Goal: Information Seeking & Learning: Learn about a topic

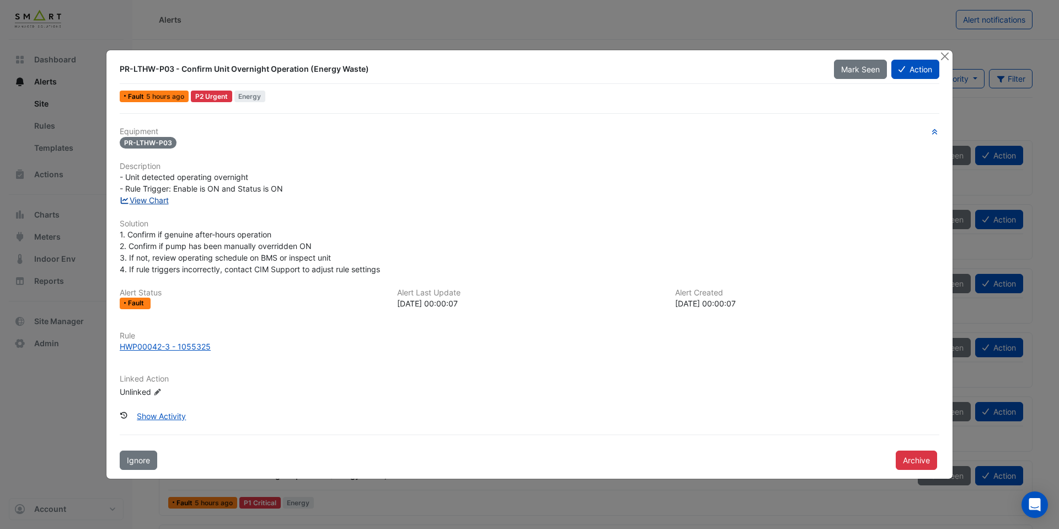
click at [148, 202] on link "View Chart" at bounding box center [144, 199] width 49 height 9
click at [206, 345] on div "HWP00042-3 - 1055325" at bounding box center [165, 346] width 91 height 12
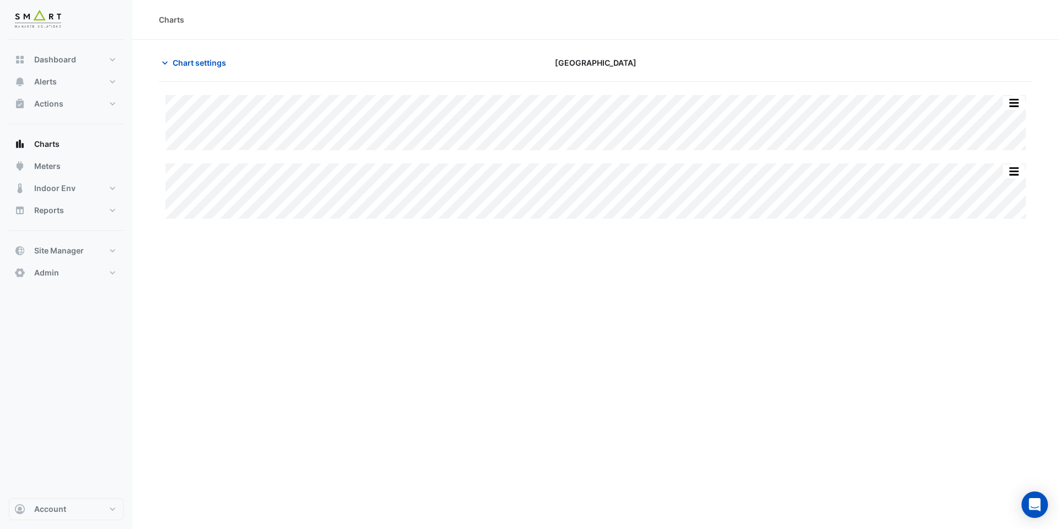
click at [212, 48] on section "Chart settings Marble Arch Place Split All Split None Print Save as JPEG Save a…" at bounding box center [595, 136] width 927 height 192
click at [207, 60] on span "Chart settings" at bounding box center [200, 63] width 54 height 12
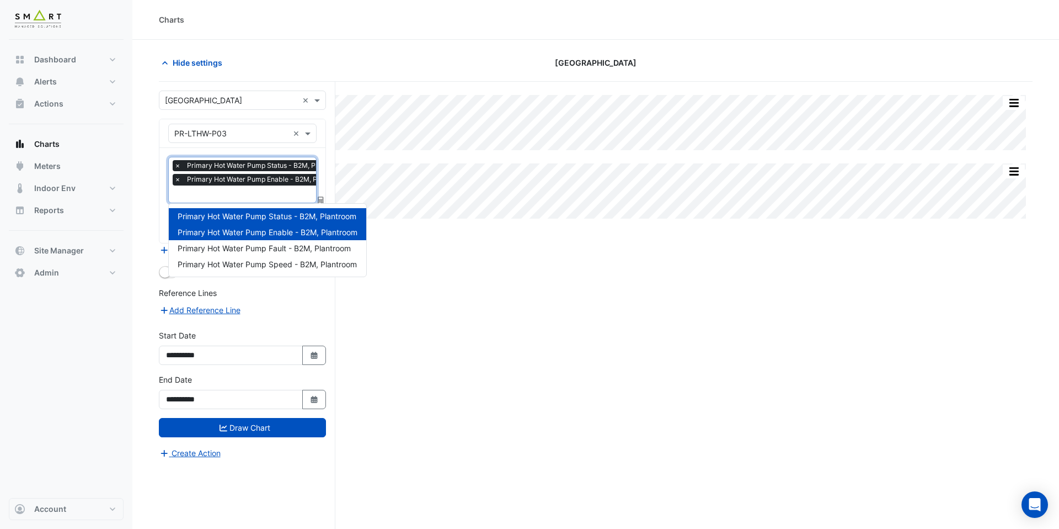
scroll to position [0, 6]
click at [235, 197] on input "text" at bounding box center [257, 195] width 177 height 12
click at [258, 263] on span "Primary Hot Water Pump Speed - B2M, Plantroom" at bounding box center [267, 263] width 179 height 9
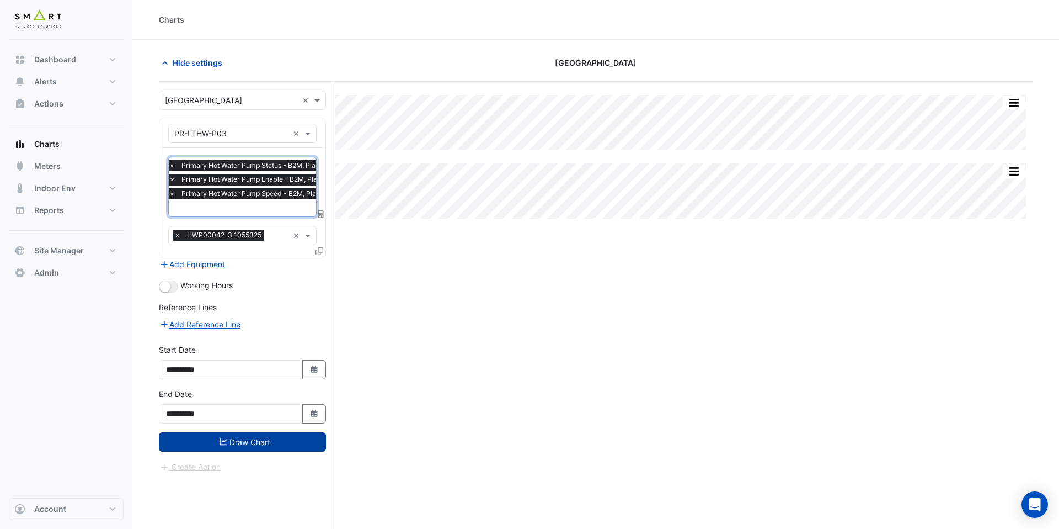
click at [289, 440] on button "Draw Chart" at bounding box center [242, 441] width 167 height 19
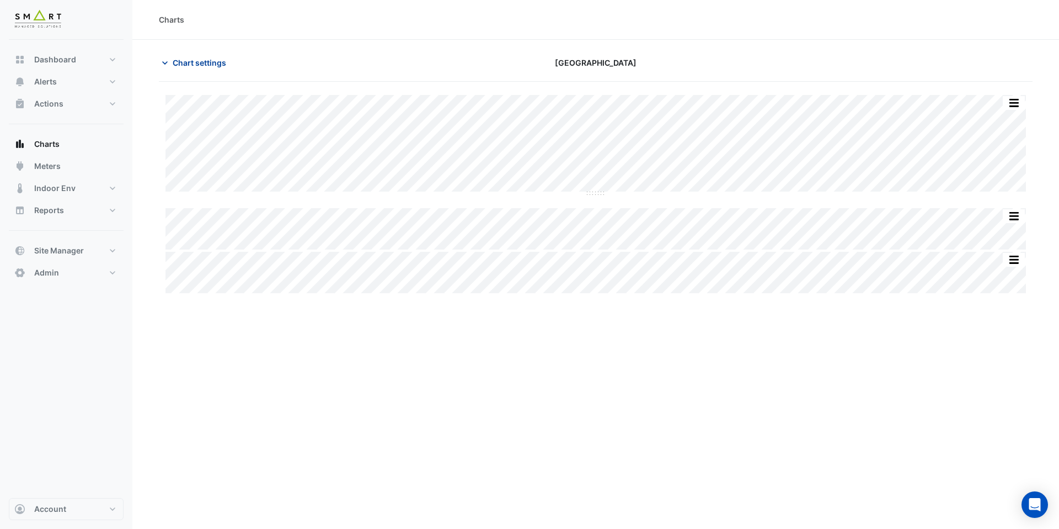
click at [219, 57] on span "Chart settings" at bounding box center [200, 63] width 54 height 12
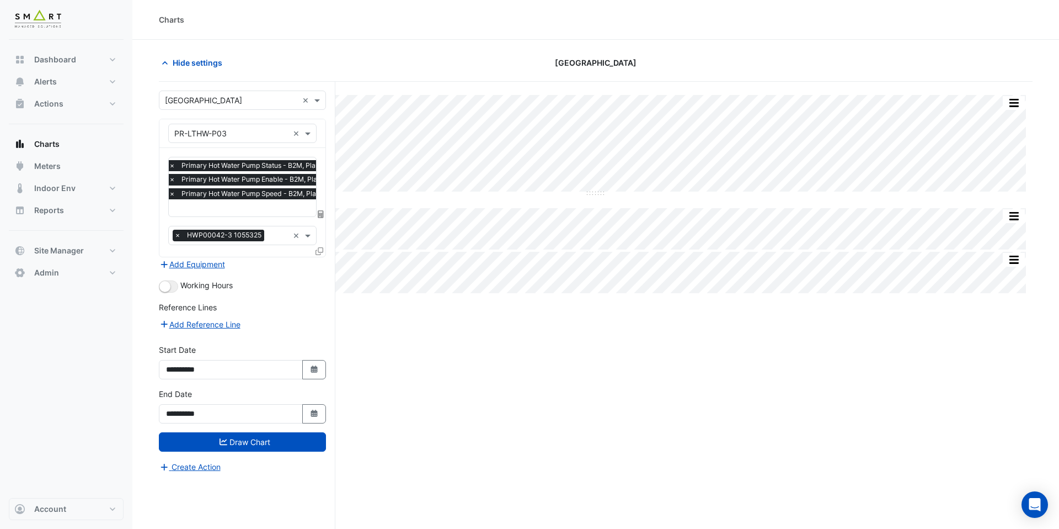
scroll to position [7, 0]
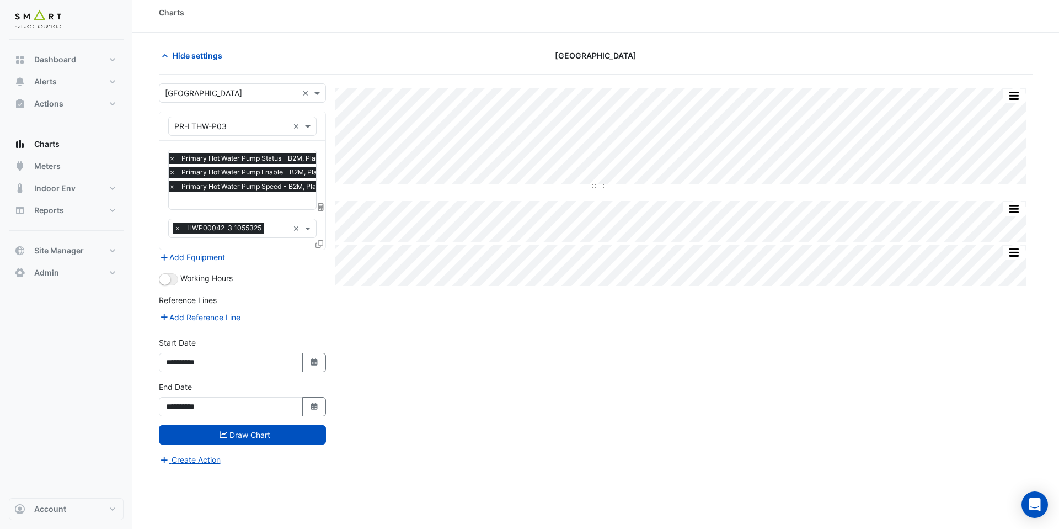
click at [452, 371] on div "Split All Split None Print Save as JPEG Save as PNG Pivot Data Table Export CSV…" at bounding box center [596, 318] width 874 height 489
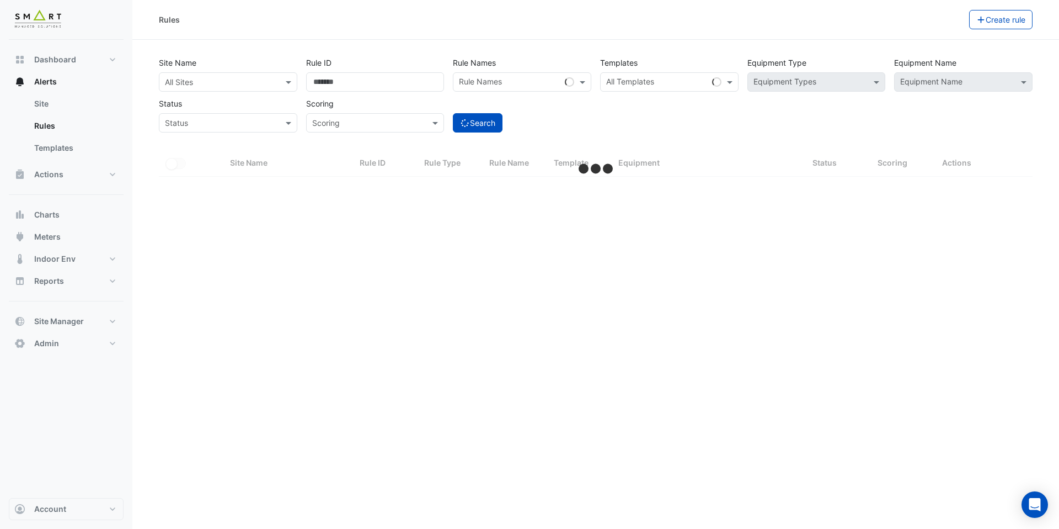
select select "***"
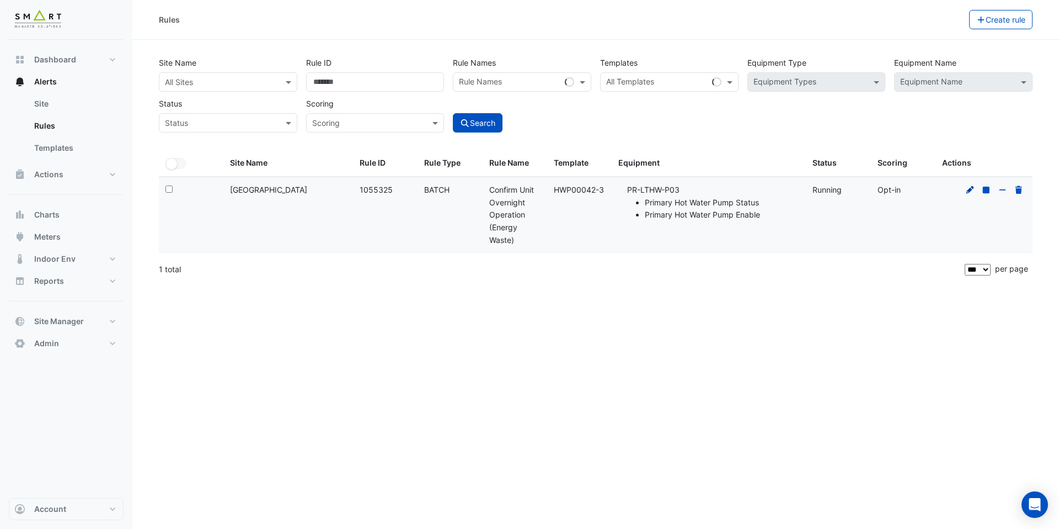
click at [973, 187] on icon at bounding box center [971, 189] width 8 height 8
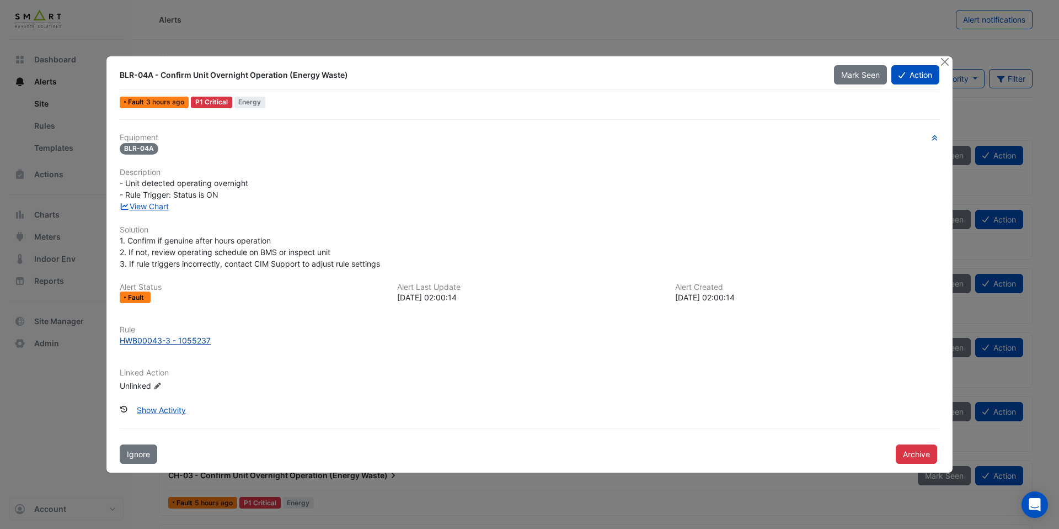
click at [176, 343] on div "HWB00043-3 - 1055237" at bounding box center [165, 340] width 91 height 12
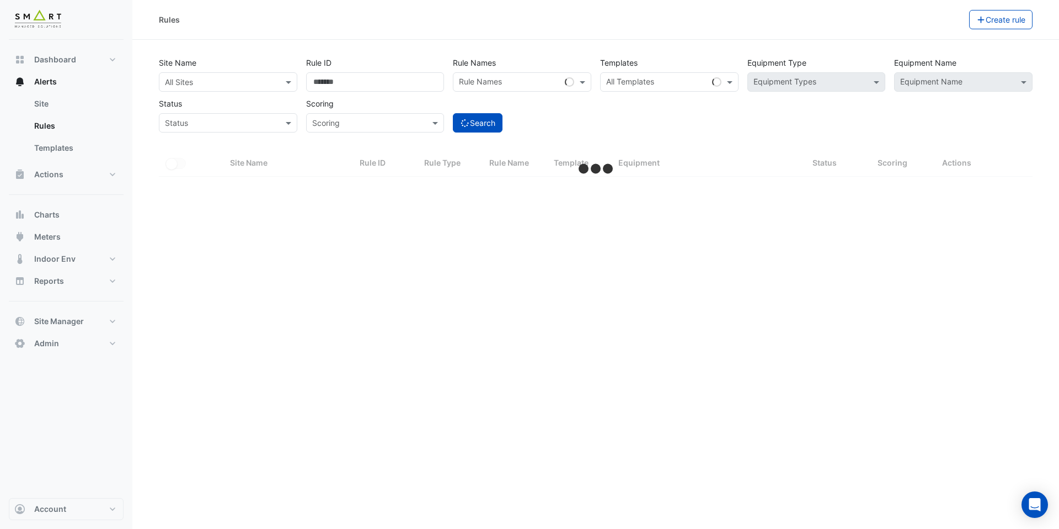
select select "***"
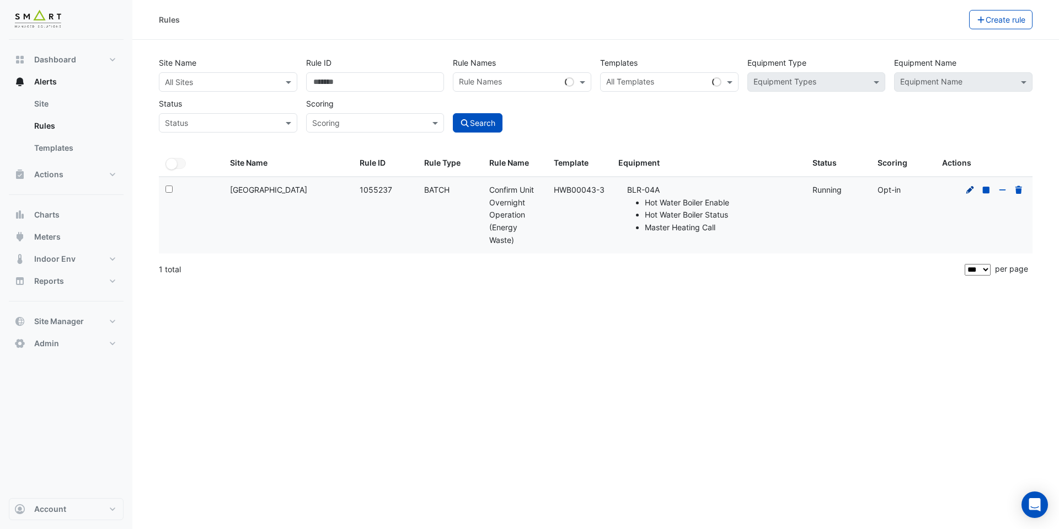
click at [974, 190] on icon at bounding box center [971, 190] width 10 height 8
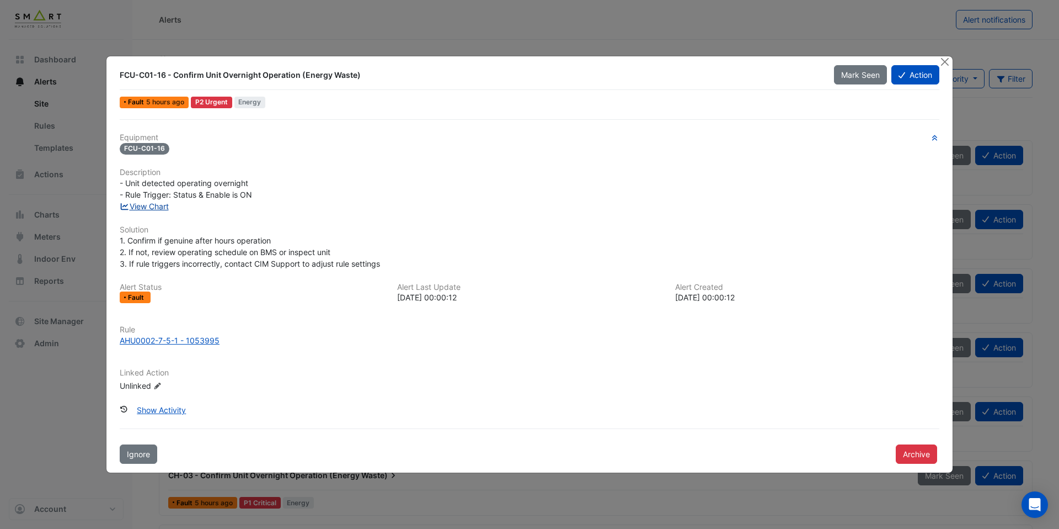
click at [159, 206] on link "View Chart" at bounding box center [144, 205] width 49 height 9
click at [207, 339] on div "AHU0002-7-5-1 - 1053995" at bounding box center [170, 340] width 100 height 12
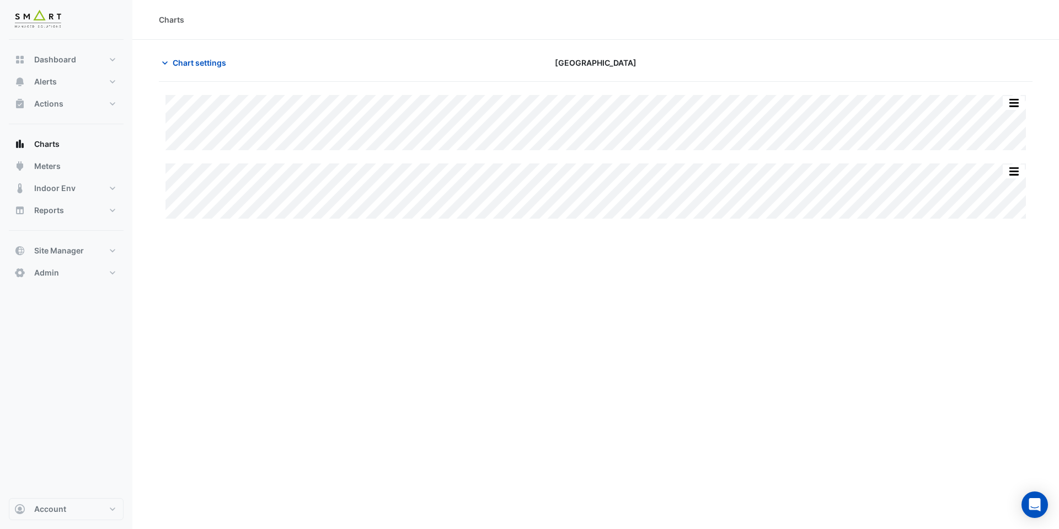
type input "**********"
click at [226, 69] on button "Chart settings" at bounding box center [196, 62] width 74 height 19
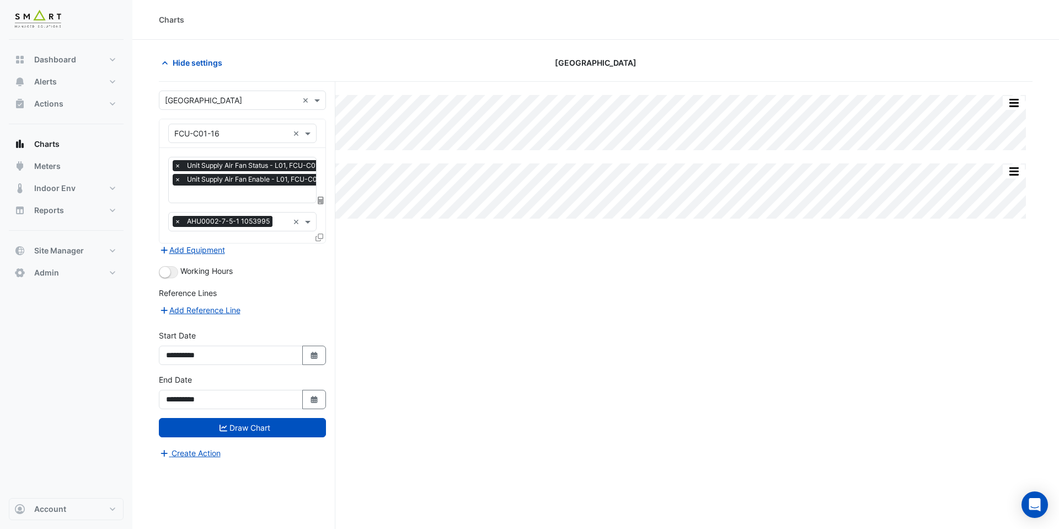
click at [242, 193] on input "text" at bounding box center [255, 195] width 163 height 12
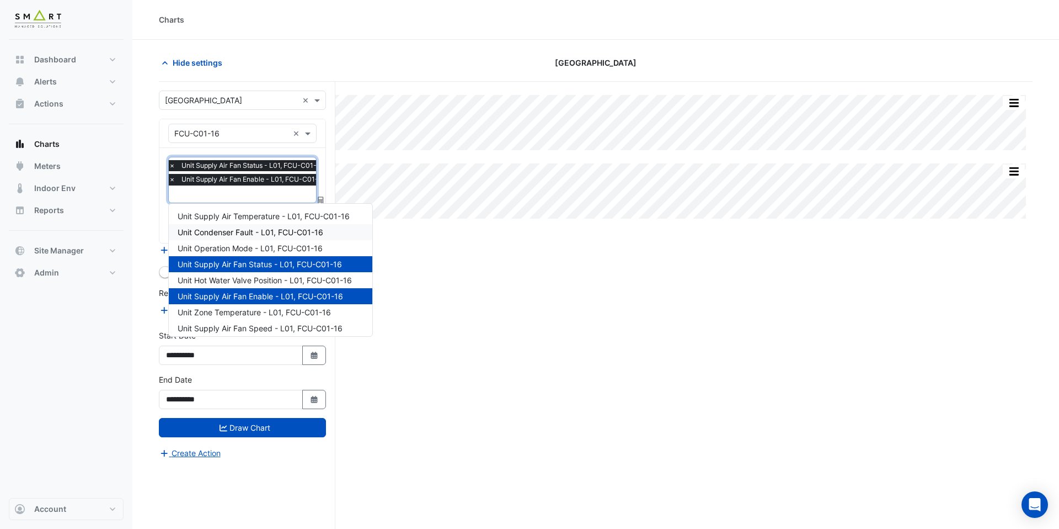
scroll to position [52, 0]
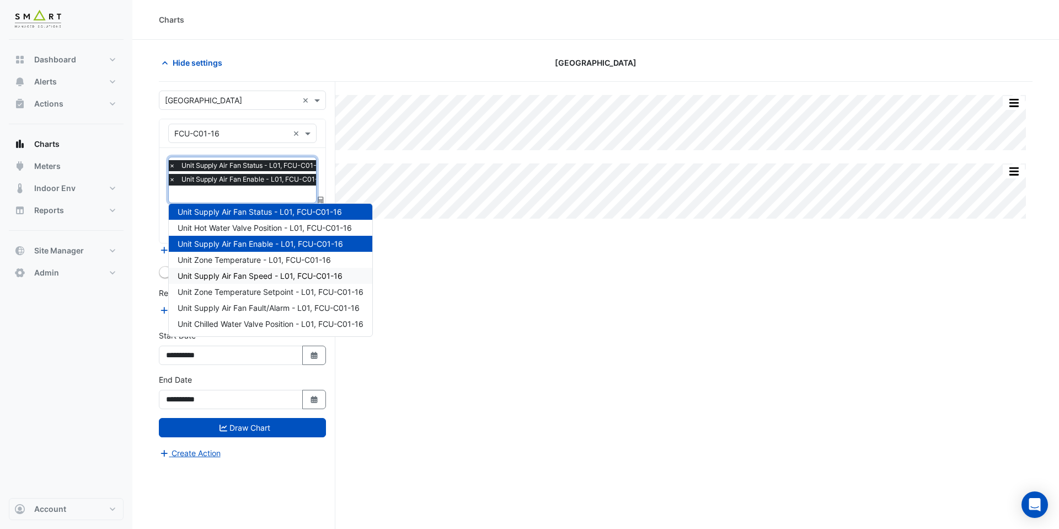
click at [253, 274] on span "Unit Supply Air Fan Speed - L01, FCU-C01-16" at bounding box center [260, 275] width 165 height 9
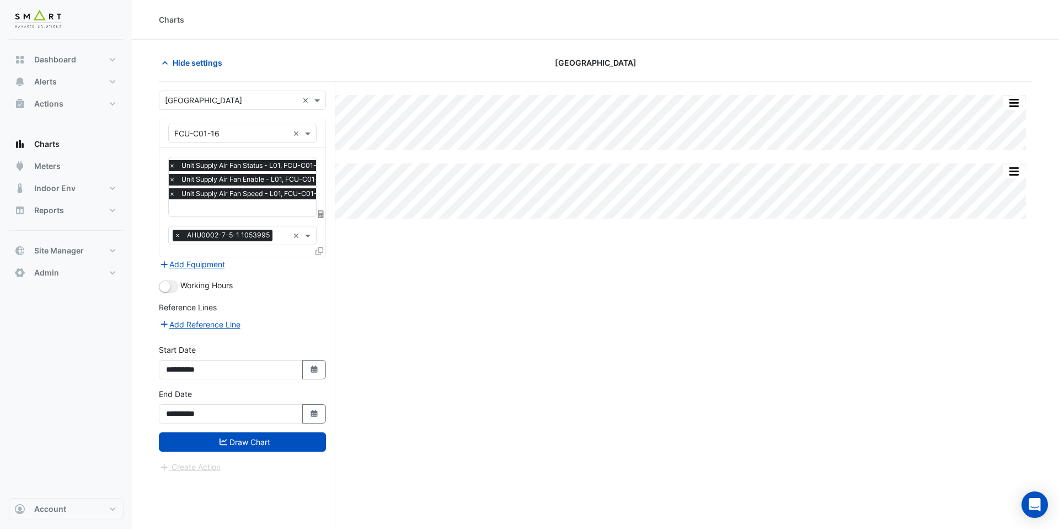
click at [263, 216] on div "× Unit Supply Air Fan Status - L01, FCU-C01-16 × Unit Supply Air Fan Enable - L…" at bounding box center [242, 202] width 166 height 109
click at [264, 210] on input "text" at bounding box center [250, 209] width 163 height 12
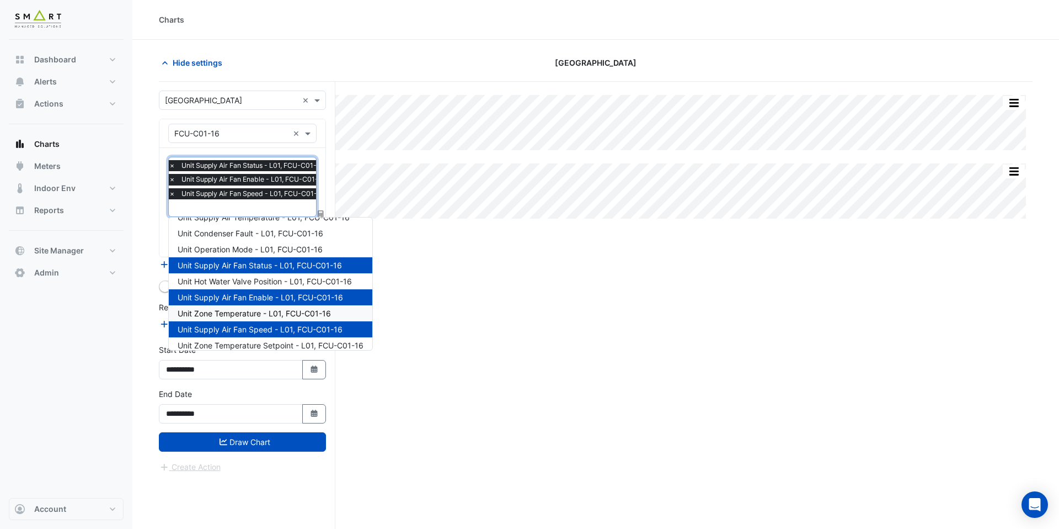
scroll to position [0, 0]
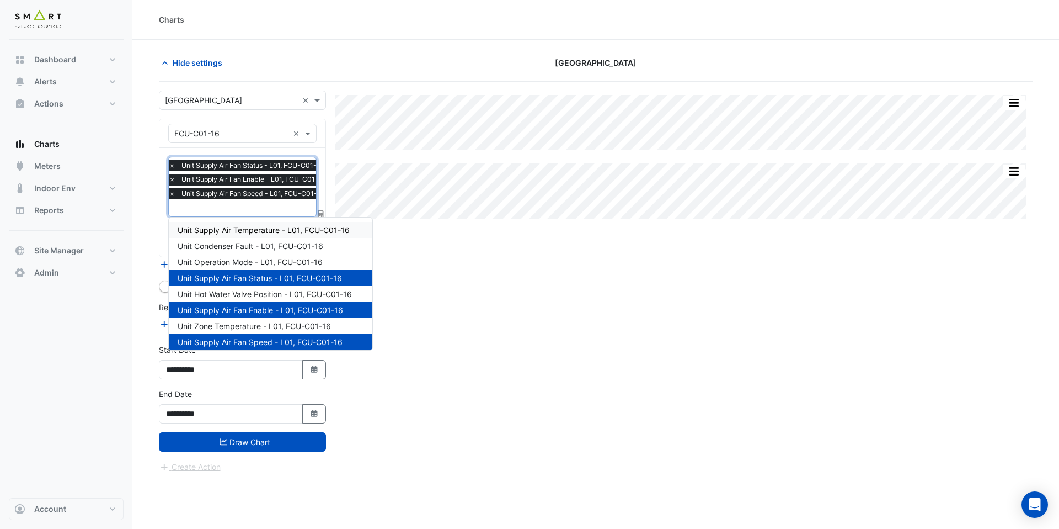
click at [291, 230] on span "Unit Supply Air Temperature - L01, FCU-C01-16" at bounding box center [264, 229] width 172 height 9
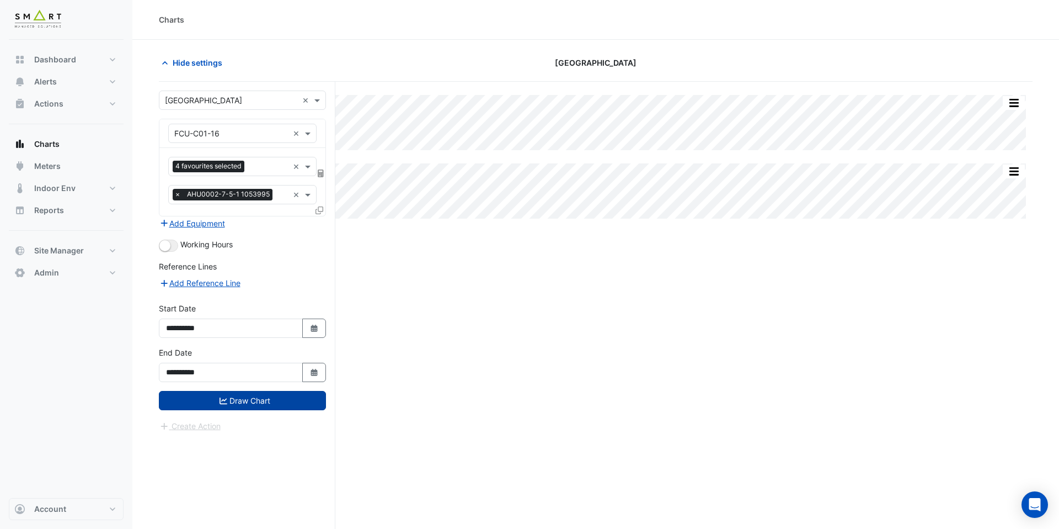
click at [281, 402] on button "Draw Chart" at bounding box center [242, 400] width 167 height 19
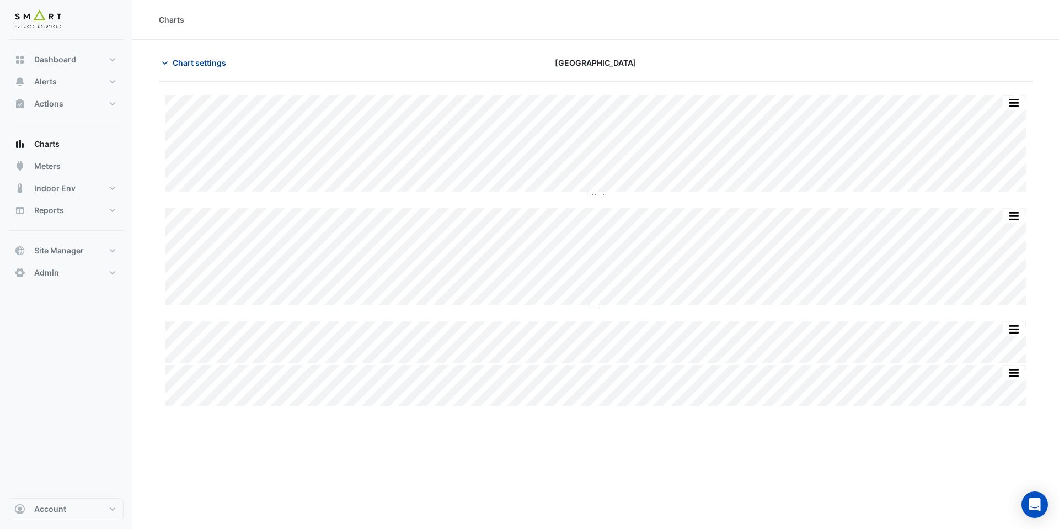
click at [209, 62] on span "Chart settings" at bounding box center [200, 63] width 54 height 12
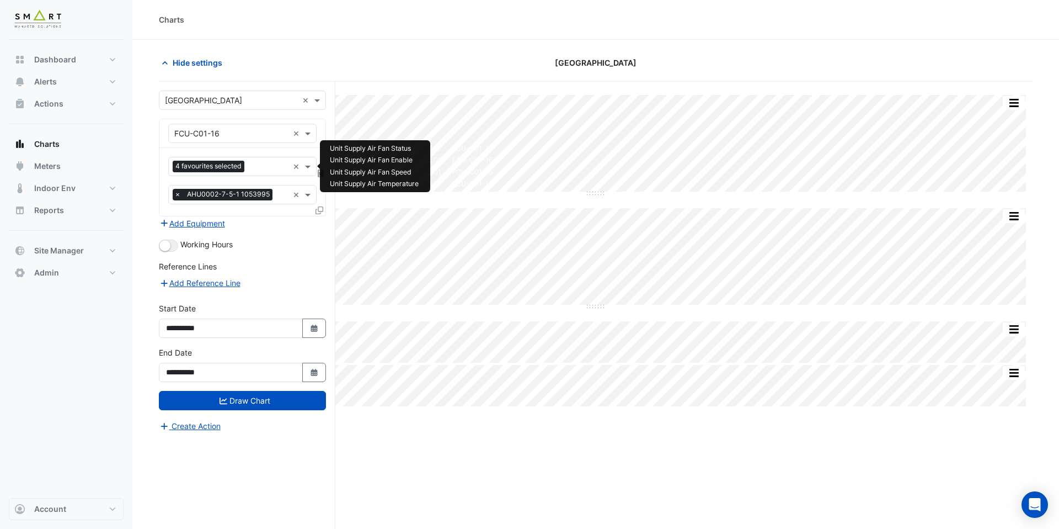
click at [267, 167] on input "text" at bounding box center [269, 168] width 40 height 12
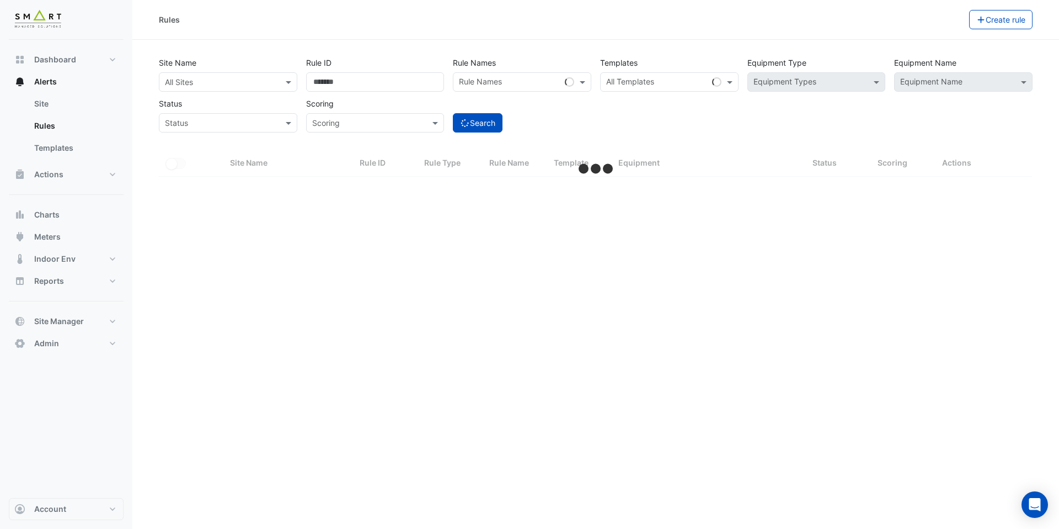
select select "***"
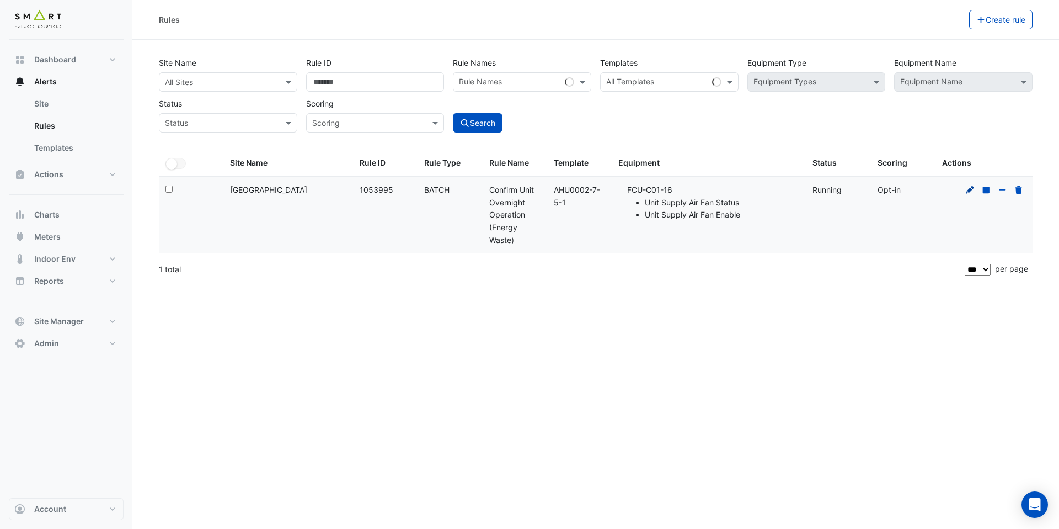
click at [974, 189] on icon at bounding box center [971, 190] width 10 height 8
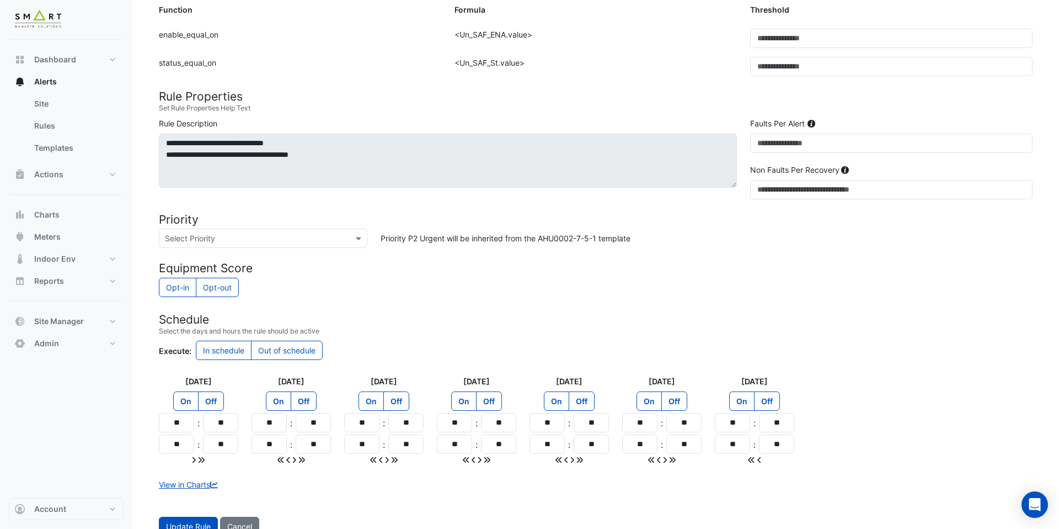
scroll to position [353, 0]
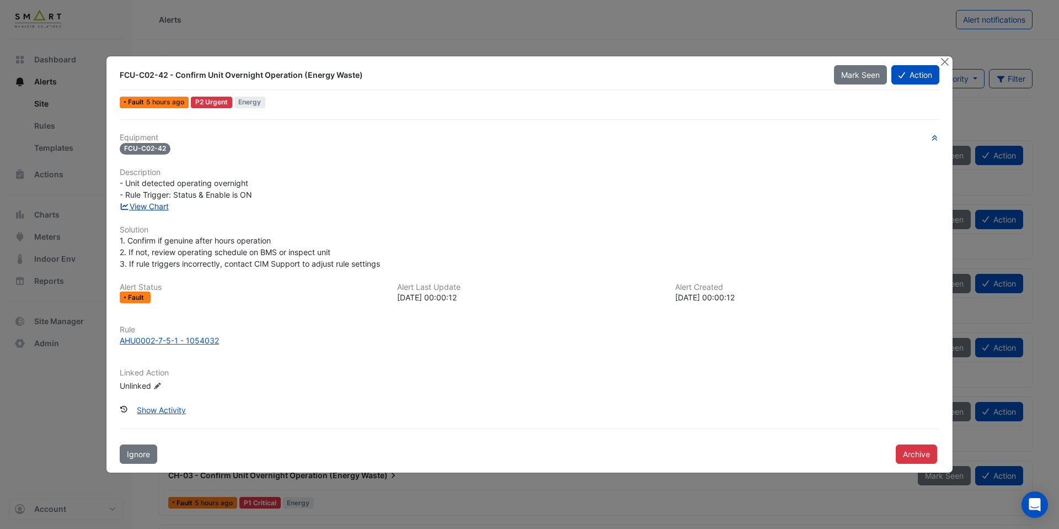
click at [162, 206] on link "View Chart" at bounding box center [144, 205] width 49 height 9
click at [183, 338] on div "AHU0002-7-5-1 - 1054032" at bounding box center [169, 340] width 99 height 12
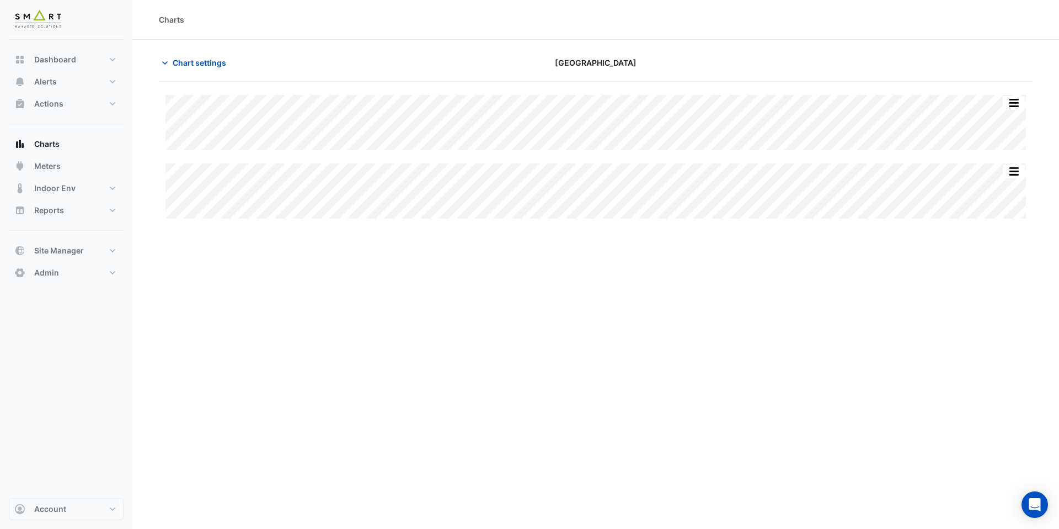
type input "**********"
click at [219, 63] on span "Chart settings" at bounding box center [200, 63] width 54 height 12
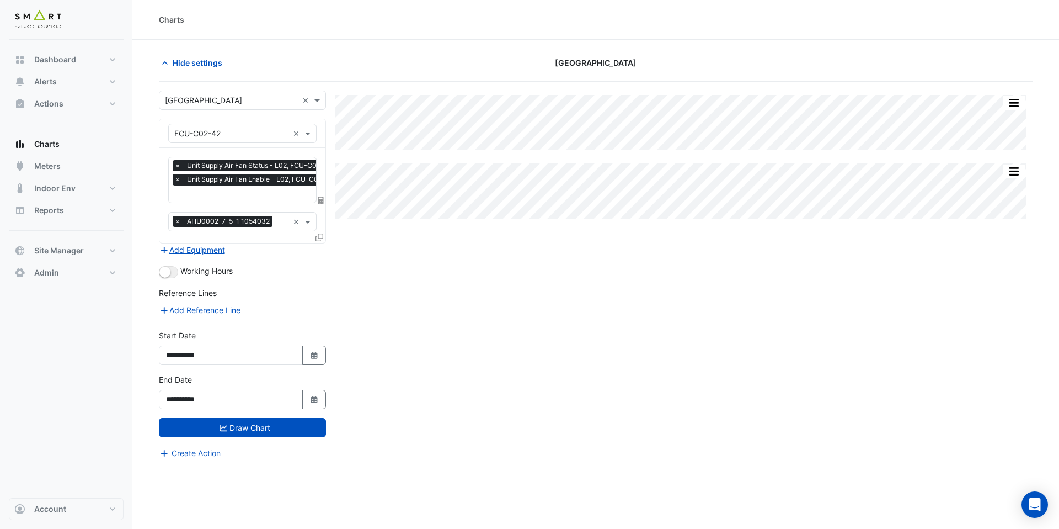
click at [233, 195] on input "text" at bounding box center [256, 195] width 165 height 12
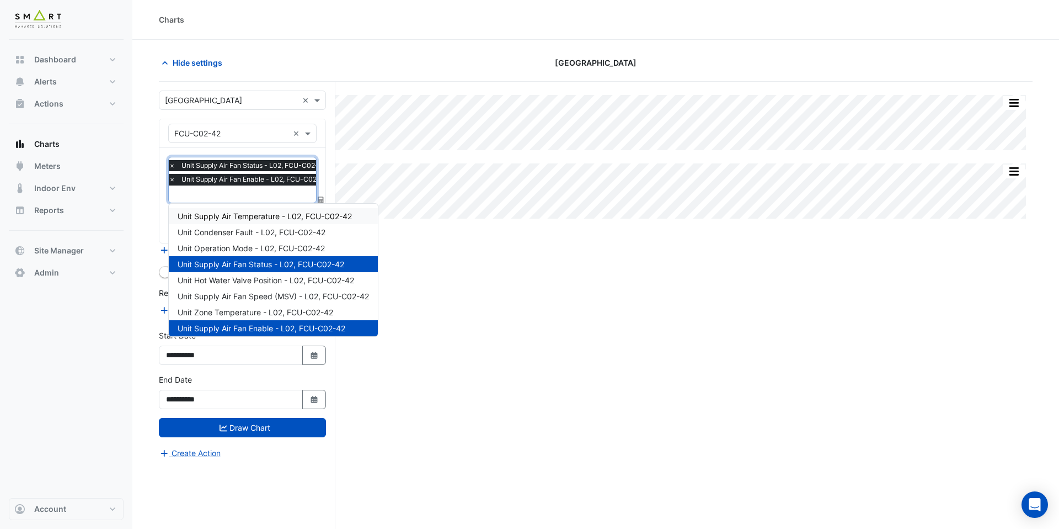
click at [236, 209] on div "Unit Supply Air Temperature - L02, FCU-C02-42" at bounding box center [273, 216] width 209 height 16
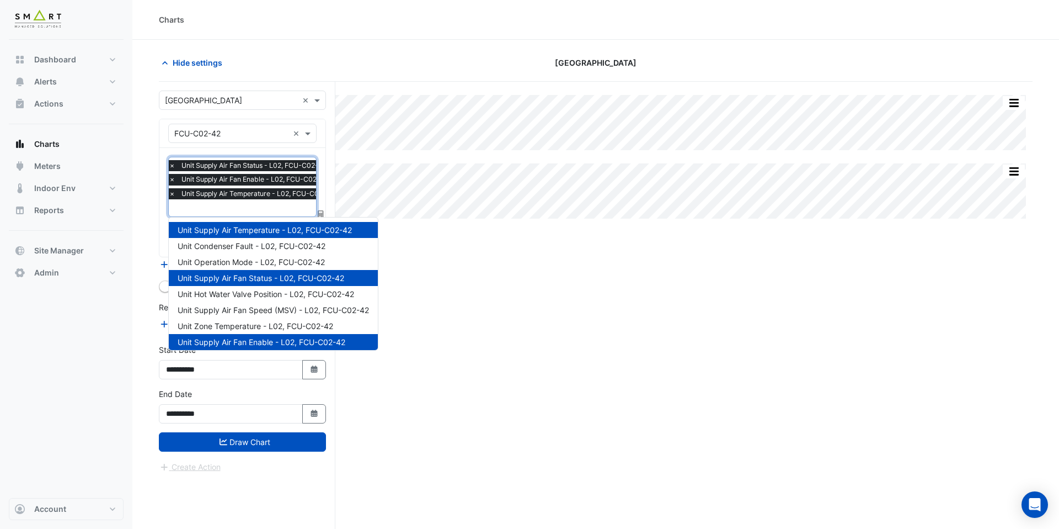
click at [242, 209] on input "text" at bounding box center [254, 209] width 171 height 12
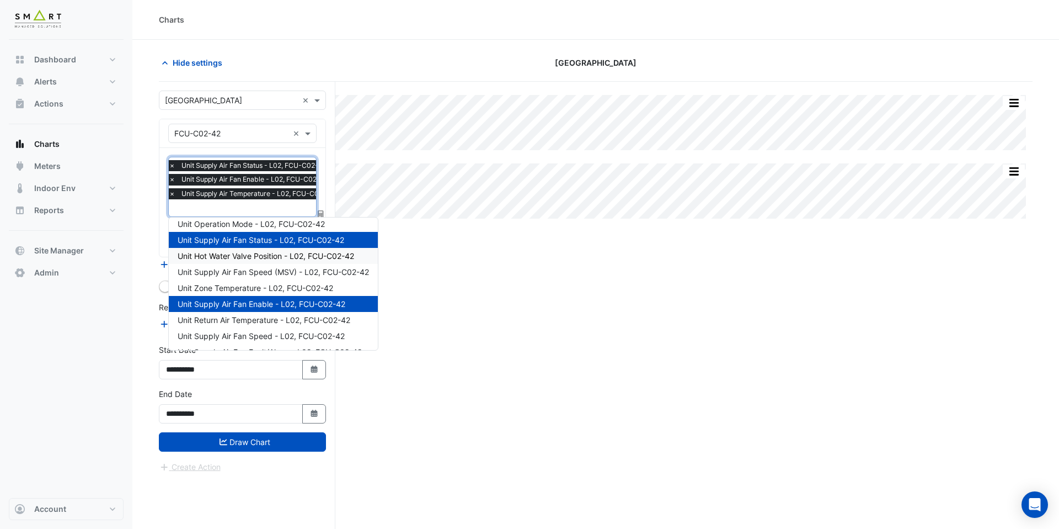
scroll to position [50, 0]
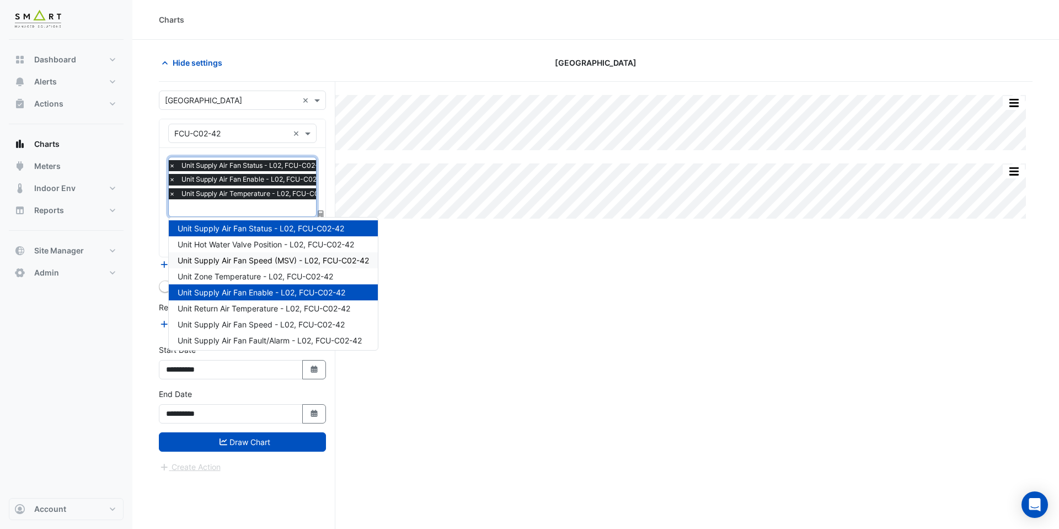
click at [260, 258] on span "Unit Supply Air Fan Speed (MSV) - L02, FCU-C02-42" at bounding box center [273, 259] width 191 height 9
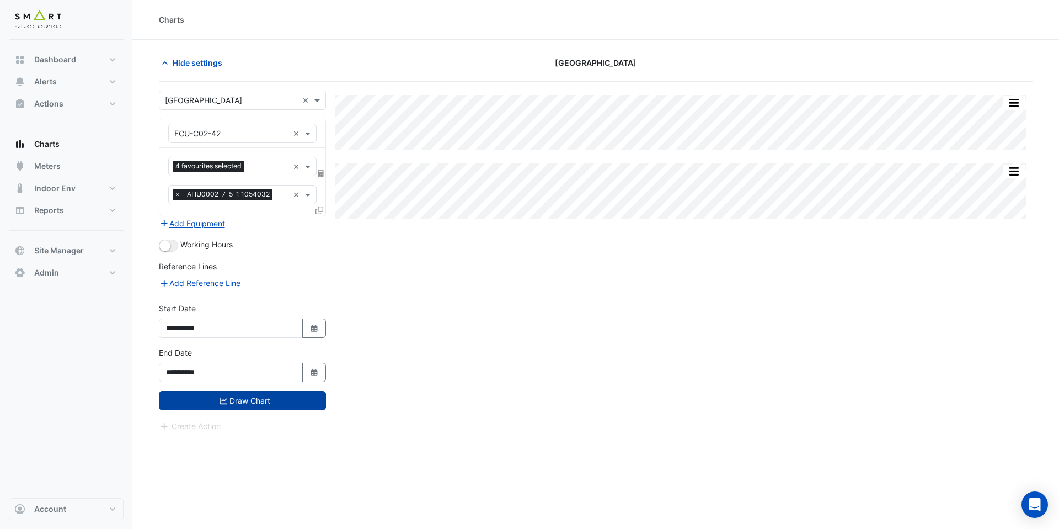
click at [275, 394] on button "Draw Chart" at bounding box center [242, 400] width 167 height 19
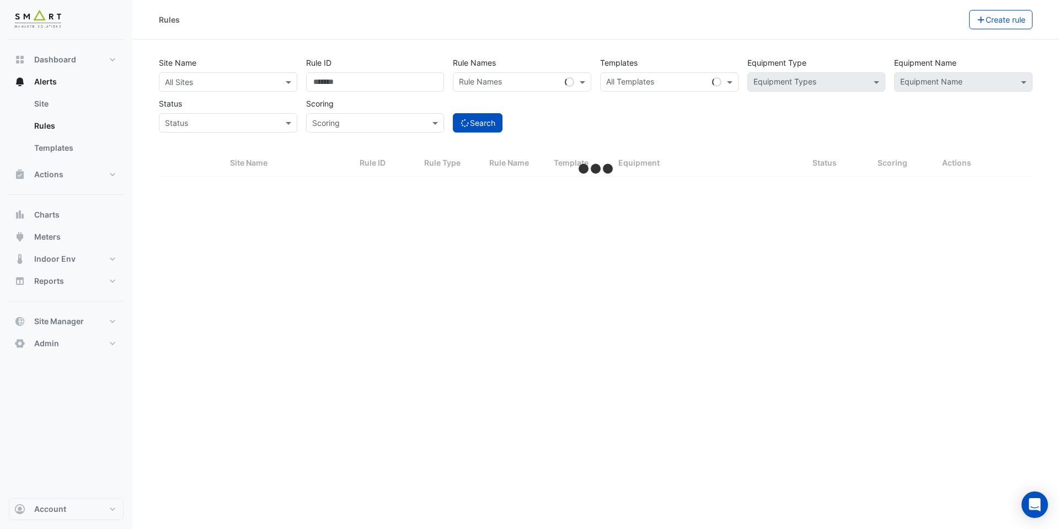
select select "***"
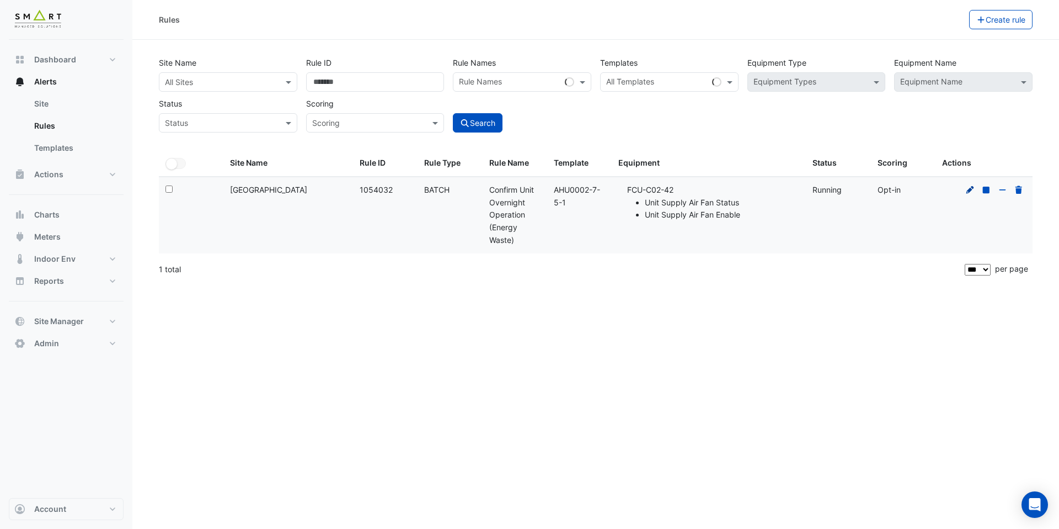
click at [973, 190] on icon at bounding box center [971, 190] width 10 height 8
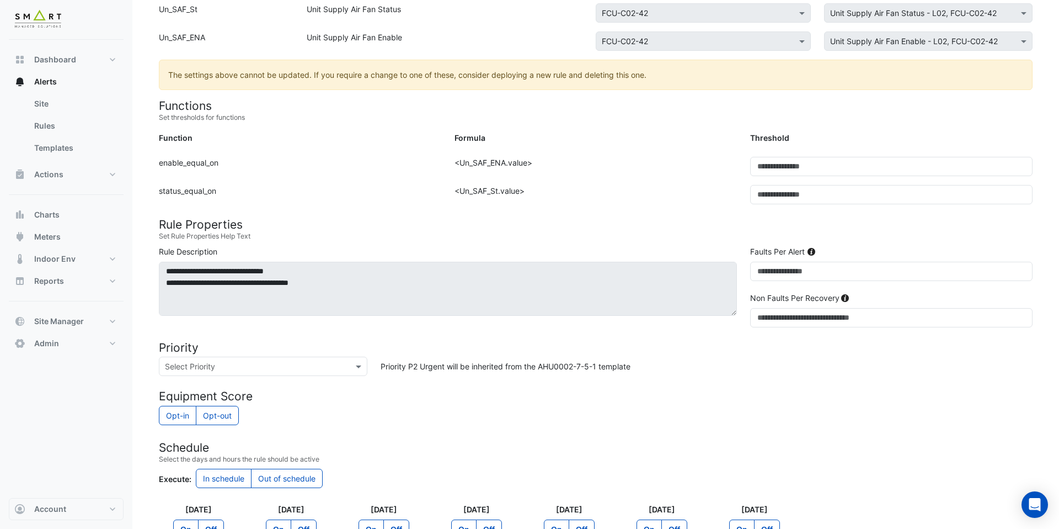
scroll to position [353, 0]
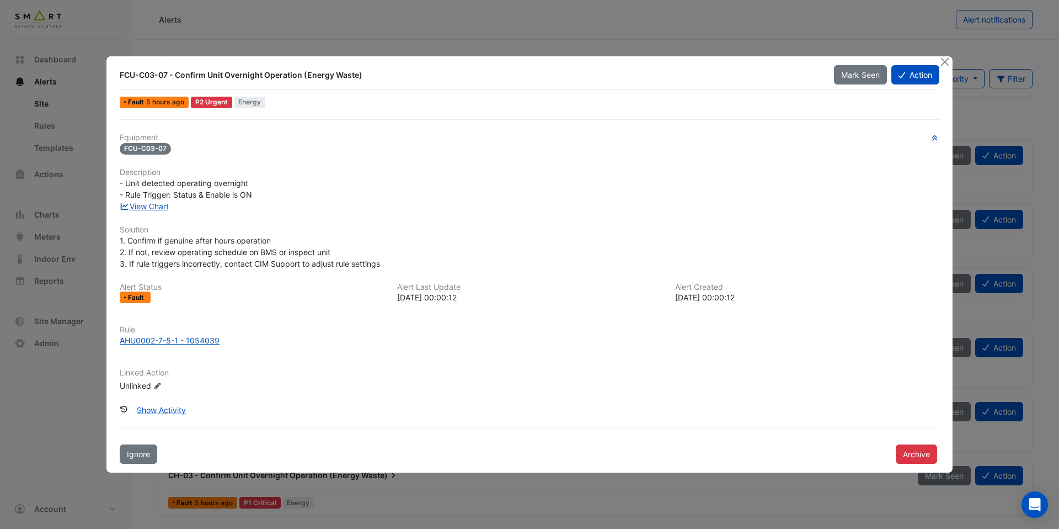
click at [159, 211] on div "View Chart" at bounding box center [529, 206] width 833 height 12
click at [159, 209] on link "View Chart" at bounding box center [144, 205] width 49 height 9
click at [182, 338] on div "AHU0002-7-5-1 - 1054039" at bounding box center [170, 340] width 100 height 12
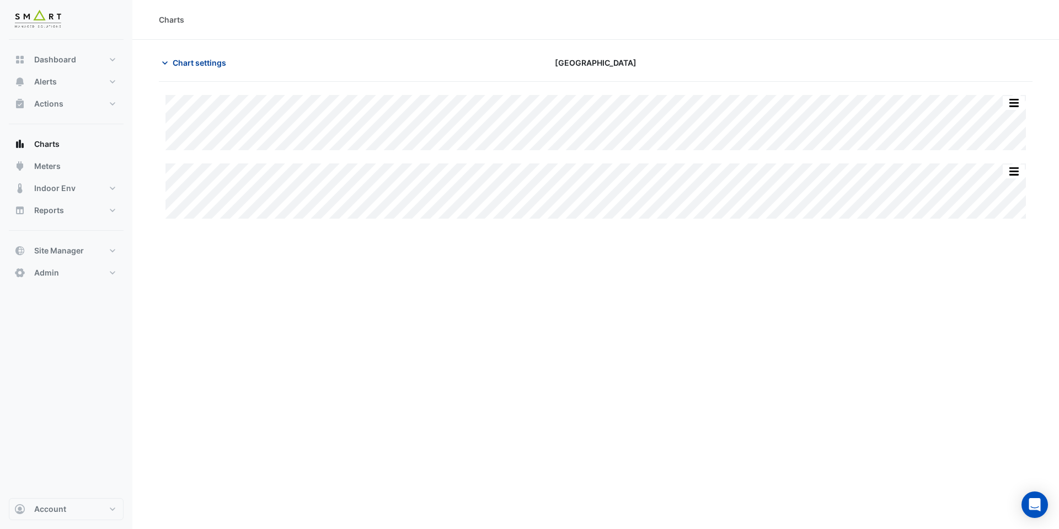
click at [215, 62] on span "Chart settings" at bounding box center [200, 63] width 54 height 12
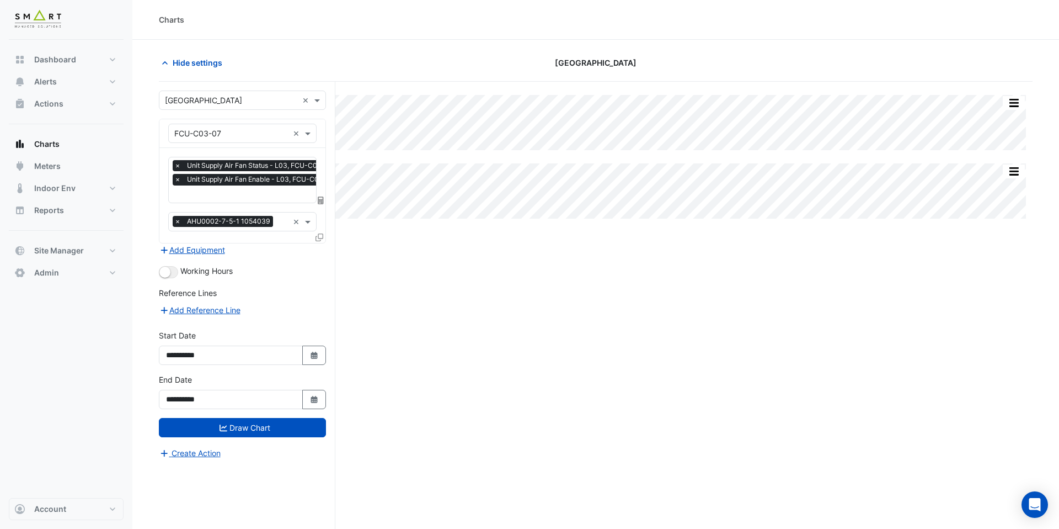
scroll to position [0, 6]
click at [241, 190] on input "text" at bounding box center [252, 195] width 166 height 12
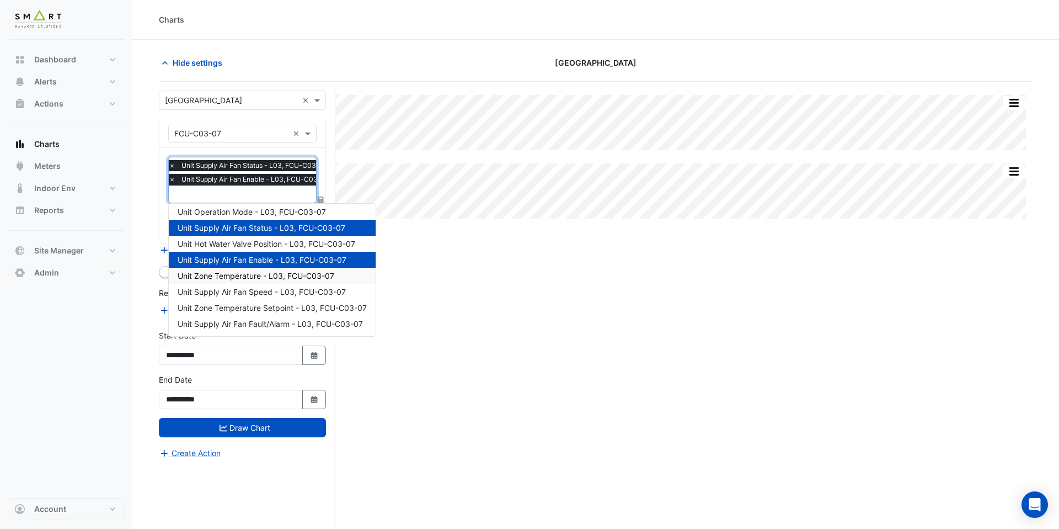
scroll to position [39, 0]
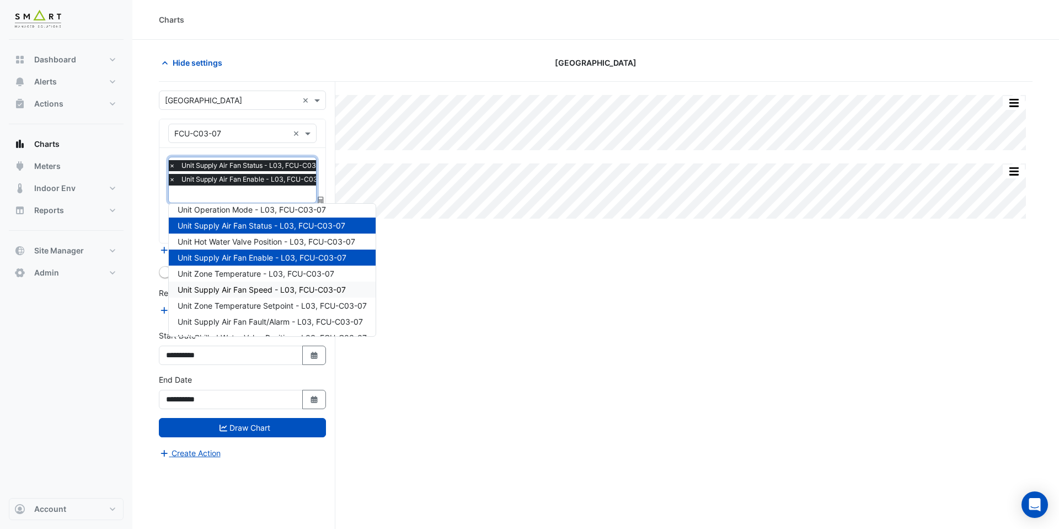
click at [308, 293] on span "Unit Supply Air Fan Speed - L03, FCU-C03-07" at bounding box center [262, 289] width 168 height 9
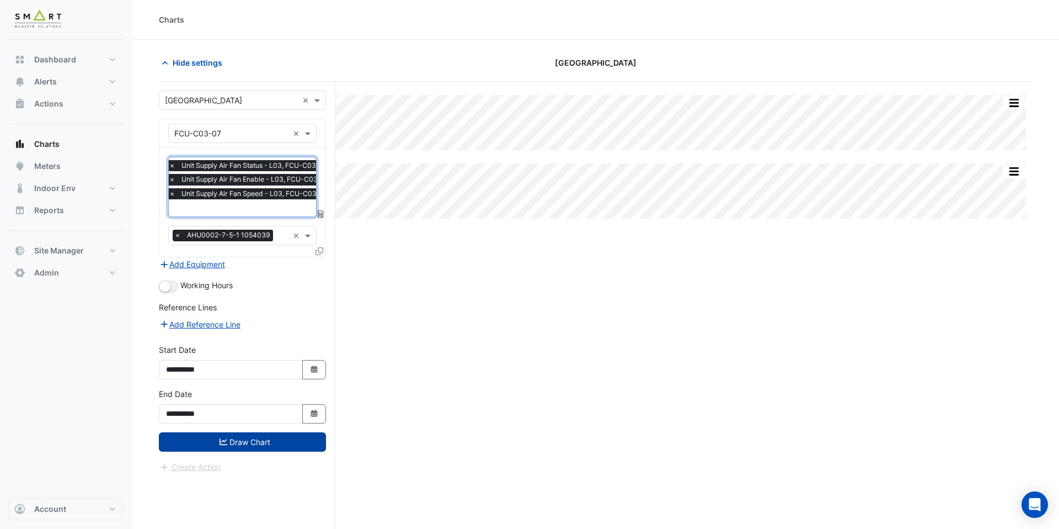
click at [284, 437] on button "Draw Chart" at bounding box center [242, 441] width 167 height 19
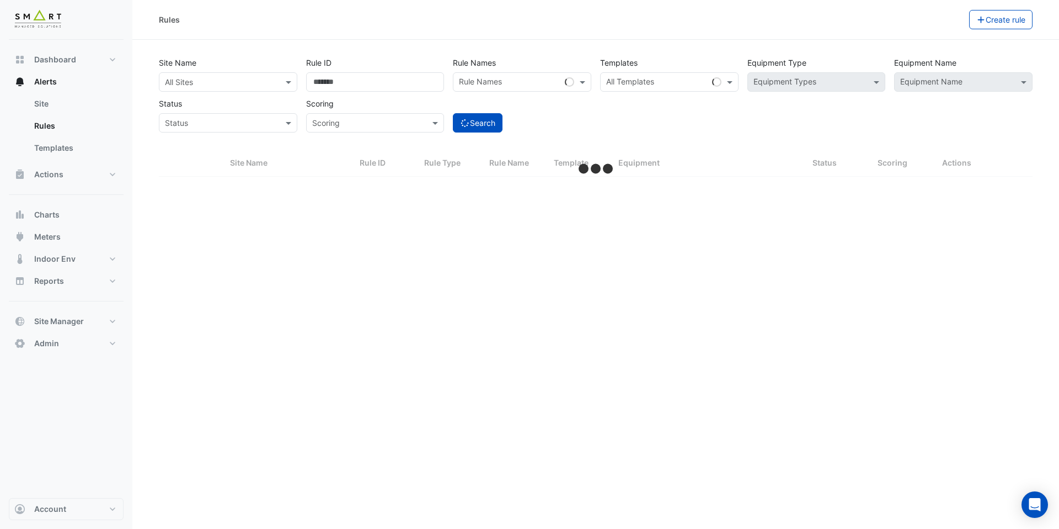
select select "***"
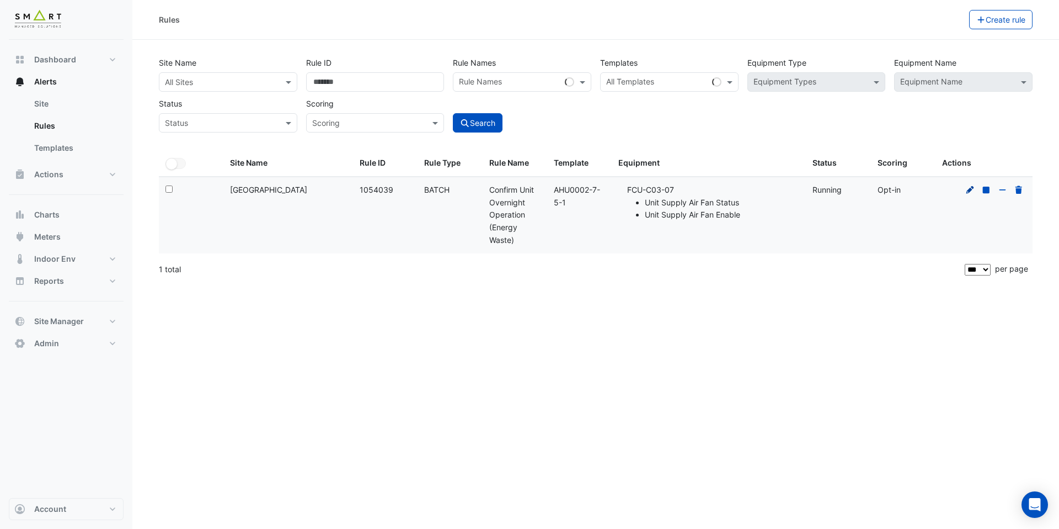
click at [966, 186] on icon at bounding box center [971, 190] width 10 height 8
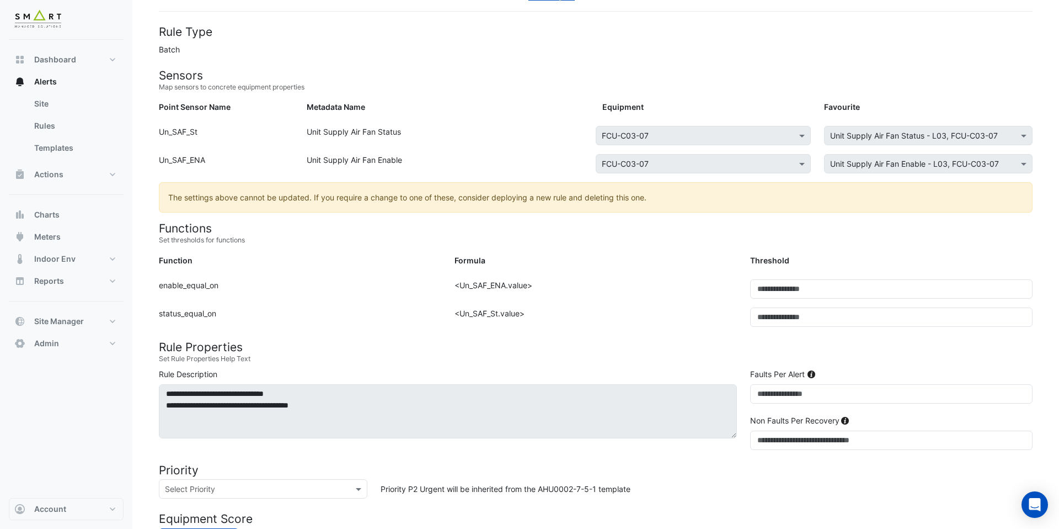
scroll to position [67, 0]
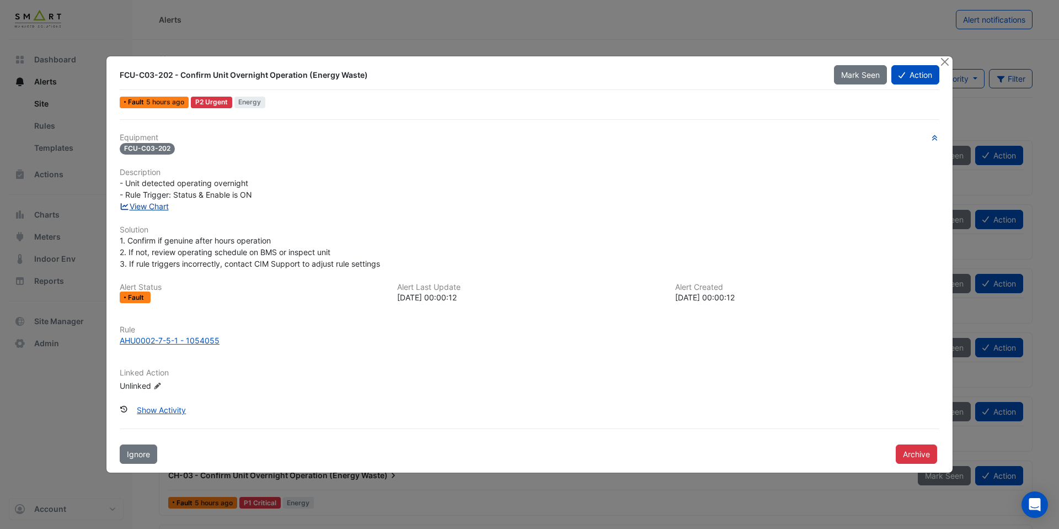
click at [169, 210] on link "View Chart" at bounding box center [144, 205] width 49 height 9
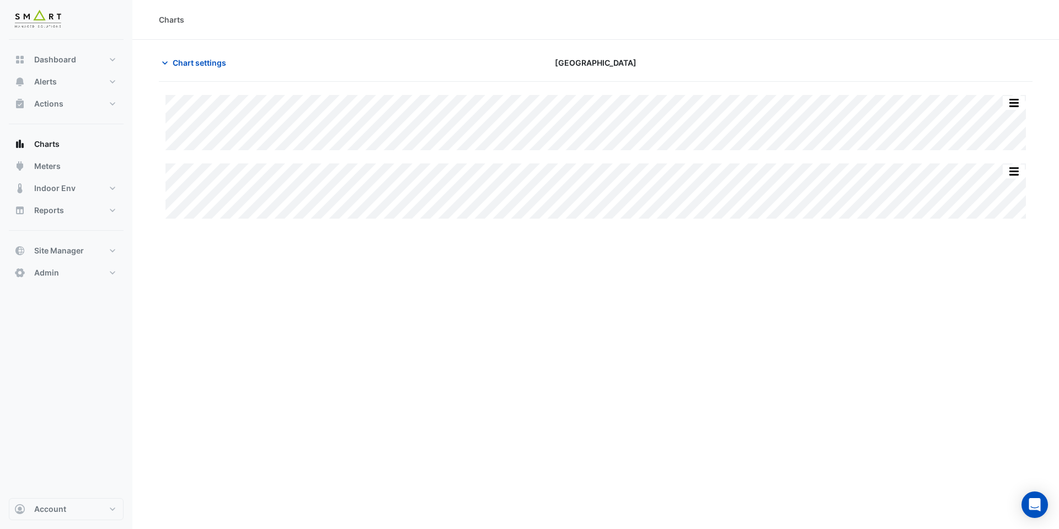
type input "**********"
click at [206, 61] on span "Chart settings" at bounding box center [200, 63] width 54 height 12
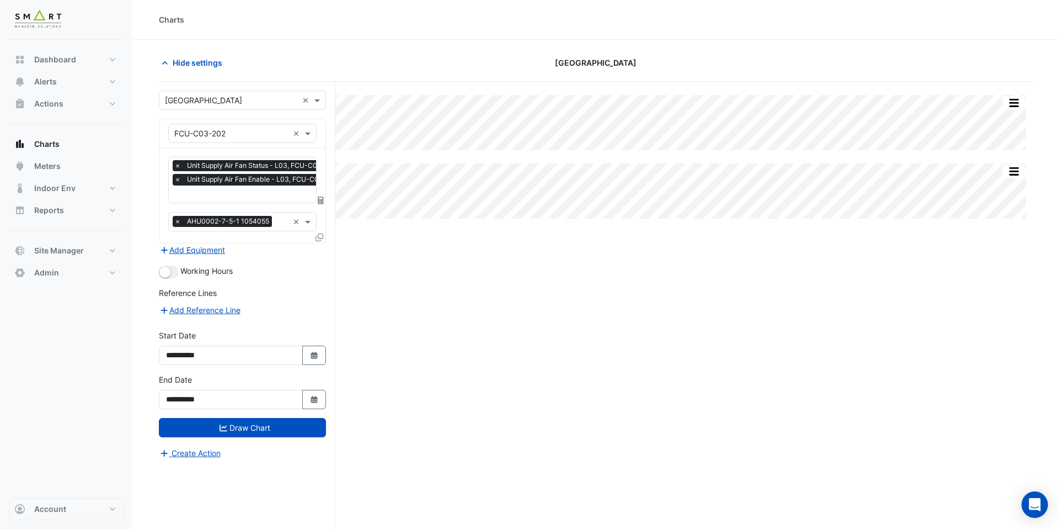
scroll to position [0, 6]
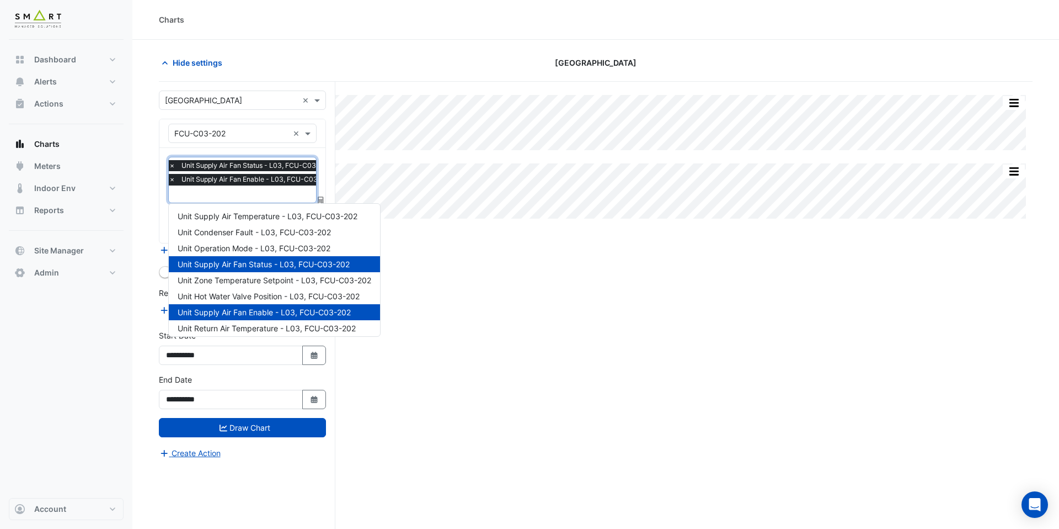
click at [209, 191] on input "text" at bounding box center [254, 195] width 170 height 12
click at [230, 219] on span "Unit Supply Air Temperature - L03, FCU-C03-202" at bounding box center [268, 215] width 180 height 9
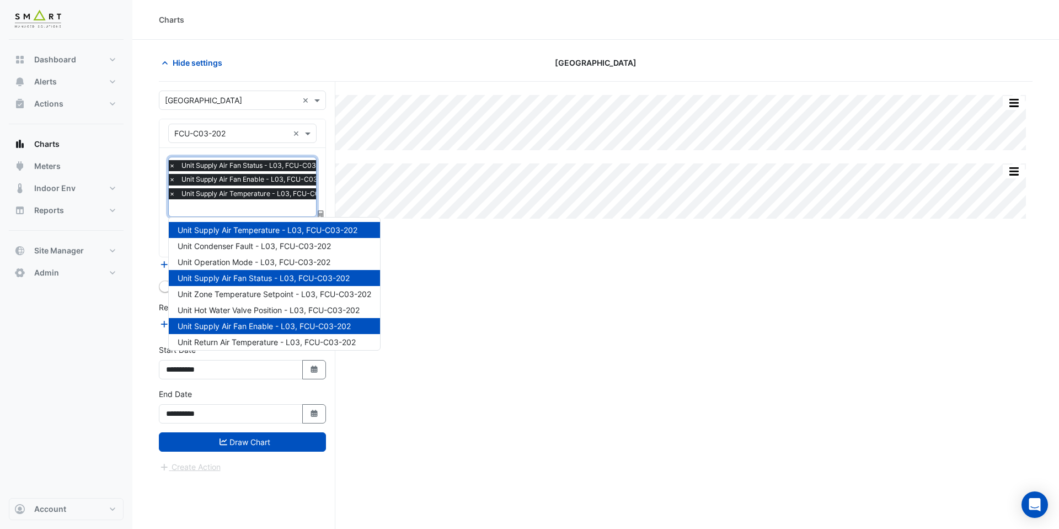
click at [226, 211] on input "text" at bounding box center [257, 209] width 176 height 12
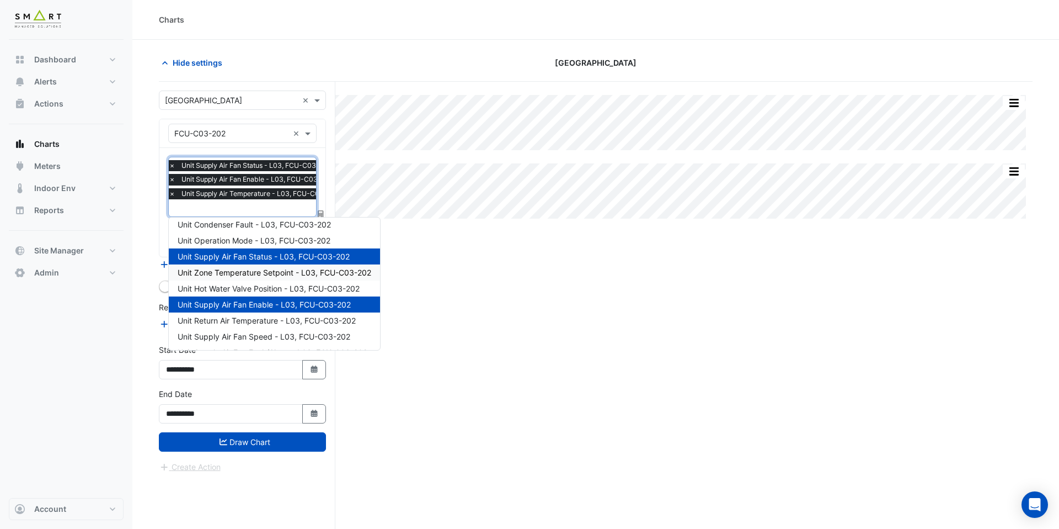
scroll to position [39, 0]
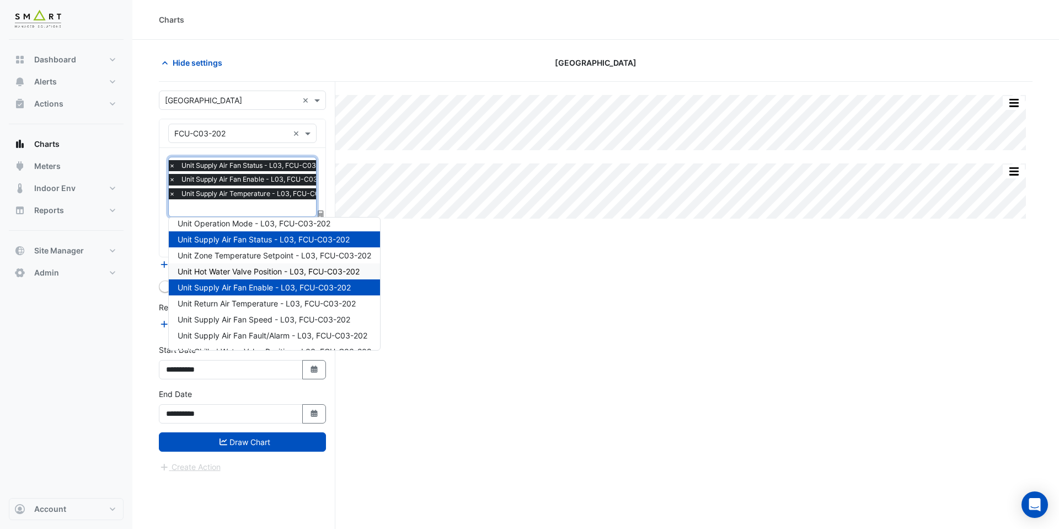
click at [238, 274] on span "Unit Hot Water Valve Position - L03, FCU-C03-202" at bounding box center [269, 271] width 182 height 9
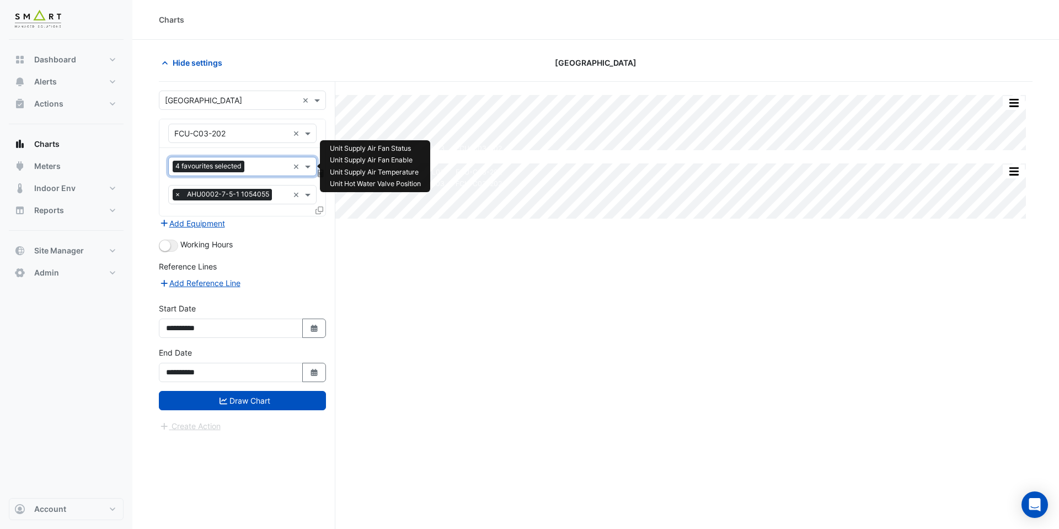
click at [269, 165] on input "text" at bounding box center [269, 168] width 40 height 12
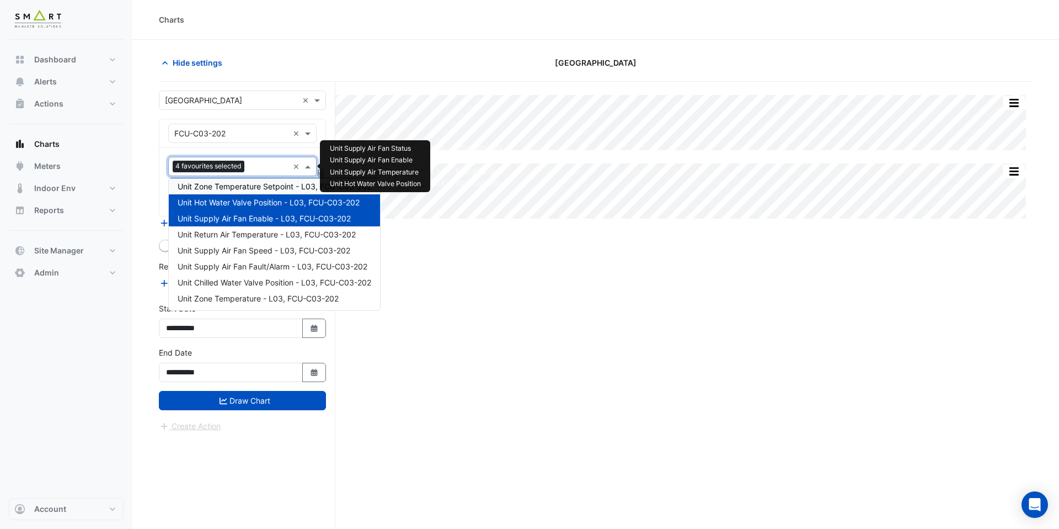
scroll to position [68, 0]
click at [273, 283] on span "Unit Chilled Water Valve Position - L03, FCU-C03-202" at bounding box center [275, 281] width 194 height 9
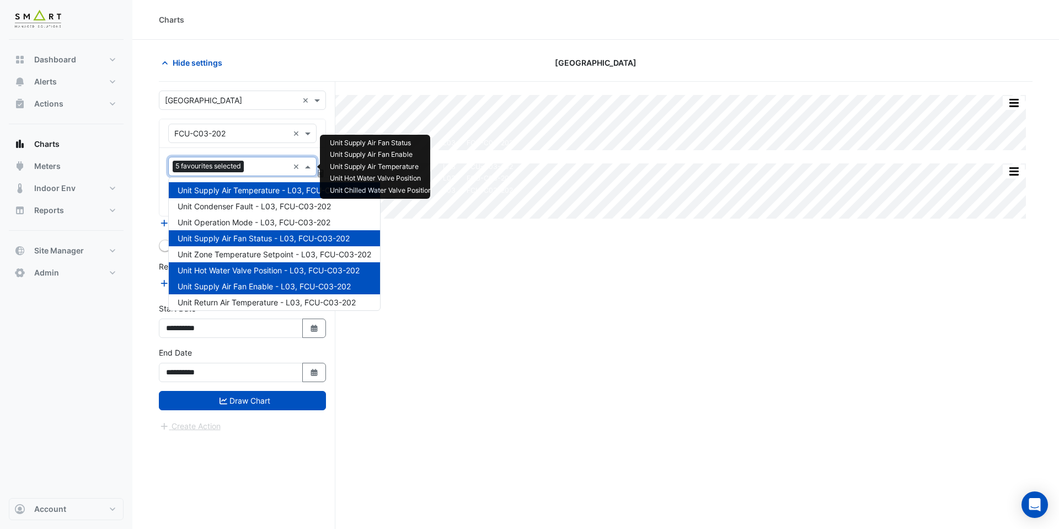
click at [265, 166] on input "text" at bounding box center [268, 168] width 40 height 12
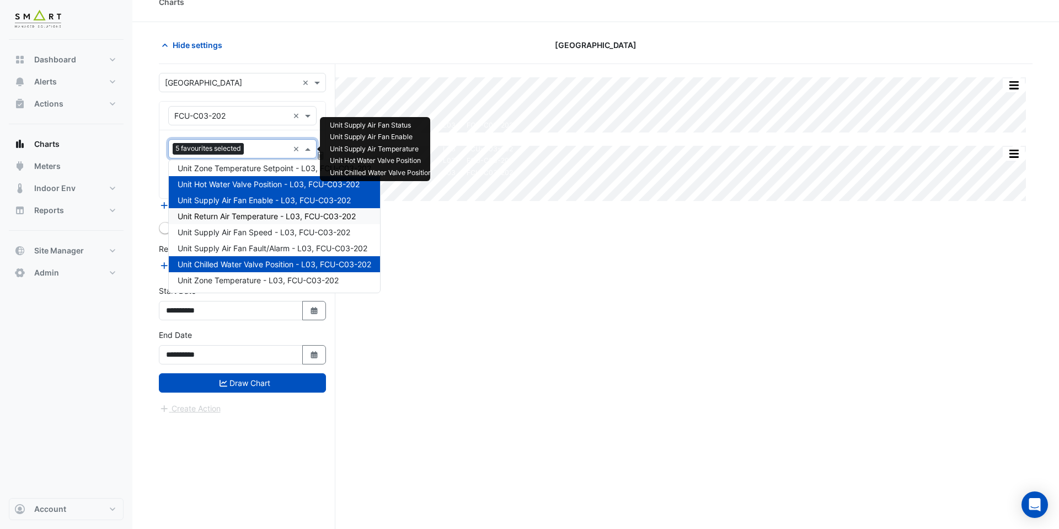
scroll to position [22, 0]
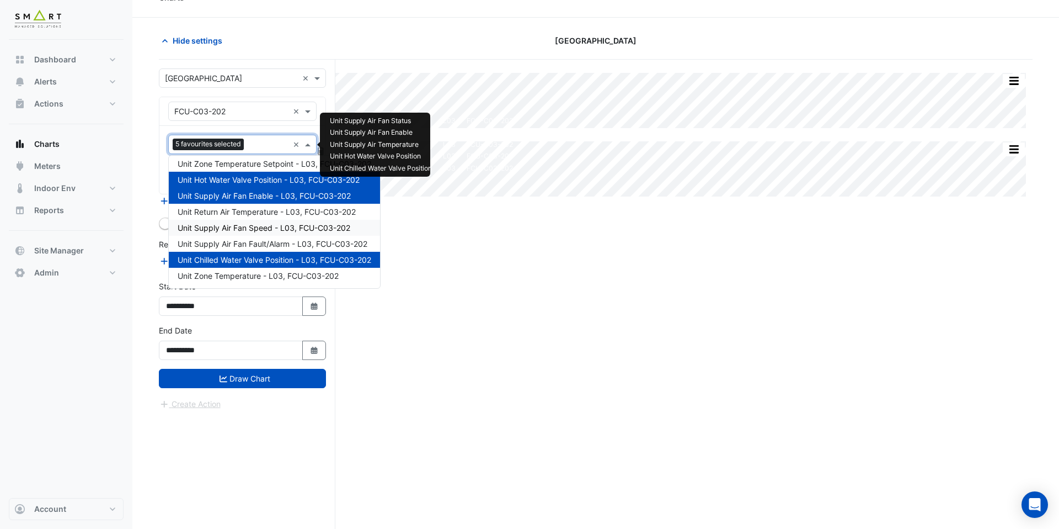
click at [267, 227] on span "Unit Supply Air Fan Speed - L03, FCU-C03-202" at bounding box center [264, 227] width 173 height 9
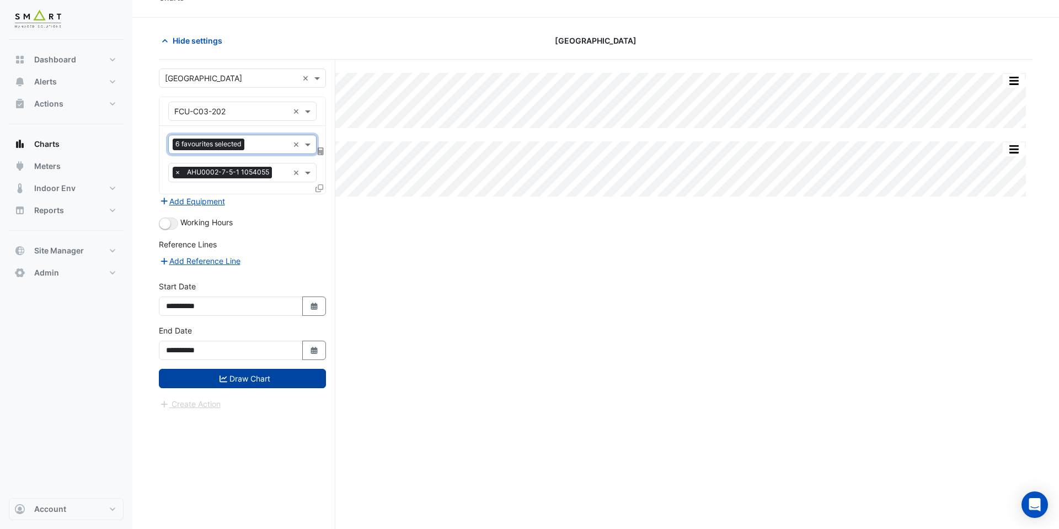
click at [271, 381] on button "Draw Chart" at bounding box center [242, 378] width 167 height 19
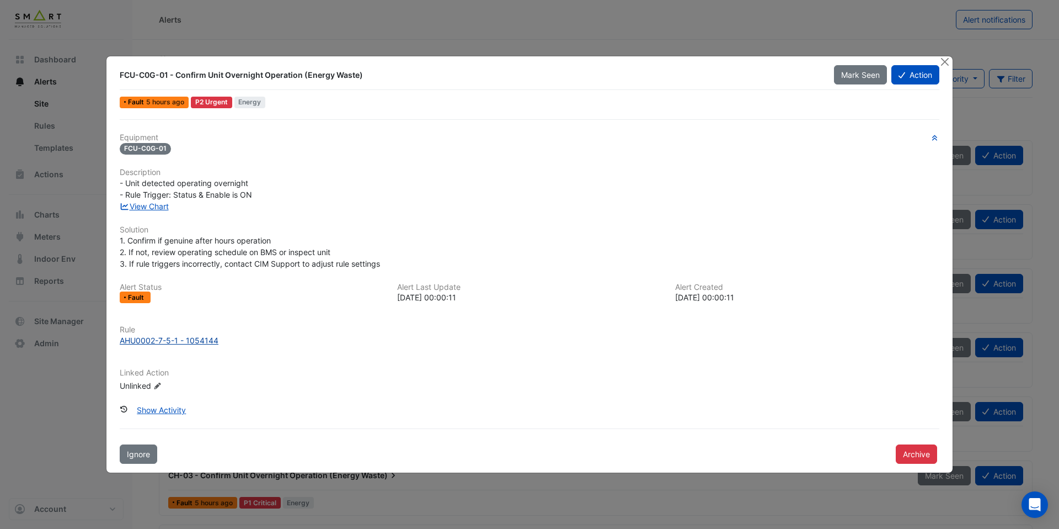
click at [201, 339] on div "AHU0002-7-5-1 - 1054144" at bounding box center [169, 340] width 99 height 12
click at [210, 340] on div "AHU0002-7-5-1 - 1054144" at bounding box center [169, 340] width 99 height 12
click at [153, 214] on div "Equipment FCU-C0G-01 Description - Unit detected operating overnight - Rule Tri…" at bounding box center [530, 267] width 820 height 268
click at [154, 209] on link "View Chart" at bounding box center [144, 205] width 49 height 9
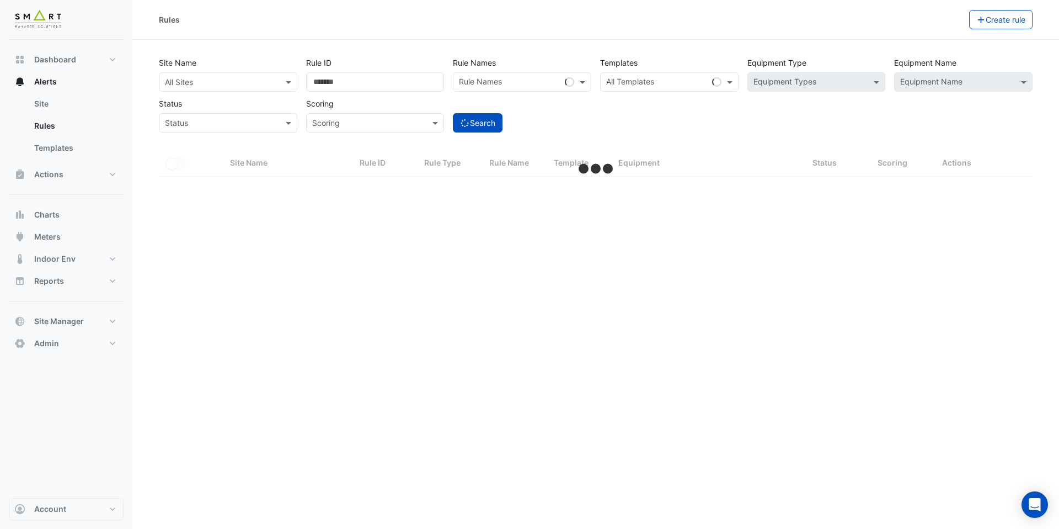
select select "***"
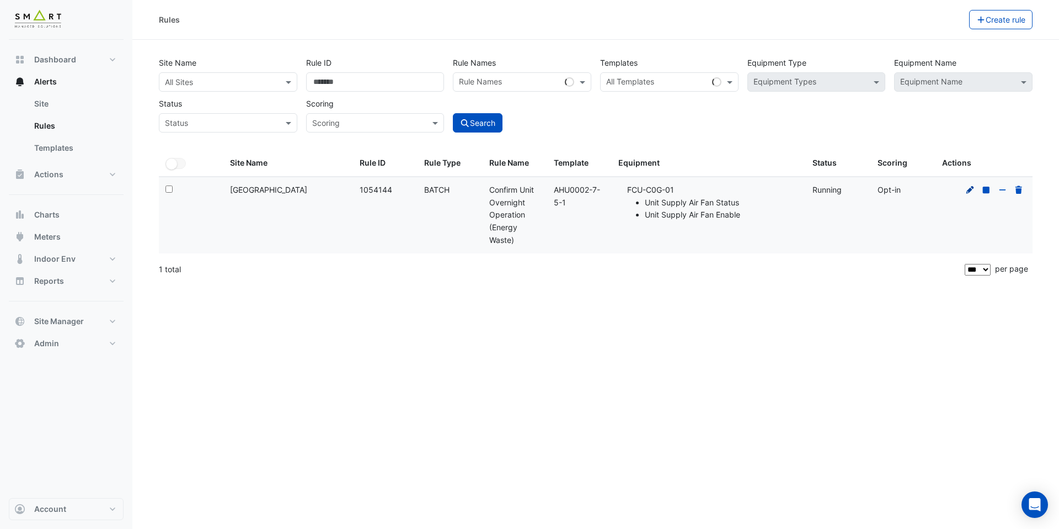
click at [971, 194] on fa-icon at bounding box center [971, 189] width 10 height 9
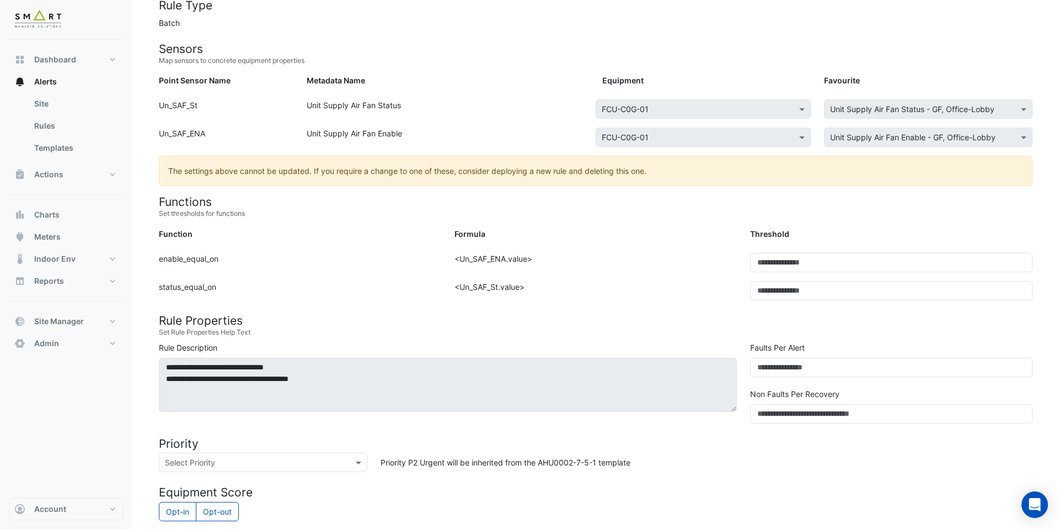
scroll to position [256, 0]
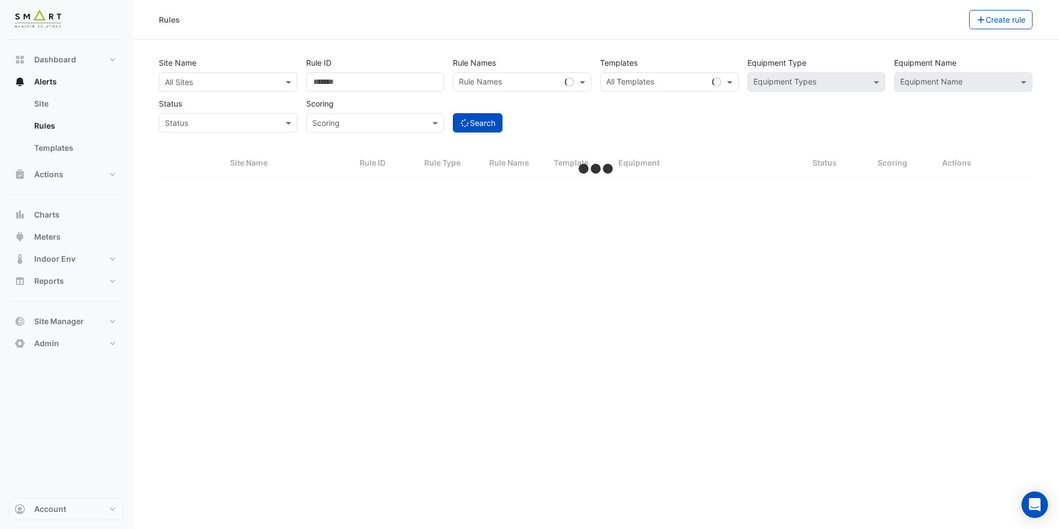
select select "***"
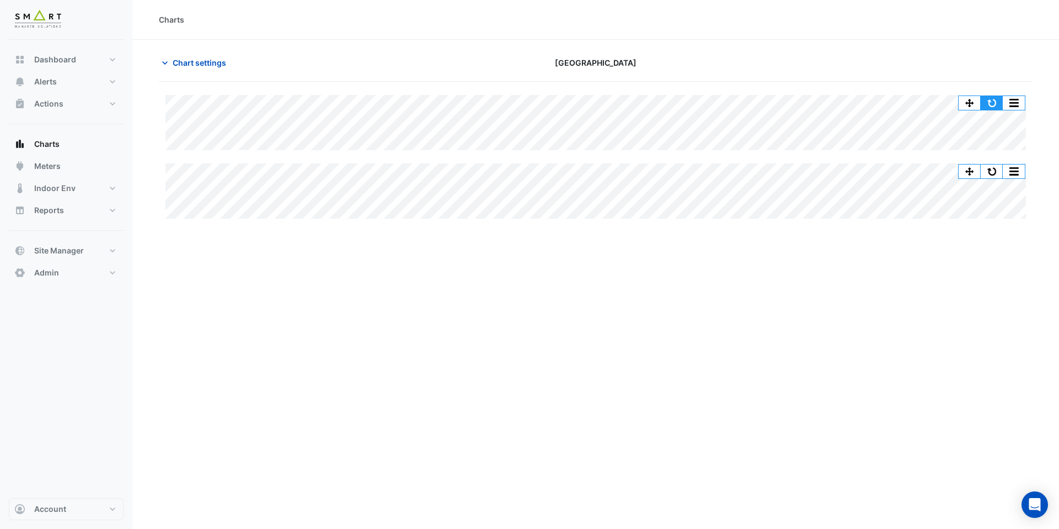
click at [993, 106] on button "button" at bounding box center [992, 103] width 22 height 14
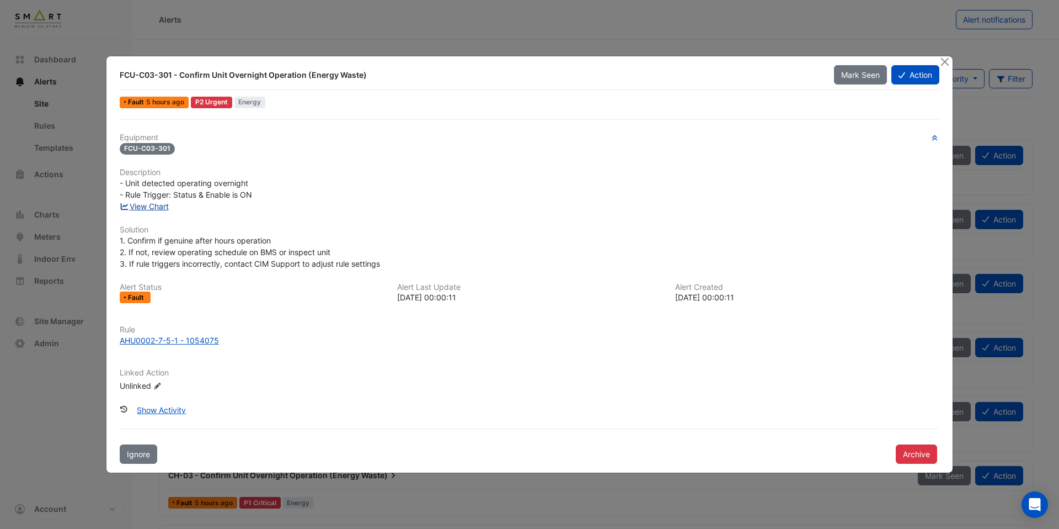
click at [151, 205] on link "View Chart" at bounding box center [144, 205] width 49 height 9
click at [199, 337] on div "AHU0002-7-5-1 - 1053994" at bounding box center [170, 340] width 100 height 12
click at [150, 207] on link "View Chart" at bounding box center [144, 205] width 49 height 9
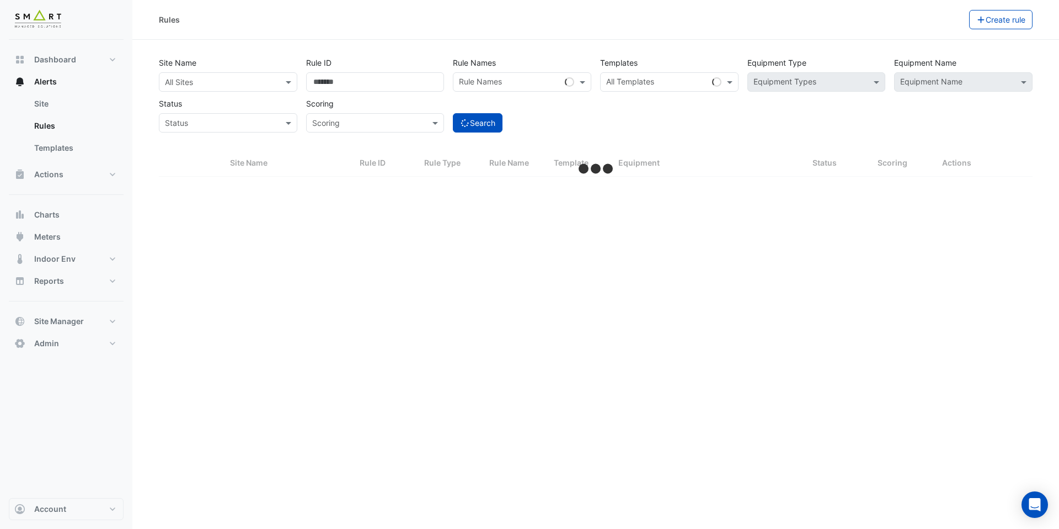
select select "***"
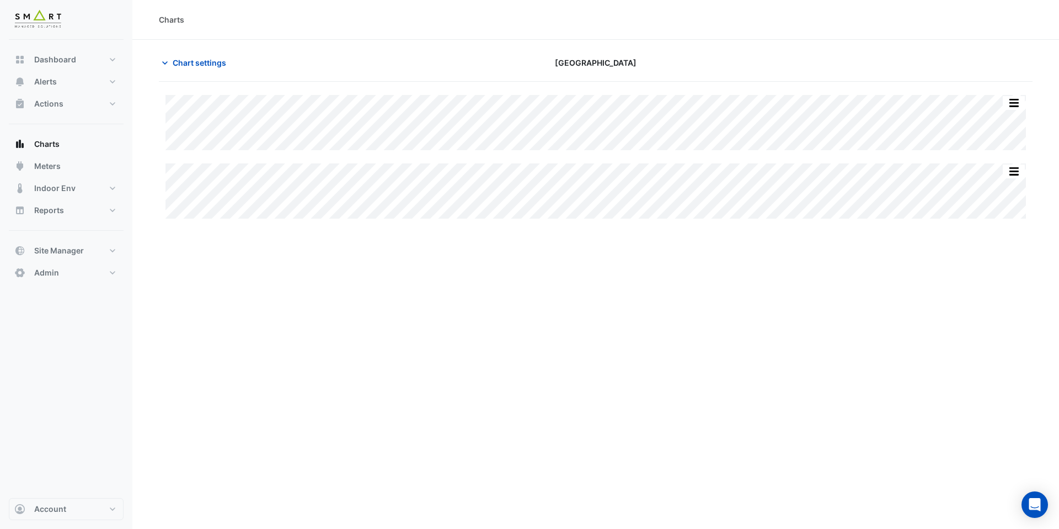
type input "**********"
click at [196, 64] on span "Chart settings" at bounding box center [200, 63] width 54 height 12
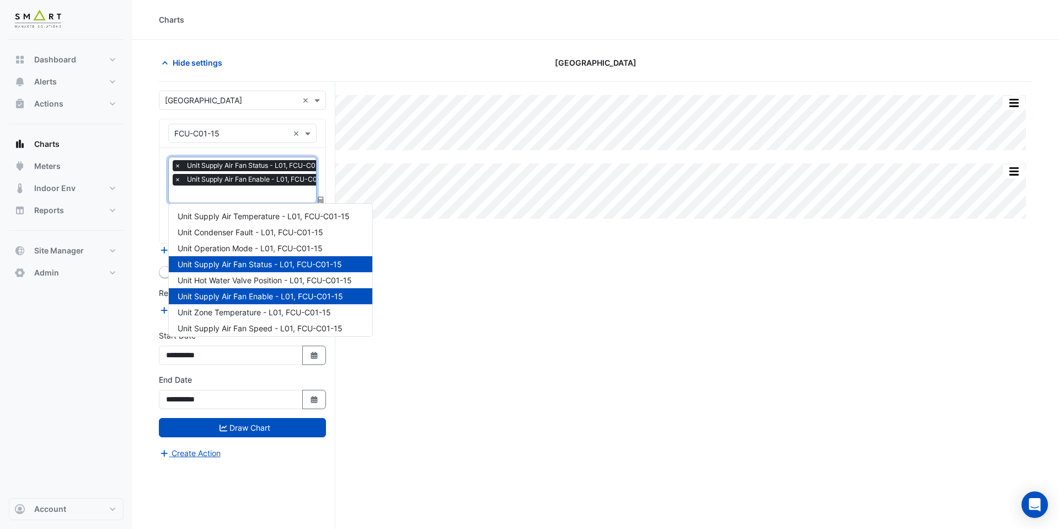
click at [228, 193] on input "text" at bounding box center [255, 195] width 162 height 12
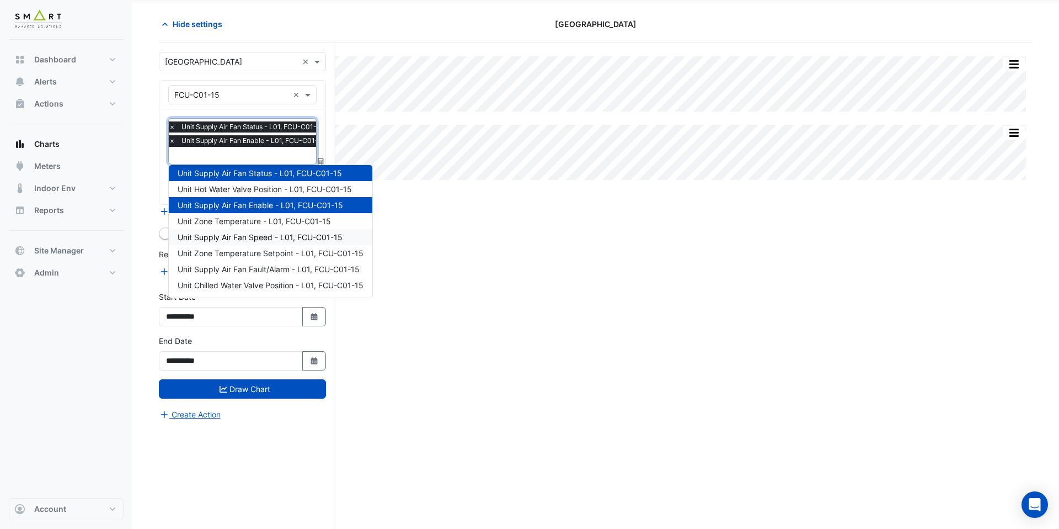
scroll to position [41, 0]
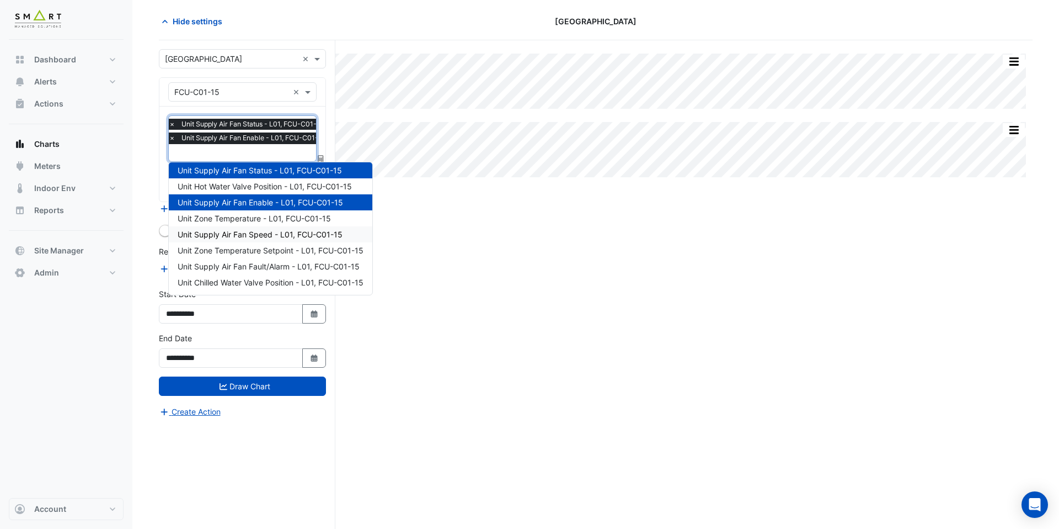
click at [246, 236] on span "Unit Supply Air Fan Speed - L01, FCU-C01-15" at bounding box center [260, 234] width 165 height 9
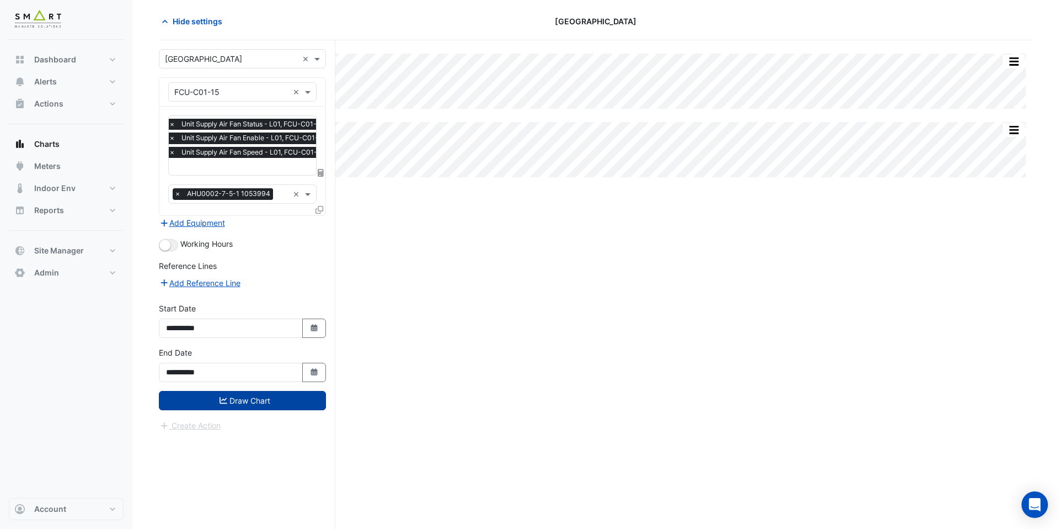
click at [271, 404] on button "Draw Chart" at bounding box center [242, 400] width 167 height 19
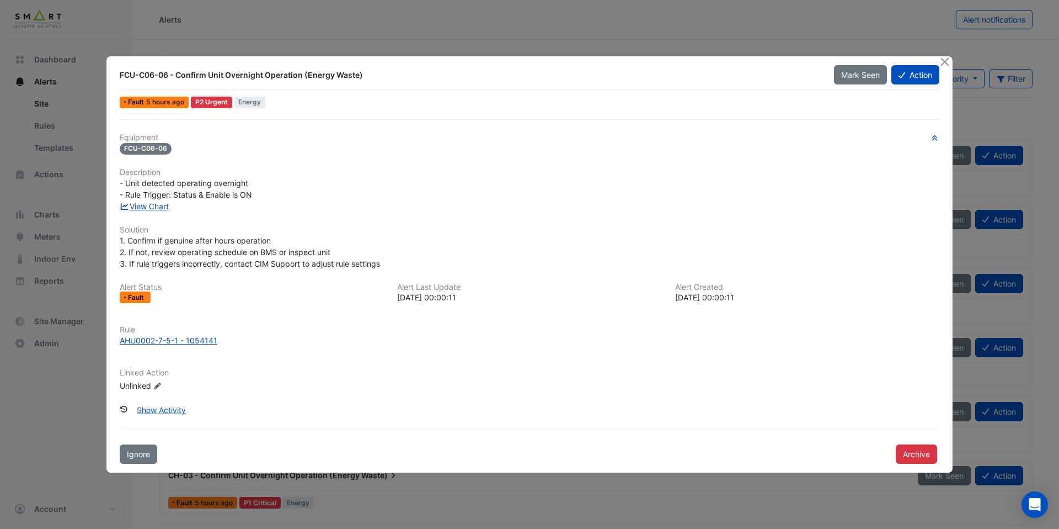
click at [152, 209] on link "View Chart" at bounding box center [144, 205] width 49 height 9
click at [182, 338] on div "AHU0002-7-5-1 - 1054141" at bounding box center [169, 340] width 98 height 12
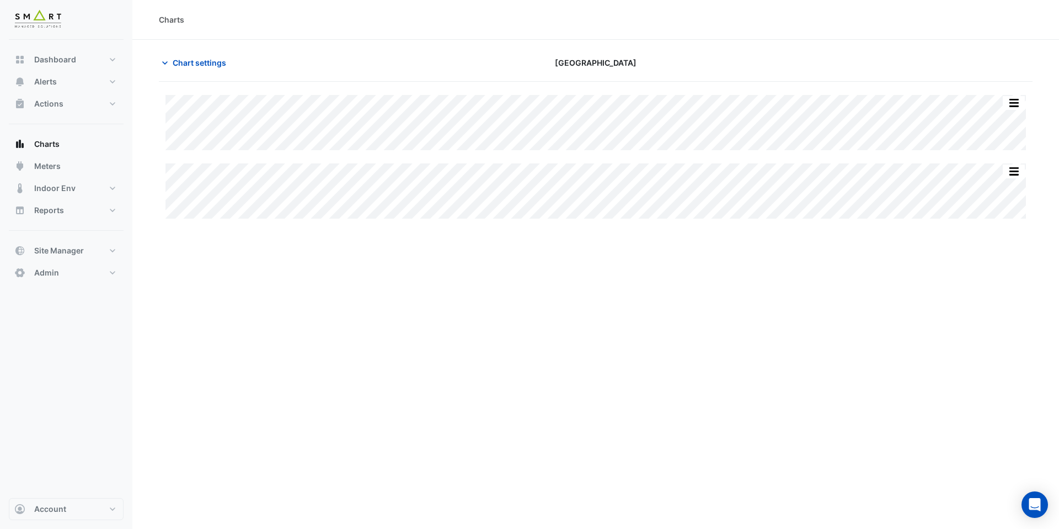
type input "**********"
click at [221, 61] on span "Chart settings" at bounding box center [200, 63] width 54 height 12
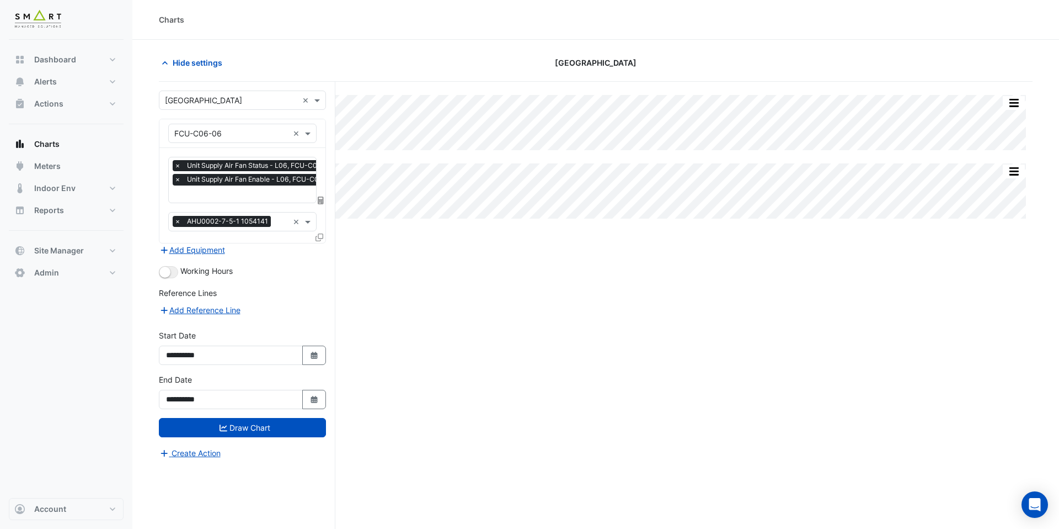
scroll to position [0, 6]
click at [226, 201] on div at bounding box center [251, 195] width 168 height 14
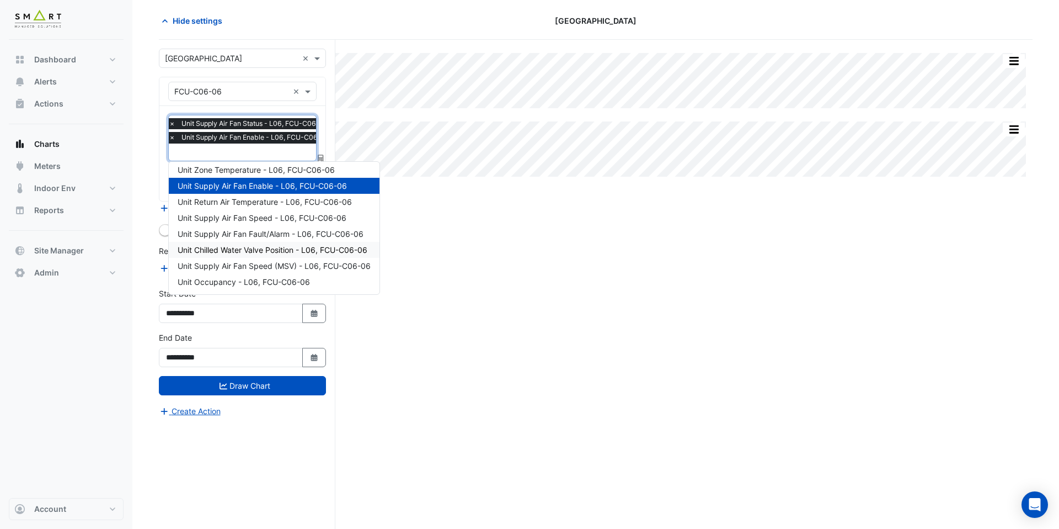
scroll to position [114, 0]
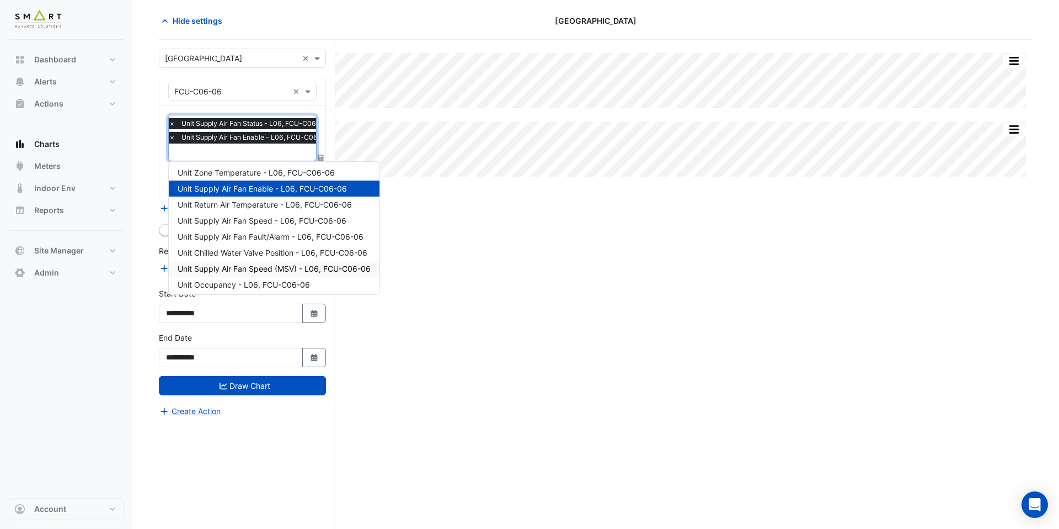
click at [232, 265] on span "Unit Supply Air Fan Speed (MSV) - L06, FCU-C06-06" at bounding box center [274, 268] width 193 height 9
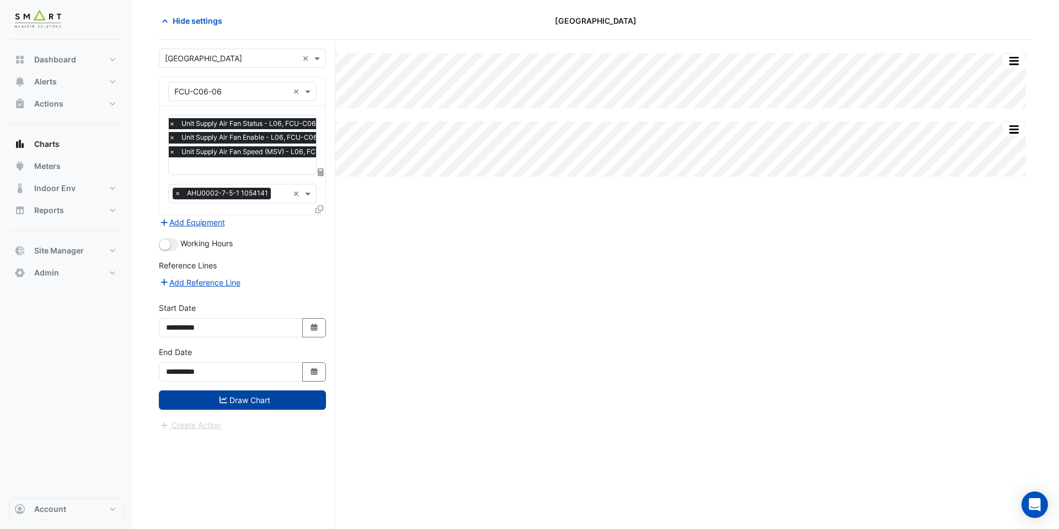
click at [254, 398] on button "Draw Chart" at bounding box center [242, 399] width 167 height 19
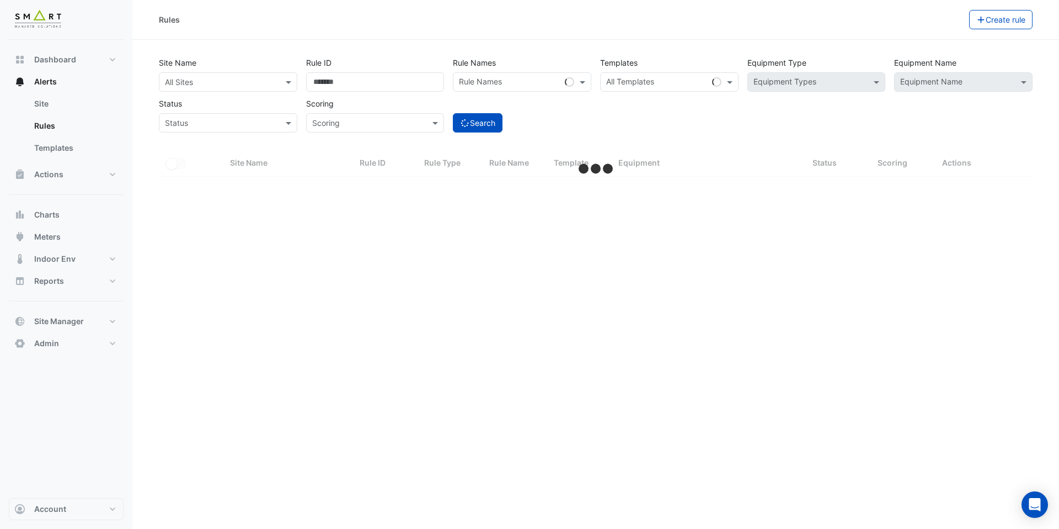
select select "***"
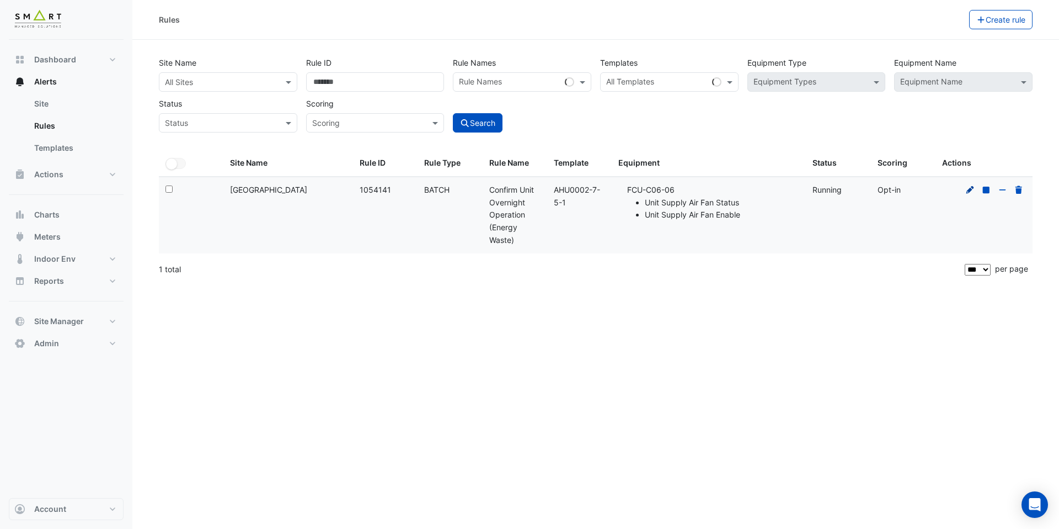
click at [967, 189] on icon at bounding box center [971, 190] width 10 height 8
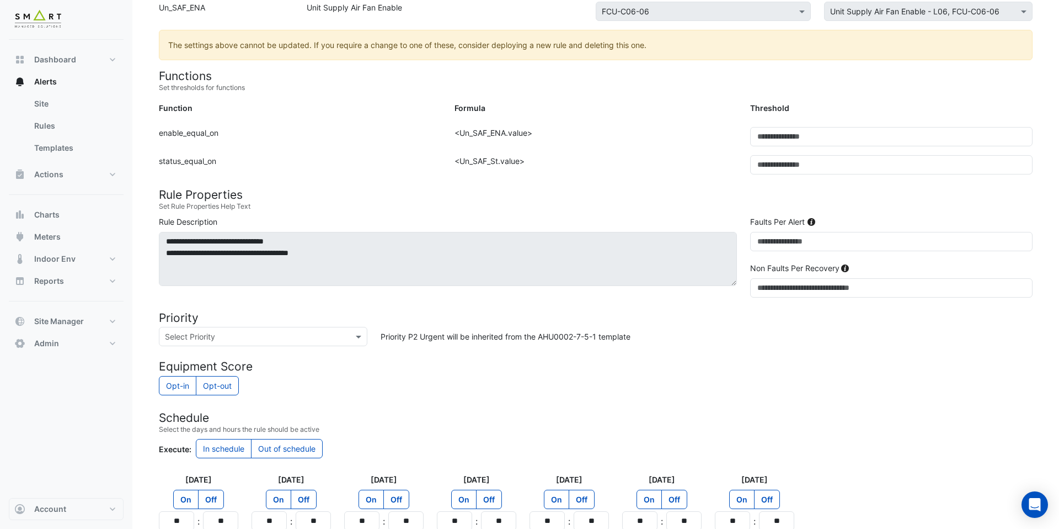
scroll to position [353, 0]
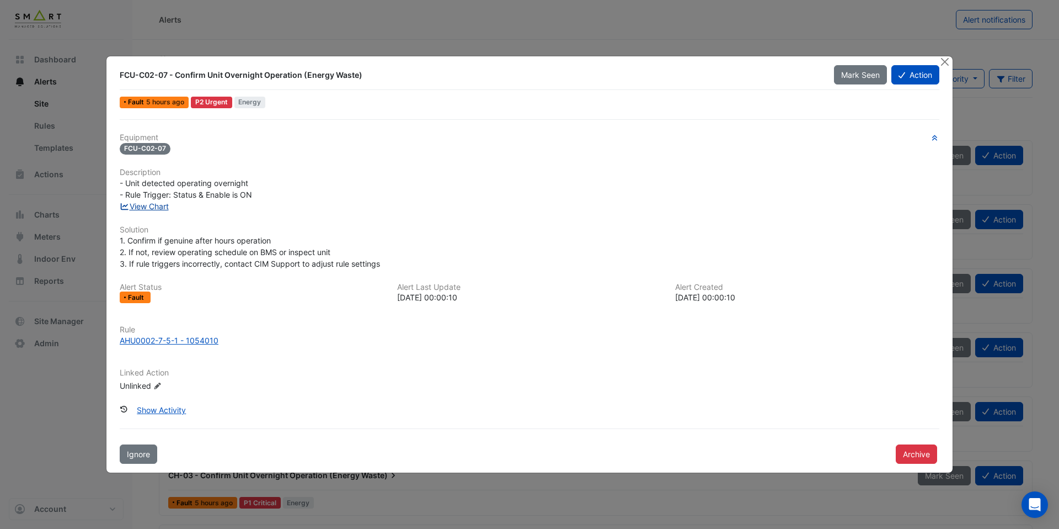
click at [167, 205] on link "View Chart" at bounding box center [144, 205] width 49 height 9
click at [171, 338] on div "AHU0002-7-5-1 - 1054010" at bounding box center [169, 340] width 99 height 12
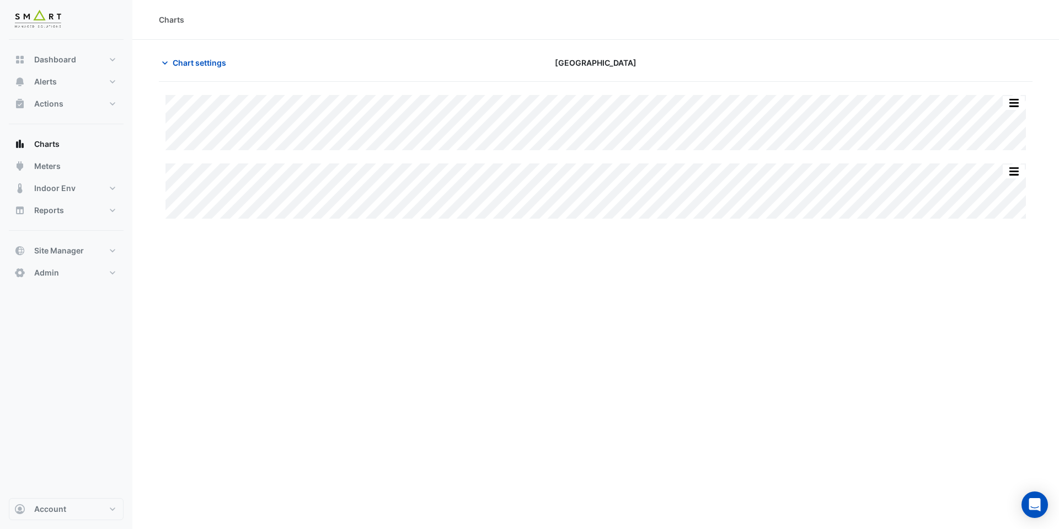
type input "**********"
click at [180, 63] on span "Chart settings" at bounding box center [200, 63] width 54 height 12
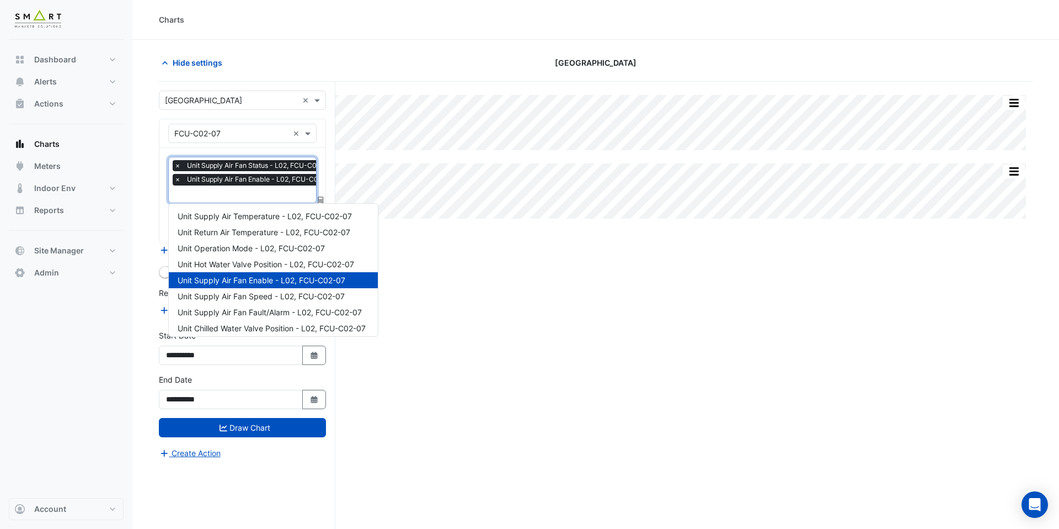
click at [211, 196] on input "text" at bounding box center [256, 195] width 165 height 12
click at [251, 217] on span "Unit Supply Air Temperature - L02, FCU-C02-07" at bounding box center [265, 215] width 174 height 9
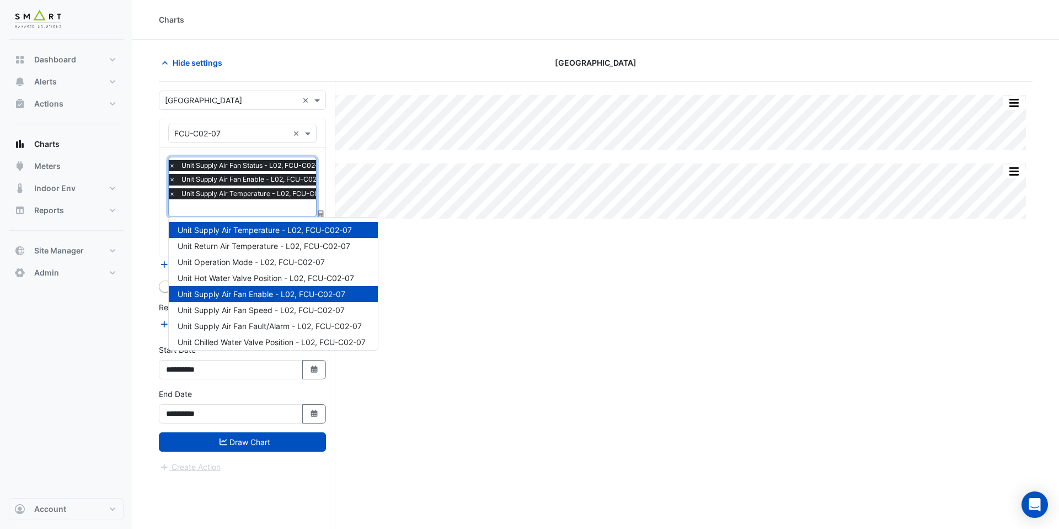
click at [251, 211] on input "text" at bounding box center [254, 209] width 171 height 12
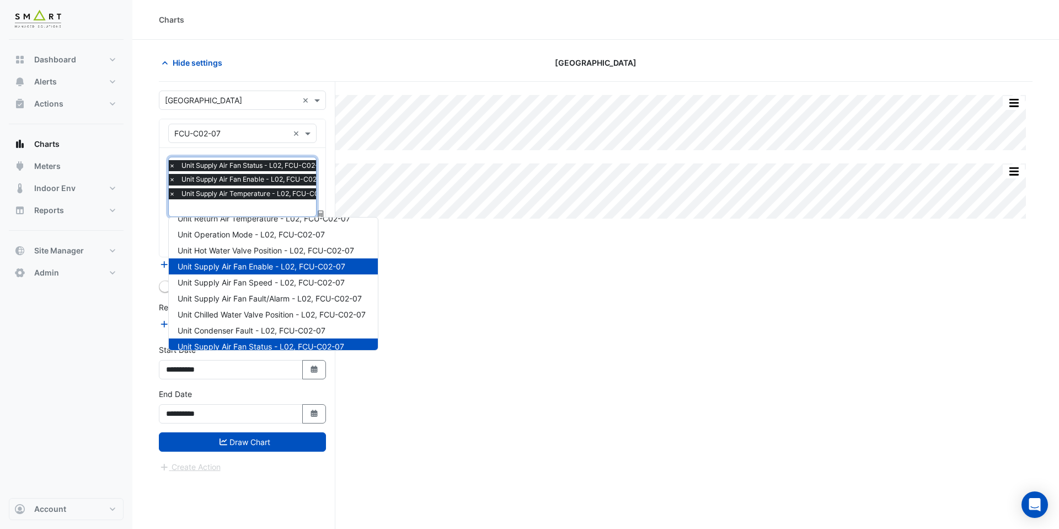
scroll to position [84, 0]
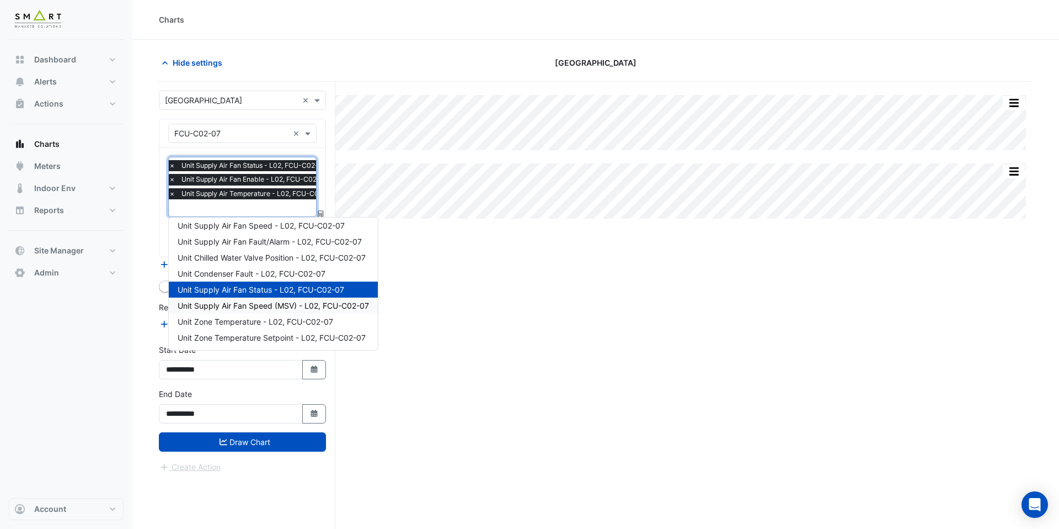
click at [251, 302] on span "Unit Supply Air Fan Speed (MSV) - L02, FCU-C02-07" at bounding box center [273, 305] width 191 height 9
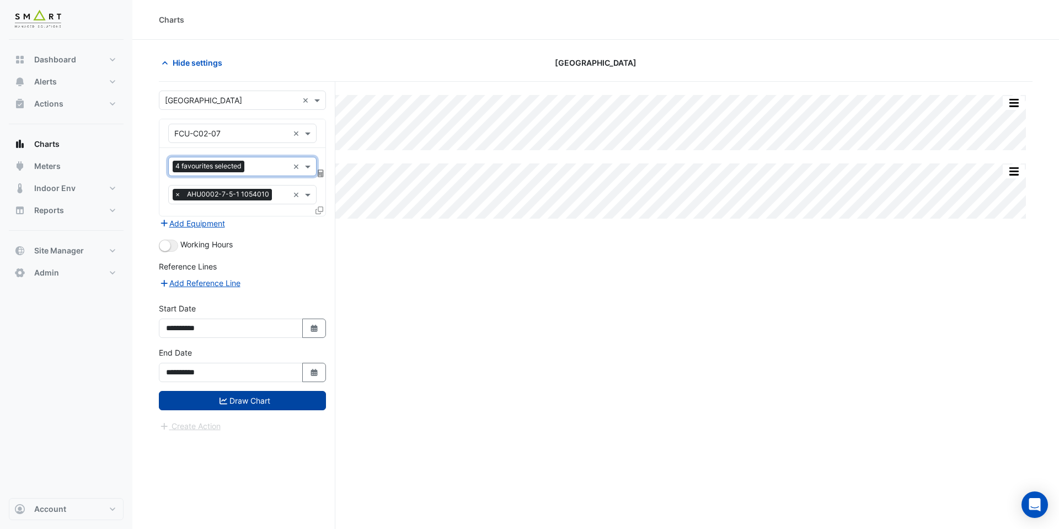
click at [278, 405] on button "Draw Chart" at bounding box center [242, 400] width 167 height 19
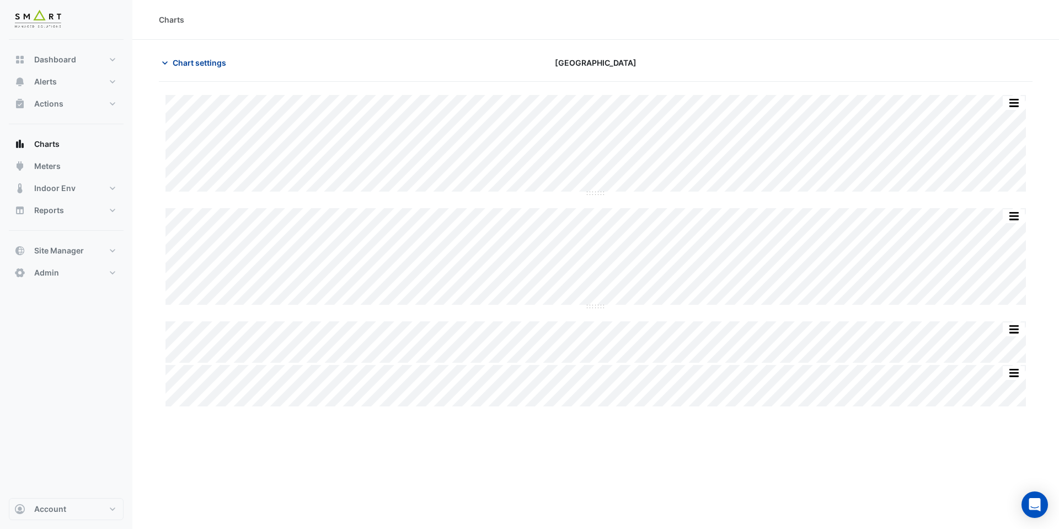
click at [182, 63] on span "Chart settings" at bounding box center [200, 63] width 54 height 12
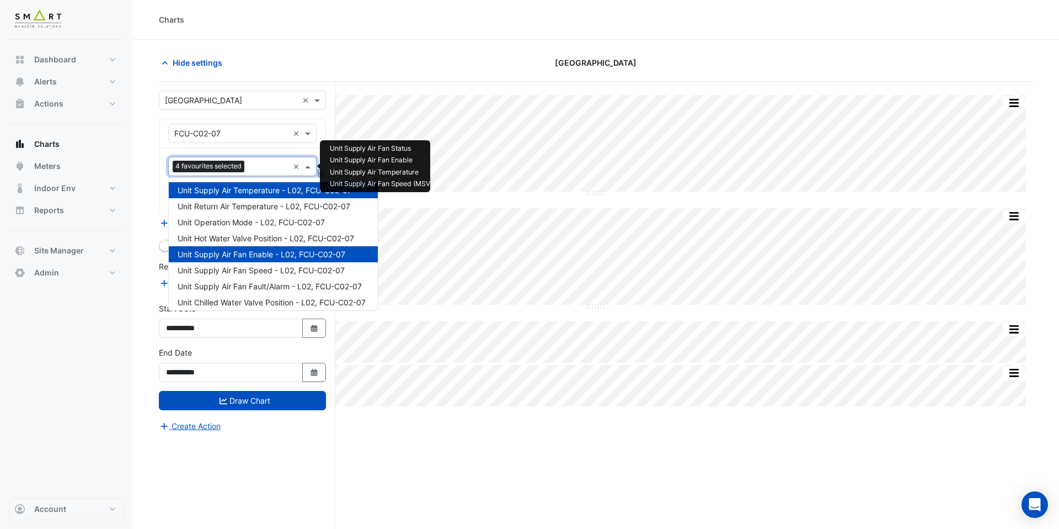
click at [262, 169] on input "text" at bounding box center [269, 168] width 40 height 12
click at [259, 243] on div "Unit Hot Water Valve Position - L02, FCU-C02-07" at bounding box center [273, 238] width 209 height 16
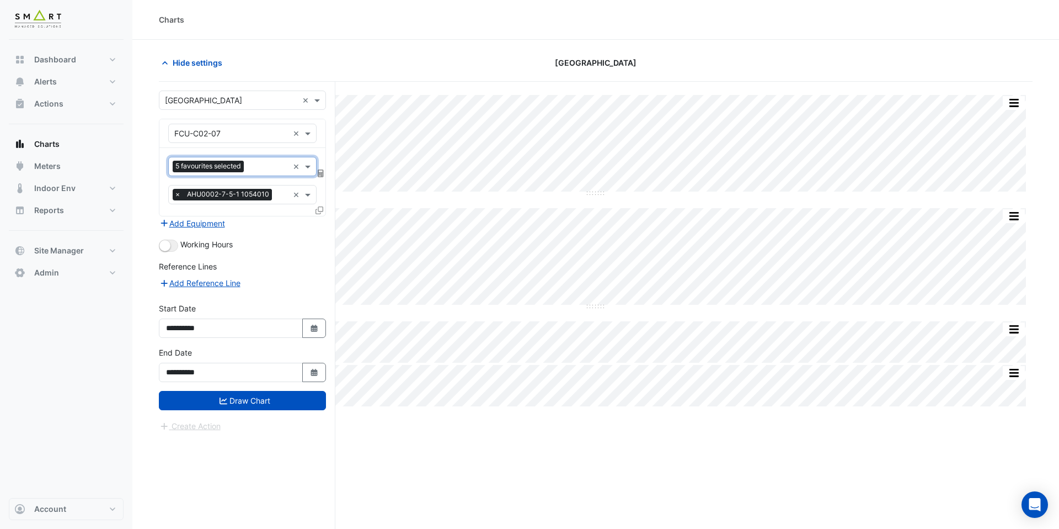
click at [266, 172] on div at bounding box center [268, 168] width 42 height 14
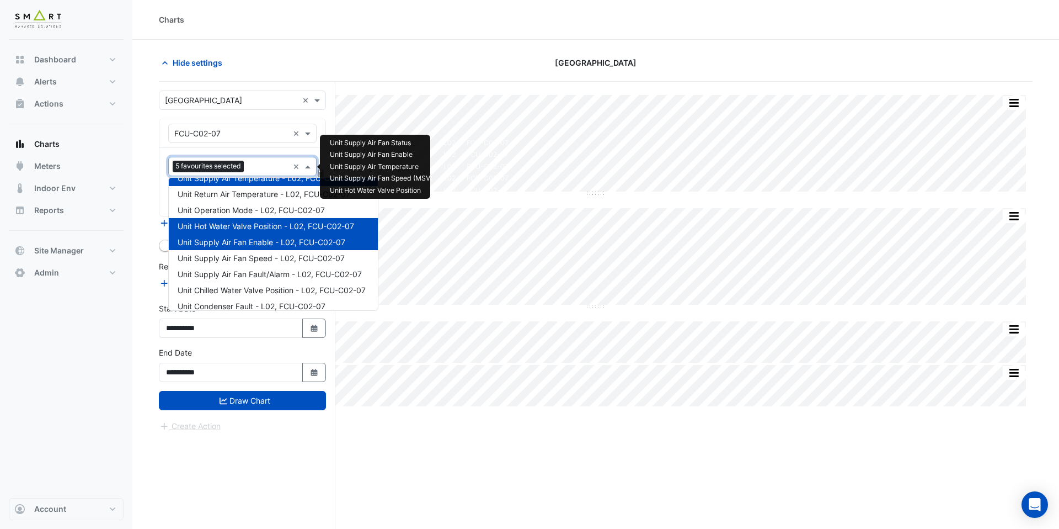
scroll to position [15, 0]
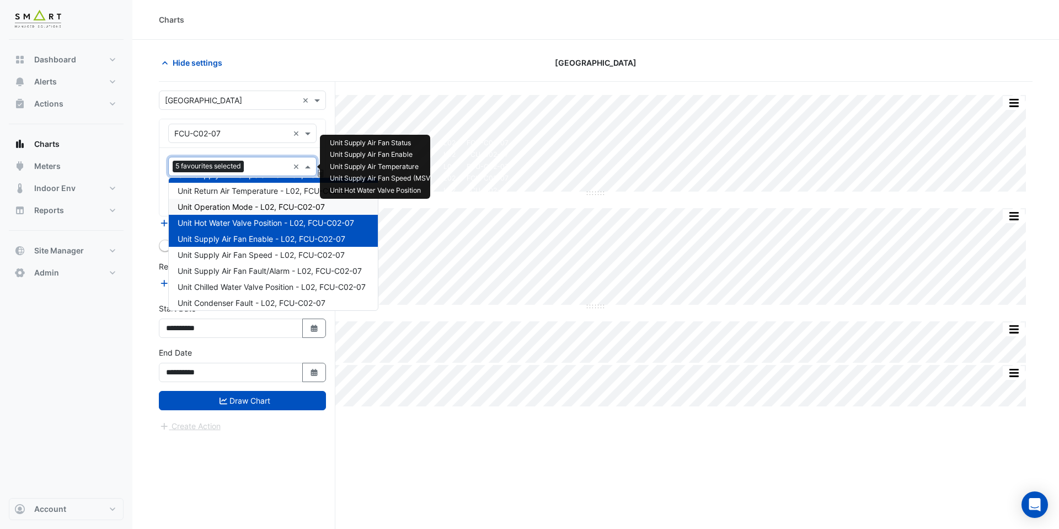
click at [262, 207] on span "Unit Operation Mode - L02, FCU-C02-07" at bounding box center [251, 206] width 147 height 9
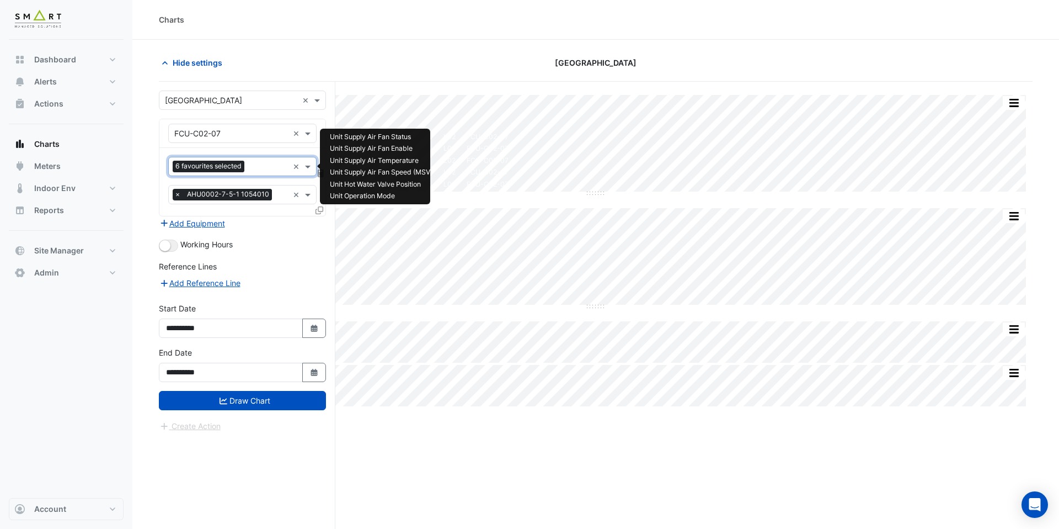
click at [263, 165] on input "text" at bounding box center [269, 168] width 40 height 12
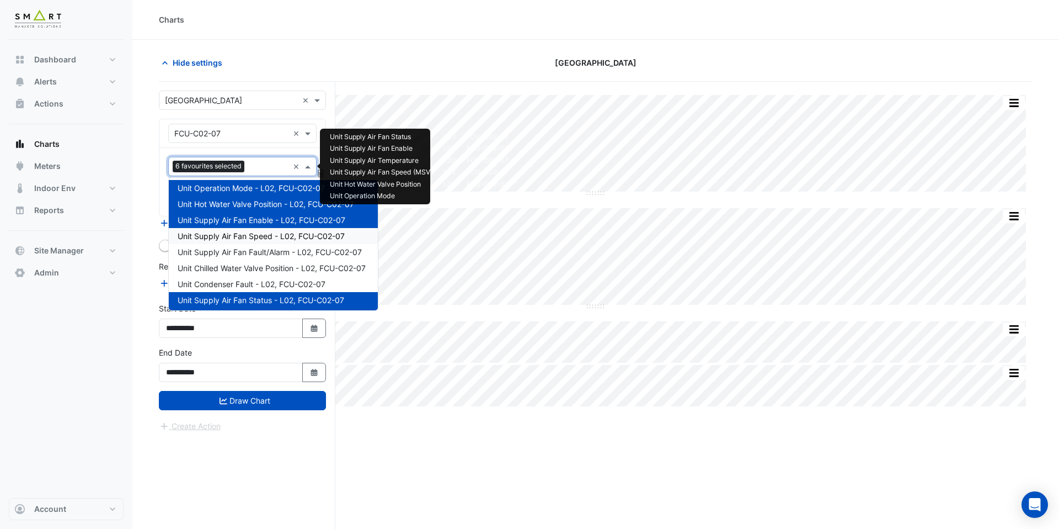
scroll to position [35, 0]
click at [270, 271] on div "Unit Chilled Water Valve Position - L02, FCU-C02-07" at bounding box center [273, 267] width 209 height 16
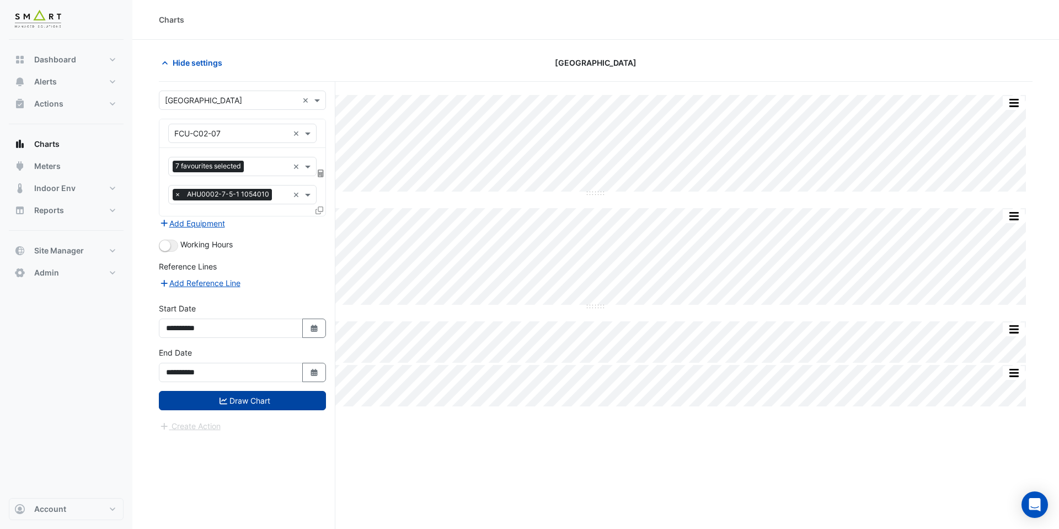
click at [269, 397] on button "Draw Chart" at bounding box center [242, 400] width 167 height 19
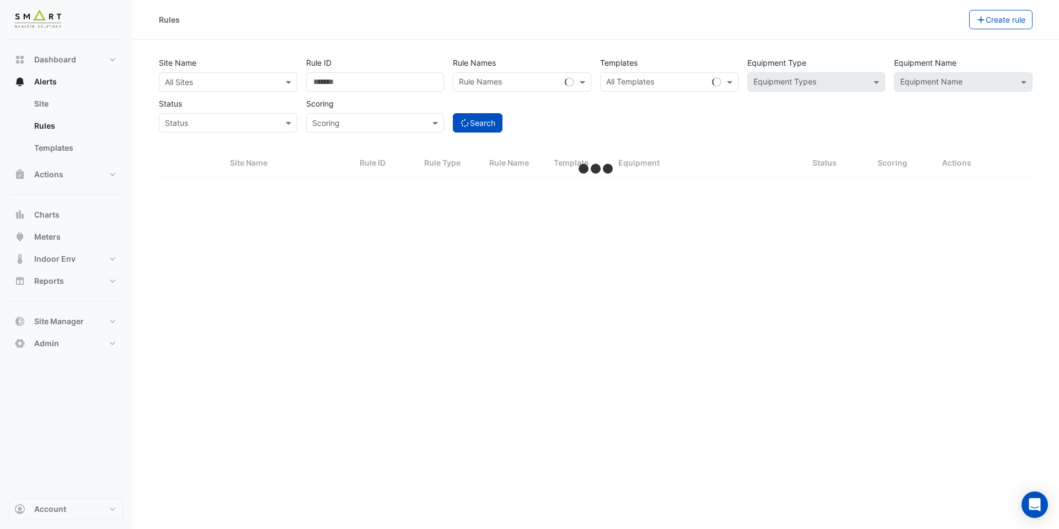
select select "***"
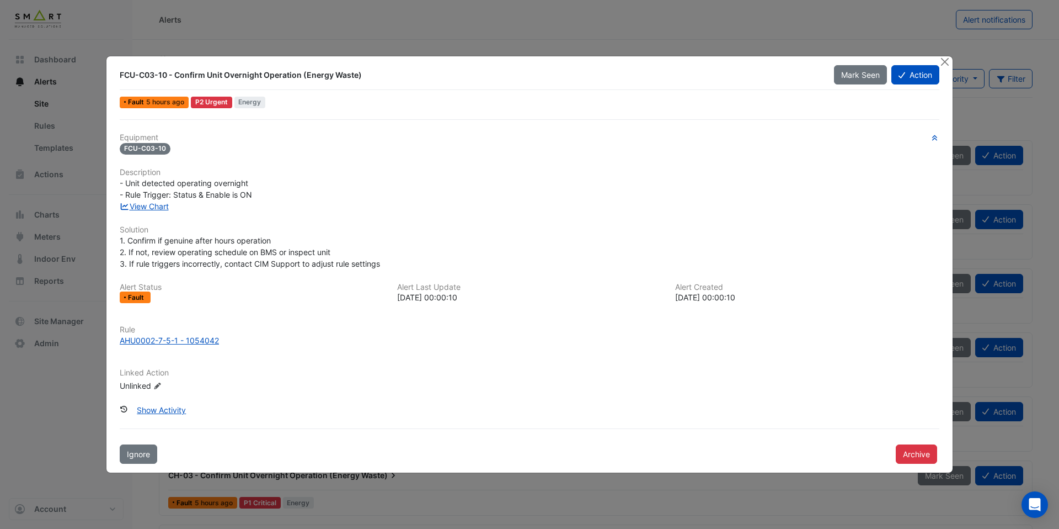
click at [162, 212] on div "Equipment FCU-C03-10 Description - Unit detected operating overnight - Rule Tri…" at bounding box center [530, 267] width 820 height 268
click at [162, 206] on link "View Chart" at bounding box center [144, 205] width 49 height 9
click at [212, 340] on div "AHU0002-7-5-1 - 1054042" at bounding box center [169, 340] width 99 height 12
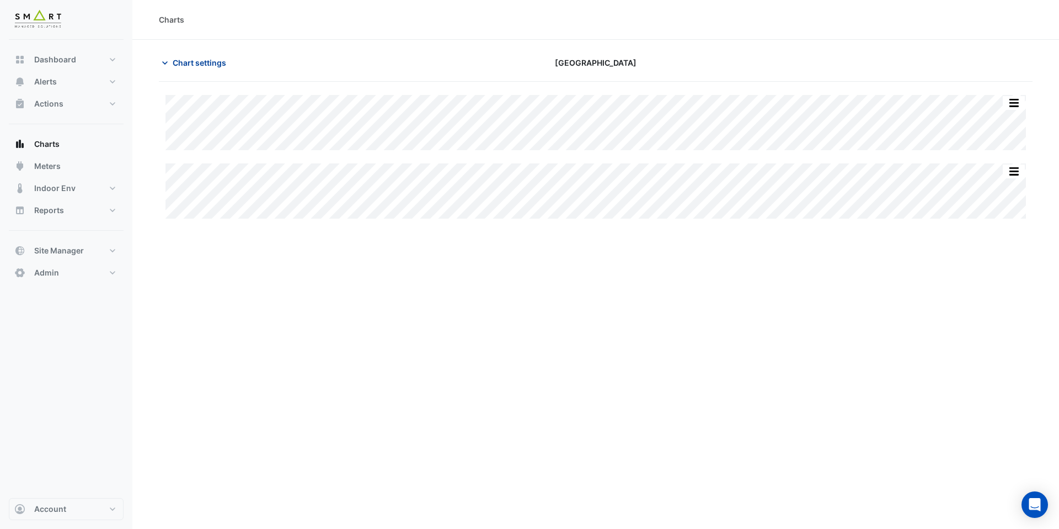
click at [203, 66] on span "Chart settings" at bounding box center [200, 63] width 54 height 12
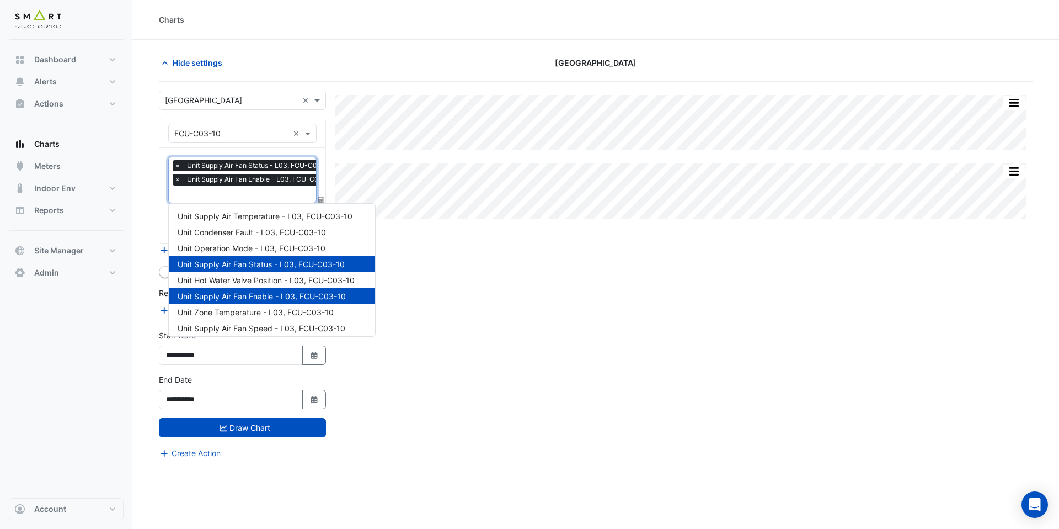
click at [231, 198] on input "text" at bounding box center [257, 195] width 166 height 12
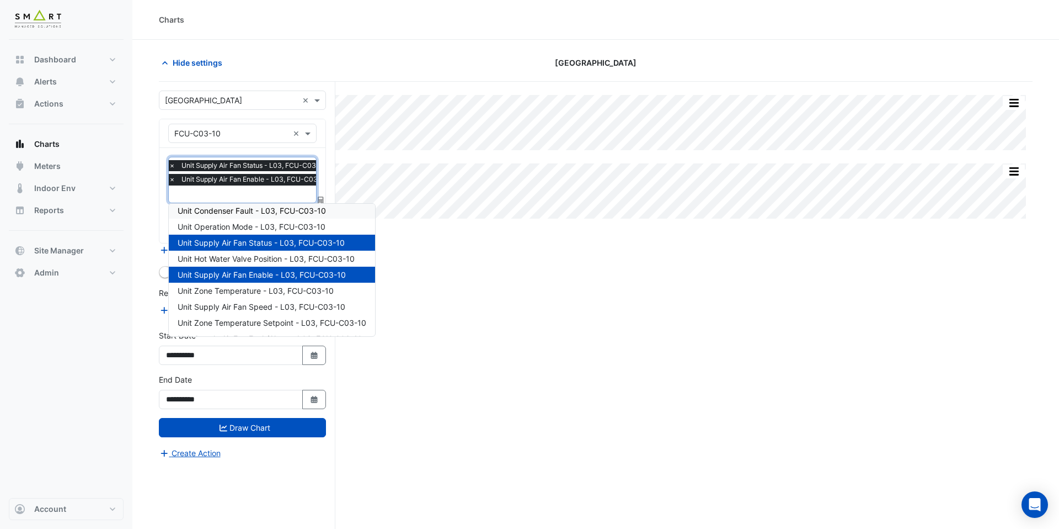
scroll to position [26, 0]
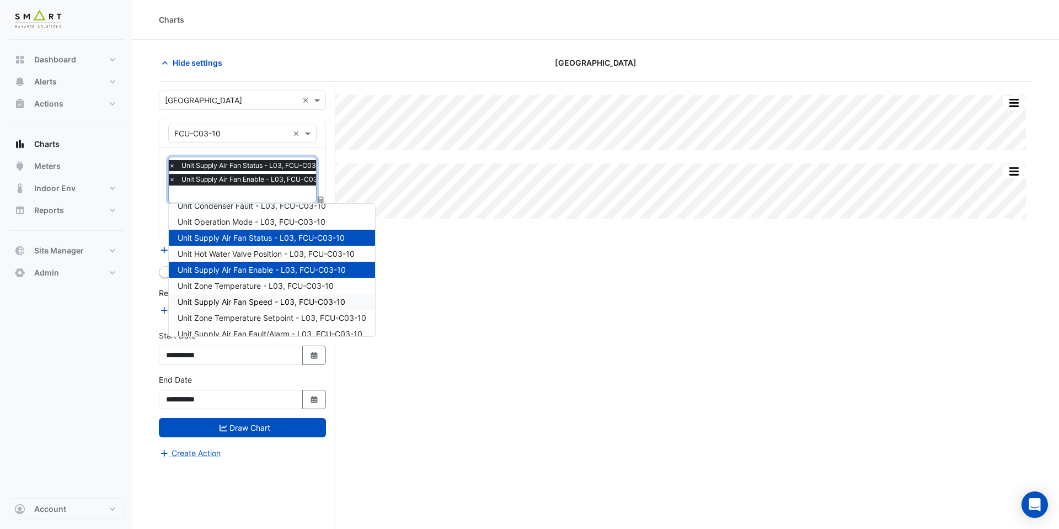
click at [259, 297] on span "Unit Supply Air Fan Speed - L03, FCU-C03-10" at bounding box center [262, 301] width 168 height 9
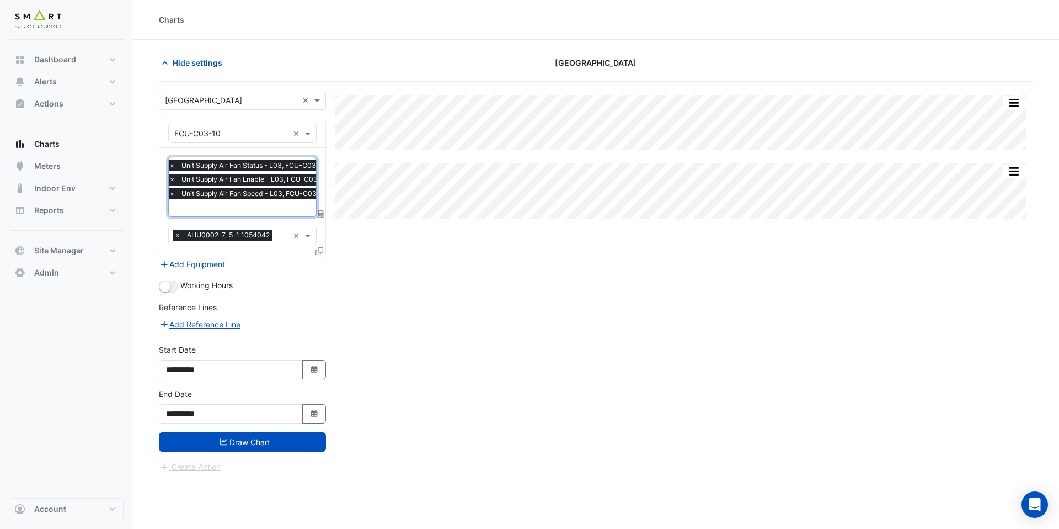
click at [258, 210] on input "text" at bounding box center [252, 209] width 166 height 12
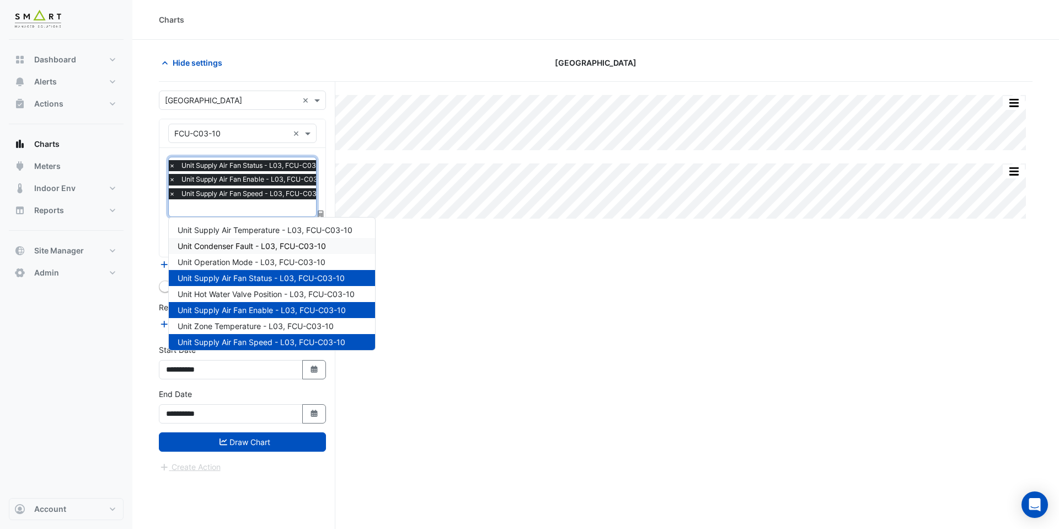
scroll to position [6, 0]
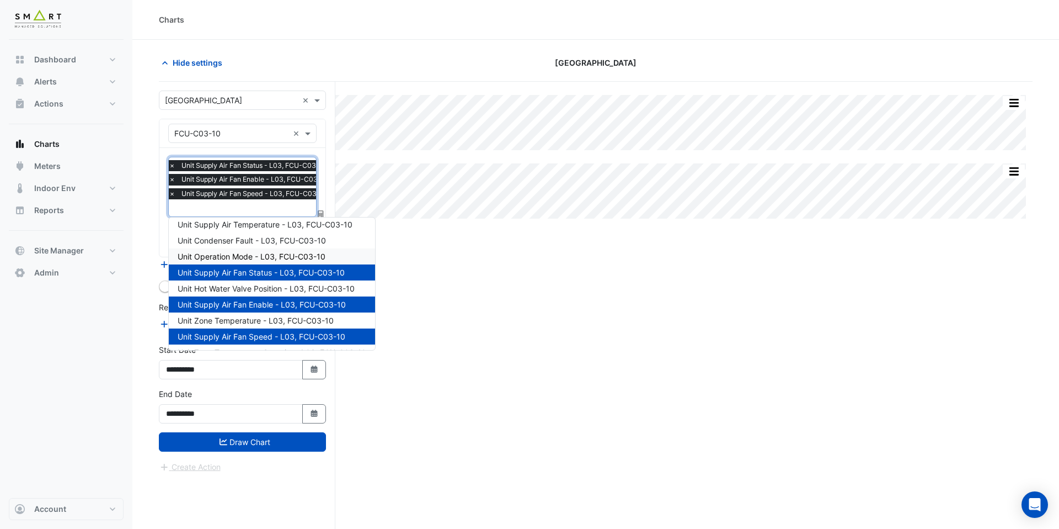
click at [258, 252] on span "Unit Operation Mode - L03, FCU-C03-10" at bounding box center [252, 256] width 148 height 9
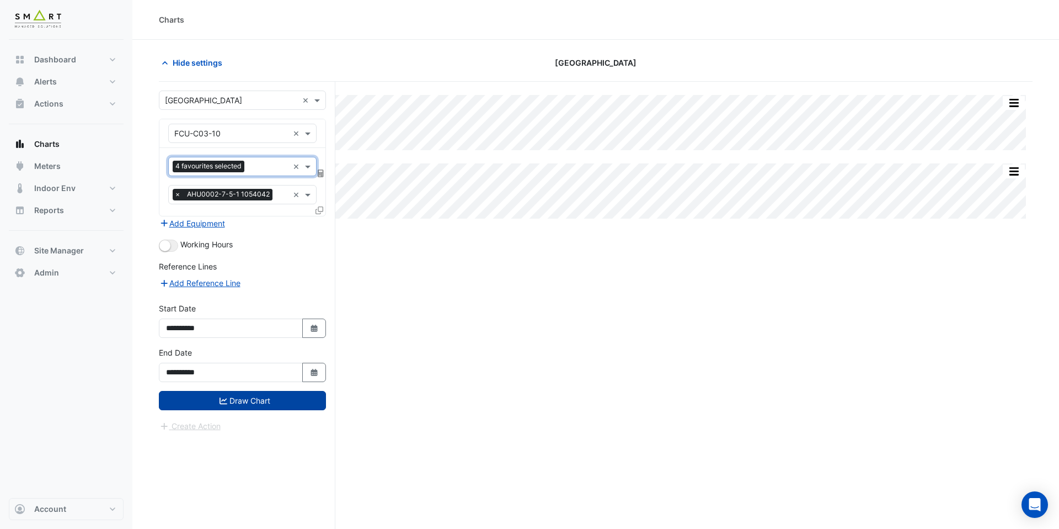
click at [269, 407] on button "Draw Chart" at bounding box center [242, 400] width 167 height 19
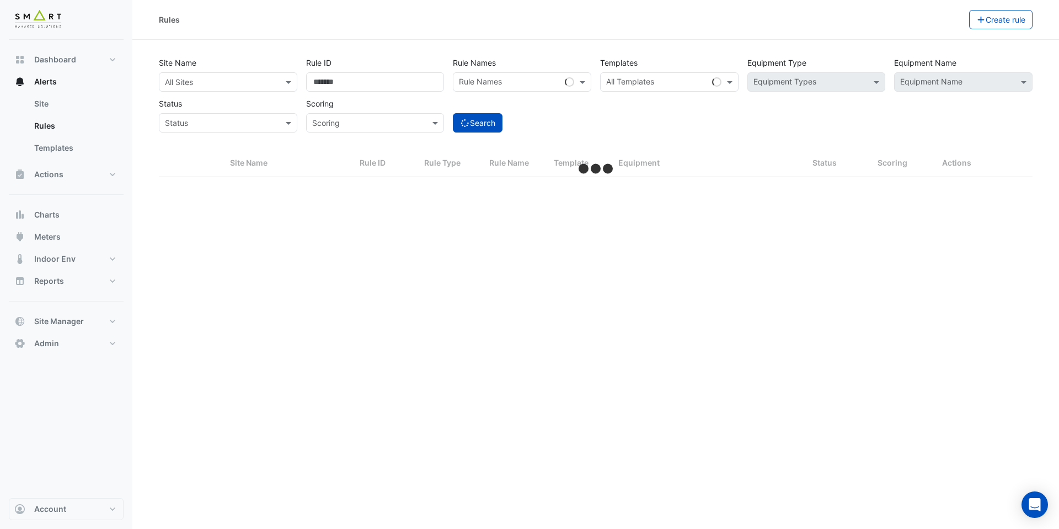
select select "***"
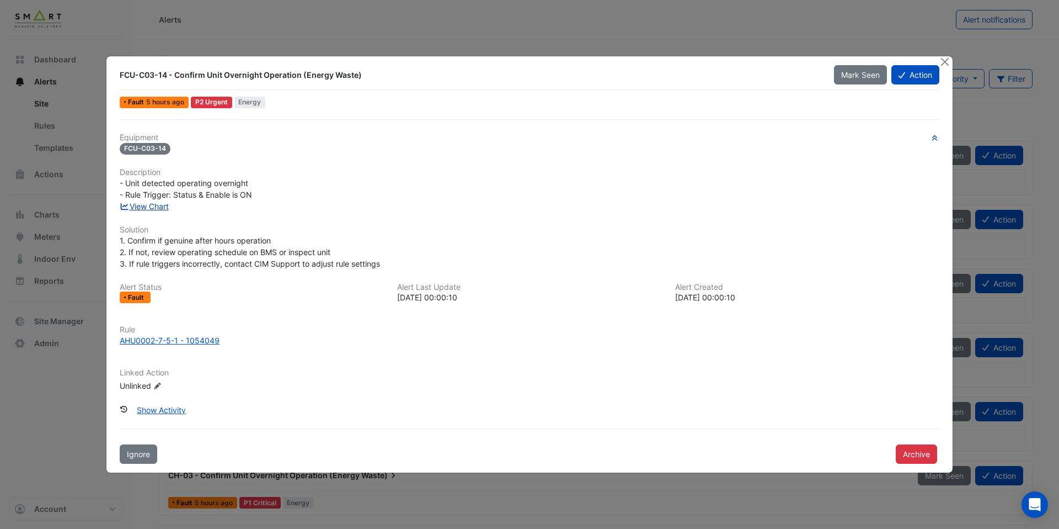
click at [163, 207] on link "View Chart" at bounding box center [144, 205] width 49 height 9
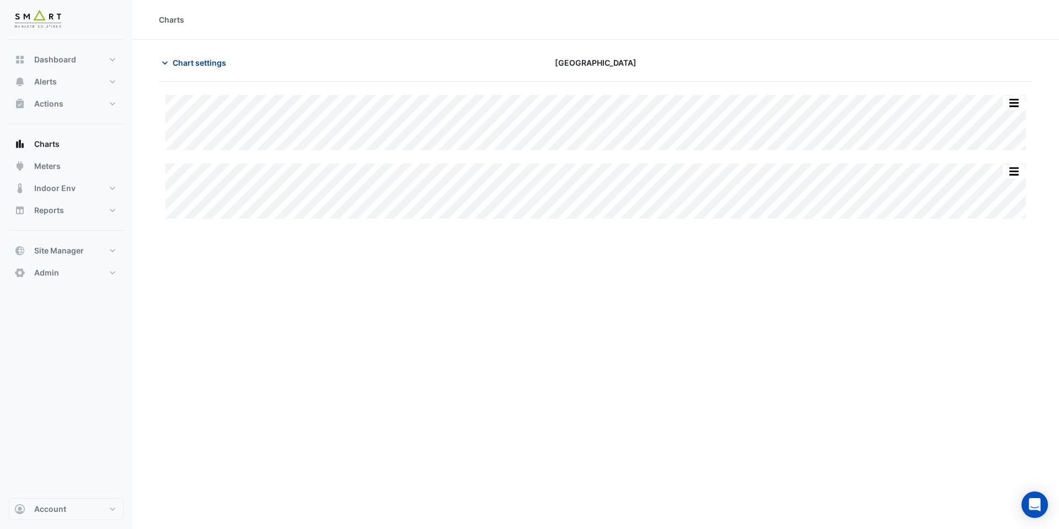
click at [187, 71] on button "Chart settings" at bounding box center [196, 62] width 74 height 19
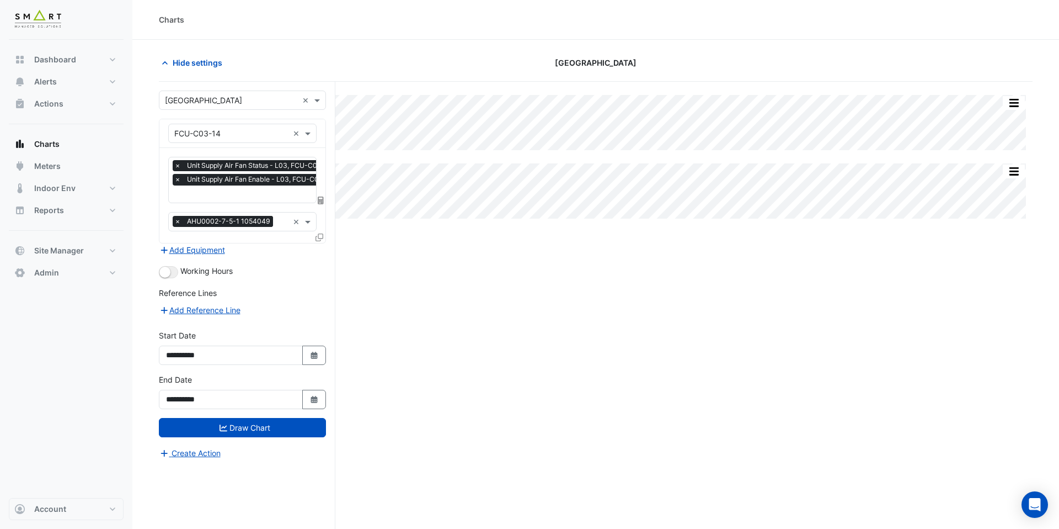
click at [210, 193] on input "text" at bounding box center [257, 195] width 166 height 12
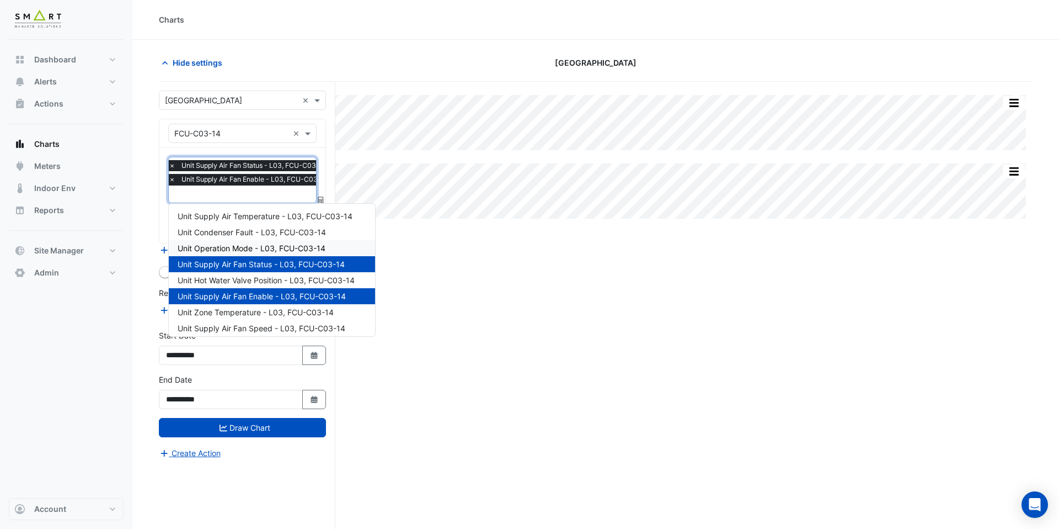
click at [233, 252] on span "Unit Operation Mode - L03, FCU-C03-14" at bounding box center [252, 247] width 148 height 9
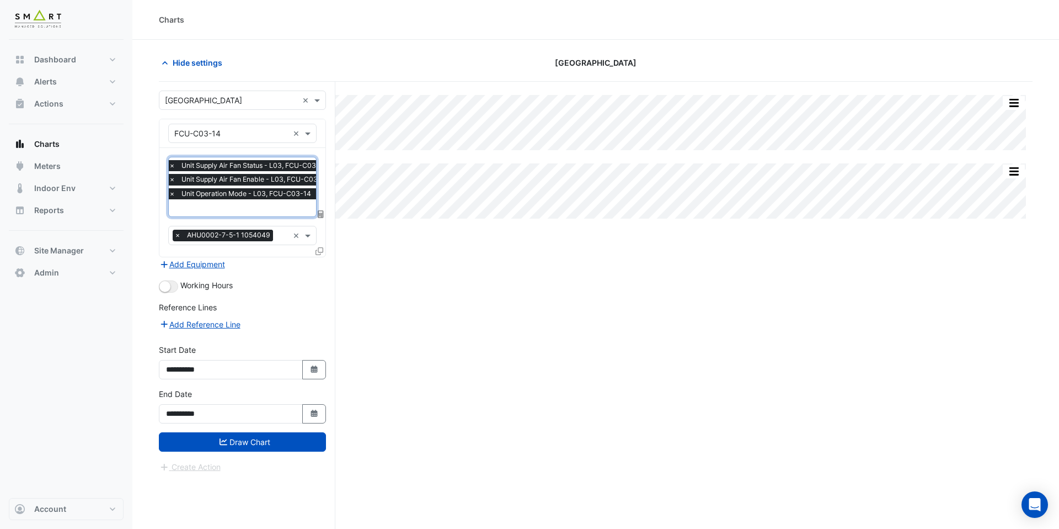
click at [233, 208] on input "text" at bounding box center [252, 209] width 166 height 12
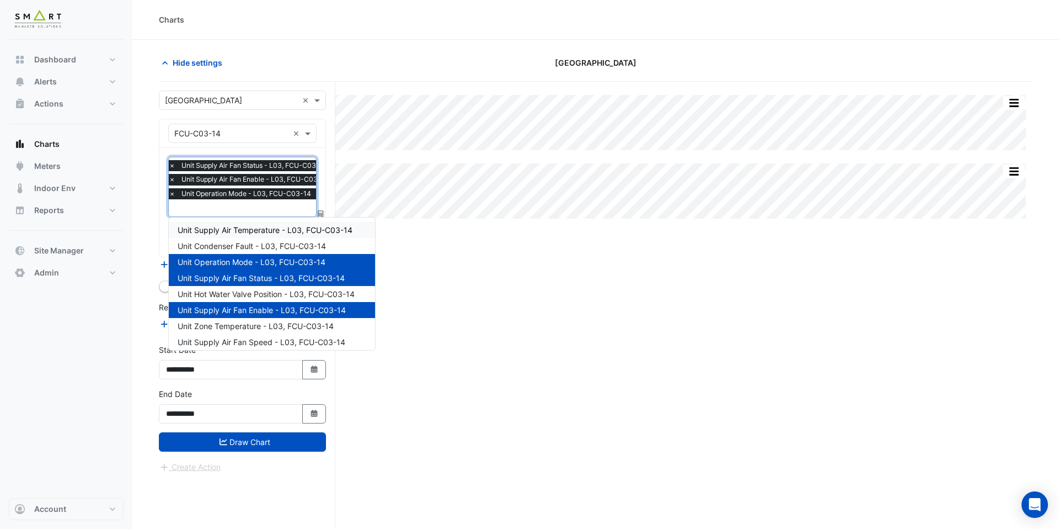
click at [231, 222] on div "Unit Supply Air Temperature - L03, FCU-C03-14" at bounding box center [272, 230] width 206 height 16
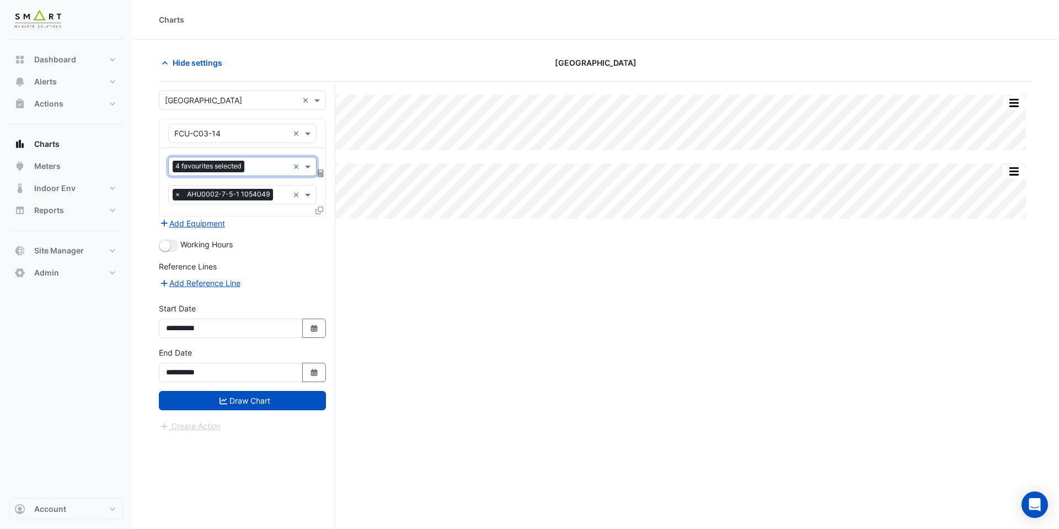
scroll to position [0, 0]
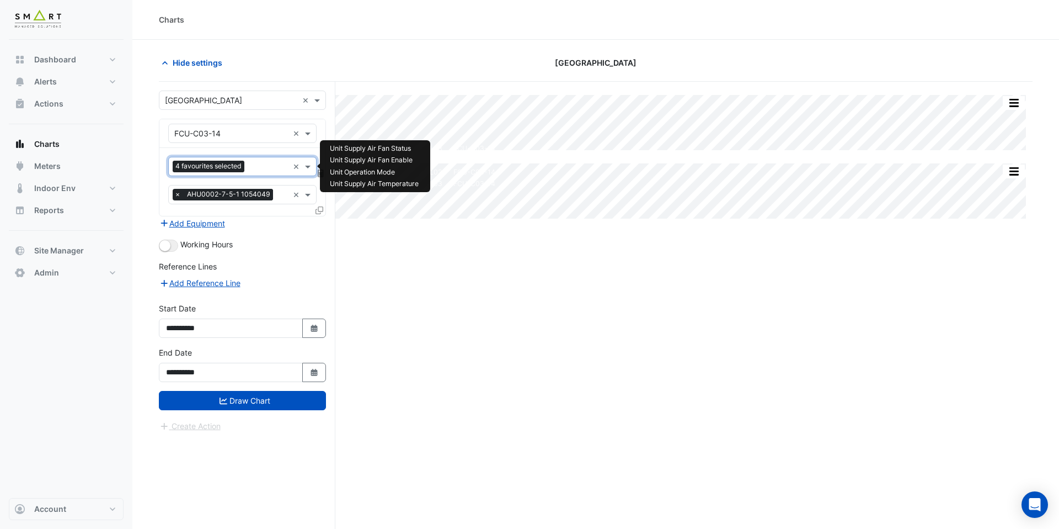
click at [263, 164] on input "text" at bounding box center [269, 168] width 40 height 12
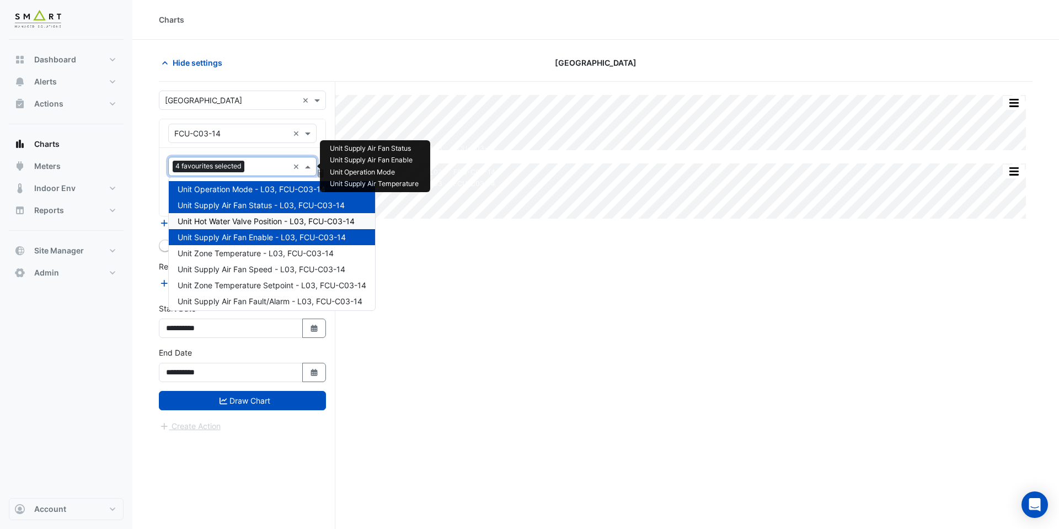
scroll to position [34, 0]
click at [260, 261] on div "Unit Supply Air Fan Speed - L03, FCU-C03-14" at bounding box center [272, 268] width 206 height 16
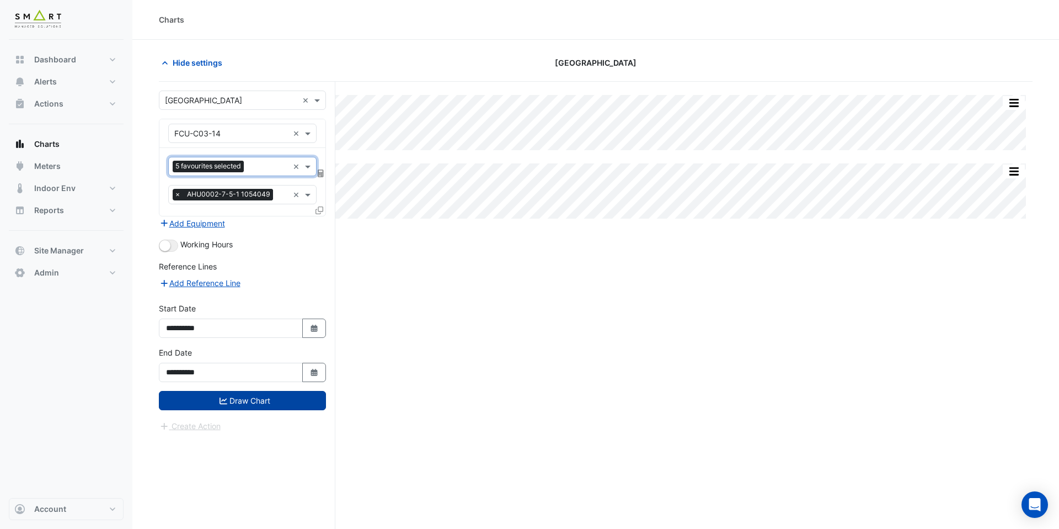
click at [254, 394] on button "Draw Chart" at bounding box center [242, 400] width 167 height 19
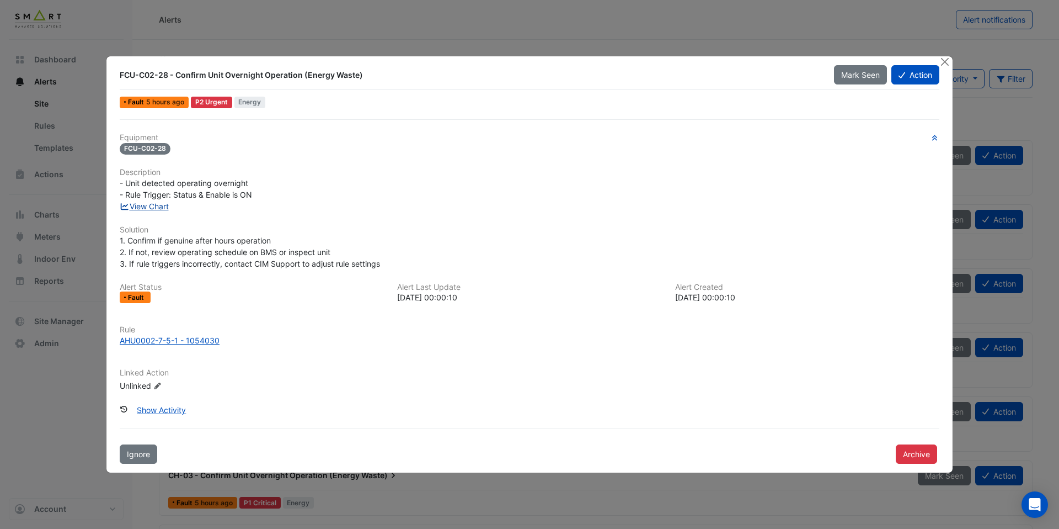
click at [158, 205] on link "View Chart" at bounding box center [144, 205] width 49 height 9
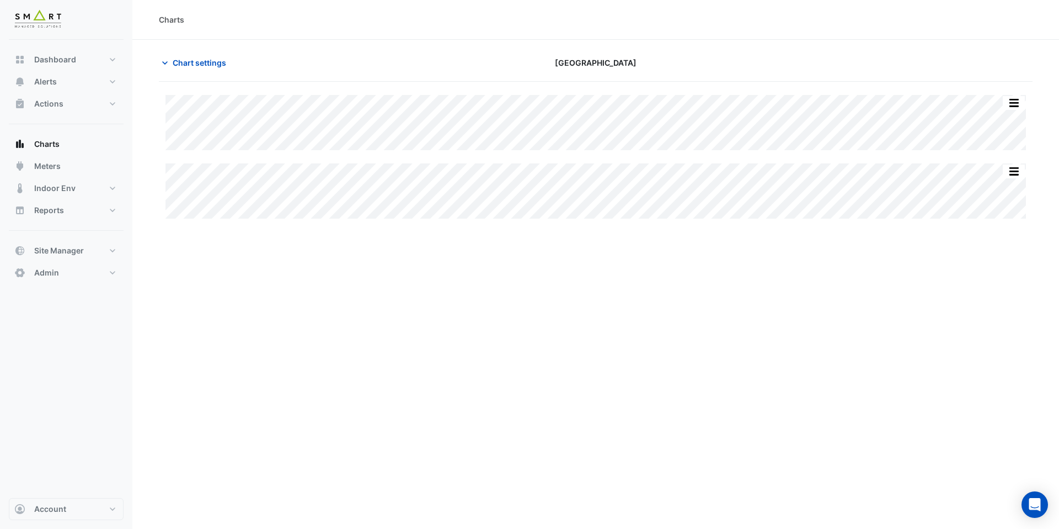
type input "**********"
click at [215, 60] on span "Chart settings" at bounding box center [200, 63] width 54 height 12
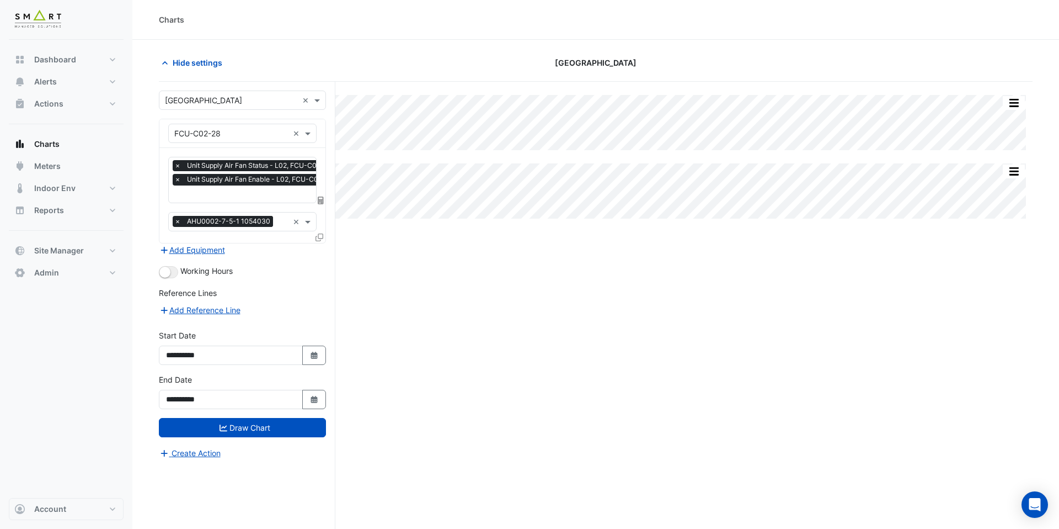
click at [239, 198] on input "text" at bounding box center [256, 195] width 165 height 12
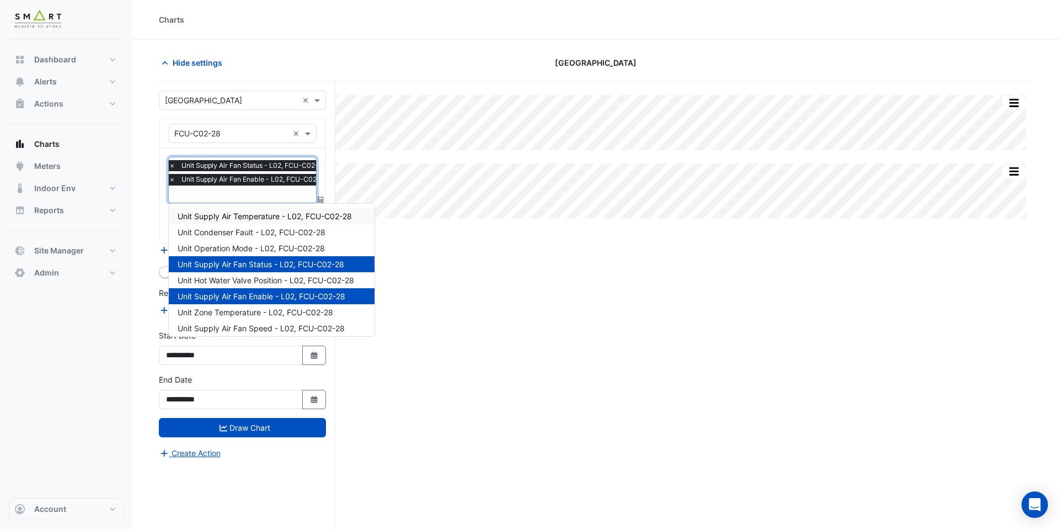
click at [246, 217] on span "Unit Supply Air Temperature - L02, FCU-C02-28" at bounding box center [265, 215] width 174 height 9
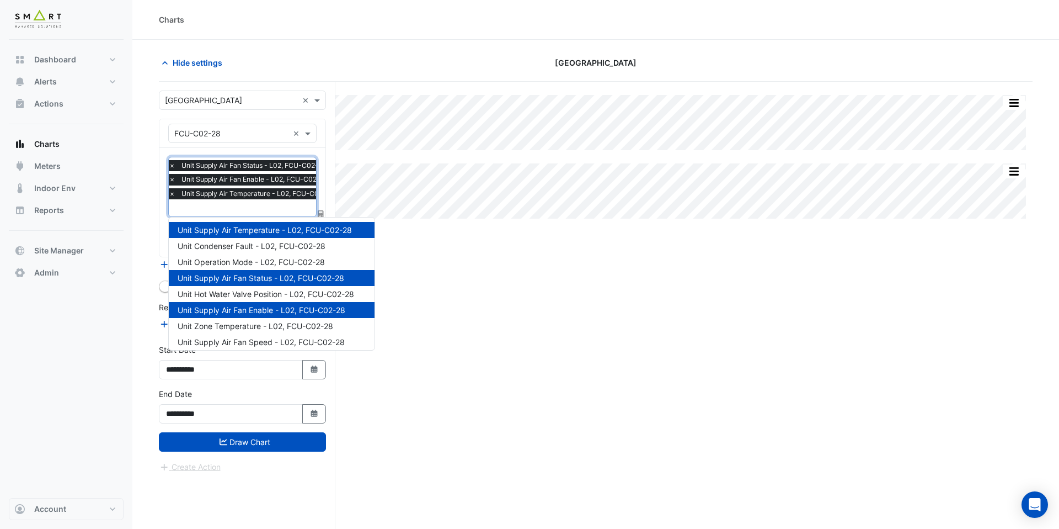
click at [254, 211] on input "text" at bounding box center [254, 209] width 171 height 12
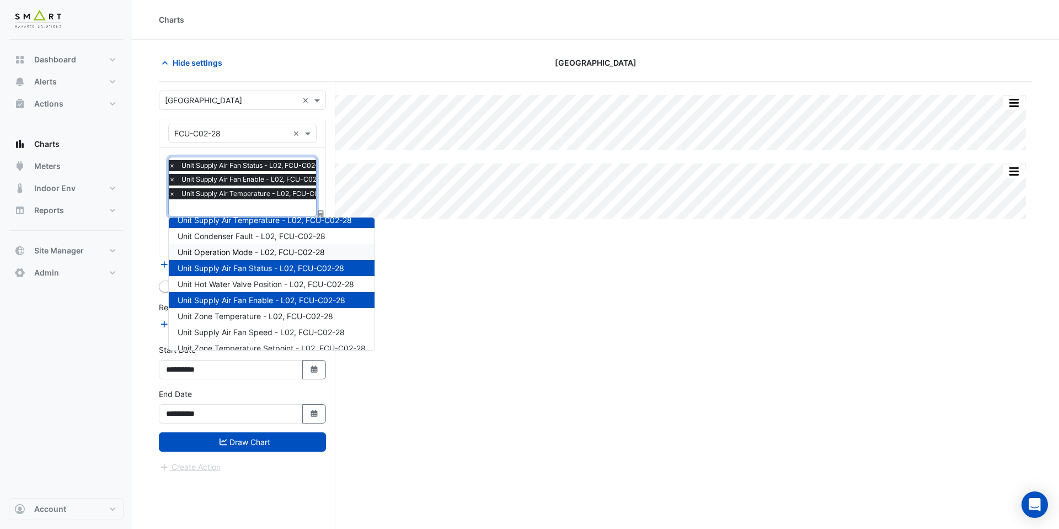
click at [260, 251] on span "Unit Operation Mode - L02, FCU-C02-28" at bounding box center [251, 251] width 147 height 9
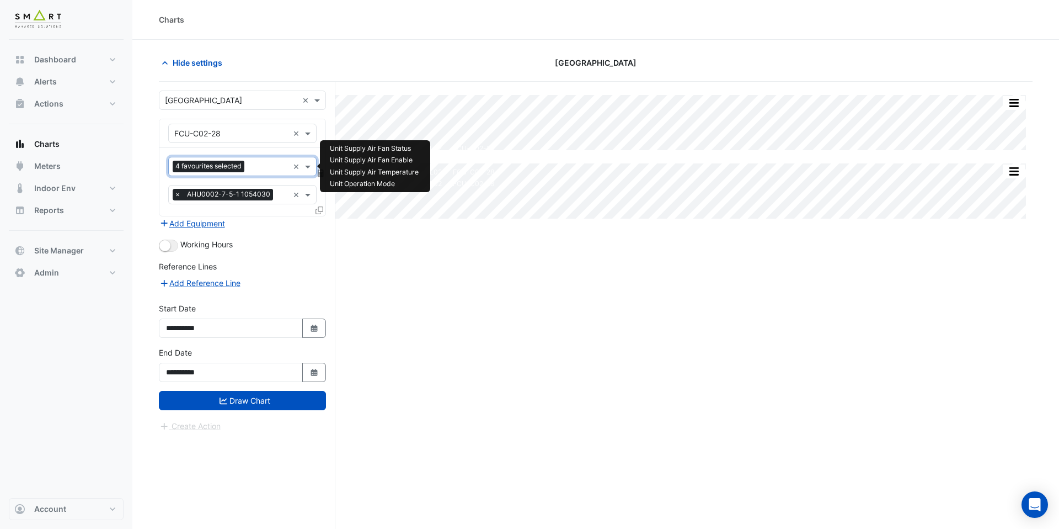
click at [269, 167] on input "text" at bounding box center [269, 168] width 40 height 12
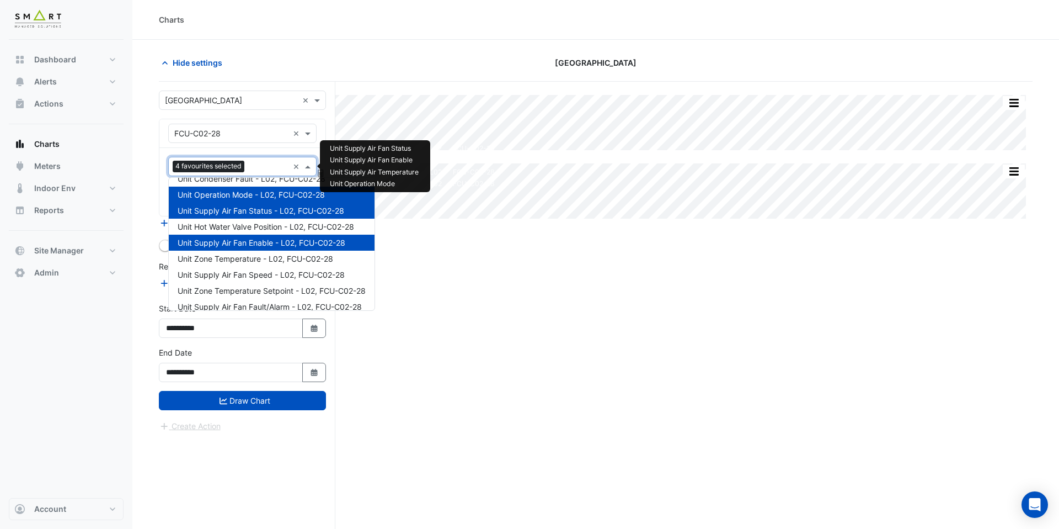
scroll to position [28, 0]
click at [268, 275] on span "Unit Supply Air Fan Speed - L02, FCU-C02-28" at bounding box center [261, 273] width 167 height 9
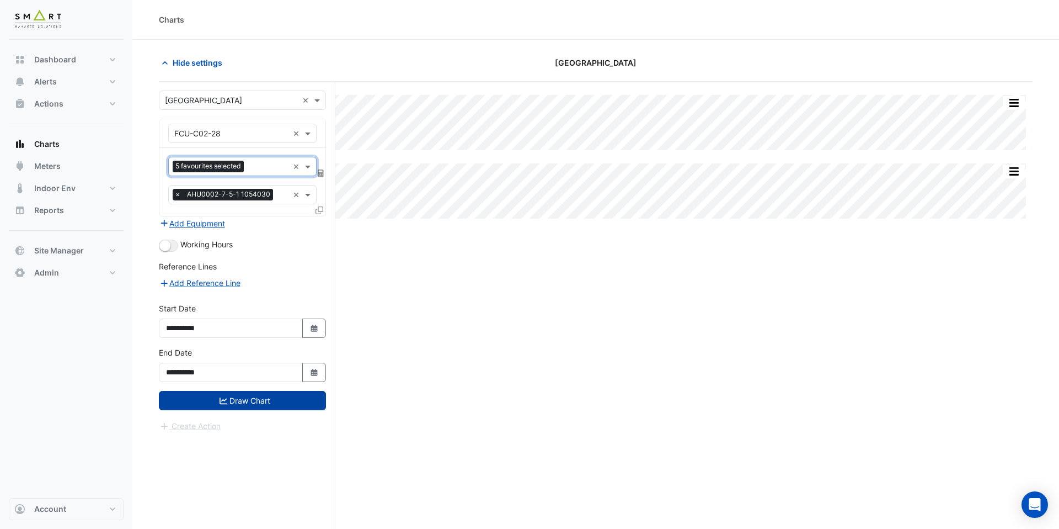
click at [282, 397] on button "Draw Chart" at bounding box center [242, 400] width 167 height 19
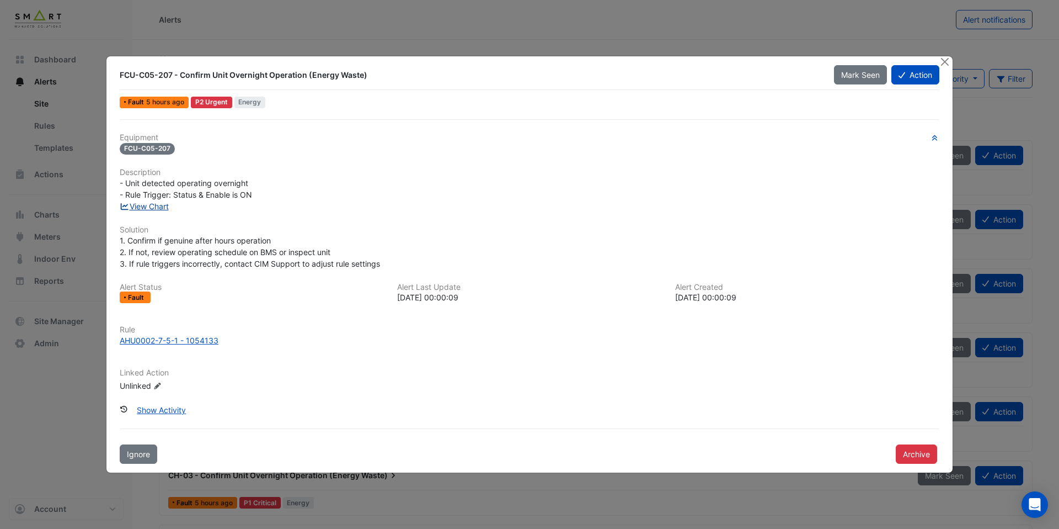
click at [166, 205] on link "View Chart" at bounding box center [144, 205] width 49 height 9
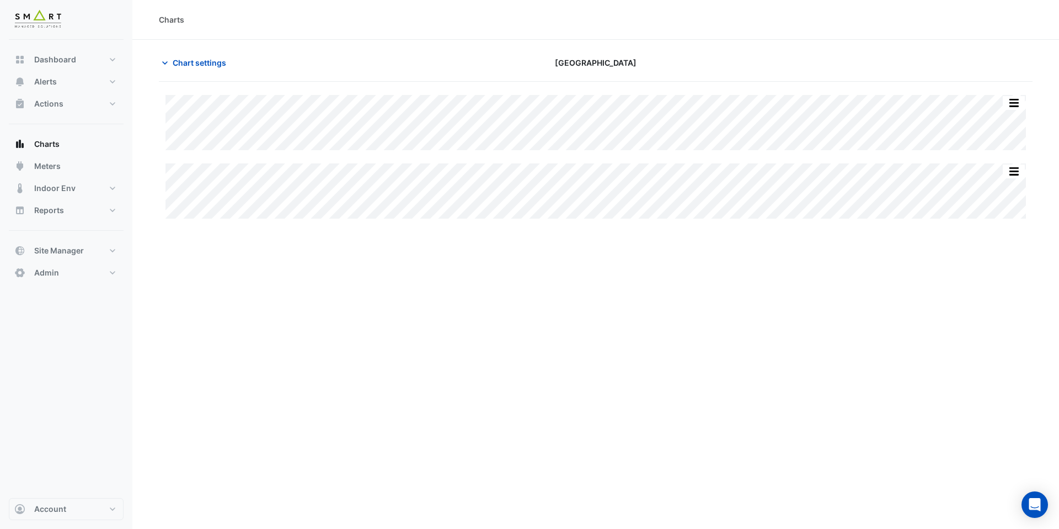
type input "**********"
click at [172, 61] on button "Chart settings" at bounding box center [196, 62] width 74 height 19
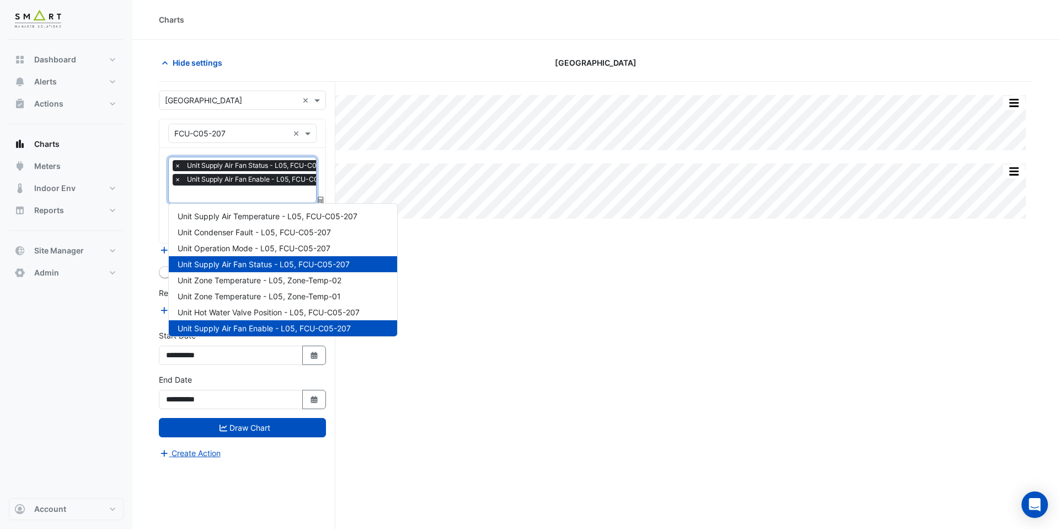
click at [226, 191] on input "text" at bounding box center [258, 195] width 169 height 12
click at [237, 209] on div "Unit Supply Air Temperature - L05, FCU-C05-207" at bounding box center [283, 216] width 228 height 16
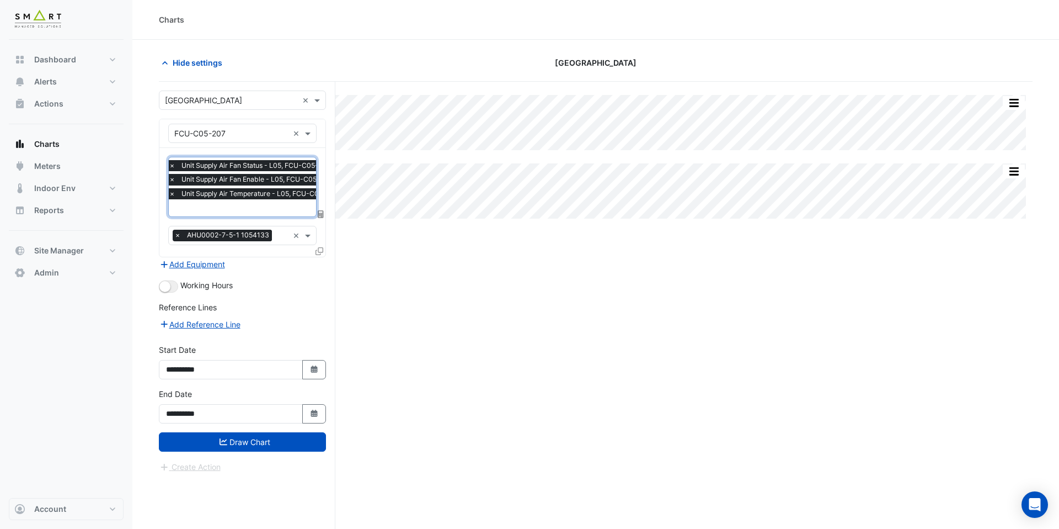
click at [239, 217] on div "× Unit Supply Air Fan Status - L05, FCU-C05-207 × Unit Supply Air Fan Enable - …" at bounding box center [242, 202] width 166 height 109
click at [243, 209] on input "text" at bounding box center [256, 209] width 175 height 12
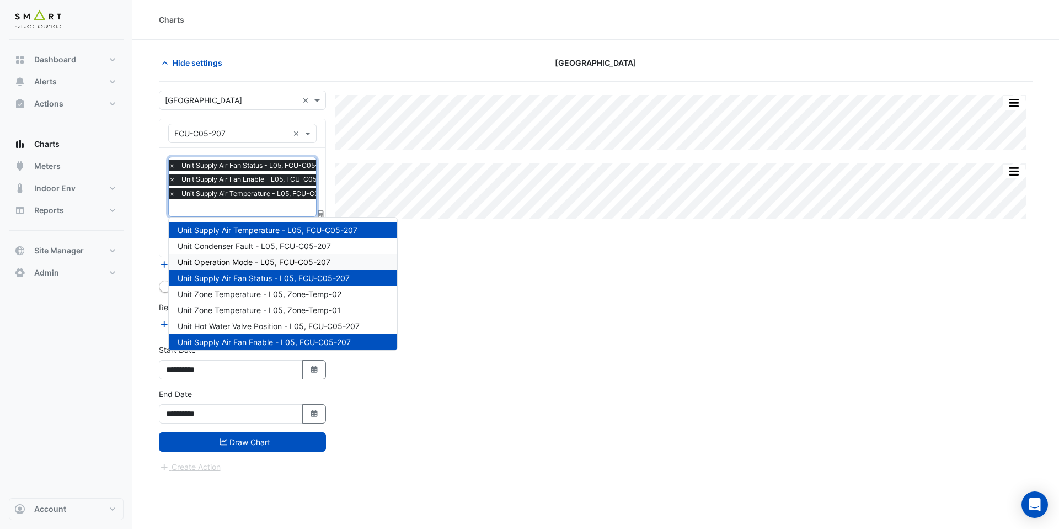
drag, startPoint x: 254, startPoint y: 258, endPoint x: 254, endPoint y: 238, distance: 20.4
click at [254, 258] on span "Unit Operation Mode - L05, FCU-C05-207" at bounding box center [254, 261] width 153 height 9
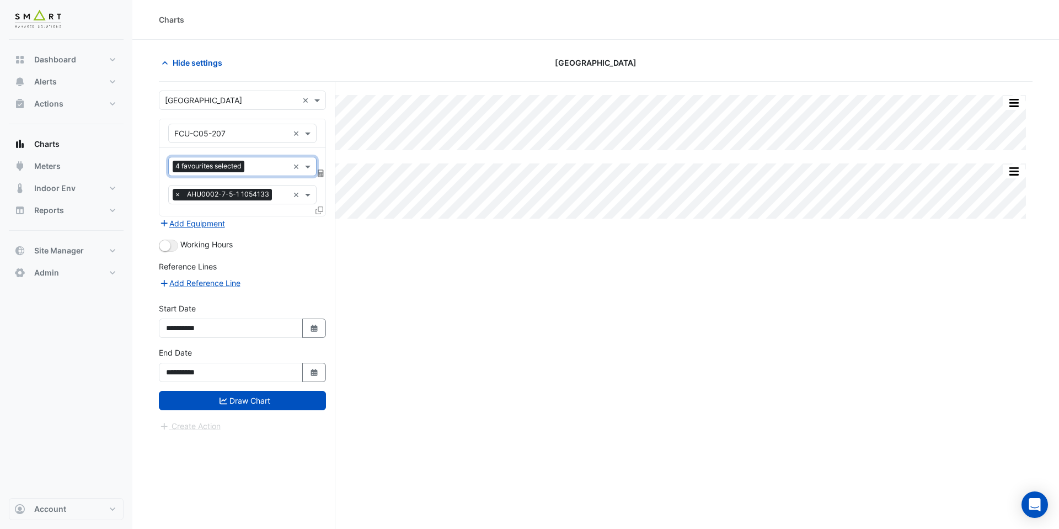
scroll to position [0, 0]
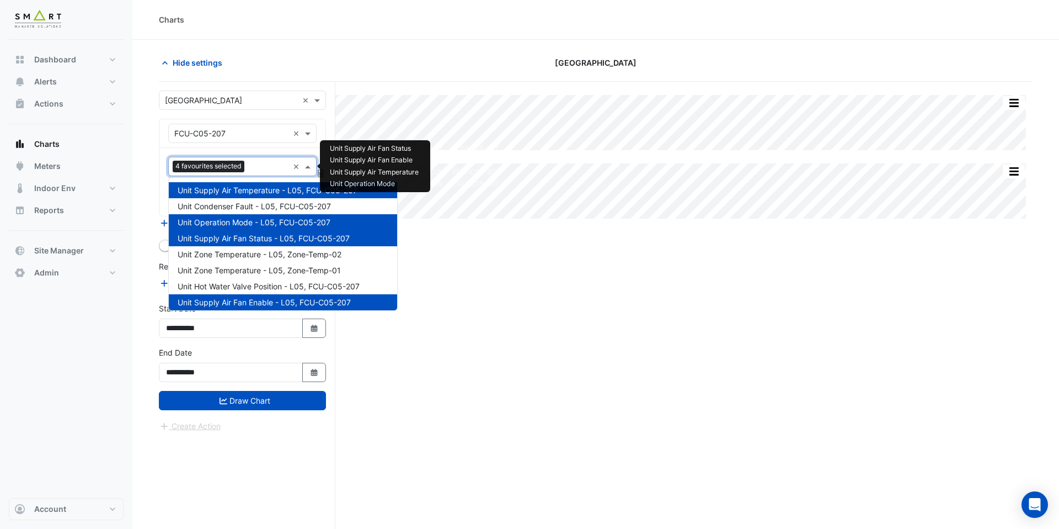
click at [268, 168] on input "text" at bounding box center [269, 168] width 40 height 12
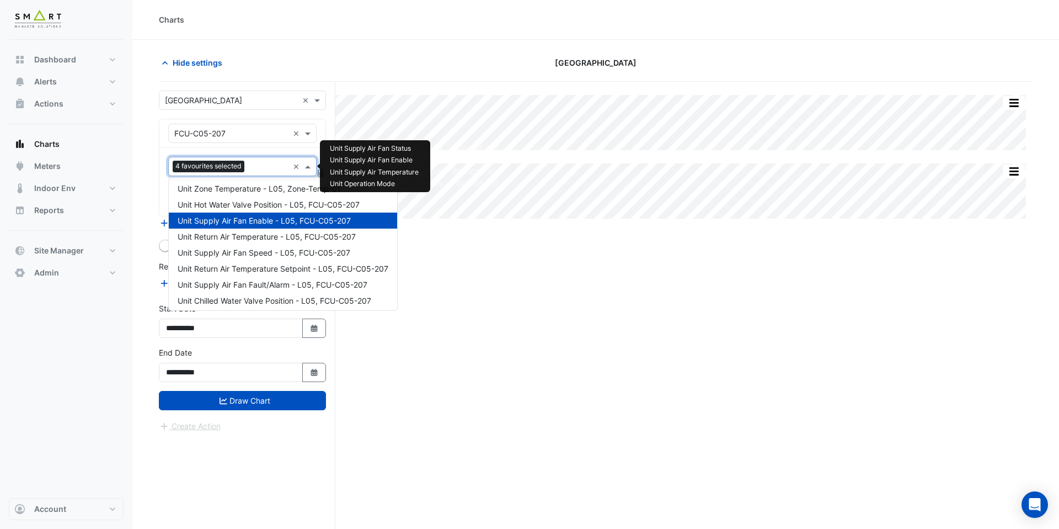
scroll to position [83, 0]
click at [267, 254] on span "Unit Supply Air Fan Speed - L05, FCU-C05-207" at bounding box center [264, 251] width 173 height 9
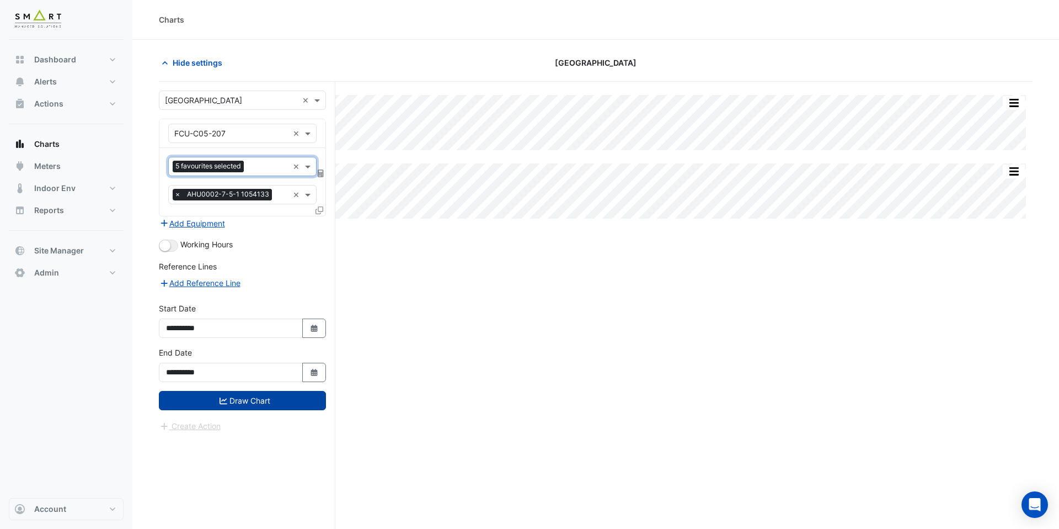
click at [279, 397] on button "Draw Chart" at bounding box center [242, 400] width 167 height 19
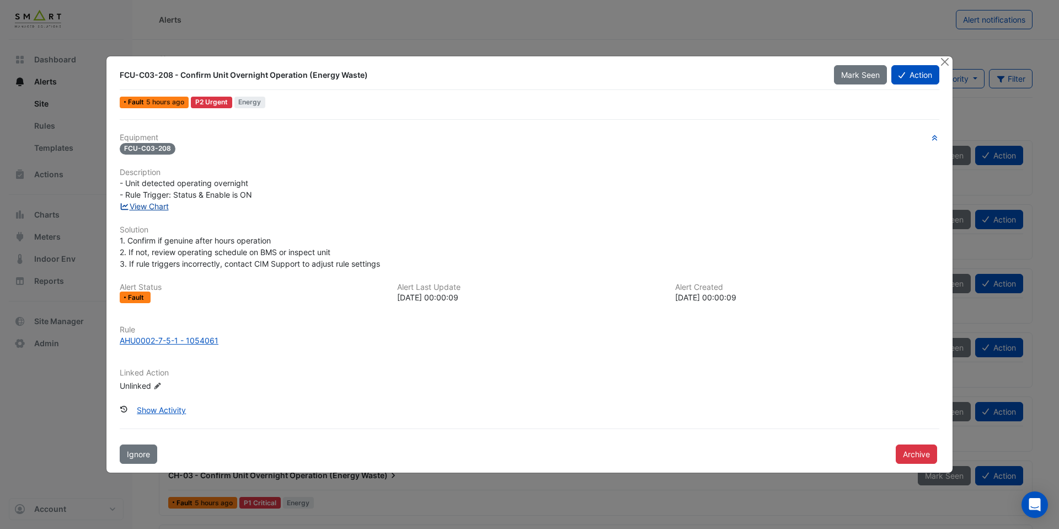
click at [167, 203] on link "View Chart" at bounding box center [144, 205] width 49 height 9
click at [188, 340] on div "AHU0002-7-5-1 - 1054061" at bounding box center [169, 340] width 99 height 12
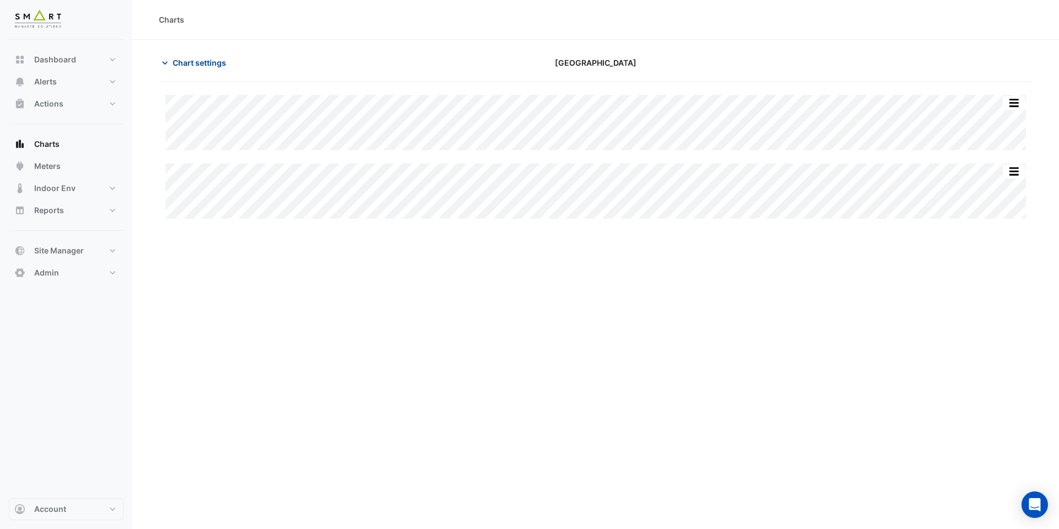
click at [209, 62] on span "Chart settings" at bounding box center [200, 63] width 54 height 12
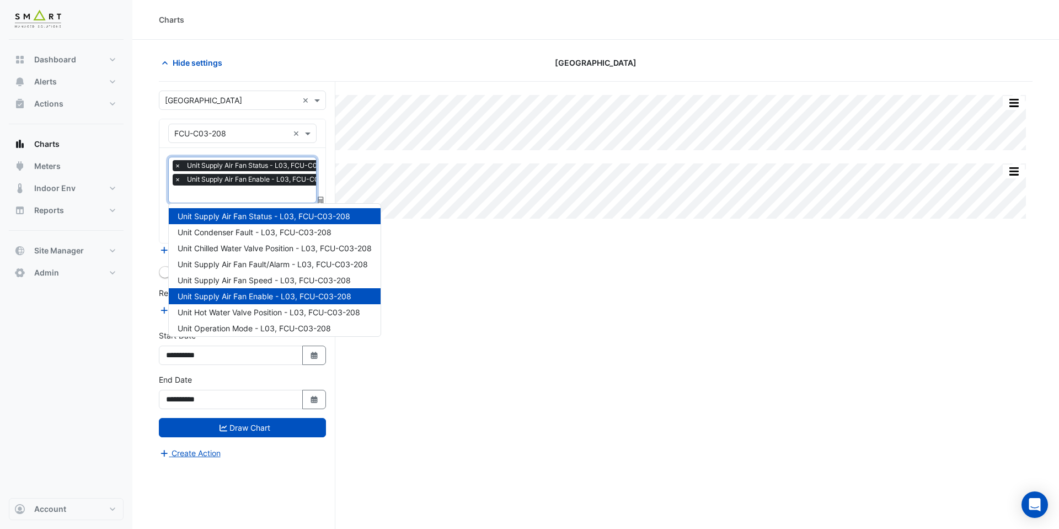
click at [228, 190] on input "text" at bounding box center [259, 195] width 171 height 12
click at [242, 281] on span "Unit Supply Air Fan Speed - L03, FCU-C03-208" at bounding box center [264, 279] width 173 height 9
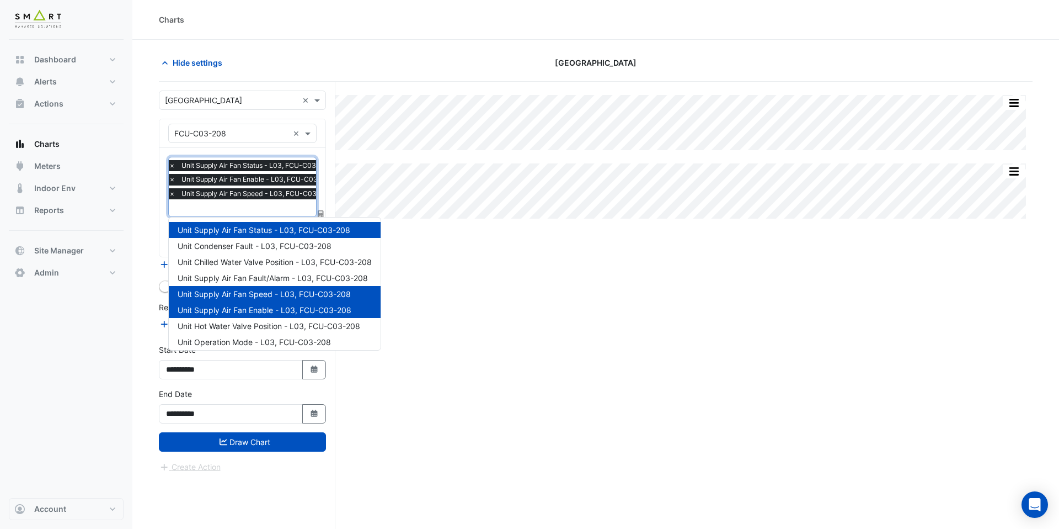
click at [250, 207] on input "text" at bounding box center [254, 209] width 171 height 12
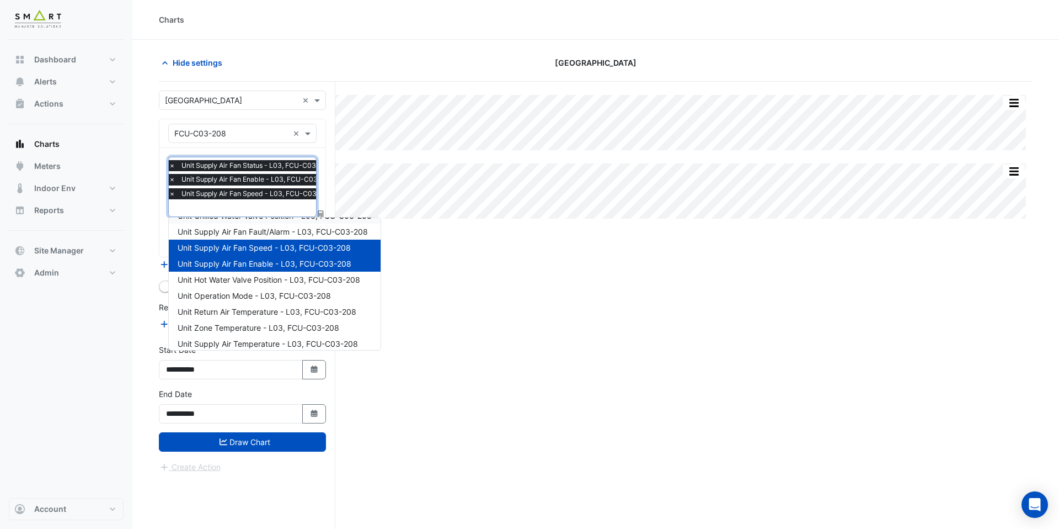
scroll to position [52, 0]
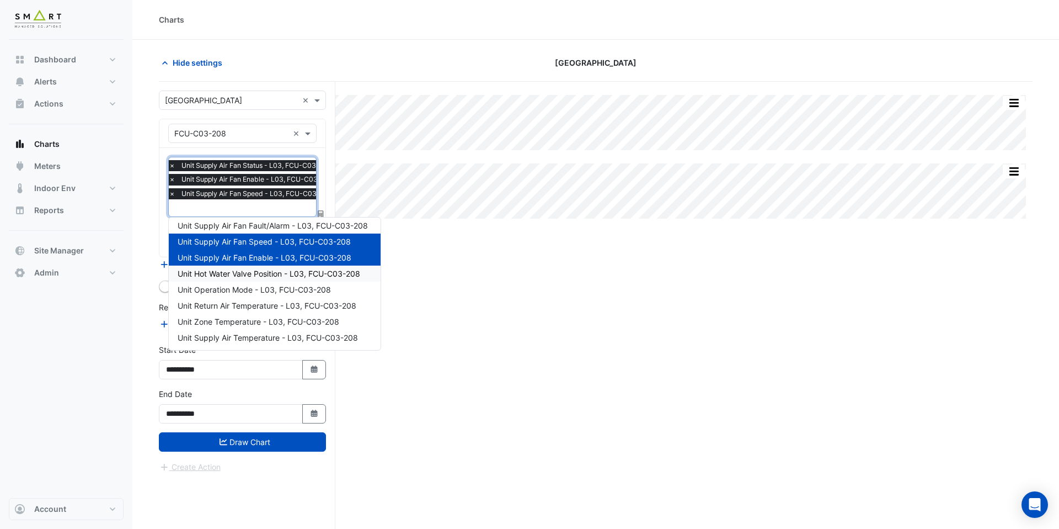
click at [247, 270] on span "Unit Hot Water Valve Position - L03, FCU-C03-208" at bounding box center [269, 273] width 183 height 9
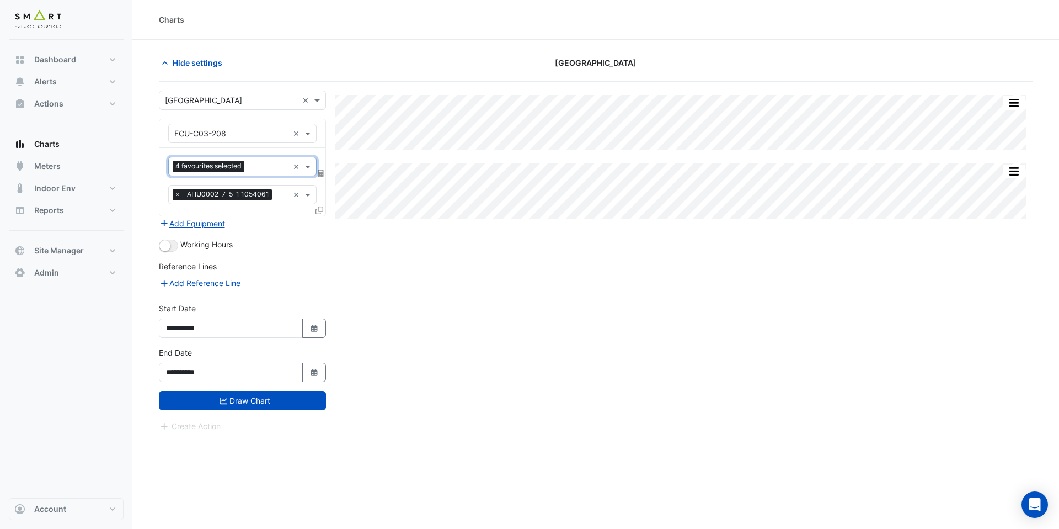
scroll to position [0, 0]
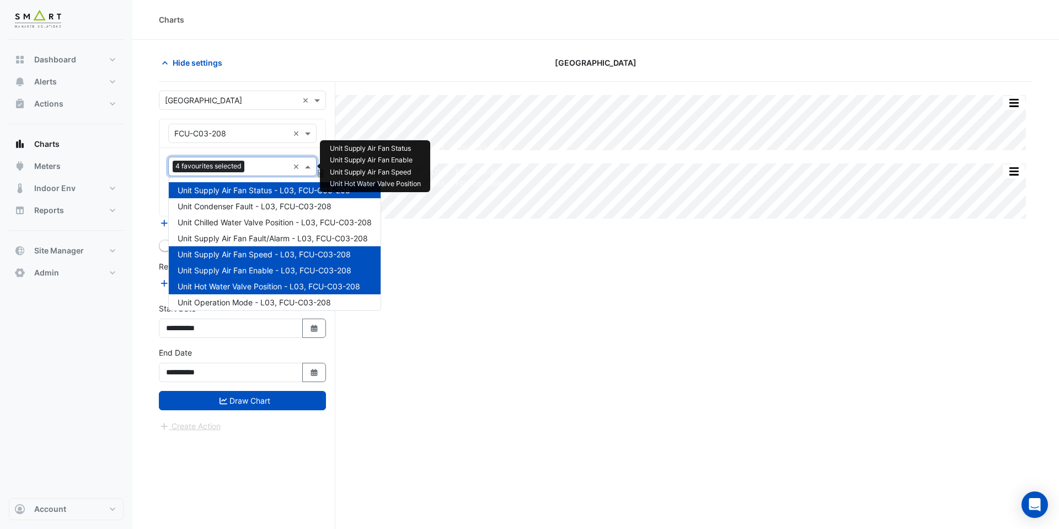
click at [268, 172] on input "text" at bounding box center [269, 168] width 40 height 12
click at [267, 221] on span "Unit Chilled Water Valve Position - L03, FCU-C03-208" at bounding box center [275, 221] width 194 height 9
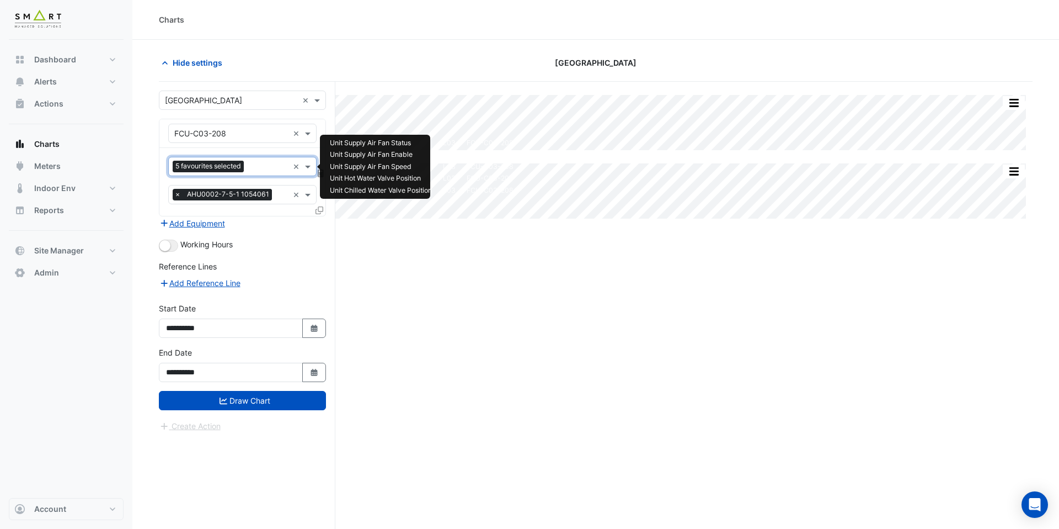
click at [264, 168] on input "text" at bounding box center [268, 168] width 40 height 12
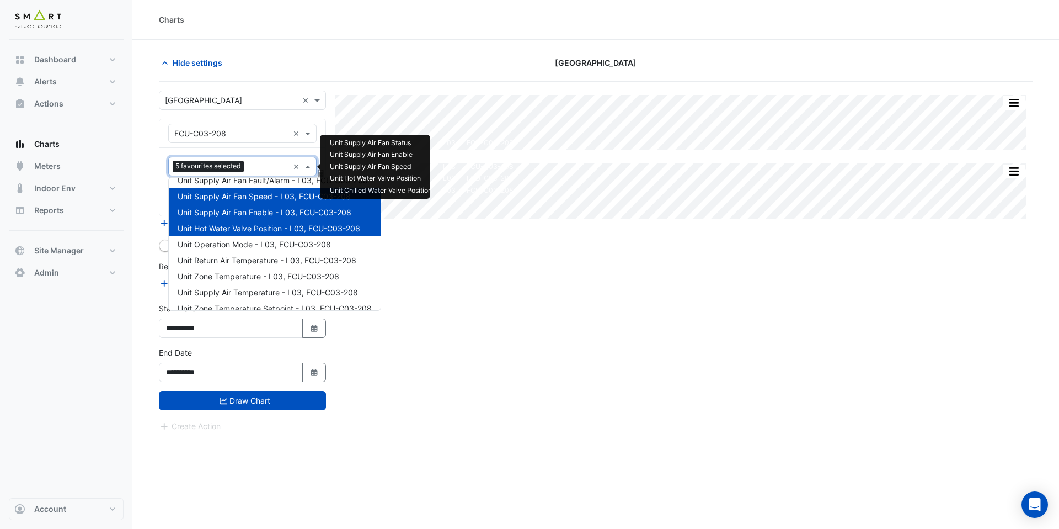
scroll to position [68, 0]
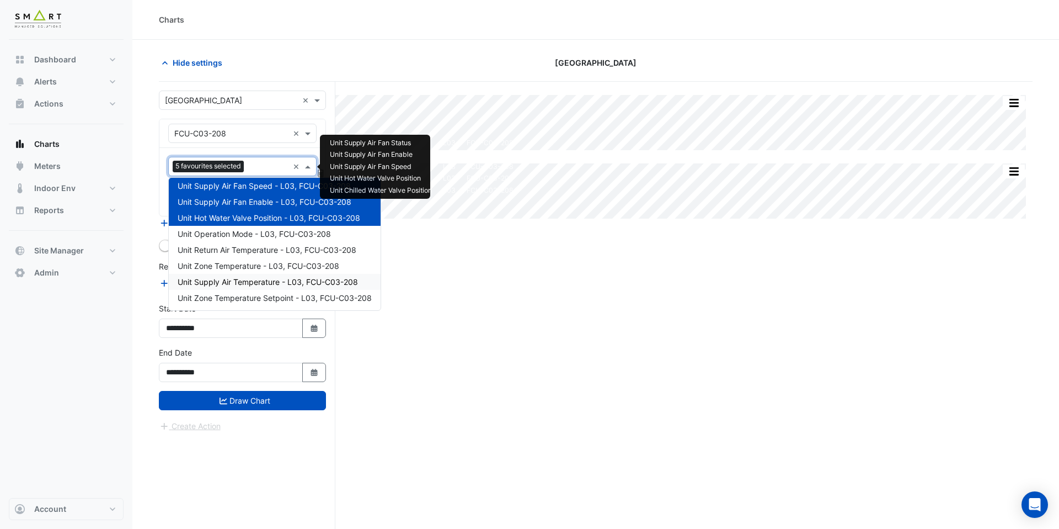
click at [265, 283] on span "Unit Supply Air Temperature - L03, FCU-C03-208" at bounding box center [268, 281] width 180 height 9
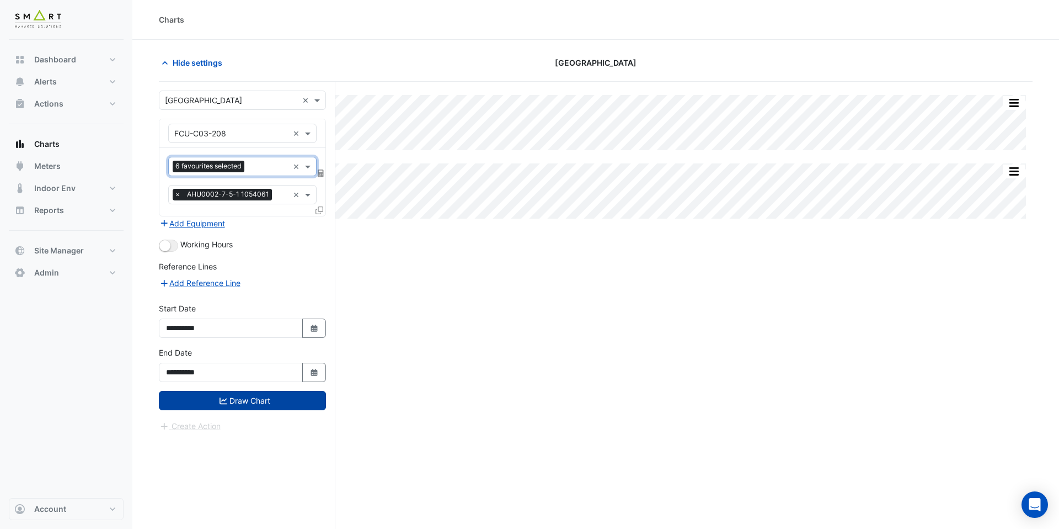
click at [244, 397] on button "Draw Chart" at bounding box center [242, 400] width 167 height 19
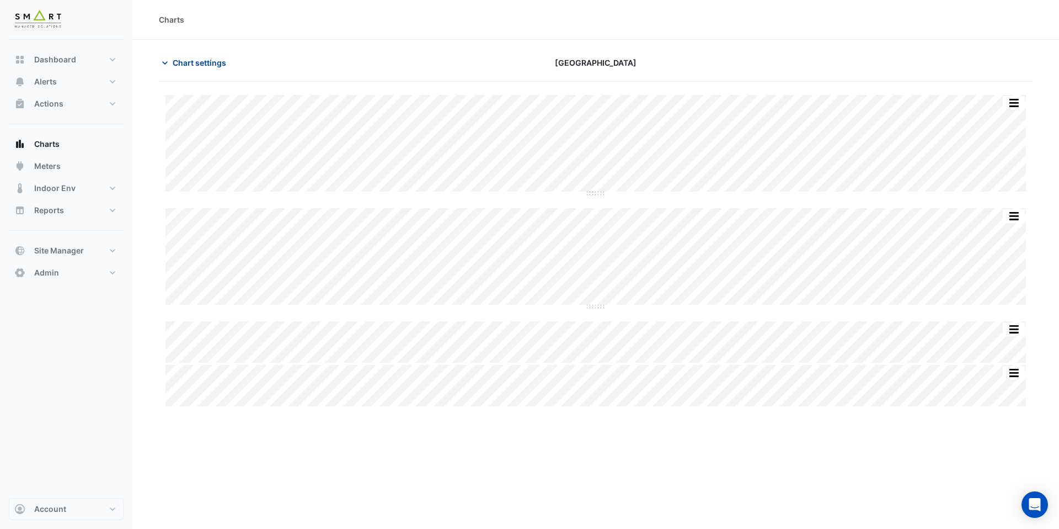
click at [203, 65] on span "Chart settings" at bounding box center [200, 63] width 54 height 12
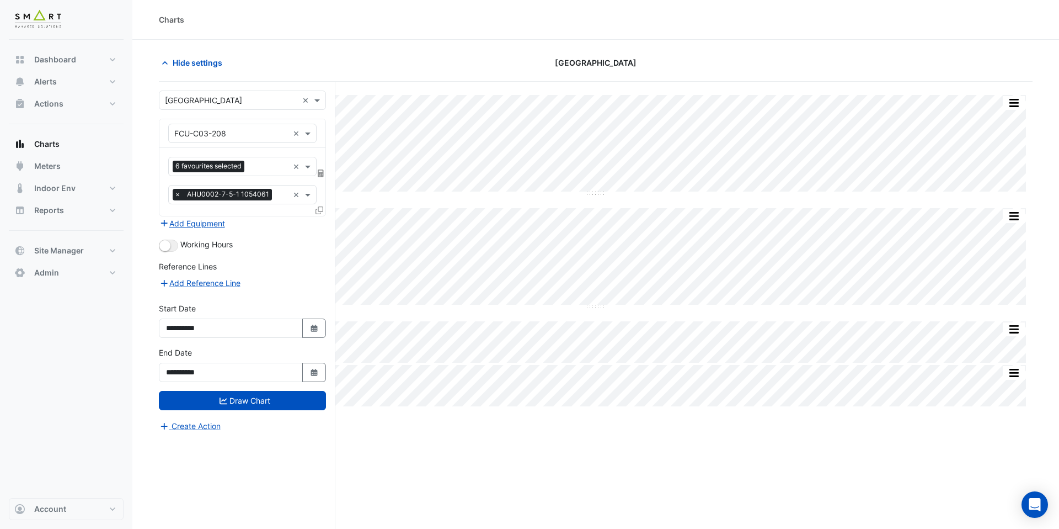
click at [320, 211] on icon at bounding box center [320, 210] width 8 height 8
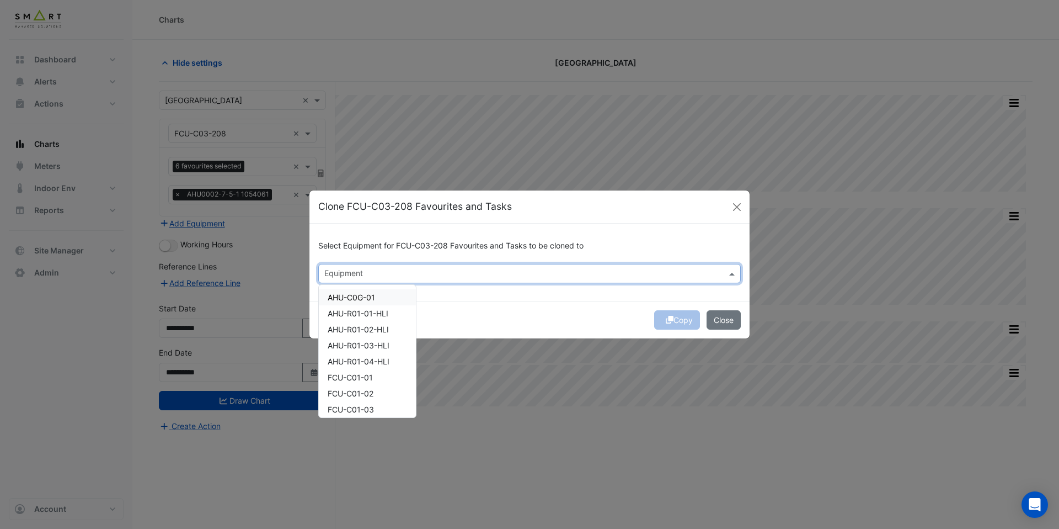
click at [356, 274] on input "text" at bounding box center [523, 275] width 398 height 12
click at [355, 375] on span "FCU-C01-01" at bounding box center [350, 376] width 45 height 9
click at [567, 304] on div "Copy Close" at bounding box center [530, 320] width 440 height 38
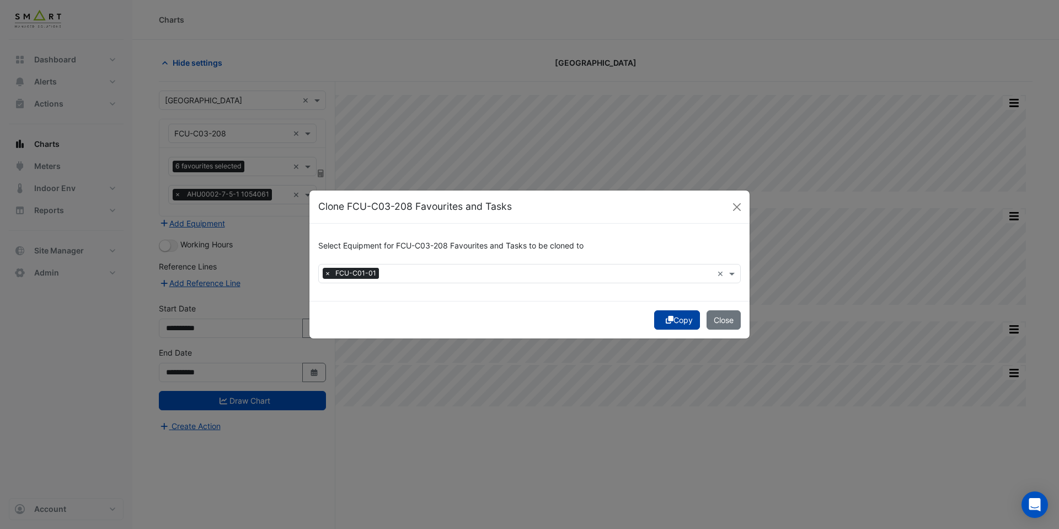
click at [673, 323] on button "Copy" at bounding box center [677, 319] width 46 height 19
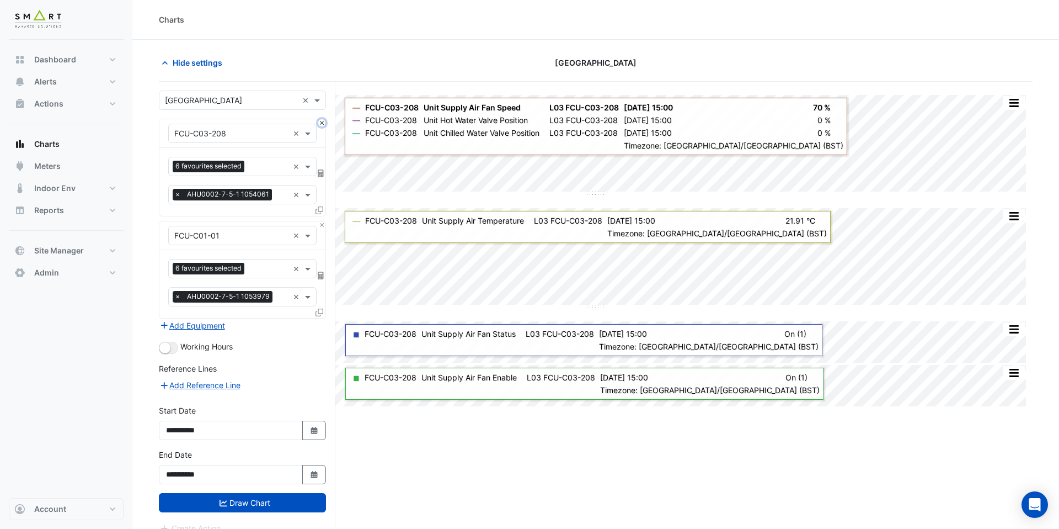
click at [321, 124] on button "Close" at bounding box center [321, 122] width 7 height 7
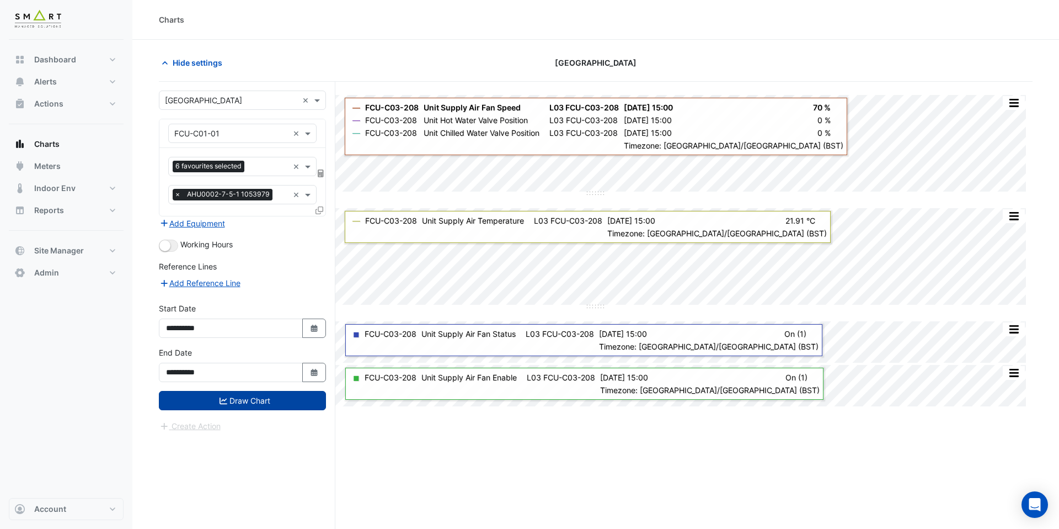
click at [286, 402] on button "Draw Chart" at bounding box center [242, 400] width 167 height 19
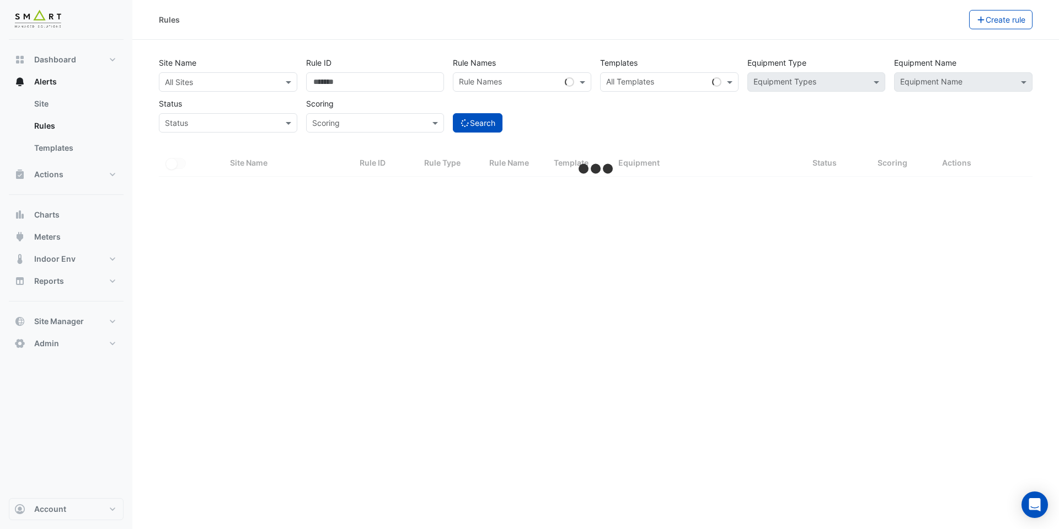
select select "***"
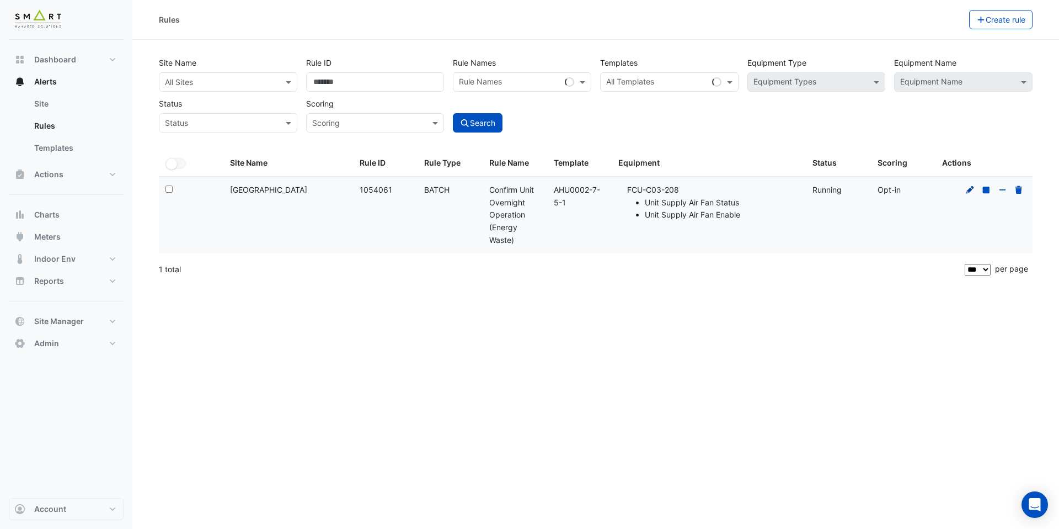
click at [974, 189] on icon at bounding box center [971, 190] width 10 height 8
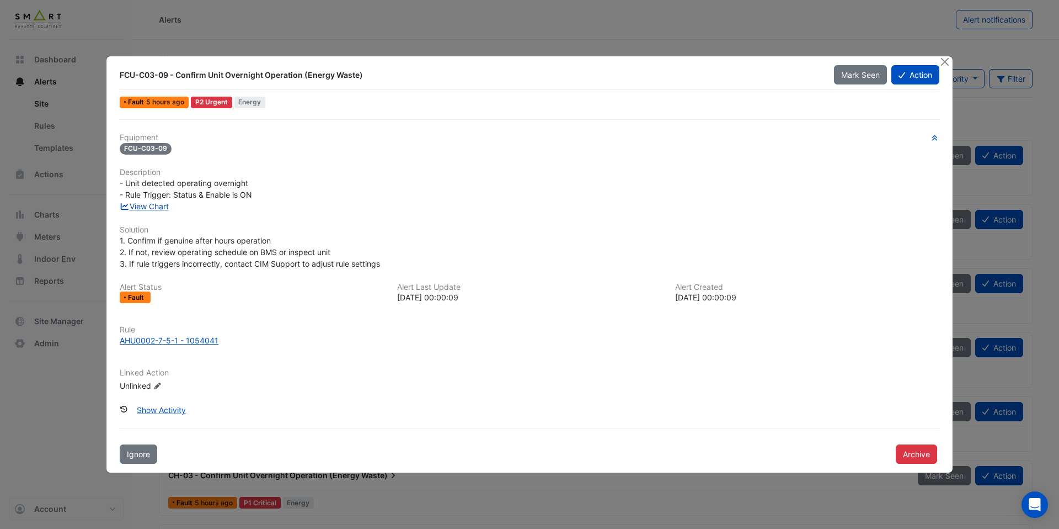
click at [158, 209] on link "View Chart" at bounding box center [144, 205] width 49 height 9
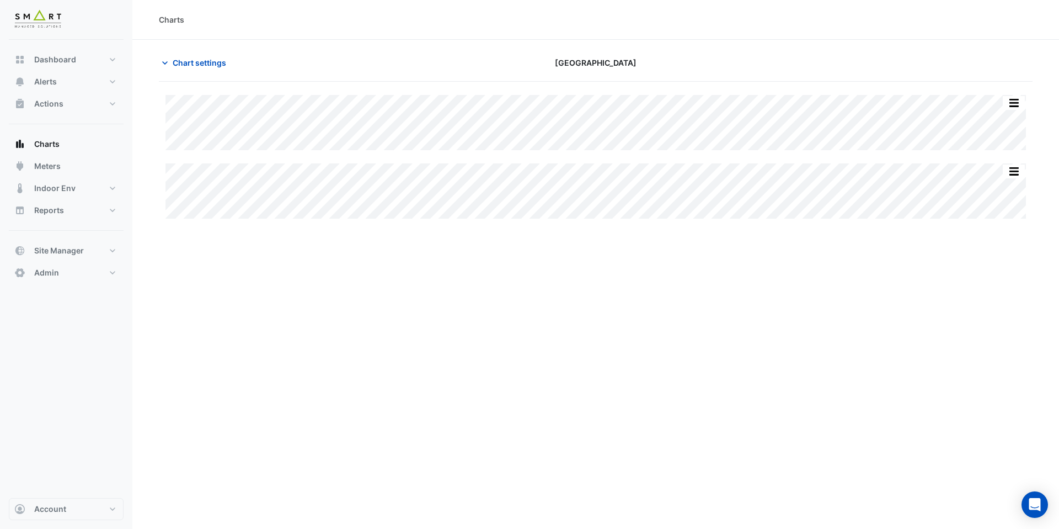
type input "**********"
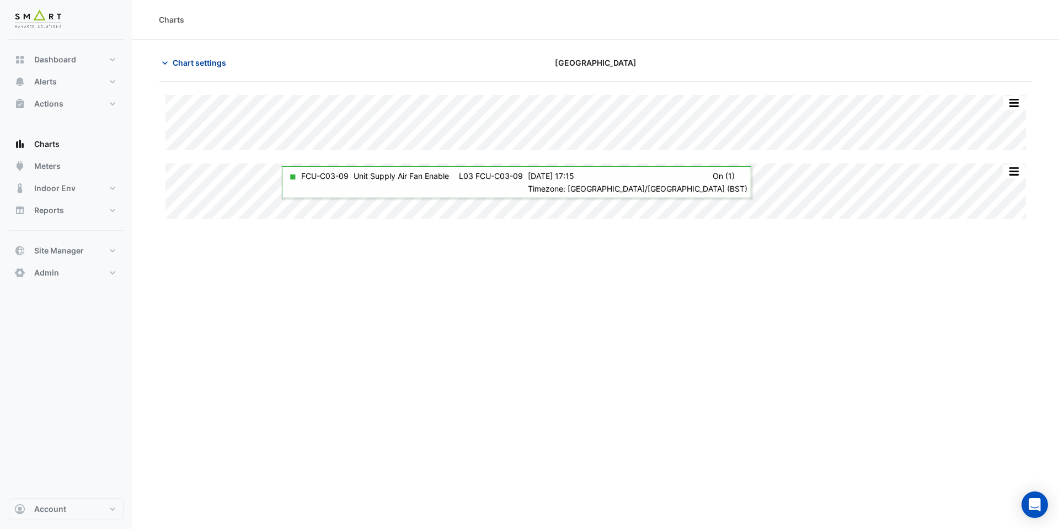
click at [224, 57] on span "Chart settings" at bounding box center [200, 63] width 54 height 12
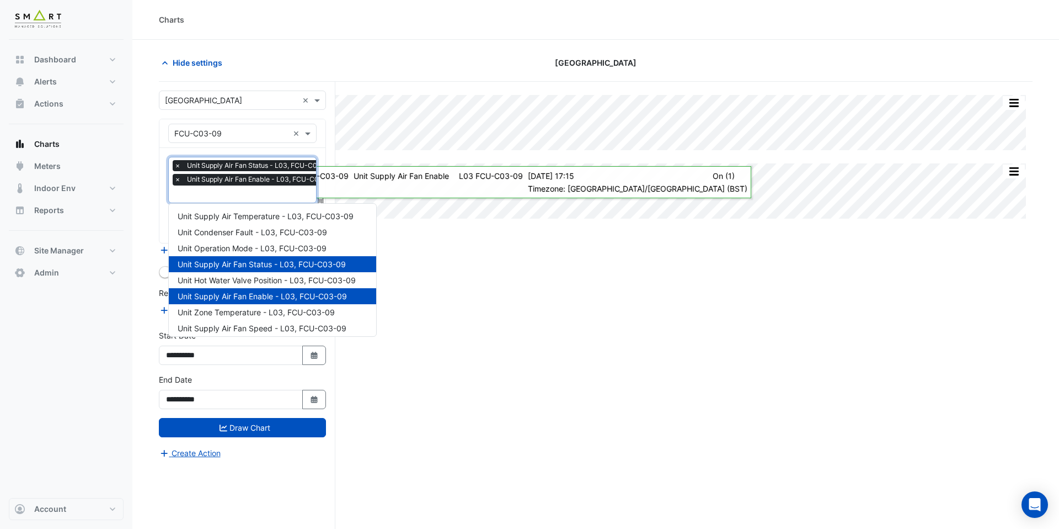
click at [237, 195] on input "text" at bounding box center [257, 195] width 167 height 12
click at [240, 215] on span "Unit Supply Air Temperature - L03, FCU-C03-09" at bounding box center [266, 215] width 176 height 9
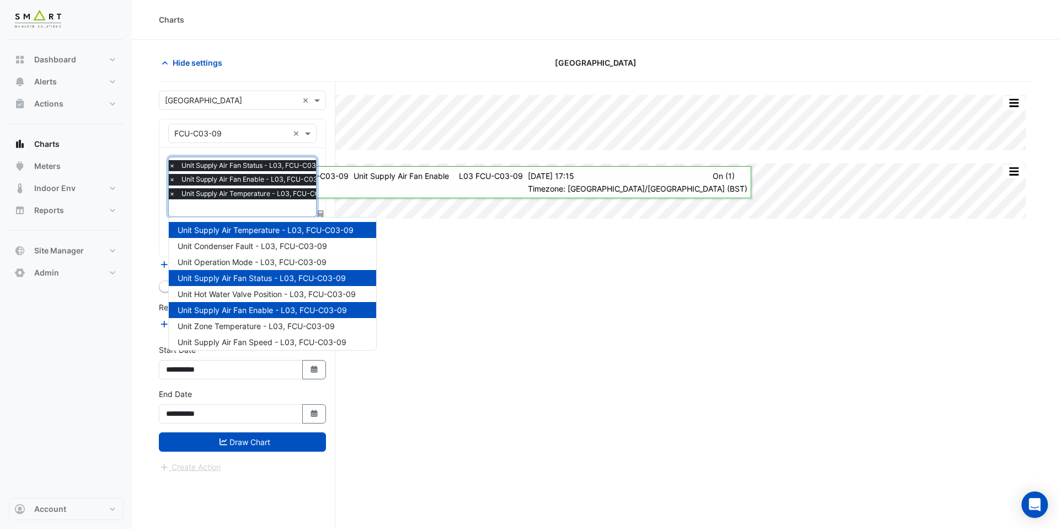
click at [242, 207] on input "text" at bounding box center [255, 209] width 173 height 12
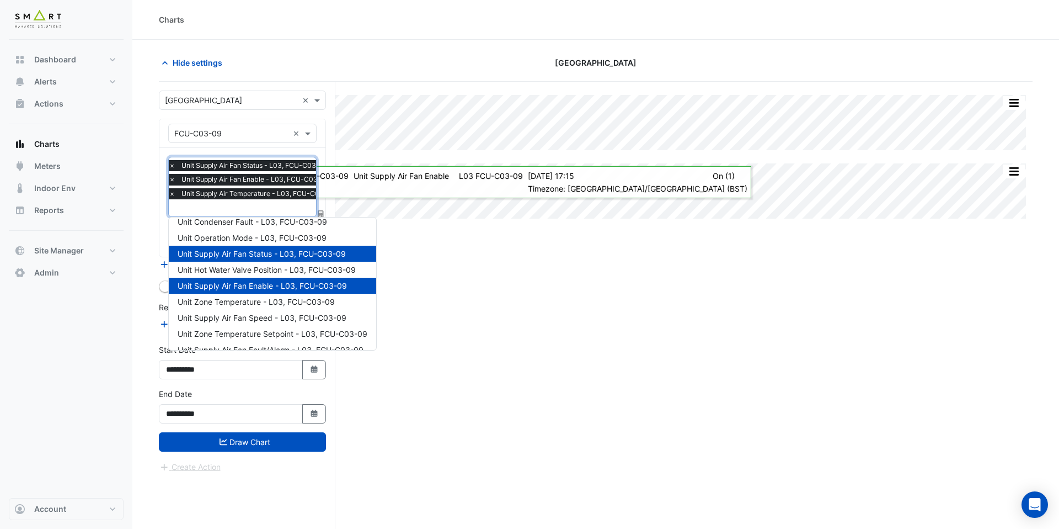
scroll to position [26, 0]
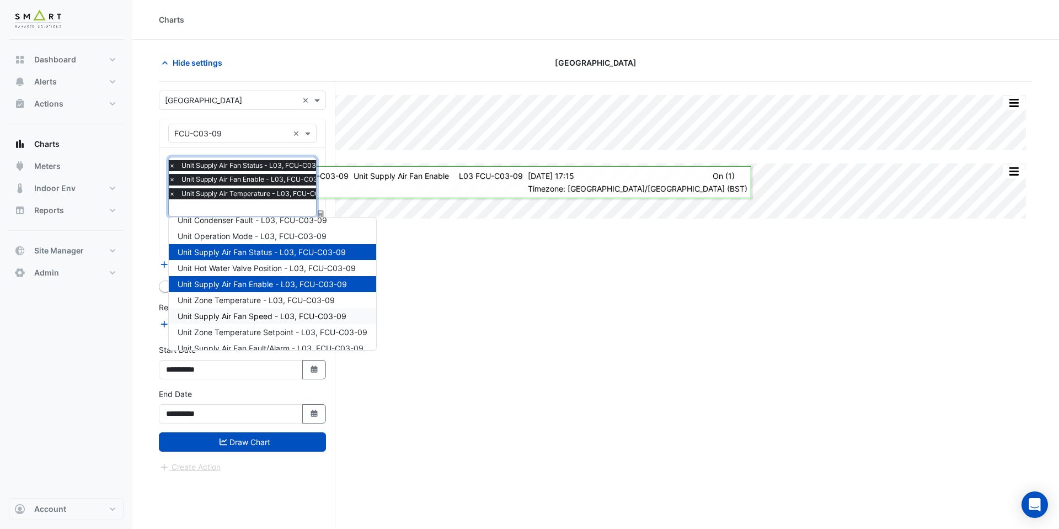
click at [259, 313] on span "Unit Supply Air Fan Speed - L03, FCU-C03-09" at bounding box center [262, 315] width 169 height 9
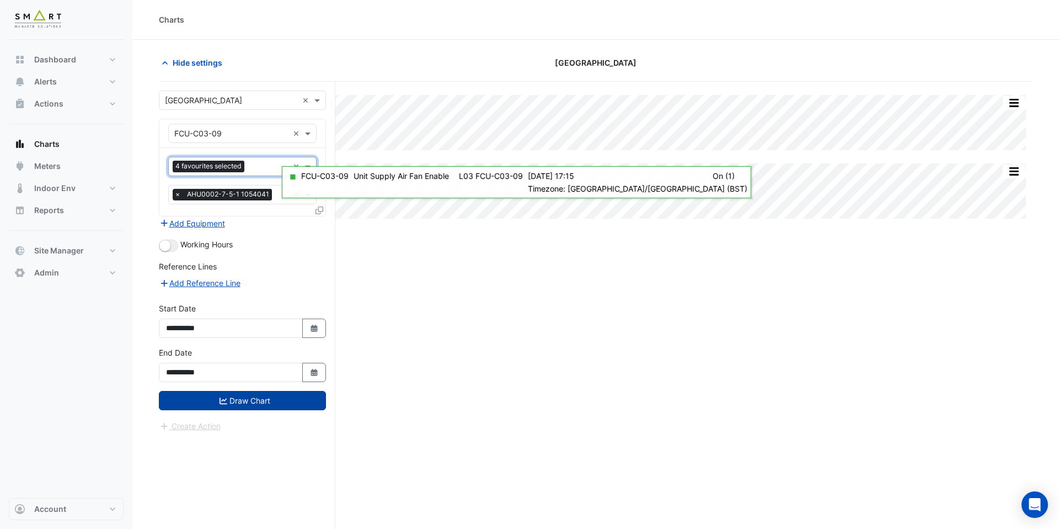
click at [255, 403] on button "Draw Chart" at bounding box center [242, 400] width 167 height 19
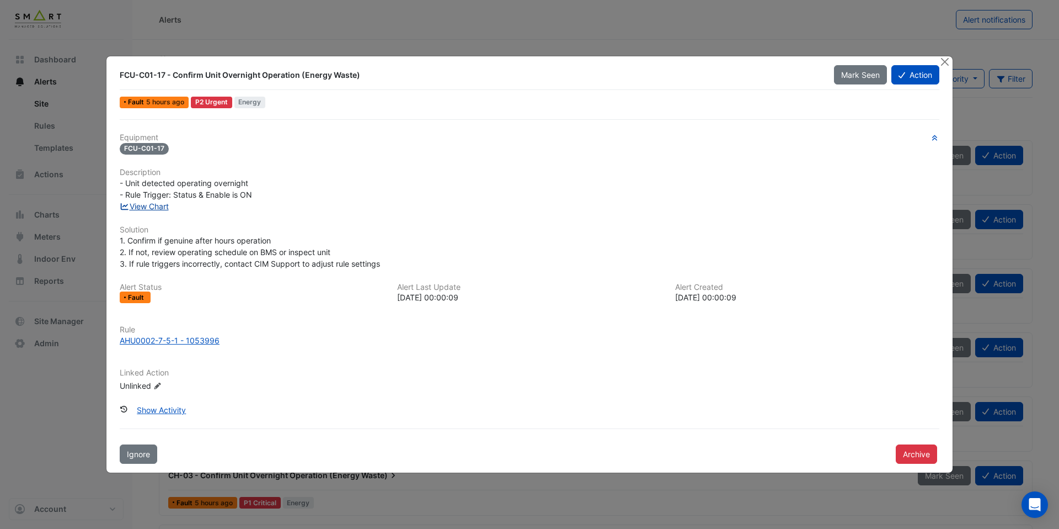
click at [162, 206] on link "View Chart" at bounding box center [144, 205] width 49 height 9
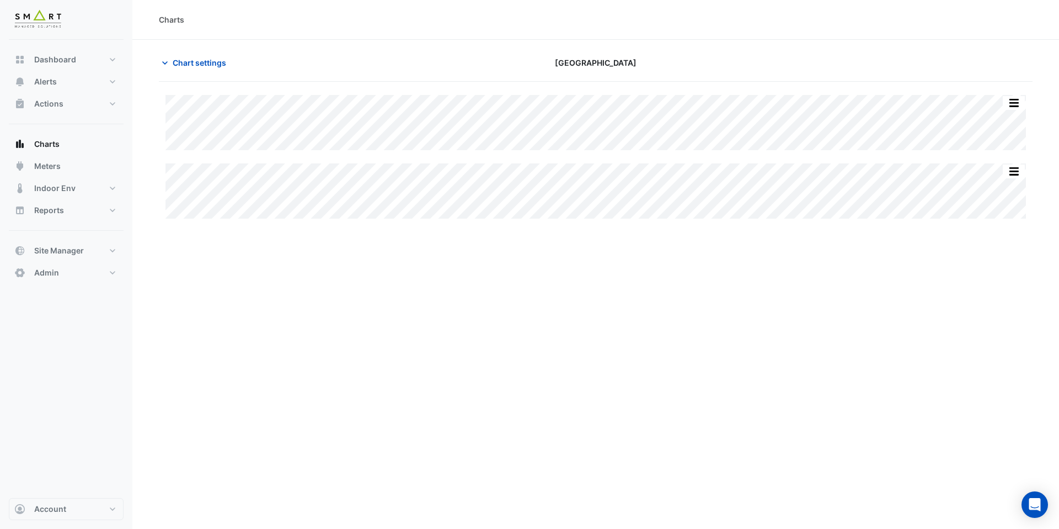
type input "**********"
click at [217, 61] on span "Chart settings" at bounding box center [200, 63] width 54 height 12
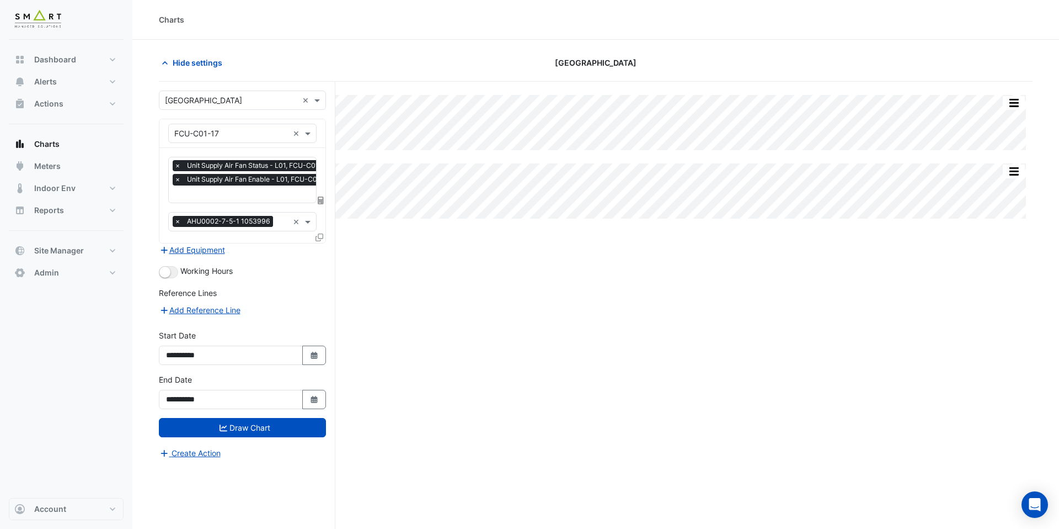
scroll to position [0, 6]
click at [247, 198] on input "text" at bounding box center [250, 195] width 162 height 12
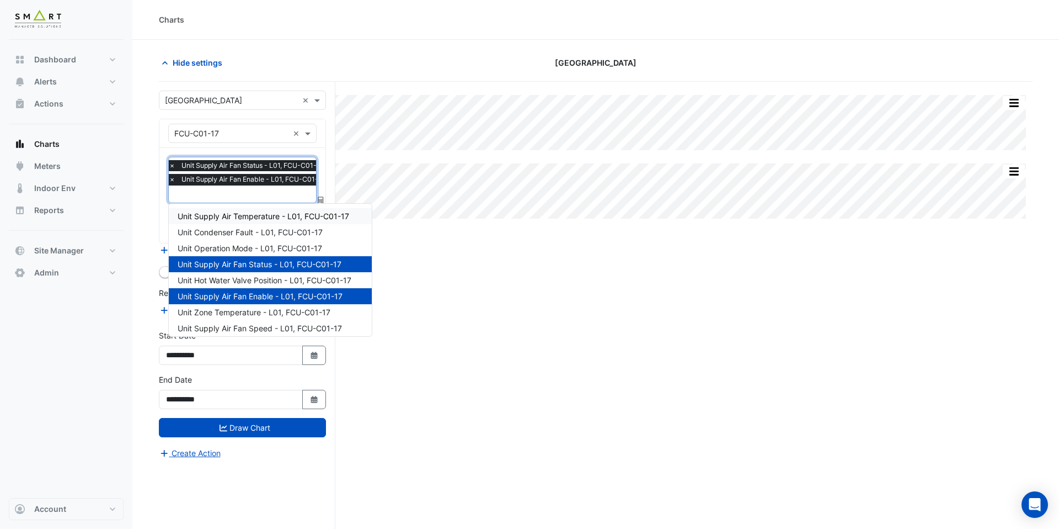
click at [247, 212] on span "Unit Supply Air Temperature - L01, FCU-C01-17" at bounding box center [264, 215] width 172 height 9
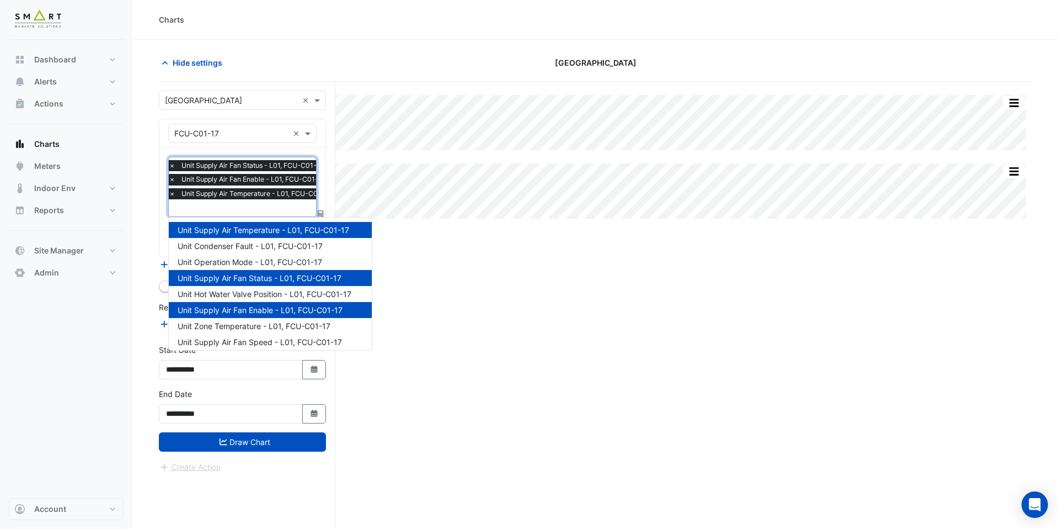
click at [247, 208] on input "text" at bounding box center [253, 209] width 168 height 12
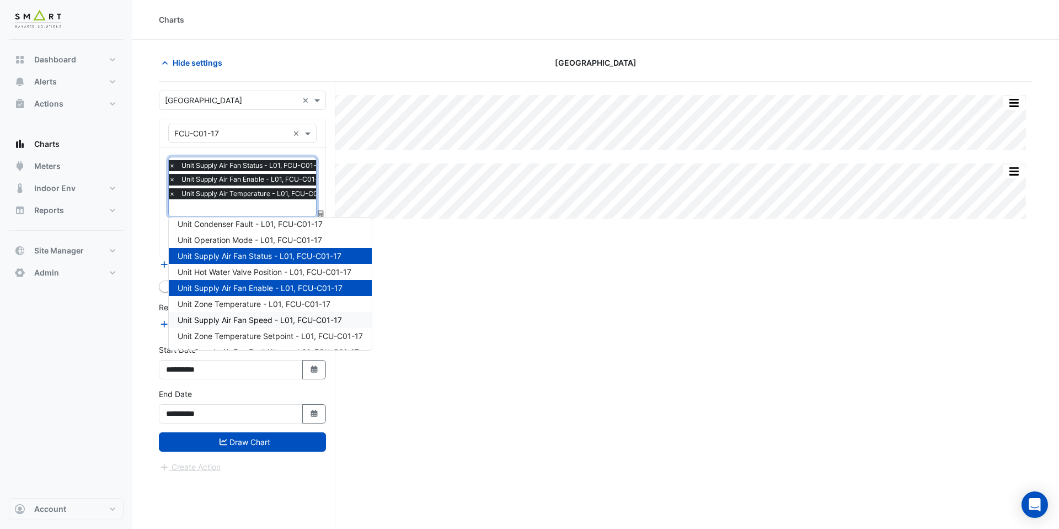
click at [256, 320] on span "Unit Supply Air Fan Speed - L01, FCU-C01-17" at bounding box center [260, 319] width 164 height 9
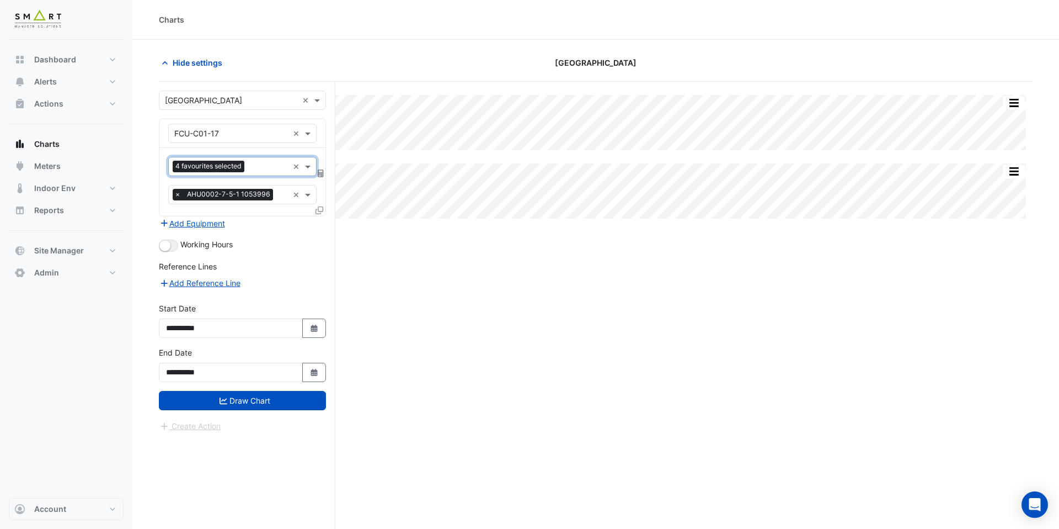
scroll to position [0, 0]
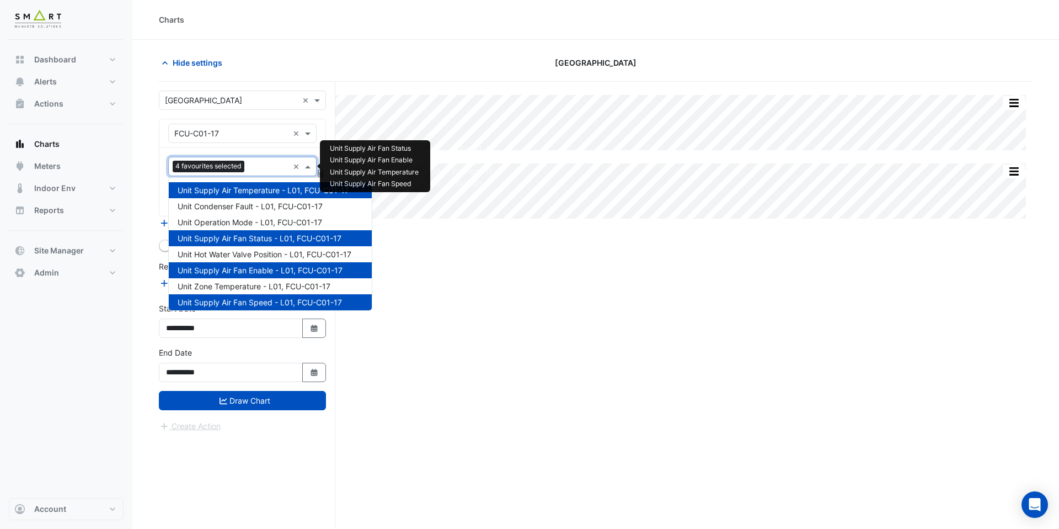
click at [264, 162] on input "text" at bounding box center [269, 168] width 40 height 12
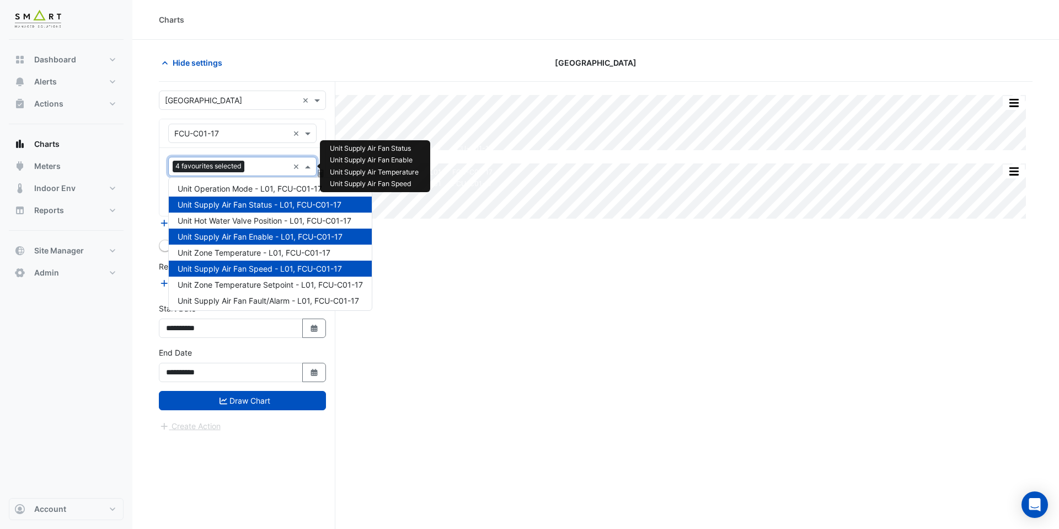
scroll to position [52, 0]
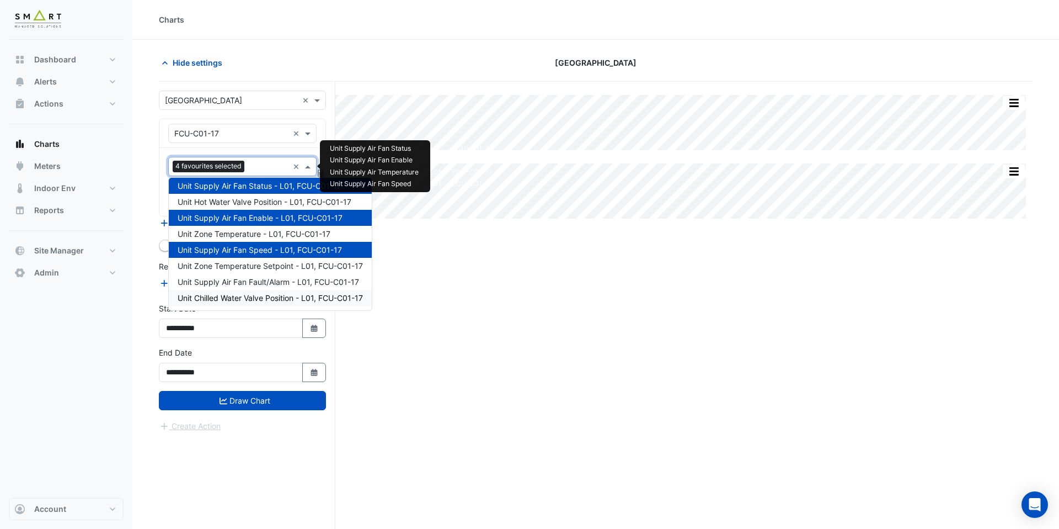
click at [267, 299] on span "Unit Chilled Water Valve Position - L01, FCU-C01-17" at bounding box center [270, 297] width 185 height 9
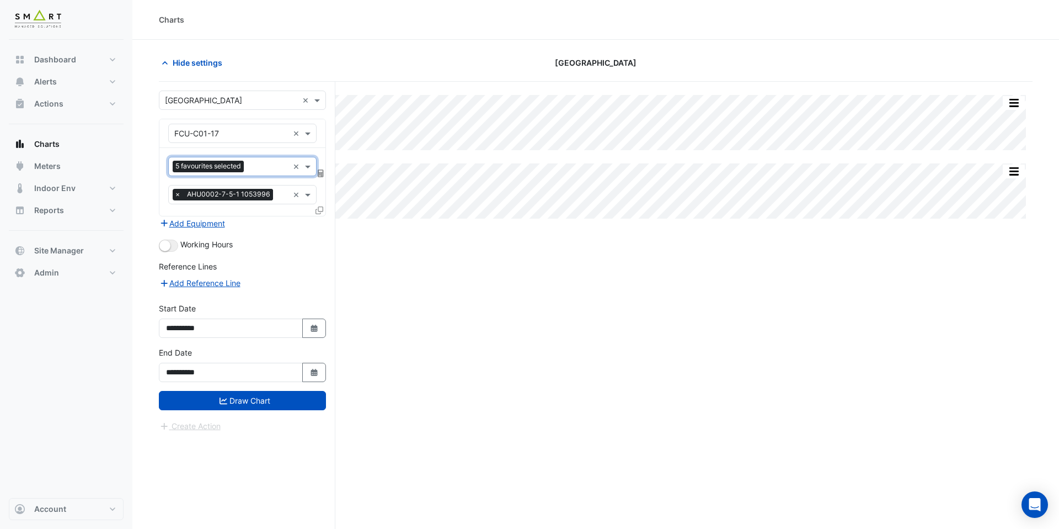
click at [269, 414] on form "**********" at bounding box center [242, 261] width 167 height 342
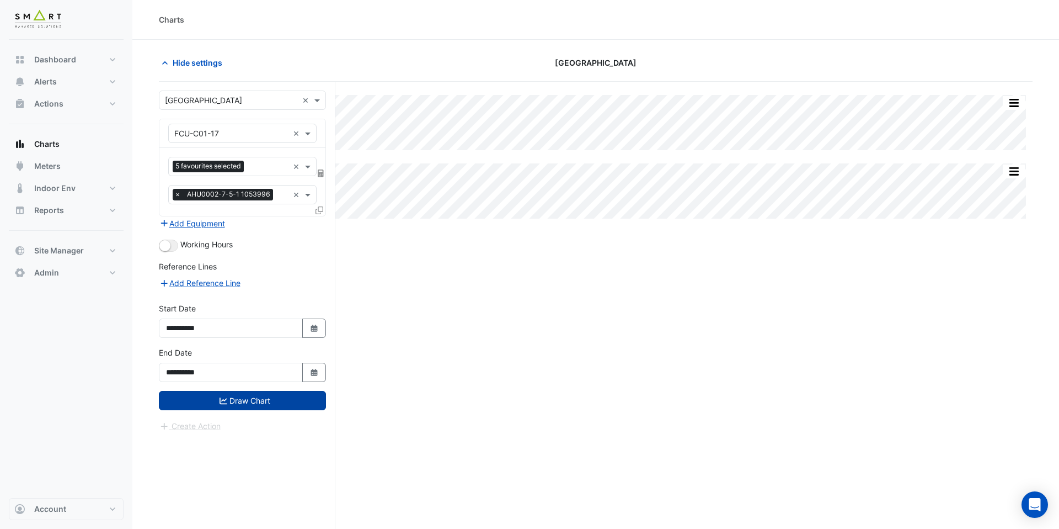
click at [271, 407] on button "Draw Chart" at bounding box center [242, 400] width 167 height 19
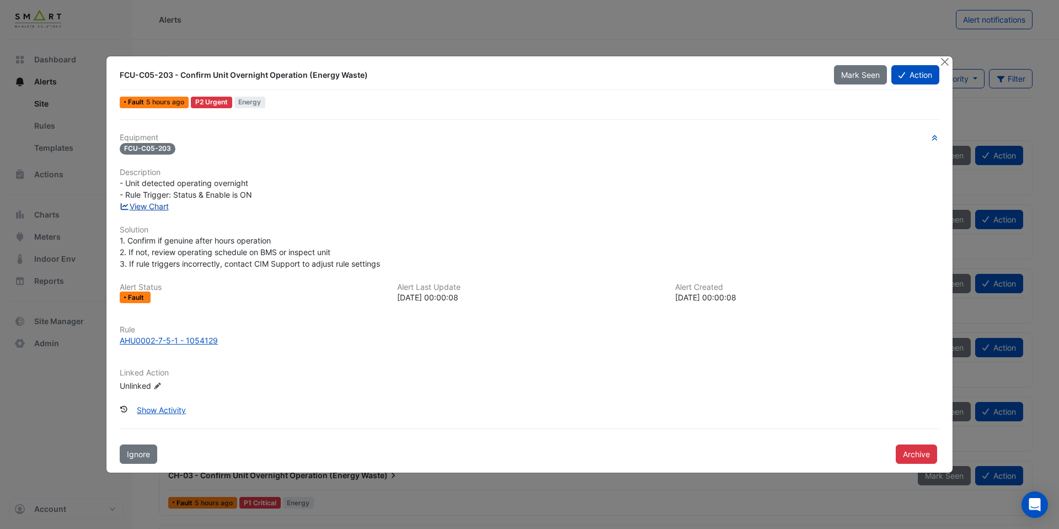
click at [169, 208] on link "View Chart" at bounding box center [144, 205] width 49 height 9
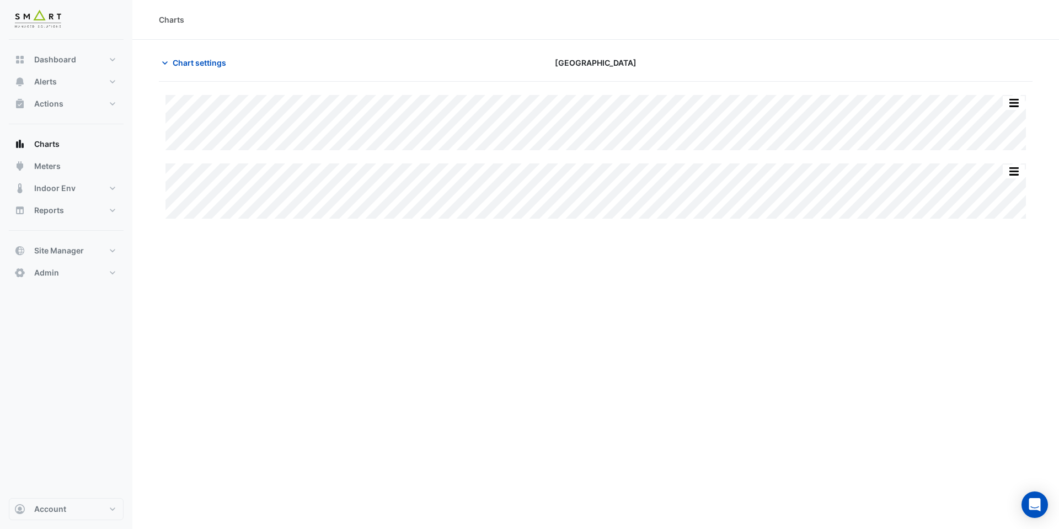
type input "**********"
click at [195, 58] on span "Chart settings" at bounding box center [200, 63] width 54 height 12
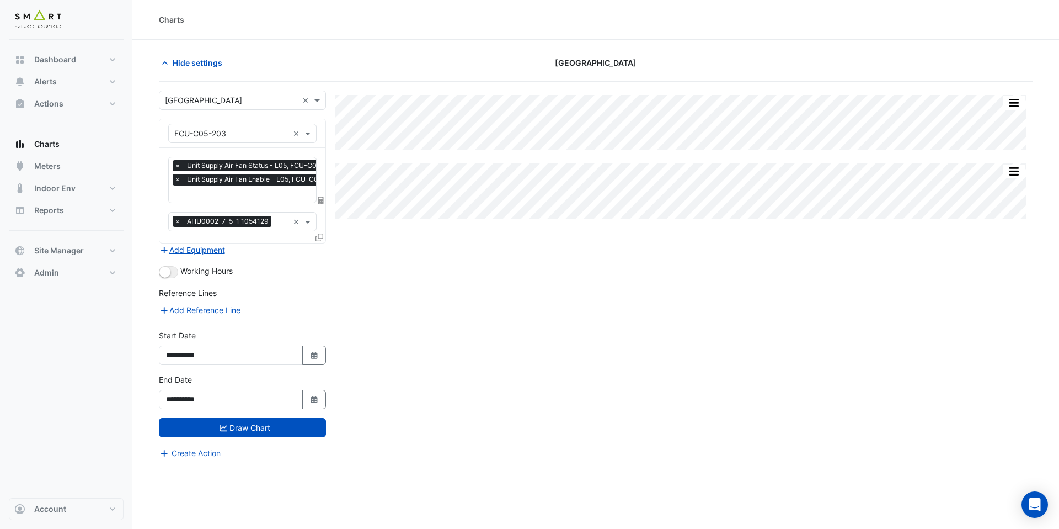
click at [220, 195] on input "text" at bounding box center [258, 195] width 169 height 12
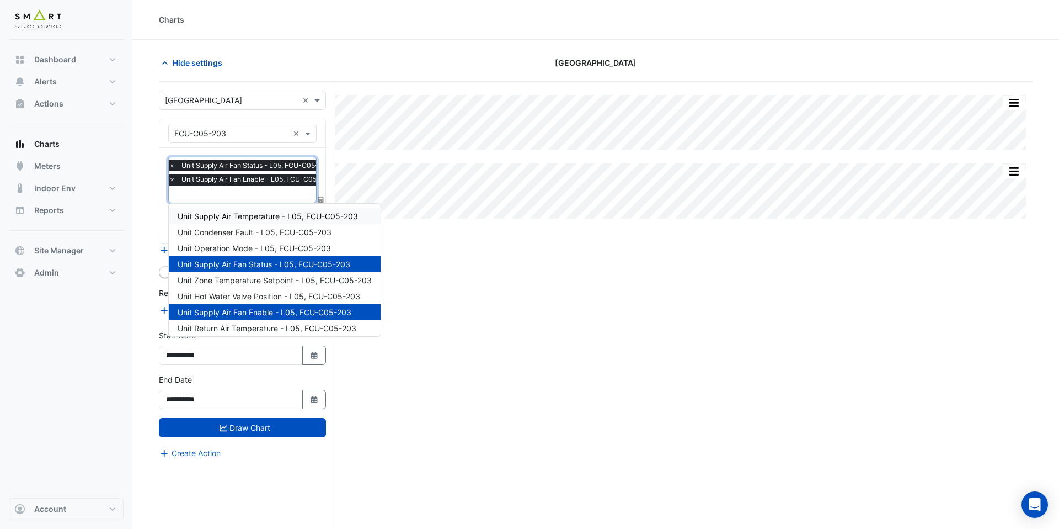
click at [232, 220] on span "Unit Supply Air Temperature - L05, FCU-C05-203" at bounding box center [268, 215] width 180 height 9
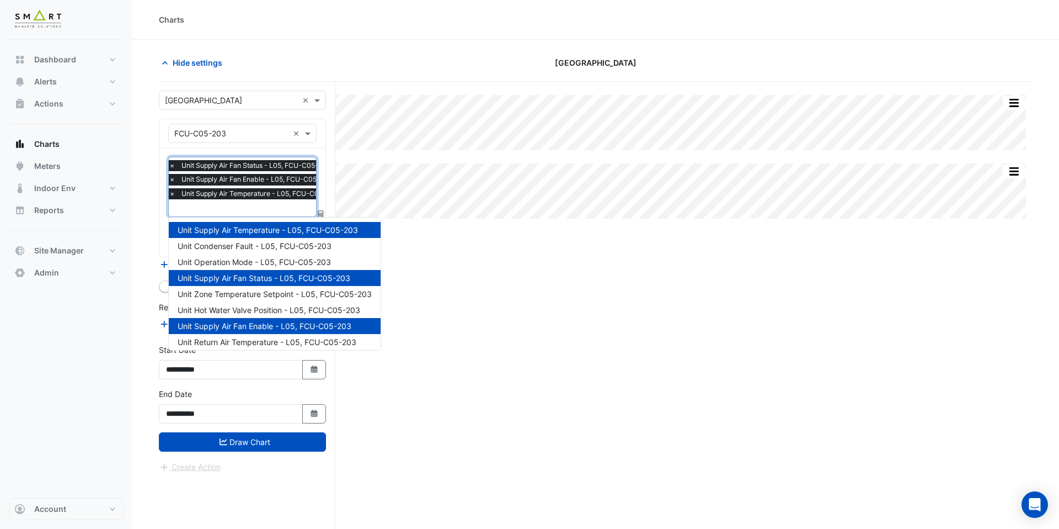
click at [236, 206] on input "text" at bounding box center [256, 209] width 175 height 12
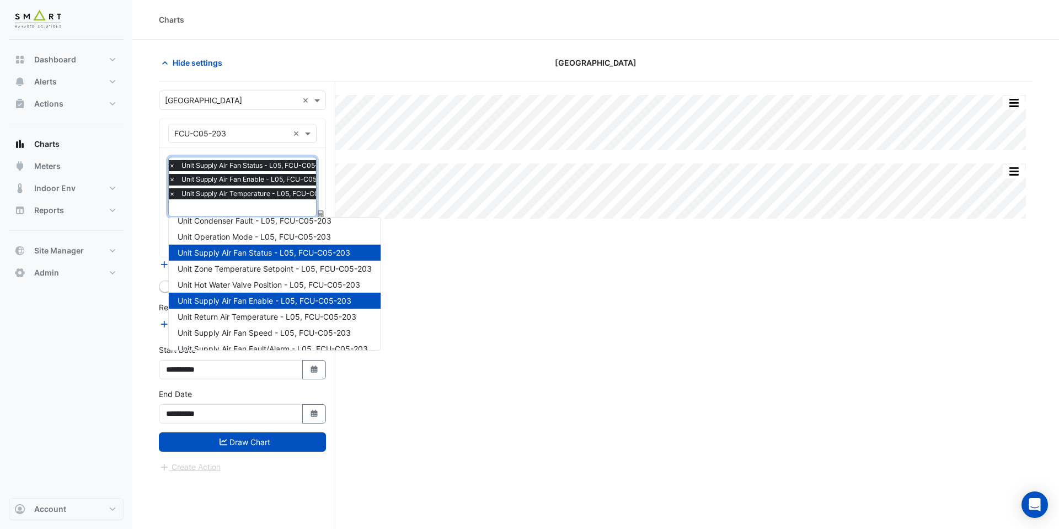
scroll to position [26, 0]
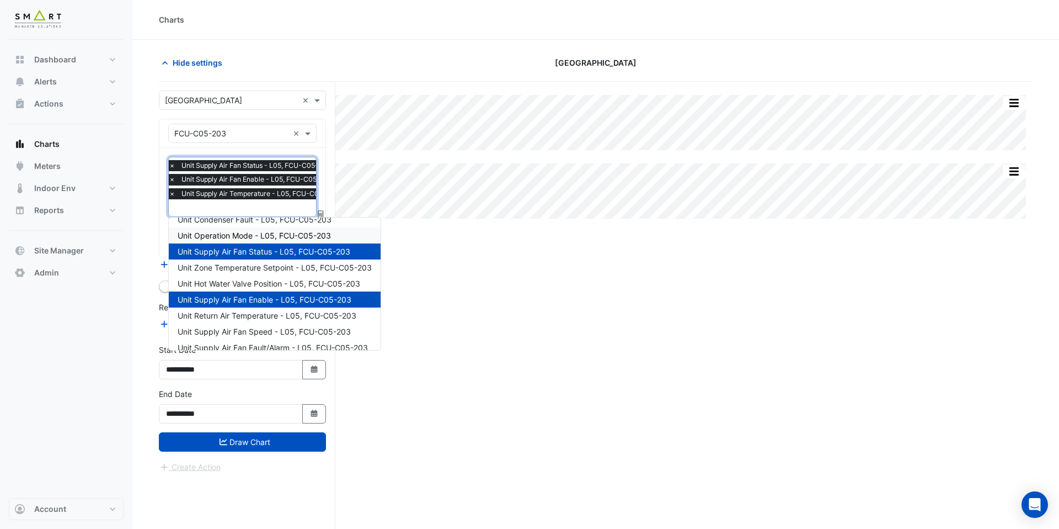
click at [232, 236] on span "Unit Operation Mode - L05, FCU-C05-203" at bounding box center [254, 235] width 153 height 9
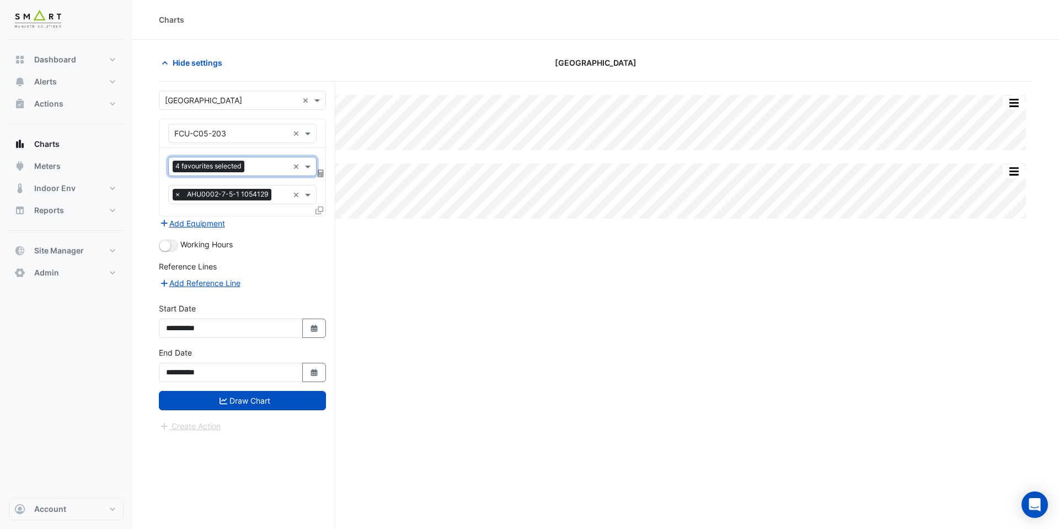
scroll to position [0, 0]
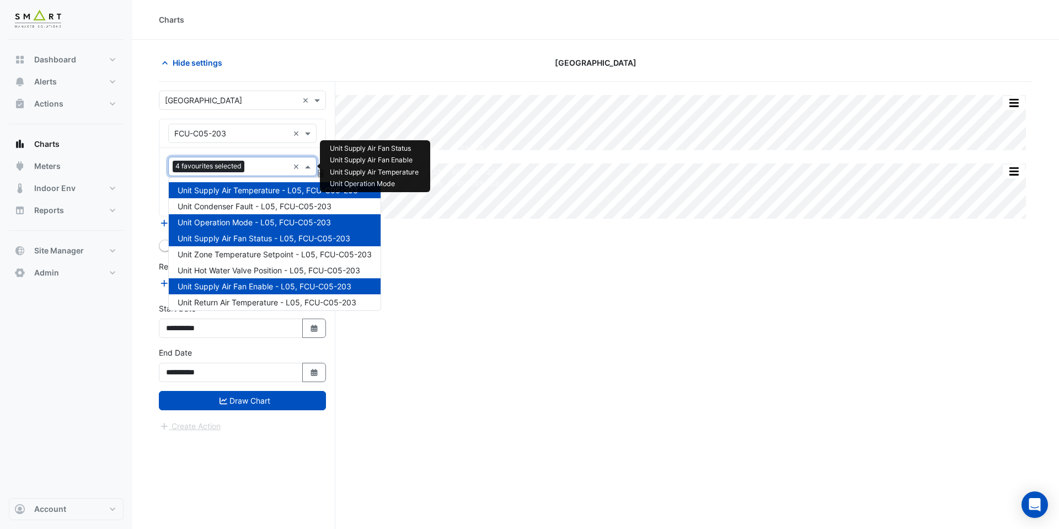
click at [263, 169] on input "text" at bounding box center [269, 168] width 40 height 12
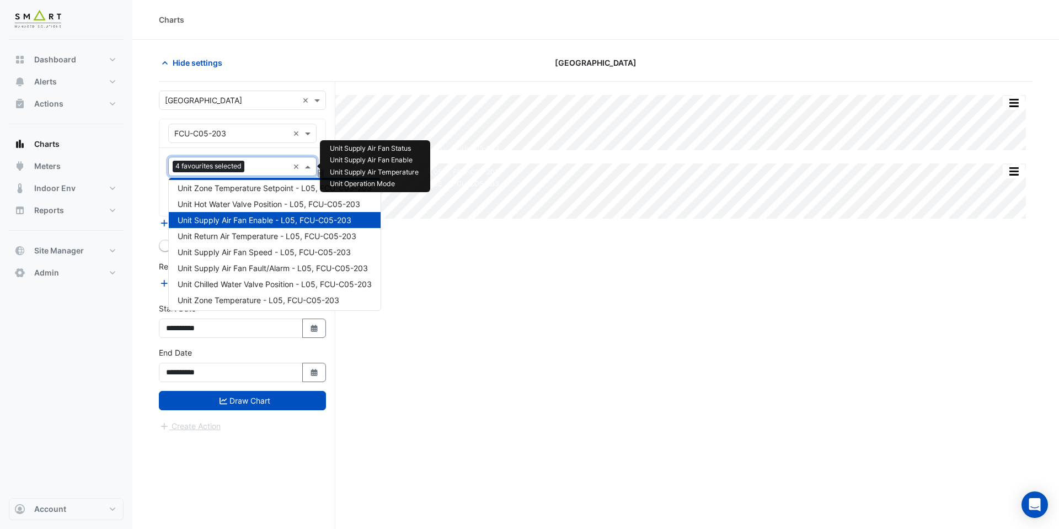
scroll to position [68, 0]
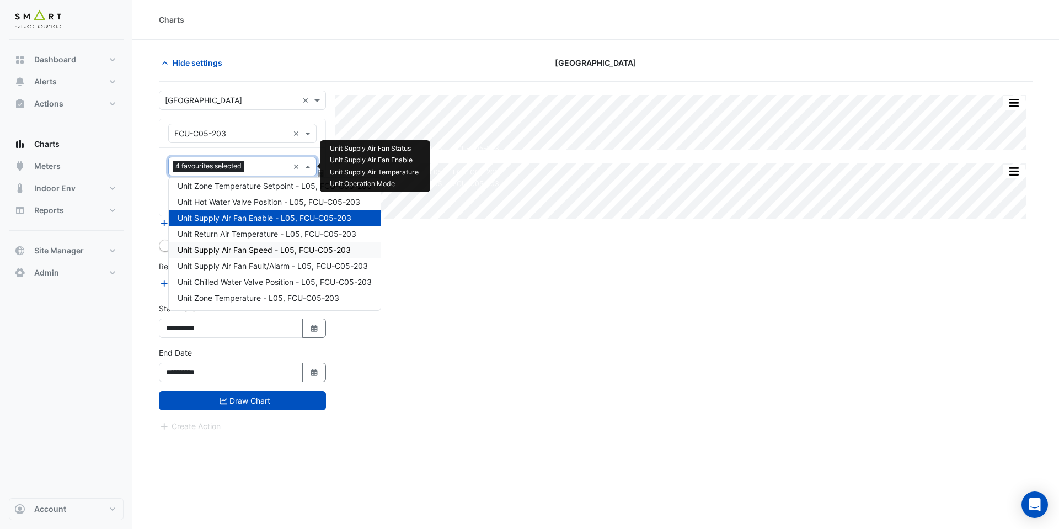
click at [262, 247] on span "Unit Supply Air Fan Speed - L05, FCU-C05-203" at bounding box center [264, 249] width 173 height 9
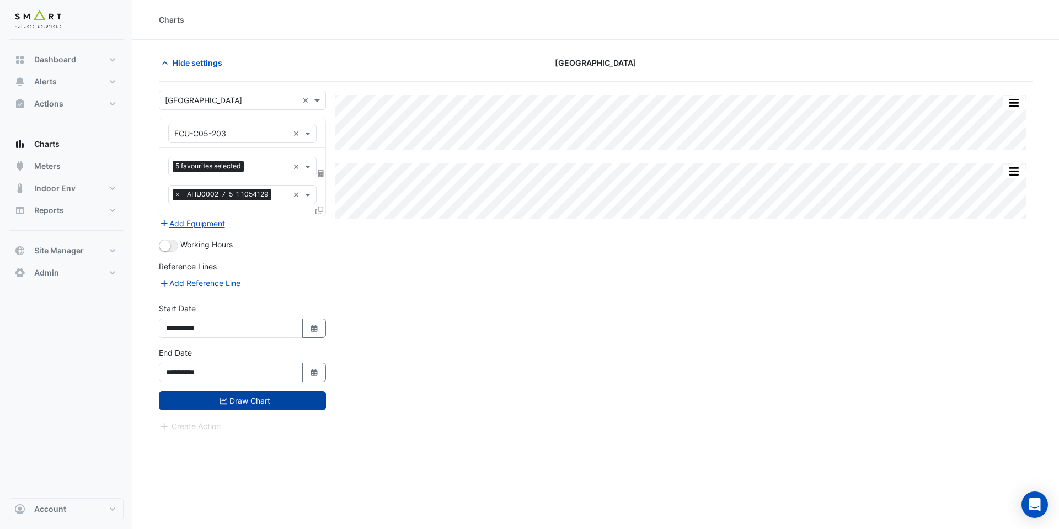
click at [253, 394] on button "Draw Chart" at bounding box center [242, 400] width 167 height 19
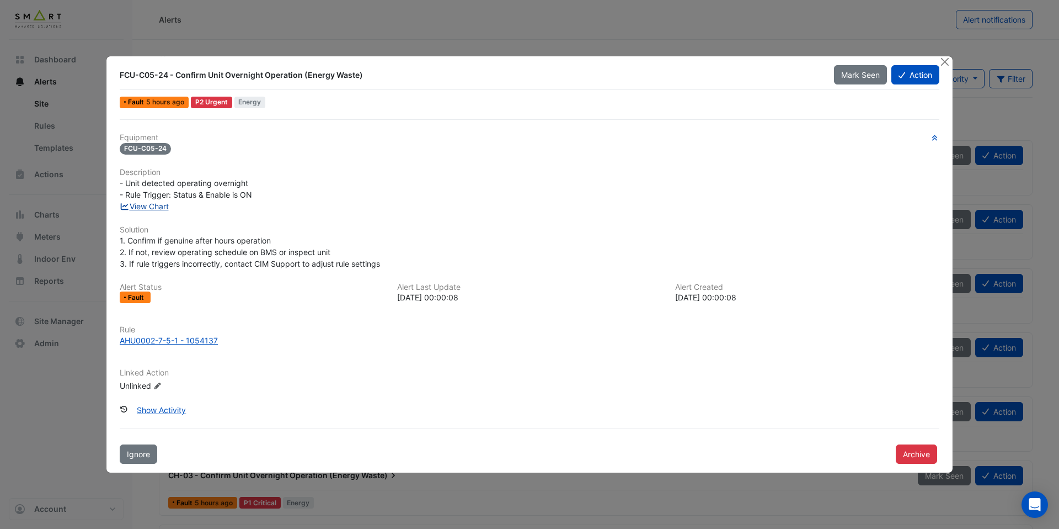
click at [162, 210] on link "View Chart" at bounding box center [144, 205] width 49 height 9
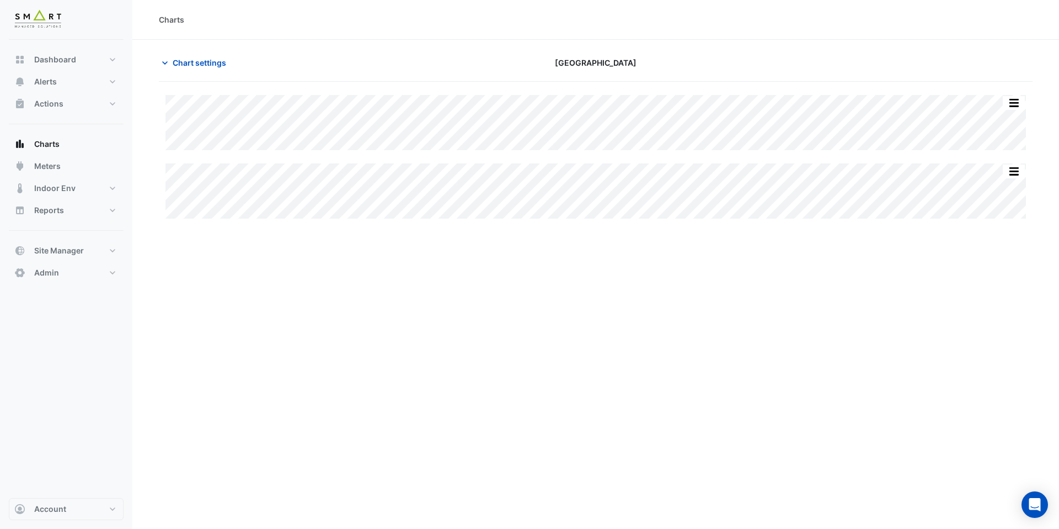
type input "**********"
click at [217, 65] on span "Chart settings" at bounding box center [200, 63] width 54 height 12
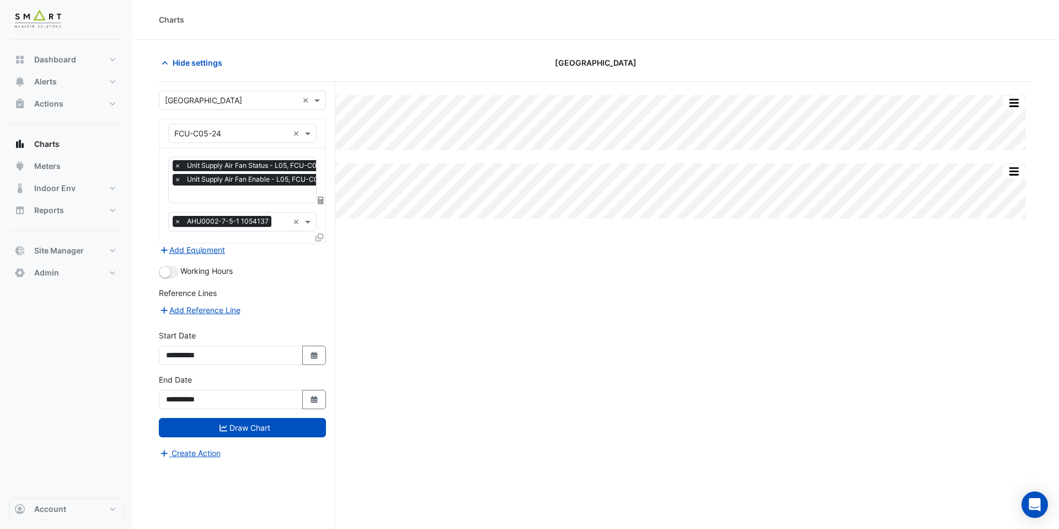
click at [238, 190] on input "text" at bounding box center [256, 195] width 165 height 12
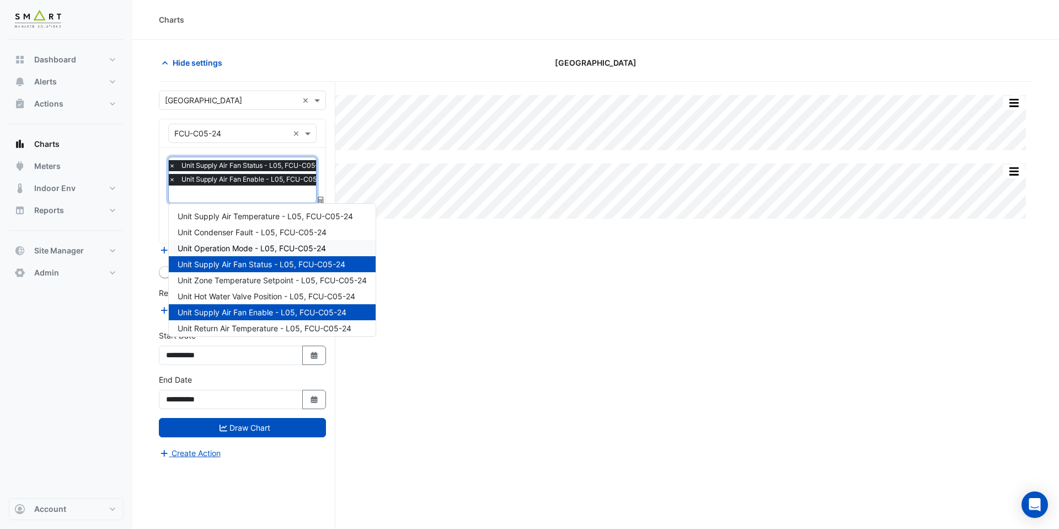
click at [246, 241] on div "Unit Operation Mode - L05, FCU-C05-24" at bounding box center [272, 248] width 207 height 16
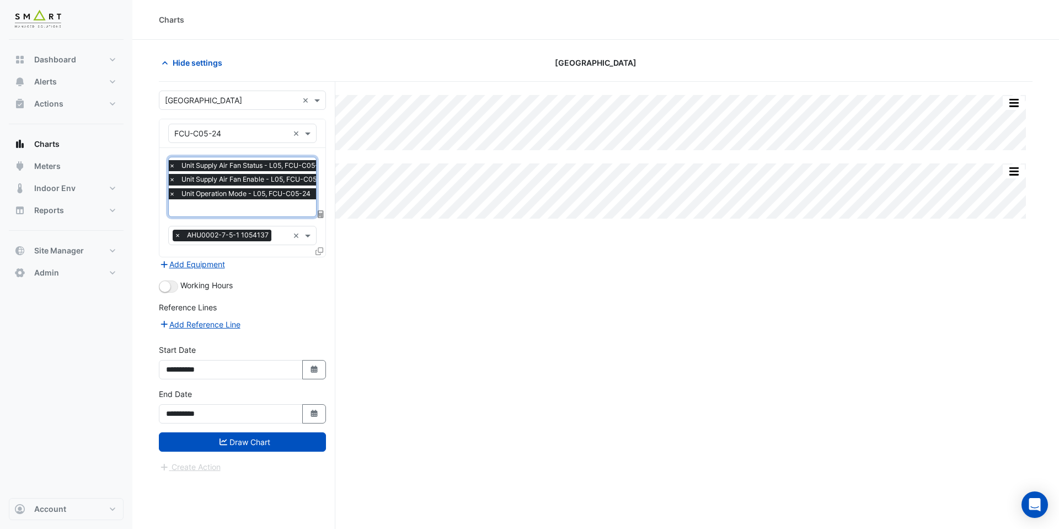
click at [249, 207] on input "text" at bounding box center [251, 209] width 165 height 12
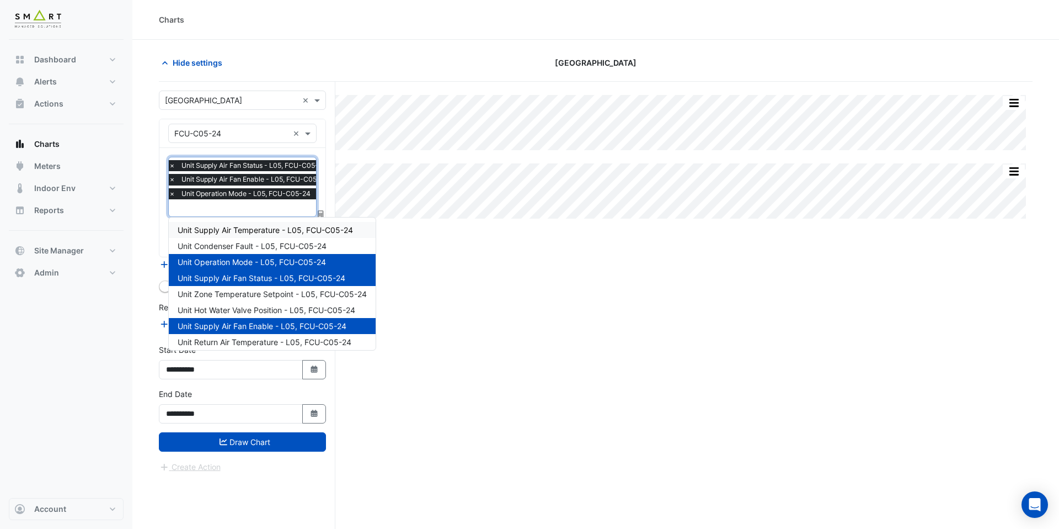
click at [249, 231] on span "Unit Supply Air Temperature - L05, FCU-C05-24" at bounding box center [265, 229] width 175 height 9
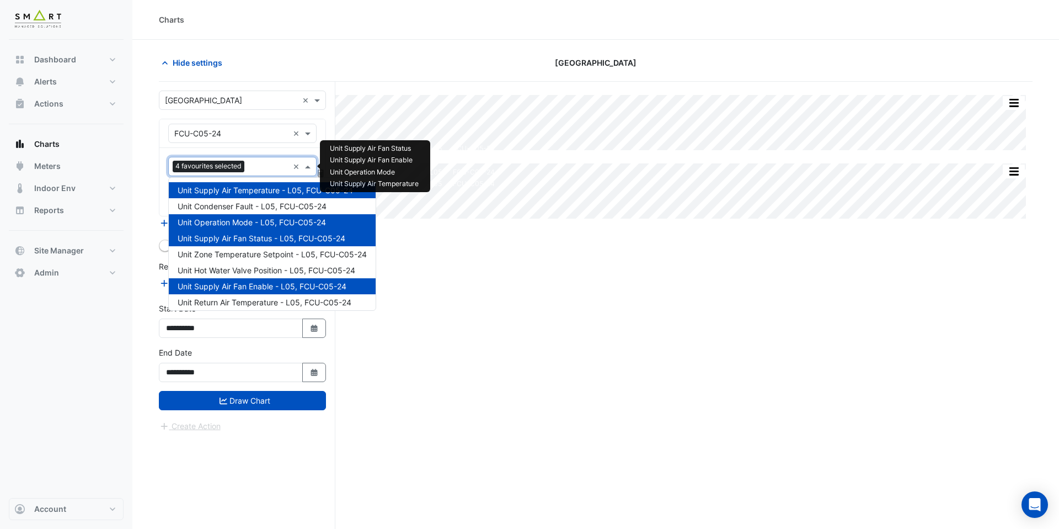
click at [266, 169] on input "text" at bounding box center [269, 168] width 40 height 12
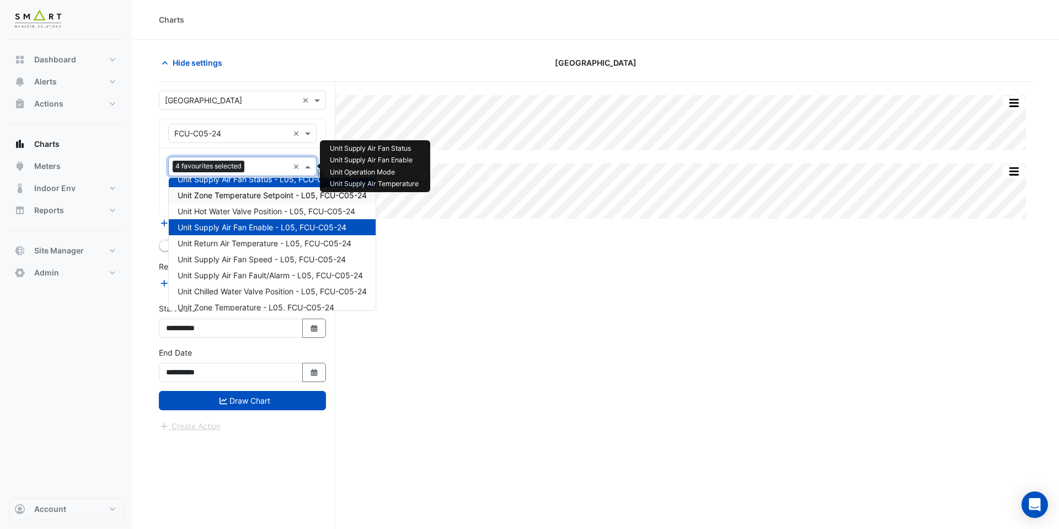
scroll to position [63, 0]
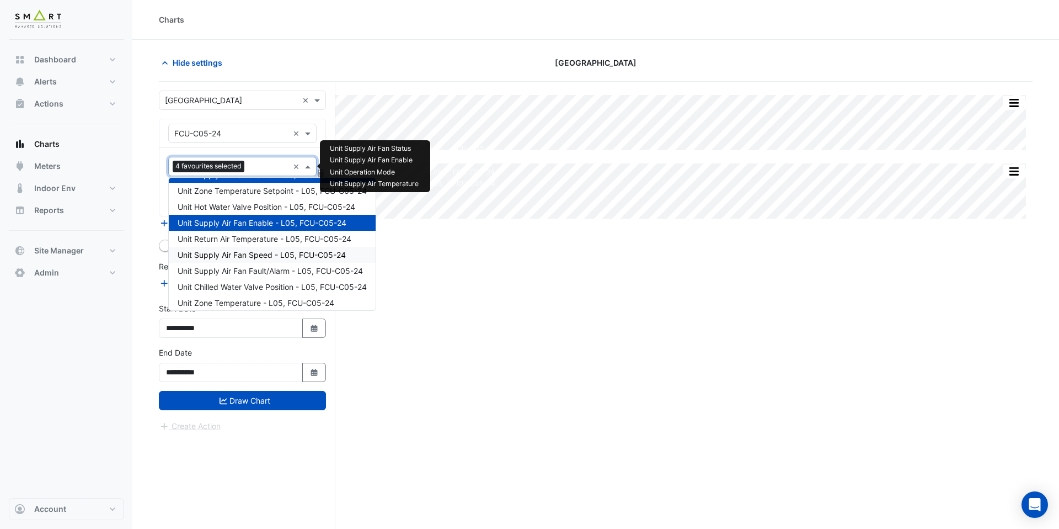
click at [275, 254] on span "Unit Supply Air Fan Speed - L05, FCU-C05-24" at bounding box center [262, 254] width 168 height 9
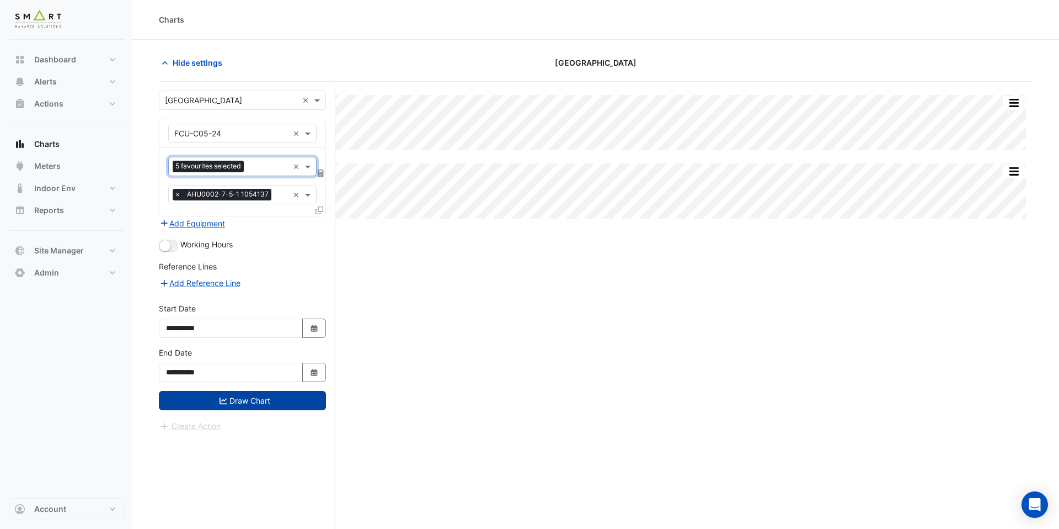
click at [279, 407] on button "Draw Chart" at bounding box center [242, 400] width 167 height 19
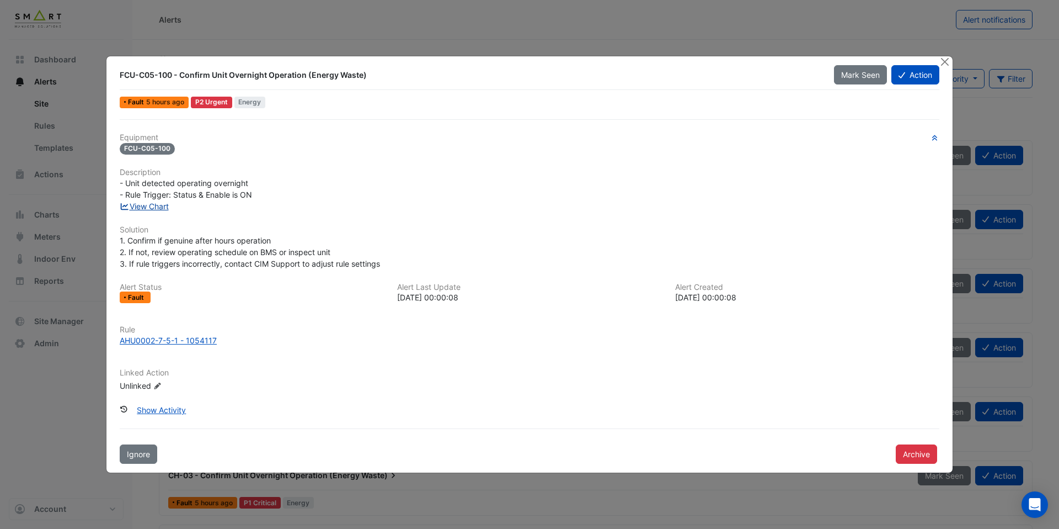
click at [169, 207] on link "View Chart" at bounding box center [144, 205] width 49 height 9
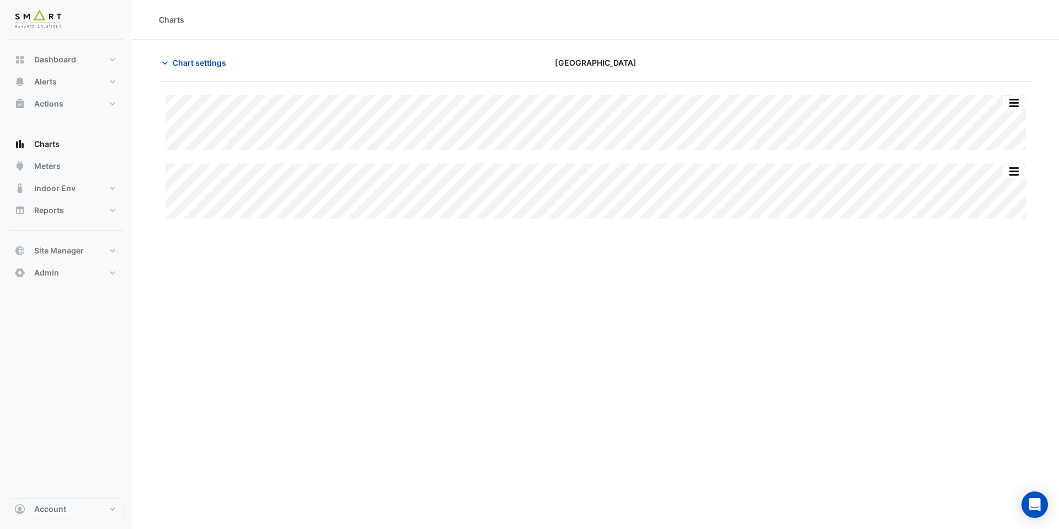
type input "**********"
click at [194, 62] on span "Chart settings" at bounding box center [200, 63] width 54 height 12
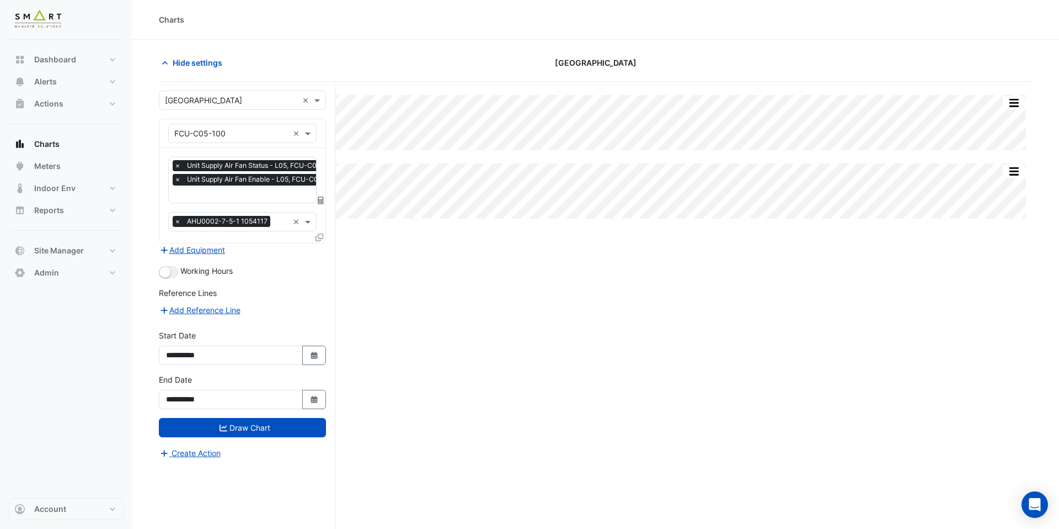
click at [240, 196] on input "text" at bounding box center [258, 195] width 169 height 12
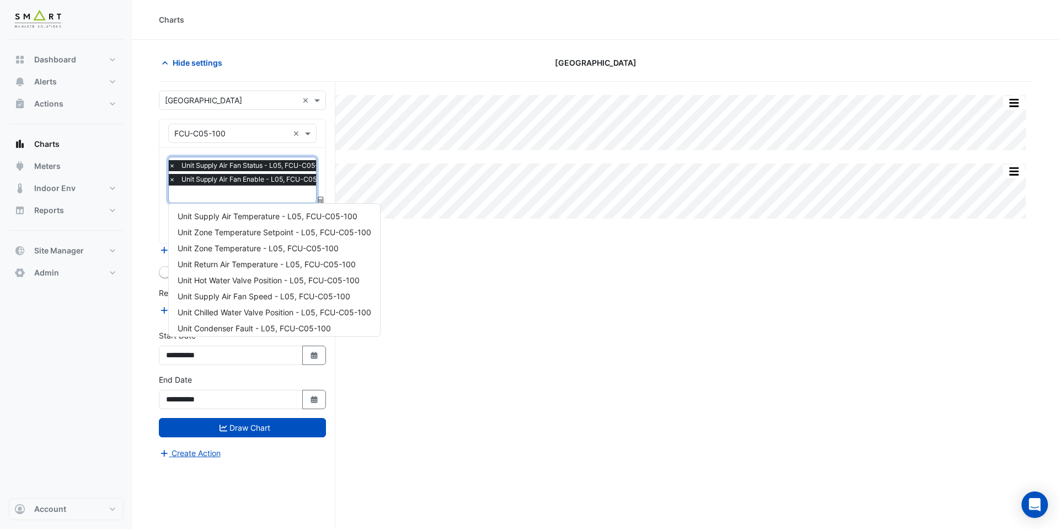
scroll to position [68, 0]
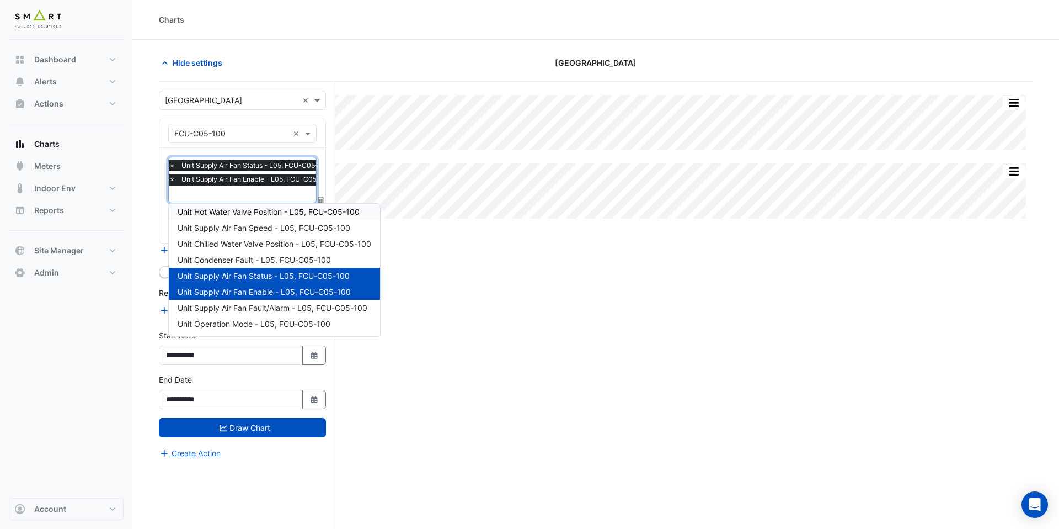
click at [247, 212] on span "Unit Hot Water Valve Position - L05, FCU-C05-100" at bounding box center [269, 211] width 182 height 9
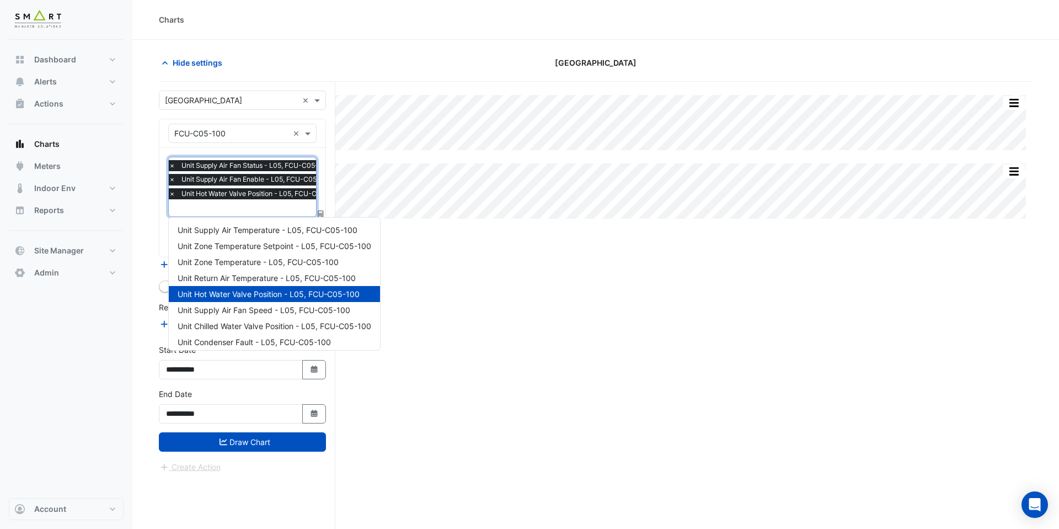
click at [247, 206] on input "text" at bounding box center [257, 209] width 177 height 12
click at [249, 231] on span "Unit Supply Air Temperature - L05, FCU-C05-100" at bounding box center [268, 229] width 180 height 9
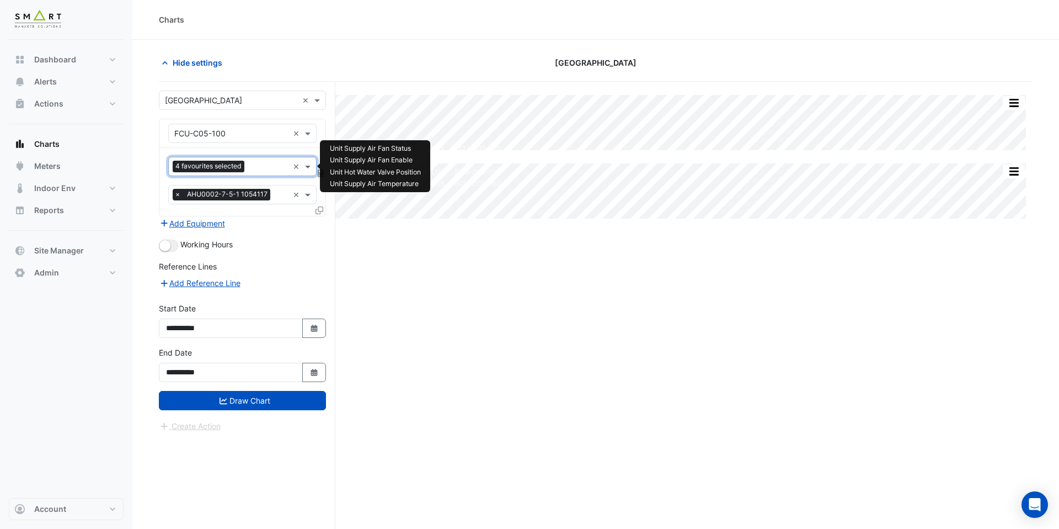
click at [271, 173] on div at bounding box center [267, 168] width 41 height 14
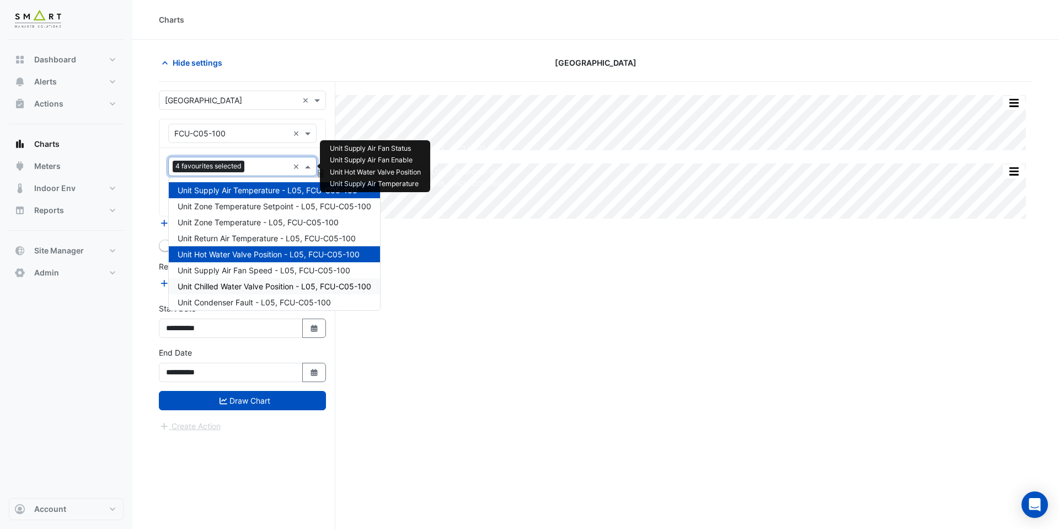
click at [269, 281] on span "Unit Chilled Water Valve Position - L05, FCU-C05-100" at bounding box center [275, 285] width 194 height 9
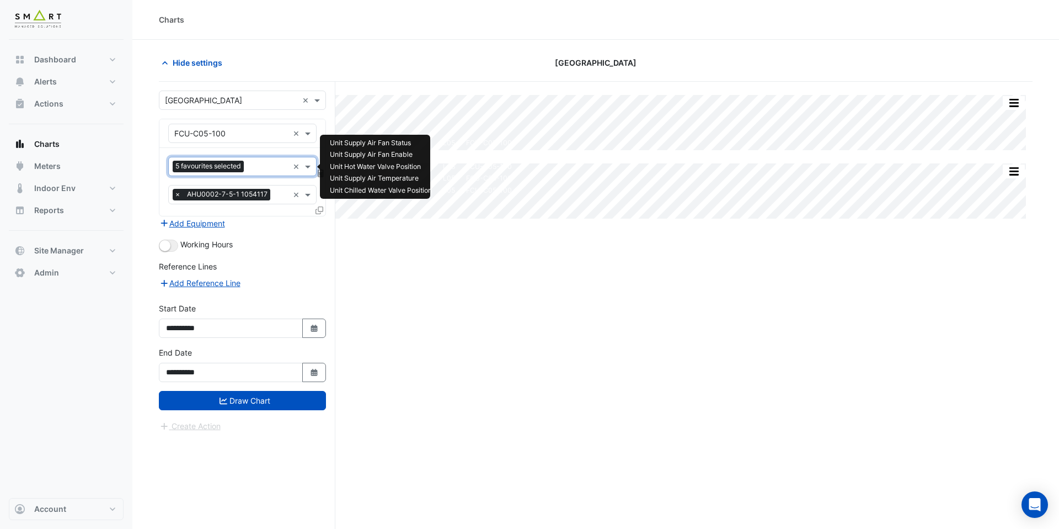
click at [266, 167] on input "text" at bounding box center [268, 168] width 40 height 12
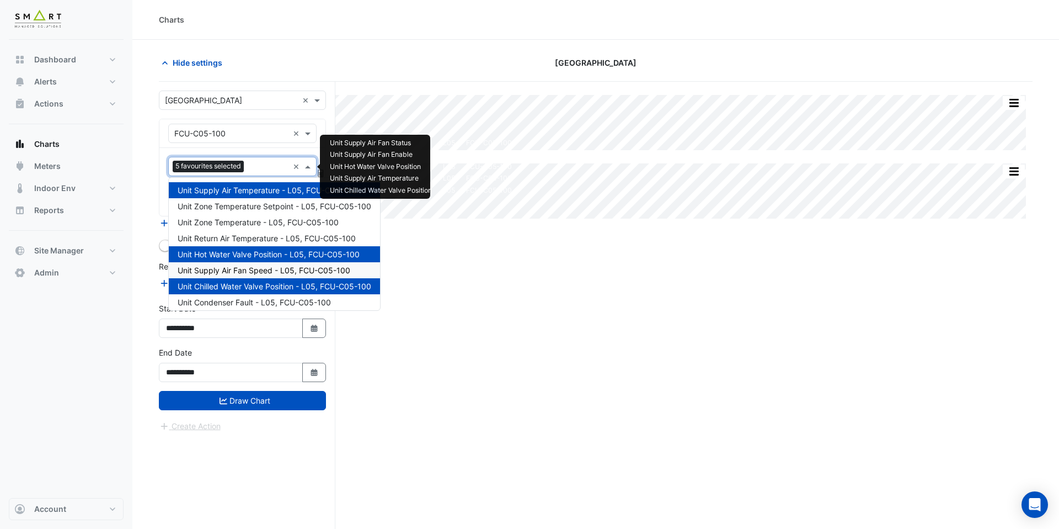
click at [267, 268] on span "Unit Supply Air Fan Speed - L05, FCU-C05-100" at bounding box center [264, 269] width 173 height 9
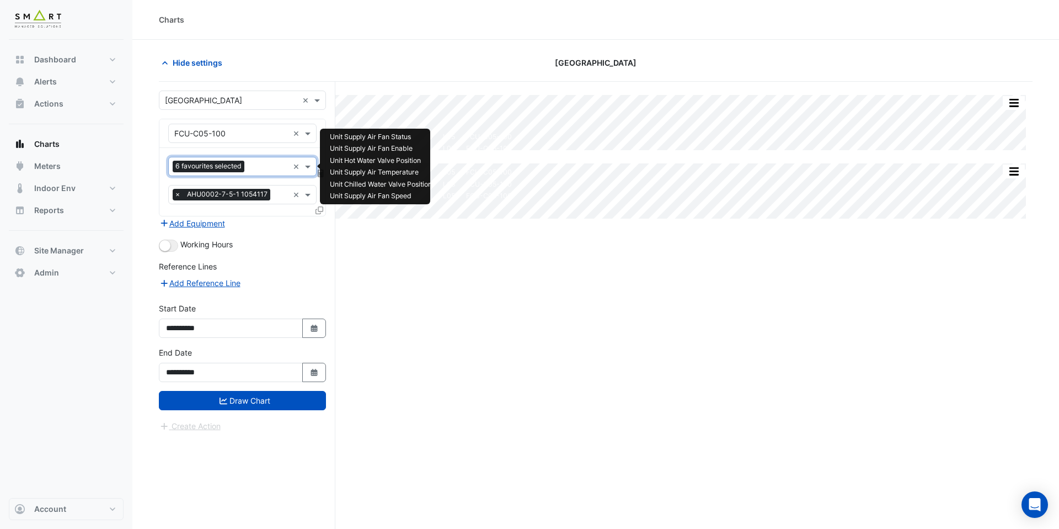
click at [266, 169] on input "text" at bounding box center [269, 168] width 40 height 12
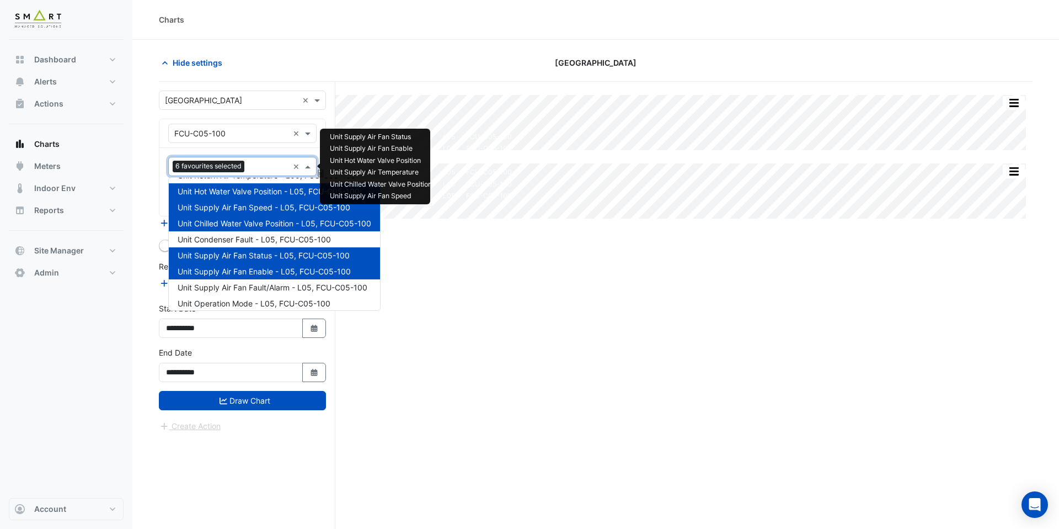
scroll to position [68, 0]
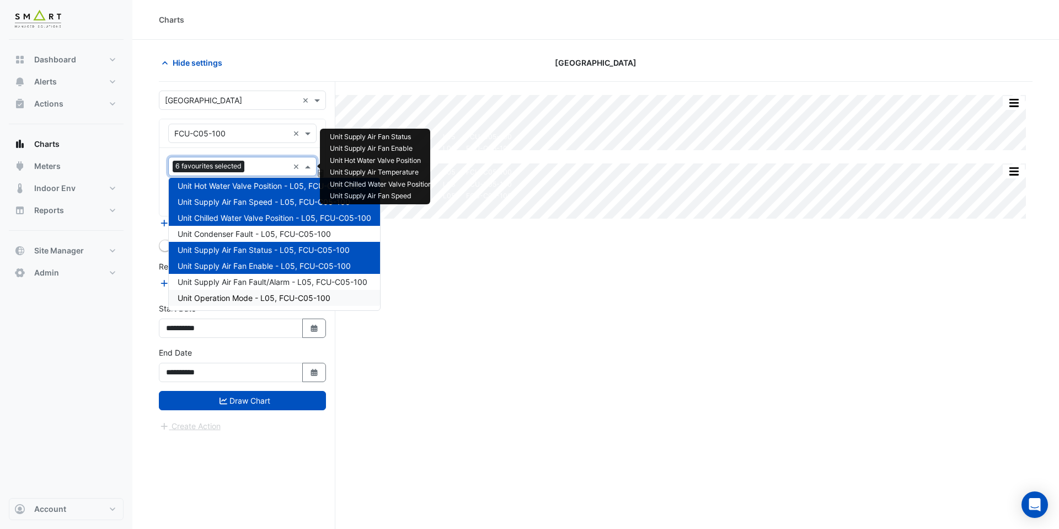
click at [257, 297] on span "Unit Operation Mode - L05, FCU-C05-100" at bounding box center [254, 297] width 153 height 9
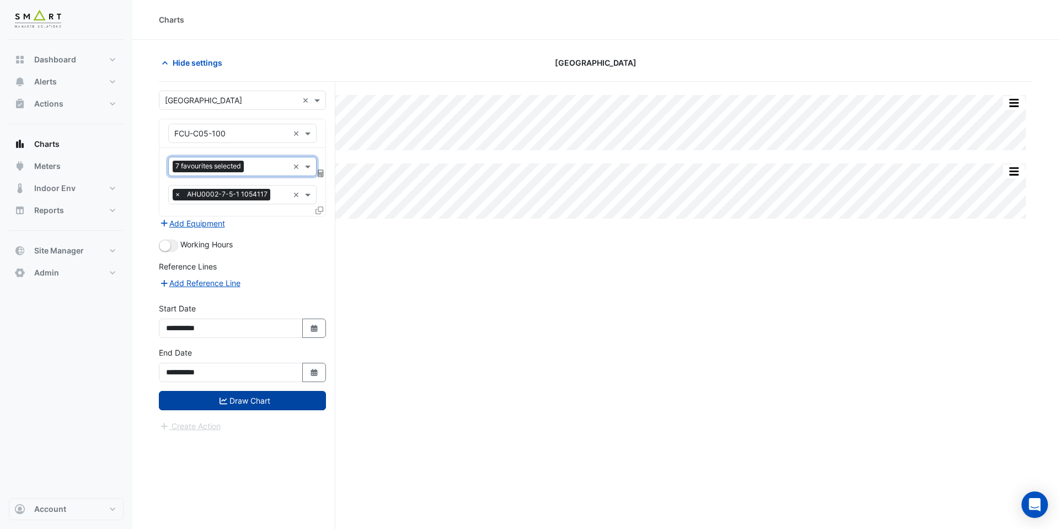
click at [269, 406] on button "Draw Chart" at bounding box center [242, 400] width 167 height 19
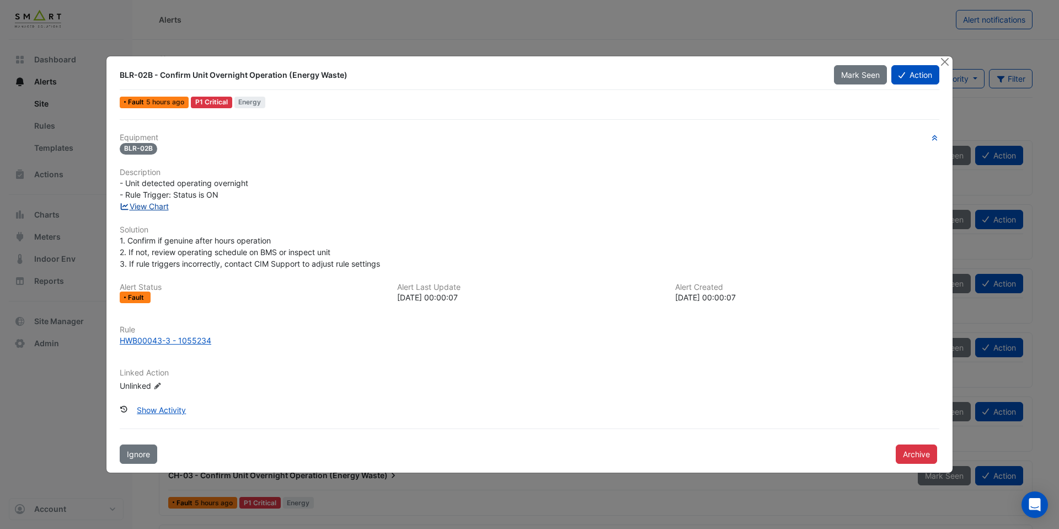
click at [160, 204] on link "View Chart" at bounding box center [144, 205] width 49 height 9
click at [169, 338] on div "HWB00043-3 - 1055234" at bounding box center [166, 340] width 92 height 12
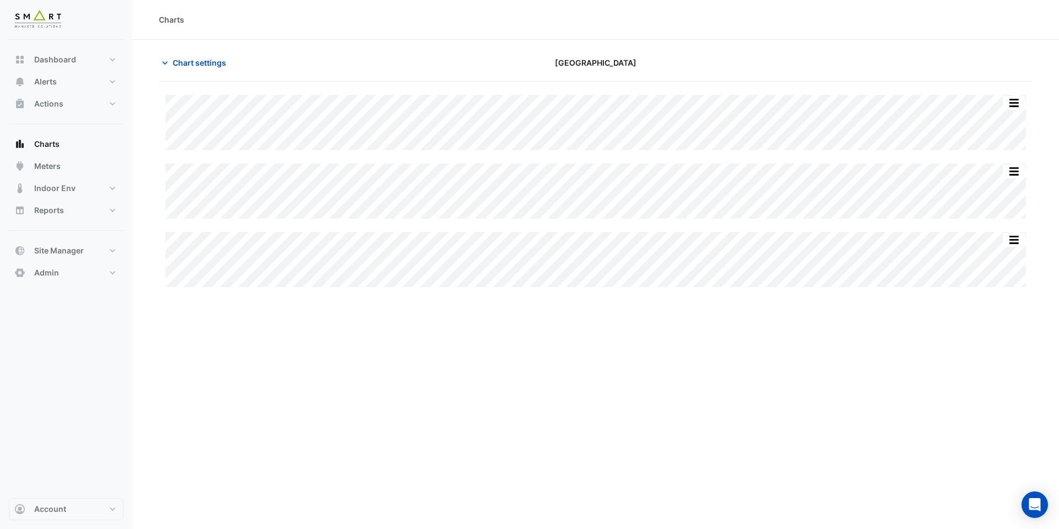
type input "**********"
click at [214, 63] on span "Chart settings" at bounding box center [200, 63] width 54 height 12
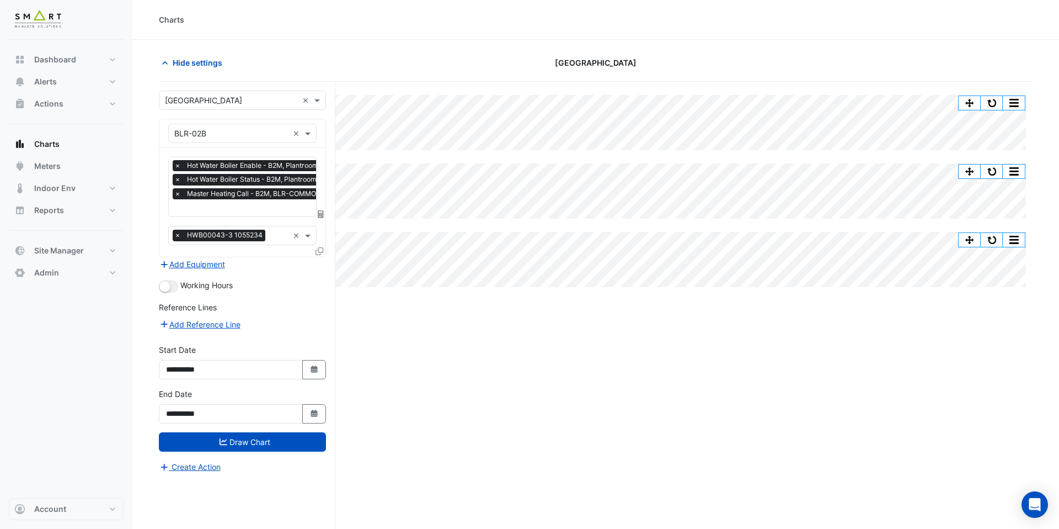
scroll to position [0, 6]
click at [233, 212] on input "text" at bounding box center [245, 209] width 152 height 12
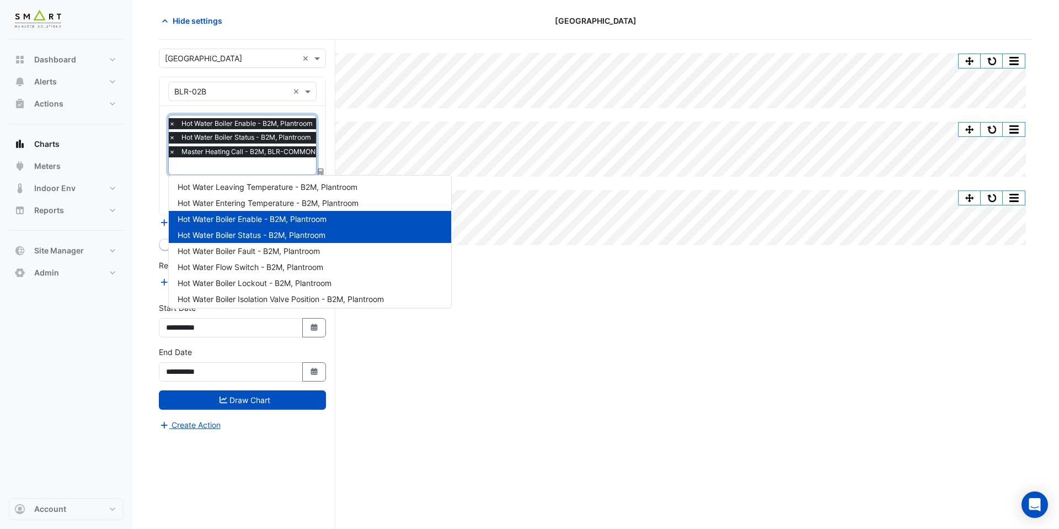
scroll to position [0, 0]
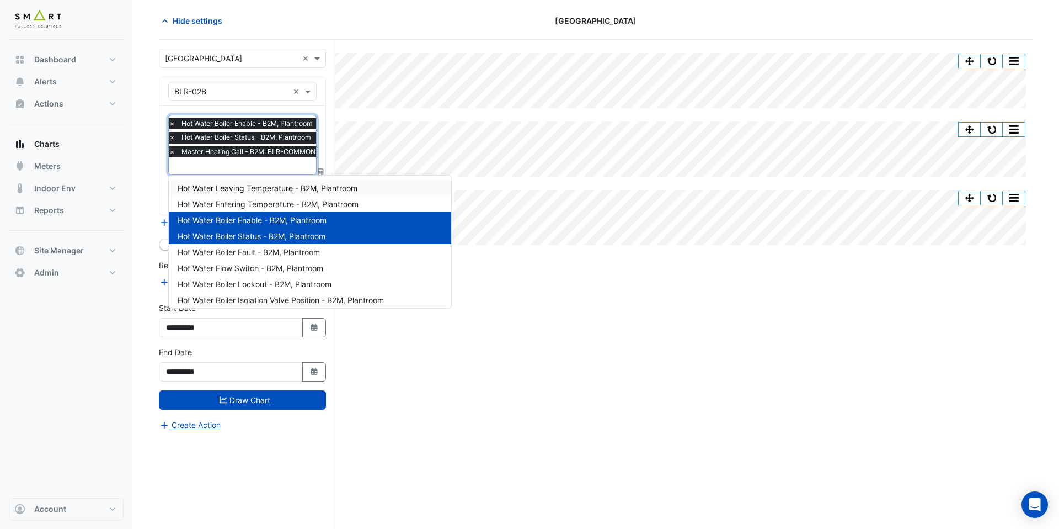
click at [274, 187] on span "Hot Water Leaving Temperature - B2M, Plantroom" at bounding box center [268, 187] width 180 height 9
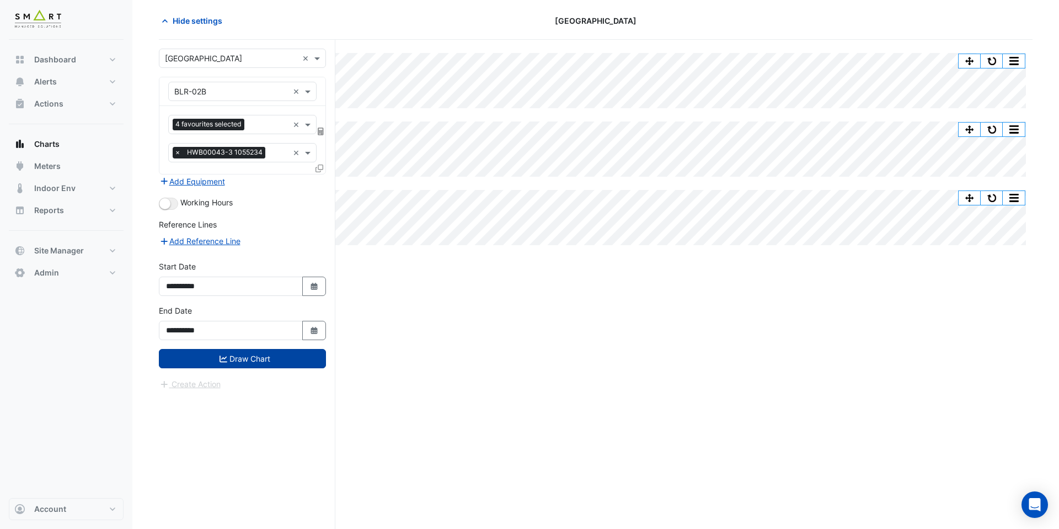
click at [268, 357] on button "Draw Chart" at bounding box center [242, 358] width 167 height 19
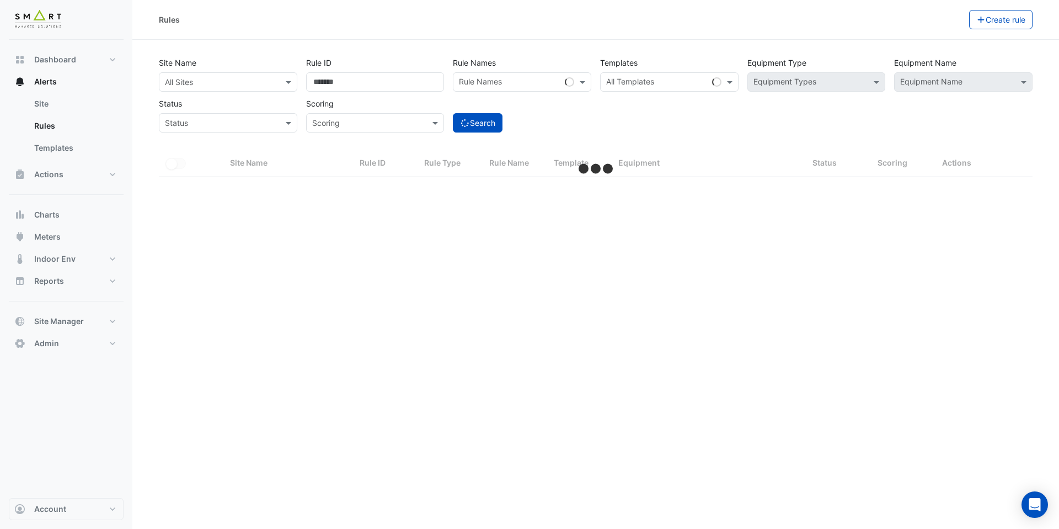
select select "***"
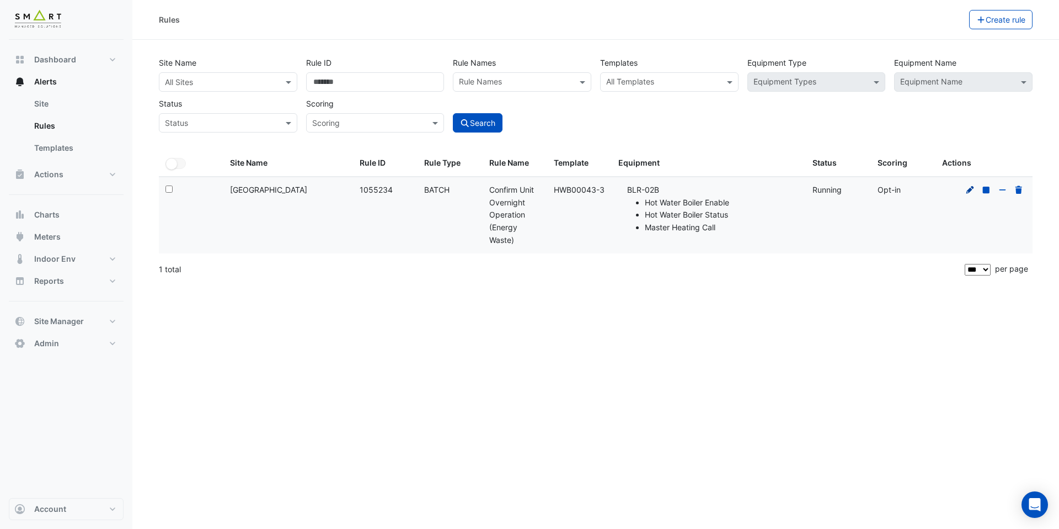
click at [968, 190] on icon at bounding box center [971, 189] width 8 height 8
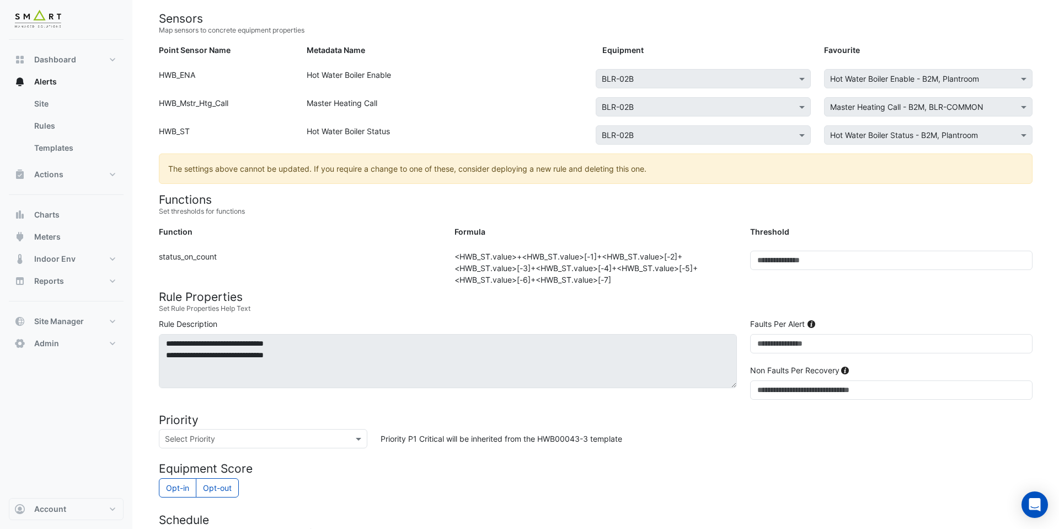
scroll to position [359, 0]
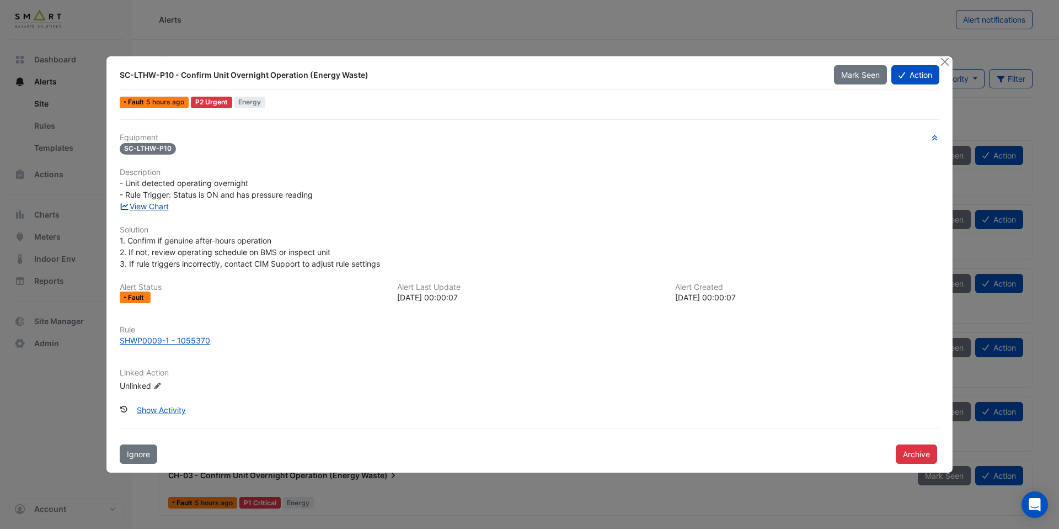
click at [161, 207] on link "View Chart" at bounding box center [144, 205] width 49 height 9
click at [191, 339] on div "SHWP0009-1 - 1055370" at bounding box center [165, 340] width 90 height 12
click at [950, 60] on button "Close" at bounding box center [945, 62] width 12 height 12
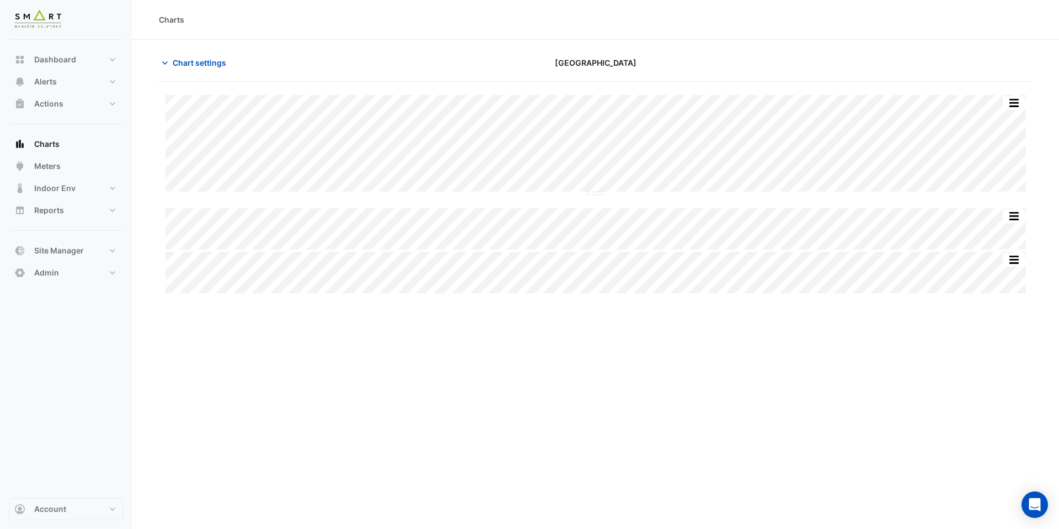
type input "**********"
click at [207, 64] on span "Chart settings" at bounding box center [200, 63] width 54 height 12
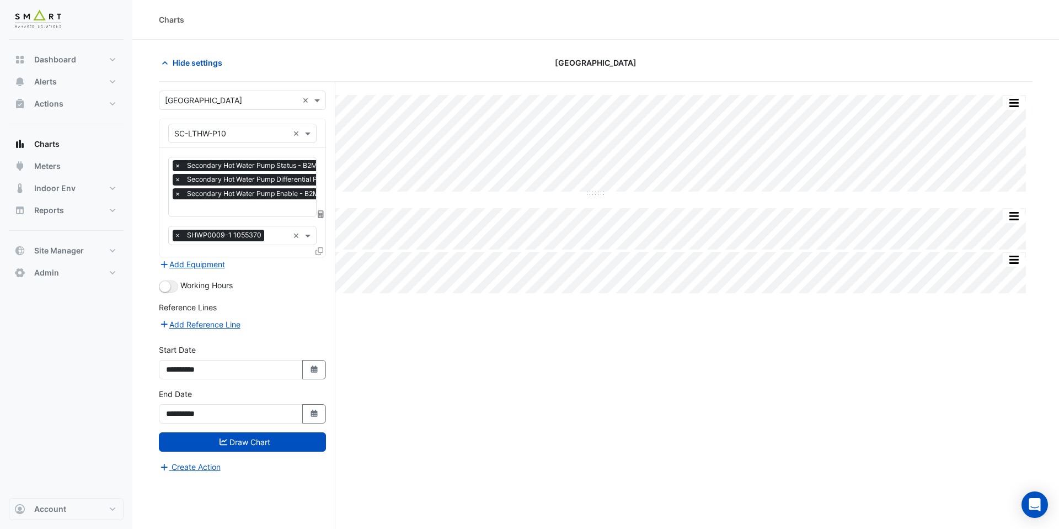
scroll to position [0, 6]
click at [225, 211] on input "text" at bounding box center [314, 209] width 291 height 12
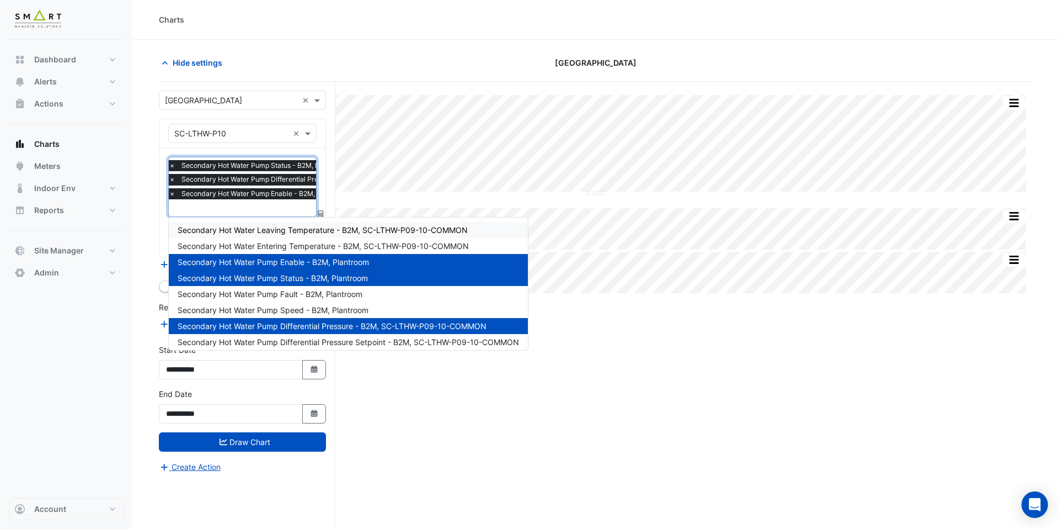
click at [233, 226] on span "Secondary Hot Water Leaving Temperature - B2M, SC-LTHW-P09-10-COMMON" at bounding box center [323, 229] width 290 height 9
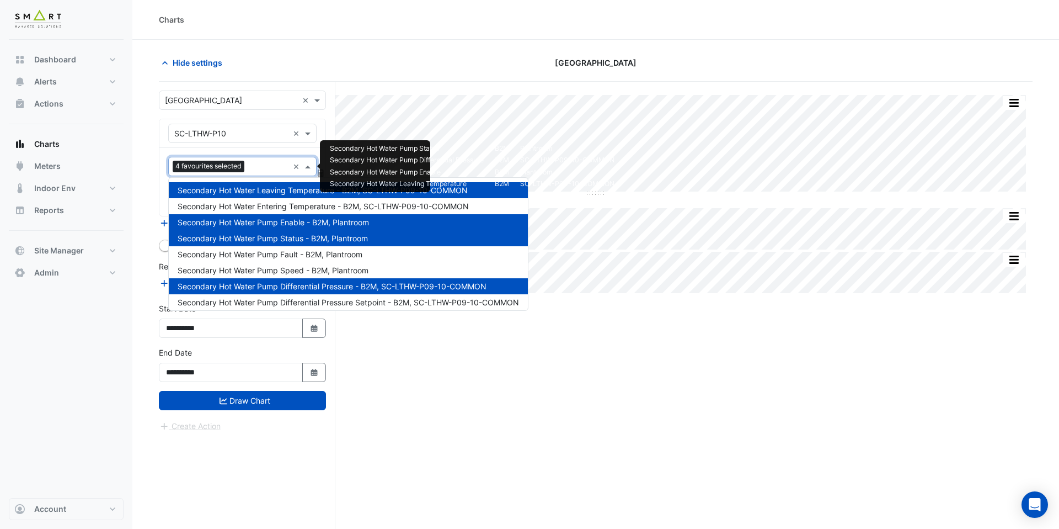
click at [261, 162] on input "text" at bounding box center [269, 168] width 40 height 12
click at [267, 204] on span "Secondary Hot Water Entering Temperature - B2M, SC-LTHW-P09-10-COMMON" at bounding box center [323, 205] width 291 height 9
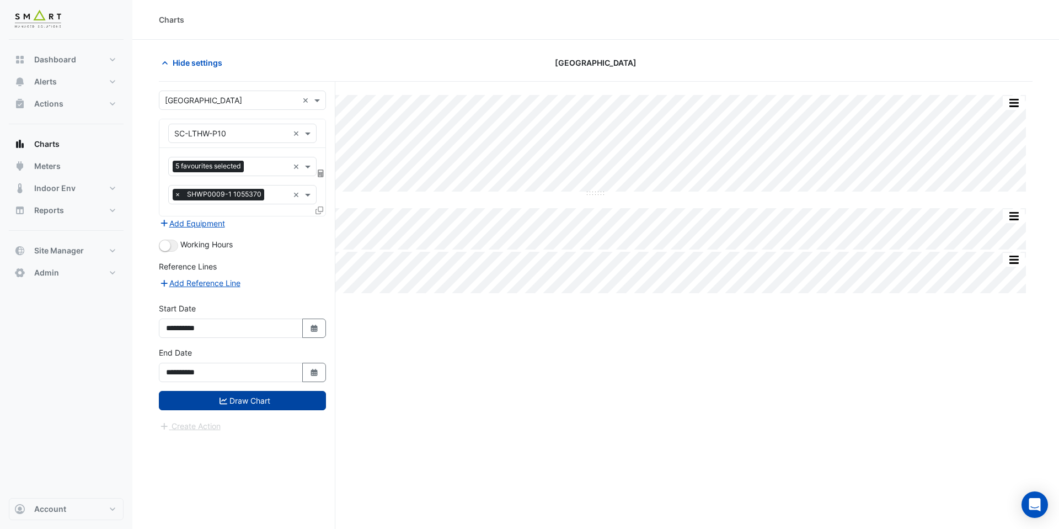
click at [283, 401] on button "Draw Chart" at bounding box center [242, 400] width 167 height 19
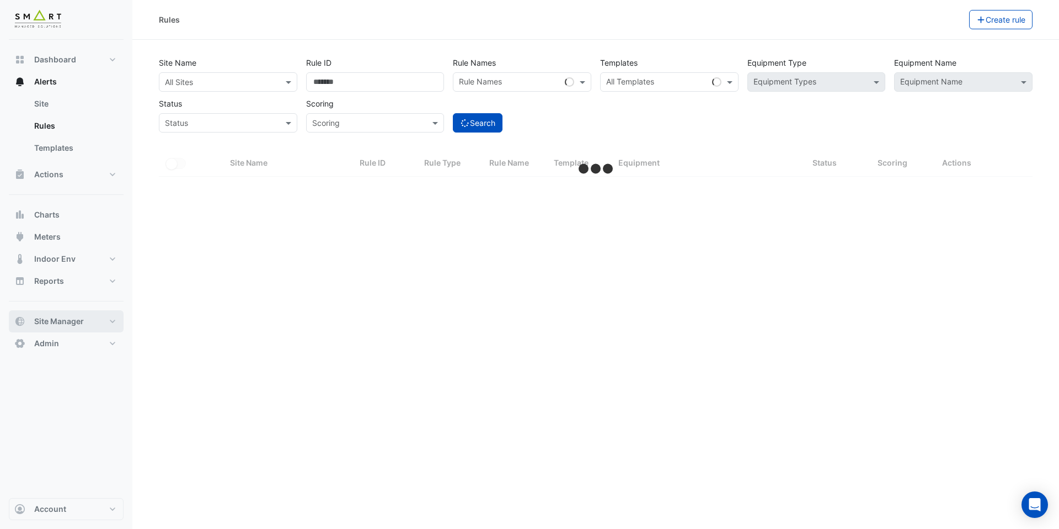
select select "***"
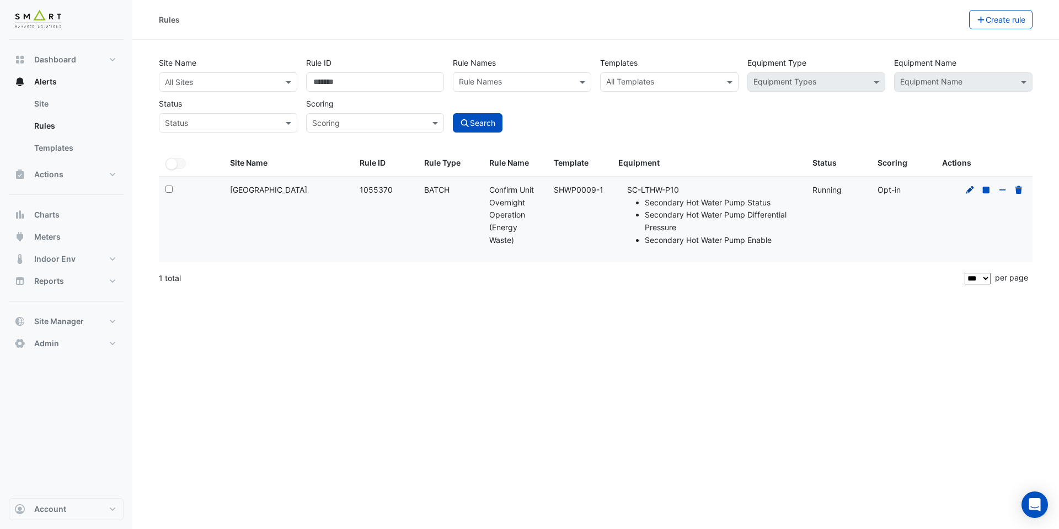
click at [969, 191] on icon at bounding box center [971, 189] width 8 height 8
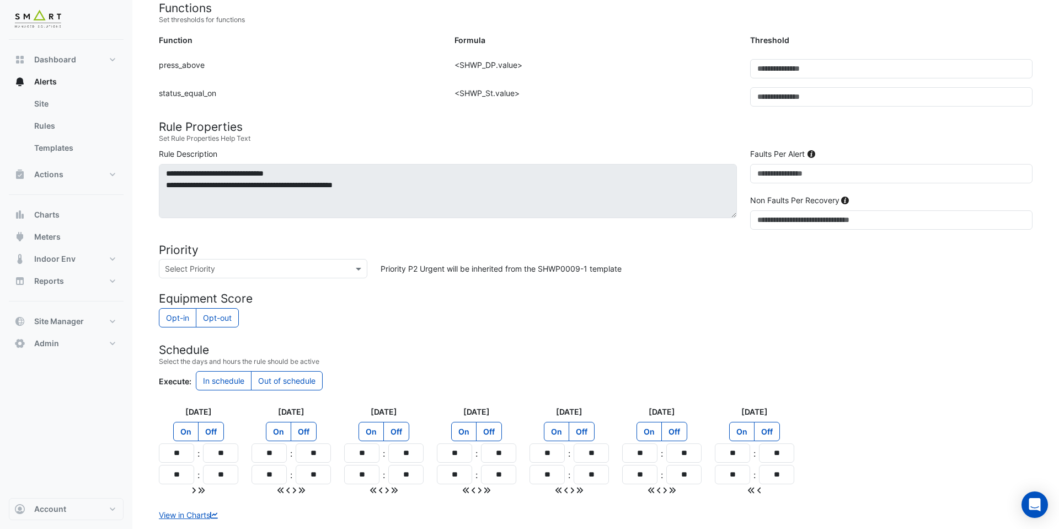
scroll to position [359, 0]
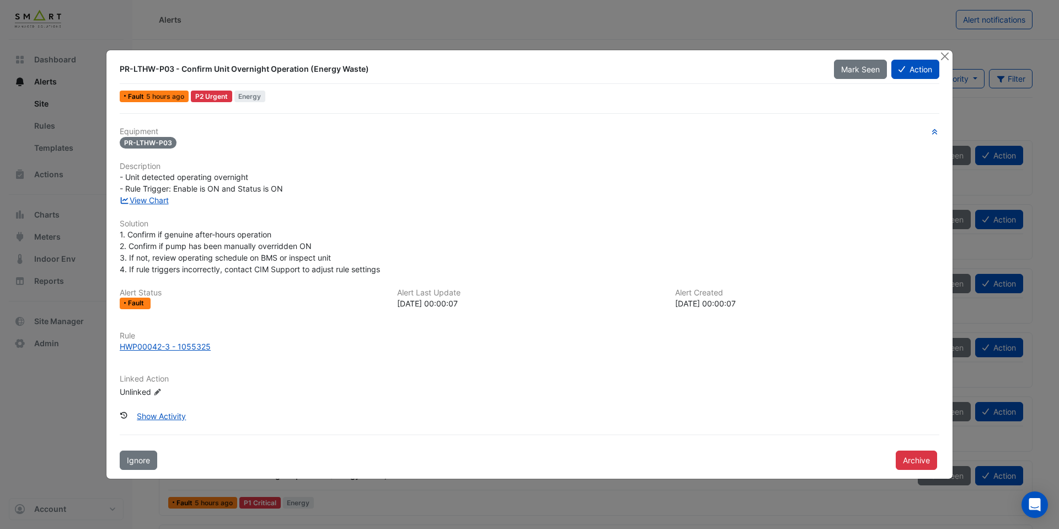
click at [168, 208] on div "Equipment PR-LTHW-P03 Description - Unit detected operating overnight - Rule Tr…" at bounding box center [530, 266] width 820 height 279
click at [168, 205] on link "View Chart" at bounding box center [144, 199] width 49 height 9
click at [175, 345] on div "HWP00042-3 - 1055325" at bounding box center [165, 346] width 91 height 12
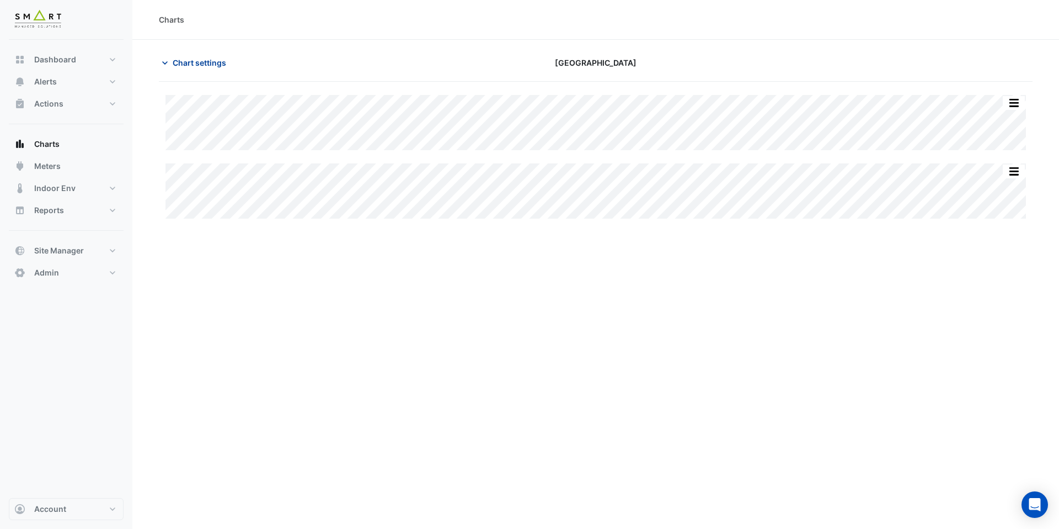
click at [179, 61] on span "Chart settings" at bounding box center [200, 63] width 54 height 12
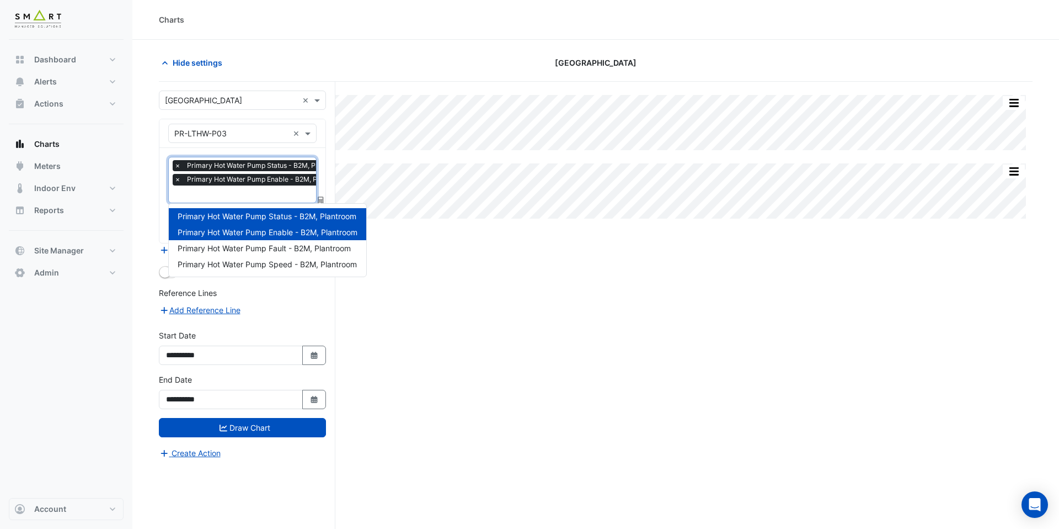
click at [225, 191] on input "text" at bounding box center [262, 195] width 177 height 12
click at [235, 264] on span "Primary Hot Water Pump Speed - B2M, Plantroom" at bounding box center [267, 263] width 179 height 9
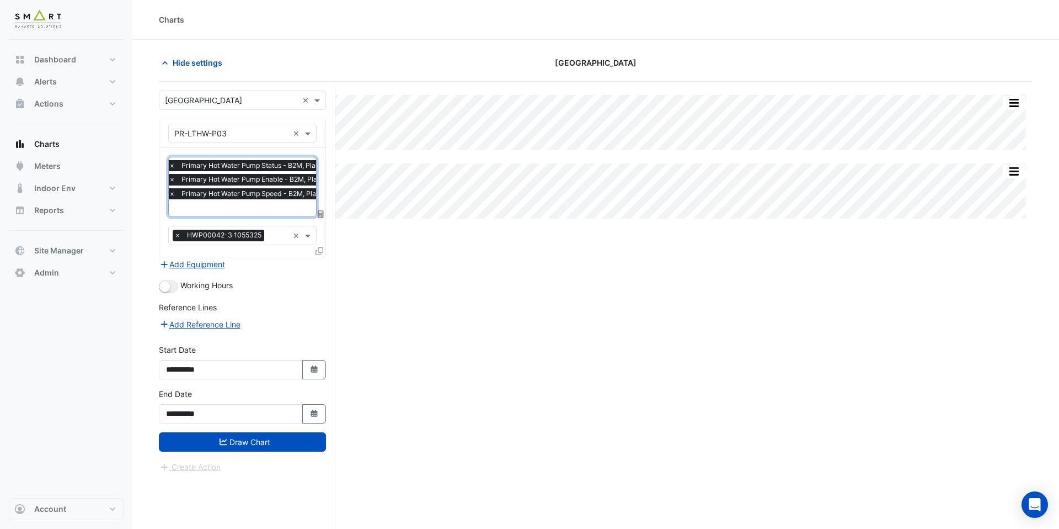
click at [243, 452] on form "**********" at bounding box center [242, 281] width 167 height 382
click at [254, 438] on button "Draw Chart" at bounding box center [242, 441] width 167 height 19
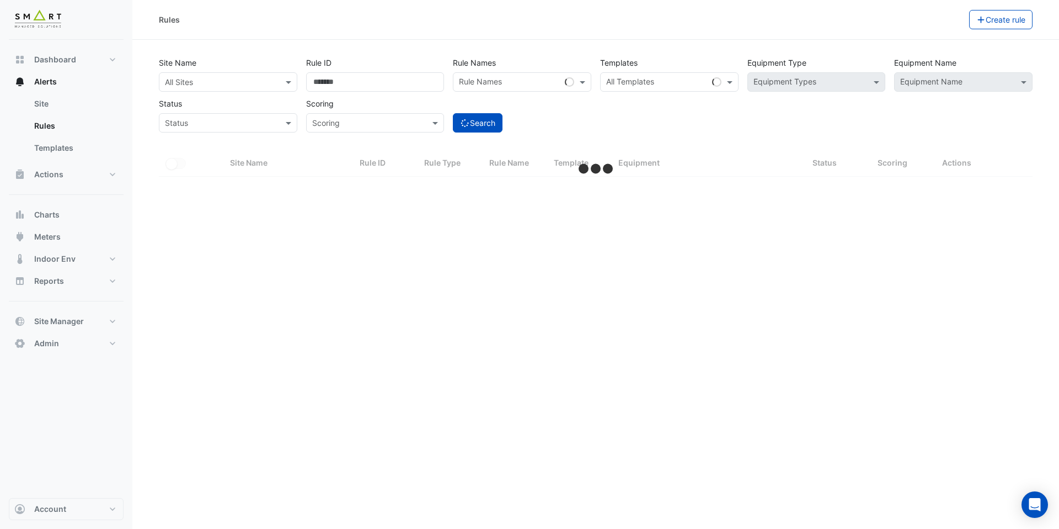
select select "***"
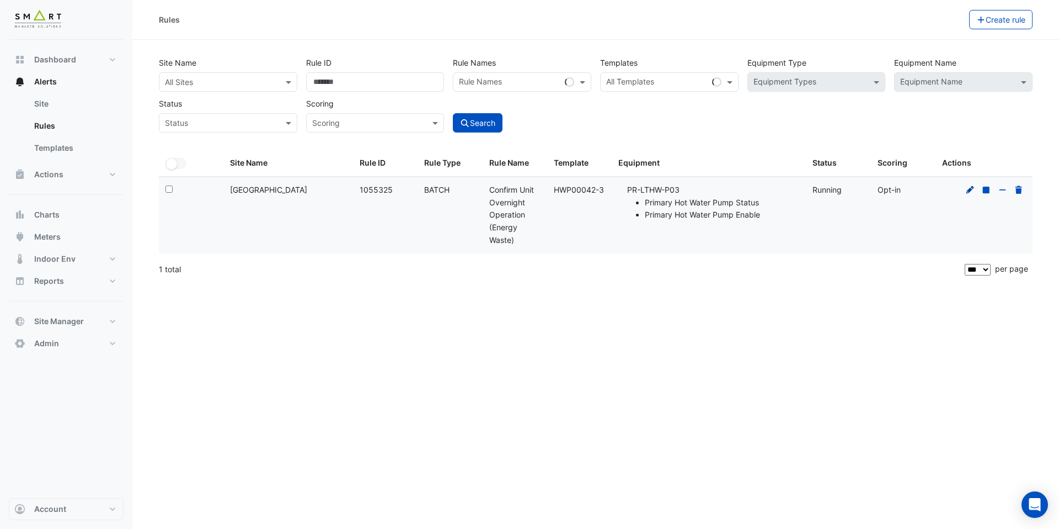
click at [972, 186] on icon at bounding box center [971, 190] width 10 height 8
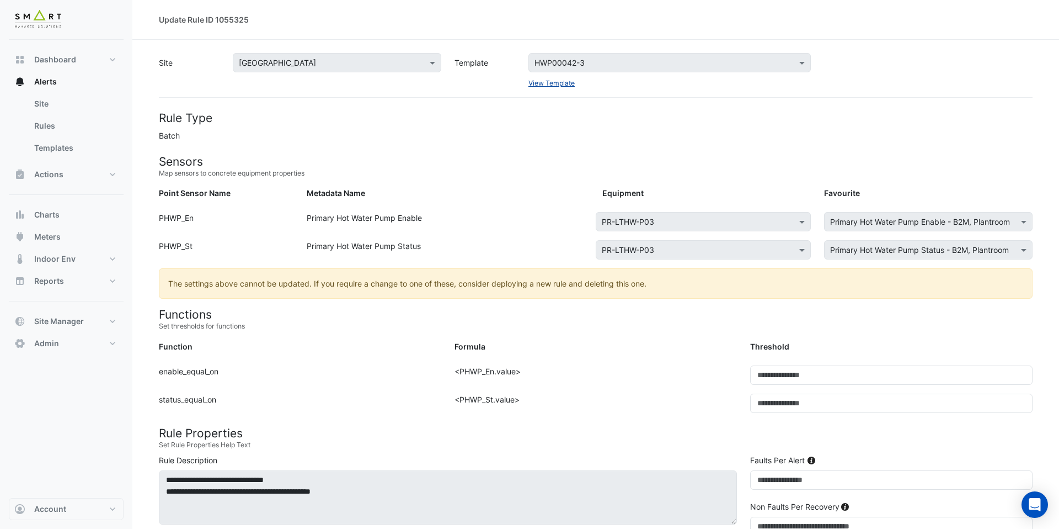
click at [555, 81] on link "View Template" at bounding box center [552, 83] width 46 height 8
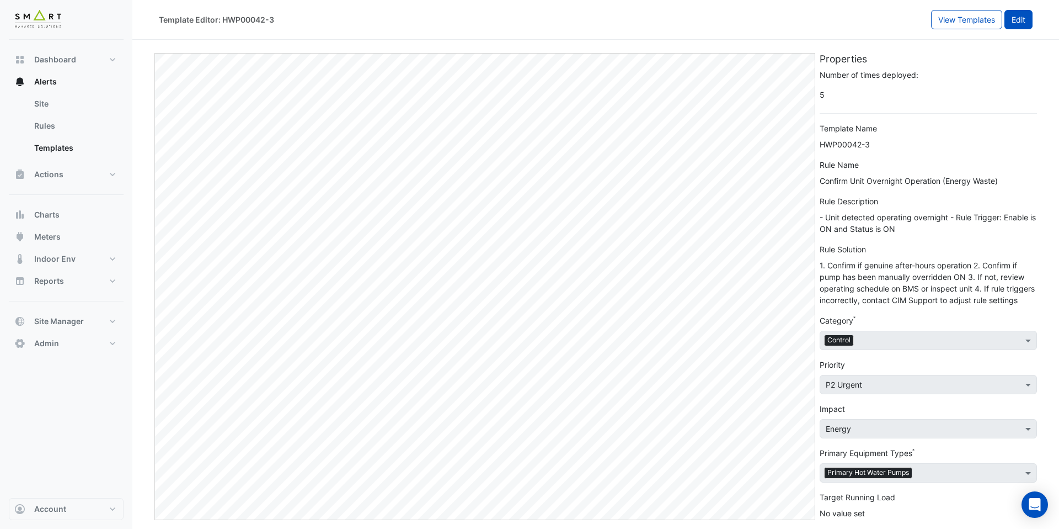
click at [1029, 16] on button "Edit" at bounding box center [1019, 19] width 28 height 19
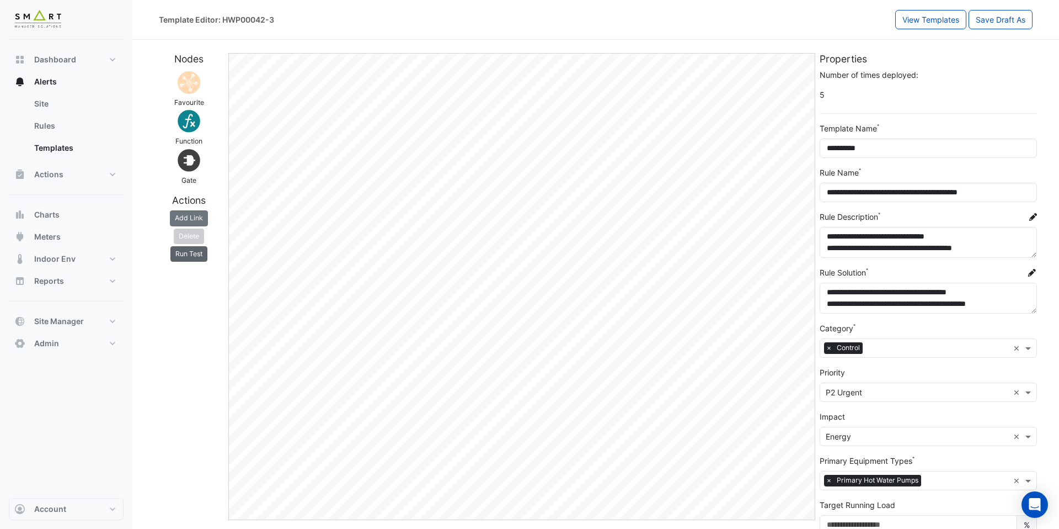
click at [203, 254] on button "Run Test" at bounding box center [189, 253] width 37 height 15
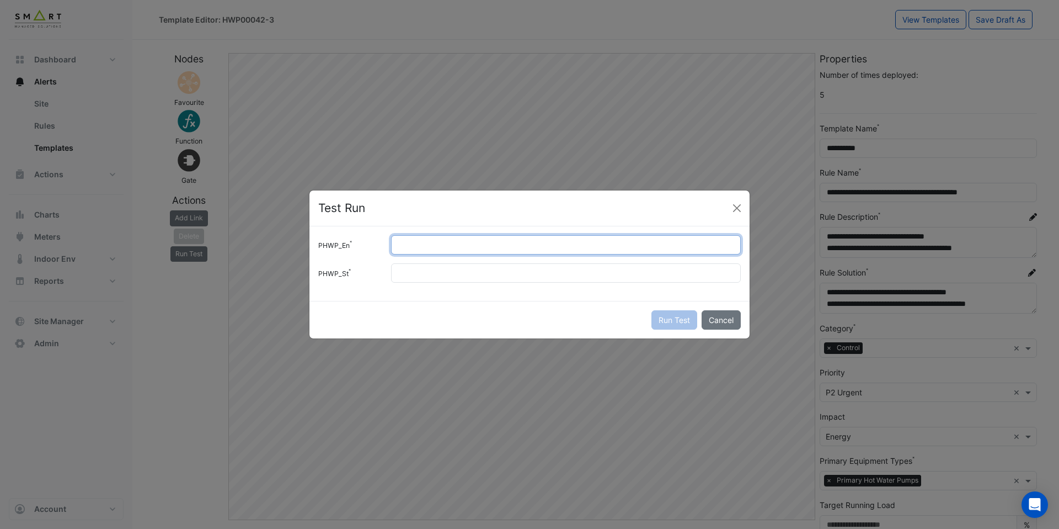
click at [404, 243] on input "PHWP_En" at bounding box center [566, 244] width 350 height 19
type input "*"
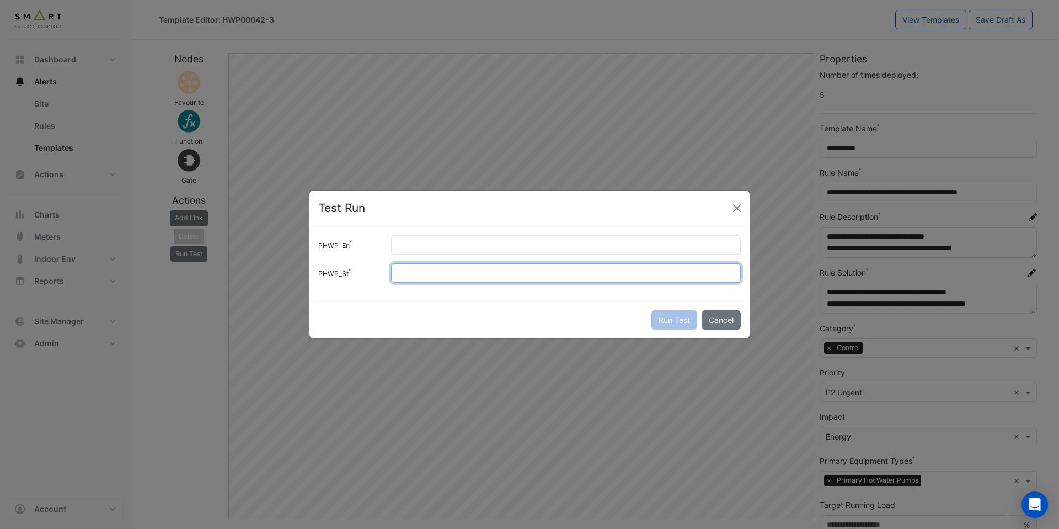
click at [413, 269] on input "PHWP_St" at bounding box center [566, 272] width 350 height 19
type input "*"
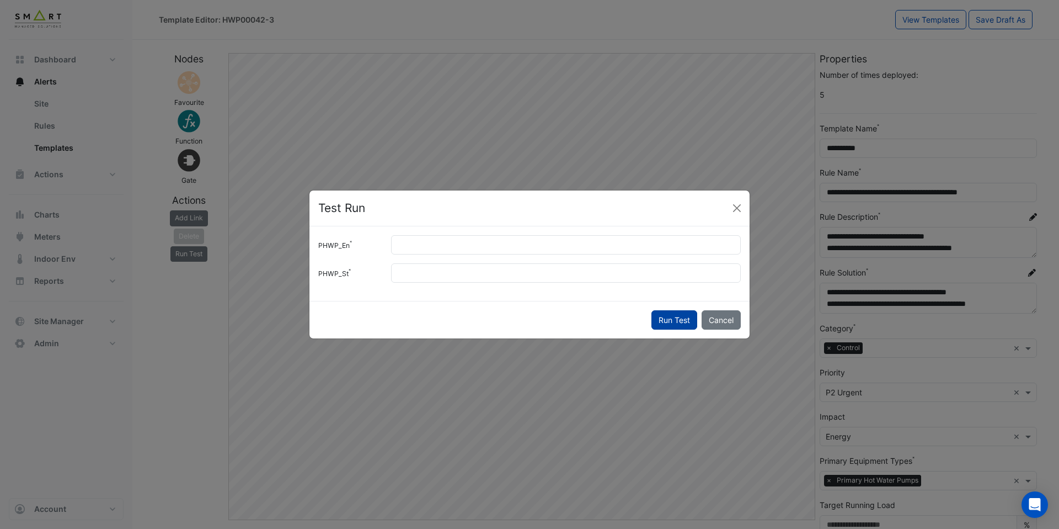
click at [686, 319] on button "Run Test" at bounding box center [675, 319] width 46 height 19
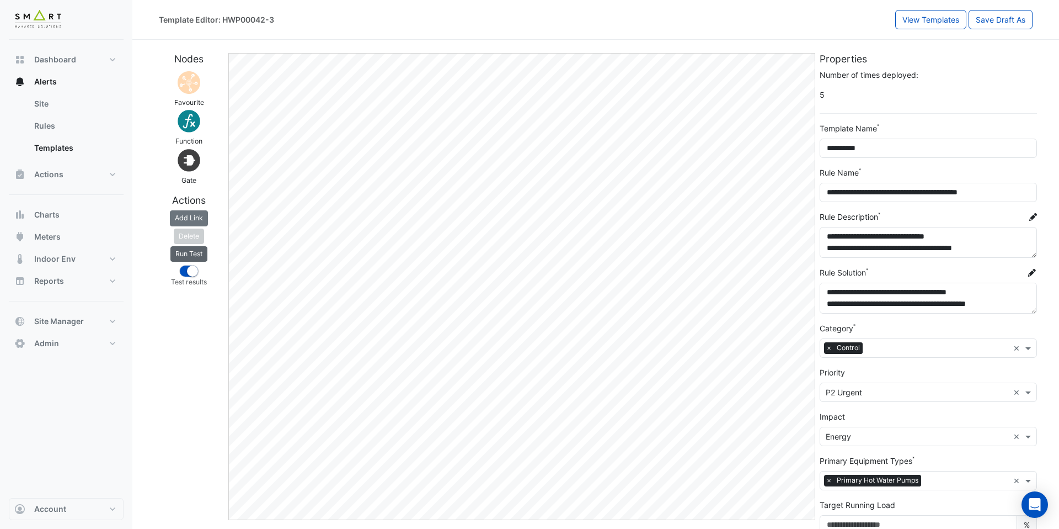
click at [200, 254] on button "Run Test" at bounding box center [189, 253] width 37 height 15
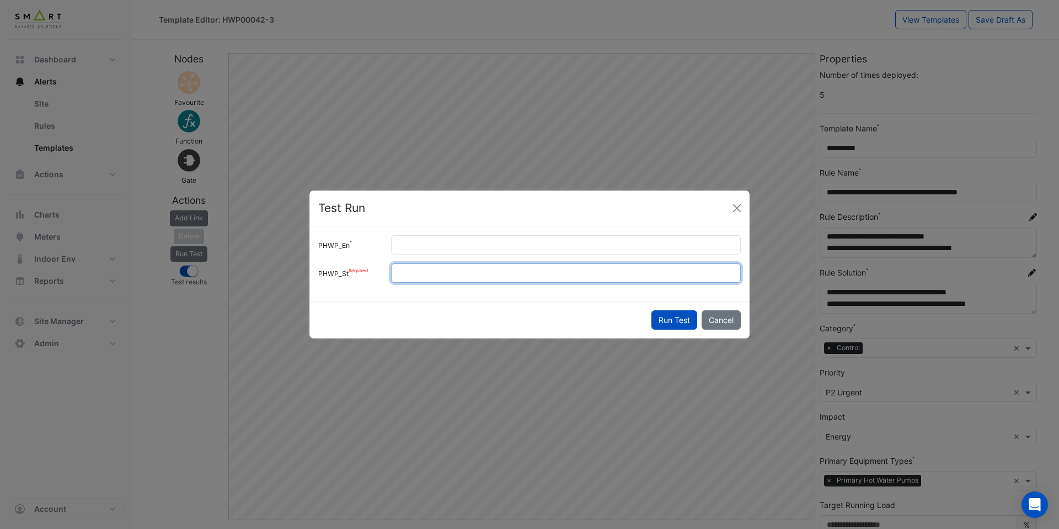
drag, startPoint x: 416, startPoint y: 274, endPoint x: 364, endPoint y: 268, distance: 52.8
click at [364, 268] on div "PHWP_St *" at bounding box center [530, 272] width 436 height 19
type input "*"
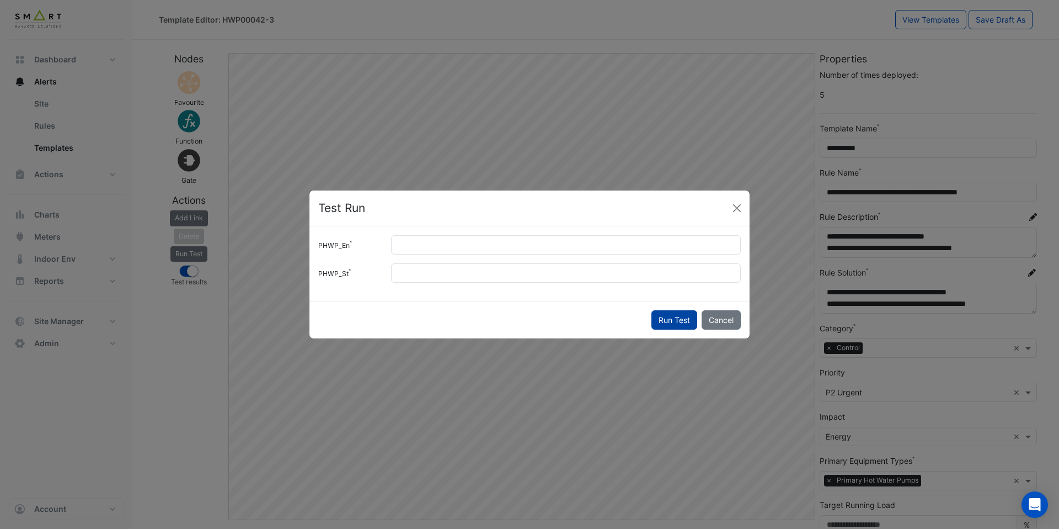
click at [684, 315] on button "Run Test" at bounding box center [675, 319] width 46 height 19
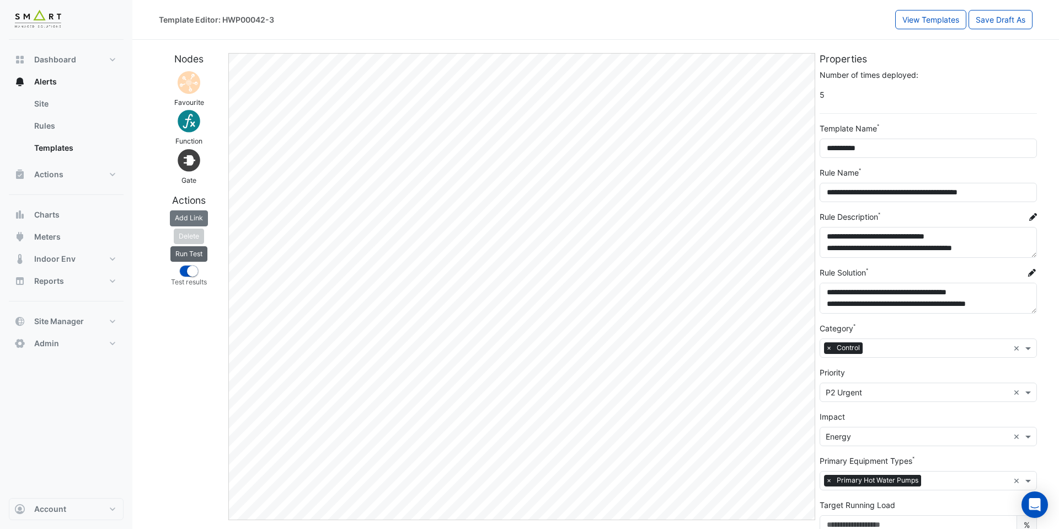
click at [190, 253] on button "Run Test" at bounding box center [189, 253] width 37 height 15
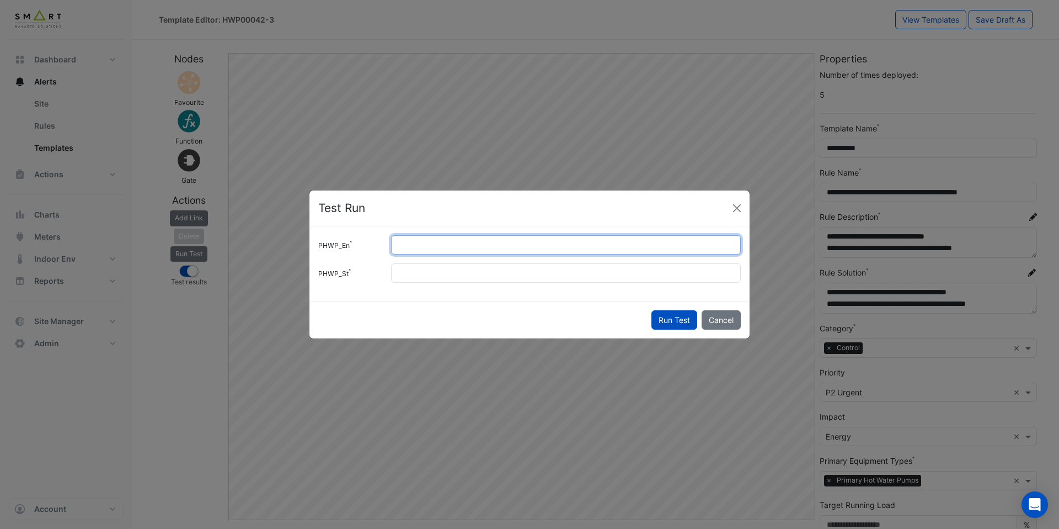
click at [388, 247] on div "*" at bounding box center [566, 244] width 363 height 19
type input "*"
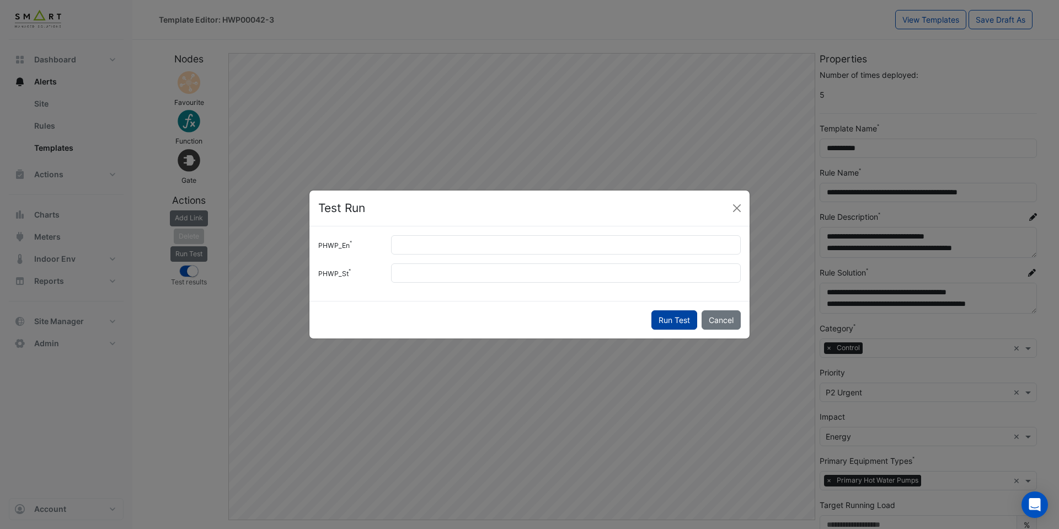
click at [669, 318] on button "Run Test" at bounding box center [675, 319] width 46 height 19
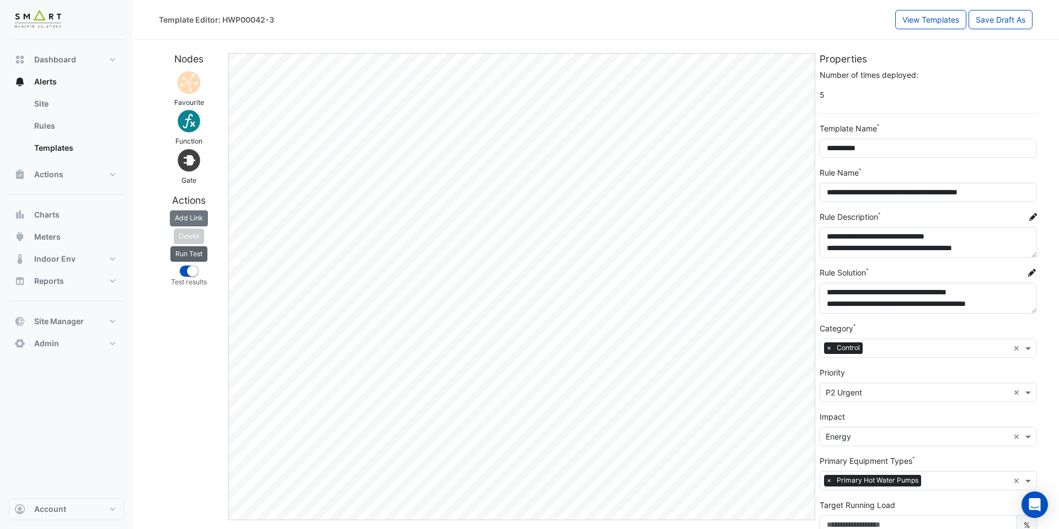
click at [203, 253] on button "Run Test" at bounding box center [189, 253] width 37 height 15
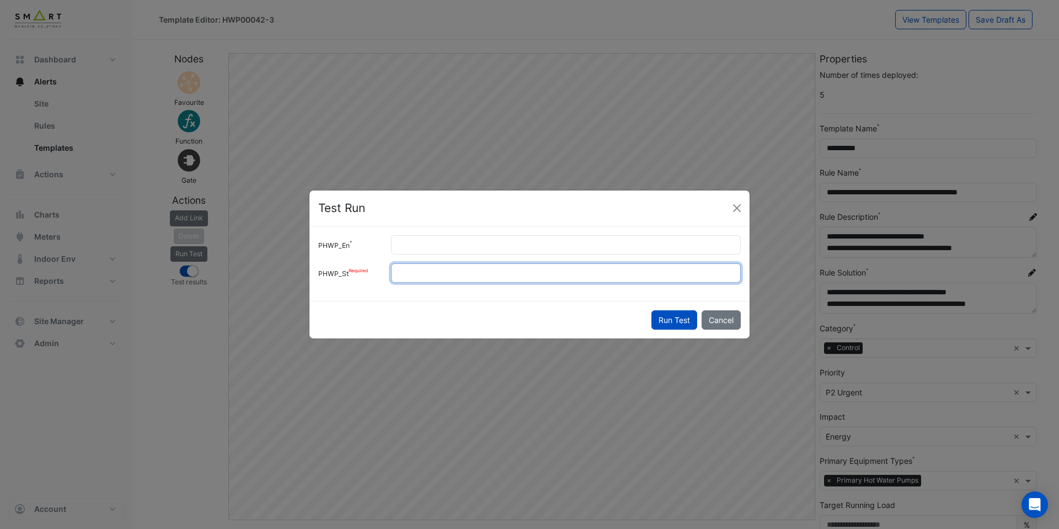
drag, startPoint x: 424, startPoint y: 269, endPoint x: 361, endPoint y: 269, distance: 62.9
click at [361, 269] on div "PHWP_St *" at bounding box center [530, 272] width 436 height 19
type input "*"
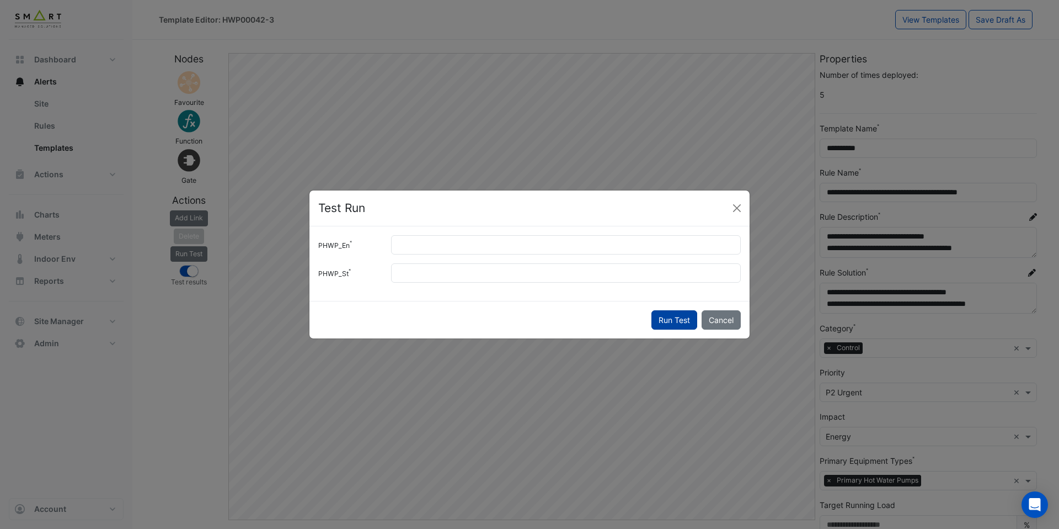
click at [672, 311] on button "Run Test" at bounding box center [675, 319] width 46 height 19
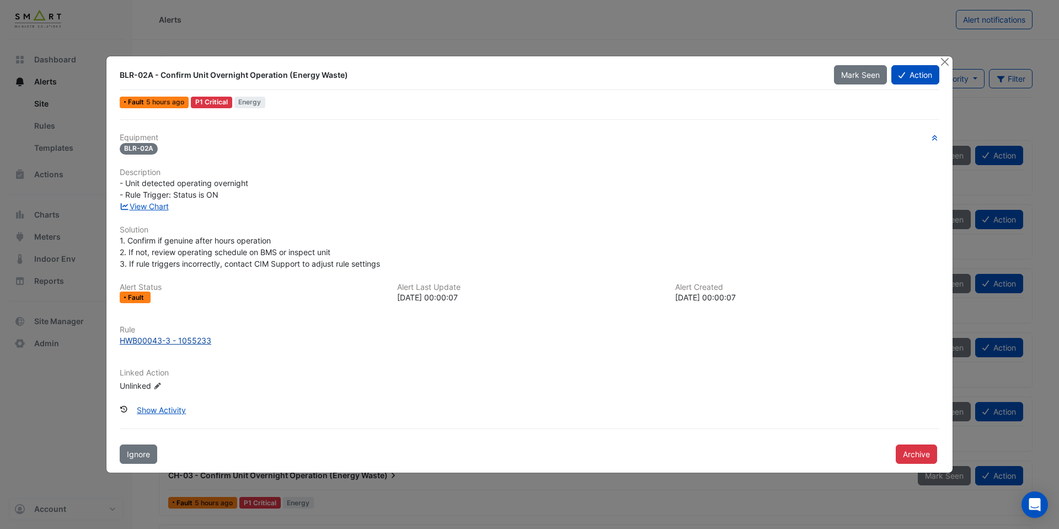
click at [195, 337] on div "HWB00043-3 - 1055233" at bounding box center [166, 340] width 92 height 12
click at [164, 207] on link "View Chart" at bounding box center [144, 205] width 49 height 9
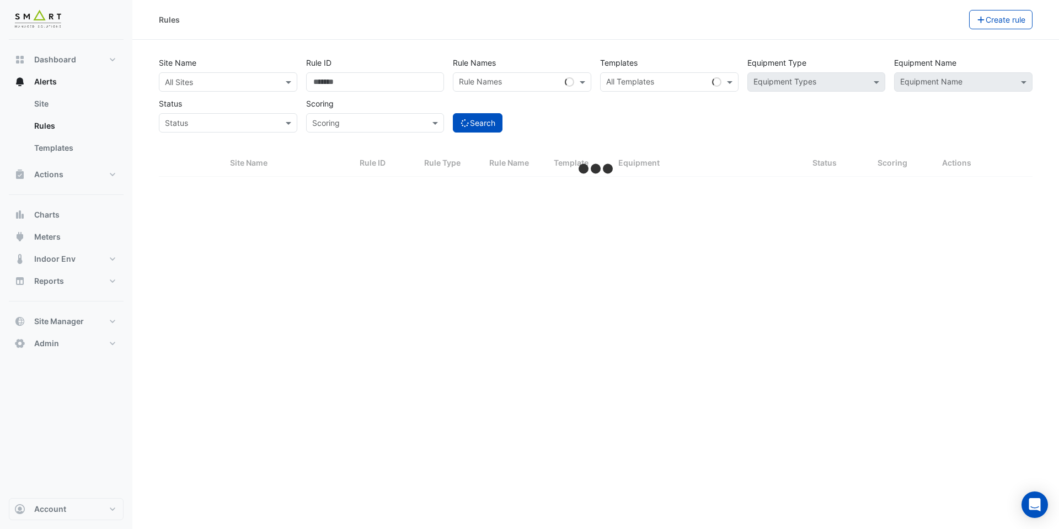
select select "***"
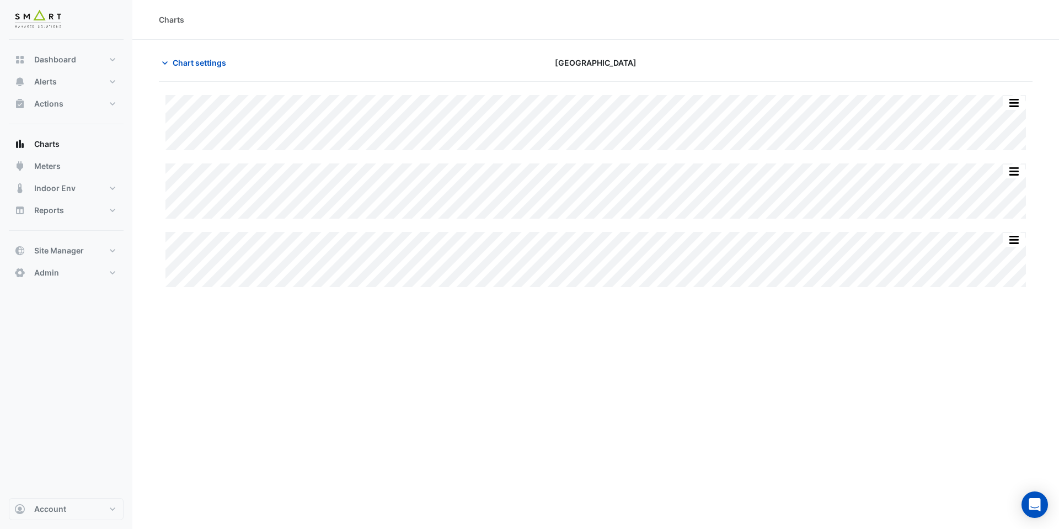
type input "**********"
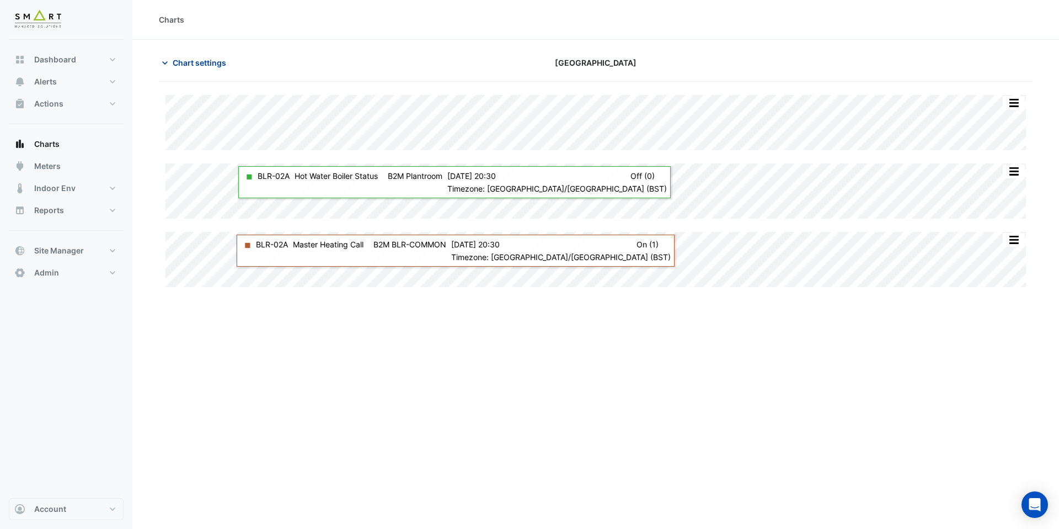
click at [211, 64] on span "Chart settings" at bounding box center [200, 63] width 54 height 12
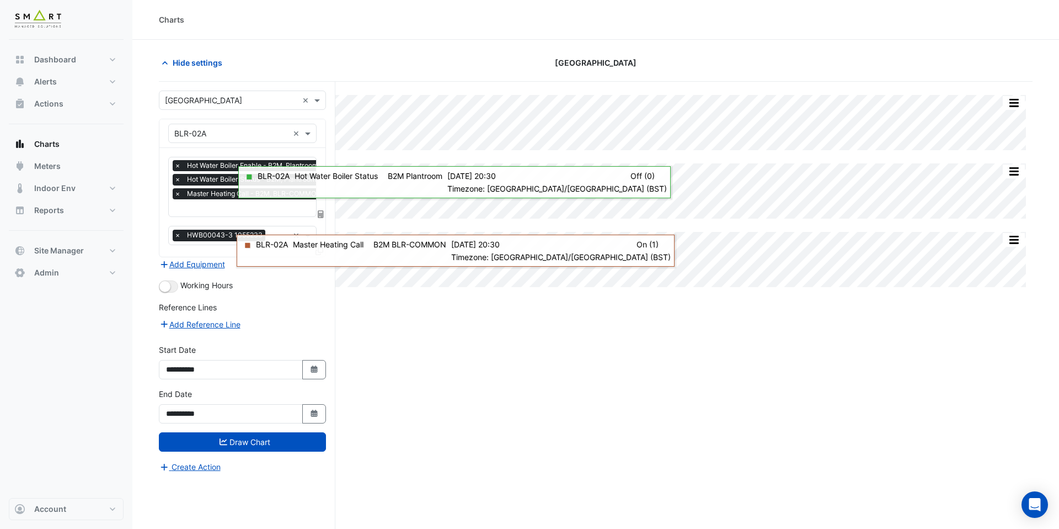
scroll to position [0, 6]
click at [233, 215] on div "× Hot Water Boiler Enable - B2M, Plantroom × Hot Water Boiler Status - B2M, Pla…" at bounding box center [242, 187] width 148 height 60
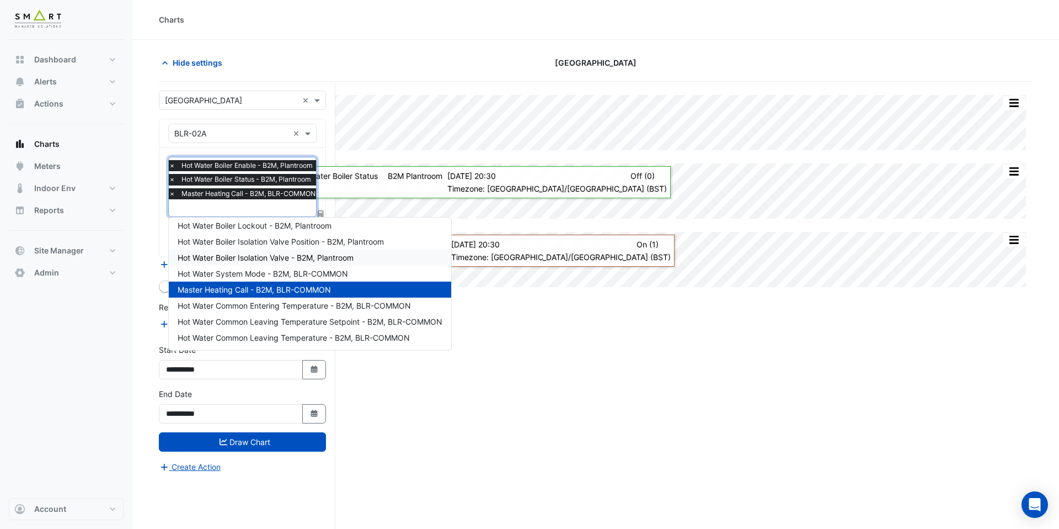
scroll to position [0, 0]
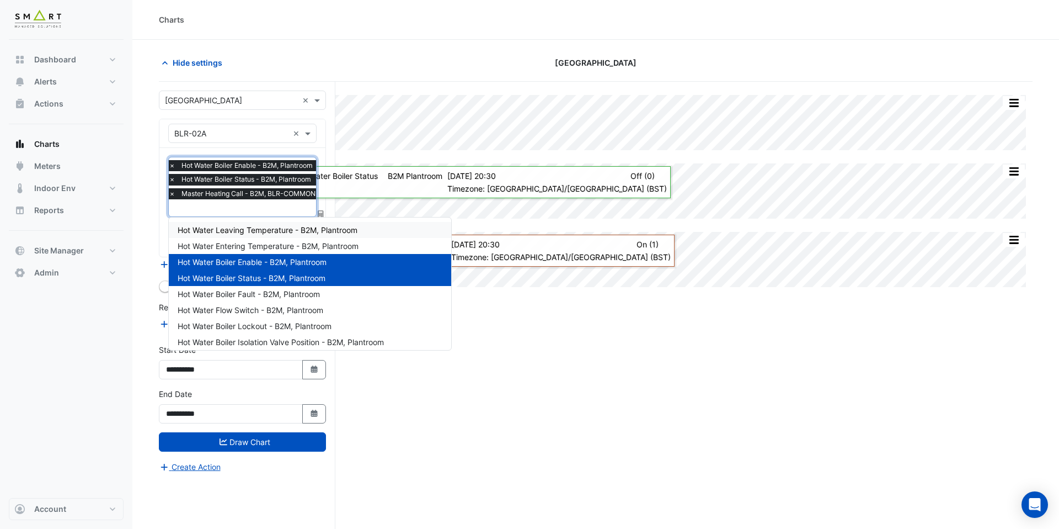
click at [269, 229] on span "Hot Water Leaving Temperature - B2M, Plantroom" at bounding box center [268, 229] width 180 height 9
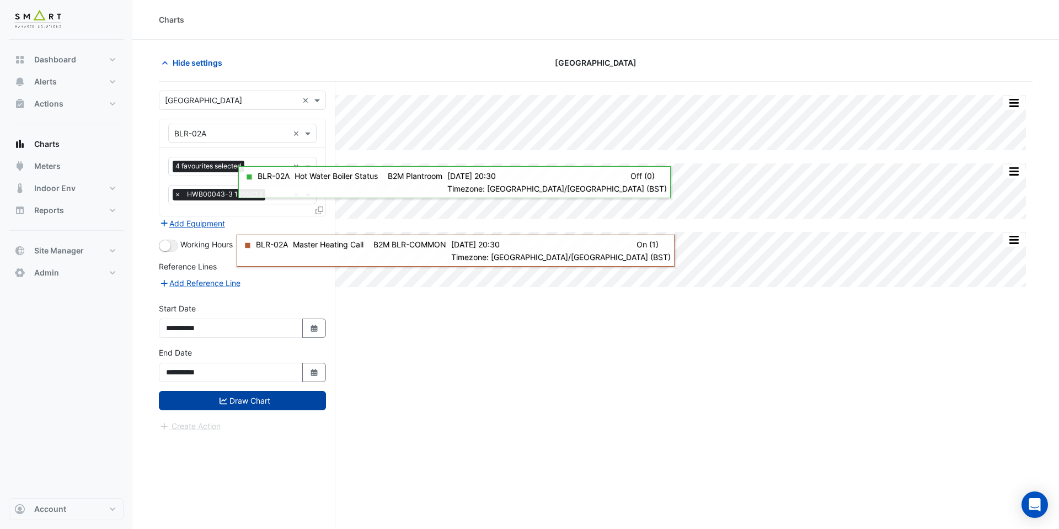
click at [259, 396] on button "Draw Chart" at bounding box center [242, 400] width 167 height 19
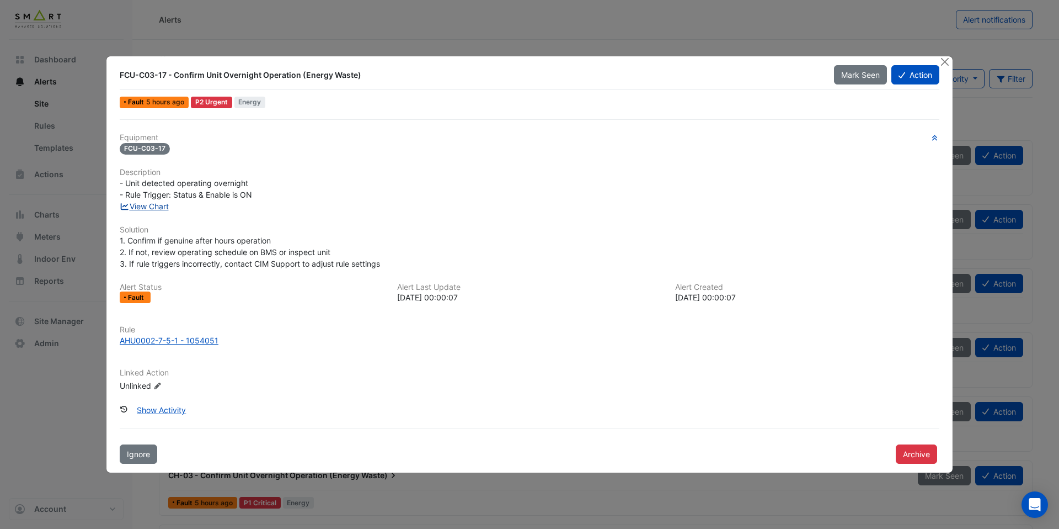
click at [140, 205] on link "View Chart" at bounding box center [144, 205] width 49 height 9
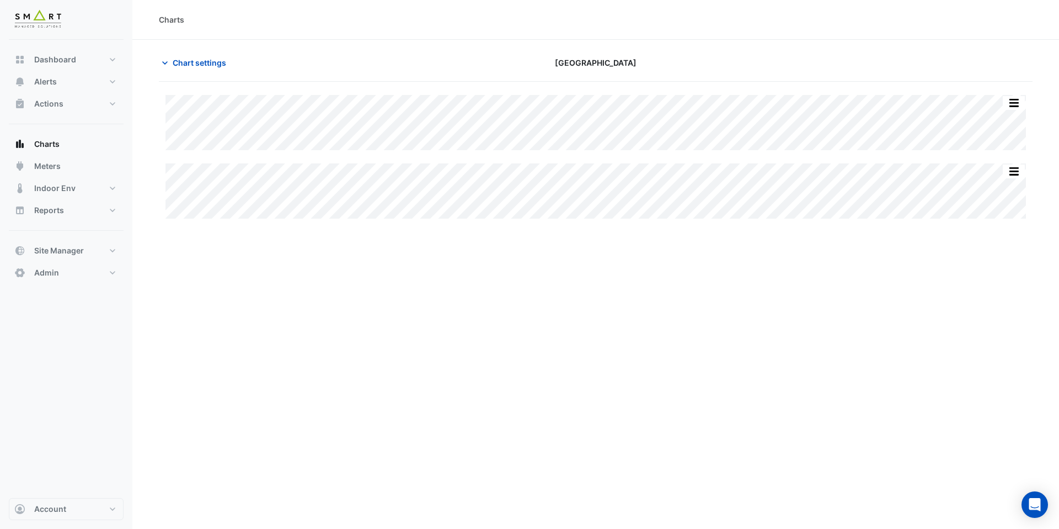
type input "**********"
click at [183, 63] on span "Chart settings" at bounding box center [200, 63] width 54 height 12
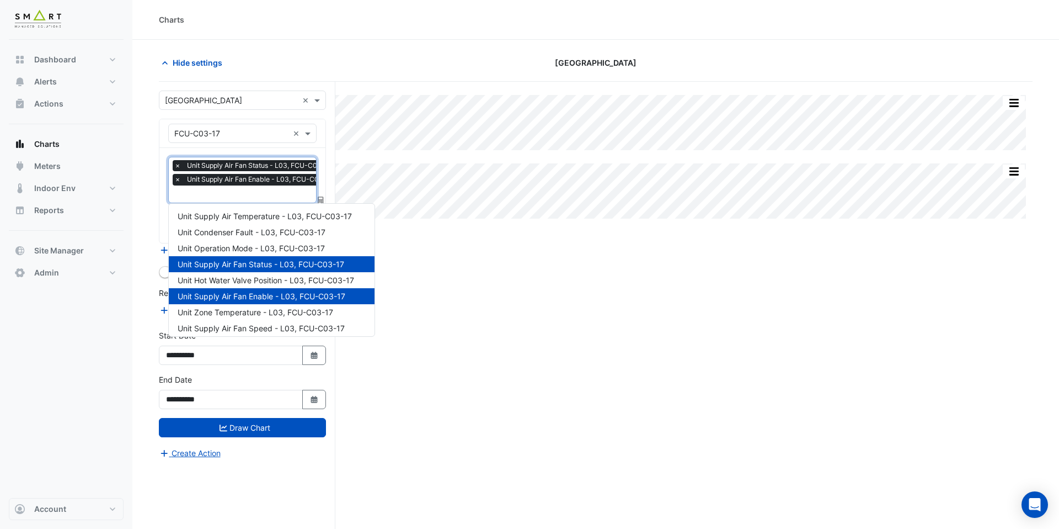
click at [246, 193] on input "text" at bounding box center [256, 195] width 165 height 12
click at [252, 216] on span "Unit Supply Air Temperature - L03, FCU-C03-17" at bounding box center [265, 215] width 174 height 9
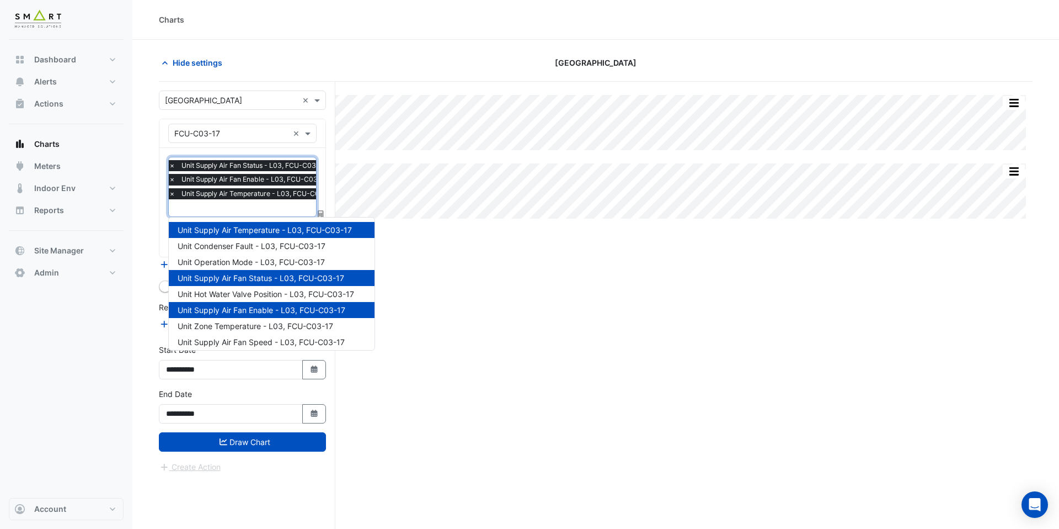
click at [252, 206] on input "text" at bounding box center [254, 209] width 171 height 12
click at [252, 260] on span "Unit Operation Mode - L03, FCU-C03-17" at bounding box center [251, 261] width 147 height 9
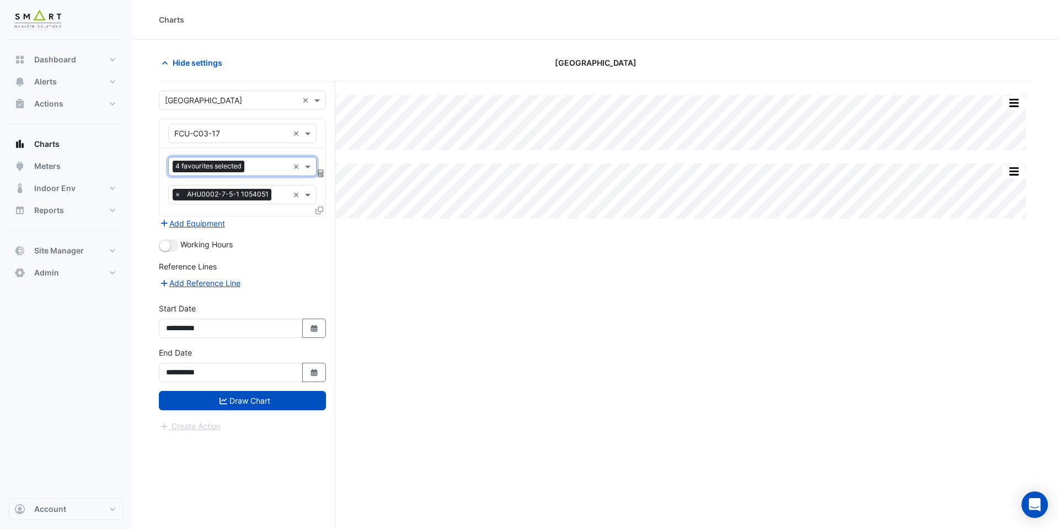
scroll to position [0, 0]
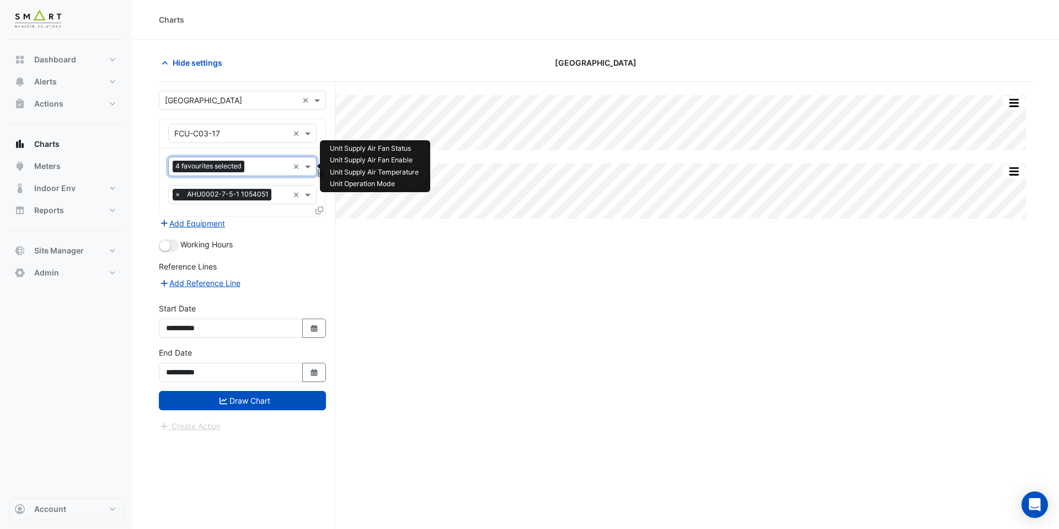
click at [265, 166] on input "text" at bounding box center [269, 168] width 40 height 12
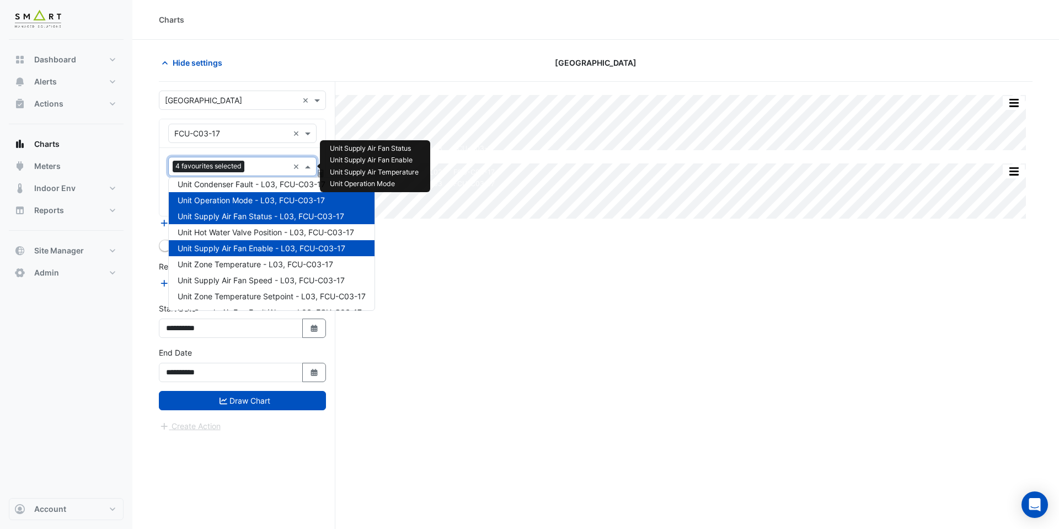
scroll to position [25, 0]
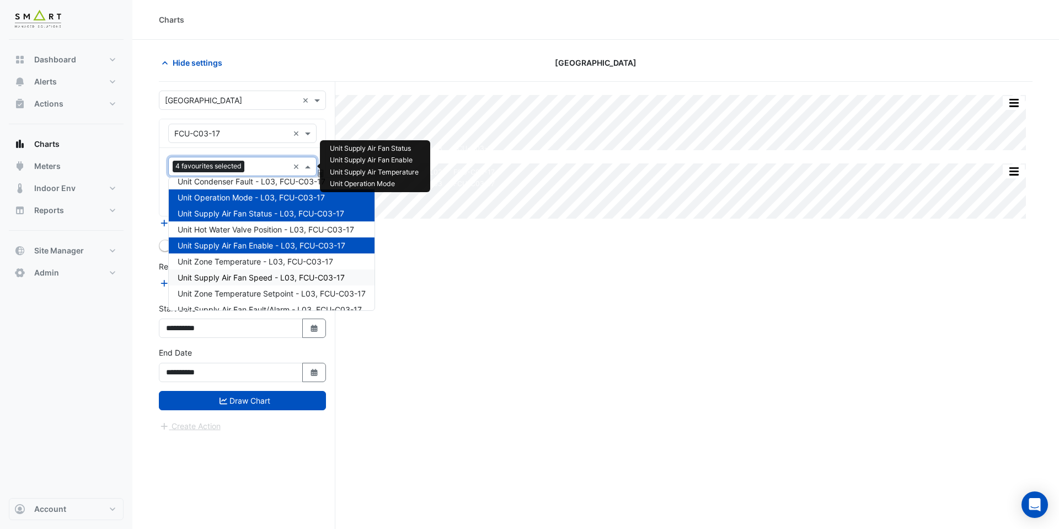
click at [264, 271] on div "Unit Supply Air Fan Speed - L03, FCU-C03-17" at bounding box center [272, 277] width 206 height 16
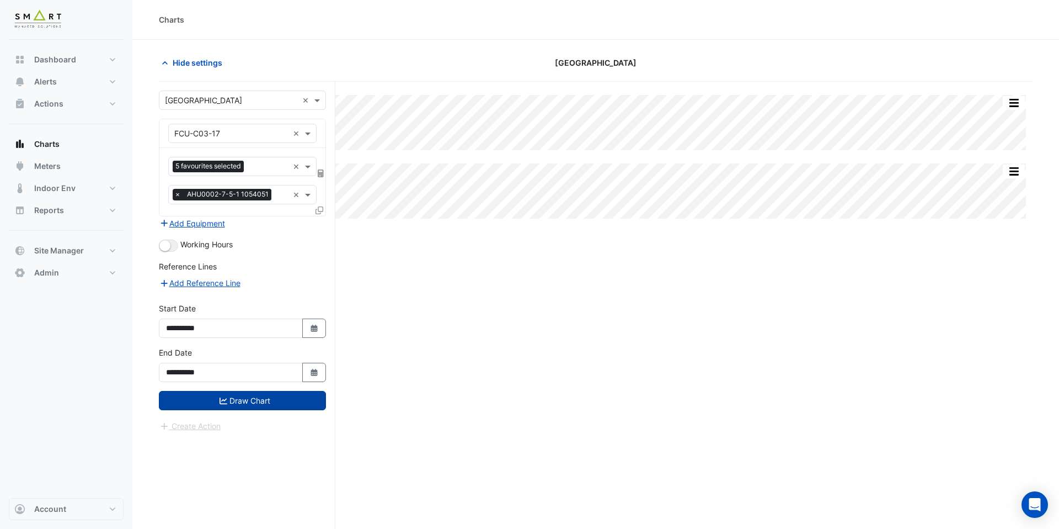
click at [264, 402] on button "Draw Chart" at bounding box center [242, 400] width 167 height 19
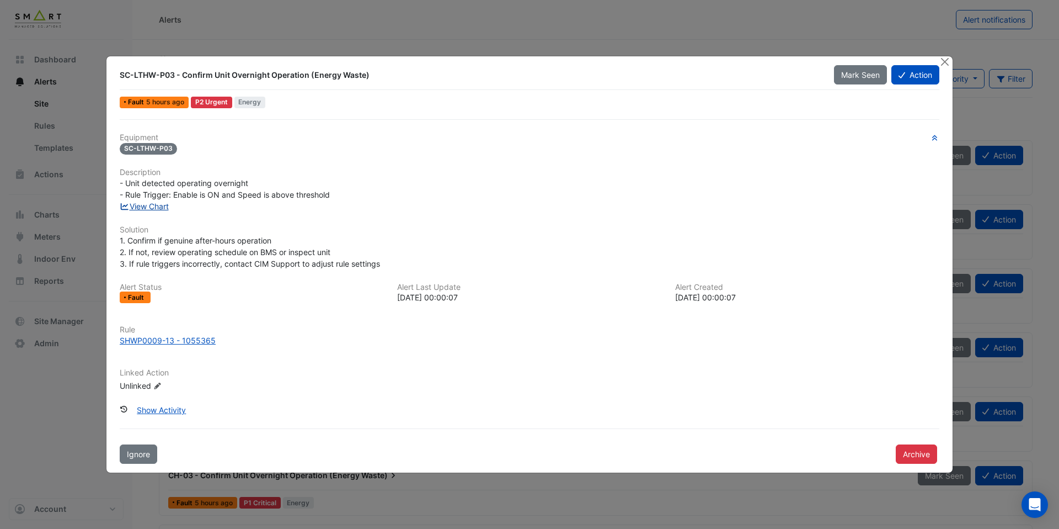
click at [164, 208] on link "View Chart" at bounding box center [144, 205] width 49 height 9
click at [177, 340] on div "SHWP0009-13 - 1055365" at bounding box center [168, 340] width 96 height 12
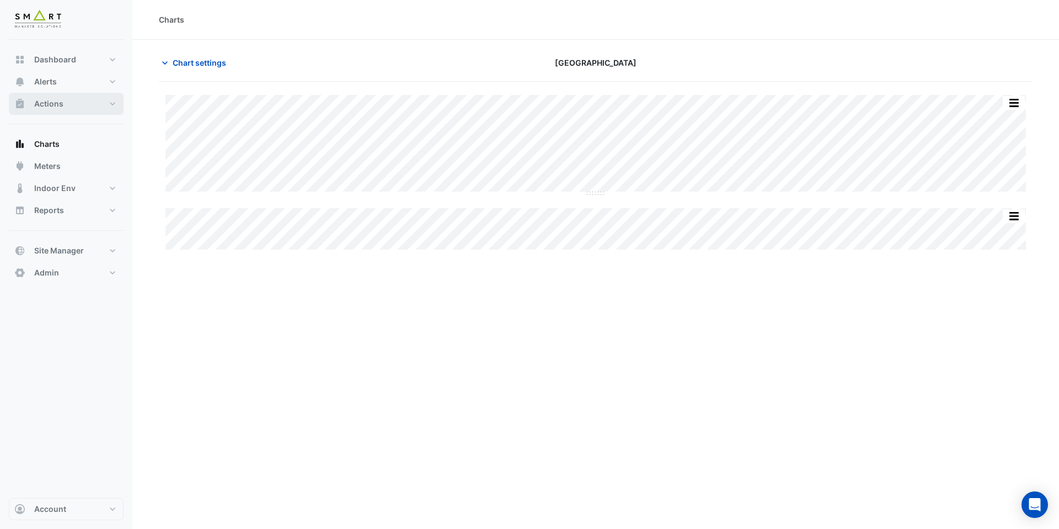
type input "**********"
click at [219, 64] on span "Chart settings" at bounding box center [200, 63] width 54 height 12
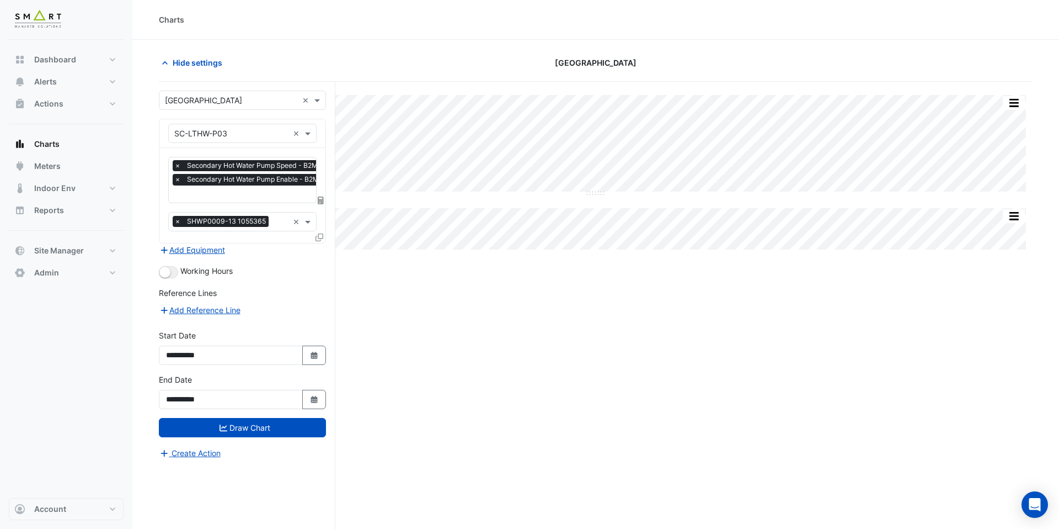
scroll to position [0, 6]
click at [241, 200] on div at bounding box center [261, 195] width 188 height 14
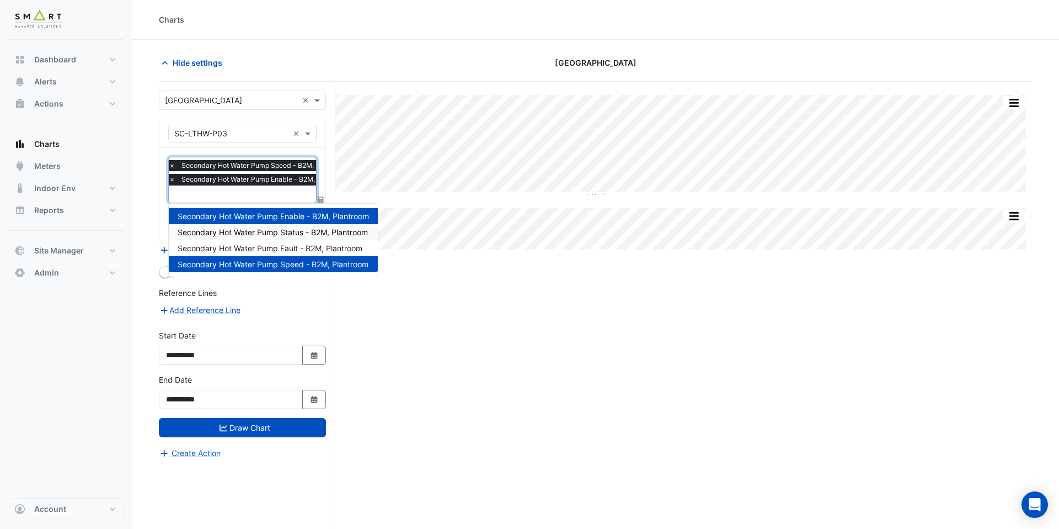
click at [257, 227] on span "Secondary Hot Water Pump Status - B2M, Plantroom" at bounding box center [273, 231] width 190 height 9
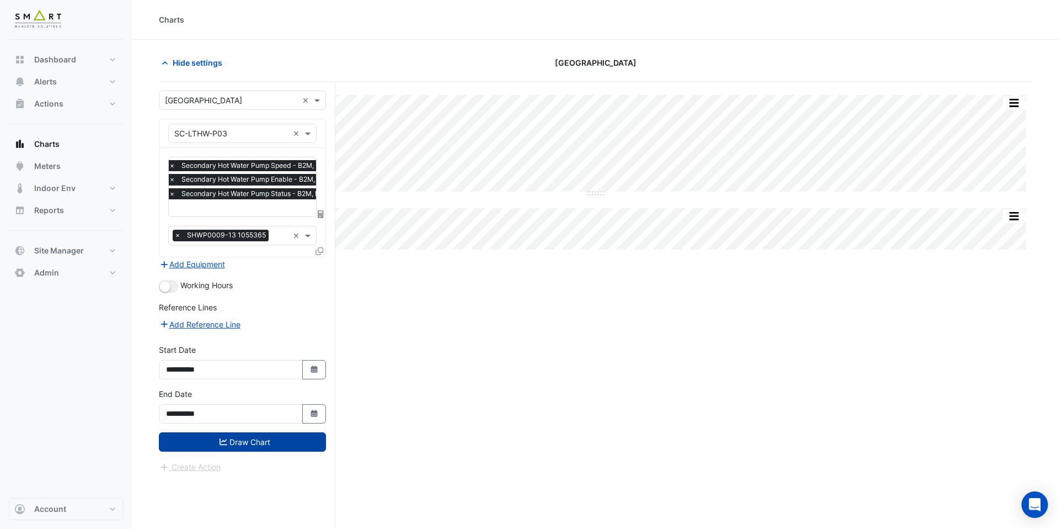
click at [262, 440] on button "Draw Chart" at bounding box center [242, 441] width 167 height 19
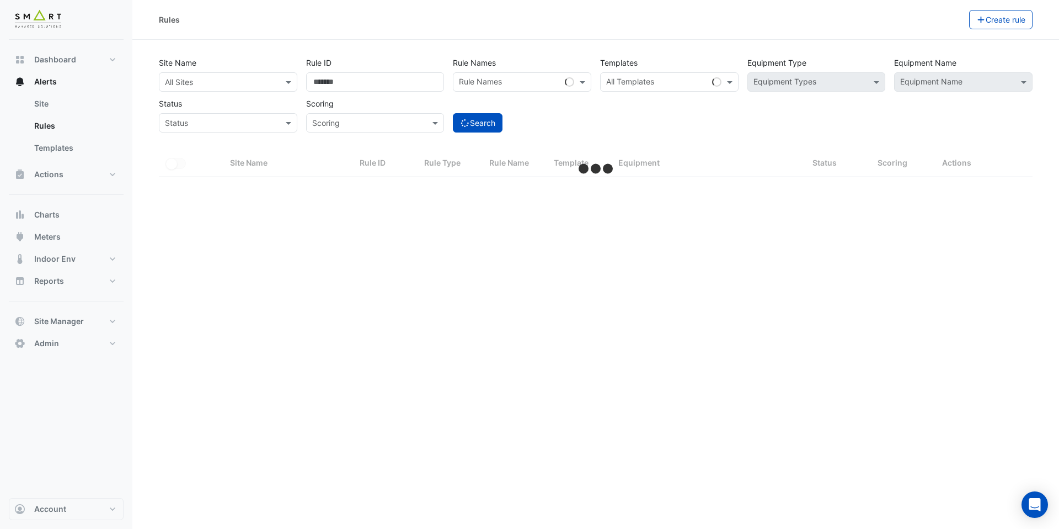
select select "***"
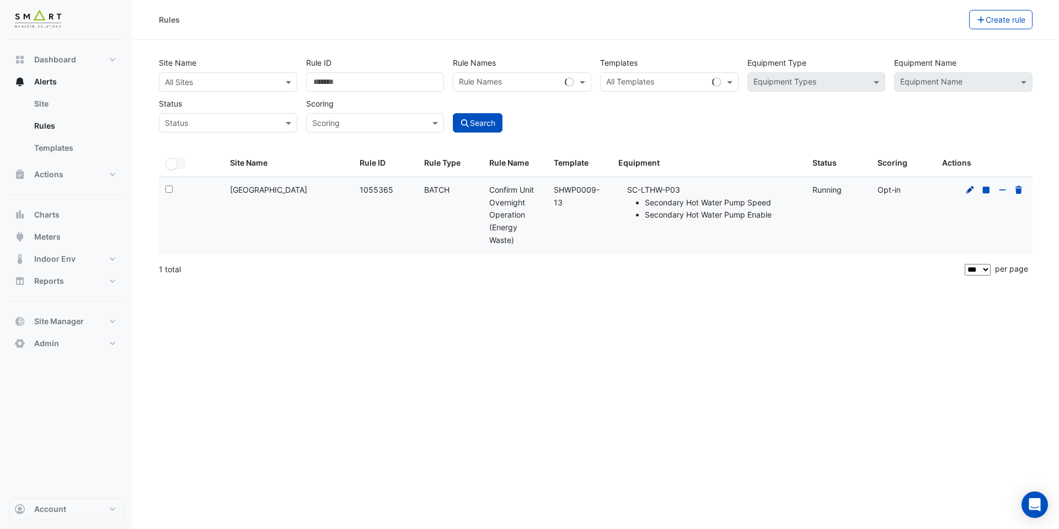
click at [968, 193] on icon at bounding box center [971, 189] width 8 height 8
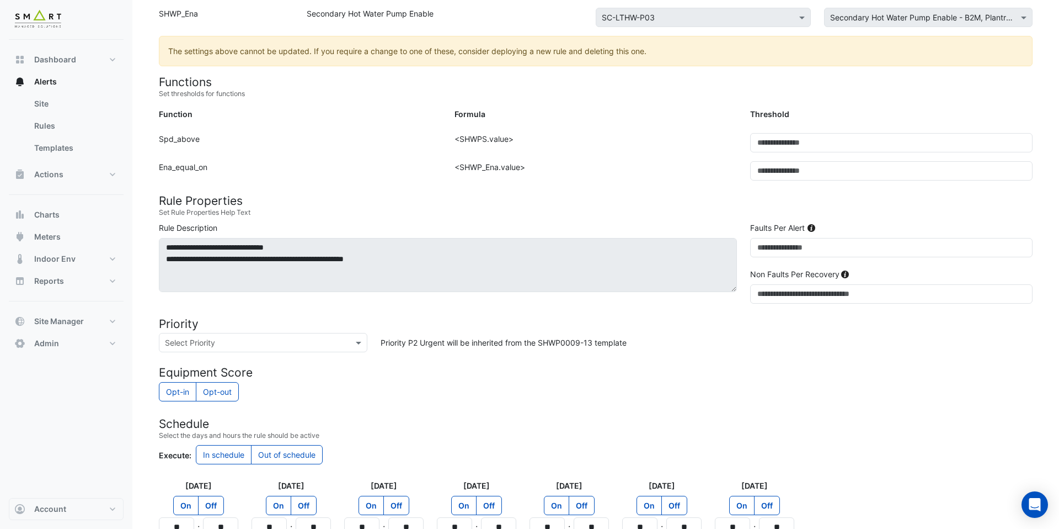
scroll to position [312, 0]
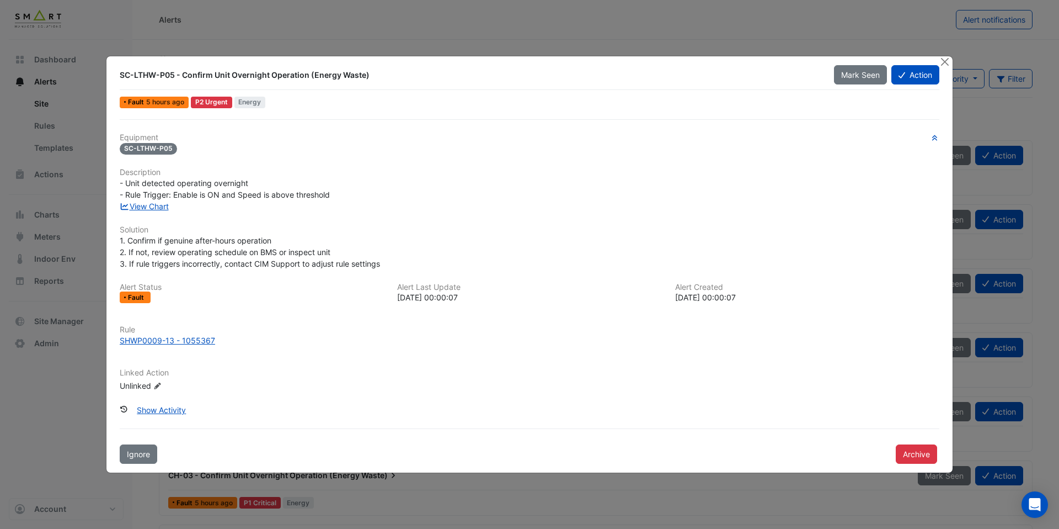
click at [142, 211] on div "View Chart" at bounding box center [529, 206] width 833 height 12
click at [160, 210] on link "View Chart" at bounding box center [144, 205] width 49 height 9
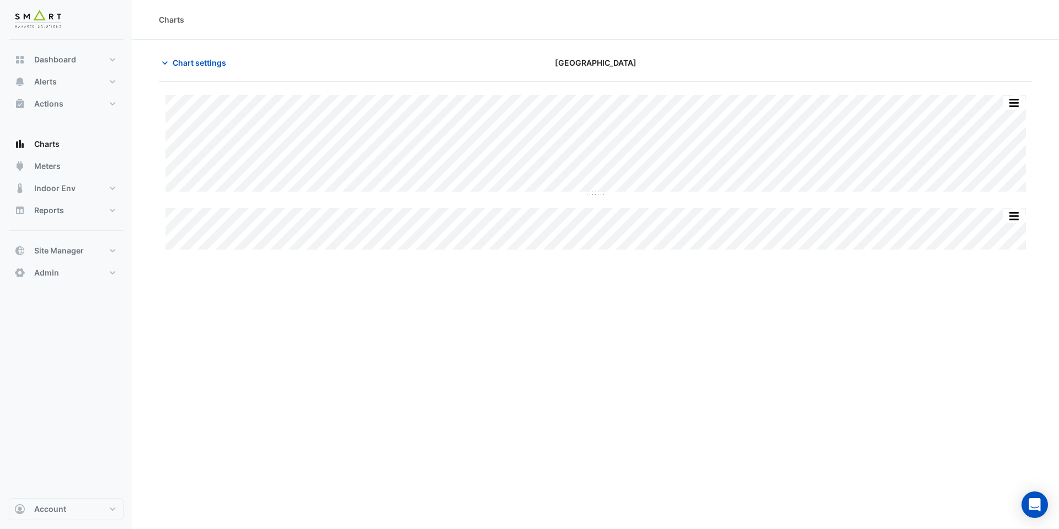
type input "**********"
click at [197, 64] on span "Chart settings" at bounding box center [200, 63] width 54 height 12
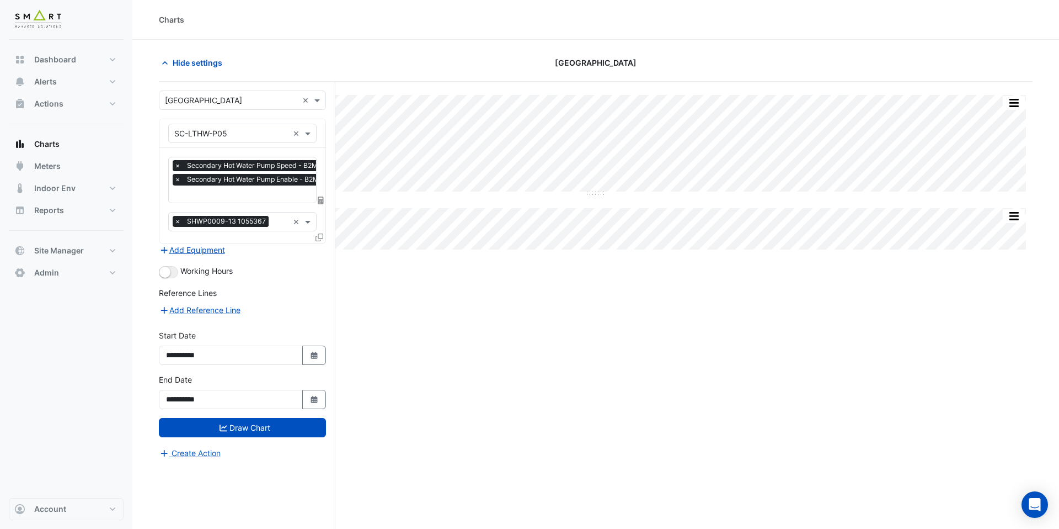
click at [269, 190] on input "text" at bounding box center [267, 195] width 186 height 12
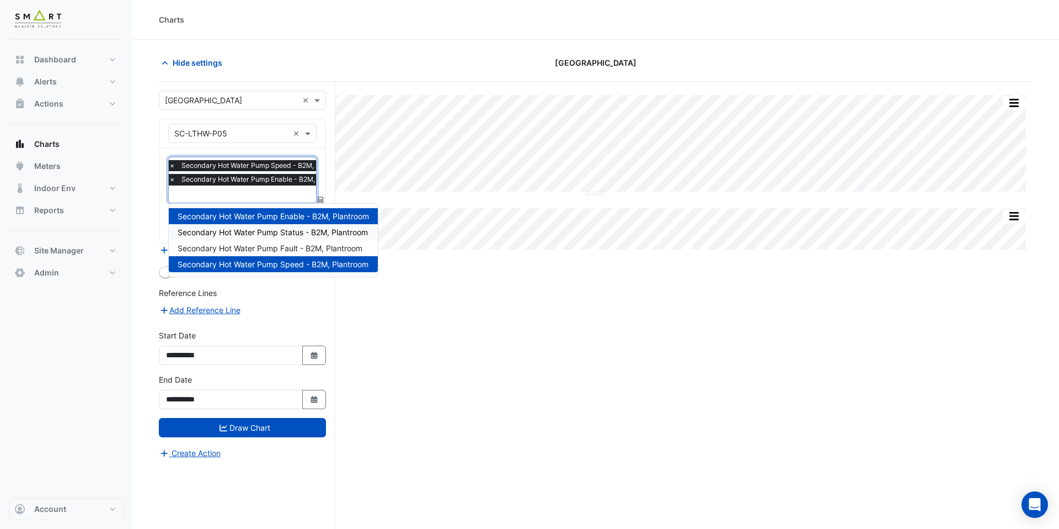
click at [279, 236] on span "Secondary Hot Water Pump Status - B2M, Plantroom" at bounding box center [273, 231] width 190 height 9
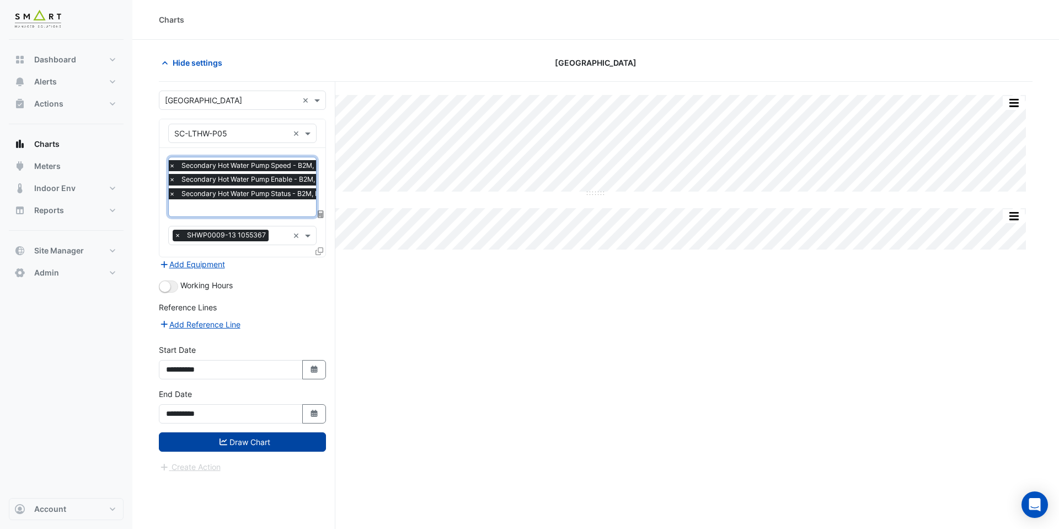
click at [267, 449] on button "Draw Chart" at bounding box center [242, 441] width 167 height 19
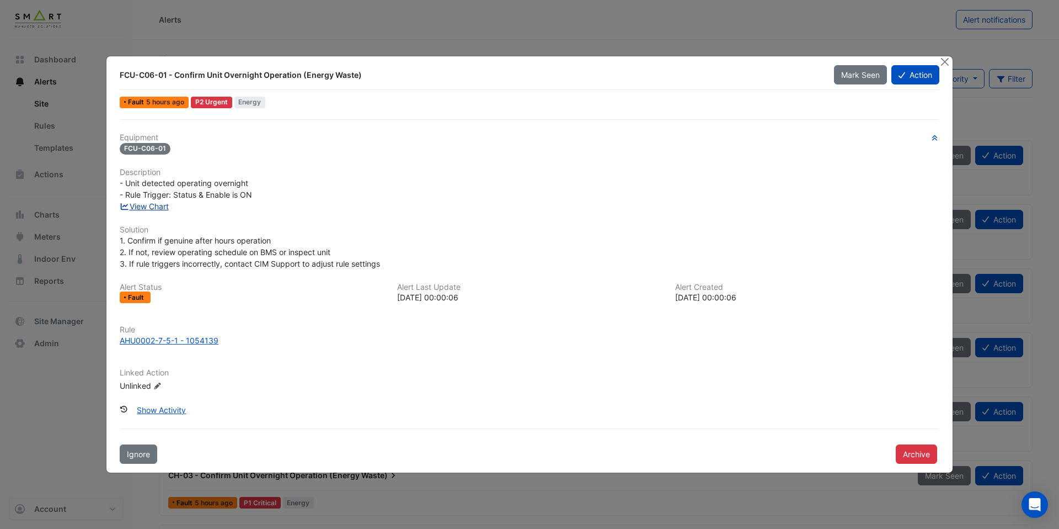
click at [169, 206] on link "View Chart" at bounding box center [144, 205] width 49 height 9
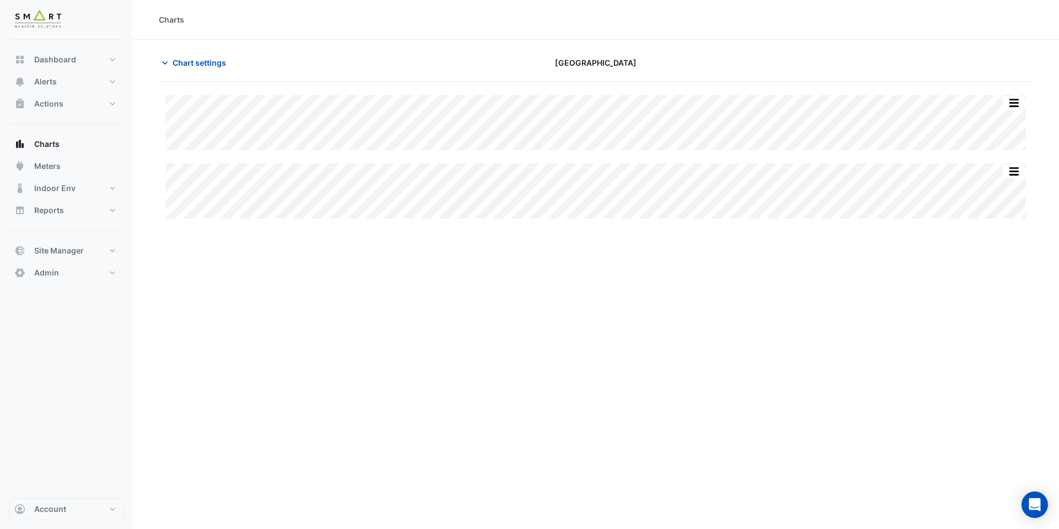
type input "**********"
click at [201, 71] on button "Chart settings" at bounding box center [196, 62] width 74 height 19
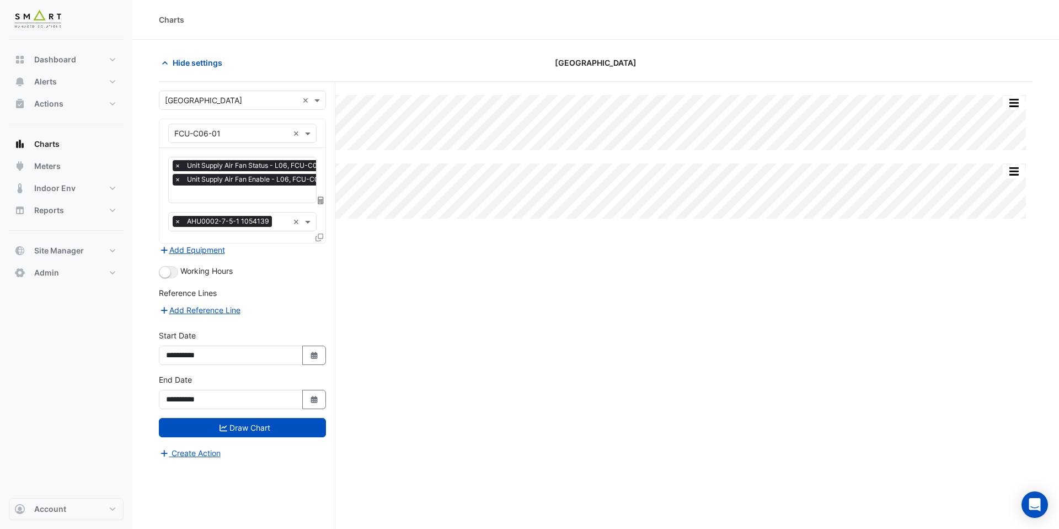
click at [247, 189] on input "text" at bounding box center [257, 195] width 166 height 12
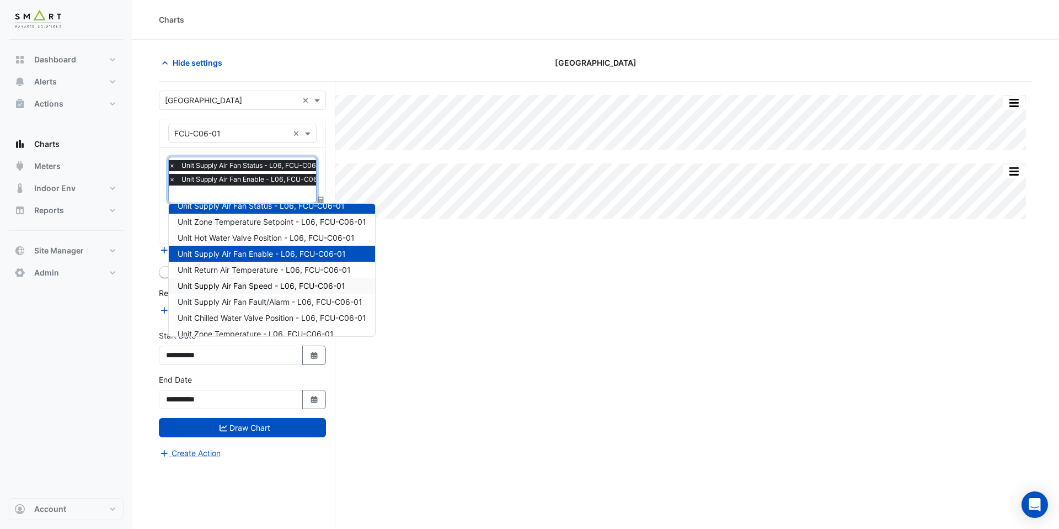
scroll to position [61, 0]
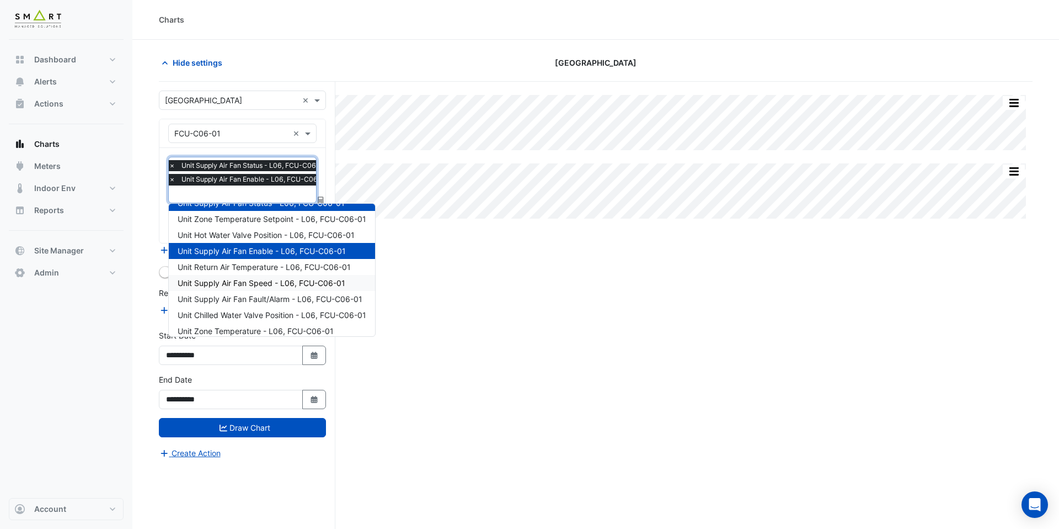
click at [252, 282] on span "Unit Supply Air Fan Speed - L06, FCU-C06-01" at bounding box center [262, 282] width 168 height 9
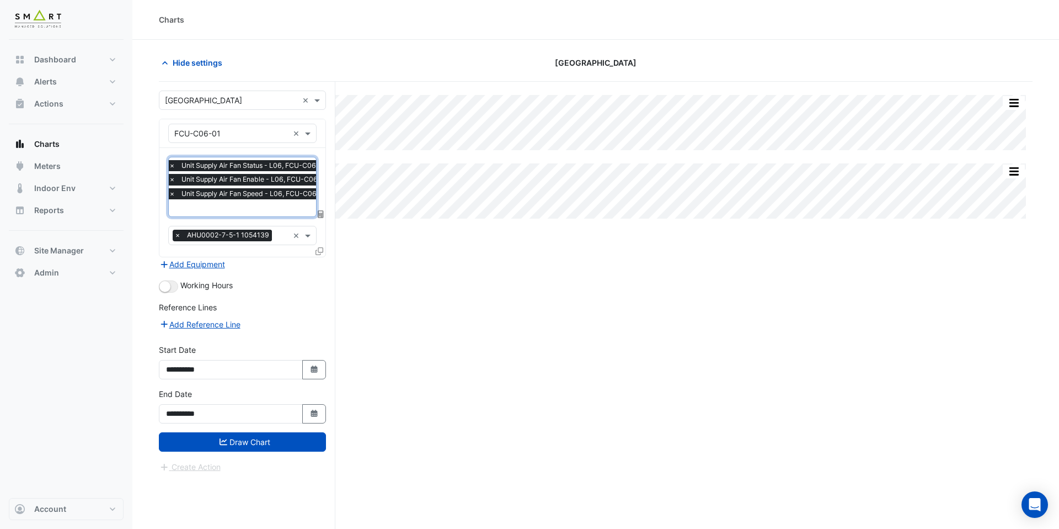
click at [263, 209] on input "text" at bounding box center [252, 209] width 166 height 12
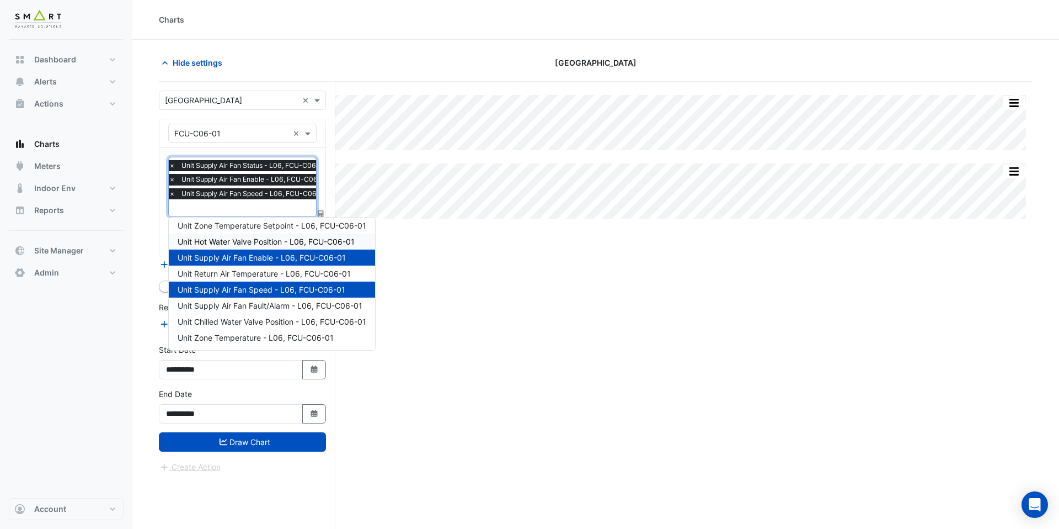
scroll to position [0, 0]
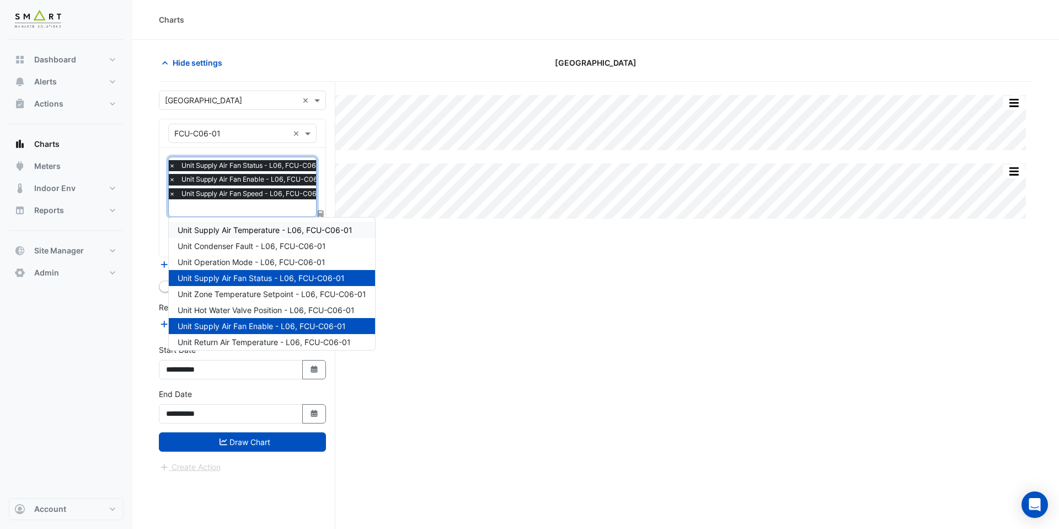
click at [280, 230] on span "Unit Supply Air Temperature - L06, FCU-C06-01" at bounding box center [265, 229] width 175 height 9
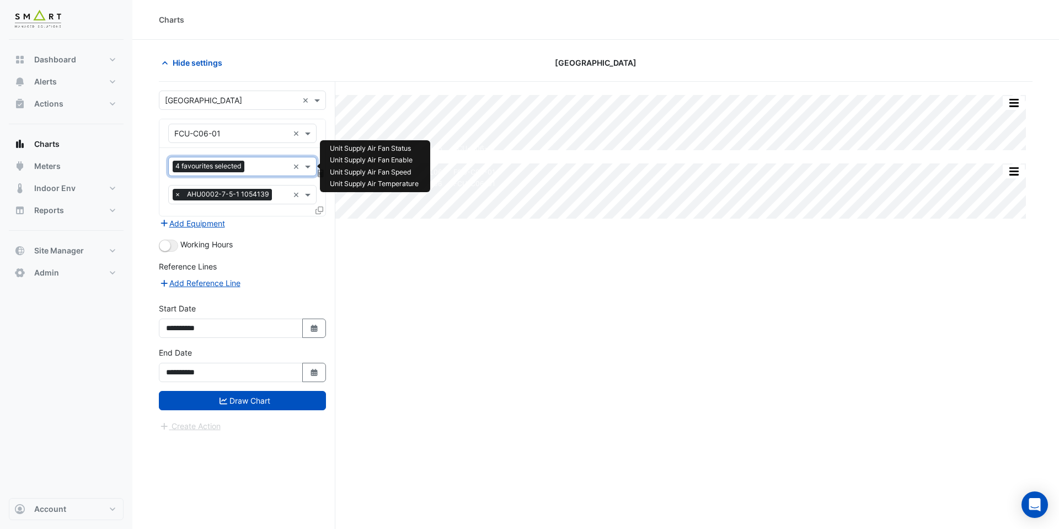
click at [275, 158] on div "4 favourites selected" at bounding box center [229, 166] width 120 height 17
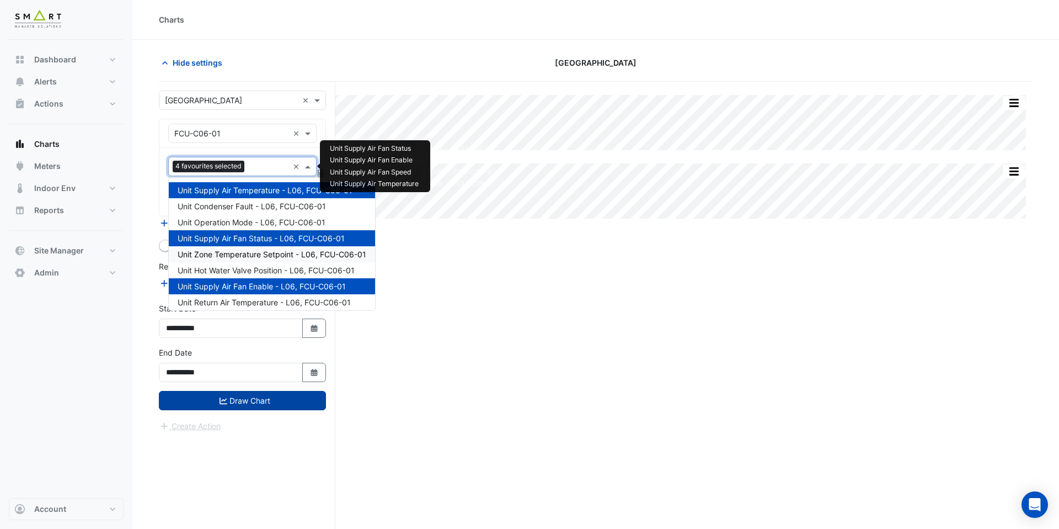
click at [267, 408] on button "Draw Chart" at bounding box center [242, 400] width 167 height 19
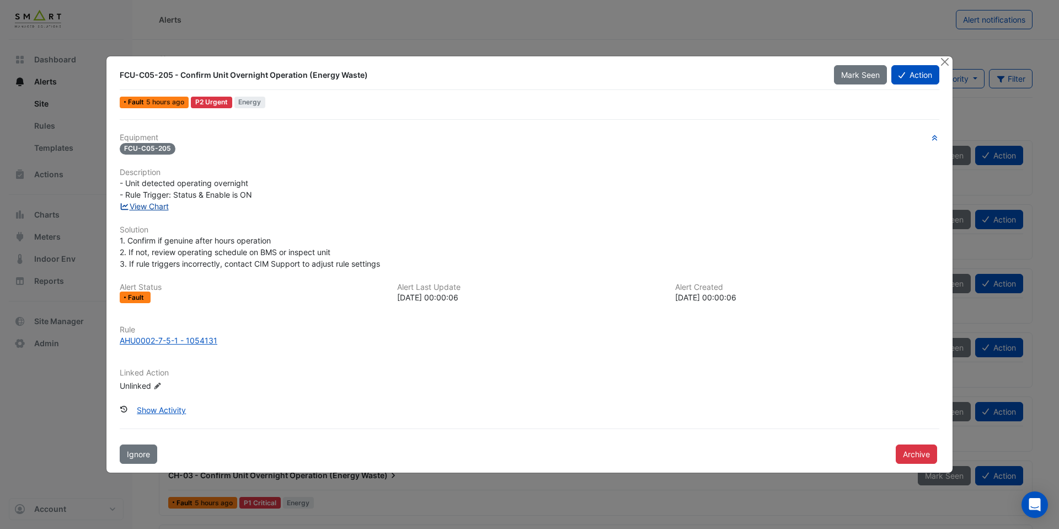
click at [161, 209] on link "View Chart" at bounding box center [144, 205] width 49 height 9
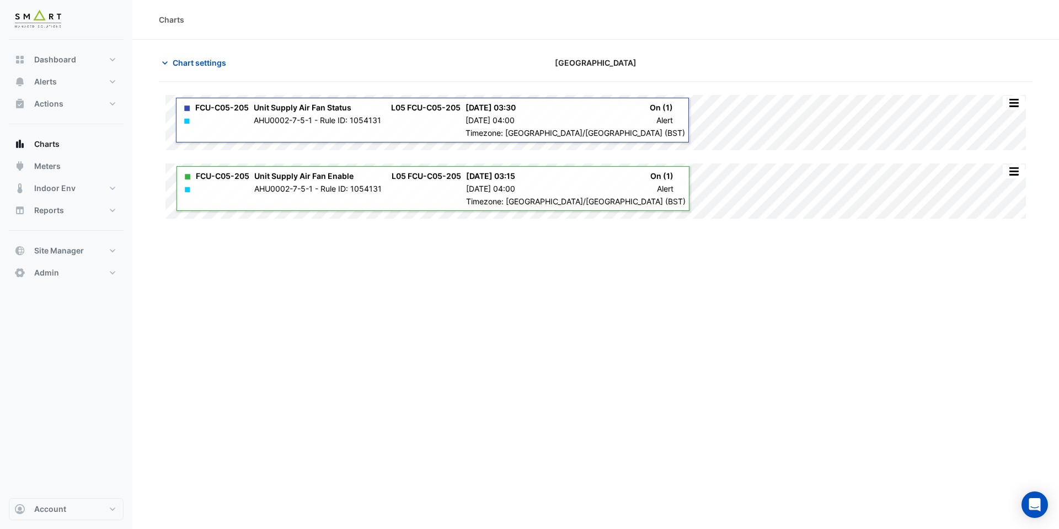
type input "**********"
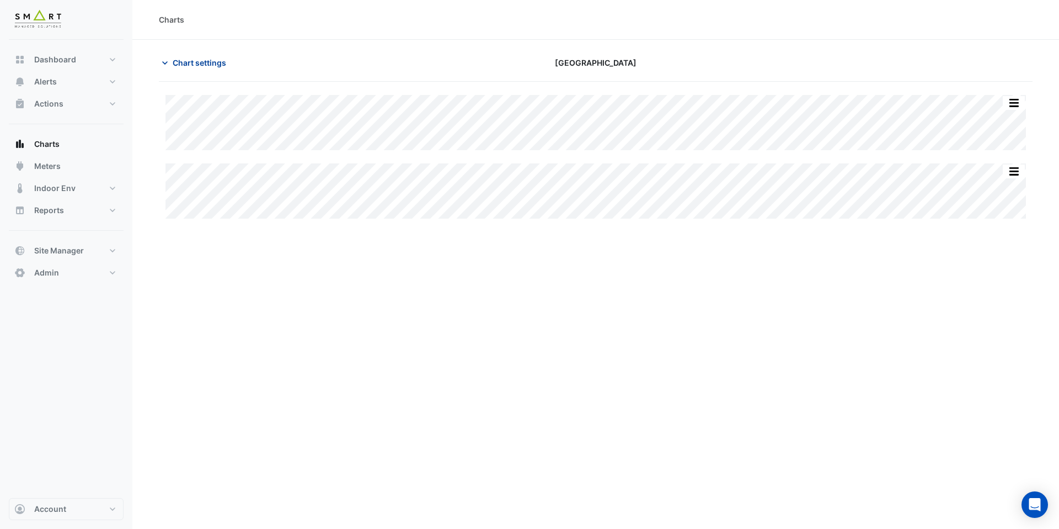
click at [207, 64] on span "Chart settings" at bounding box center [200, 63] width 54 height 12
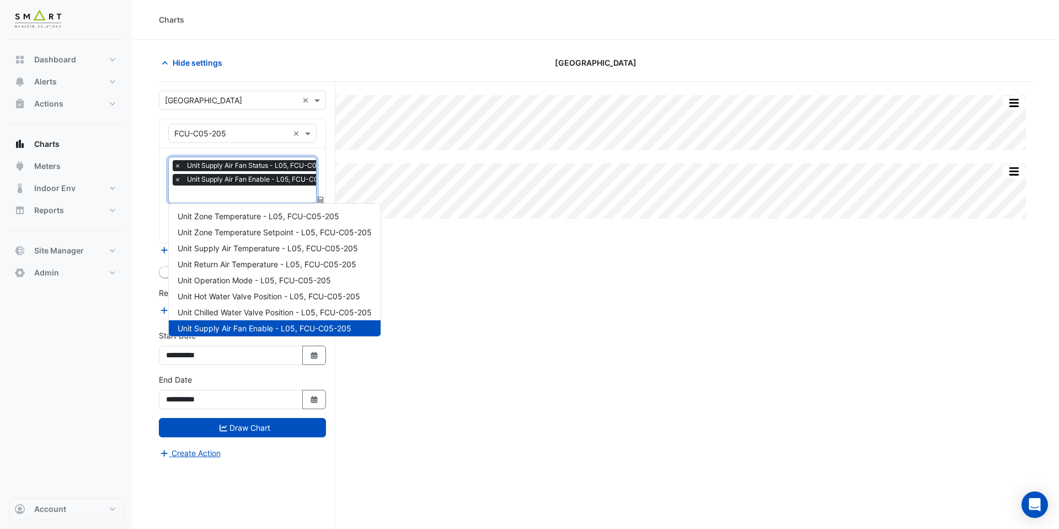
click at [235, 196] on input "text" at bounding box center [258, 195] width 169 height 12
click at [241, 217] on span "Unit Zone Temperature - L05, FCU-C05-205" at bounding box center [259, 215] width 162 height 9
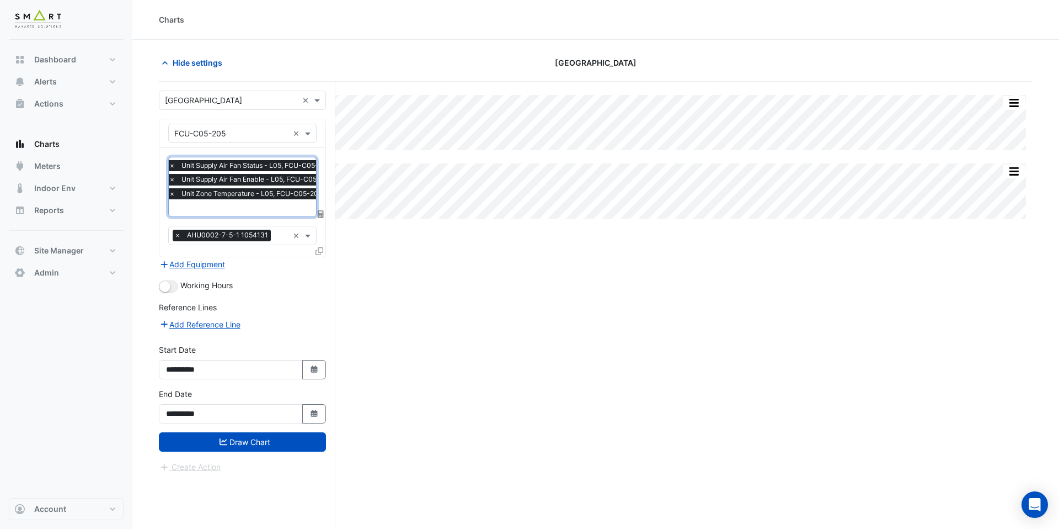
click at [244, 213] on input "text" at bounding box center [253, 209] width 169 height 12
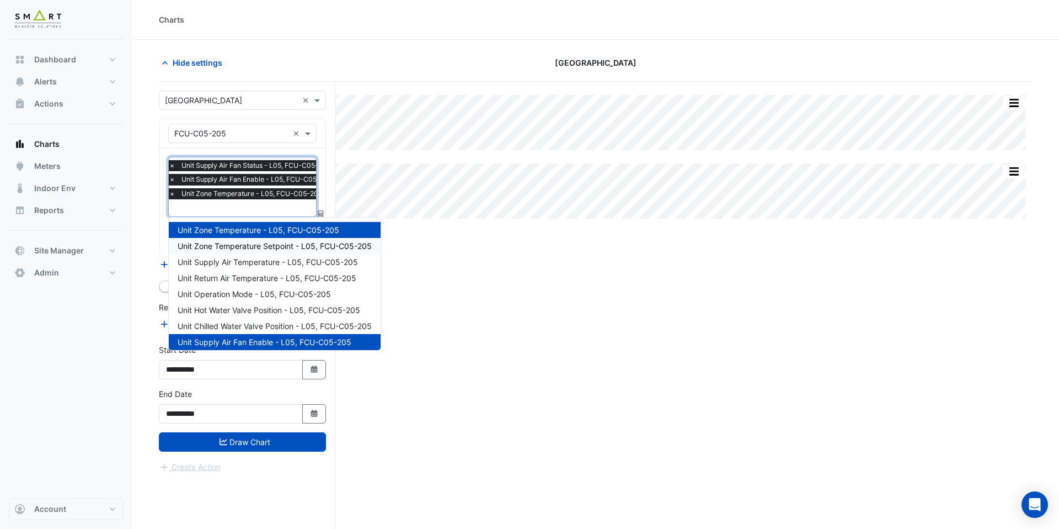
click at [248, 244] on span "Unit Zone Temperature Setpoint - L05, FCU-C05-205" at bounding box center [275, 245] width 194 height 9
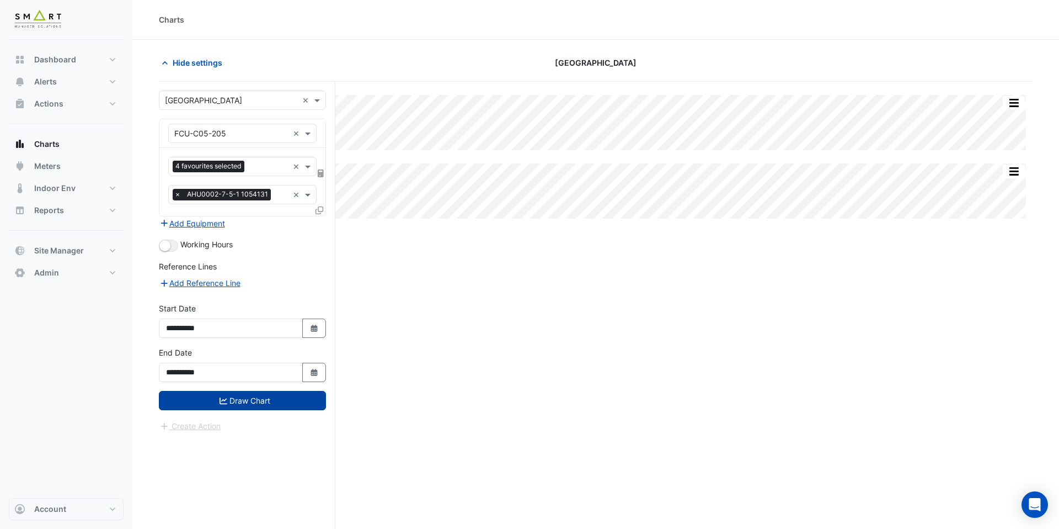
click at [257, 403] on button "Draw Chart" at bounding box center [242, 400] width 167 height 19
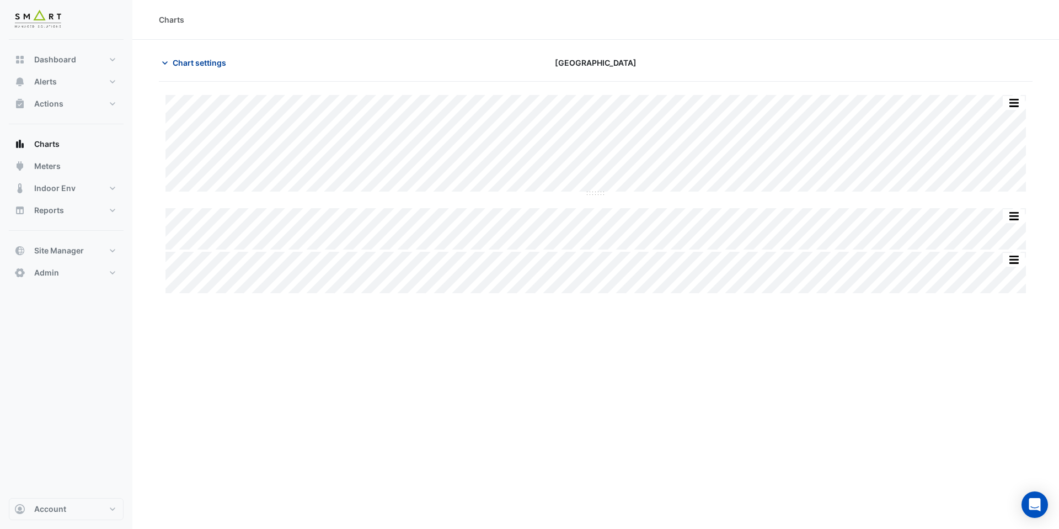
click at [214, 60] on span "Chart settings" at bounding box center [200, 63] width 54 height 12
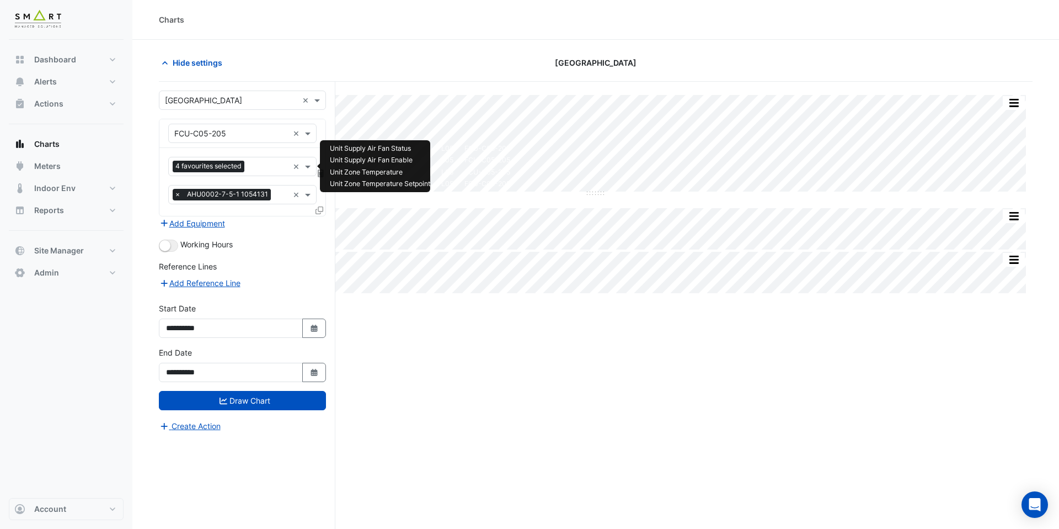
click at [260, 169] on input "text" at bounding box center [269, 168] width 40 height 12
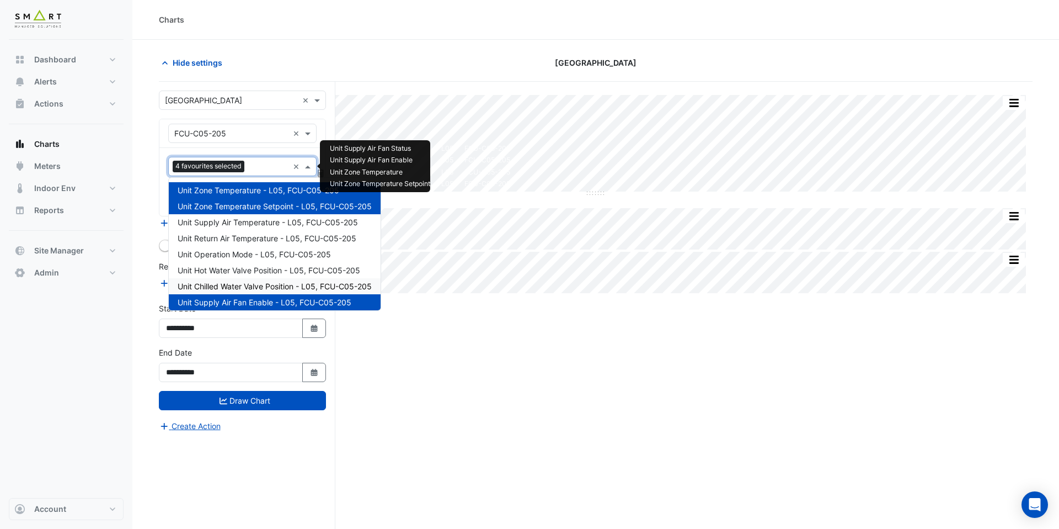
click at [271, 279] on div "Unit Chilled Water Valve Position - L05, FCU-C05-205" at bounding box center [275, 286] width 212 height 16
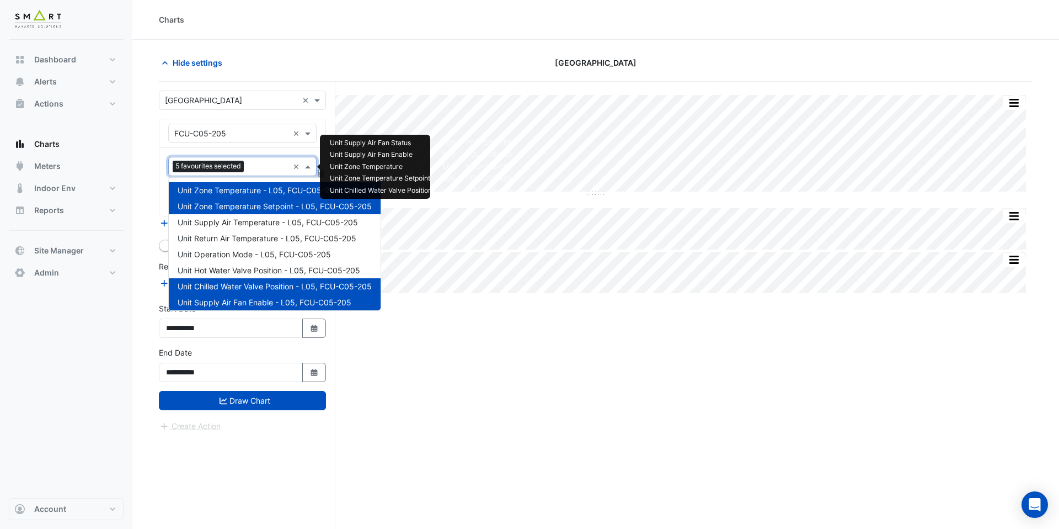
click at [257, 172] on input "text" at bounding box center [268, 168] width 40 height 12
click at [256, 268] on span "Unit Hot Water Valve Position - L05, FCU-C05-205" at bounding box center [269, 269] width 183 height 9
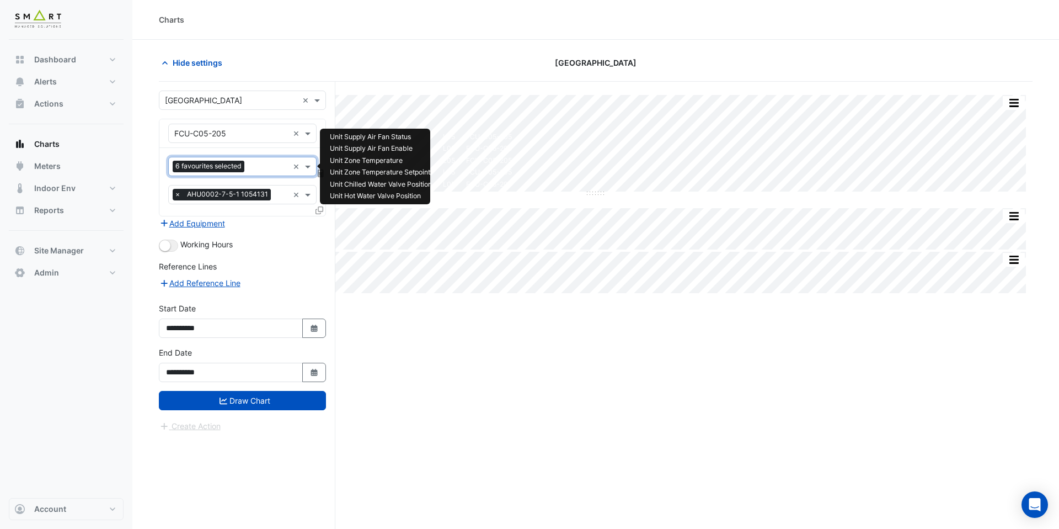
click at [266, 168] on input "text" at bounding box center [269, 168] width 40 height 12
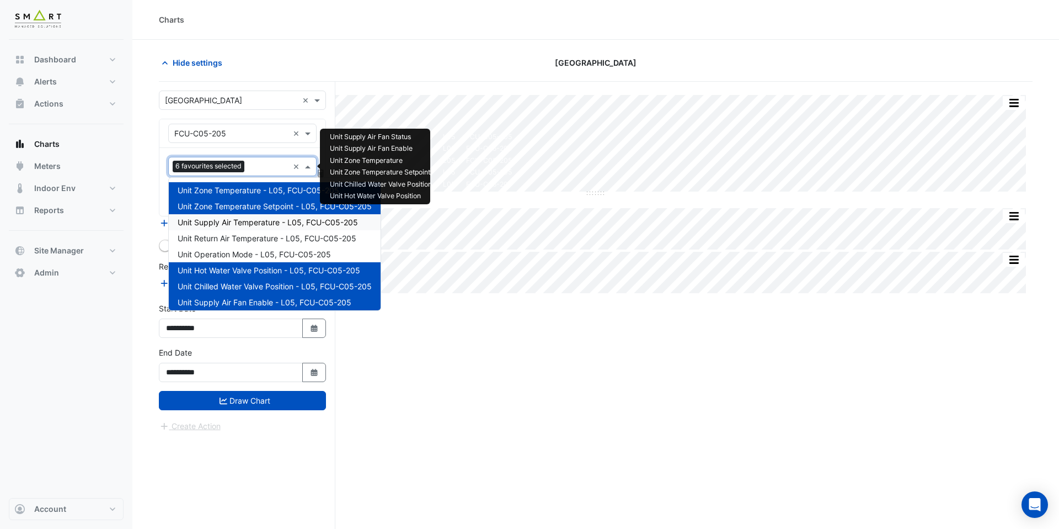
click at [268, 217] on span "Unit Supply Air Temperature - L05, FCU-C05-205" at bounding box center [268, 221] width 180 height 9
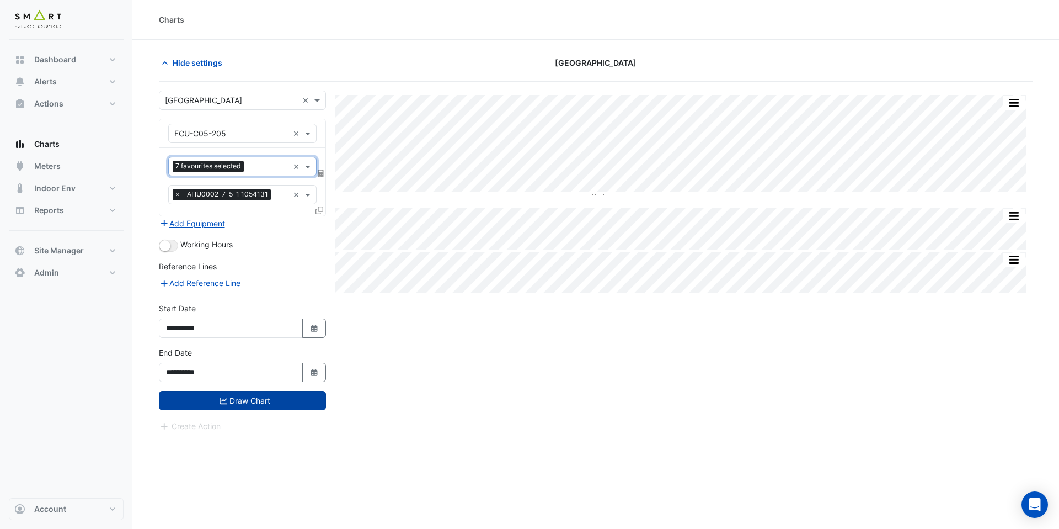
click at [284, 401] on button "Draw Chart" at bounding box center [242, 400] width 167 height 19
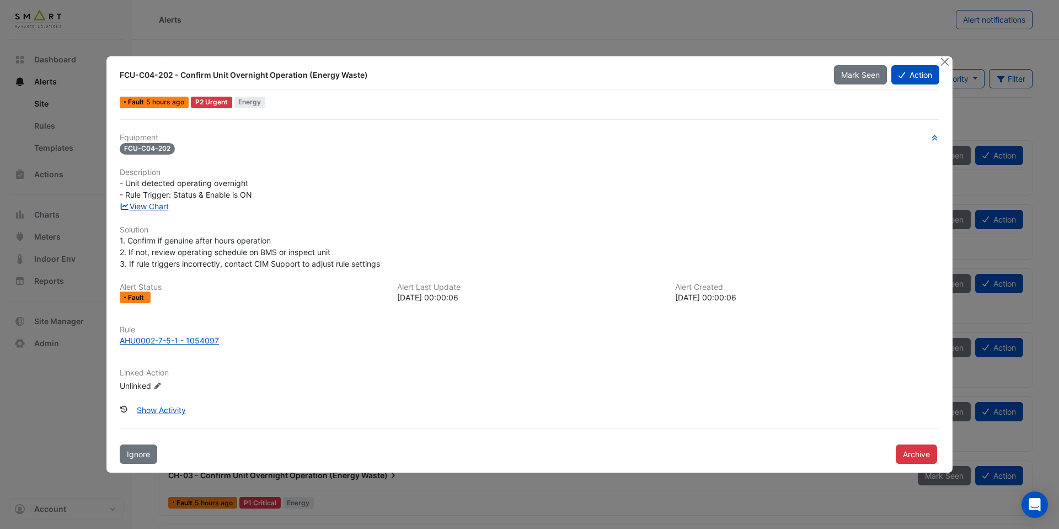
click at [169, 208] on link "View Chart" at bounding box center [144, 205] width 49 height 9
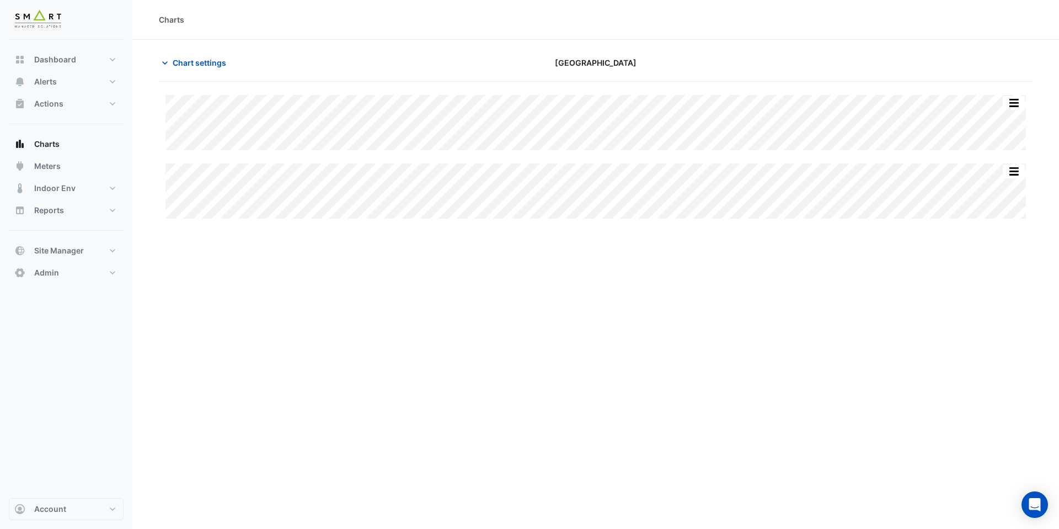
type input "**********"
click at [202, 60] on span "Chart settings" at bounding box center [200, 63] width 54 height 12
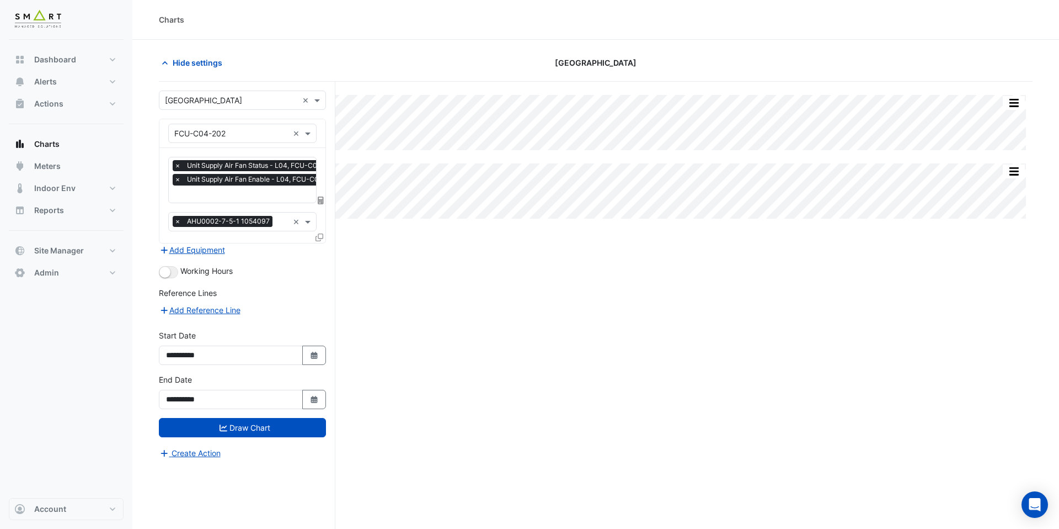
scroll to position [0, 6]
click at [235, 193] on input "text" at bounding box center [254, 195] width 170 height 12
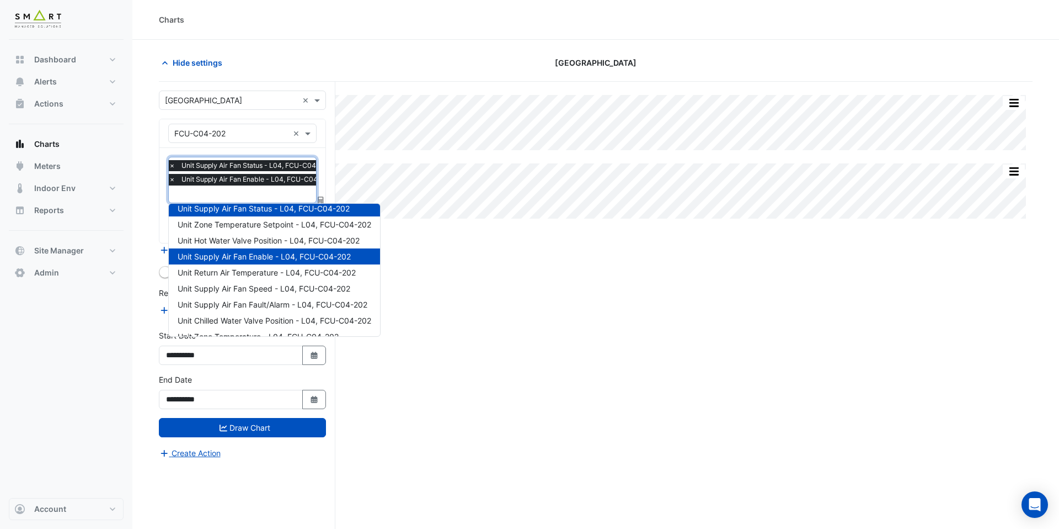
scroll to position [68, 0]
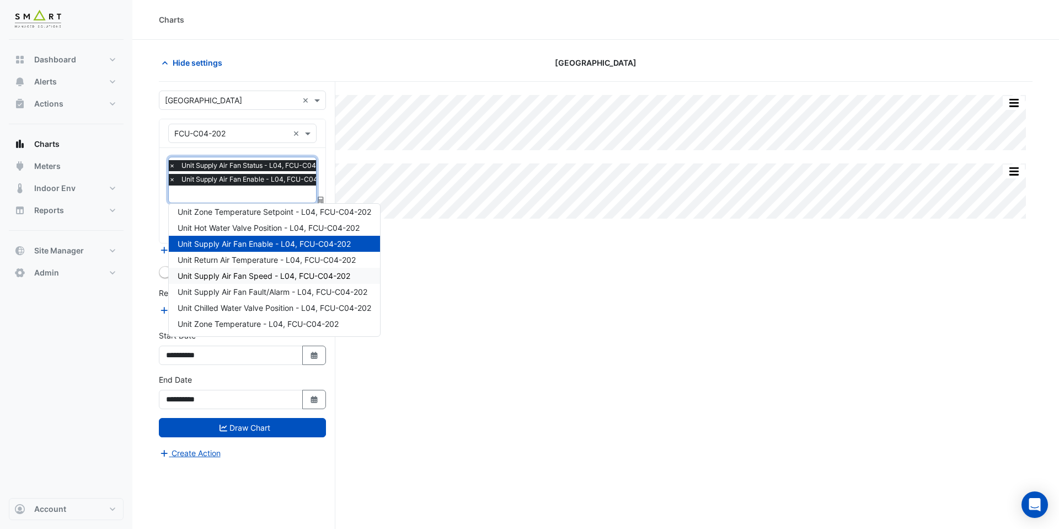
click at [254, 279] on span "Unit Supply Air Fan Speed - L04, FCU-C04-202" at bounding box center [264, 275] width 173 height 9
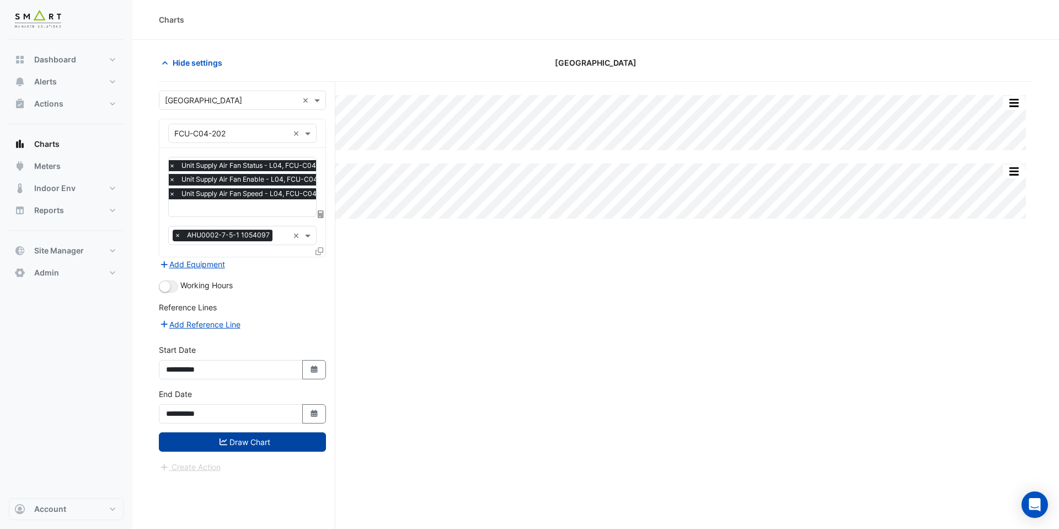
click at [267, 432] on button "Draw Chart" at bounding box center [242, 441] width 167 height 19
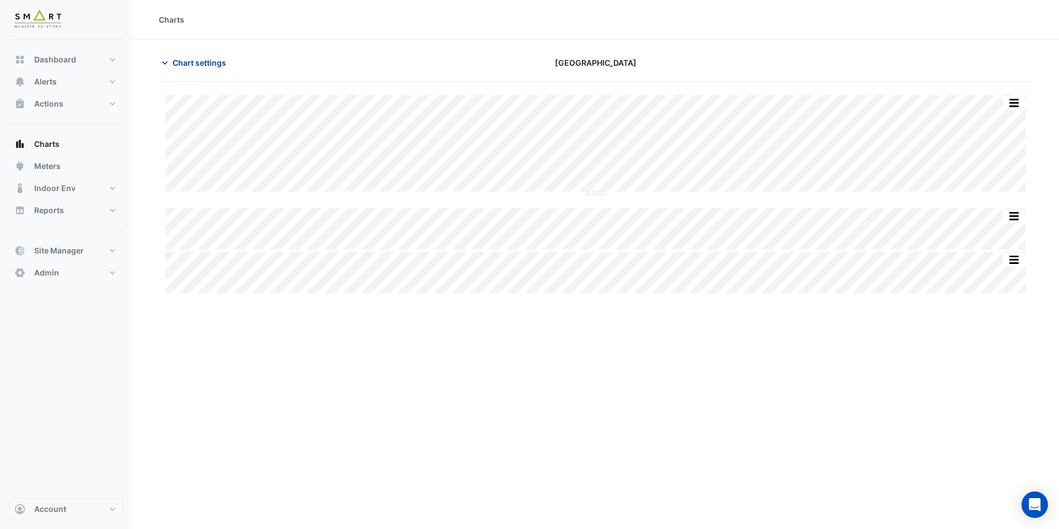
click at [194, 68] on span "Chart settings" at bounding box center [200, 63] width 54 height 12
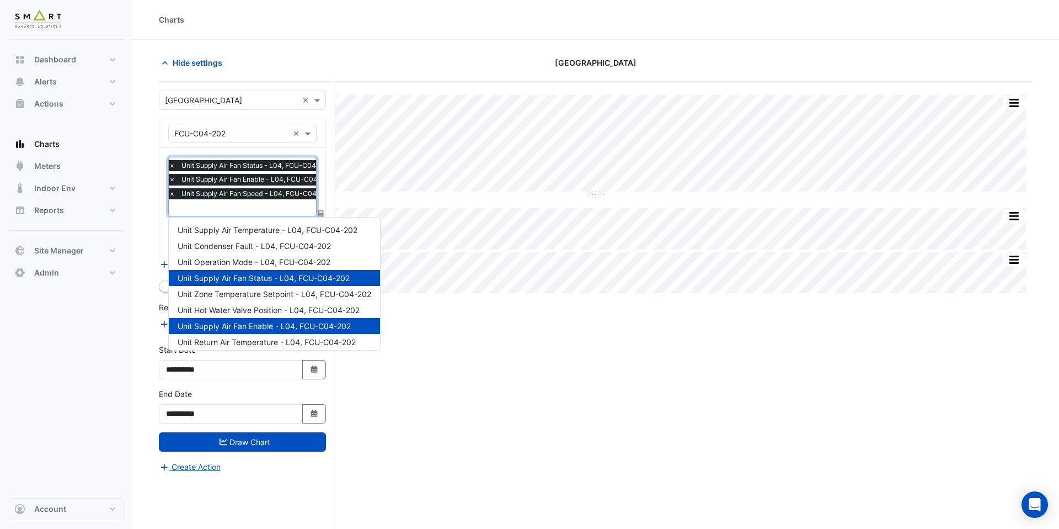
click at [220, 211] on input "text" at bounding box center [254, 209] width 170 height 12
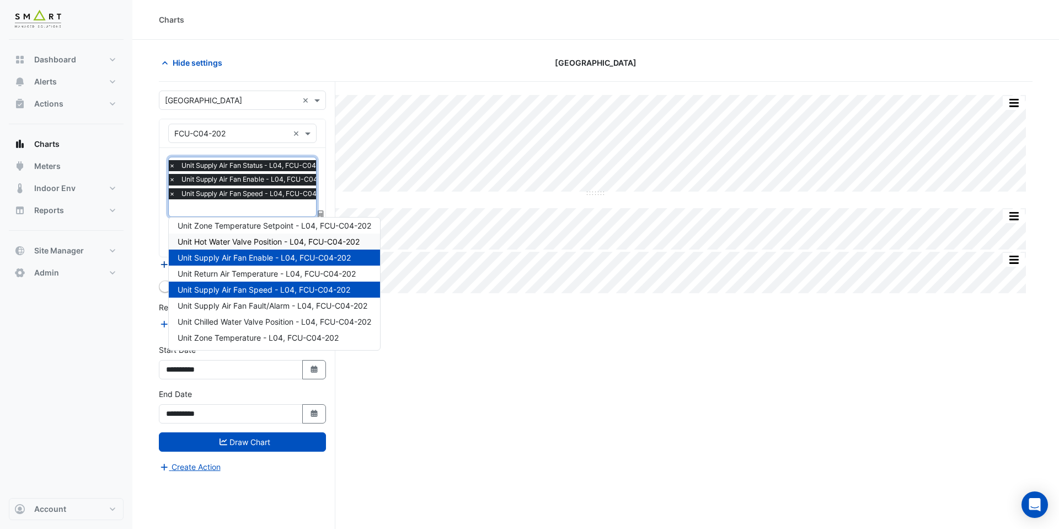
drag, startPoint x: 226, startPoint y: 235, endPoint x: 226, endPoint y: 228, distance: 7.2
click at [226, 235] on div "Unit Hot Water Valve Position - L04, FCU-C04-202" at bounding box center [274, 241] width 211 height 16
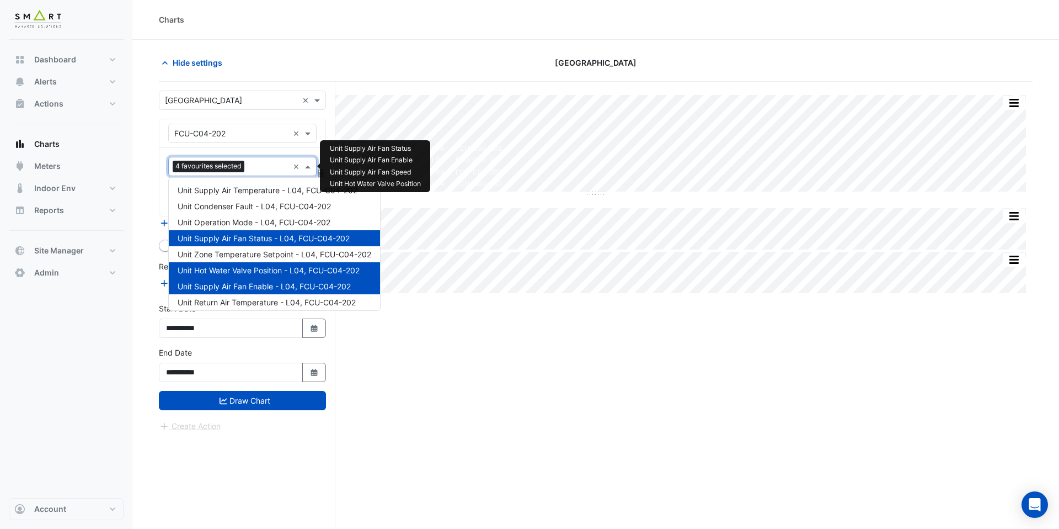
click at [255, 164] on input "text" at bounding box center [269, 168] width 40 height 12
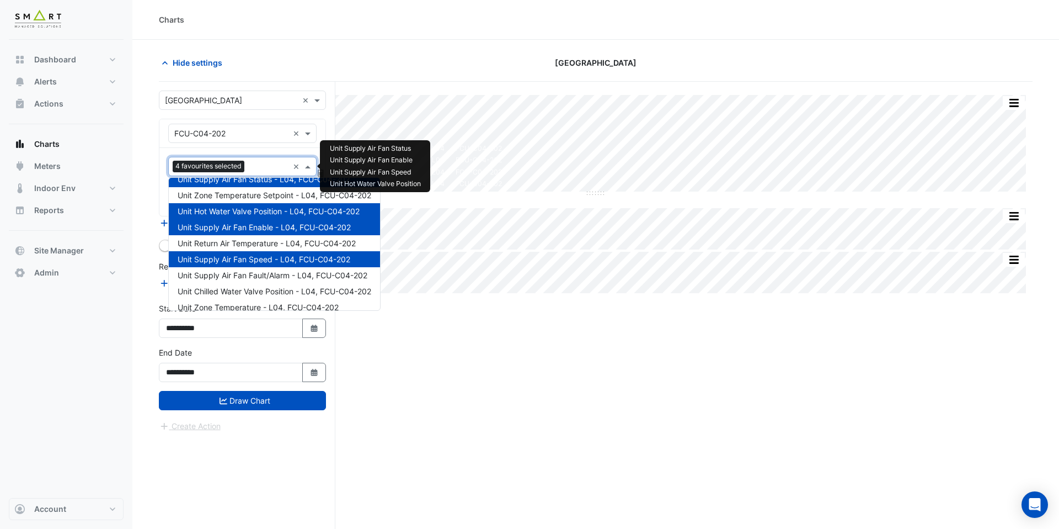
scroll to position [68, 0]
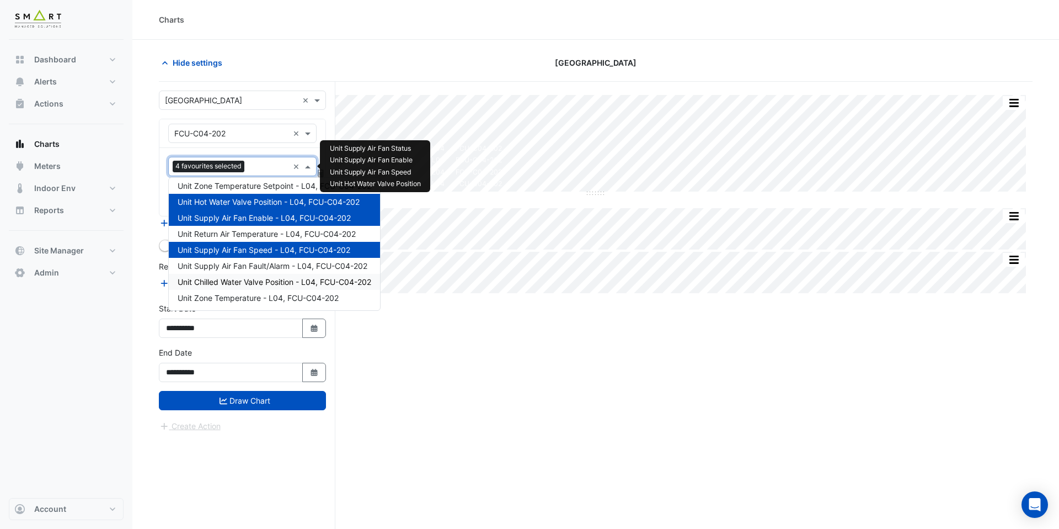
click at [260, 277] on span "Unit Chilled Water Valve Position - L04, FCU-C04-202" at bounding box center [275, 281] width 194 height 9
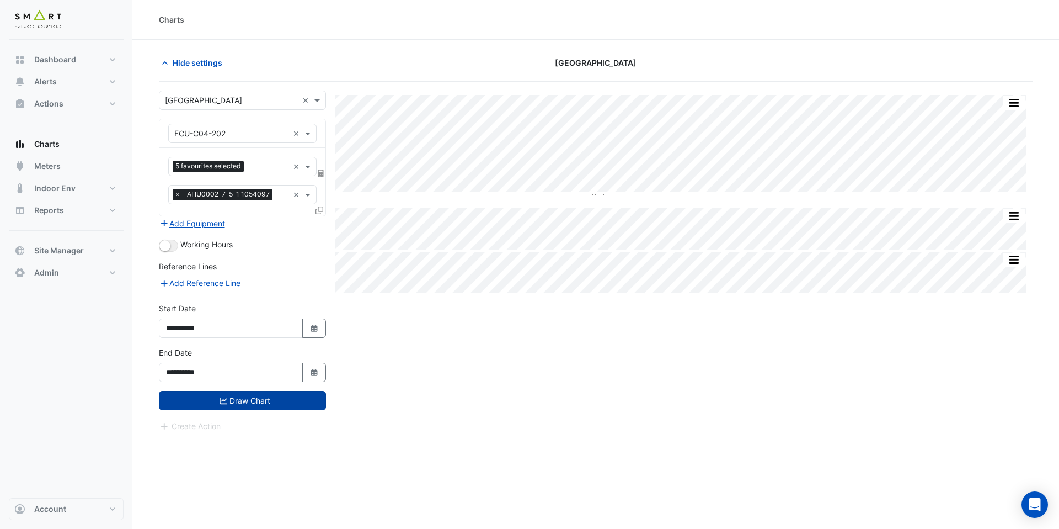
click at [268, 397] on button "Draw Chart" at bounding box center [242, 400] width 167 height 19
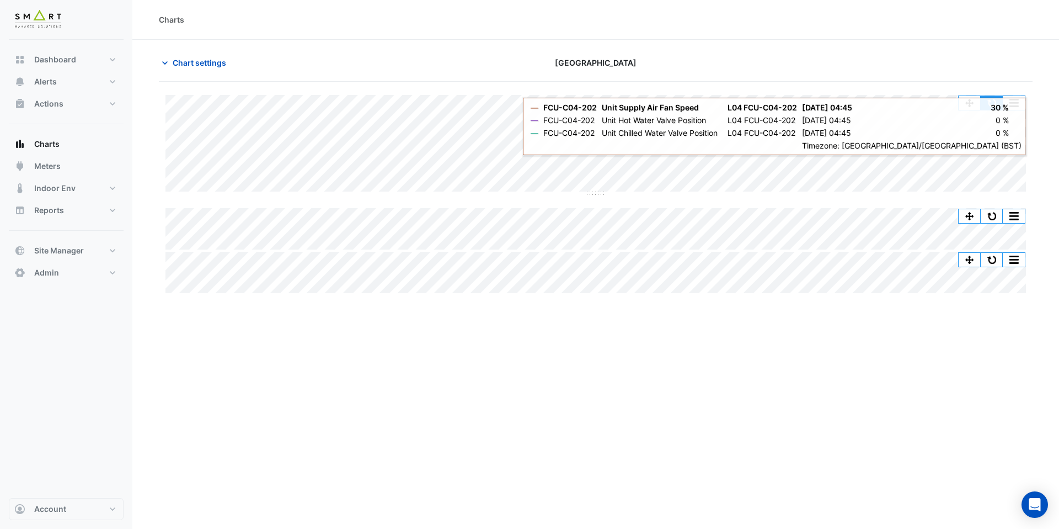
click at [990, 106] on button "button" at bounding box center [992, 103] width 22 height 14
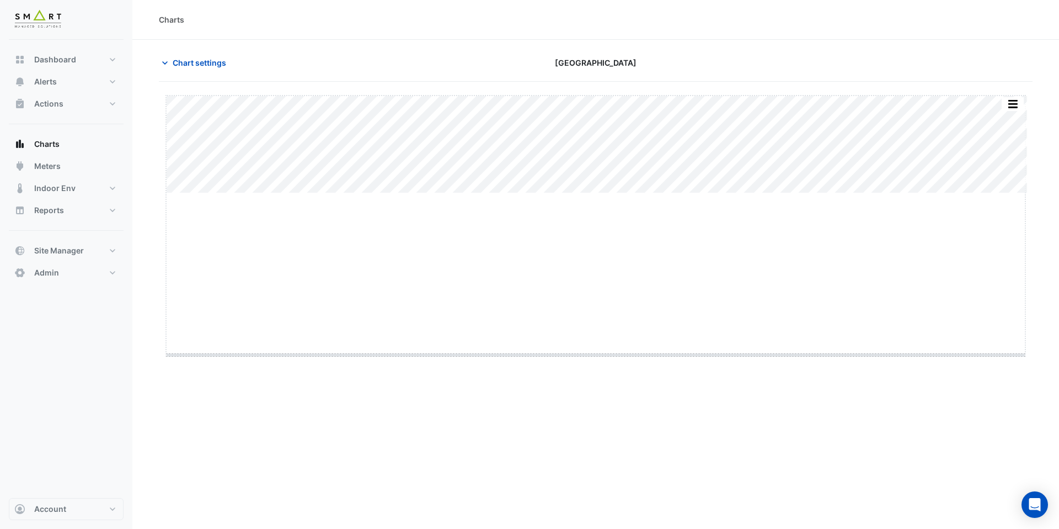
drag, startPoint x: 596, startPoint y: 194, endPoint x: 596, endPoint y: 355, distance: 161.7
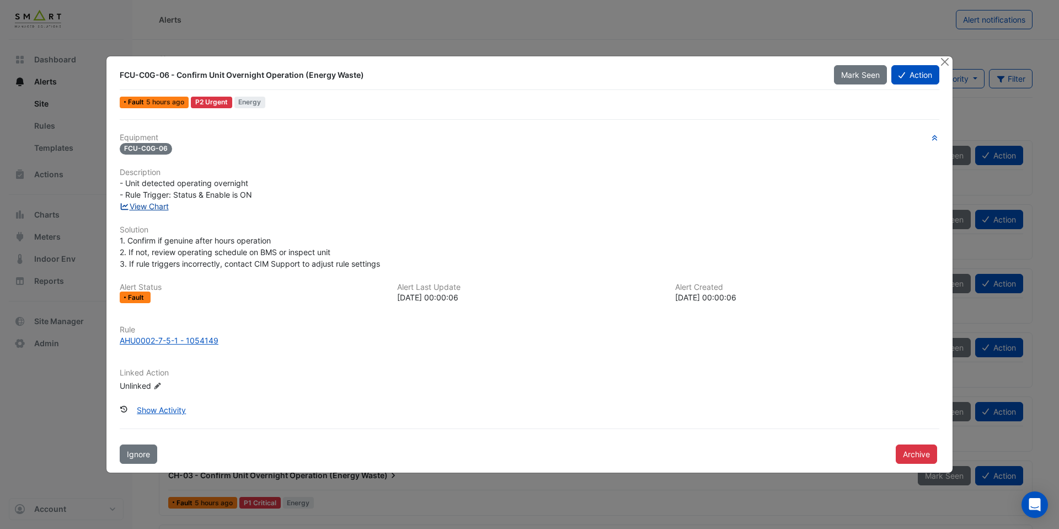
click at [157, 205] on link "View Chart" at bounding box center [144, 205] width 49 height 9
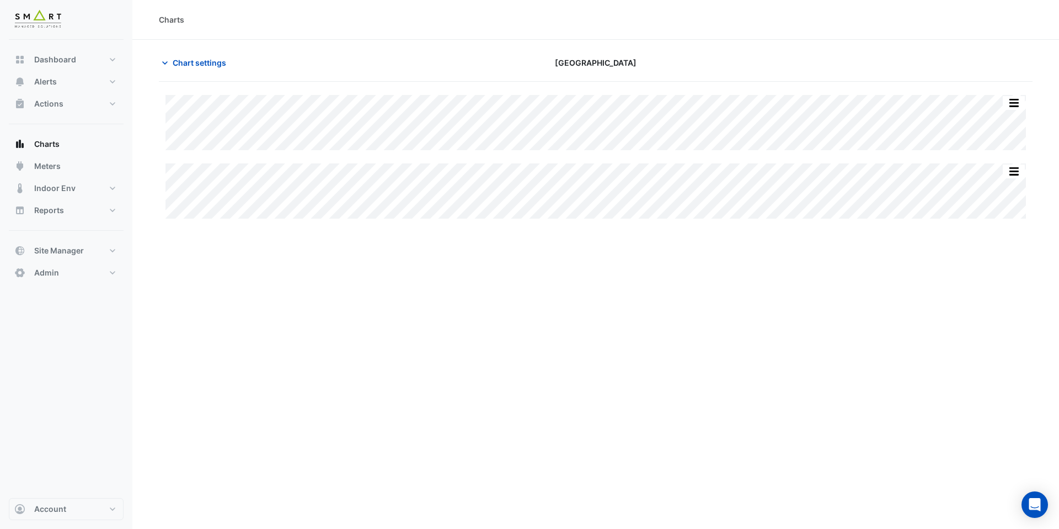
type input "**********"
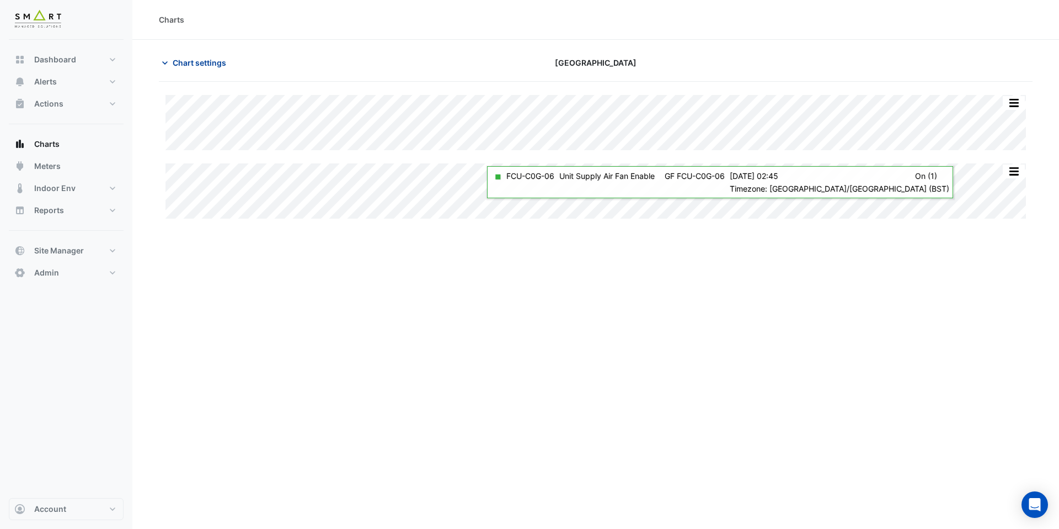
click at [218, 63] on span "Chart settings" at bounding box center [200, 63] width 54 height 12
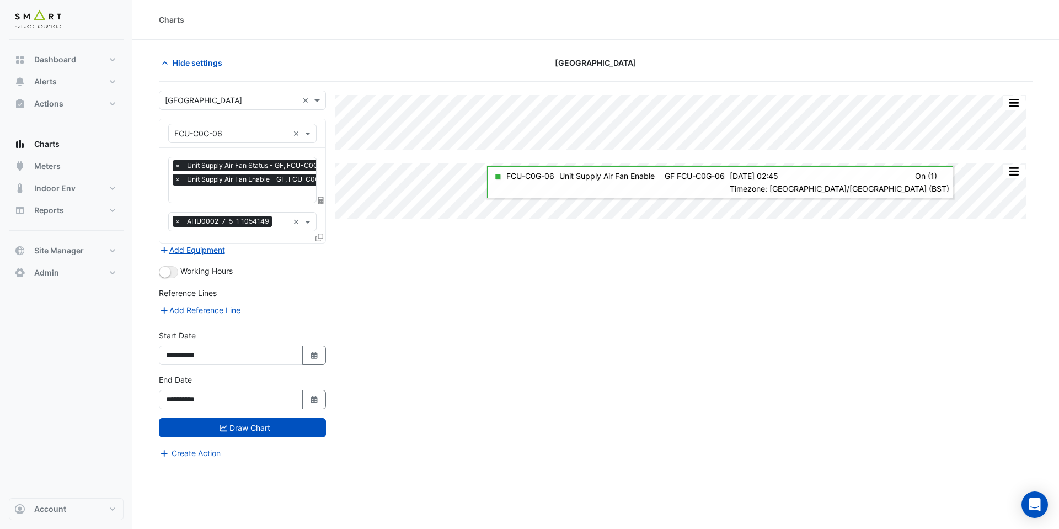
click at [236, 192] on input "text" at bounding box center [255, 195] width 163 height 12
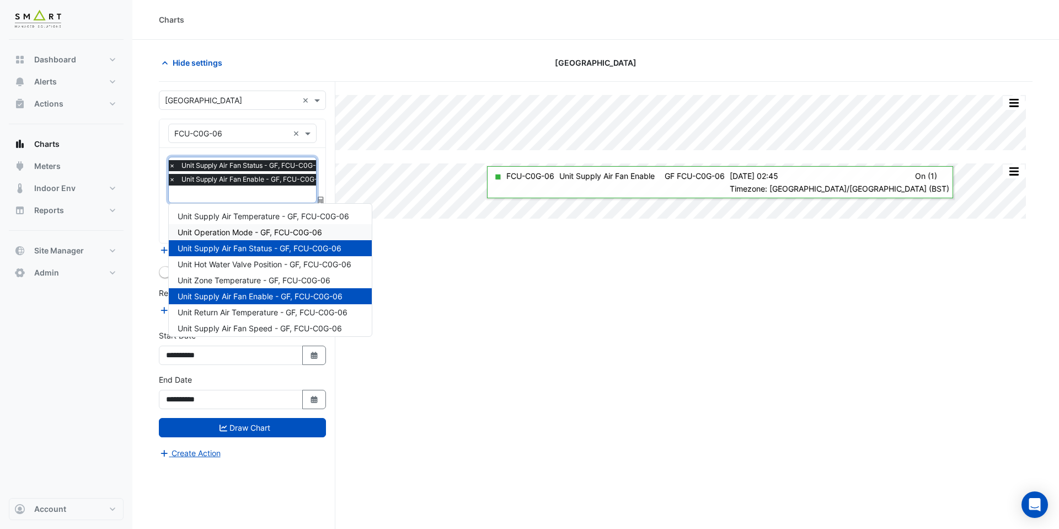
click at [249, 226] on div "Unit Operation Mode - GF, FCU-C0G-06" at bounding box center [270, 232] width 203 height 16
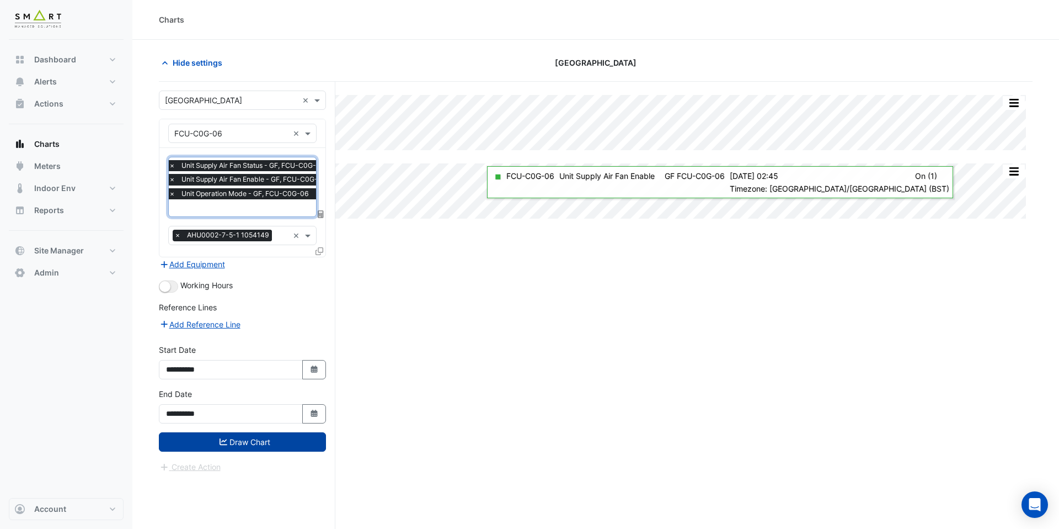
click at [271, 436] on button "Draw Chart" at bounding box center [242, 441] width 167 height 19
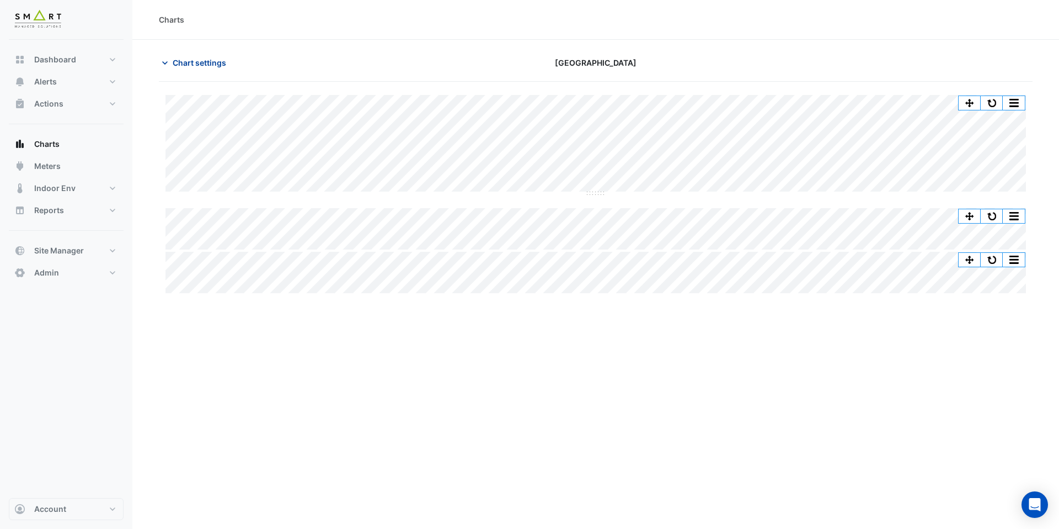
click at [220, 60] on span "Chart settings" at bounding box center [200, 63] width 54 height 12
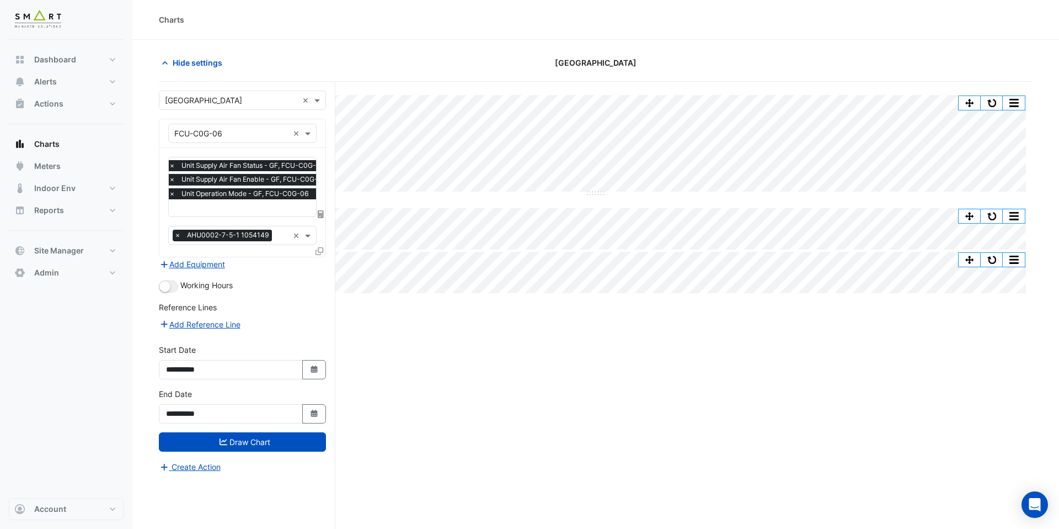
click at [230, 206] on input "text" at bounding box center [250, 209] width 163 height 12
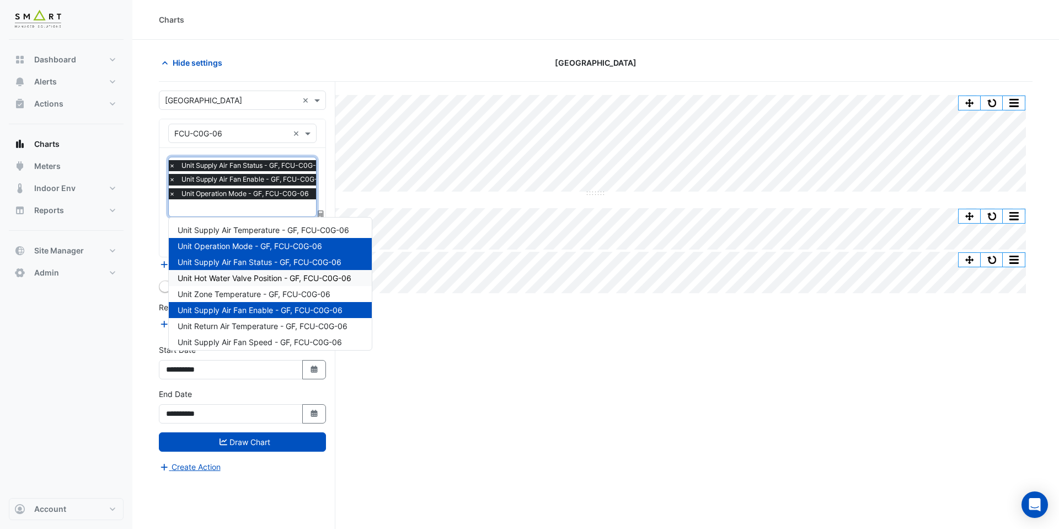
scroll to position [52, 0]
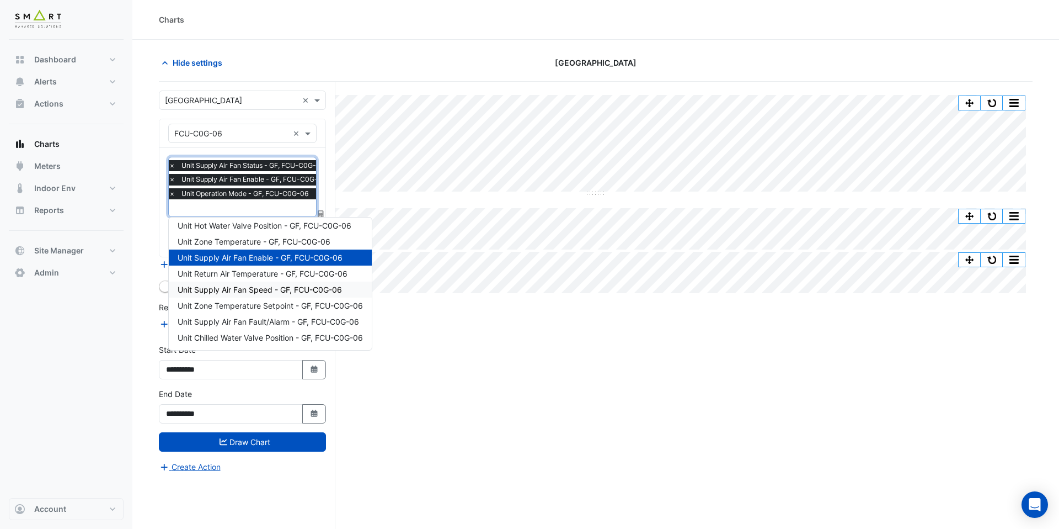
click at [253, 291] on span "Unit Supply Air Fan Speed - GF, FCU-C0G-06" at bounding box center [260, 289] width 164 height 9
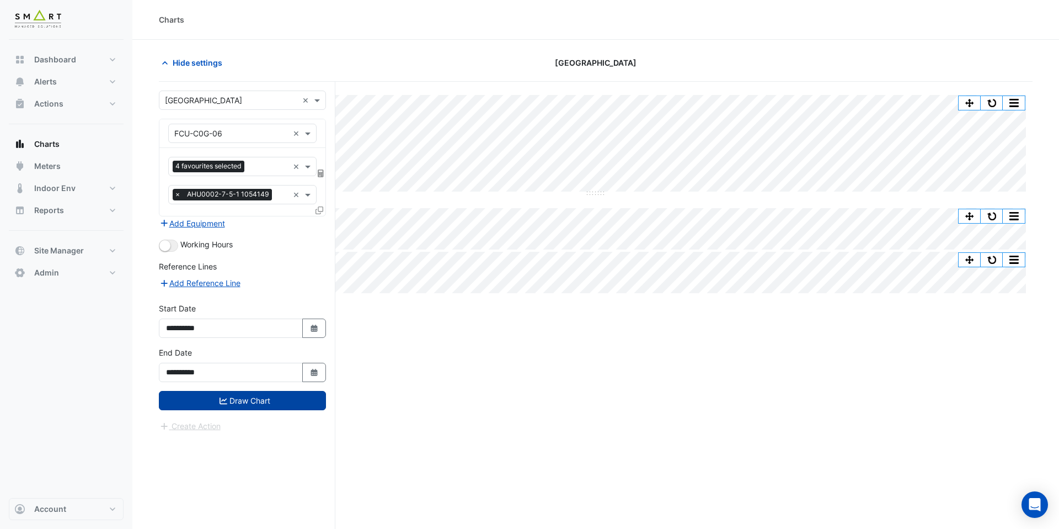
click at [247, 402] on button "Draw Chart" at bounding box center [242, 400] width 167 height 19
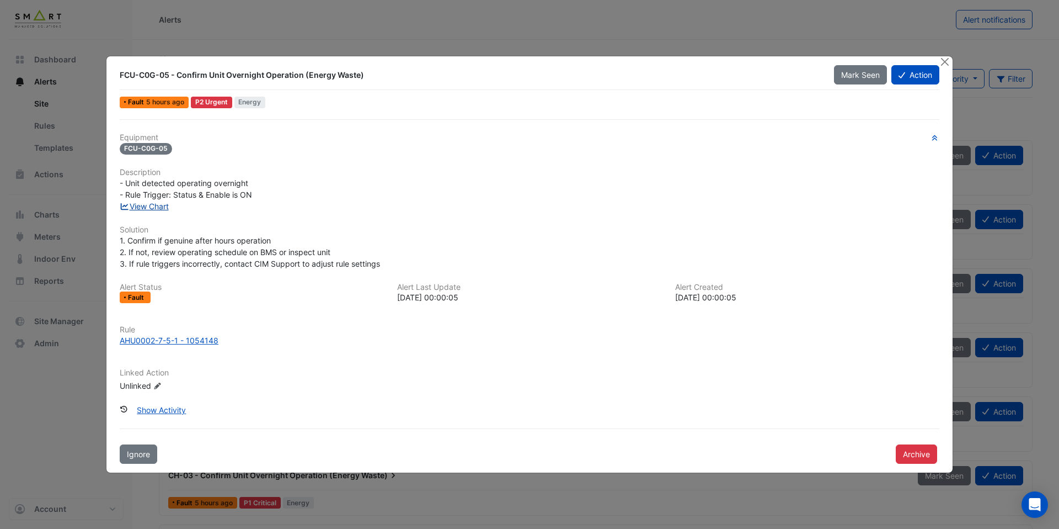
click at [165, 206] on link "View Chart" at bounding box center [144, 205] width 49 height 9
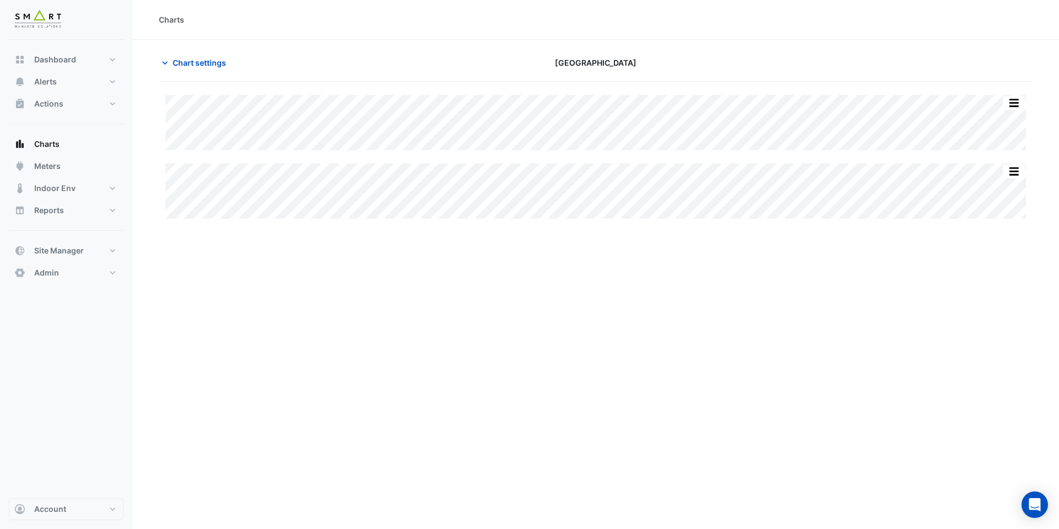
type input "**********"
click at [212, 55] on button "Chart settings" at bounding box center [196, 62] width 74 height 19
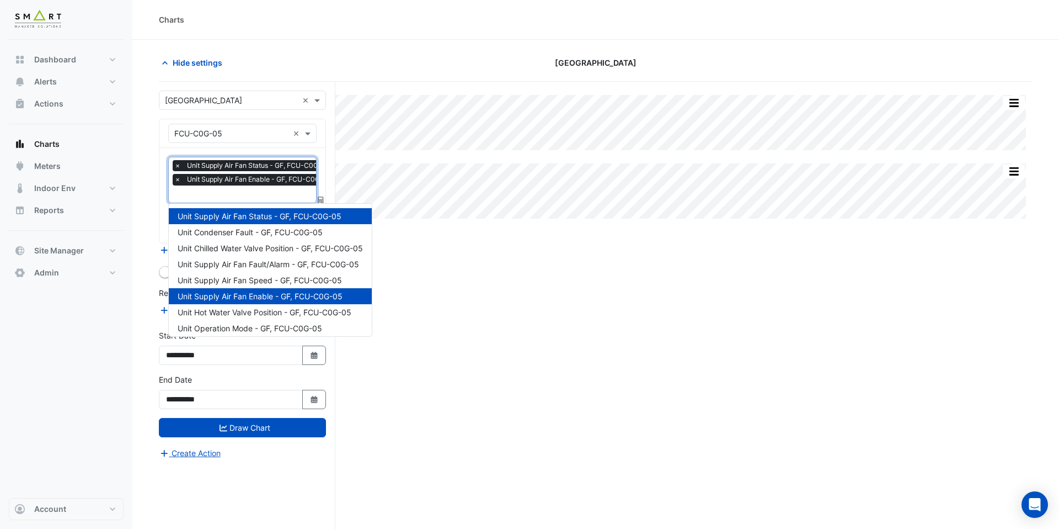
click at [225, 191] on input "text" at bounding box center [255, 195] width 163 height 12
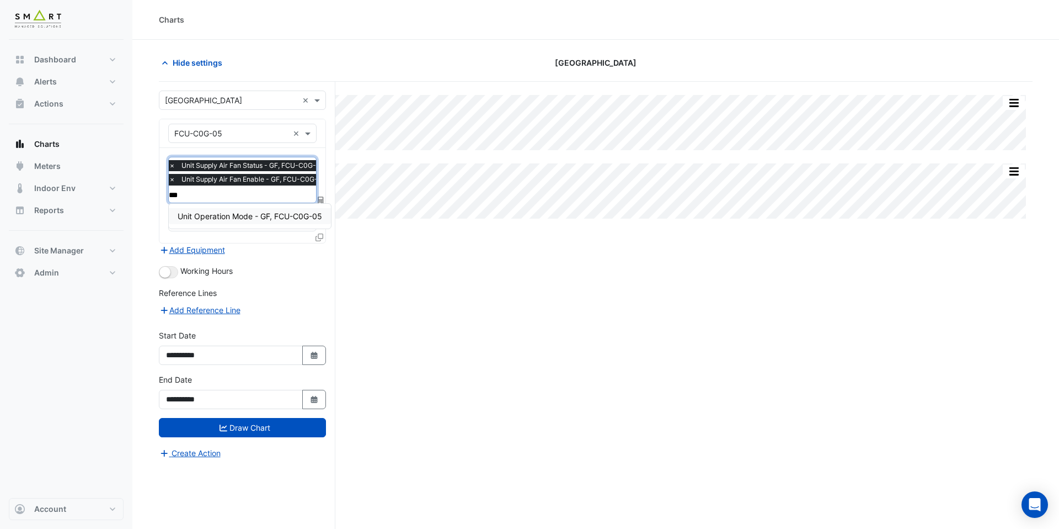
type input "****"
click at [243, 222] on div "Unit Operation Mode - GF, FCU-C0G-05" at bounding box center [250, 216] width 162 height 16
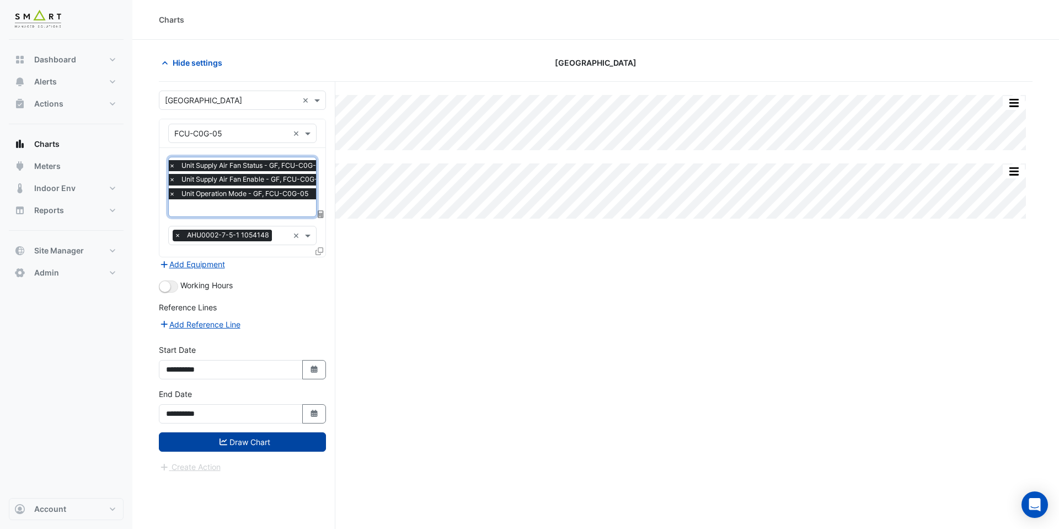
click at [259, 443] on button "Draw Chart" at bounding box center [242, 441] width 167 height 19
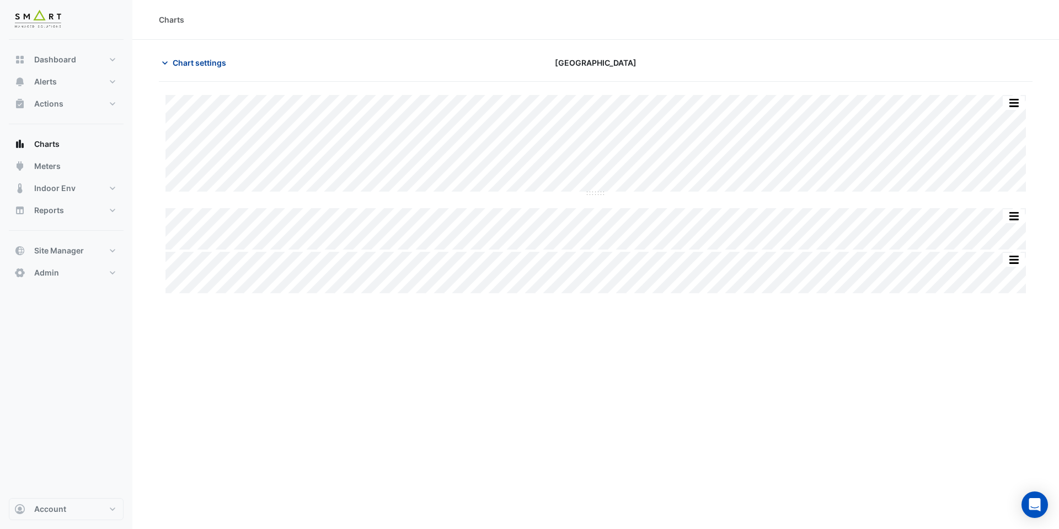
click at [225, 63] on span "Chart settings" at bounding box center [200, 63] width 54 height 12
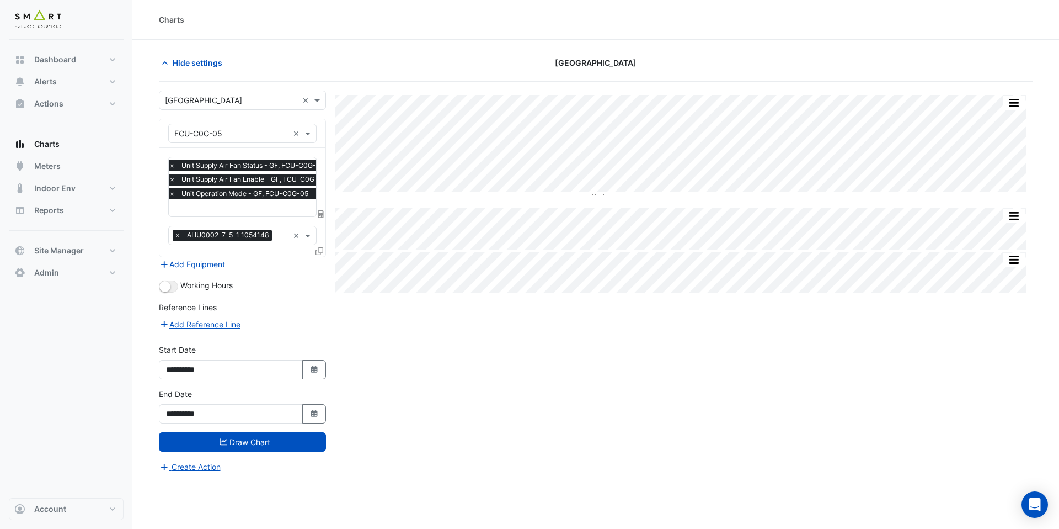
scroll to position [42, 0]
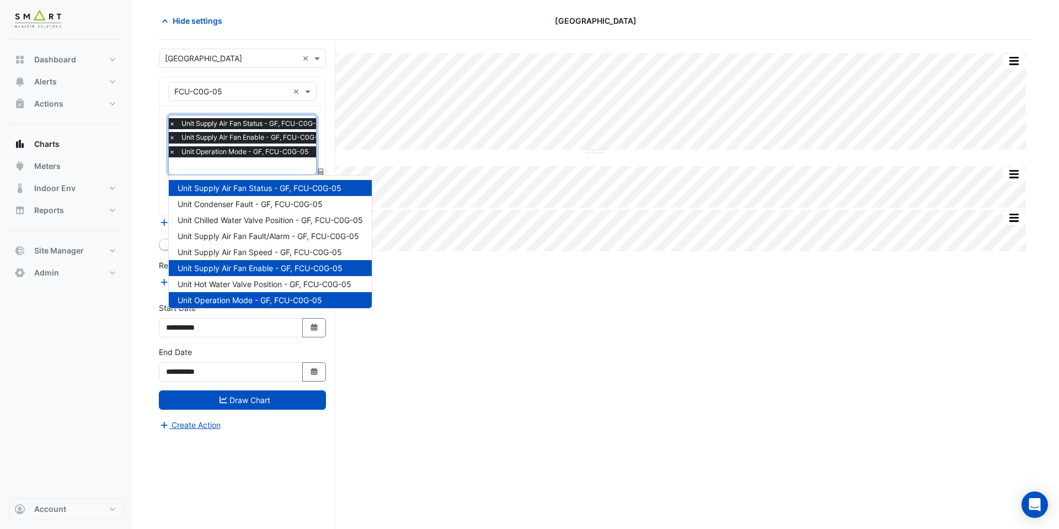
click at [266, 166] on input "text" at bounding box center [250, 167] width 163 height 12
click at [265, 225] on div "Unit Chilled Water Valve Position - GF, FCU-C0G-05" at bounding box center [270, 220] width 203 height 16
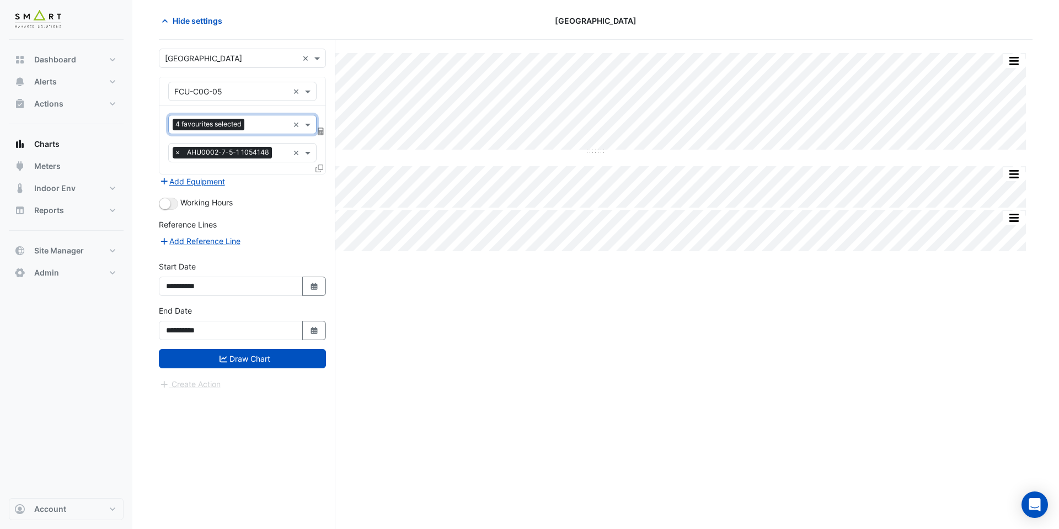
scroll to position [0, 0]
click at [270, 361] on button "Draw Chart" at bounding box center [242, 358] width 167 height 19
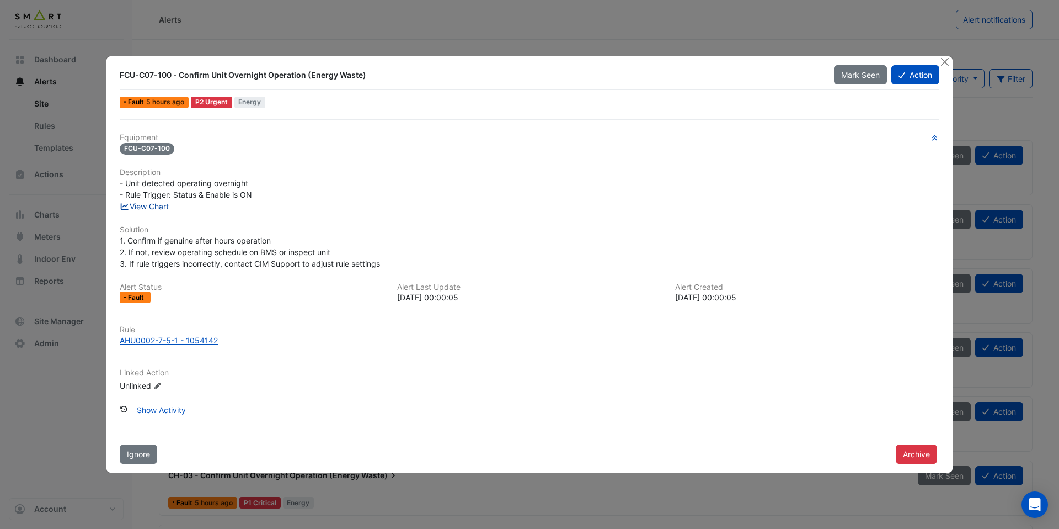
click at [152, 209] on link "View Chart" at bounding box center [144, 205] width 49 height 9
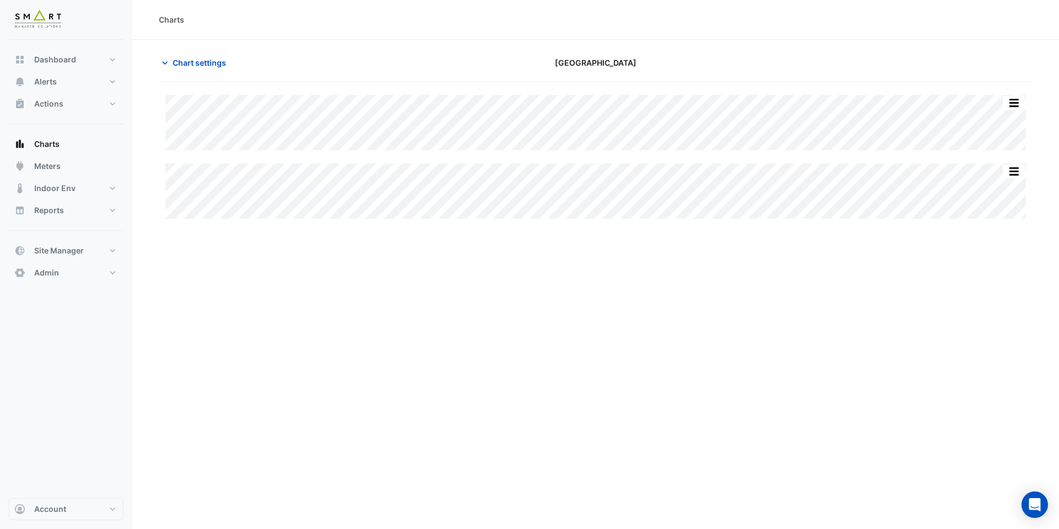
type input "**********"
click at [192, 61] on span "Chart settings" at bounding box center [200, 63] width 54 height 12
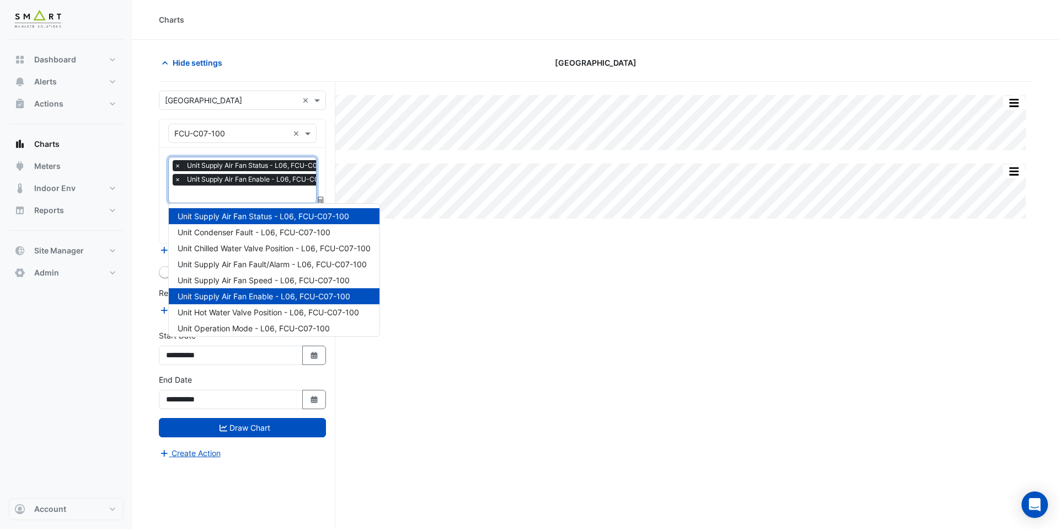
click at [205, 193] on input "text" at bounding box center [258, 195] width 169 height 12
click at [253, 254] on div "Unit Chilled Water Valve Position - L06, FCU-C07-100" at bounding box center [274, 248] width 211 height 16
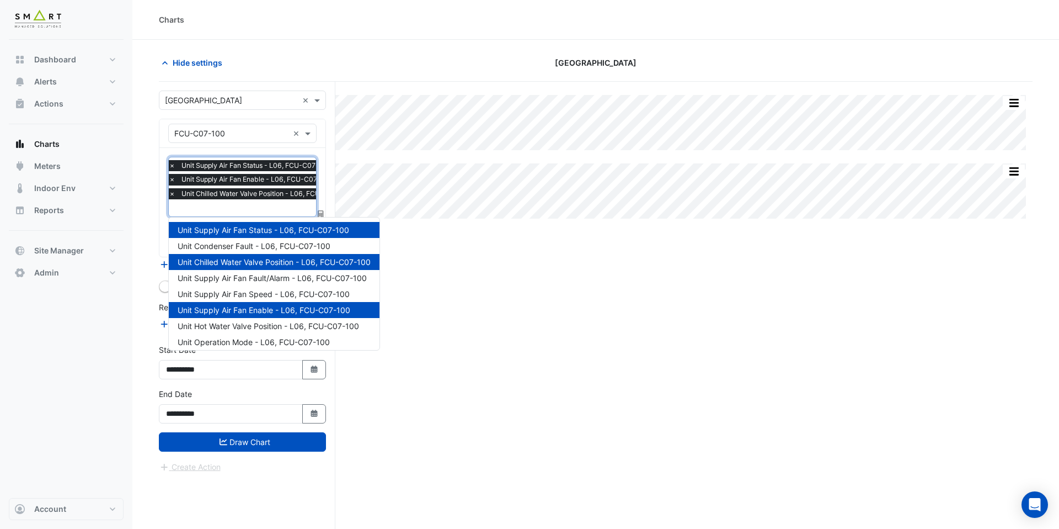
click at [256, 210] on input "text" at bounding box center [263, 209] width 189 height 12
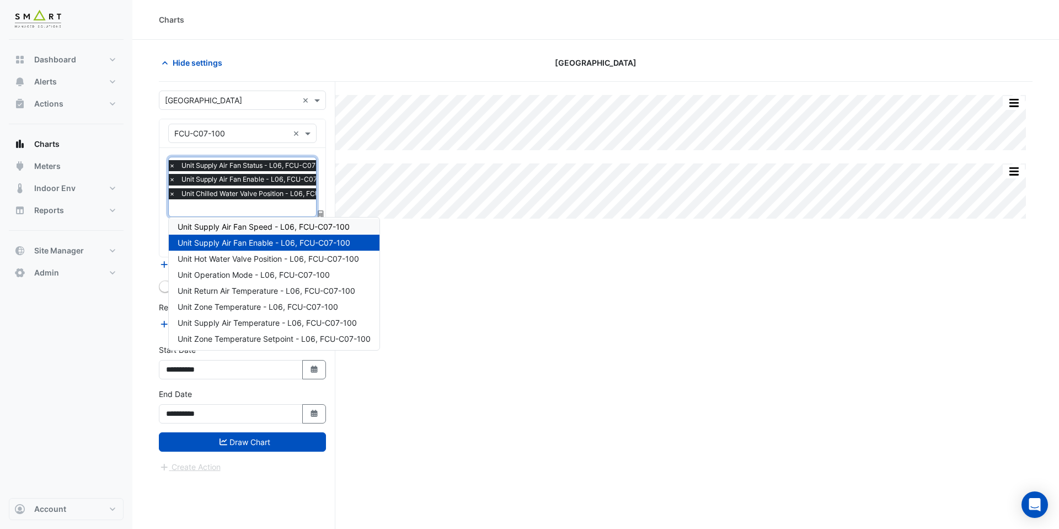
scroll to position [68, 0]
click at [255, 326] on div "Unit Supply Air Temperature - L06, FCU-C07-100" at bounding box center [274, 321] width 211 height 16
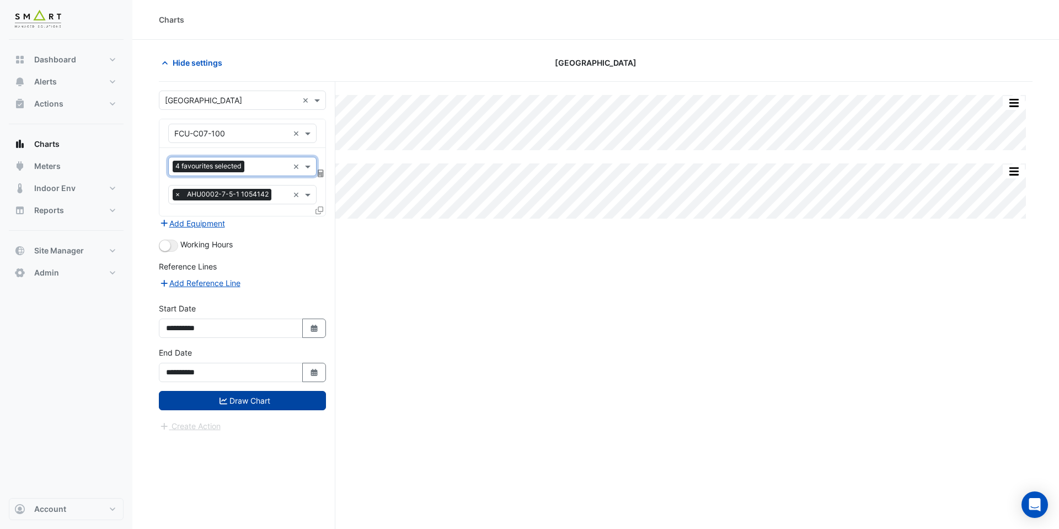
click at [255, 405] on button "Draw Chart" at bounding box center [242, 400] width 167 height 19
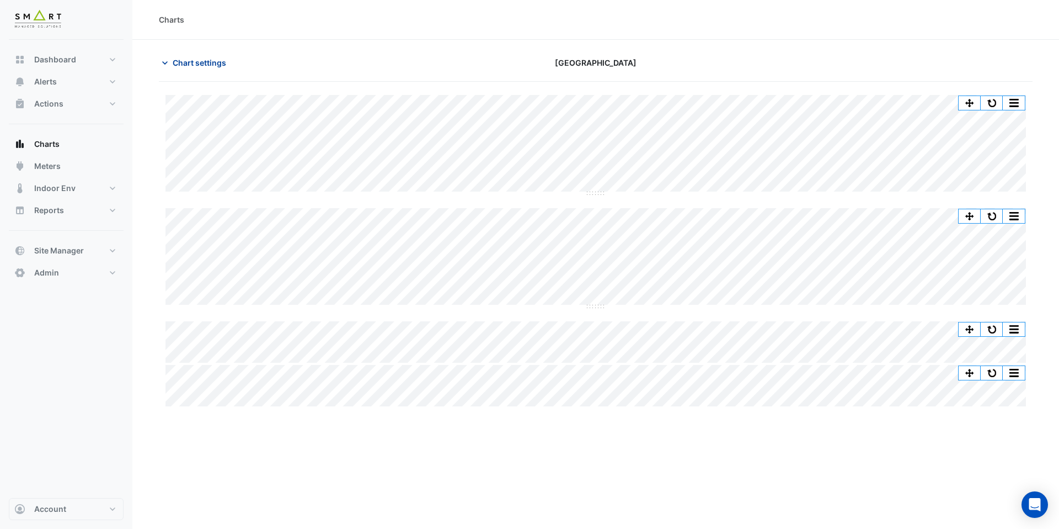
click at [186, 63] on span "Chart settings" at bounding box center [200, 63] width 54 height 12
click at [203, 66] on span "Chart settings" at bounding box center [200, 63] width 54 height 12
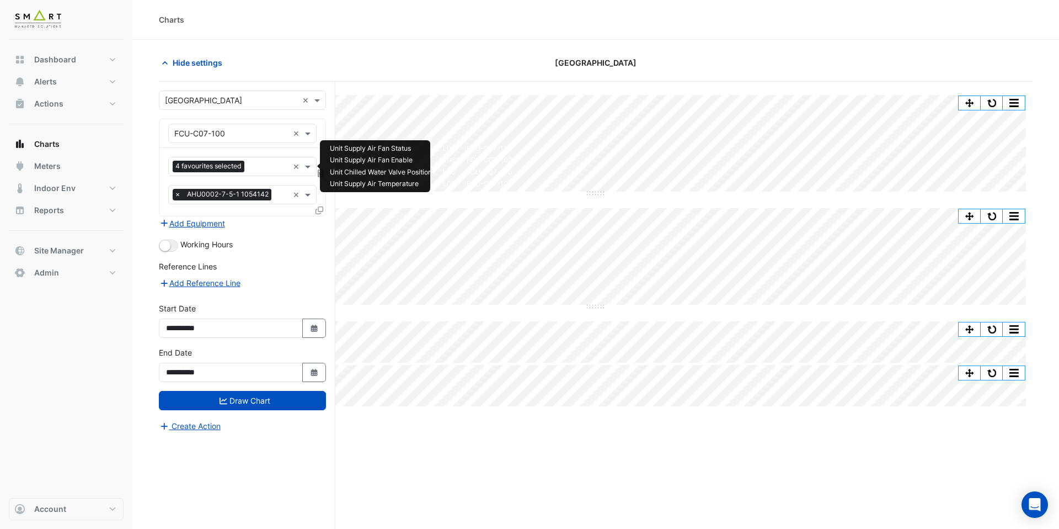
click at [257, 166] on input "text" at bounding box center [269, 168] width 40 height 12
type input "***"
click at [258, 188] on span "Unit Hot Water Valve Position - L06, FCU-C07-100" at bounding box center [269, 189] width 182 height 9
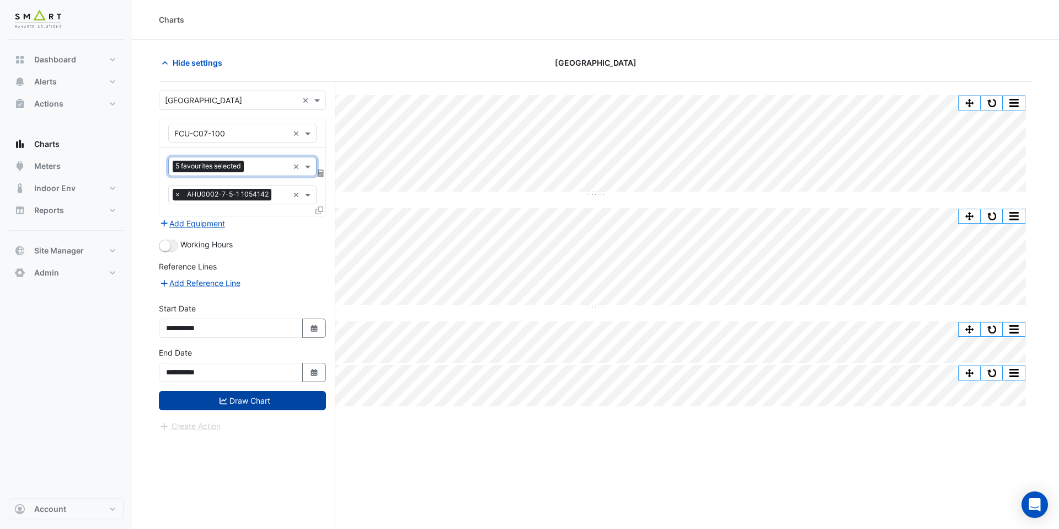
click at [261, 409] on button "Draw Chart" at bounding box center [242, 400] width 167 height 19
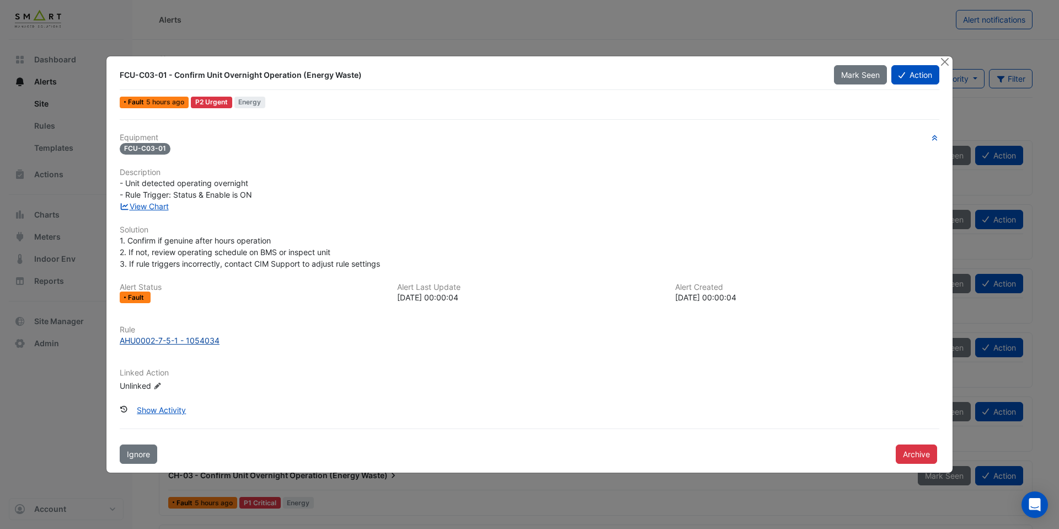
click at [201, 340] on div "AHU0002-7-5-1 - 1054034" at bounding box center [170, 340] width 100 height 12
click at [153, 207] on link "View Chart" at bounding box center [144, 205] width 49 height 9
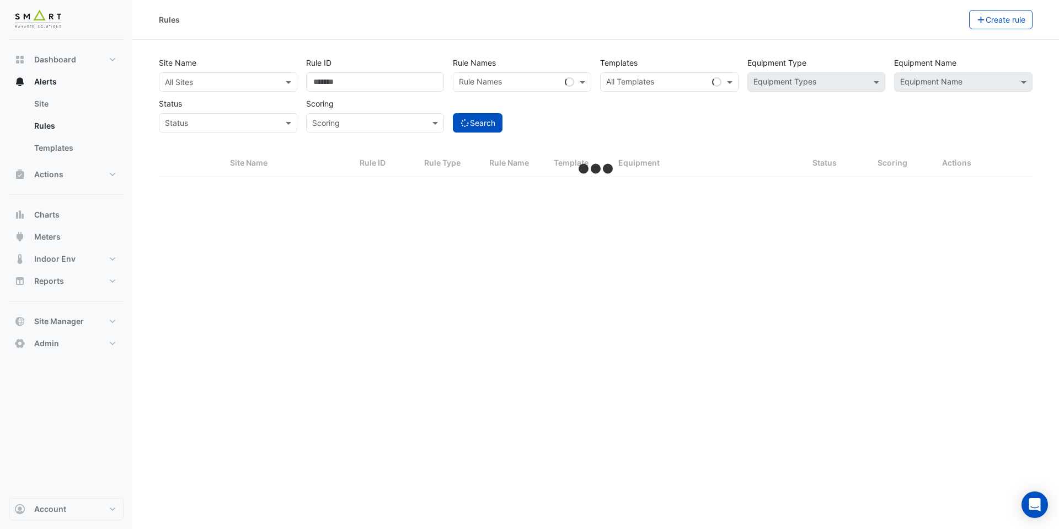
select select "***"
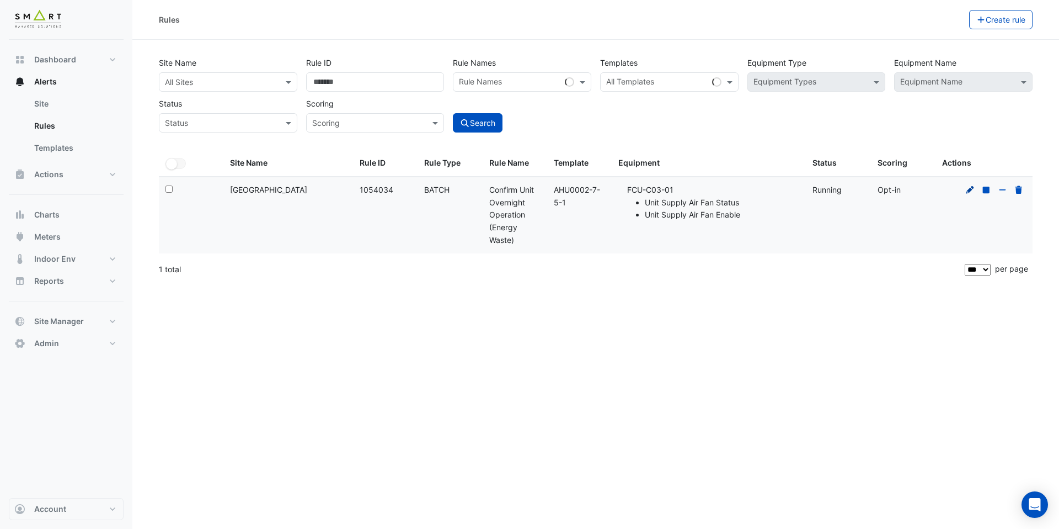
click at [973, 188] on icon at bounding box center [971, 189] width 8 height 8
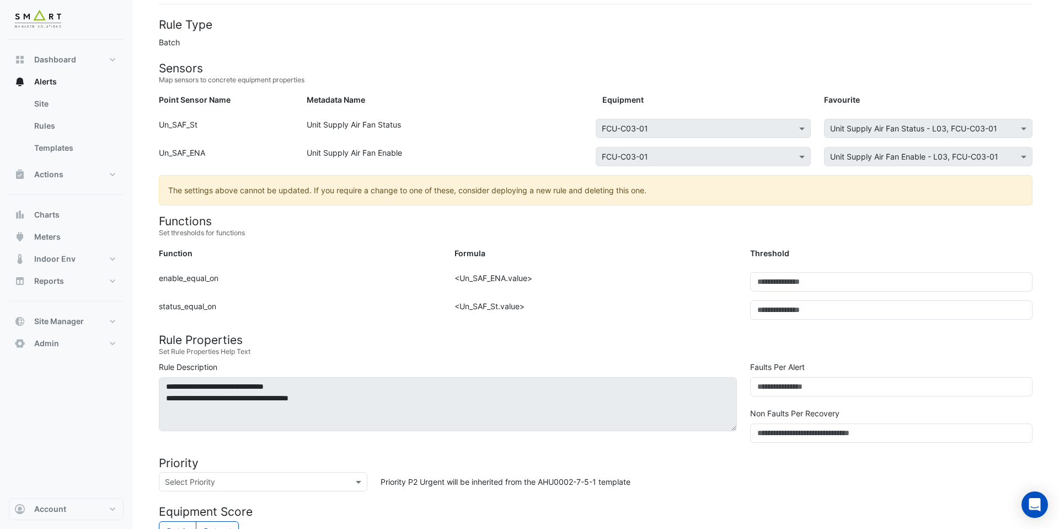
scroll to position [195, 0]
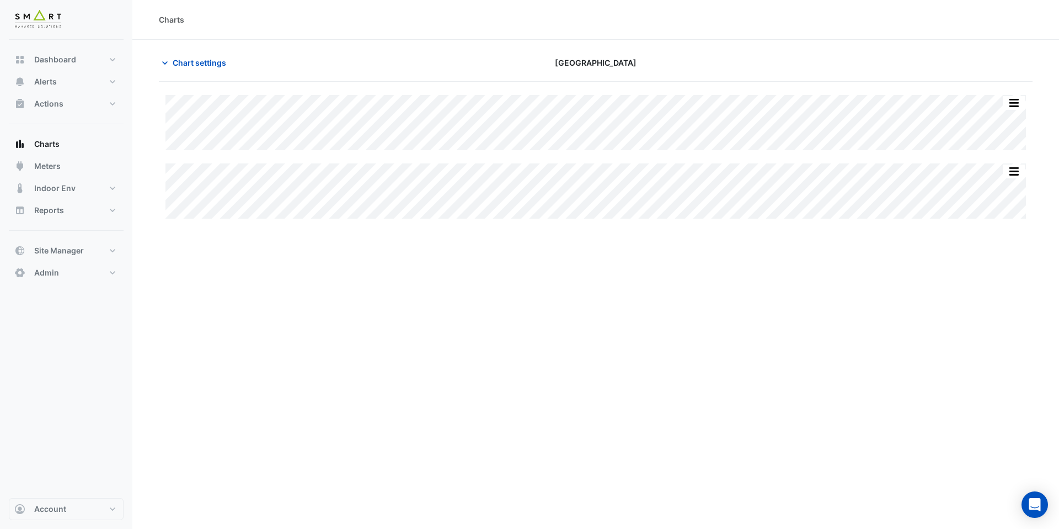
type input "**********"
click at [209, 70] on button "Chart settings" at bounding box center [196, 62] width 74 height 19
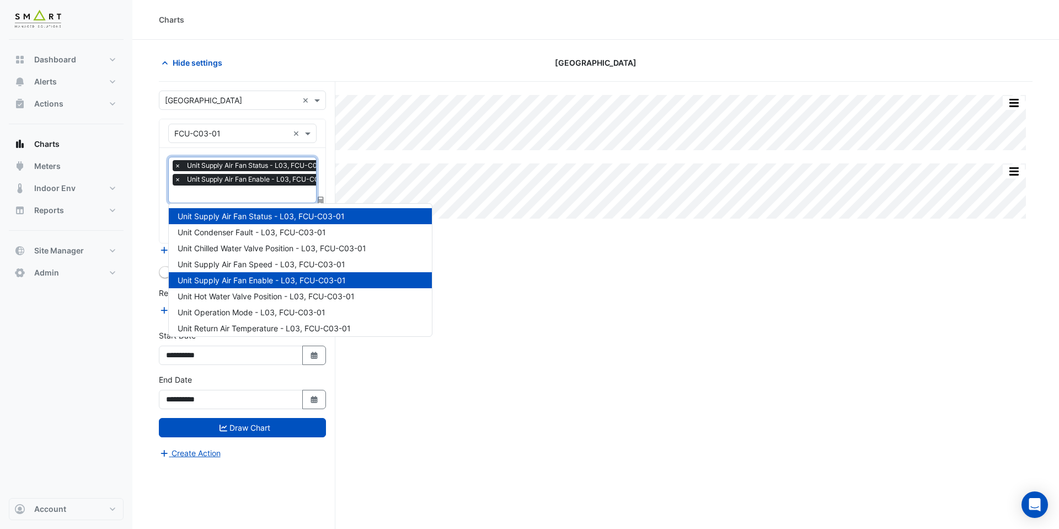
click at [248, 199] on div at bounding box center [256, 195] width 167 height 14
click at [247, 240] on div "Unit Chilled Water Valve Position - L03, FCU-C03-01" at bounding box center [300, 248] width 263 height 16
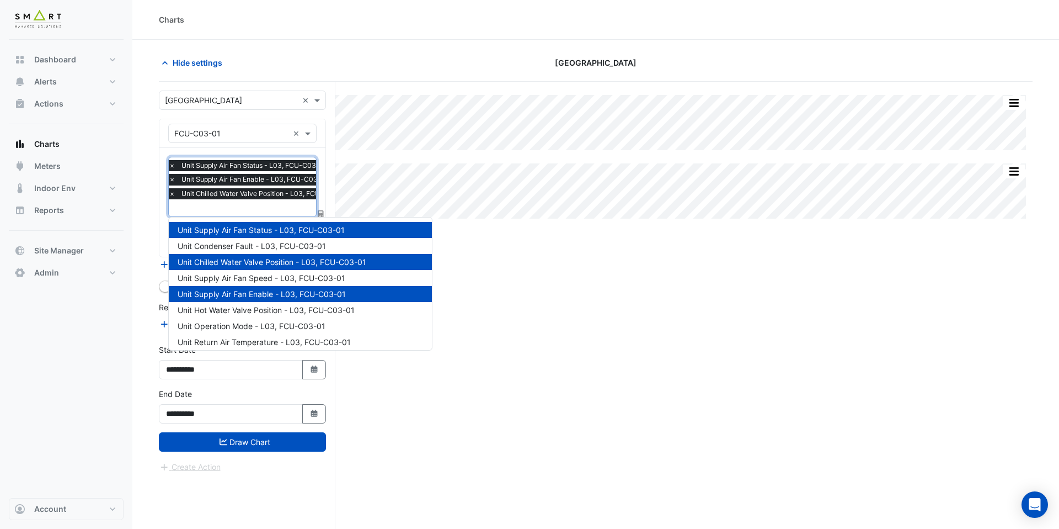
click at [249, 205] on input "text" at bounding box center [261, 209] width 185 height 12
click at [267, 312] on span "Unit Hot Water Valve Position - L03, FCU-C03-01" at bounding box center [266, 309] width 177 height 9
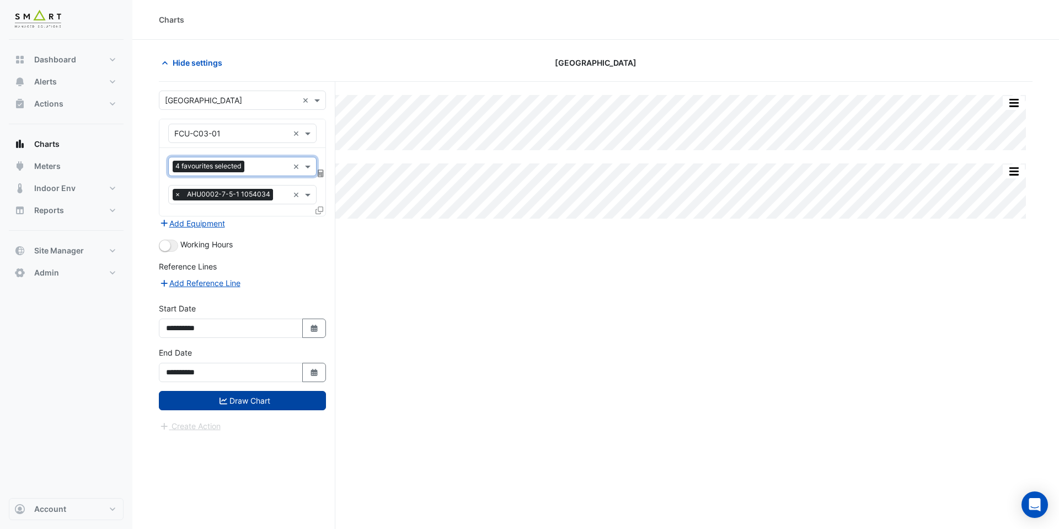
click at [272, 401] on button "Draw Chart" at bounding box center [242, 400] width 167 height 19
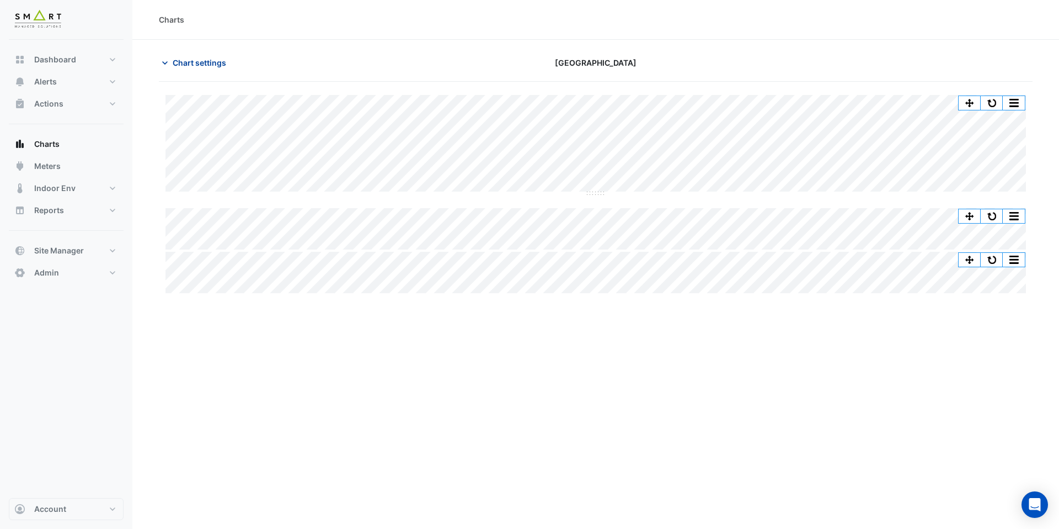
click at [218, 65] on span "Chart settings" at bounding box center [200, 63] width 54 height 12
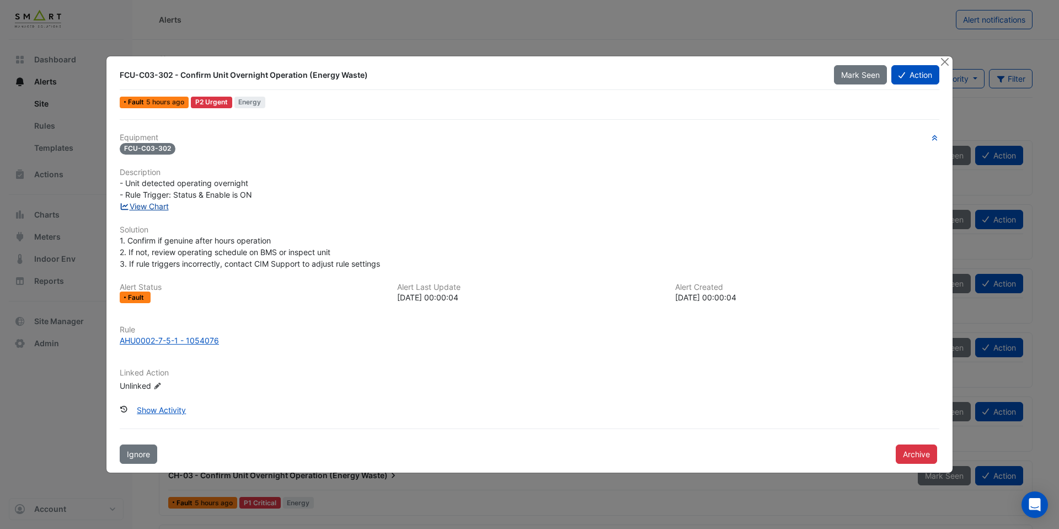
click at [152, 201] on link "View Chart" at bounding box center [144, 205] width 49 height 9
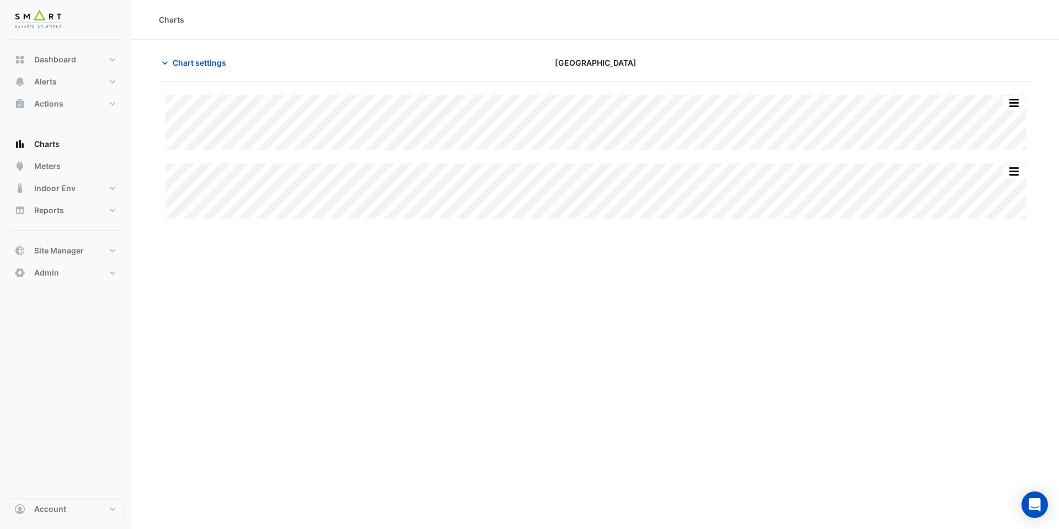
type input "**********"
click at [190, 61] on span "Chart settings" at bounding box center [200, 63] width 54 height 12
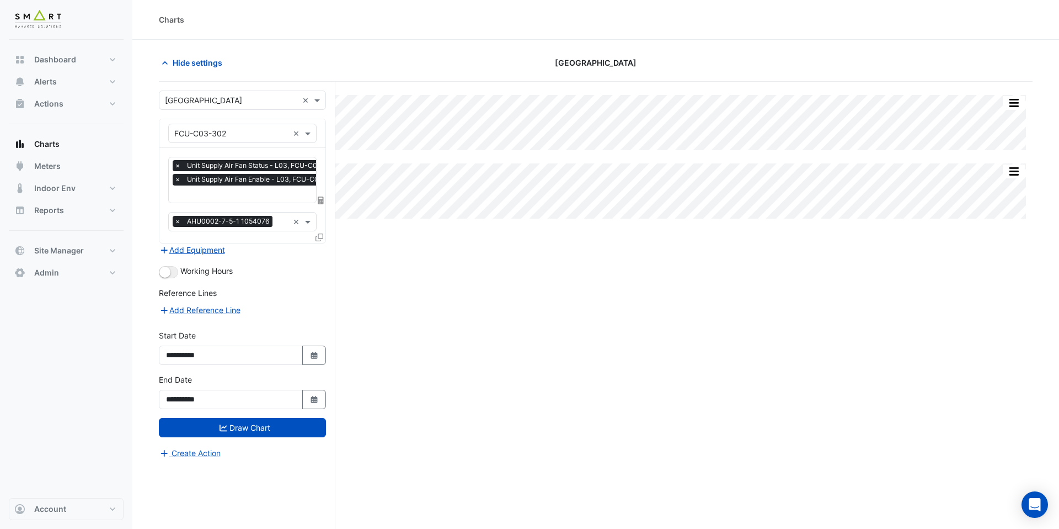
scroll to position [0, 6]
click at [231, 197] on input "text" at bounding box center [254, 195] width 171 height 12
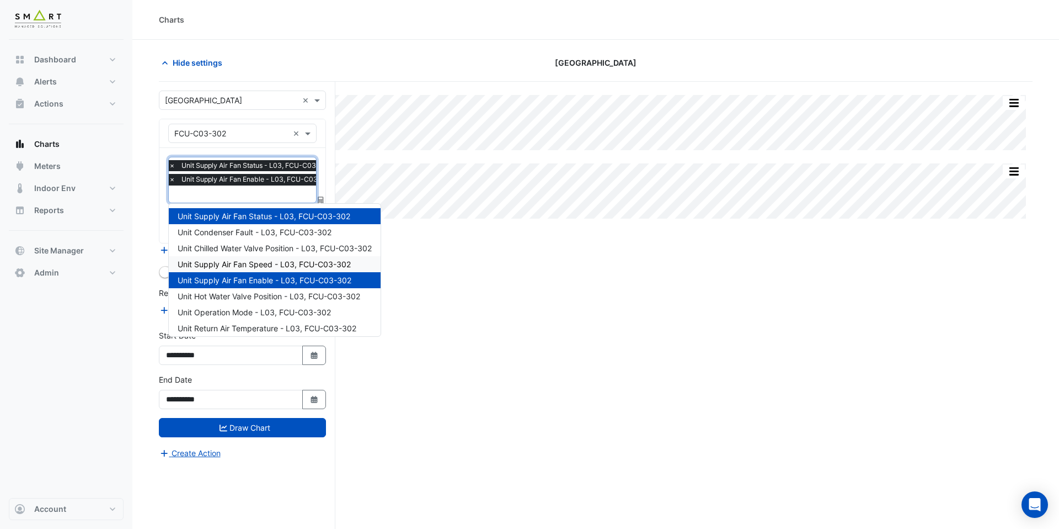
click at [254, 263] on span "Unit Supply Air Fan Speed - L03, FCU-C03-302" at bounding box center [264, 263] width 173 height 9
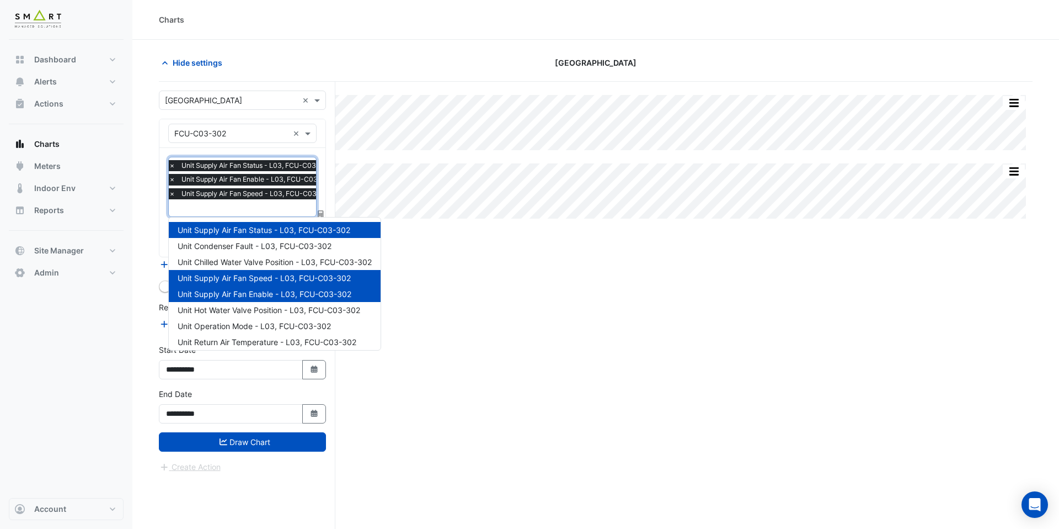
click at [253, 213] on input "text" at bounding box center [254, 209] width 171 height 12
type input "**"
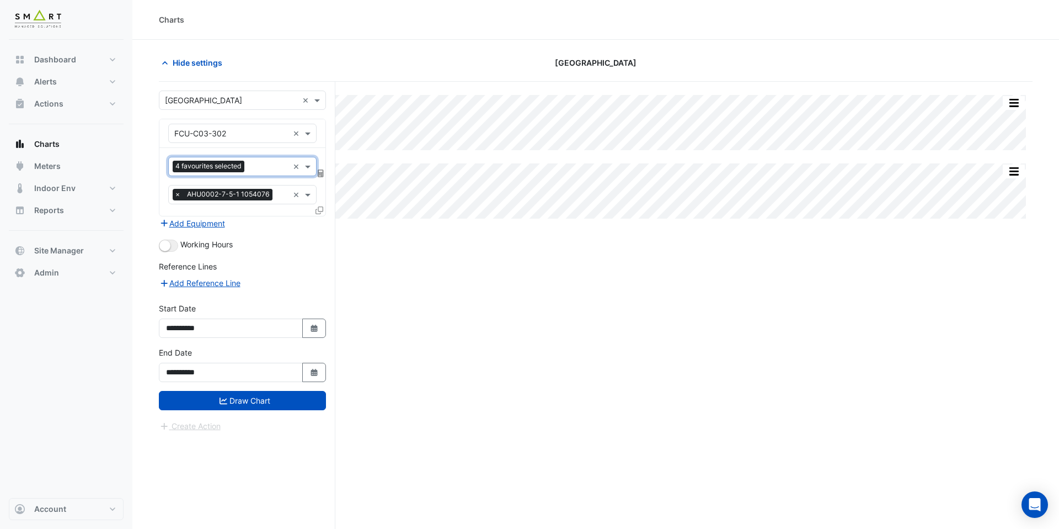
scroll to position [0, 0]
type input "***"
click at [274, 190] on span "Unit Hot Water Valve Position - L03, FCU-C03-302" at bounding box center [269, 189] width 183 height 9
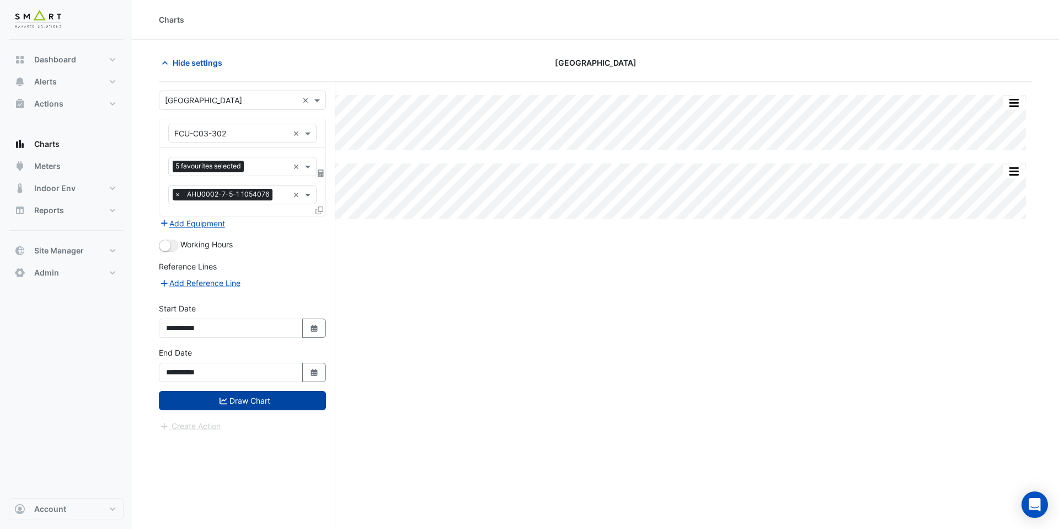
click at [263, 406] on button "Draw Chart" at bounding box center [242, 400] width 167 height 19
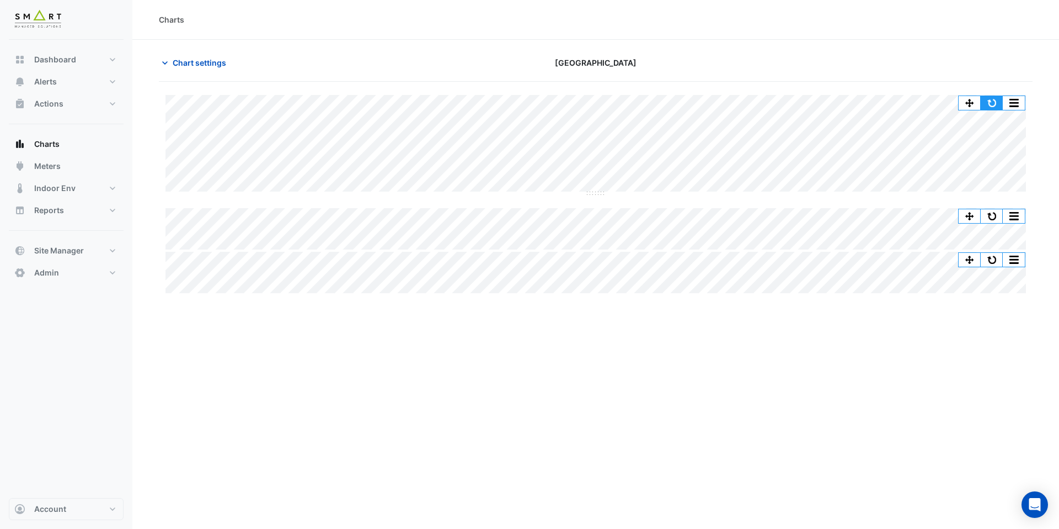
click at [989, 99] on button "button" at bounding box center [992, 103] width 22 height 14
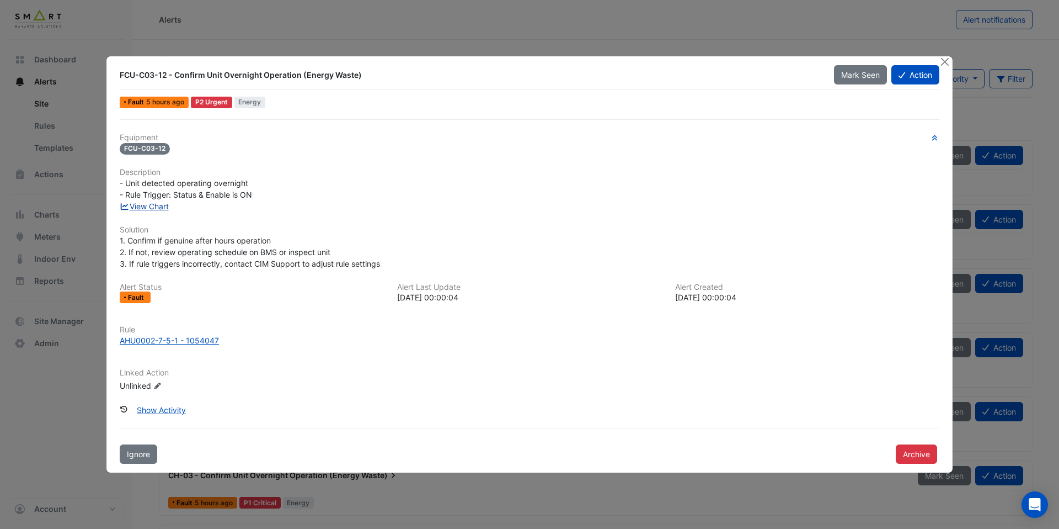
click at [162, 207] on link "View Chart" at bounding box center [144, 205] width 49 height 9
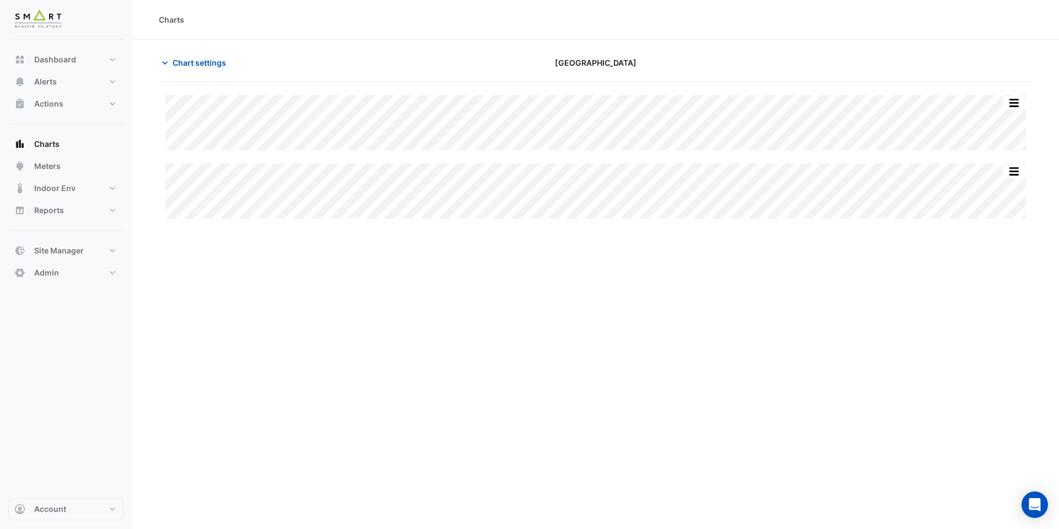
type input "**********"
click at [214, 63] on span "Chart settings" at bounding box center [200, 63] width 54 height 12
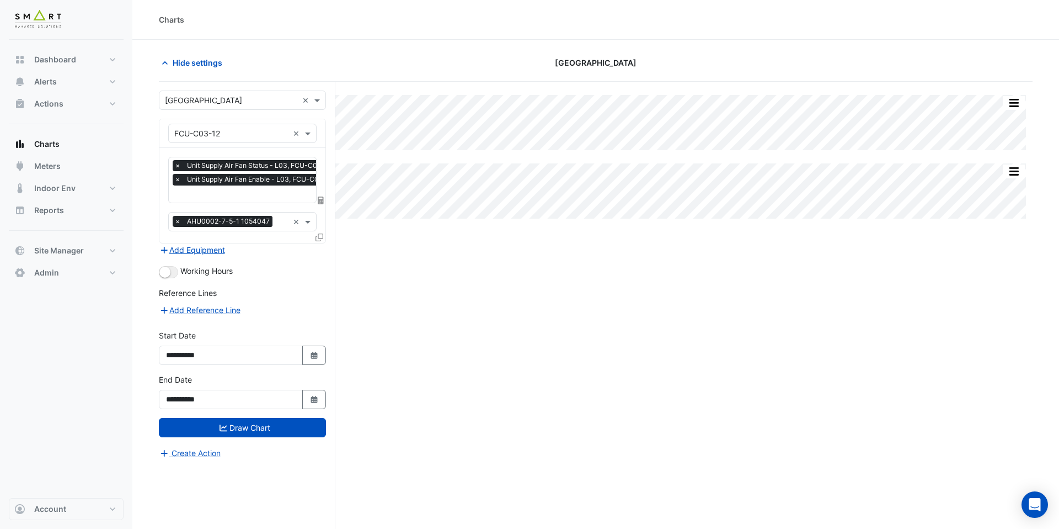
click at [247, 198] on input "text" at bounding box center [256, 195] width 165 height 12
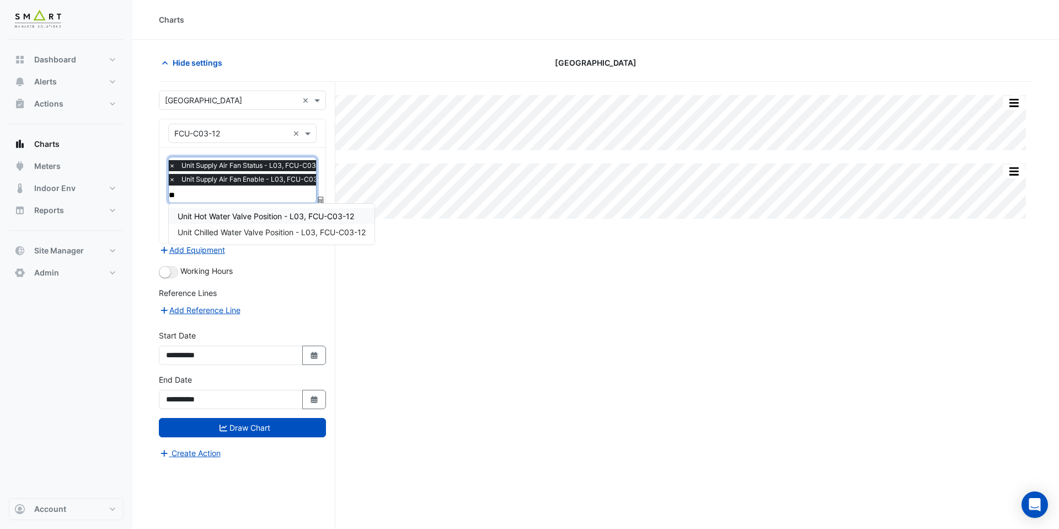
type input "***"
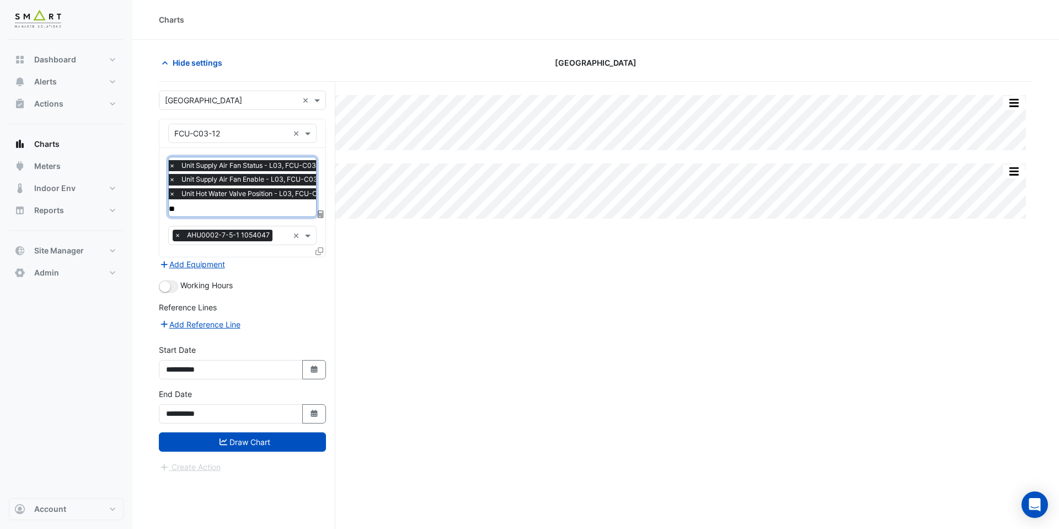
type input "***"
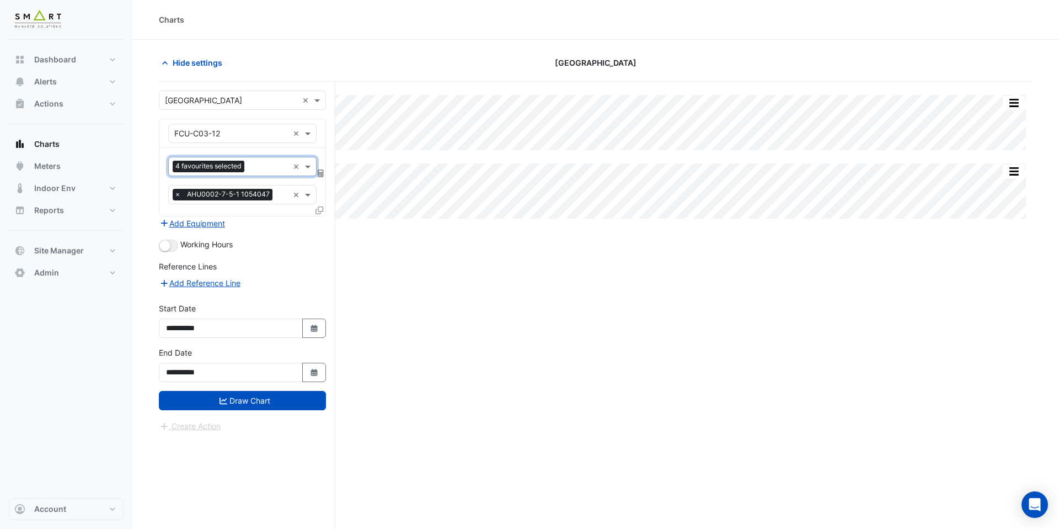
scroll to position [0, 0]
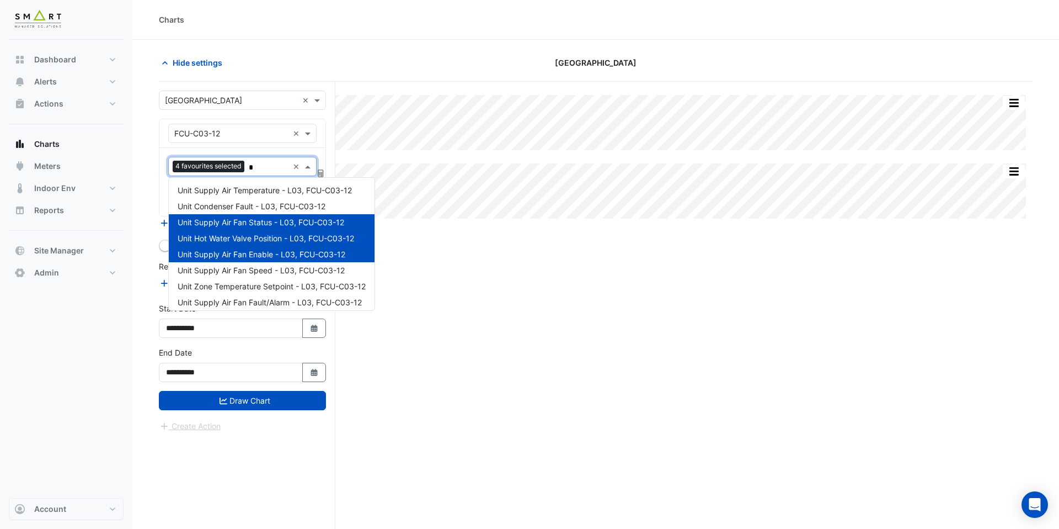
type input "**"
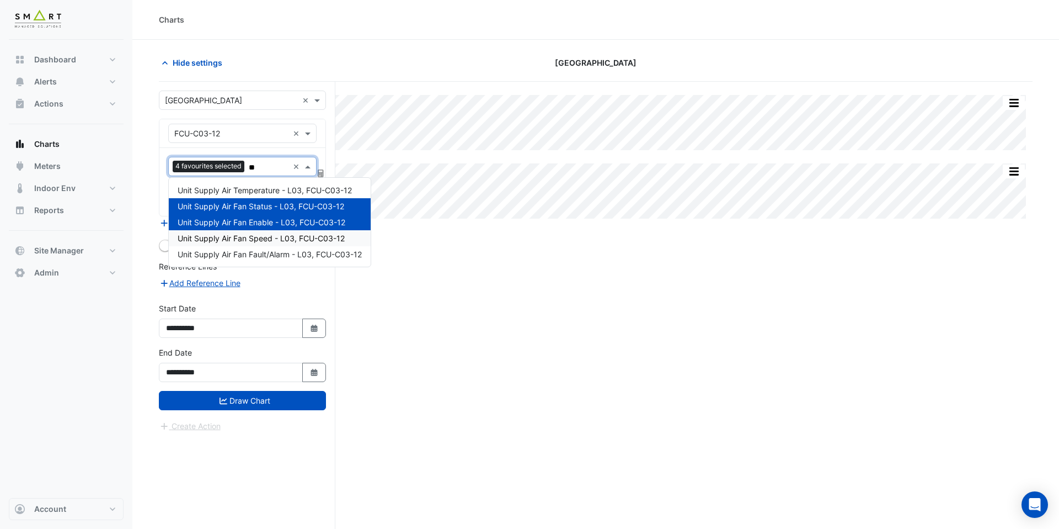
click at [260, 241] on span "Unit Supply Air Fan Speed - L03, FCU-C03-12" at bounding box center [261, 237] width 167 height 9
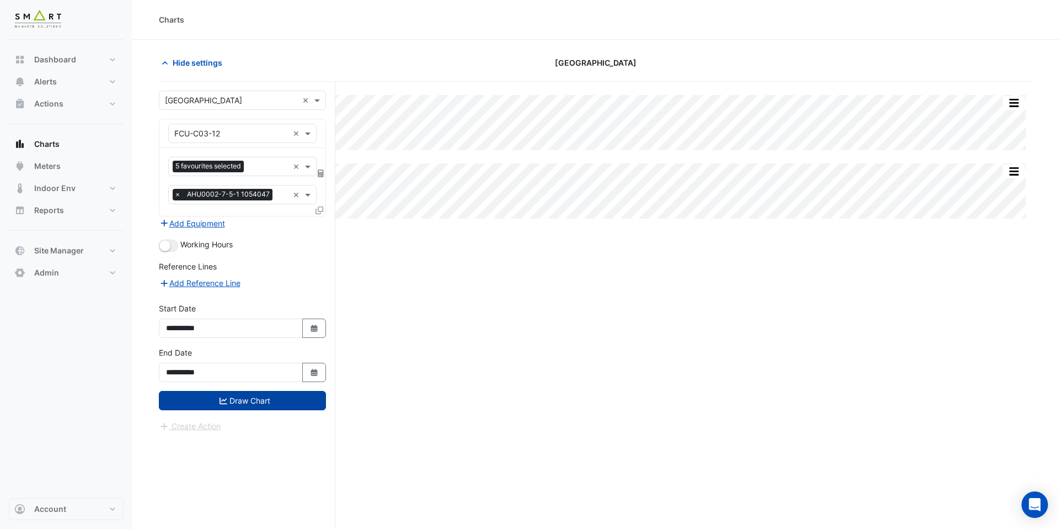
click at [248, 398] on button "Draw Chart" at bounding box center [242, 400] width 167 height 19
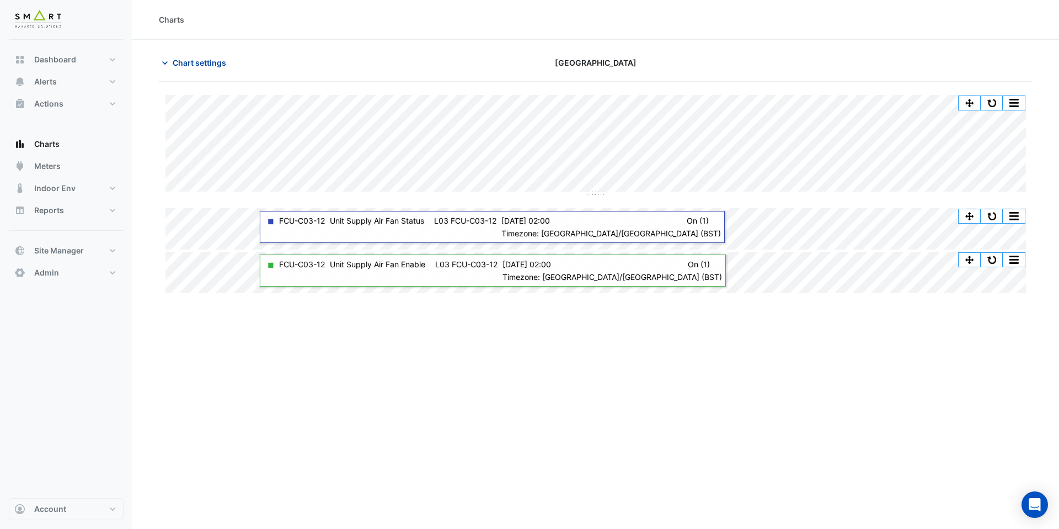
click at [207, 62] on span "Chart settings" at bounding box center [200, 63] width 54 height 12
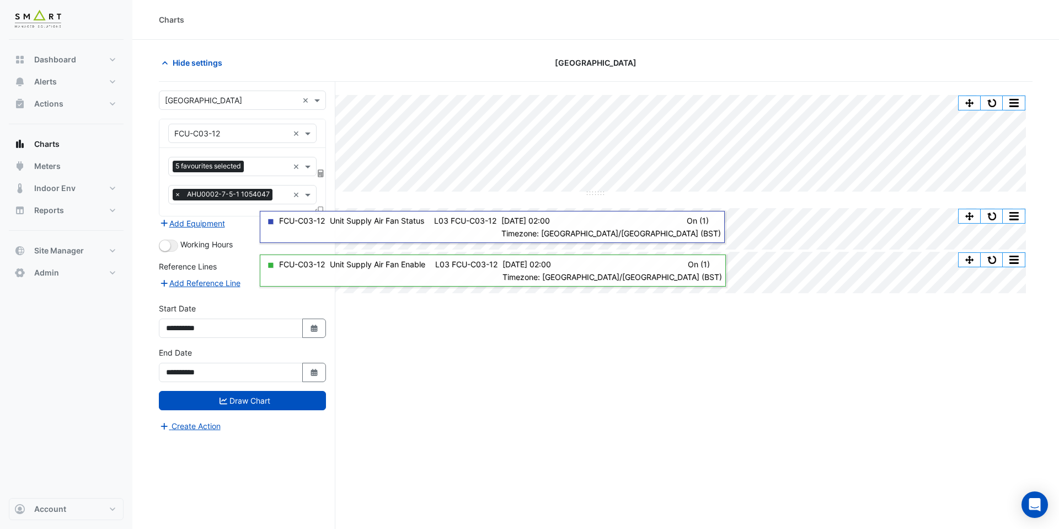
click at [323, 209] on div at bounding box center [321, 212] width 10 height 16
click at [319, 209] on icon at bounding box center [320, 210] width 8 height 8
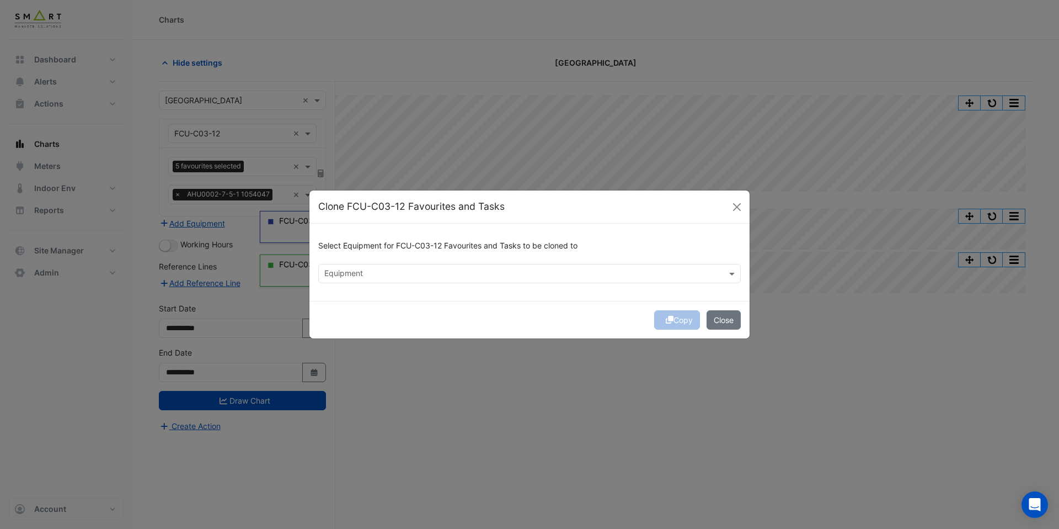
click at [345, 287] on div "Select Equipment for FCU-C03-12 Favourites and Tasks to be cloned to Equipment" at bounding box center [530, 261] width 440 height 77
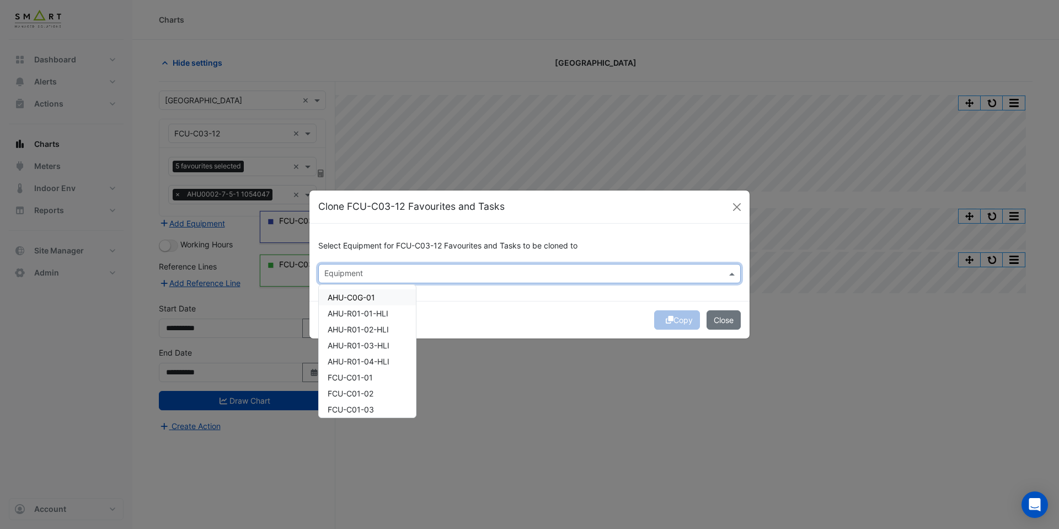
click at [351, 275] on input "text" at bounding box center [523, 275] width 398 height 12
click at [367, 377] on span "FCU-C01-01" at bounding box center [350, 376] width 45 height 9
click at [564, 321] on div "Copy Close" at bounding box center [530, 320] width 440 height 38
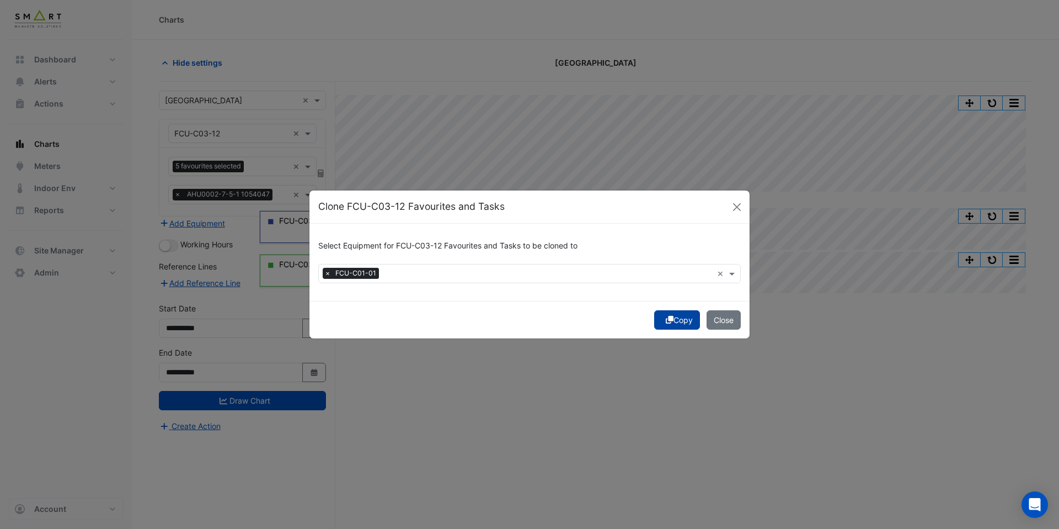
click at [672, 318] on button "Copy" at bounding box center [677, 319] width 46 height 19
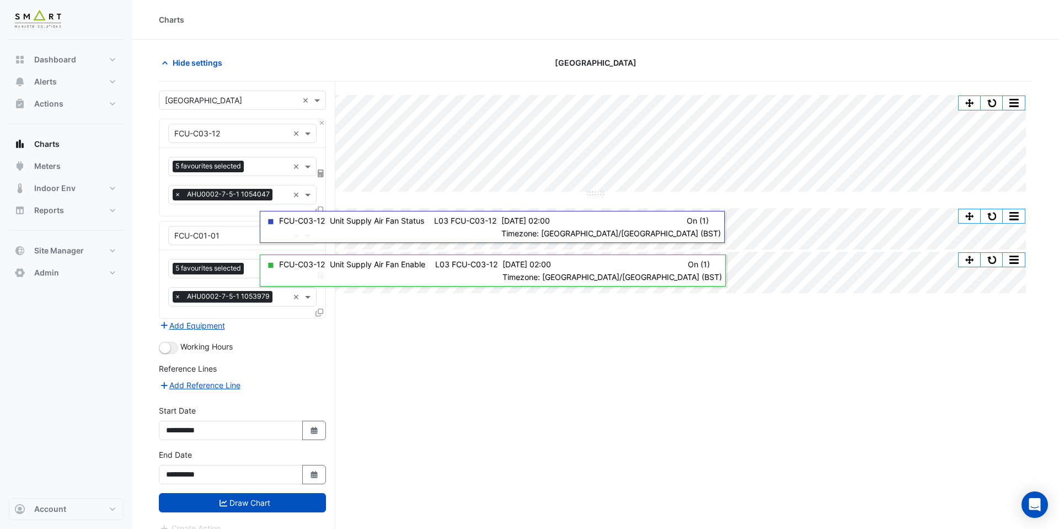
click at [248, 514] on form "× Marble Arch Place × × FCU-C03-12 × 5 favourites selected × × AHU0002-7-5-1 10…" at bounding box center [242, 312] width 167 height 444
click at [248, 509] on button "Draw Chart" at bounding box center [242, 502] width 167 height 19
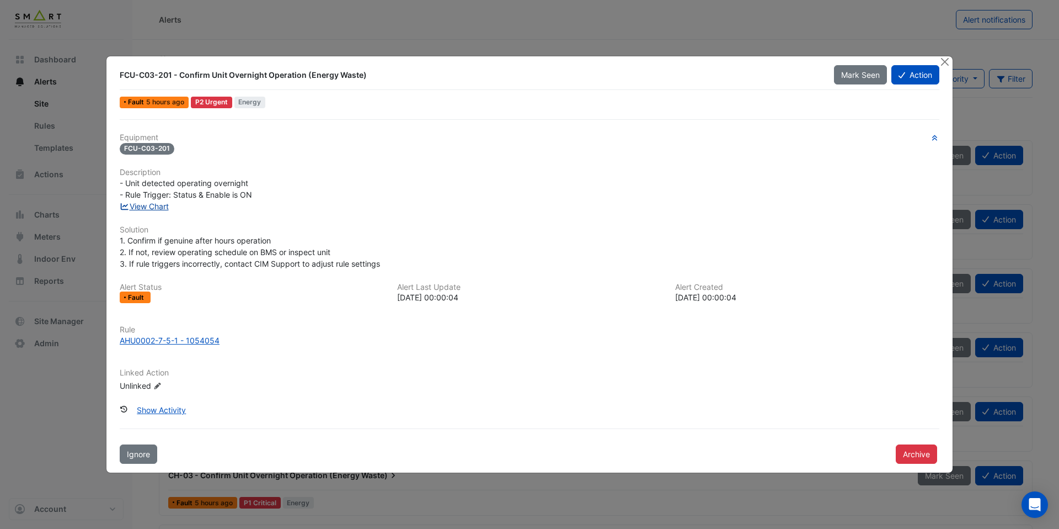
click at [162, 207] on link "View Chart" at bounding box center [144, 205] width 49 height 9
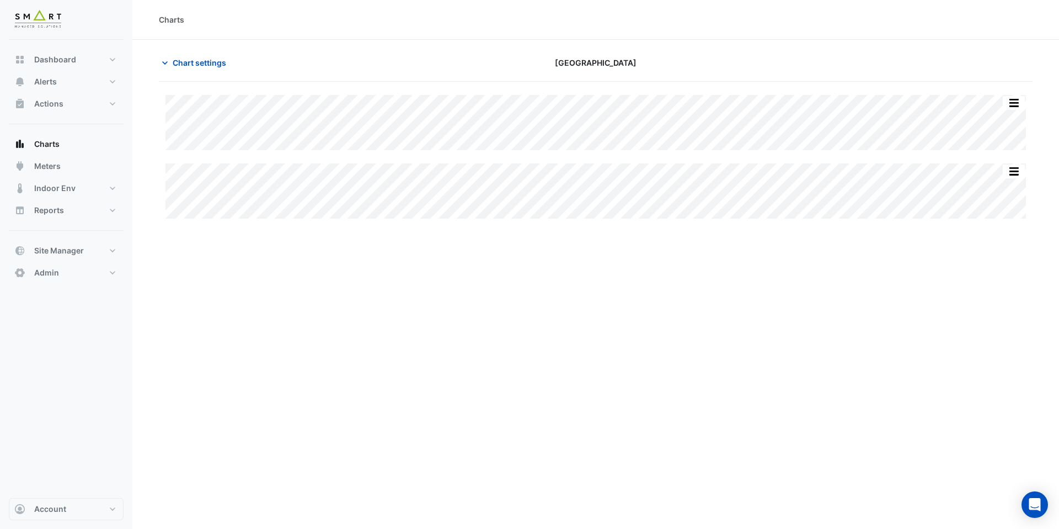
type input "**********"
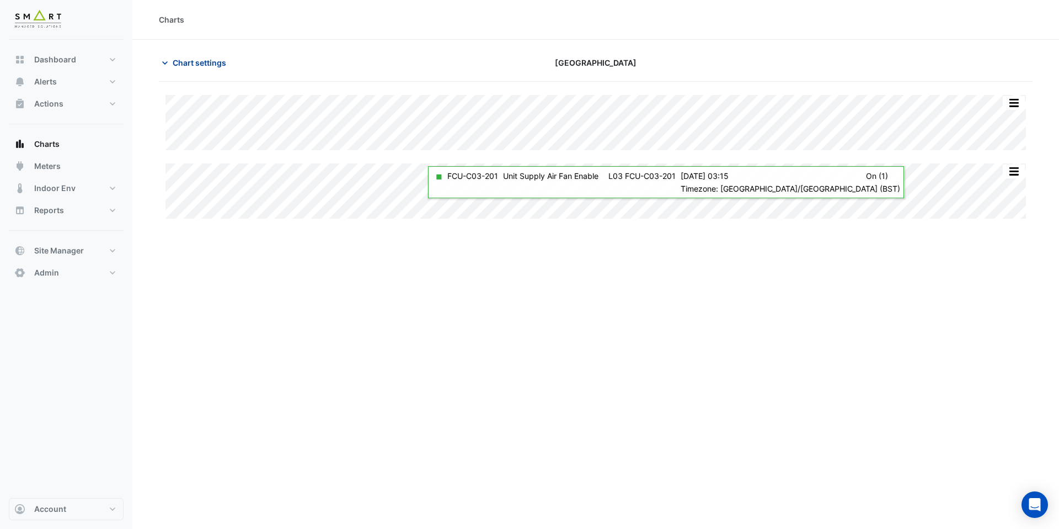
click at [214, 68] on button "Chart settings" at bounding box center [196, 62] width 74 height 19
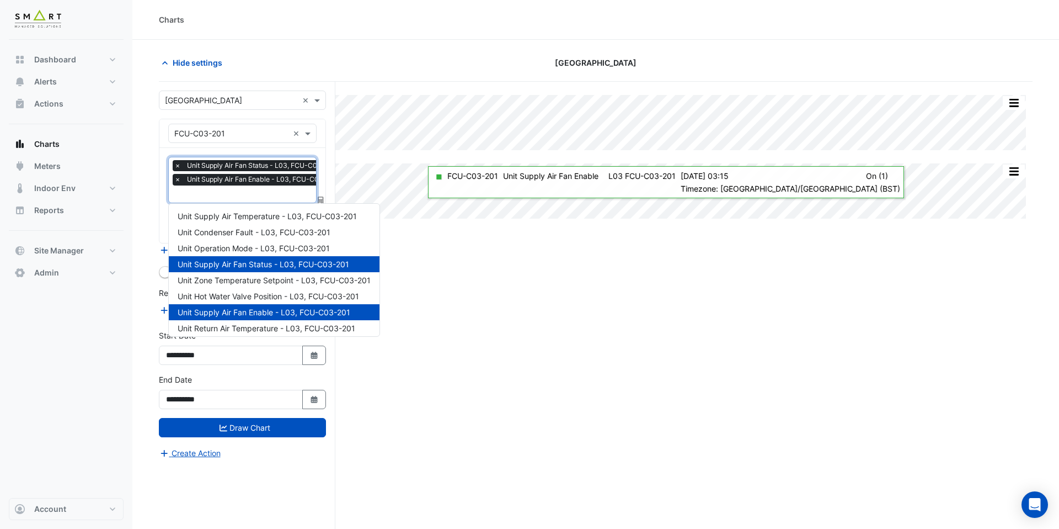
click at [237, 195] on input "text" at bounding box center [258, 195] width 169 height 12
click at [244, 220] on span "Unit Supply Air Temperature - L03, FCU-C03-201" at bounding box center [267, 215] width 179 height 9
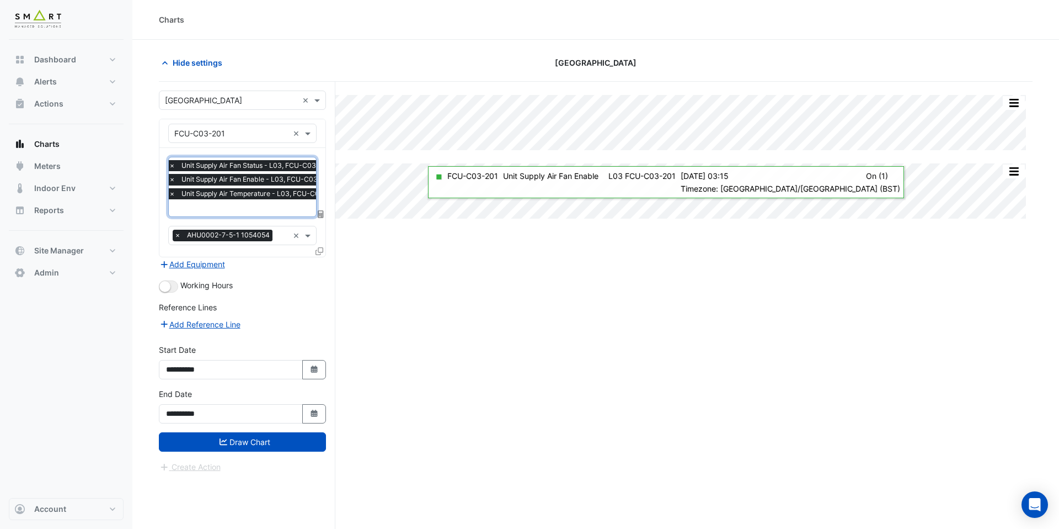
click at [249, 204] on input "text" at bounding box center [256, 209] width 175 height 12
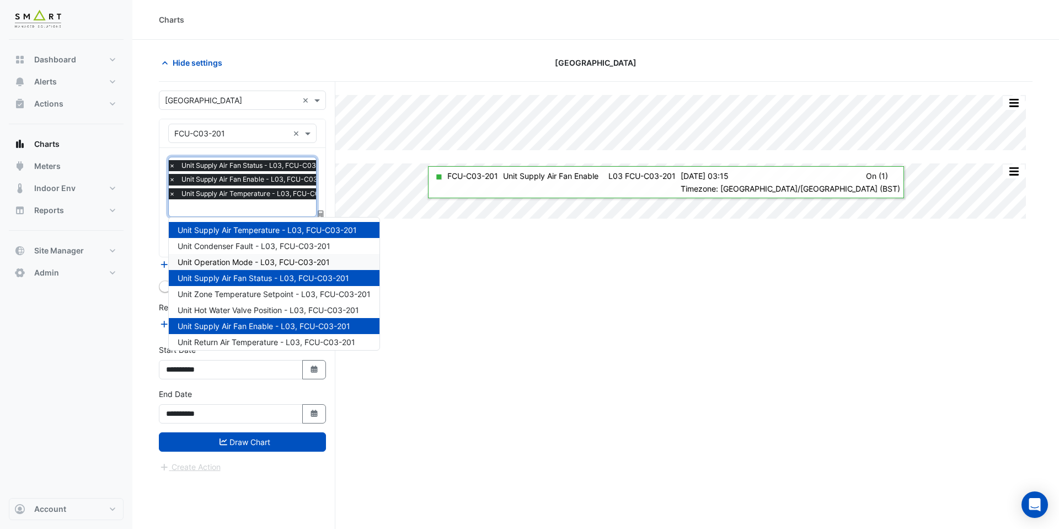
click at [258, 262] on span "Unit Operation Mode - L03, FCU-C03-201" at bounding box center [254, 261] width 152 height 9
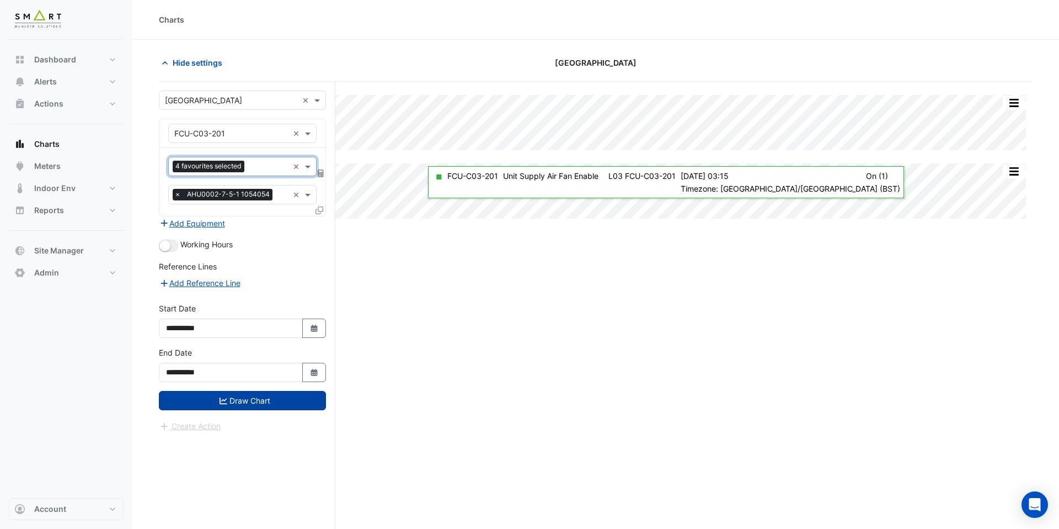
click at [257, 397] on button "Draw Chart" at bounding box center [242, 400] width 167 height 19
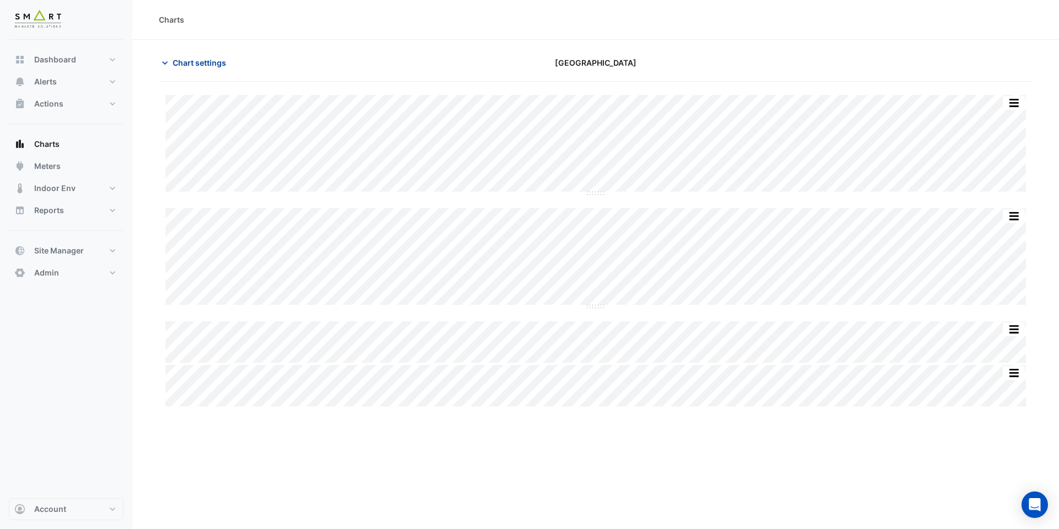
click at [183, 63] on span "Chart settings" at bounding box center [200, 63] width 54 height 12
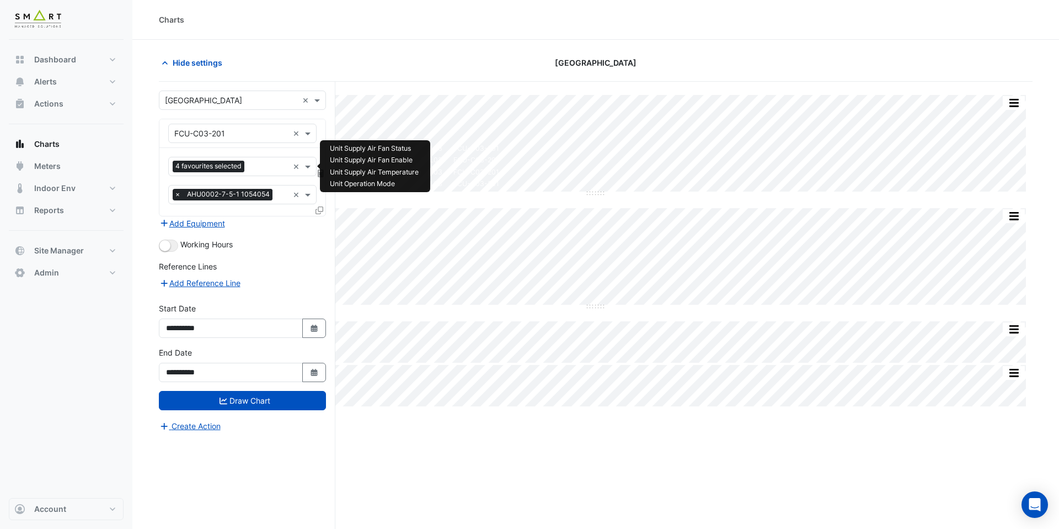
click at [258, 169] on input "text" at bounding box center [269, 168] width 40 height 12
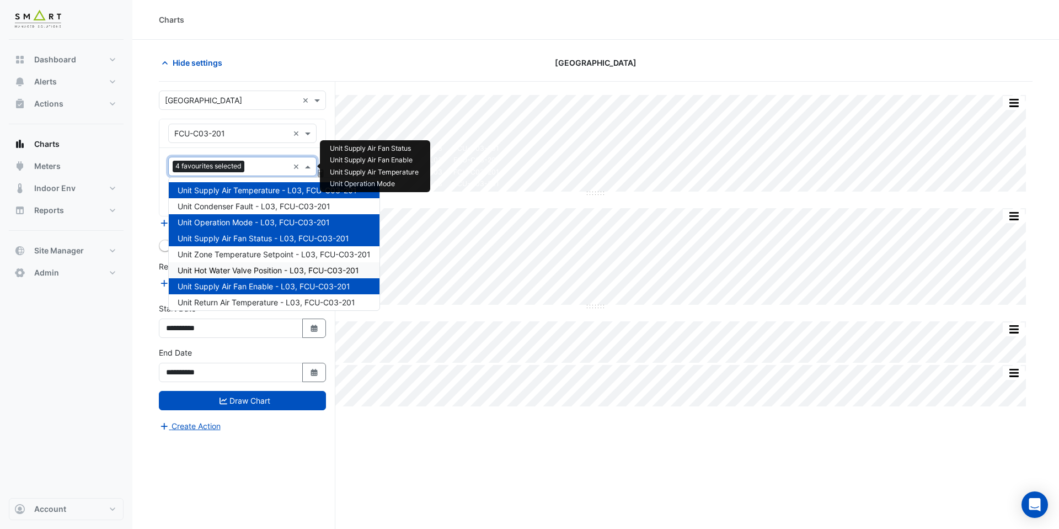
click at [263, 265] on span "Unit Hot Water Valve Position - L03, FCU-C03-201" at bounding box center [269, 269] width 182 height 9
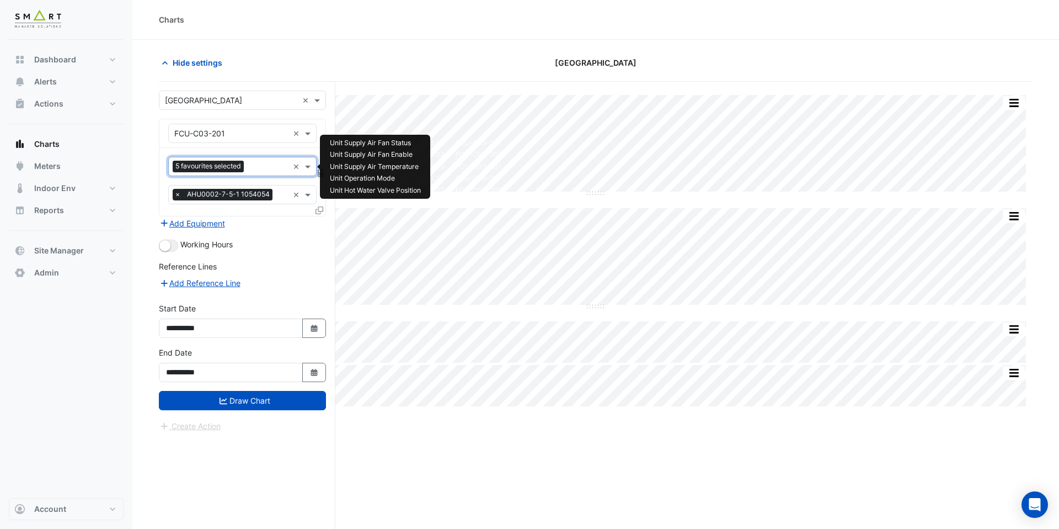
click at [257, 169] on input "text" at bounding box center [268, 168] width 40 height 12
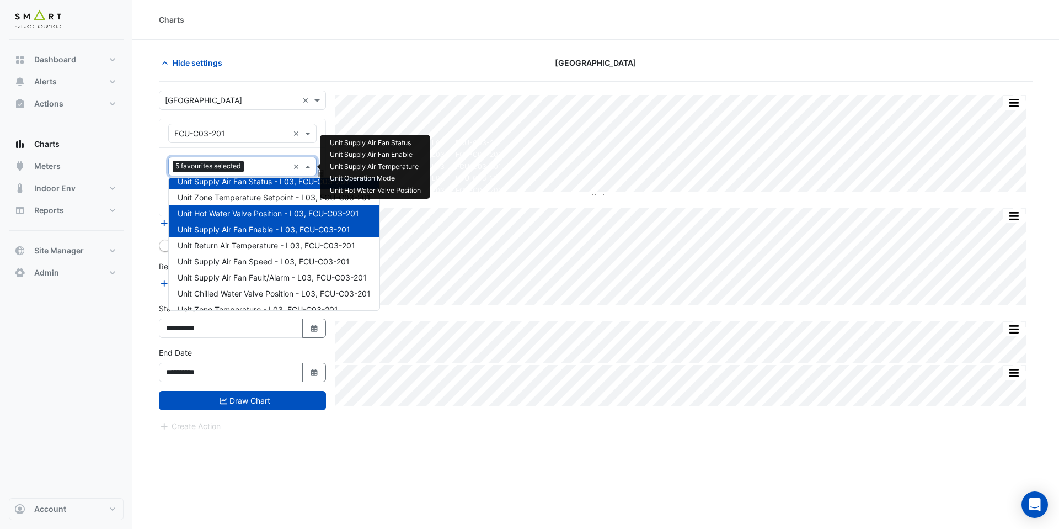
scroll to position [58, 0]
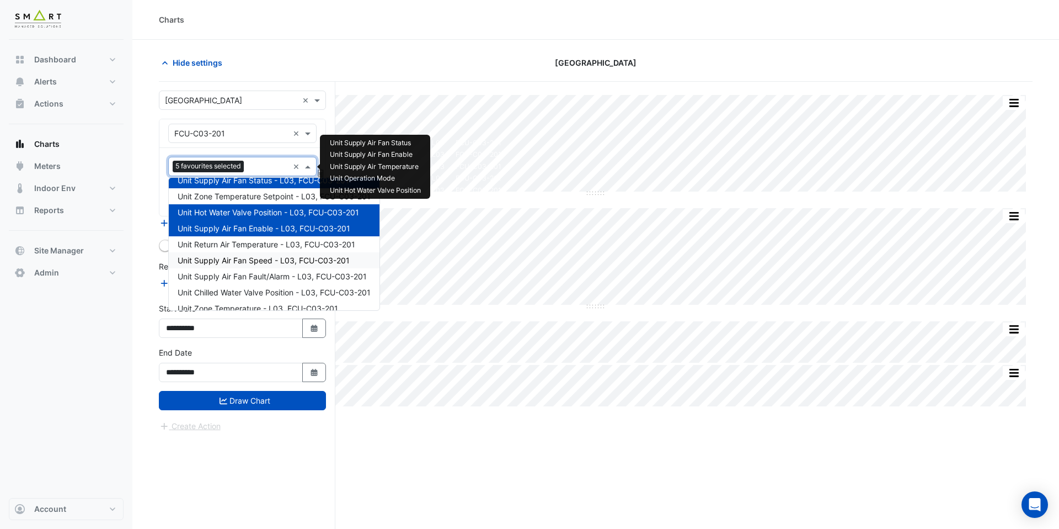
click at [275, 265] on div "Unit Supply Air Fan Speed - L03, FCU-C03-201" at bounding box center [274, 260] width 211 height 16
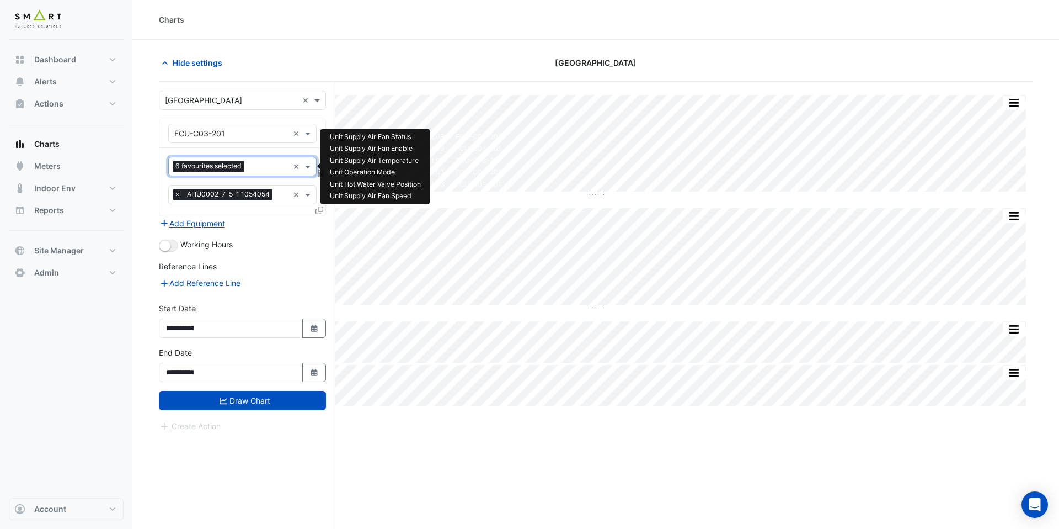
click at [260, 135] on input "text" at bounding box center [231, 134] width 114 height 12
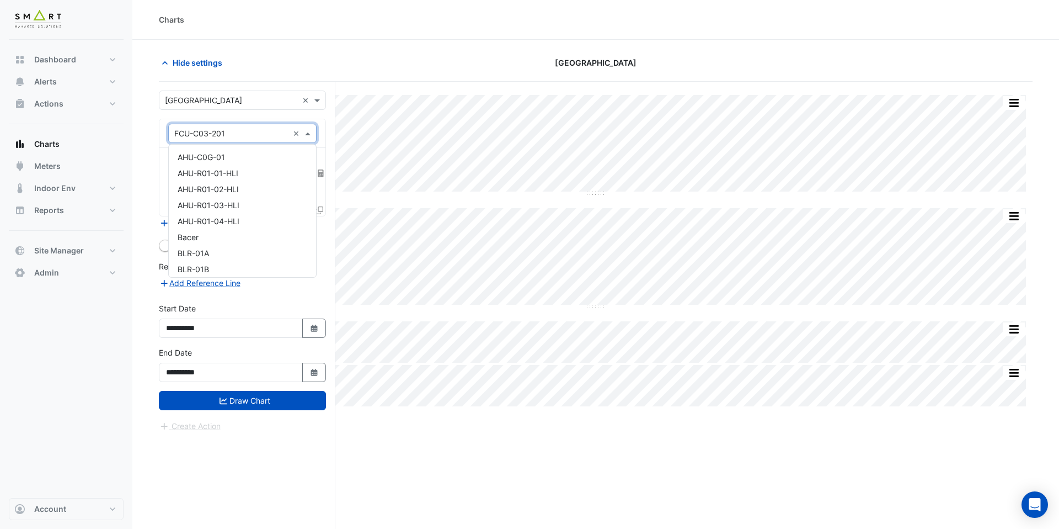
scroll to position [2325, 0]
click at [285, 73] on div "Hide settings Marble Arch Place" at bounding box center [596, 67] width 874 height 29
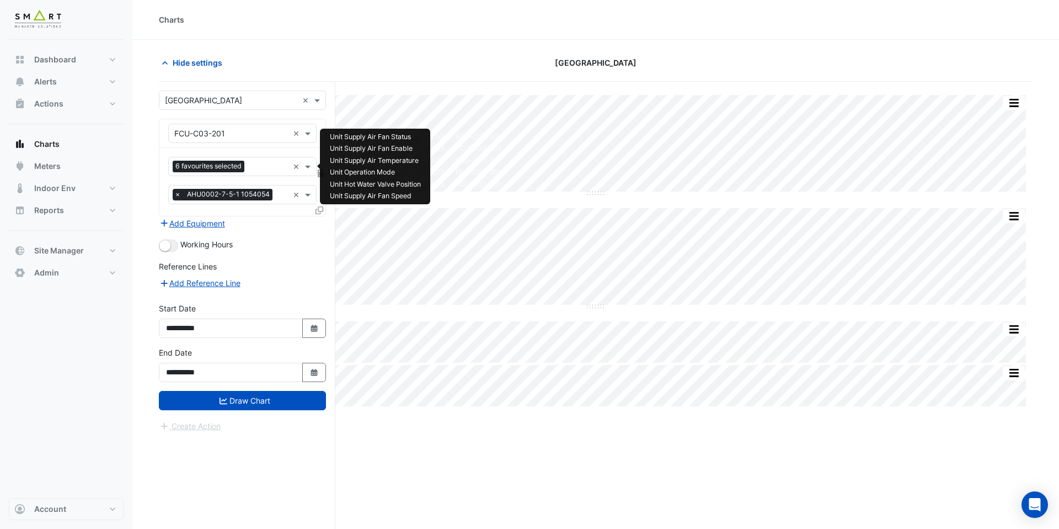
click at [267, 169] on input "text" at bounding box center [269, 168] width 40 height 12
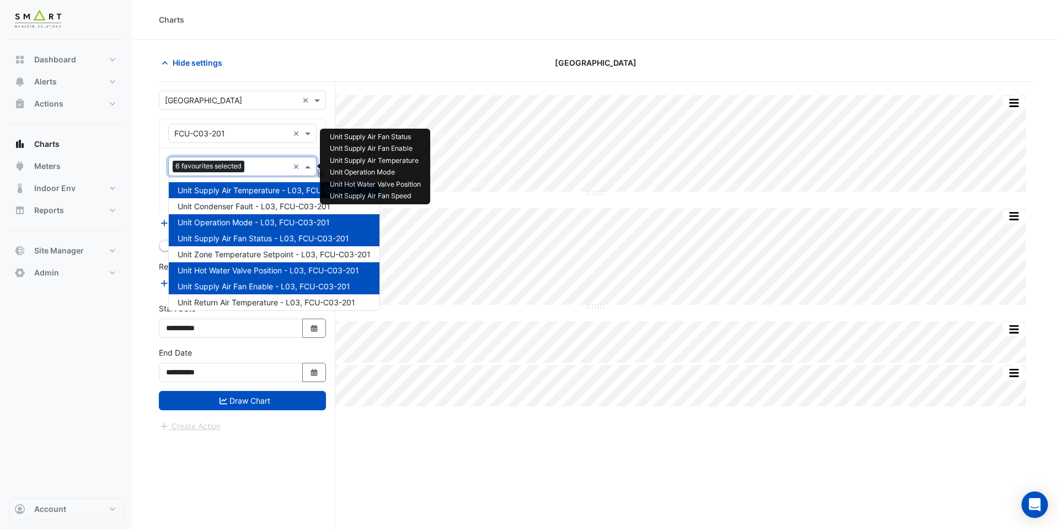
scroll to position [68, 0]
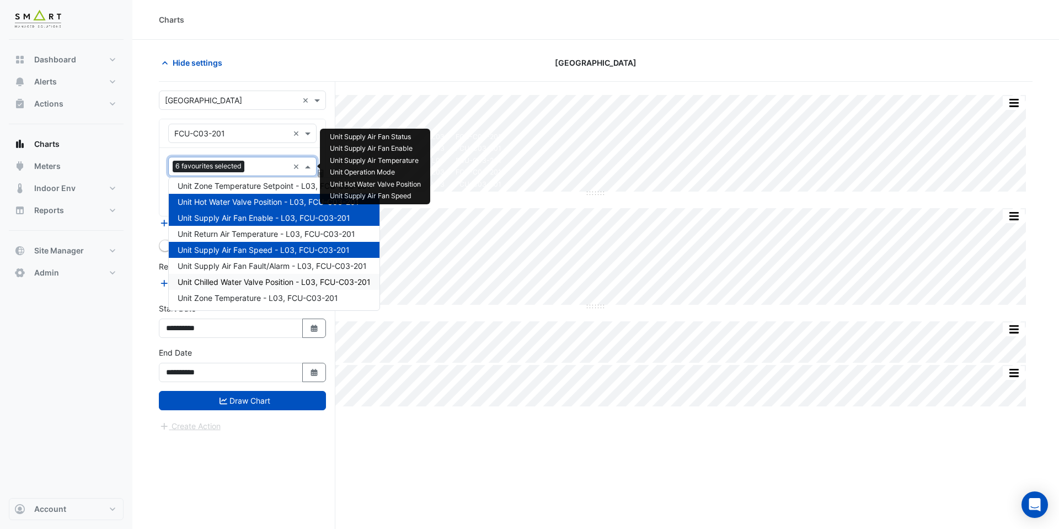
click at [276, 283] on span "Unit Chilled Water Valve Position - L03, FCU-C03-201" at bounding box center [274, 281] width 193 height 9
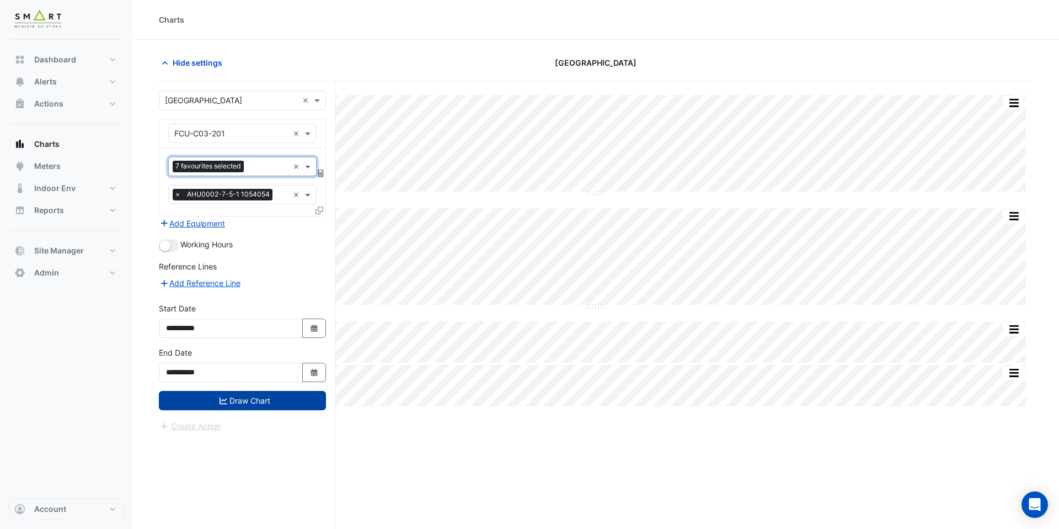
click at [277, 394] on button "Draw Chart" at bounding box center [242, 400] width 167 height 19
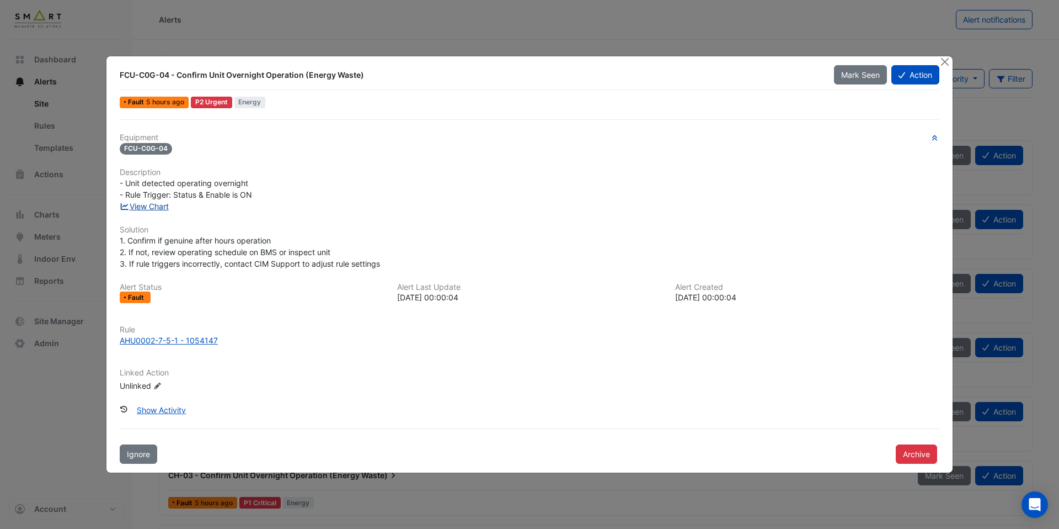
click at [147, 204] on link "View Chart" at bounding box center [144, 205] width 49 height 9
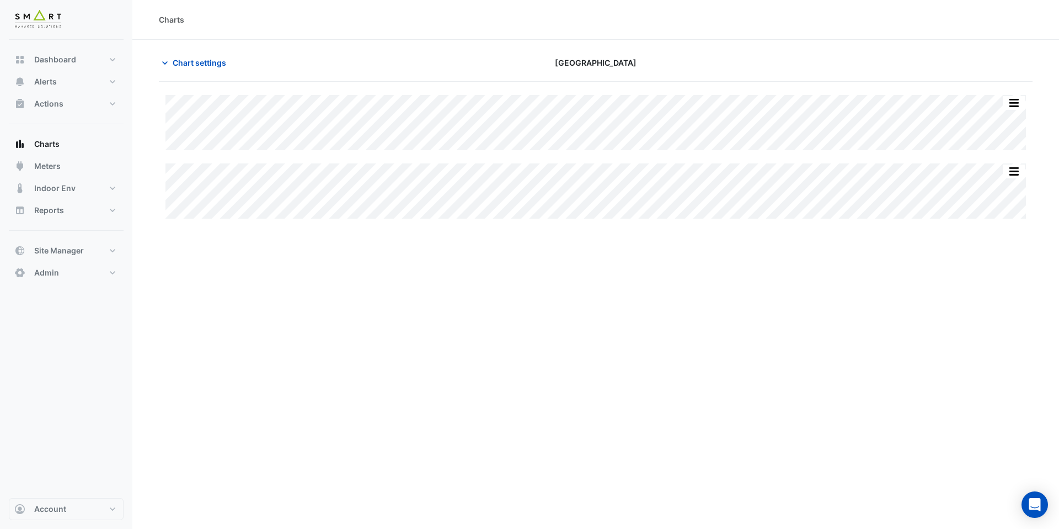
type input "**********"
click at [206, 67] on span "Chart settings" at bounding box center [200, 63] width 54 height 12
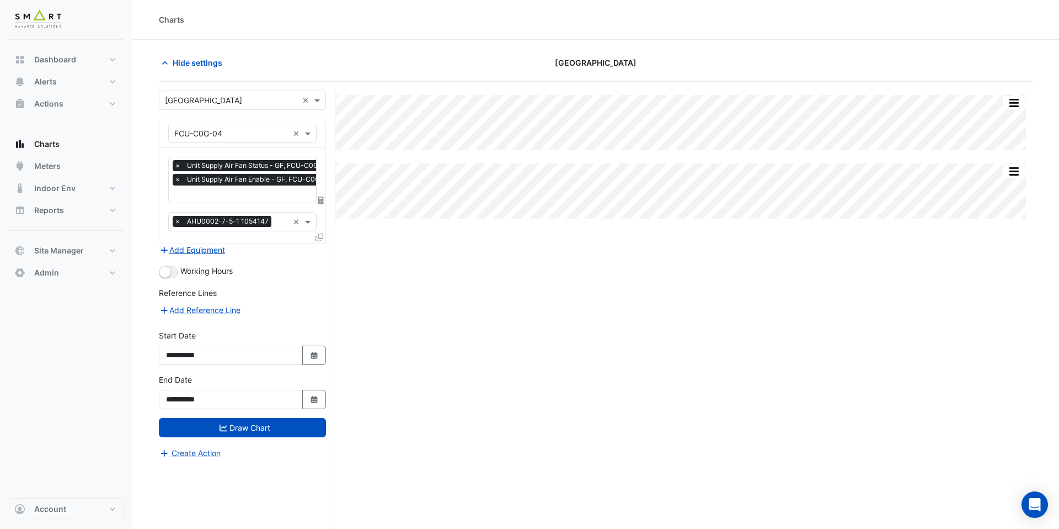
scroll to position [0, 6]
click at [233, 195] on input "text" at bounding box center [250, 195] width 163 height 12
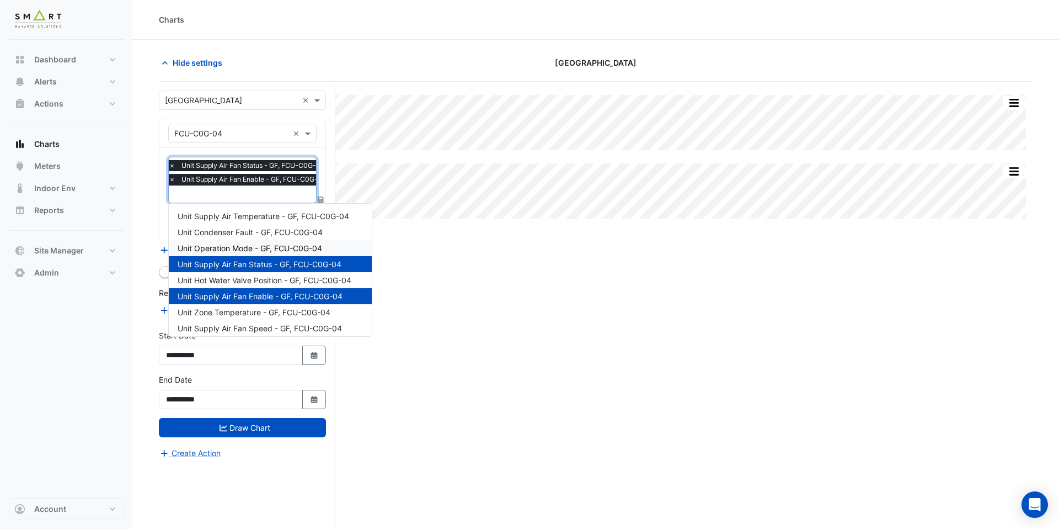
click at [243, 246] on span "Unit Operation Mode - GF, FCU-C0G-04" at bounding box center [250, 247] width 145 height 9
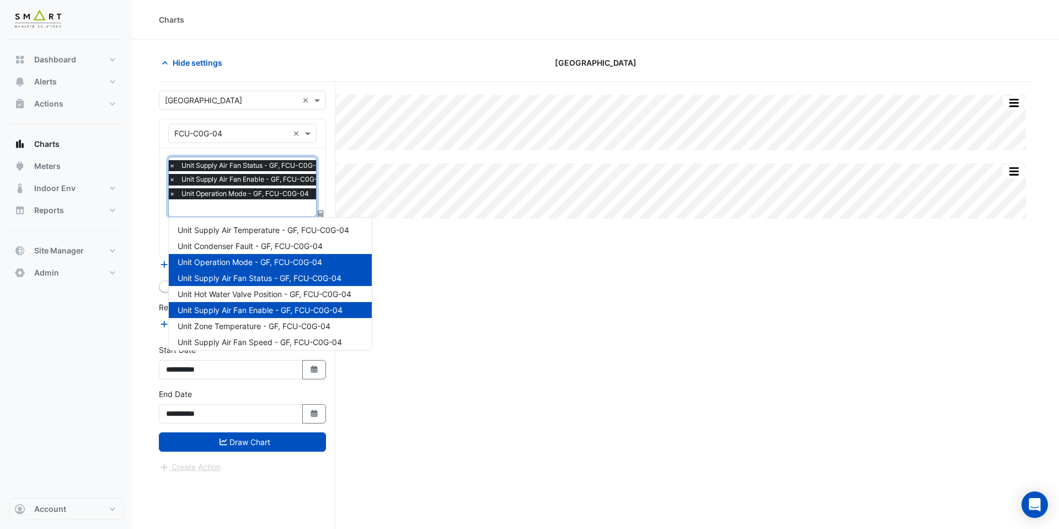
click at [247, 209] on input "text" at bounding box center [250, 209] width 163 height 12
click at [247, 289] on span "Unit Hot Water Valve Position - GF, FCU-C0G-04" at bounding box center [265, 293] width 174 height 9
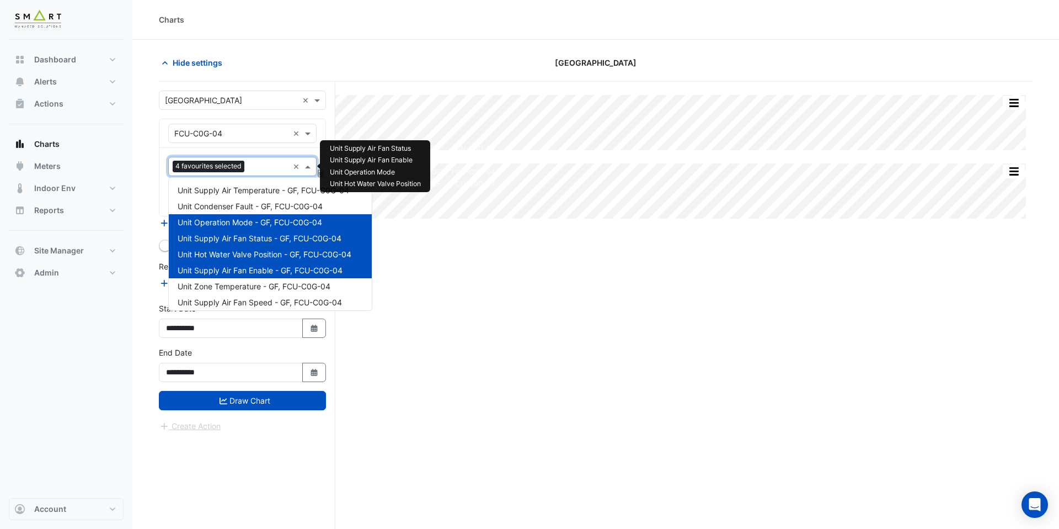
click at [261, 163] on input "text" at bounding box center [269, 168] width 40 height 12
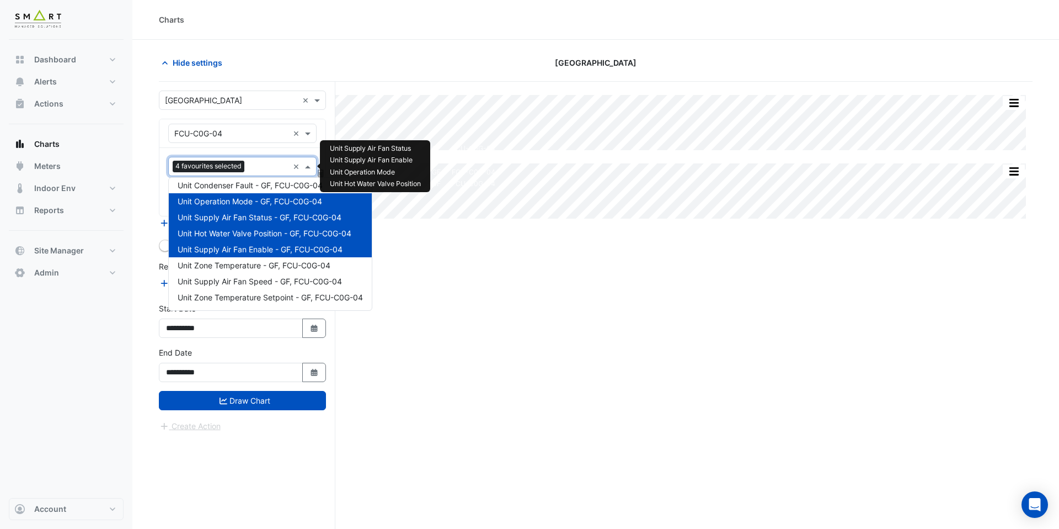
scroll to position [22, 0]
click at [260, 276] on span "Unit Supply Air Fan Speed - GF, FCU-C0G-04" at bounding box center [260, 280] width 164 height 9
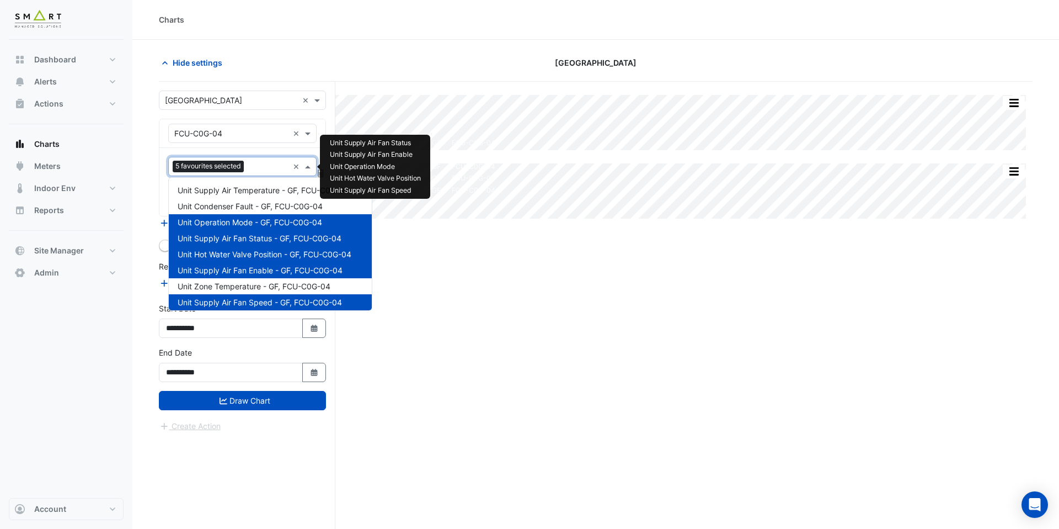
click at [260, 166] on input "text" at bounding box center [268, 168] width 40 height 12
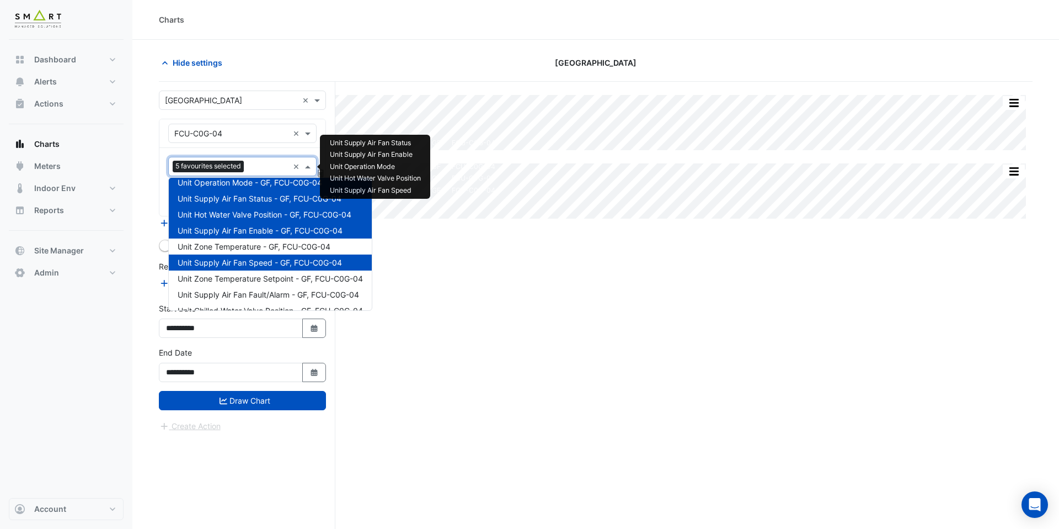
scroll to position [52, 0]
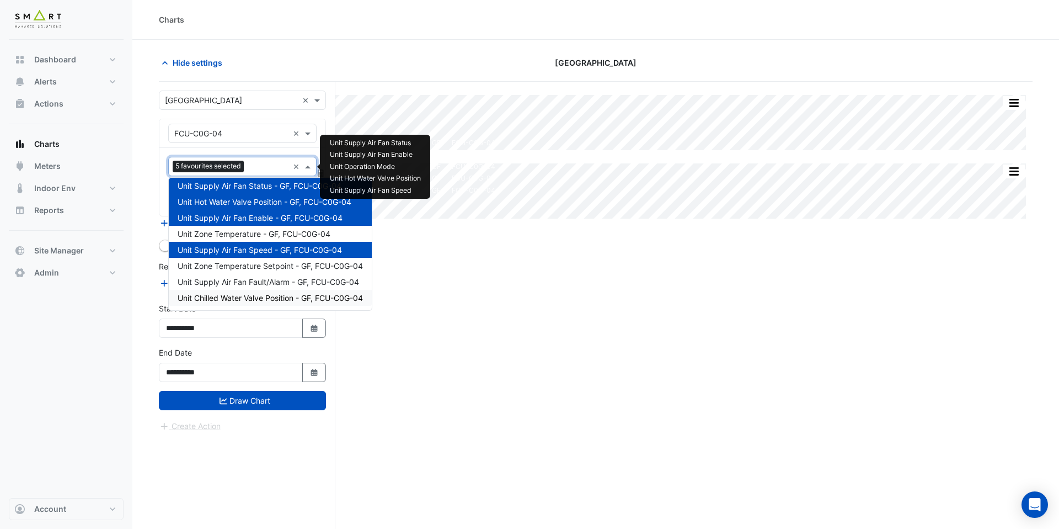
click at [260, 295] on span "Unit Chilled Water Valve Position - GF, FCU-C0G-04" at bounding box center [270, 297] width 185 height 9
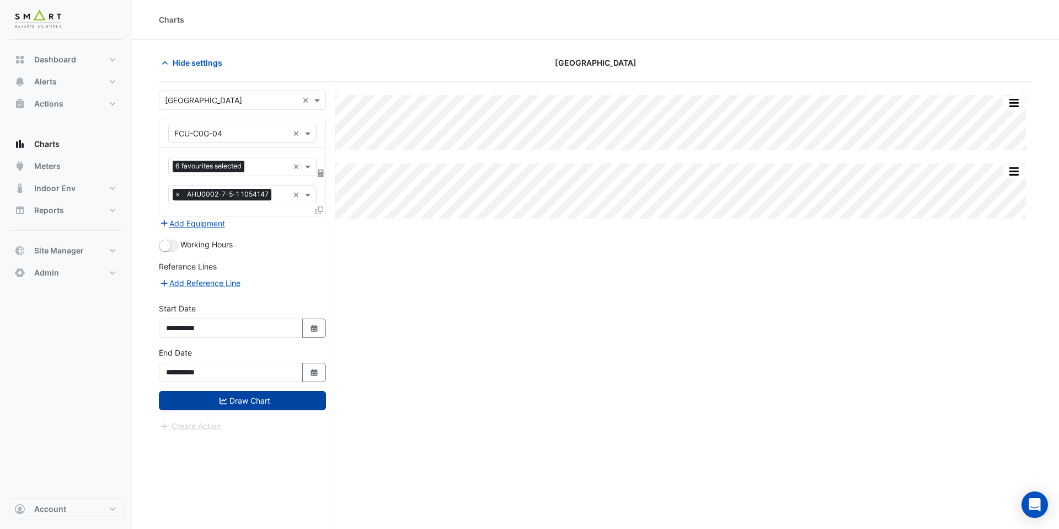
click at [276, 399] on button "Draw Chart" at bounding box center [242, 400] width 167 height 19
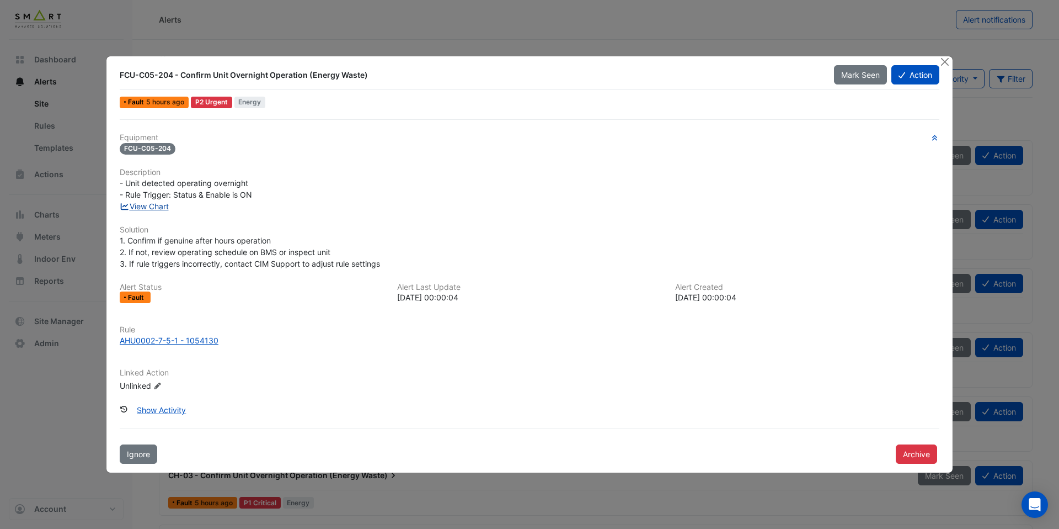
click at [165, 207] on link "View Chart" at bounding box center [144, 205] width 49 height 9
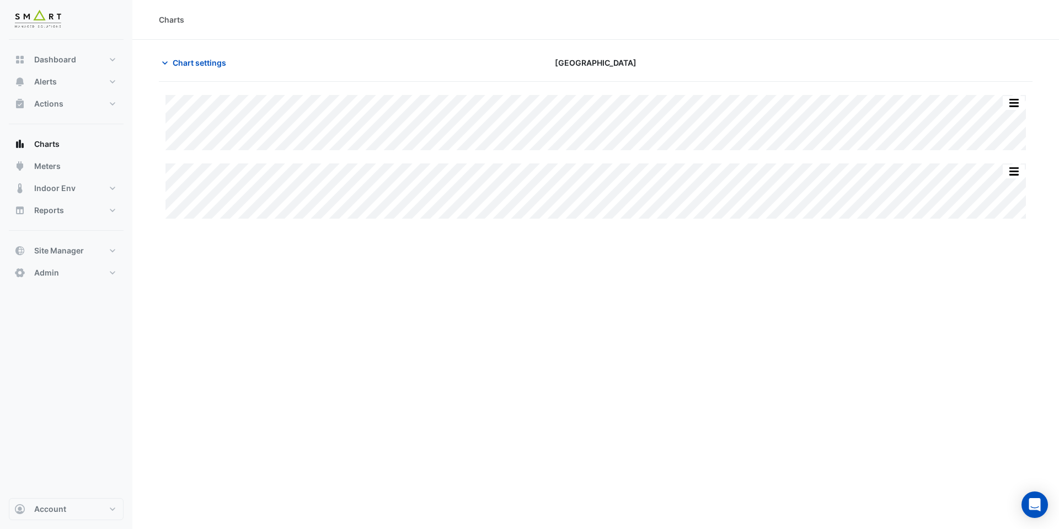
type input "**********"
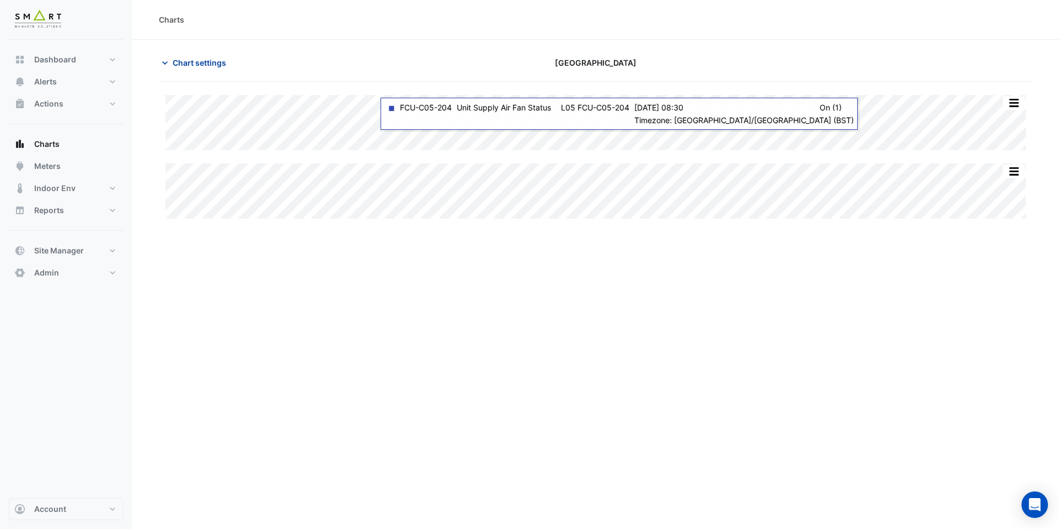
click at [199, 66] on span "Chart settings" at bounding box center [200, 63] width 54 height 12
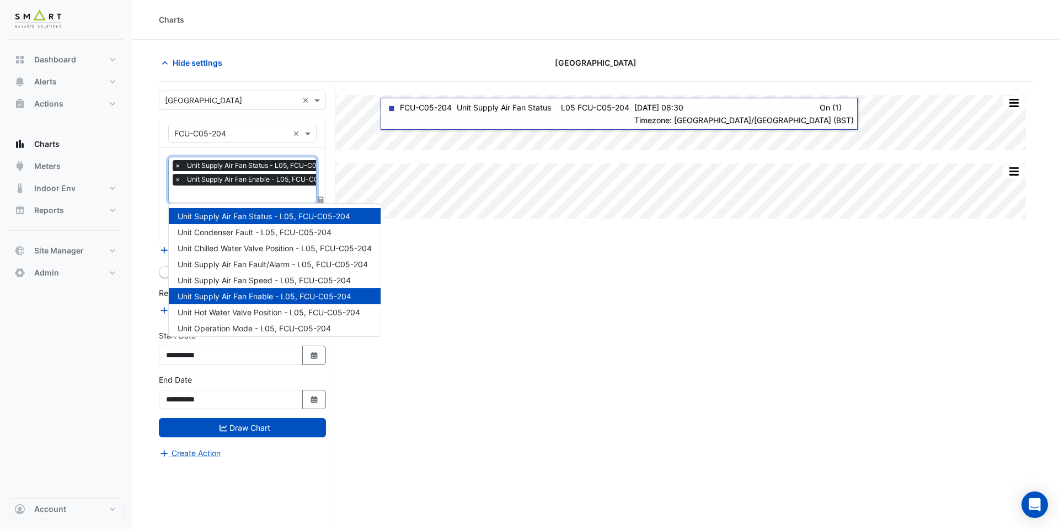
click at [241, 195] on input "text" at bounding box center [258, 195] width 169 height 12
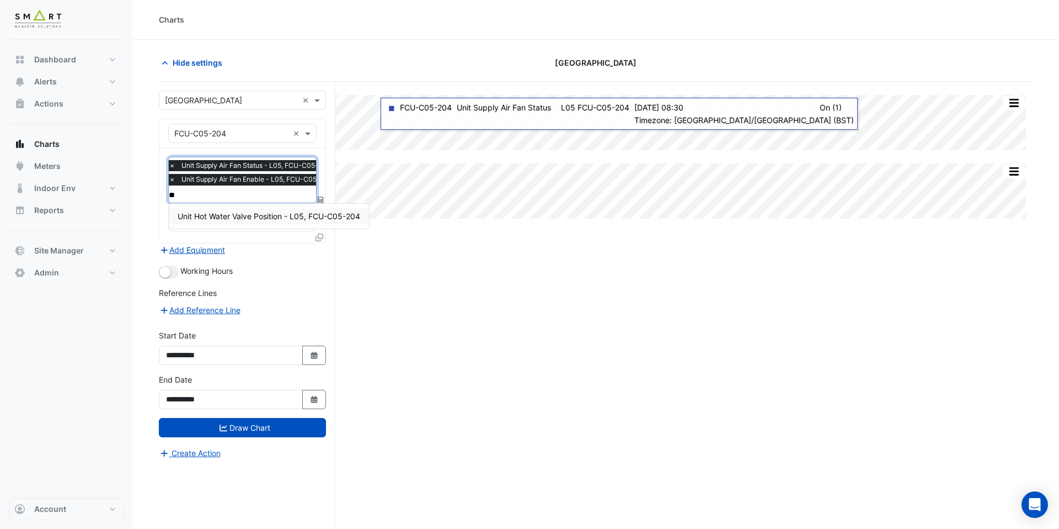
type input "***"
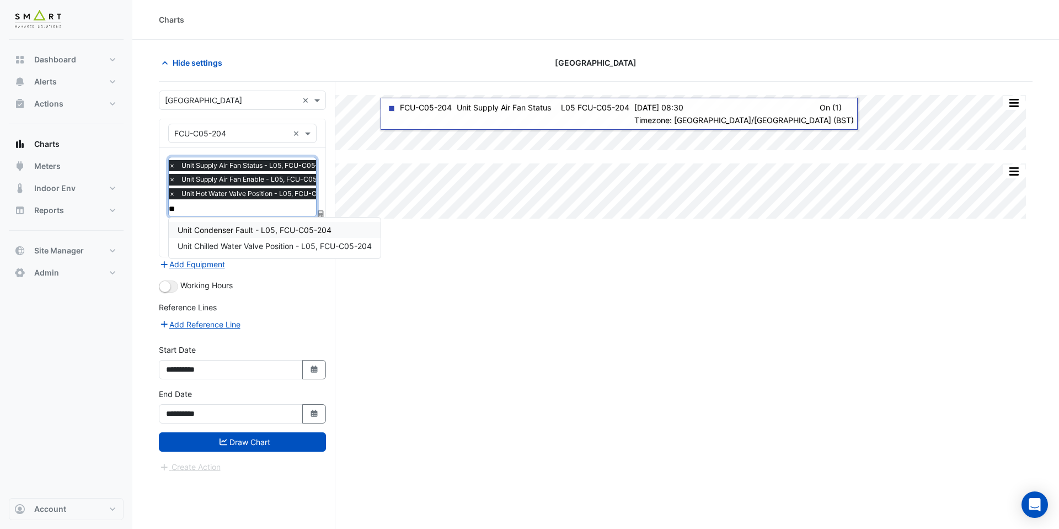
type input "***"
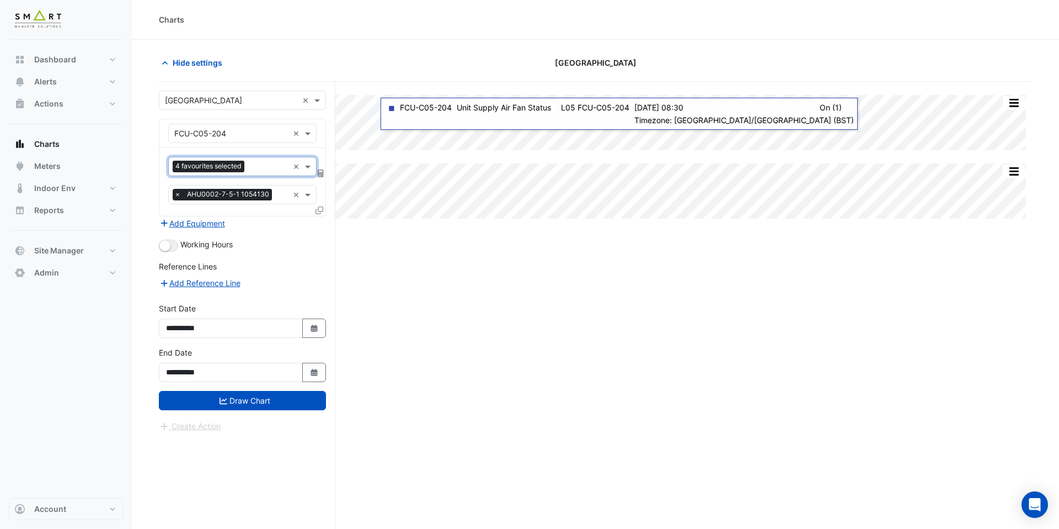
scroll to position [0, 0]
click at [254, 225] on div "Add Equipment" at bounding box center [242, 222] width 167 height 13
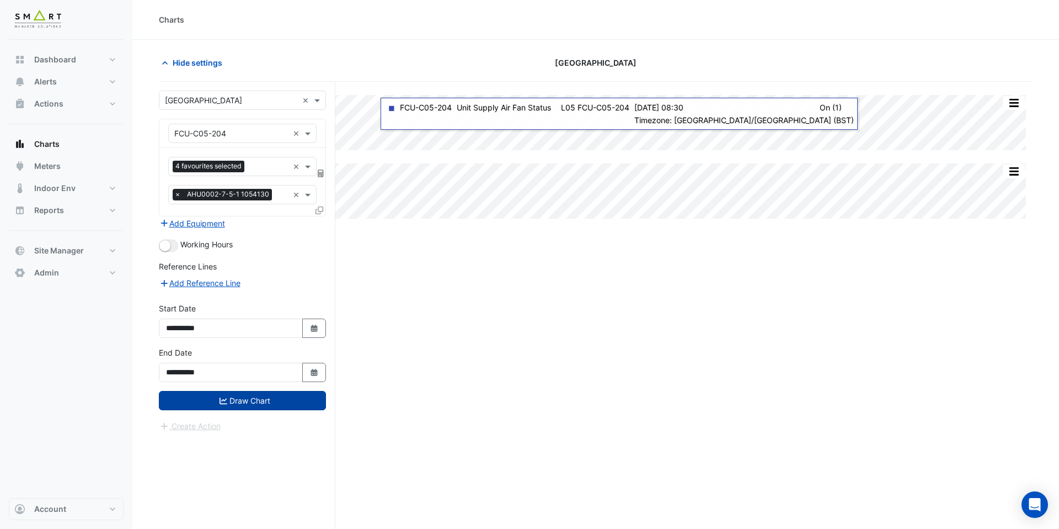
click at [267, 405] on button "Draw Chart" at bounding box center [242, 400] width 167 height 19
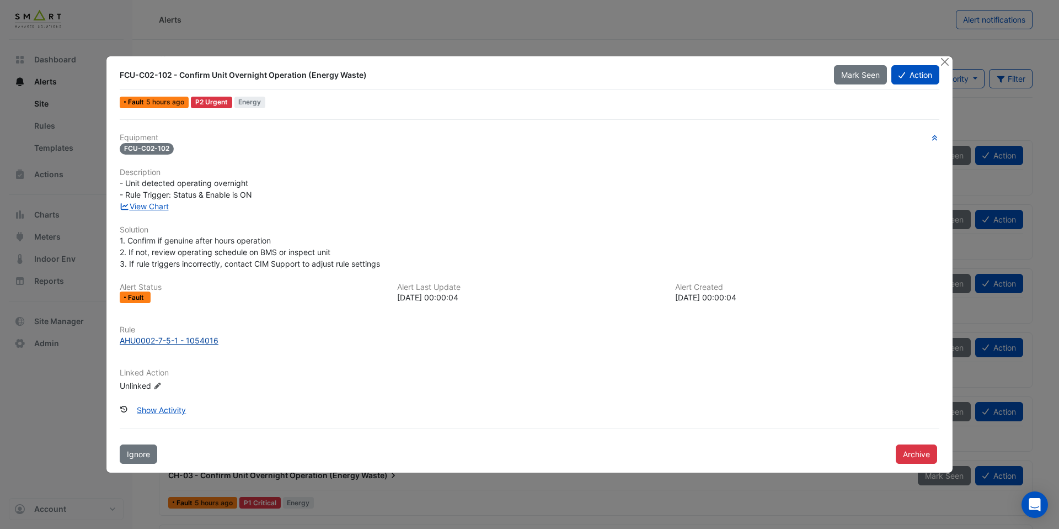
click at [189, 338] on div "AHU0002-7-5-1 - 1054016" at bounding box center [169, 340] width 99 height 12
click at [153, 210] on link "View Chart" at bounding box center [144, 205] width 49 height 9
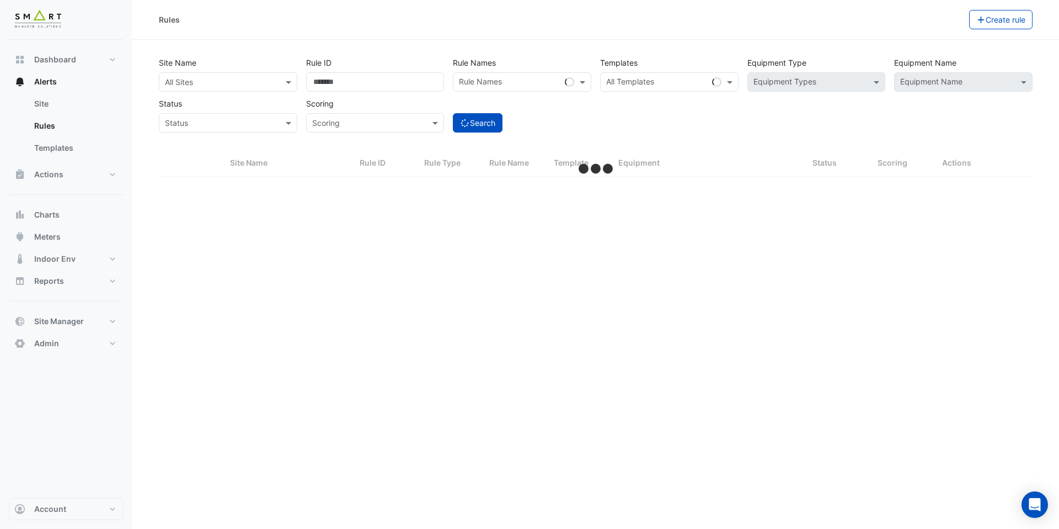
select select "***"
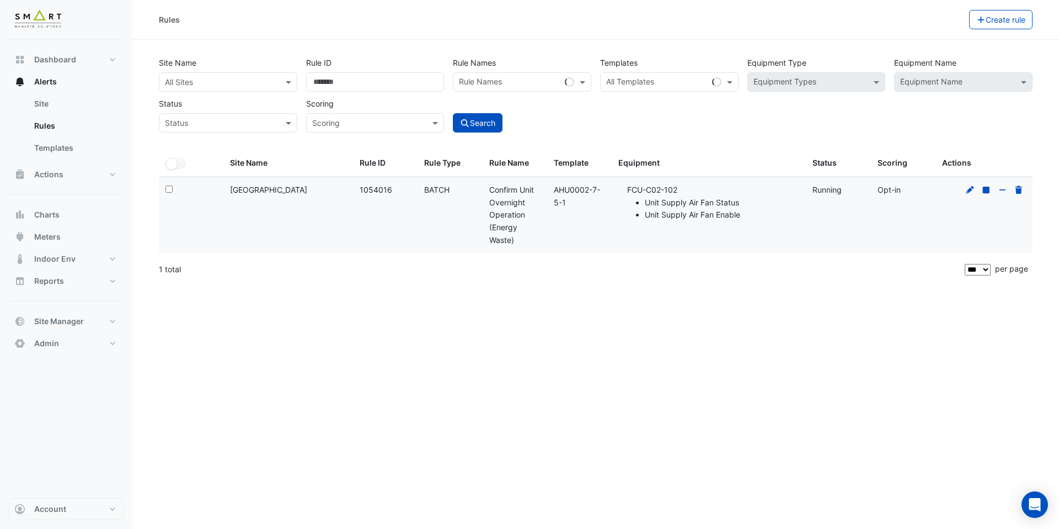
click at [967, 194] on div at bounding box center [994, 190] width 63 height 13
click at [968, 190] on icon at bounding box center [971, 189] width 8 height 8
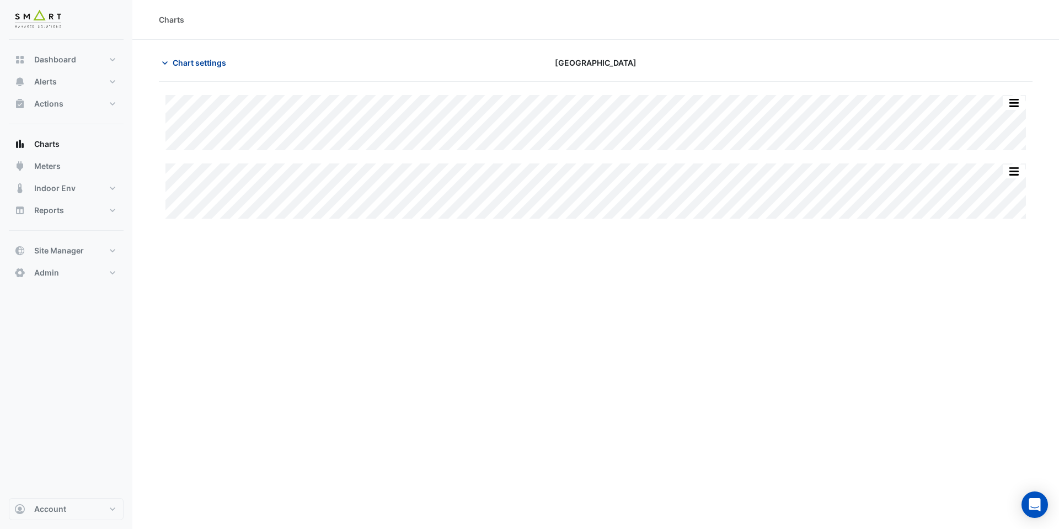
click at [204, 56] on button "Chart settings" at bounding box center [196, 62] width 74 height 19
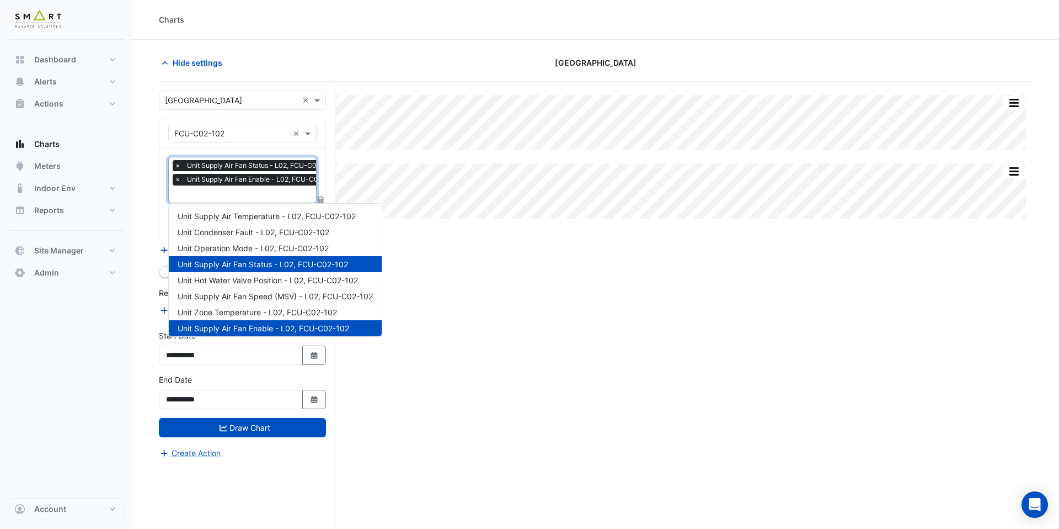
click at [230, 200] on div at bounding box center [258, 195] width 170 height 14
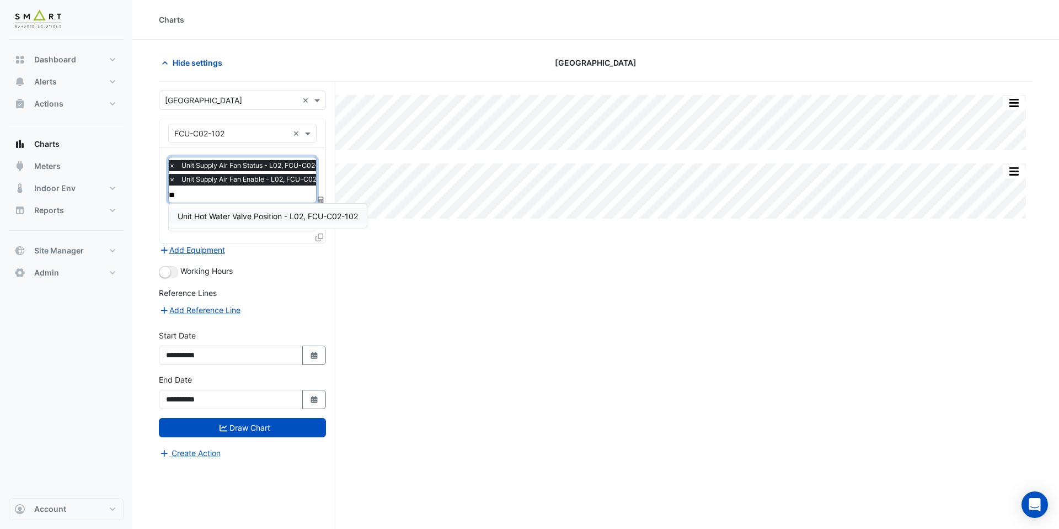
type input "***"
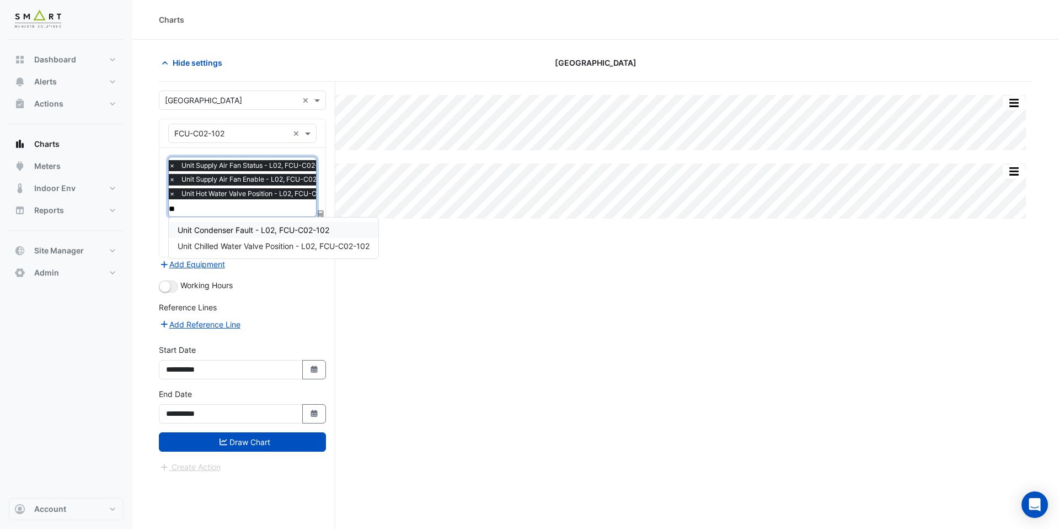
type input "***"
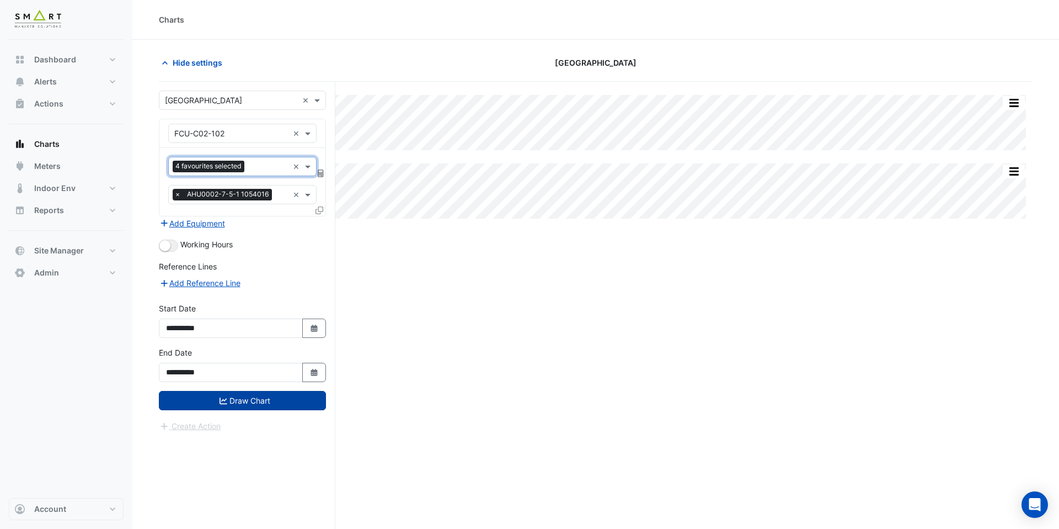
click at [267, 397] on button "Draw Chart" at bounding box center [242, 400] width 167 height 19
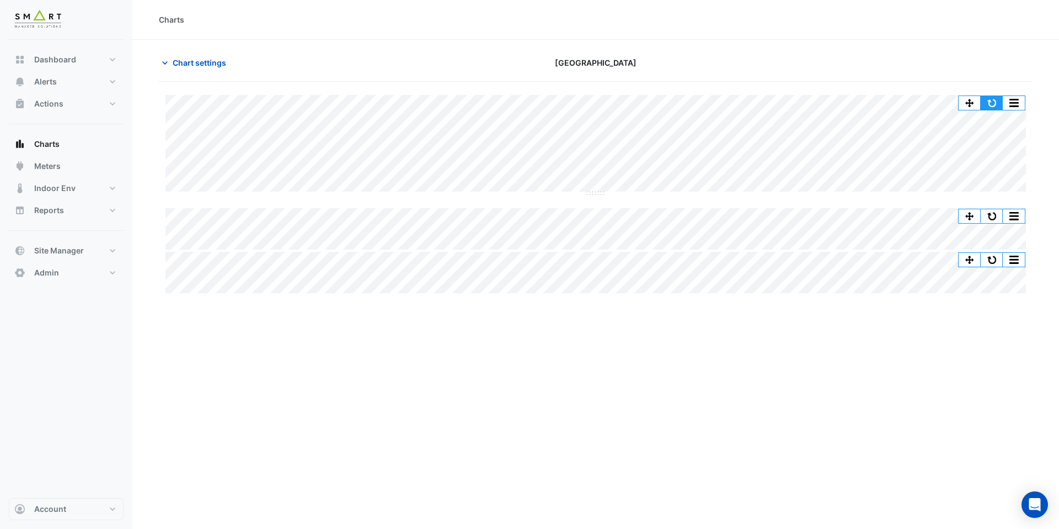
click at [993, 103] on button "button" at bounding box center [992, 103] width 22 height 14
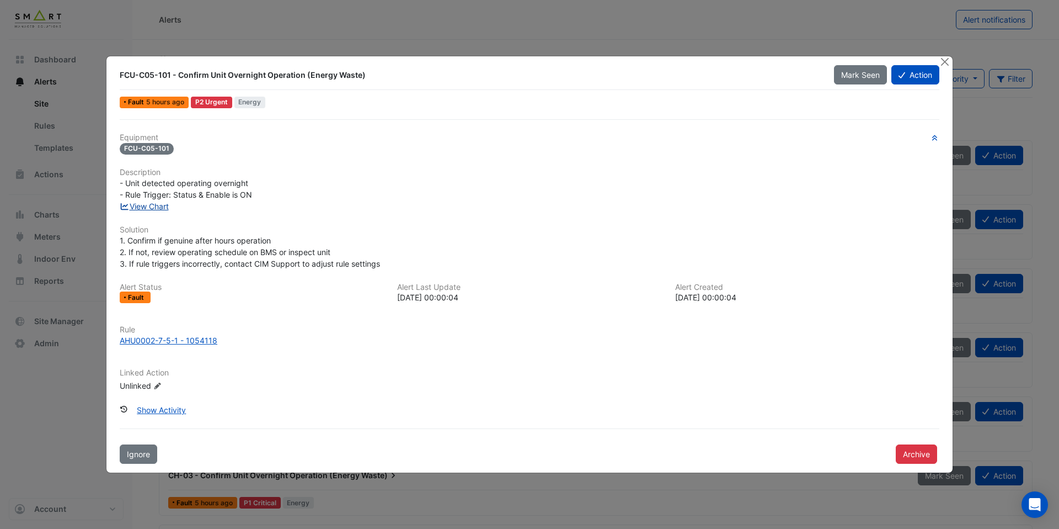
click at [155, 205] on link "View Chart" at bounding box center [144, 205] width 49 height 9
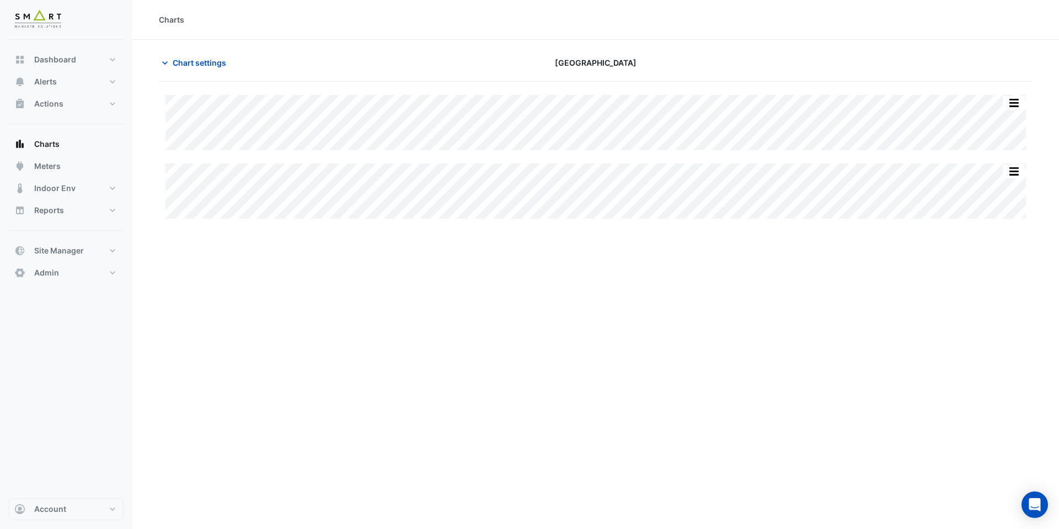
type input "**********"
click at [169, 66] on icon "button" at bounding box center [164, 62] width 11 height 11
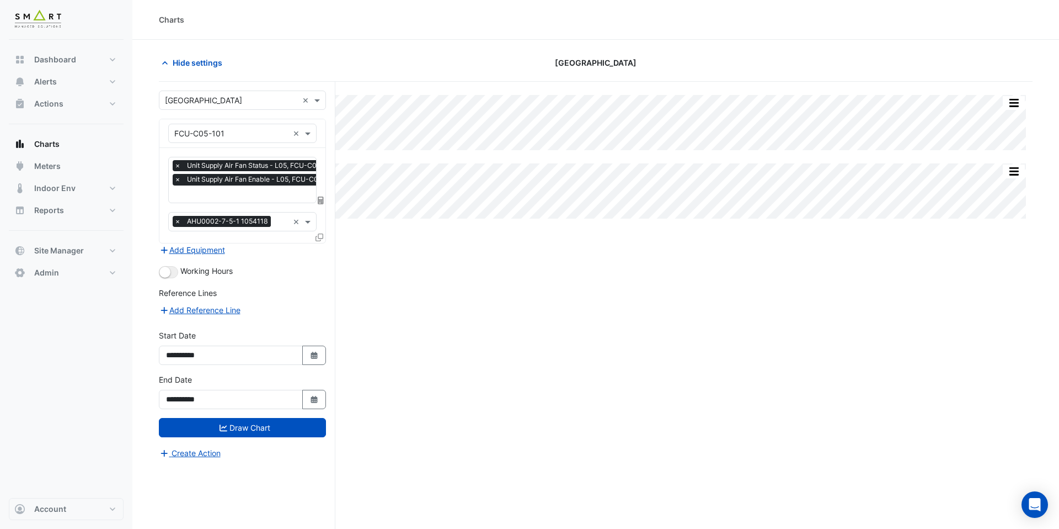
scroll to position [0, 6]
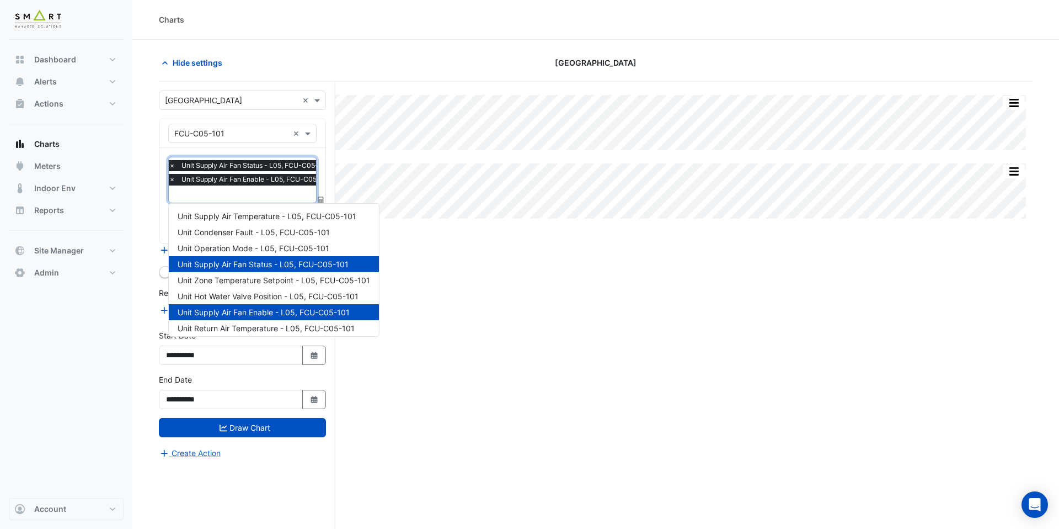
click at [202, 196] on input "text" at bounding box center [253, 195] width 168 height 12
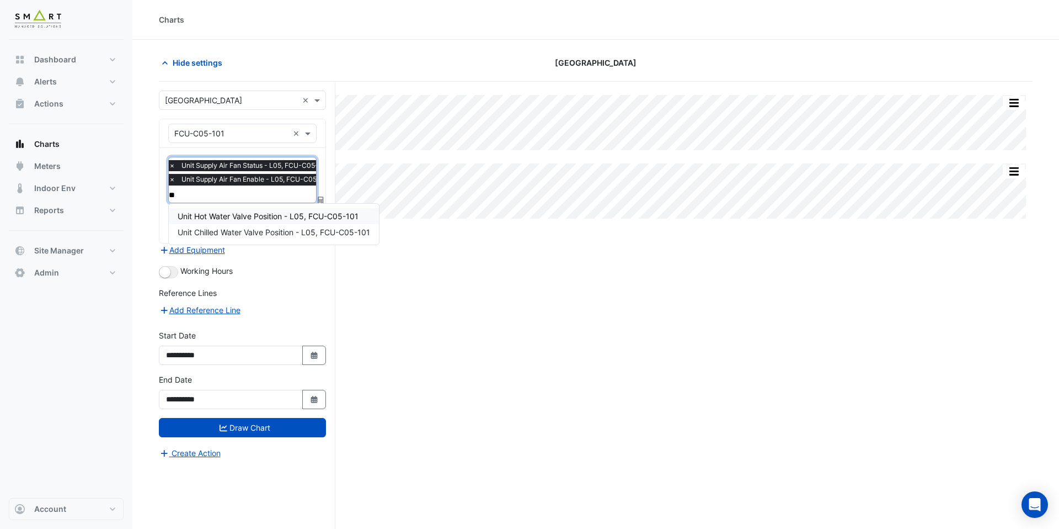
type input "***"
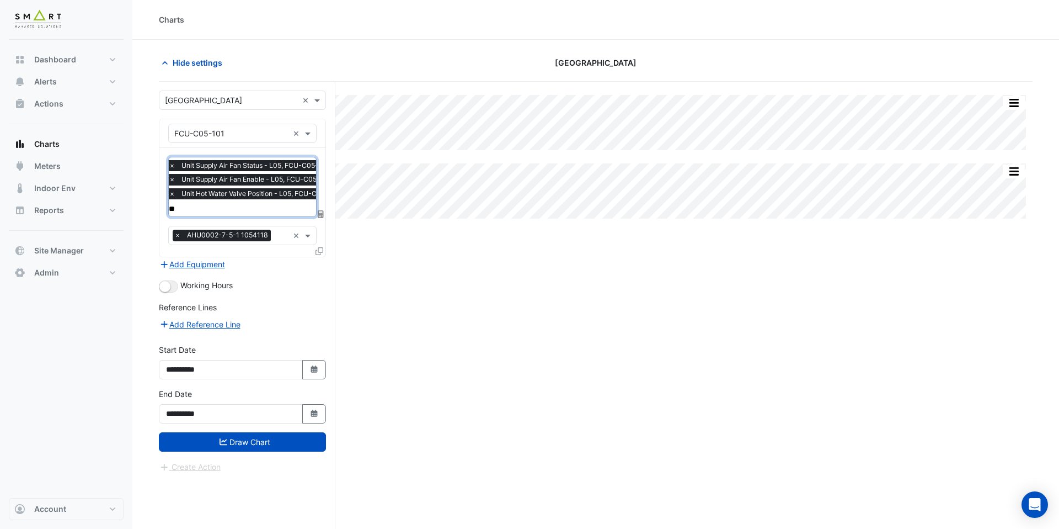
type input "***"
click at [211, 231] on span "Unit Chilled Water Valve Position - L05, FCU-C05-101" at bounding box center [274, 229] width 193 height 9
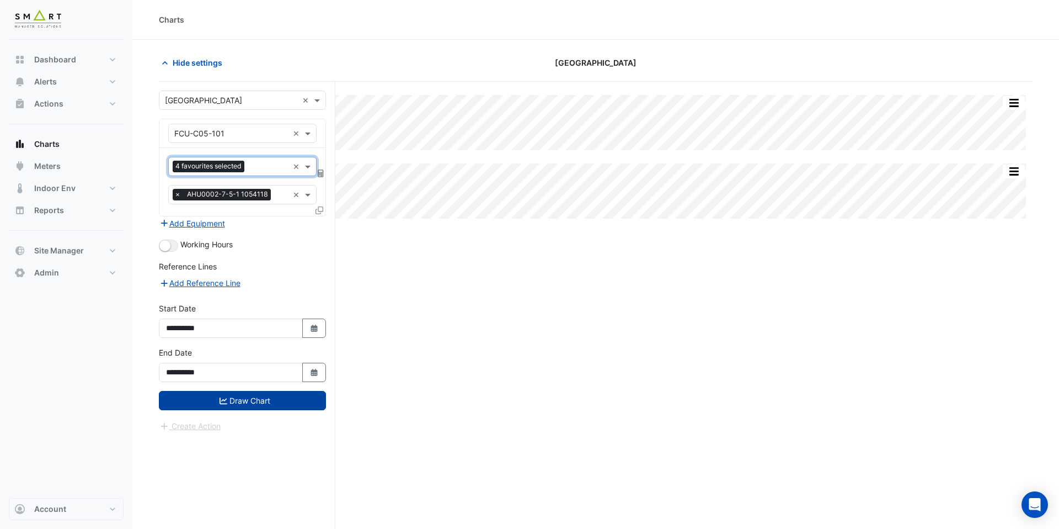
click at [231, 405] on button "Draw Chart" at bounding box center [242, 400] width 167 height 19
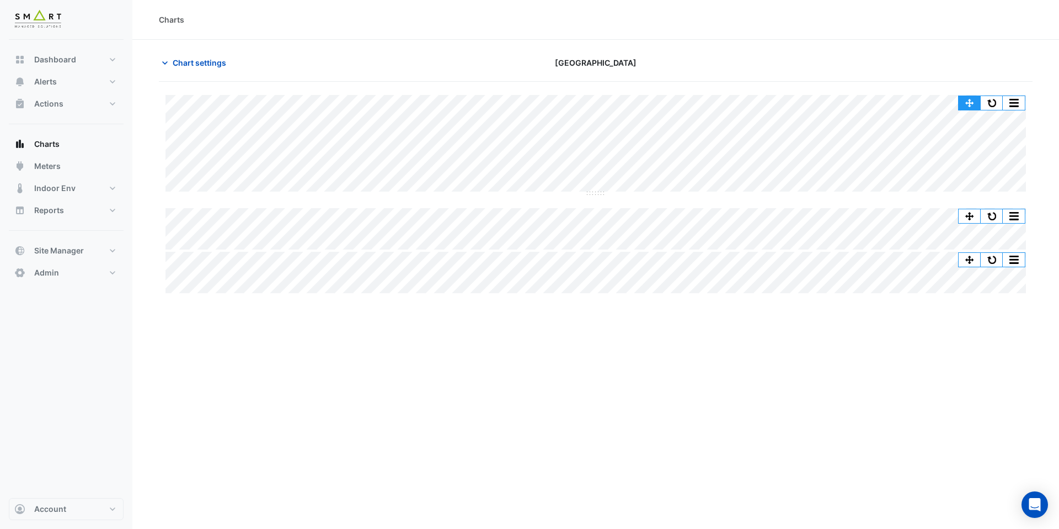
click at [961, 100] on button "button" at bounding box center [970, 103] width 22 height 14
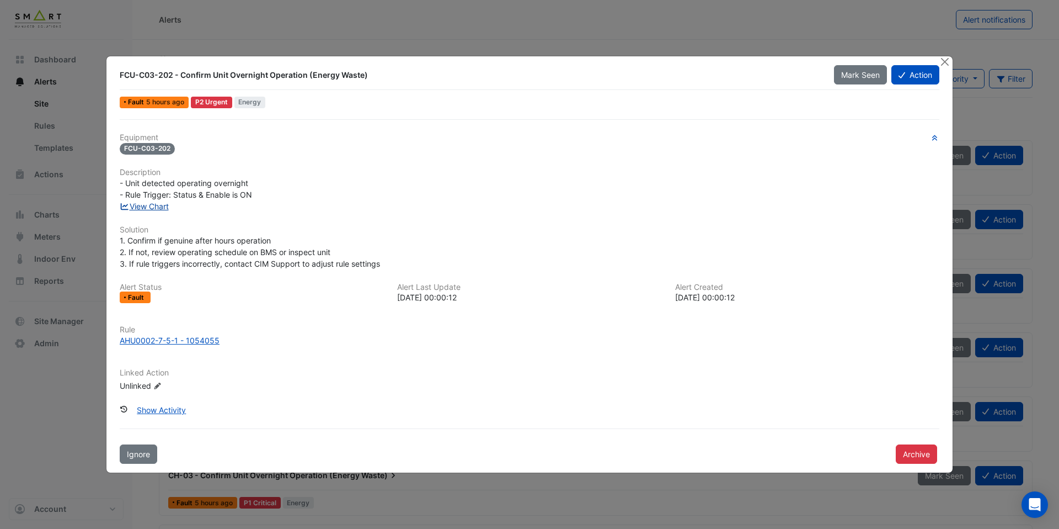
click at [160, 210] on link "View Chart" at bounding box center [144, 205] width 49 height 9
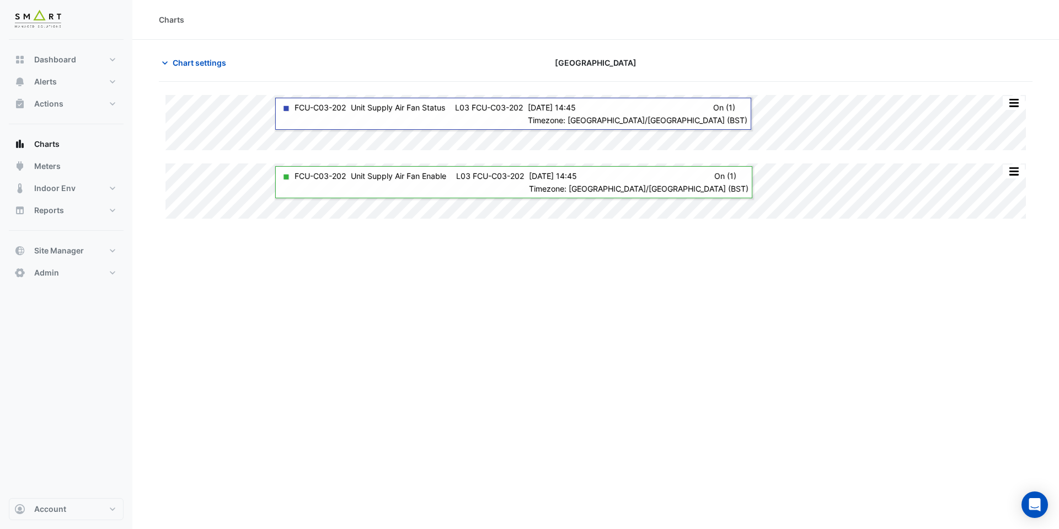
type input "**********"
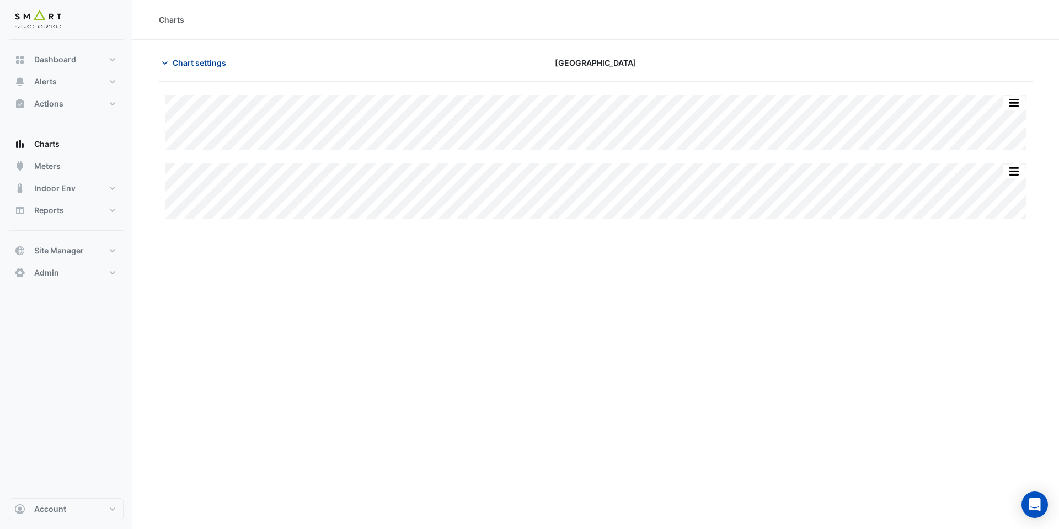
click at [195, 70] on button "Chart settings" at bounding box center [196, 62] width 74 height 19
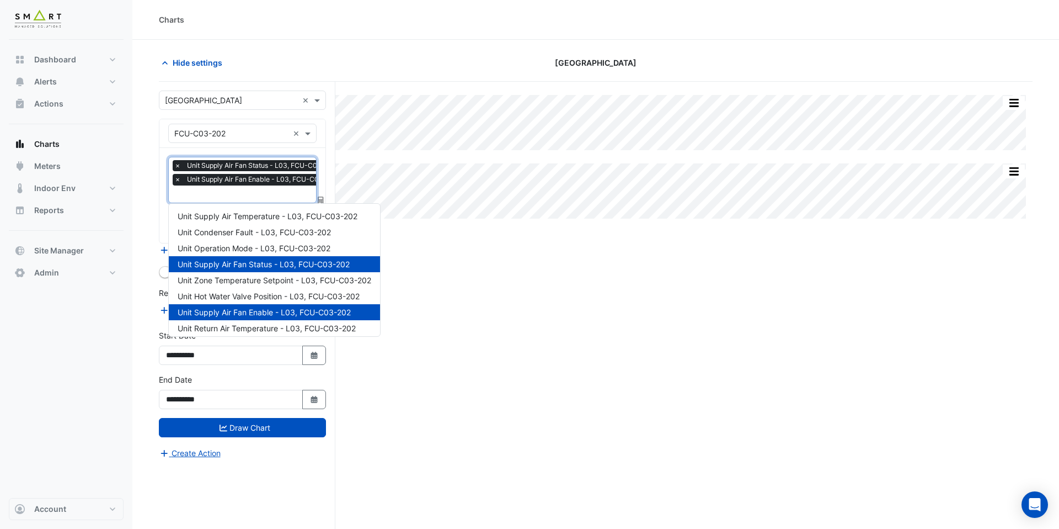
click at [211, 195] on input "text" at bounding box center [259, 195] width 170 height 12
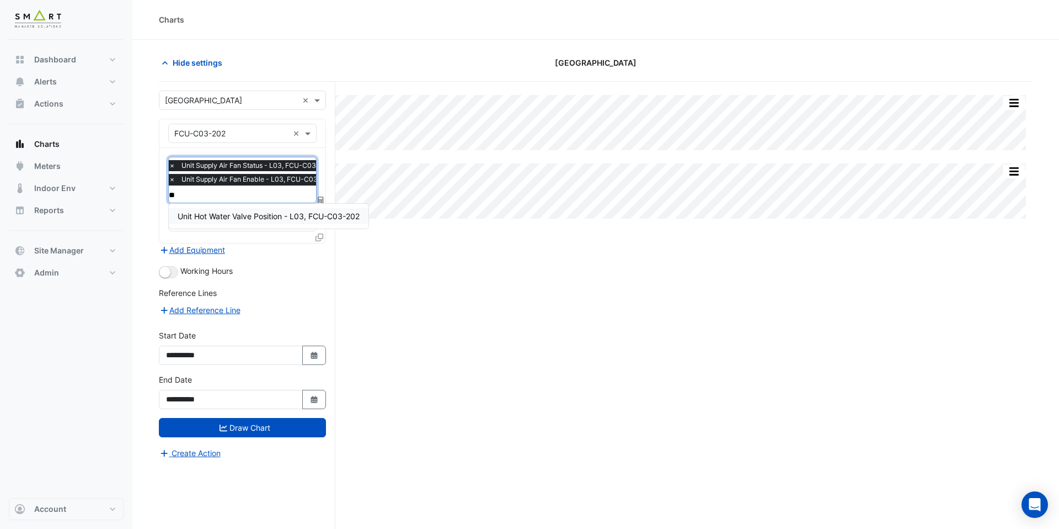
type input "***"
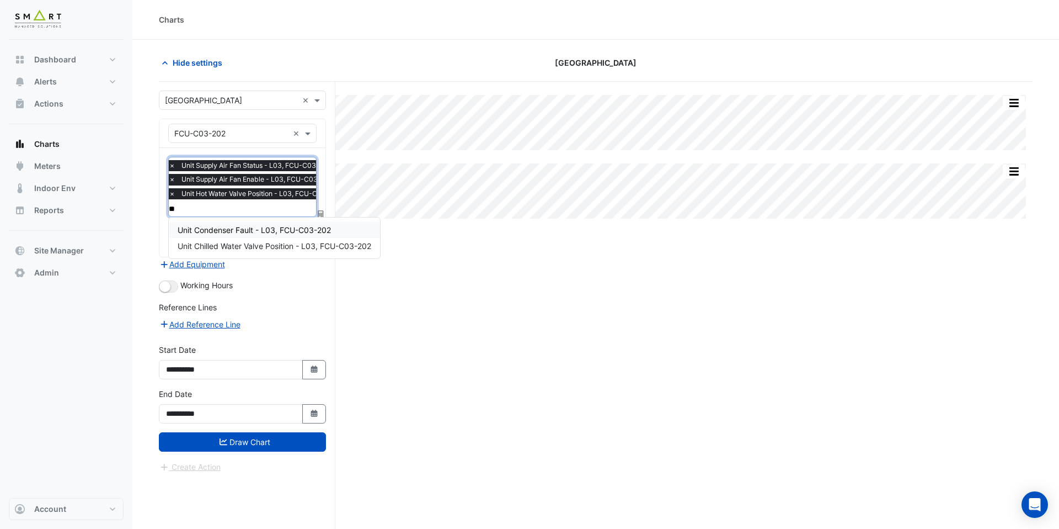
type input "***"
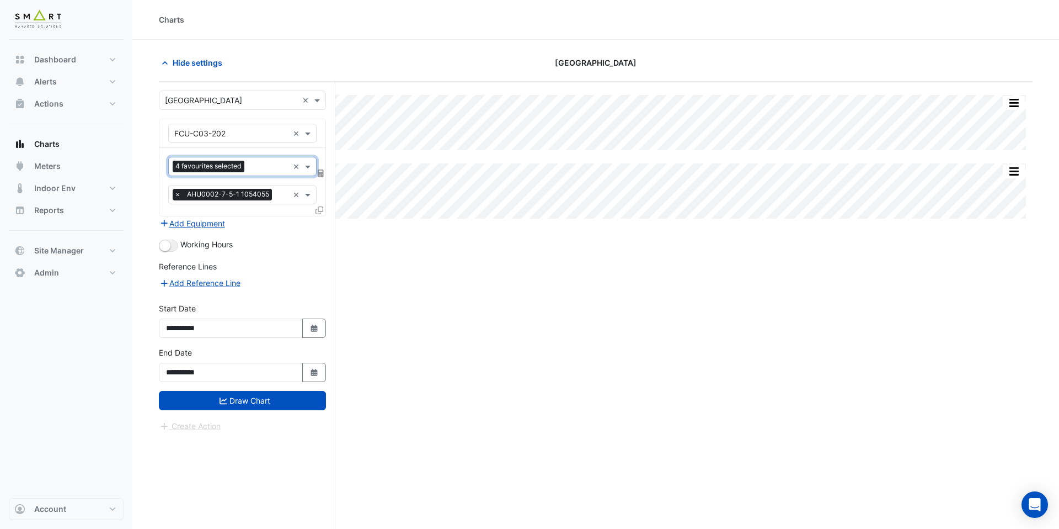
scroll to position [0, 0]
click at [214, 417] on form "**********" at bounding box center [242, 261] width 167 height 342
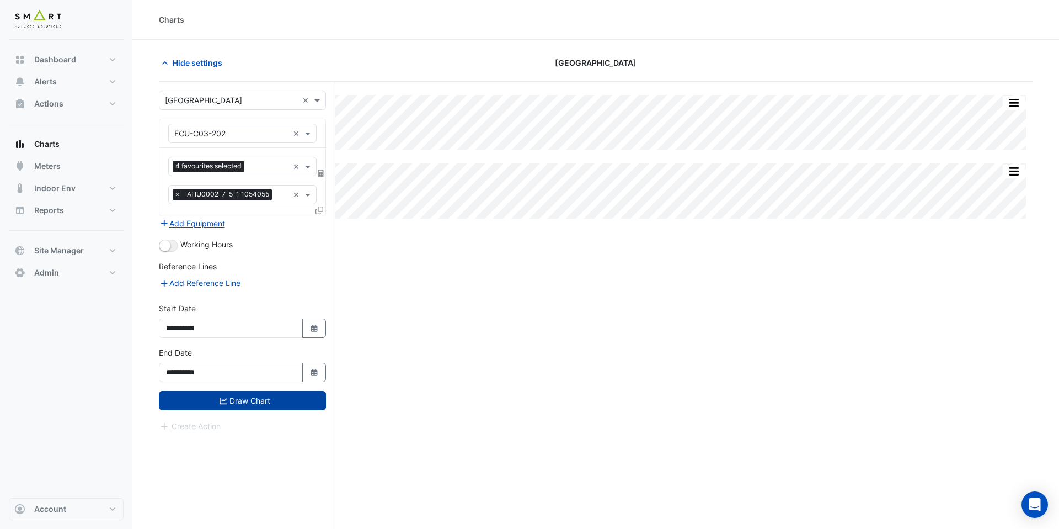
click at [230, 405] on button "Draw Chart" at bounding box center [242, 400] width 167 height 19
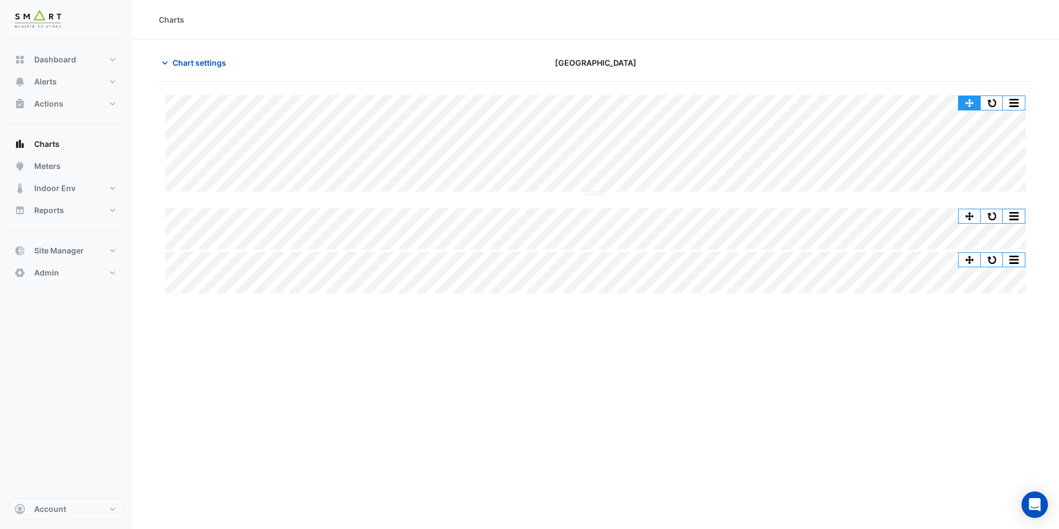
click at [972, 102] on button "button" at bounding box center [970, 103] width 22 height 14
click at [1048, 124] on section "Chart settings Marble Arch Place Split All Split None Print Save as JPEG Save a…" at bounding box center [595, 305] width 927 height 531
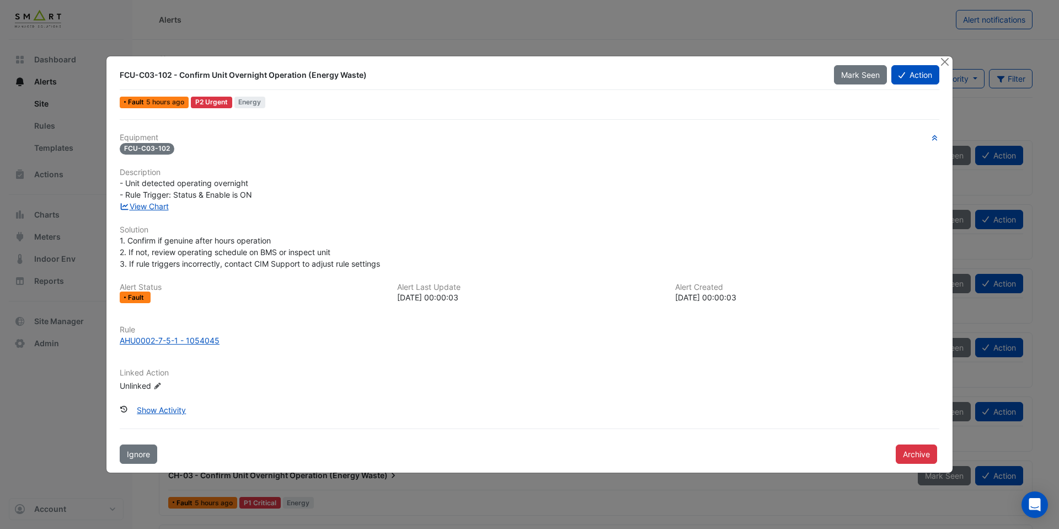
click at [167, 211] on div "View Chart" at bounding box center [529, 206] width 833 height 12
click at [164, 203] on link "View Chart" at bounding box center [144, 205] width 49 height 9
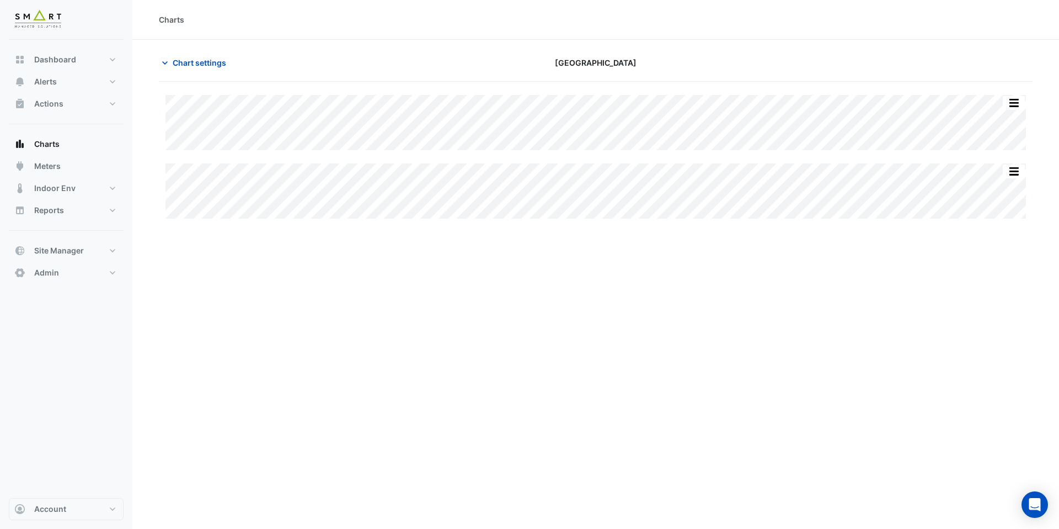
type input "**********"
click at [206, 58] on span "Chart settings" at bounding box center [200, 63] width 54 height 12
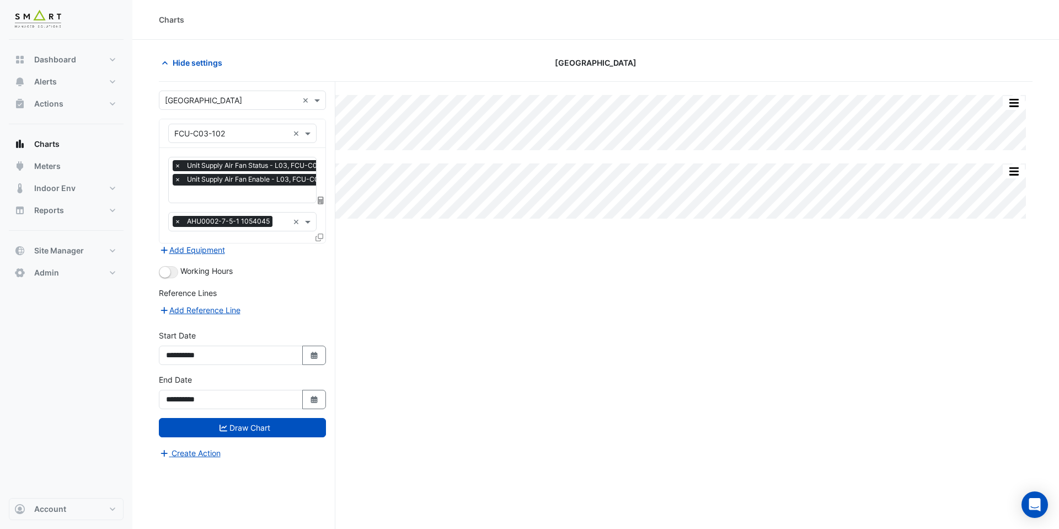
click at [238, 195] on input "text" at bounding box center [258, 195] width 169 height 12
type input "***"
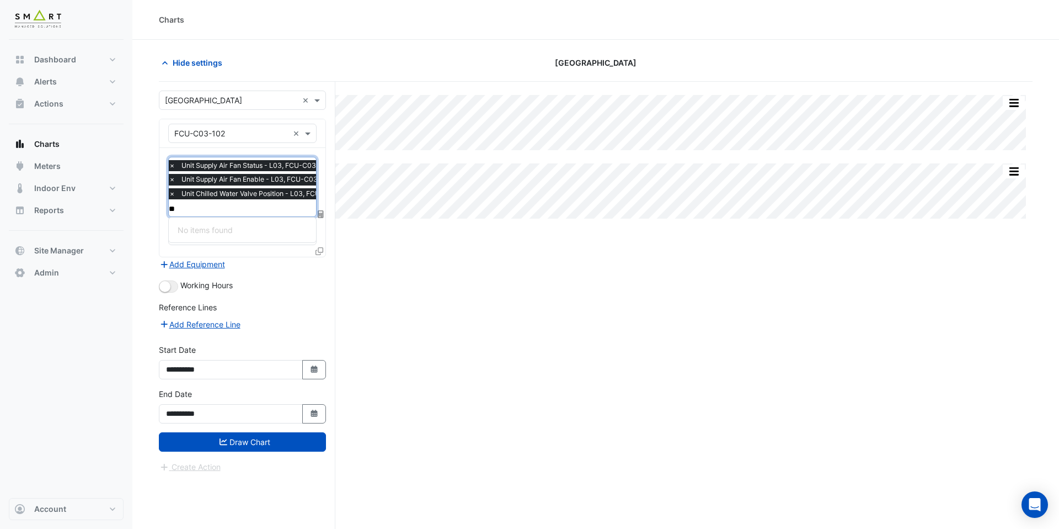
type input "*"
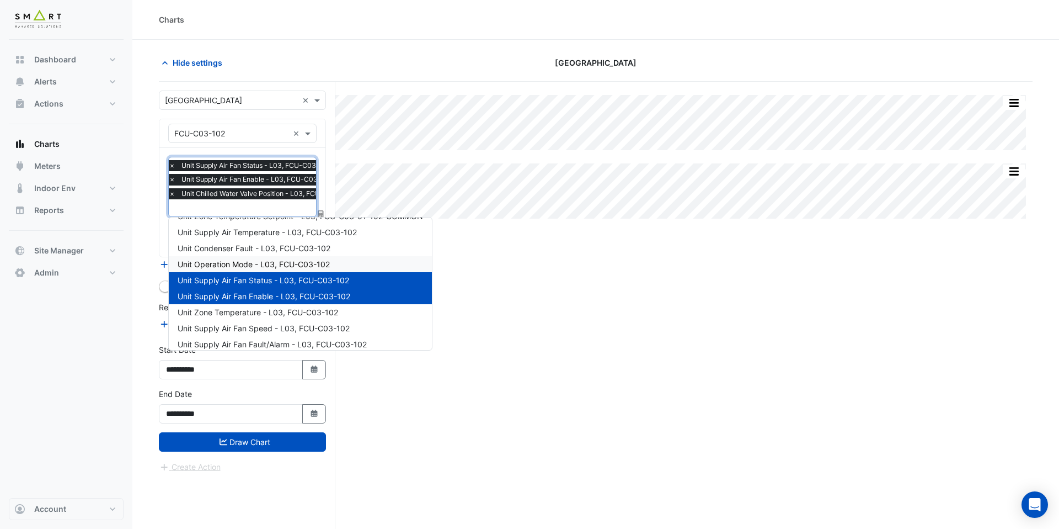
scroll to position [0, 0]
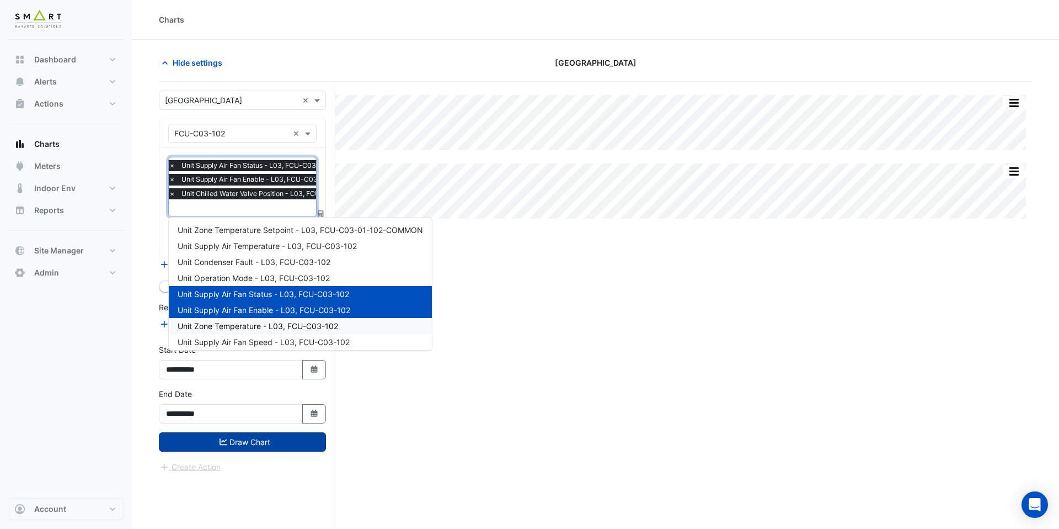
click at [277, 440] on button "Draw Chart" at bounding box center [242, 441] width 167 height 19
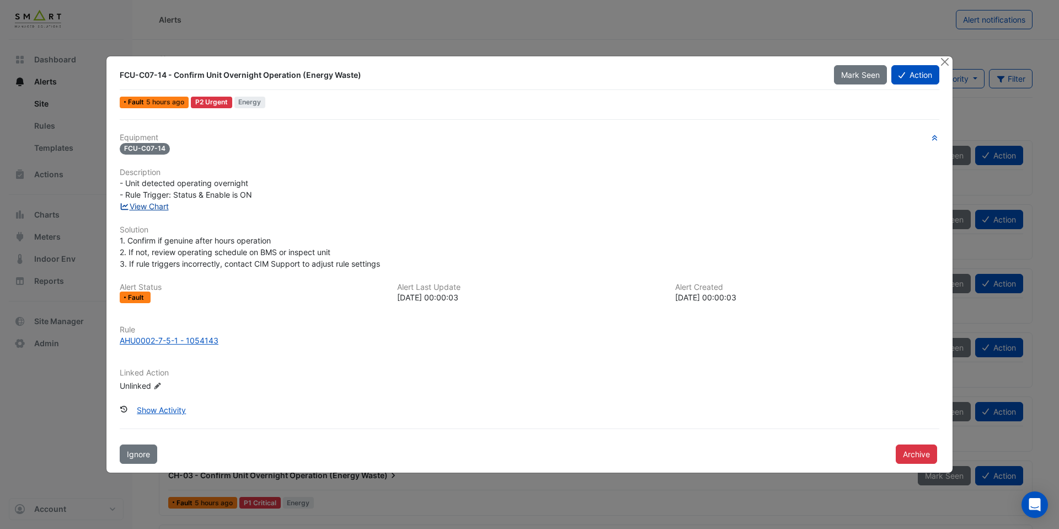
click at [156, 205] on link "View Chart" at bounding box center [144, 205] width 49 height 9
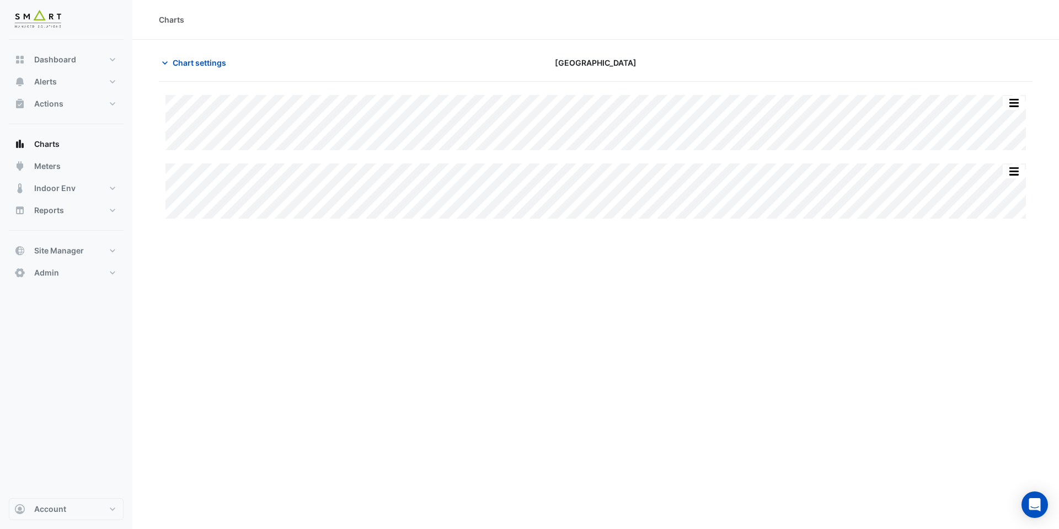
type input "**********"
click at [186, 66] on span "Chart settings" at bounding box center [200, 63] width 54 height 12
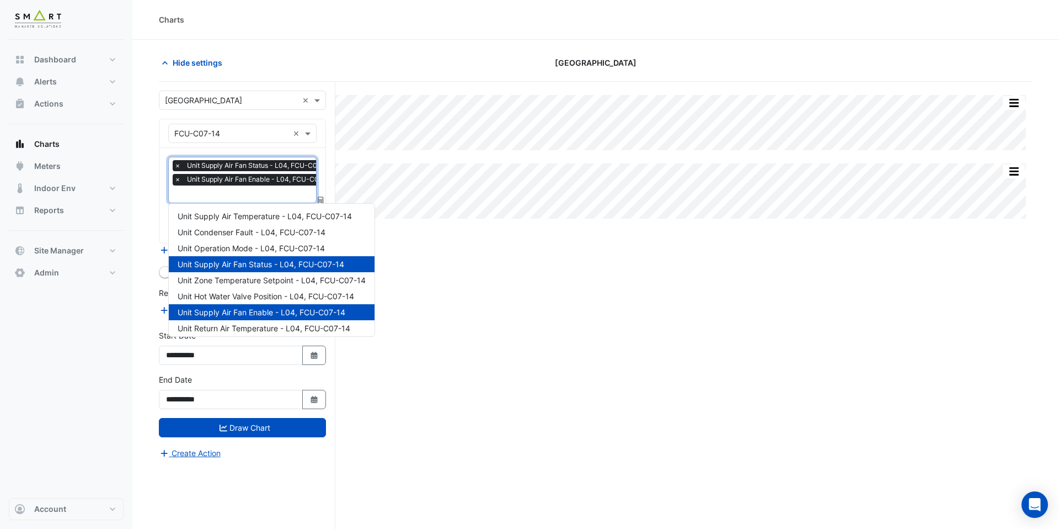
click at [242, 190] on input "text" at bounding box center [256, 195] width 165 height 12
click at [251, 293] on span "Unit Hot Water Valve Position - L04, FCU-C07-14" at bounding box center [266, 295] width 177 height 9
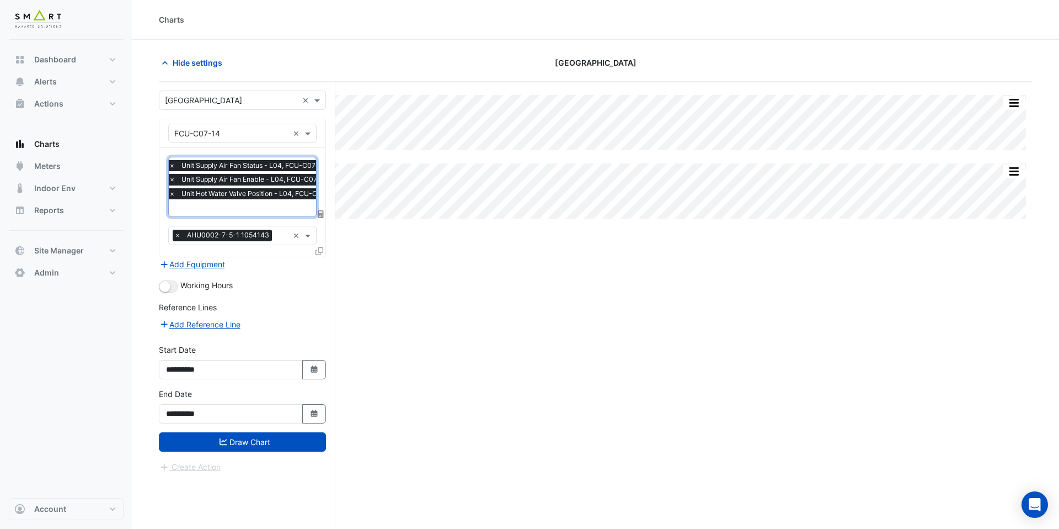
click at [248, 220] on div "× Unit Supply Air Fan Status - L04, FCU-C07-14 × Unit Supply Air Fan Enable - L…" at bounding box center [242, 202] width 166 height 109
click at [238, 206] on input "text" at bounding box center [255, 209] width 173 height 12
type input "***"
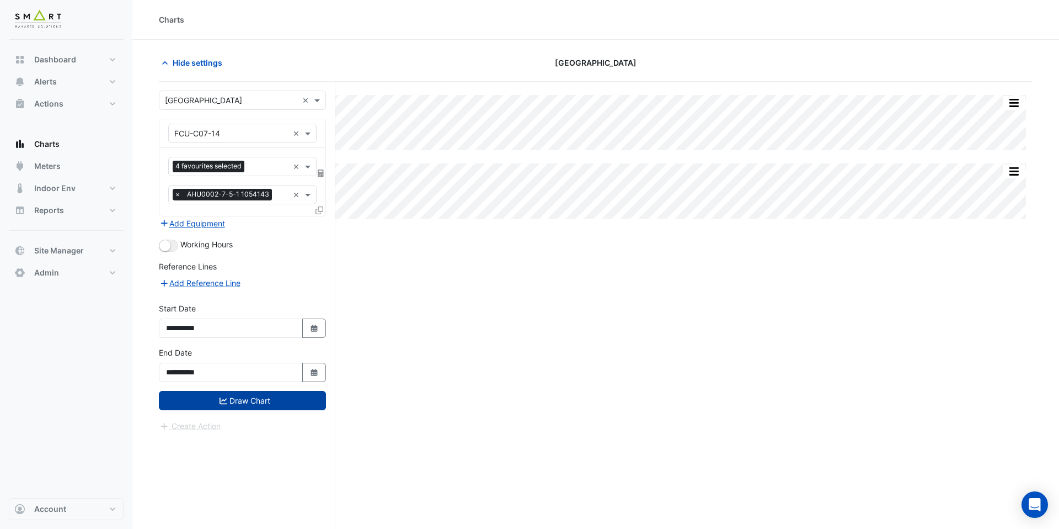
click at [240, 396] on button "Draw Chart" at bounding box center [242, 400] width 167 height 19
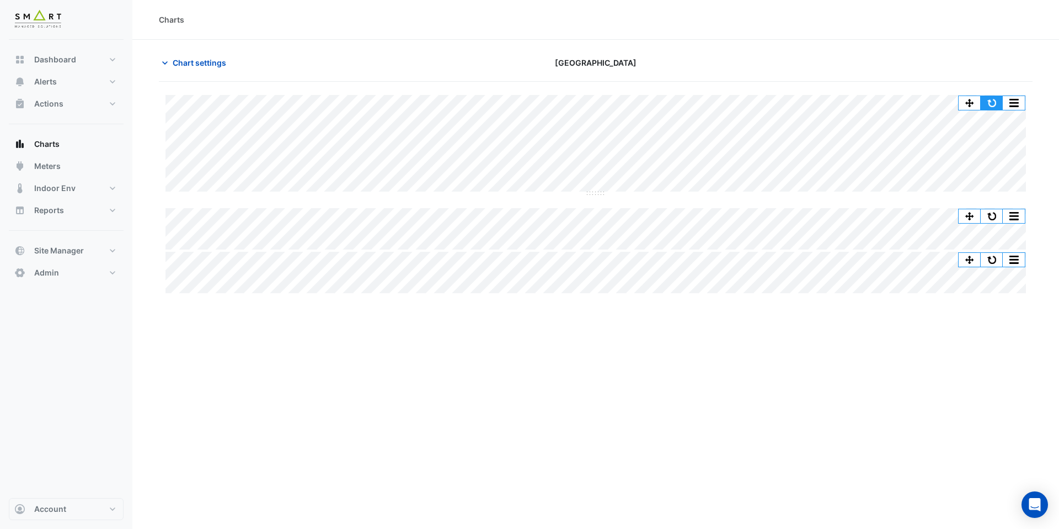
drag, startPoint x: 1004, startPoint y: 99, endPoint x: 990, endPoint y: 104, distance: 15.0
click at [990, 104] on div "Split All Split None Print Save as JPEG Save as PNG Pivot Data Table Export CSV…" at bounding box center [991, 102] width 67 height 15
click at [990, 104] on button "button" at bounding box center [992, 103] width 22 height 14
click at [174, 57] on span "Chart settings" at bounding box center [200, 63] width 54 height 12
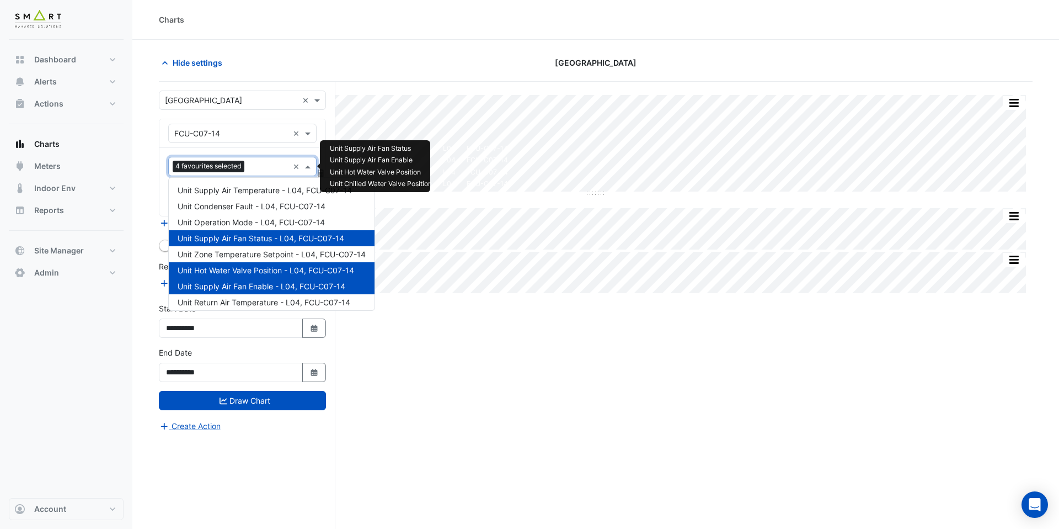
click at [260, 171] on input "text" at bounding box center [269, 168] width 40 height 12
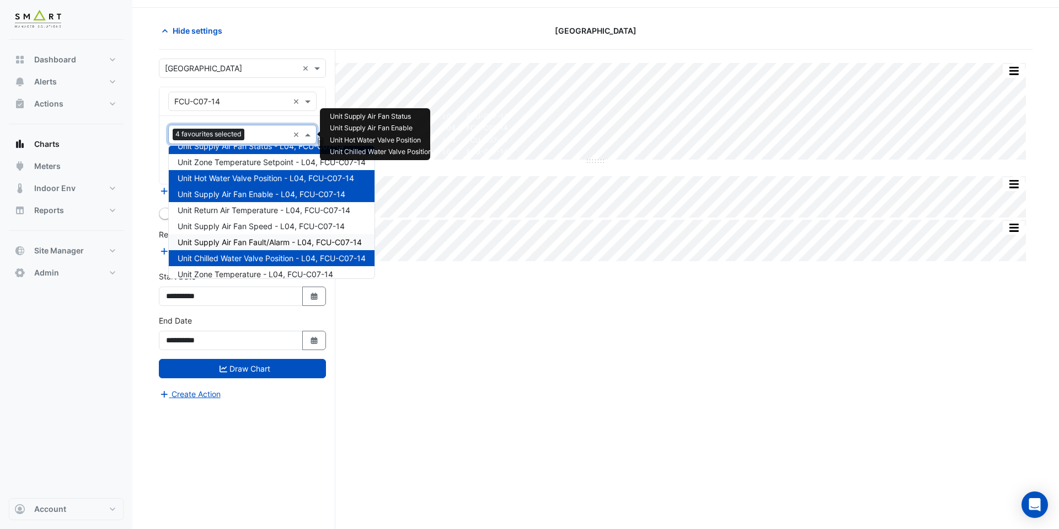
scroll to position [60, 0]
click at [262, 230] on span "Unit Supply Air Fan Speed - L04, FCU-C07-14" at bounding box center [261, 226] width 167 height 9
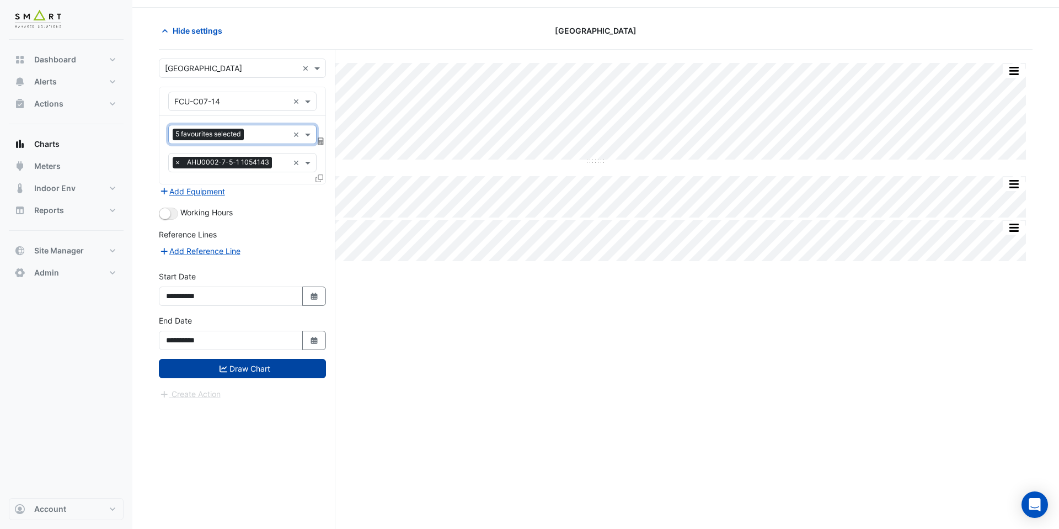
click at [278, 365] on button "Draw Chart" at bounding box center [242, 368] width 167 height 19
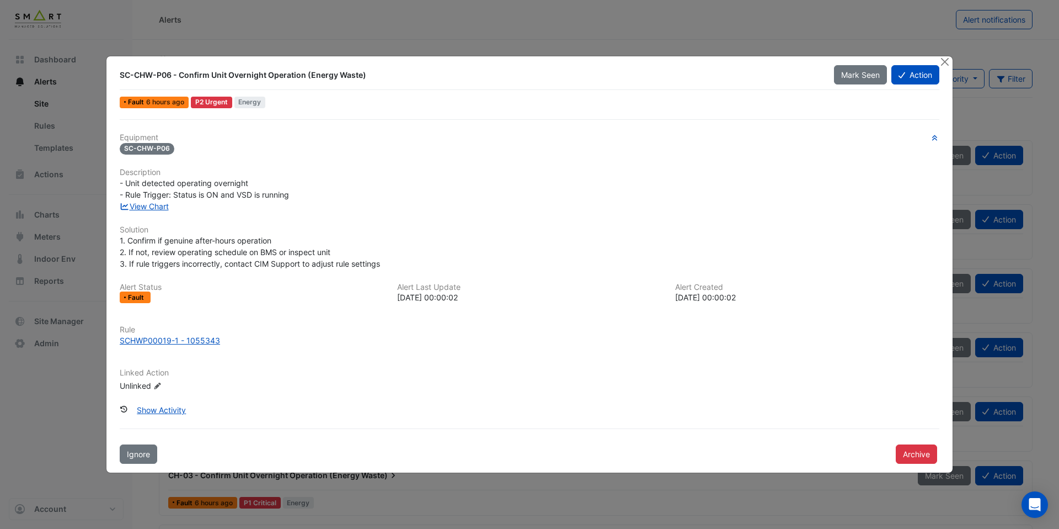
click at [158, 212] on div "Equipment SC-CHW-P06 Description - Unit detected operating overnight - Rule Tri…" at bounding box center [530, 267] width 820 height 268
click at [158, 208] on link "View Chart" at bounding box center [144, 205] width 49 height 9
click at [159, 209] on link "View Chart" at bounding box center [144, 205] width 49 height 9
click at [198, 342] on div "SCHWP00019-1 - 1055343" at bounding box center [170, 340] width 100 height 12
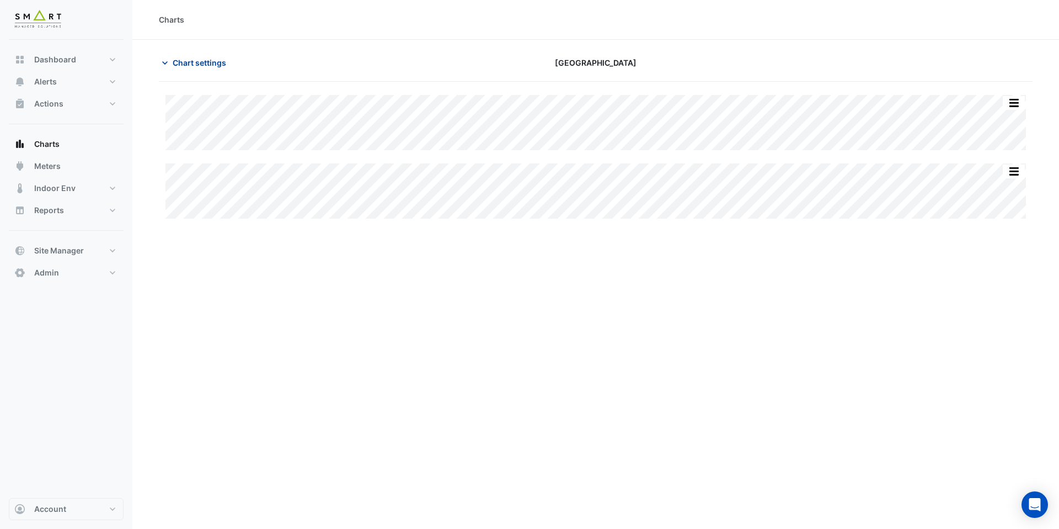
click at [201, 63] on span "Chart settings" at bounding box center [200, 63] width 54 height 12
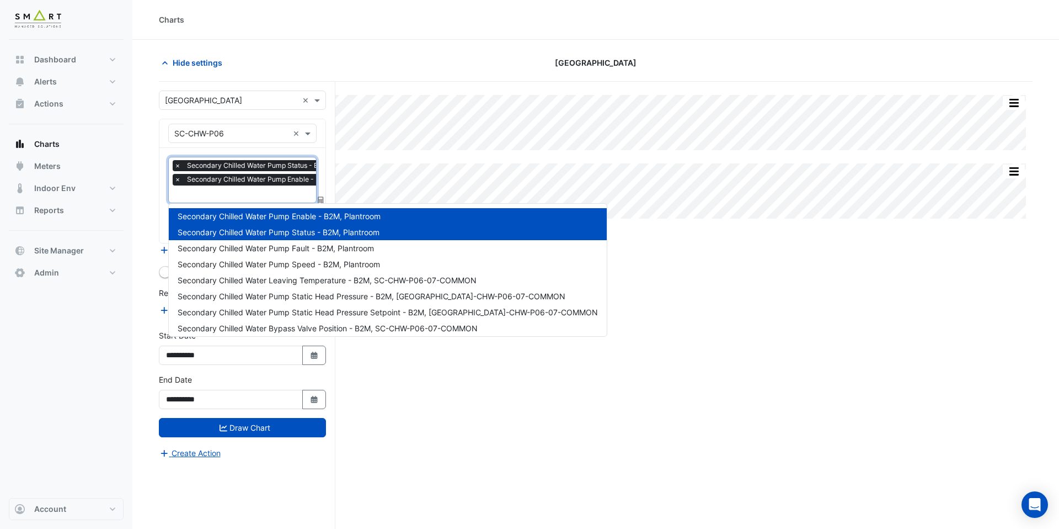
click at [280, 189] on input "text" at bounding box center [272, 195] width 197 height 12
click at [300, 290] on div "Secondary Chilled Water Pump Static Head Pressure - B2M, SC-CHW-P06-07-COMMON" at bounding box center [388, 296] width 438 height 16
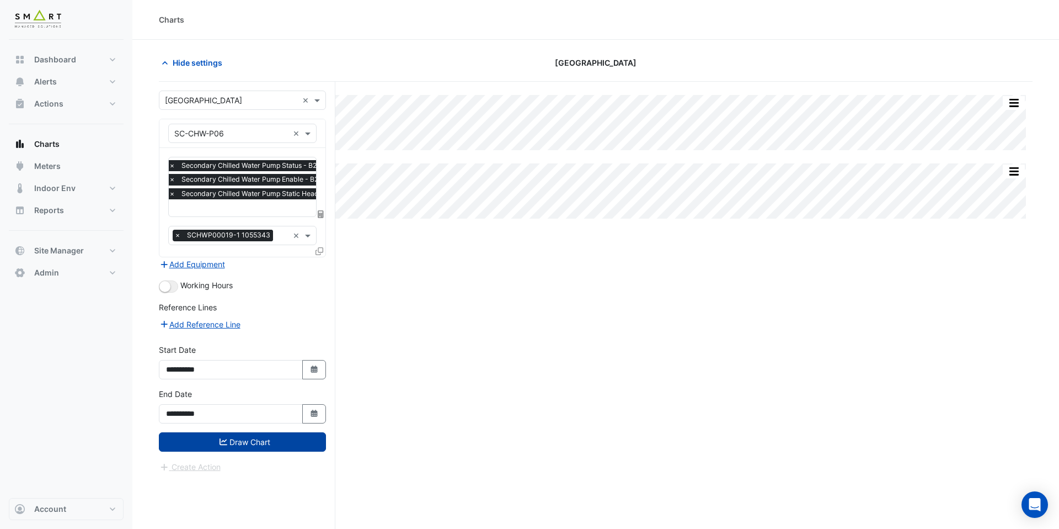
click at [287, 446] on button "Draw Chart" at bounding box center [242, 441] width 167 height 19
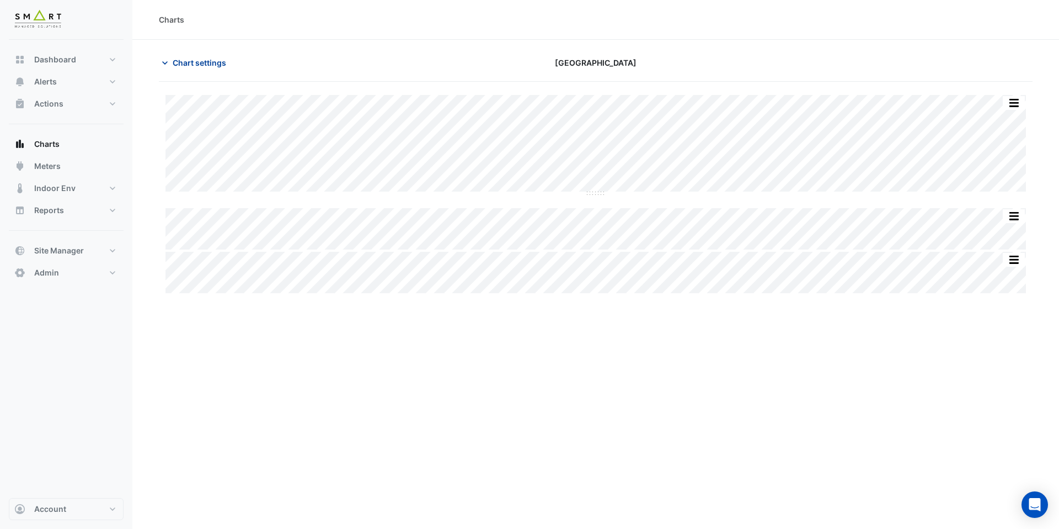
click at [196, 59] on span "Chart settings" at bounding box center [200, 63] width 54 height 12
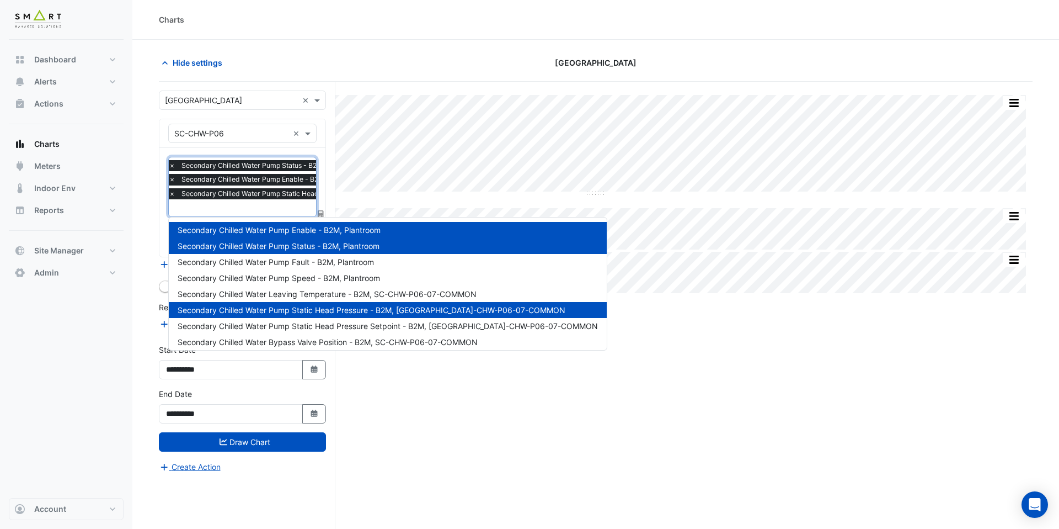
click at [254, 215] on div at bounding box center [348, 209] width 363 height 14
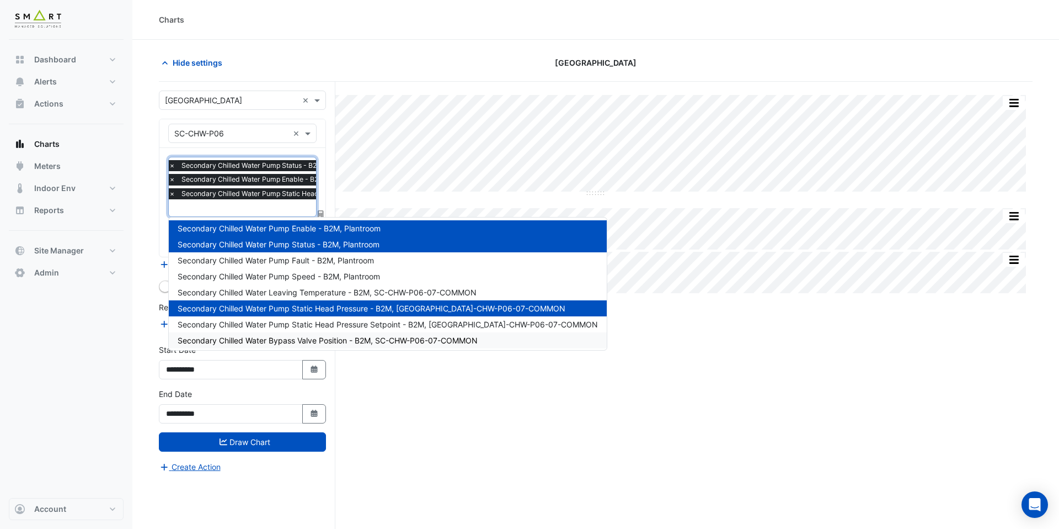
click at [404, 401] on div "Split All Split None Print Save as JPEG Save as PNG Pivot Data Table Export CSV…" at bounding box center [596, 326] width 874 height 489
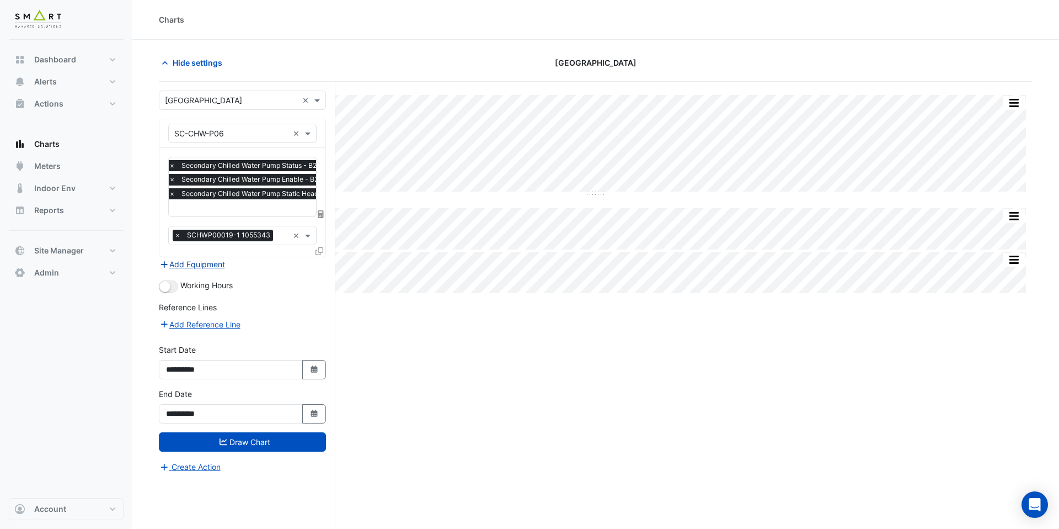
click at [212, 259] on button "Add Equipment" at bounding box center [192, 264] width 67 height 13
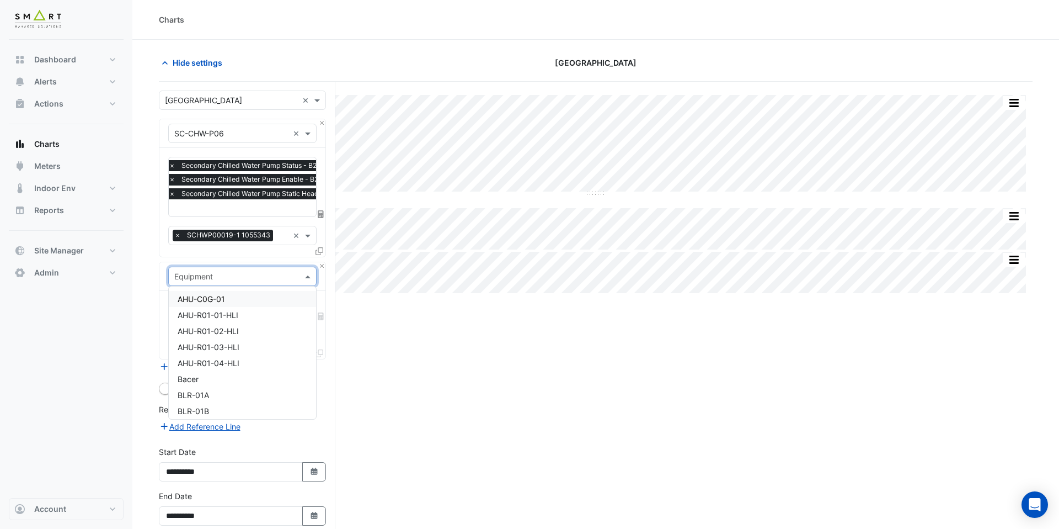
click at [217, 279] on input "text" at bounding box center [231, 277] width 114 height 12
type input "***"
click at [262, 362] on div "VSD-SC-CHW-P06" at bounding box center [242, 363] width 147 height 16
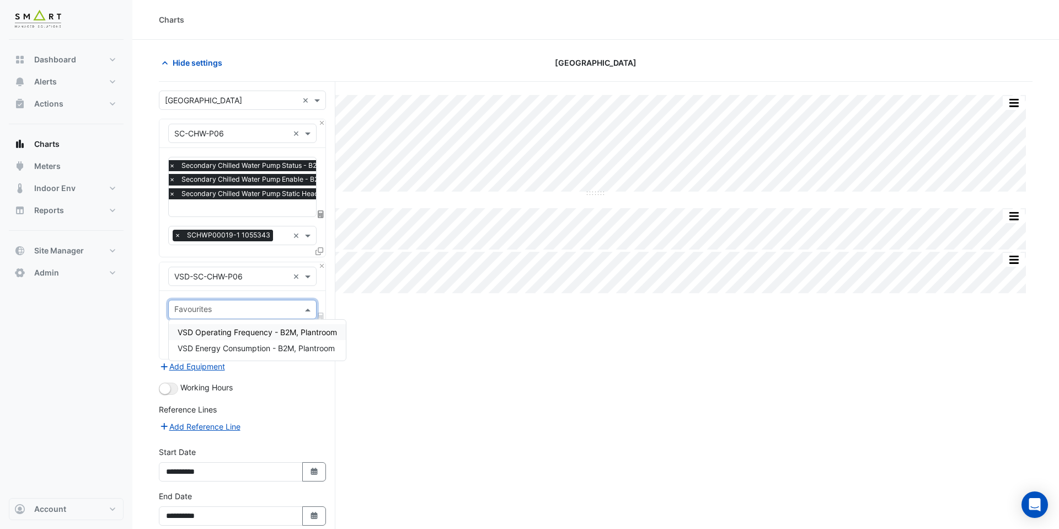
click at [242, 312] on input "text" at bounding box center [236, 311] width 124 height 12
click at [248, 328] on span "VSD Operating Frequency - B2M, Plantroom" at bounding box center [257, 331] width 159 height 9
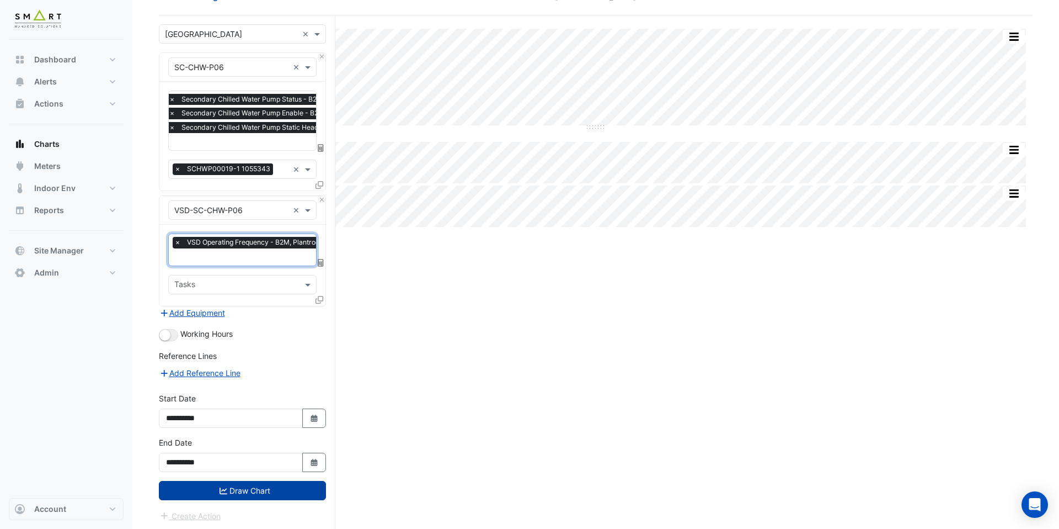
click at [269, 486] on button "Draw Chart" at bounding box center [242, 490] width 167 height 19
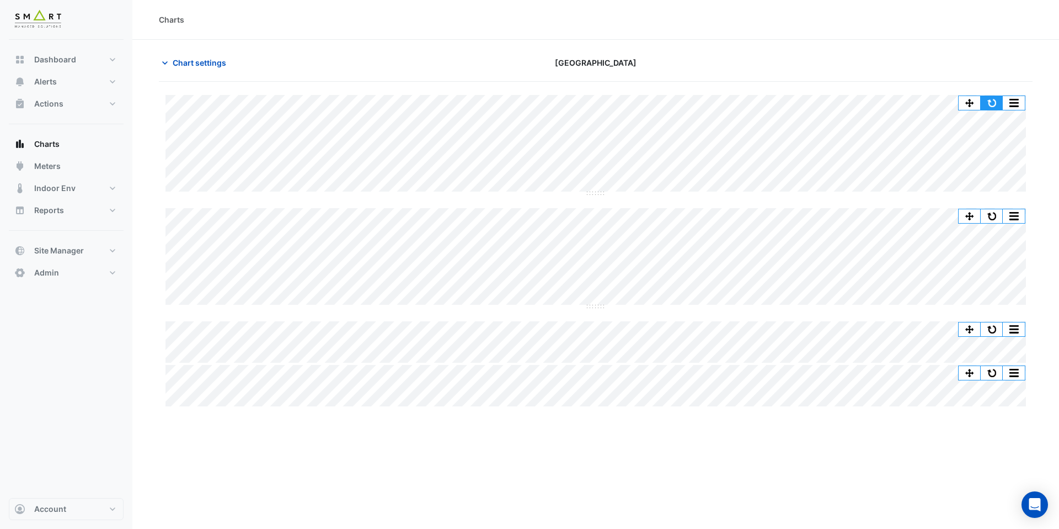
click at [992, 98] on button "button" at bounding box center [992, 103] width 22 height 14
click at [219, 68] on span "Chart settings" at bounding box center [200, 63] width 54 height 12
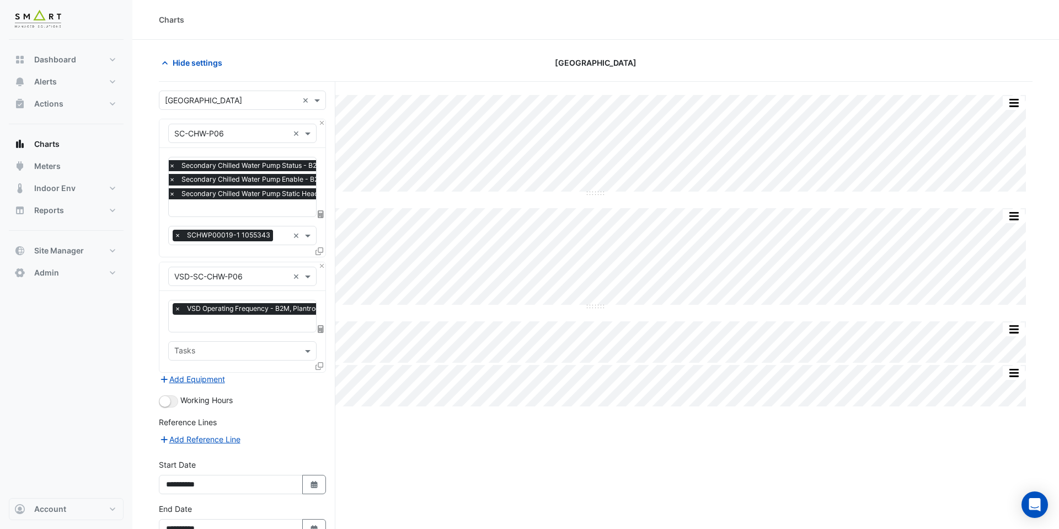
click at [235, 322] on input "text" at bounding box center [252, 324] width 157 height 12
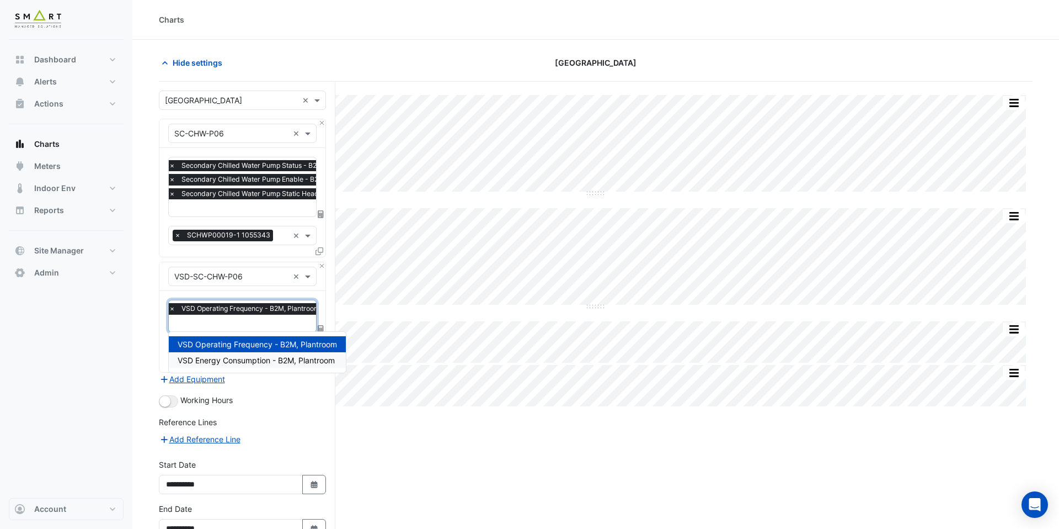
click at [248, 363] on span "VSD Energy Consumption - B2M, Plantroom" at bounding box center [256, 359] width 157 height 9
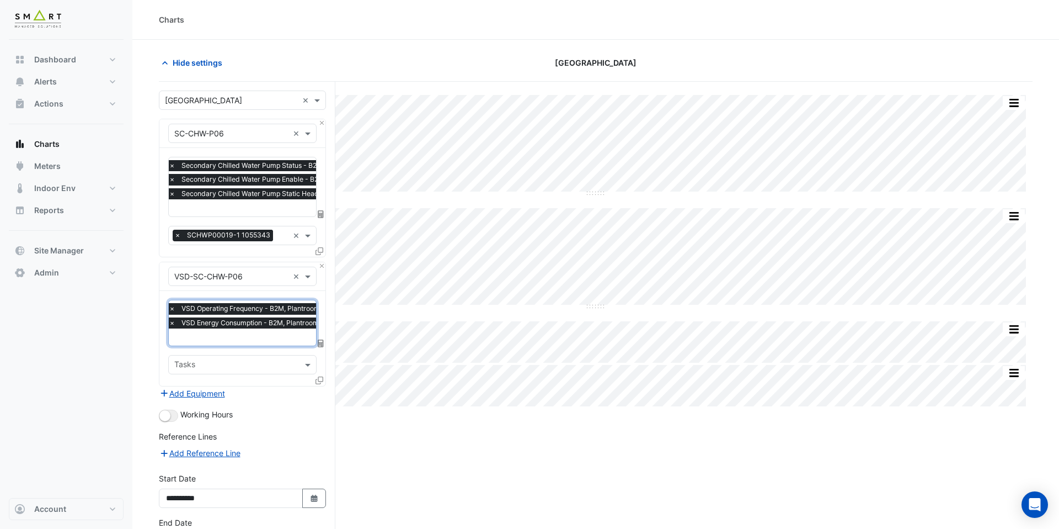
scroll to position [80, 0]
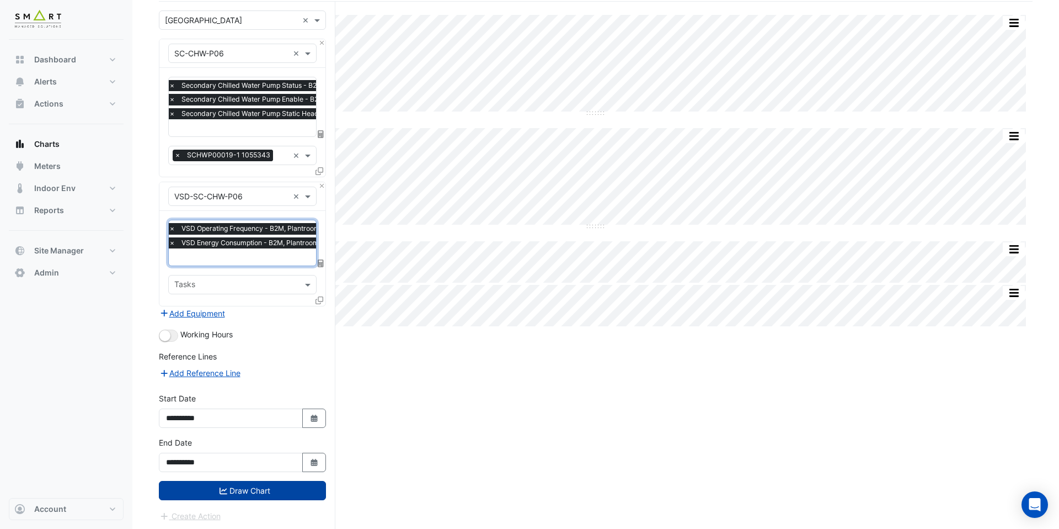
click at [280, 487] on button "Draw Chart" at bounding box center [242, 490] width 167 height 19
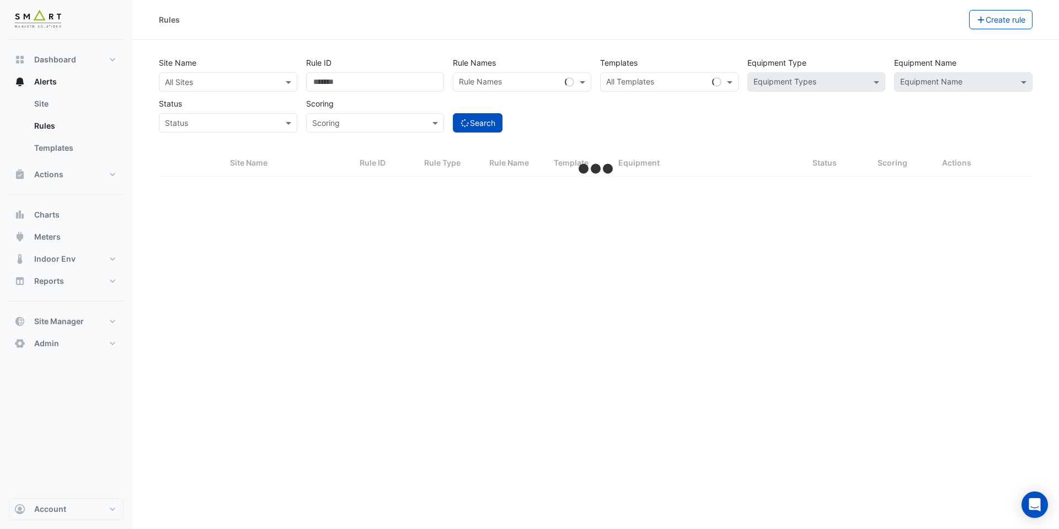
select select "***"
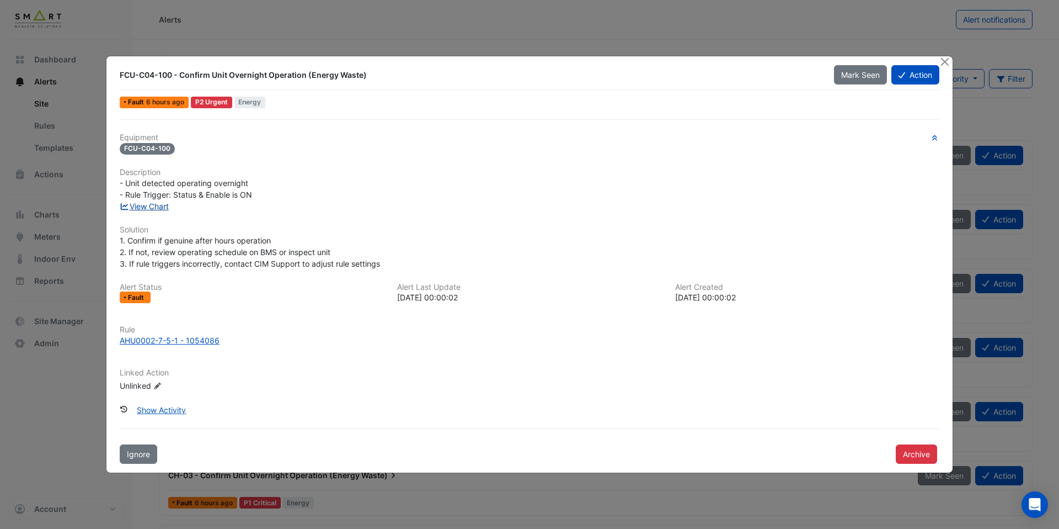
click at [164, 210] on link "View Chart" at bounding box center [144, 205] width 49 height 9
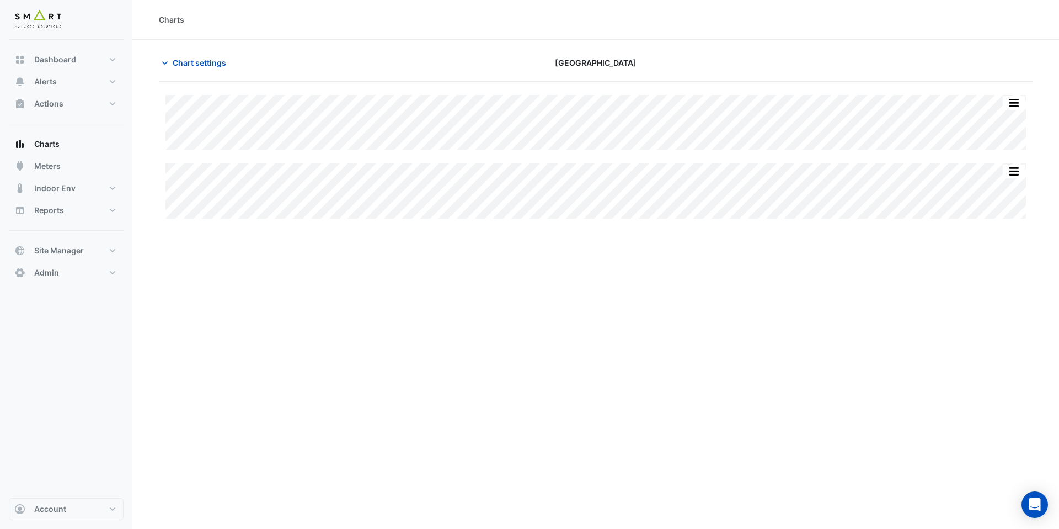
type input "**********"
click at [205, 58] on span "Chart settings" at bounding box center [200, 63] width 54 height 12
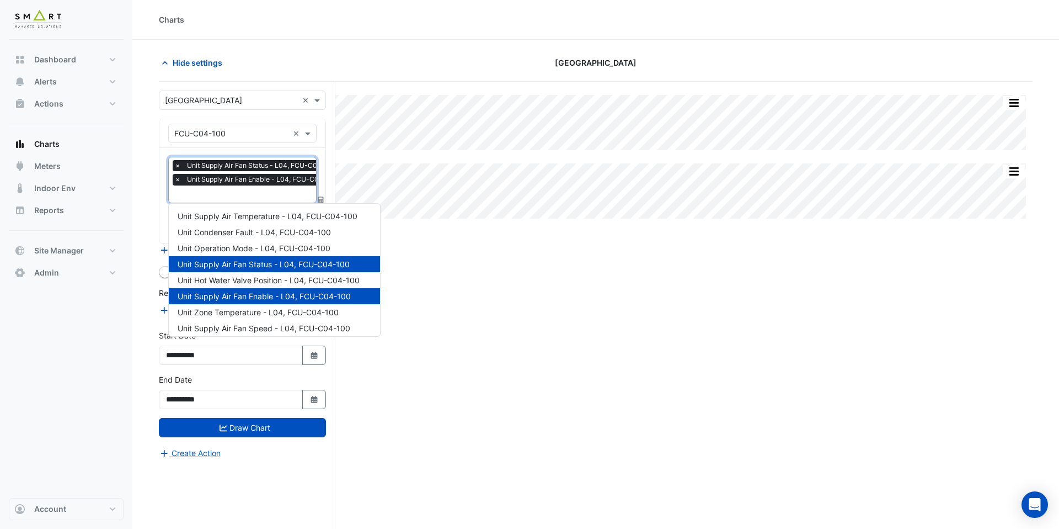
click at [231, 190] on input "text" at bounding box center [259, 195] width 170 height 12
click at [236, 279] on span "Unit Hot Water Valve Position - L04, FCU-C04-100" at bounding box center [269, 279] width 182 height 9
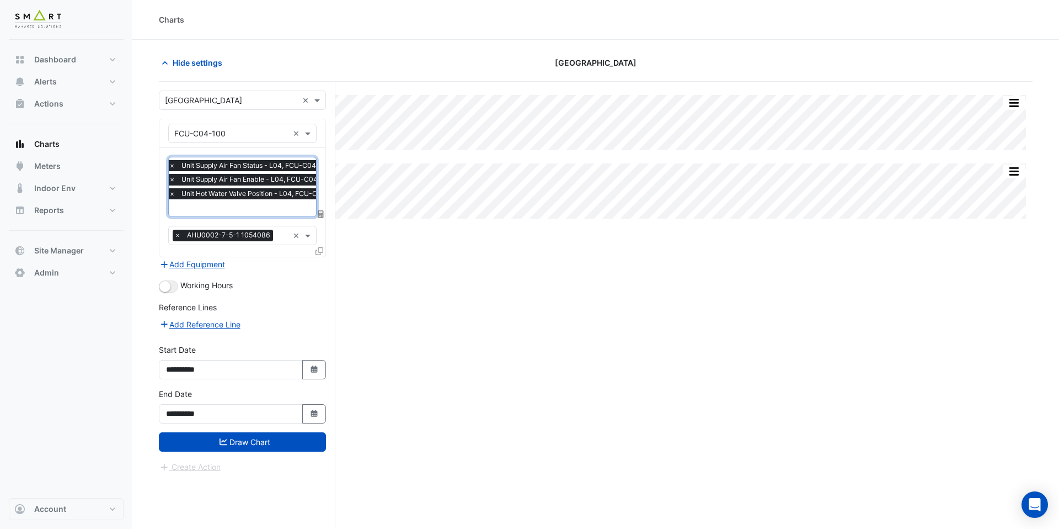
click at [273, 206] on input "text" at bounding box center [258, 209] width 178 height 12
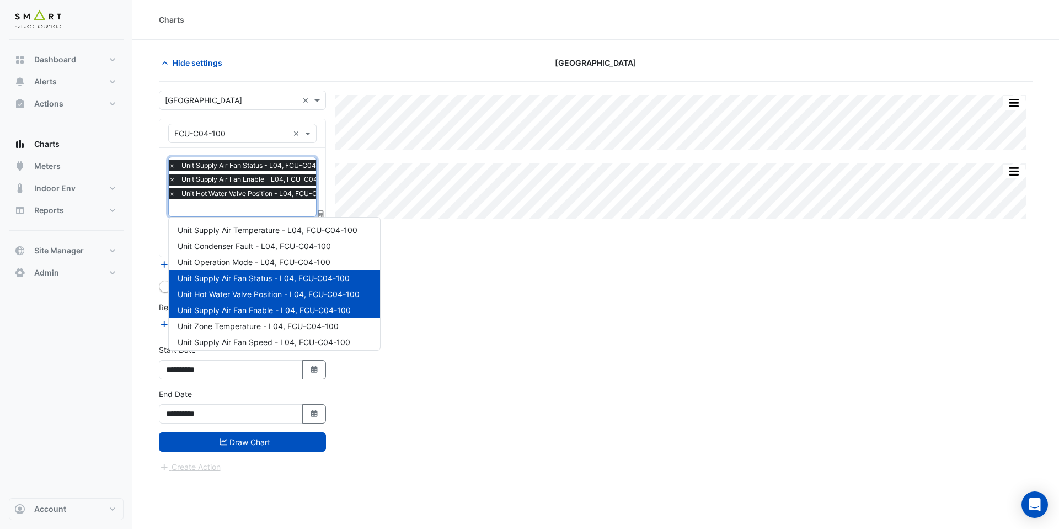
scroll to position [52, 0]
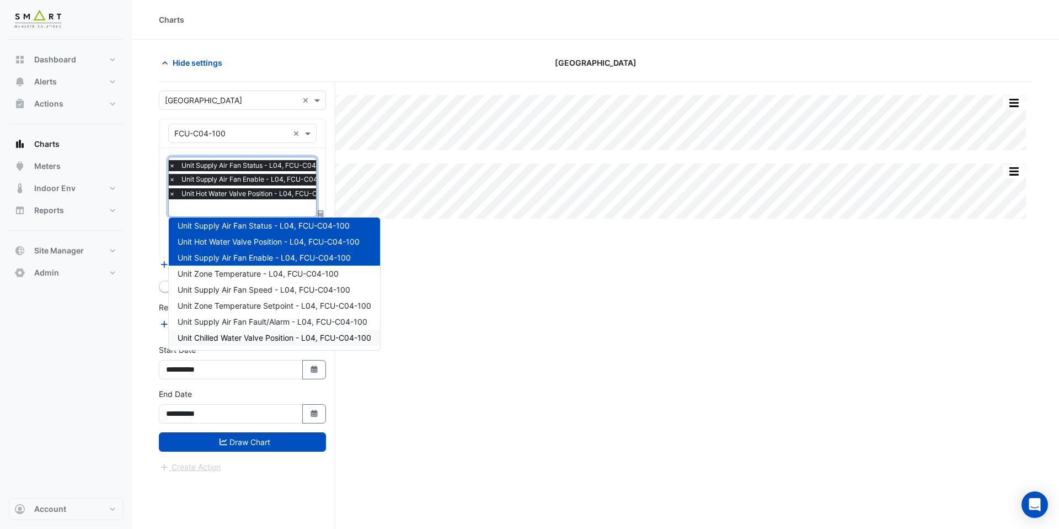
click at [271, 330] on div "Unit Chilled Water Valve Position - L04, FCU-C04-100" at bounding box center [274, 337] width 211 height 16
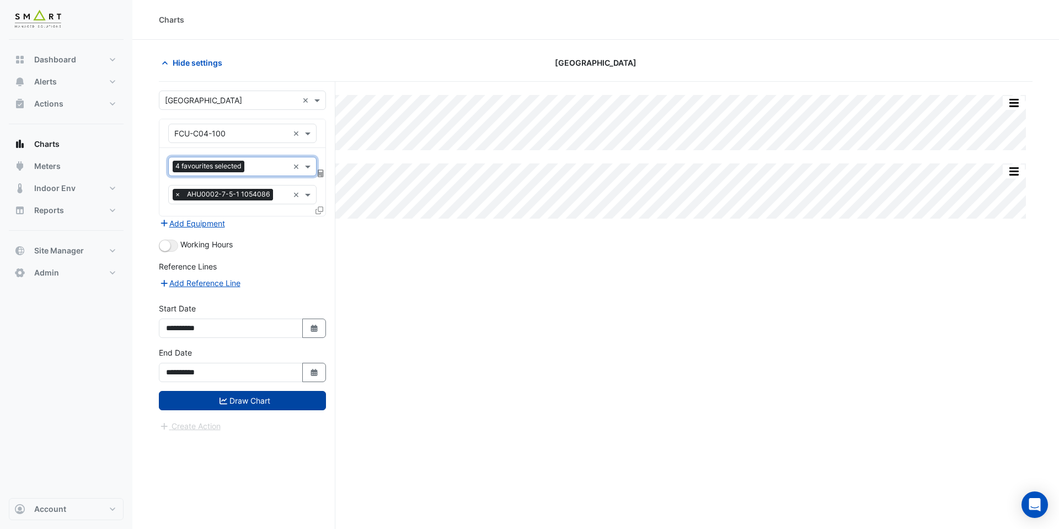
click at [273, 408] on button "Draw Chart" at bounding box center [242, 400] width 167 height 19
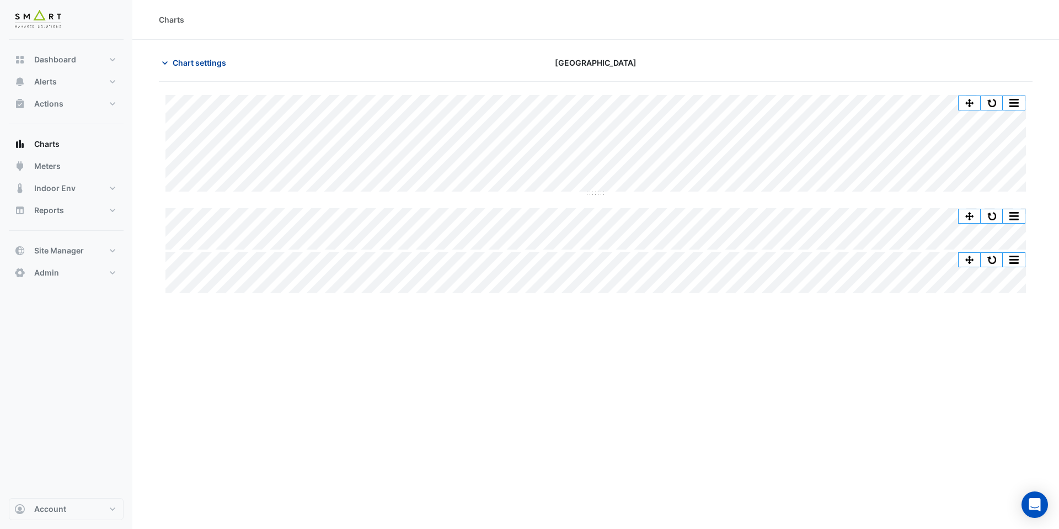
click at [216, 63] on span "Chart settings" at bounding box center [200, 63] width 54 height 12
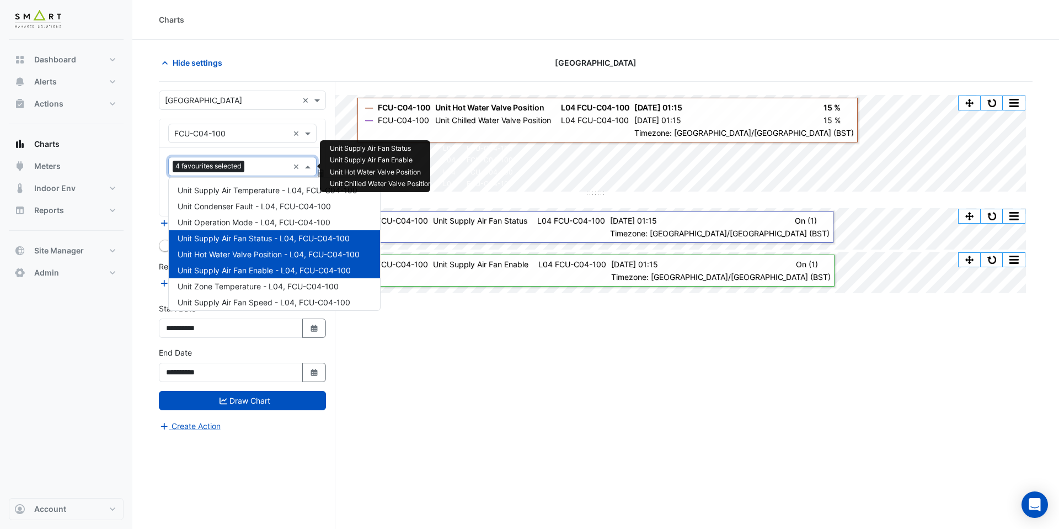
click at [273, 169] on input "text" at bounding box center [269, 168] width 40 height 12
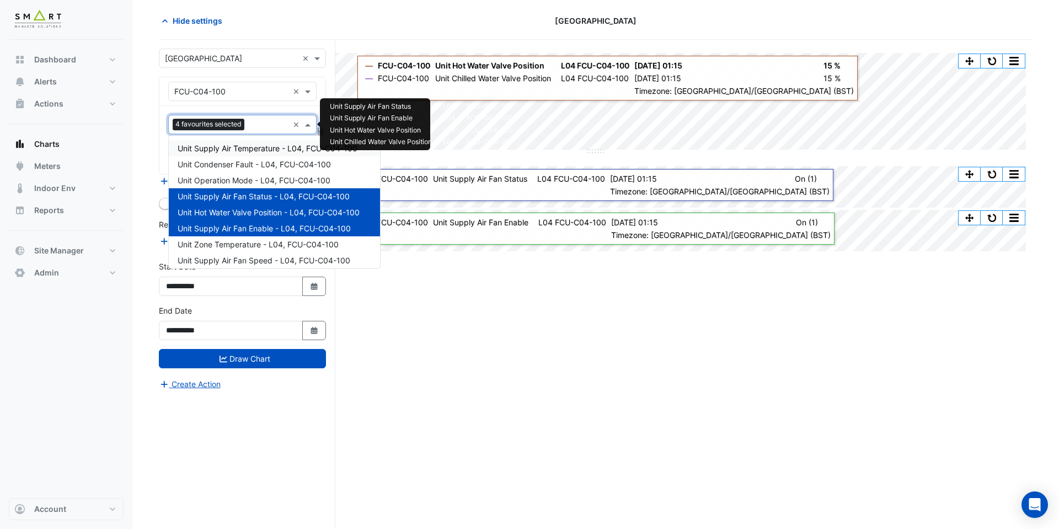
click at [278, 143] on span "Unit Supply Air Temperature - L04, FCU-C04-100" at bounding box center [268, 147] width 180 height 9
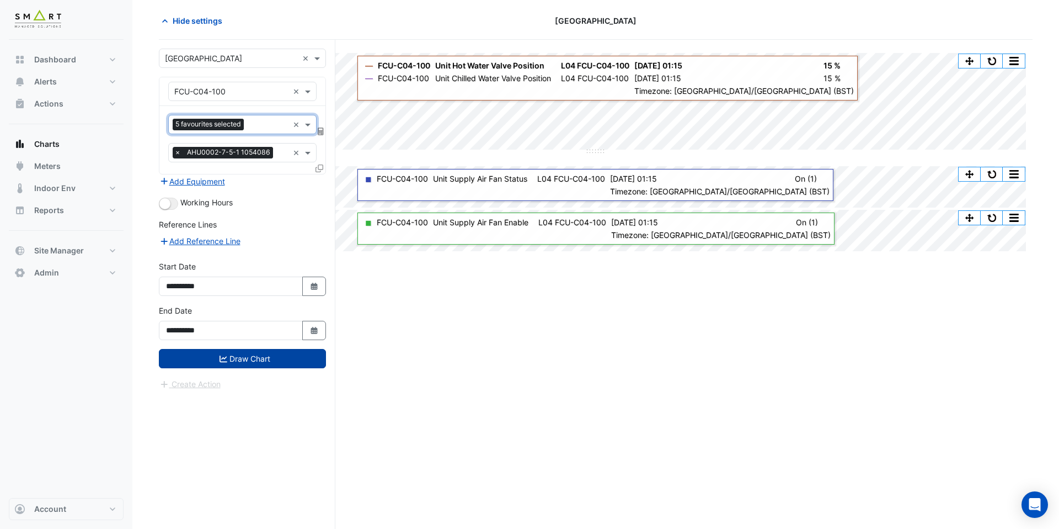
click at [286, 358] on button "Draw Chart" at bounding box center [242, 358] width 167 height 19
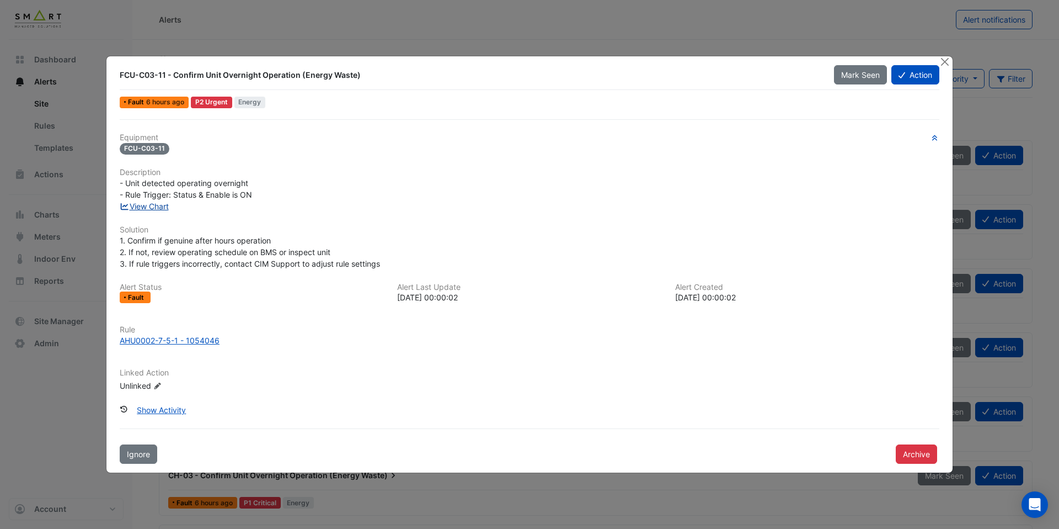
click at [164, 206] on link "View Chart" at bounding box center [144, 205] width 49 height 9
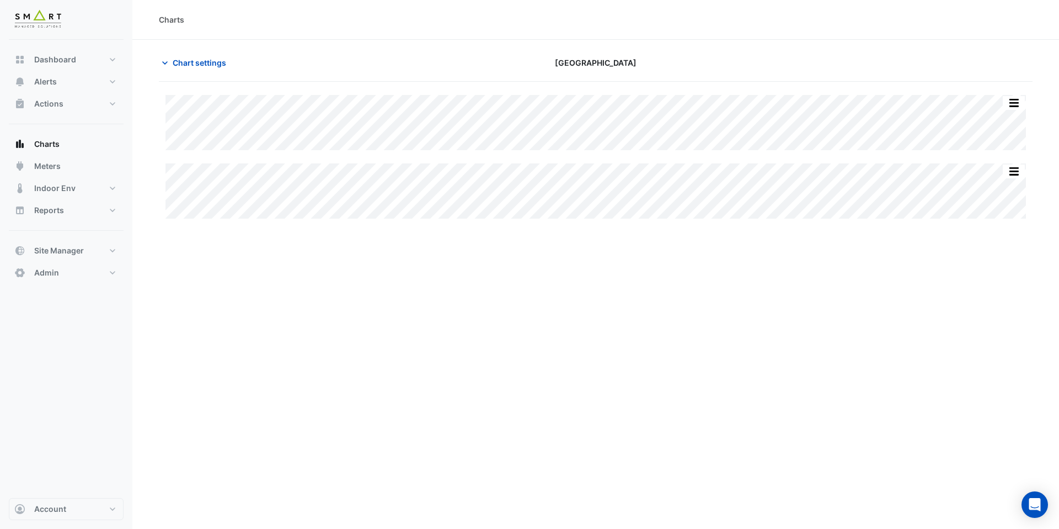
type input "**********"
click at [186, 57] on span "Chart settings" at bounding box center [200, 63] width 54 height 12
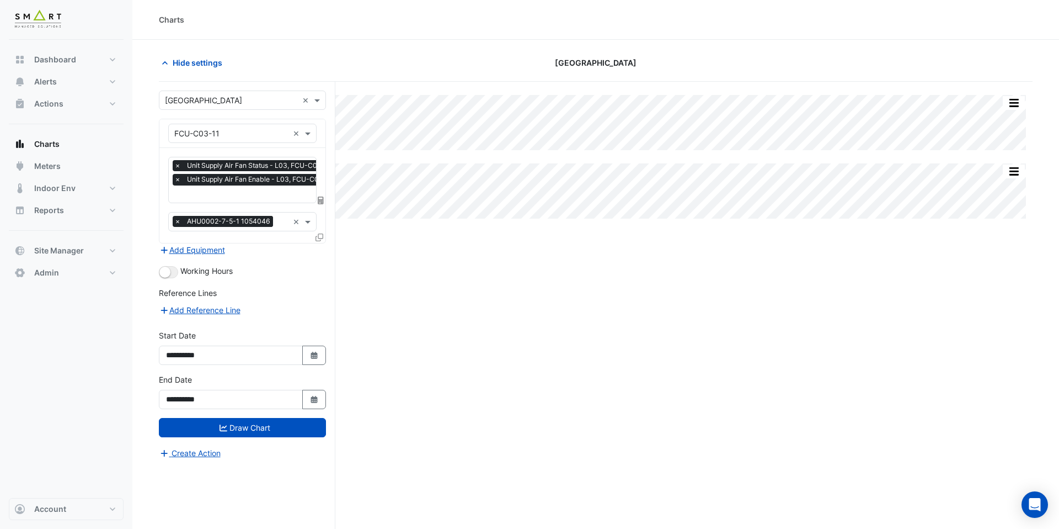
click at [291, 196] on input "text" at bounding box center [256, 195] width 164 height 12
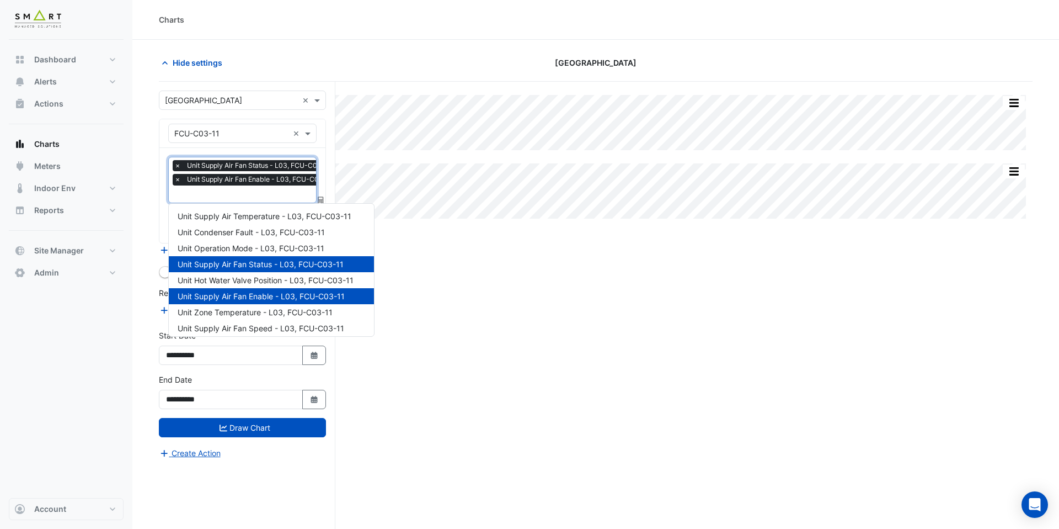
scroll to position [0, 6]
click at [289, 209] on div "Unit Supply Air Temperature - L03, FCU-C03-11" at bounding box center [271, 216] width 205 height 16
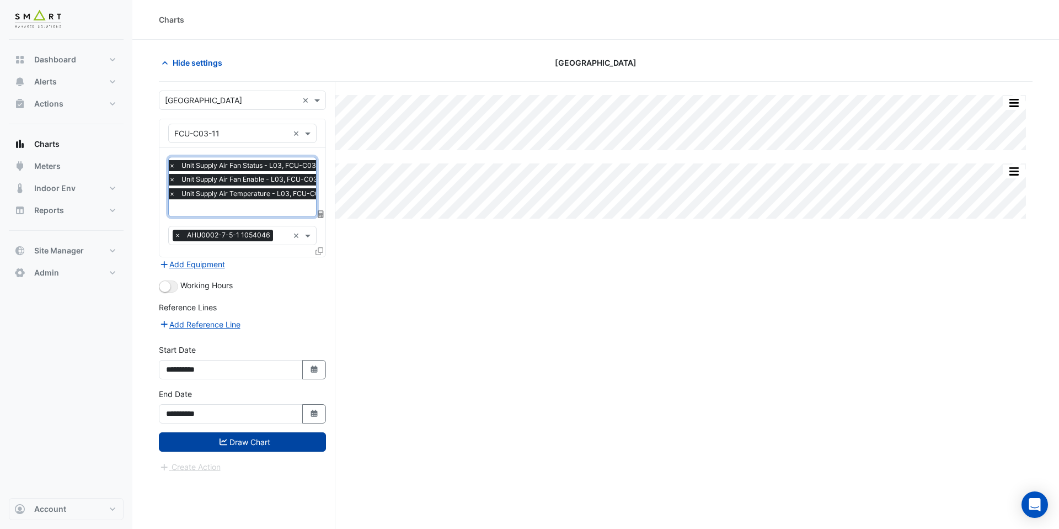
click at [241, 432] on button "Draw Chart" at bounding box center [242, 441] width 167 height 19
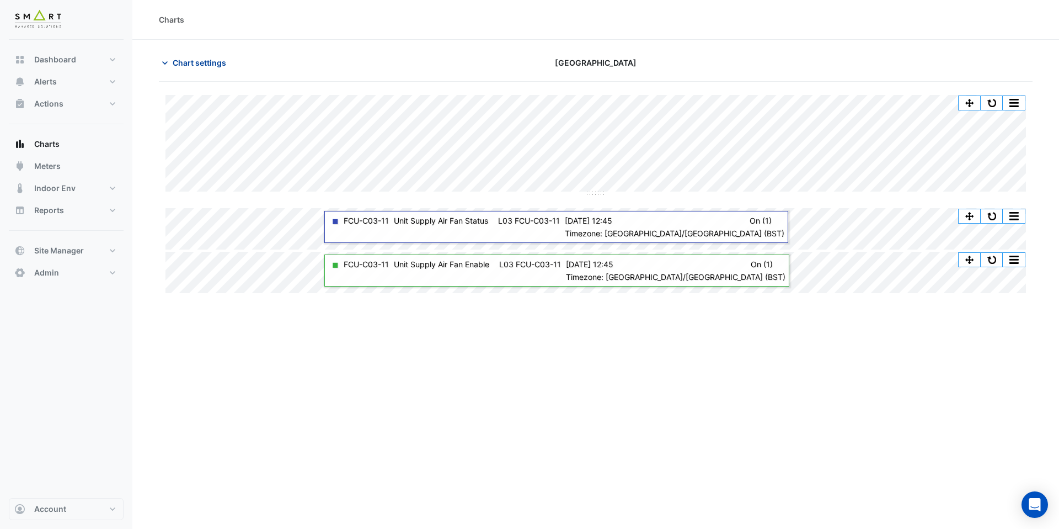
click at [195, 60] on span "Chart settings" at bounding box center [200, 63] width 54 height 12
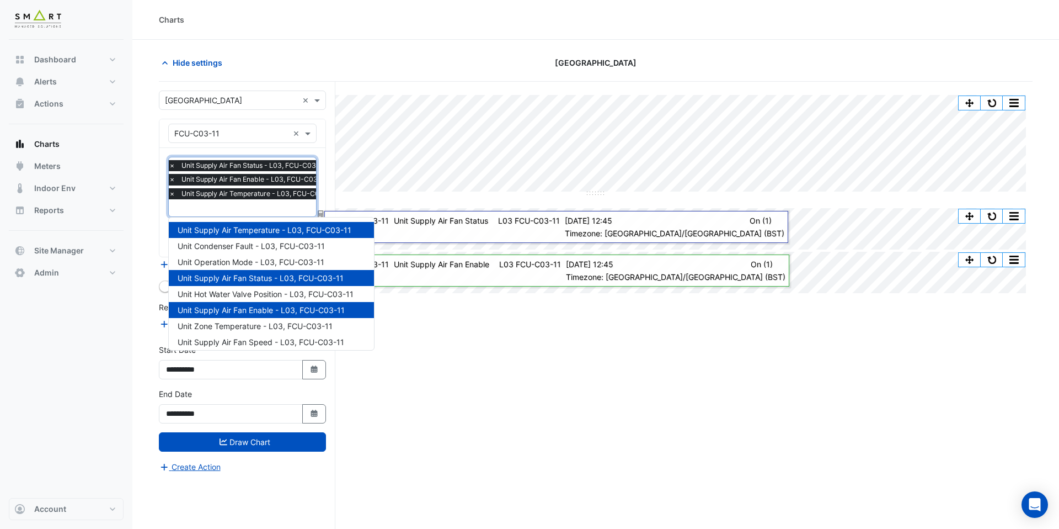
click at [209, 212] on input "text" at bounding box center [254, 209] width 171 height 12
type input "***"
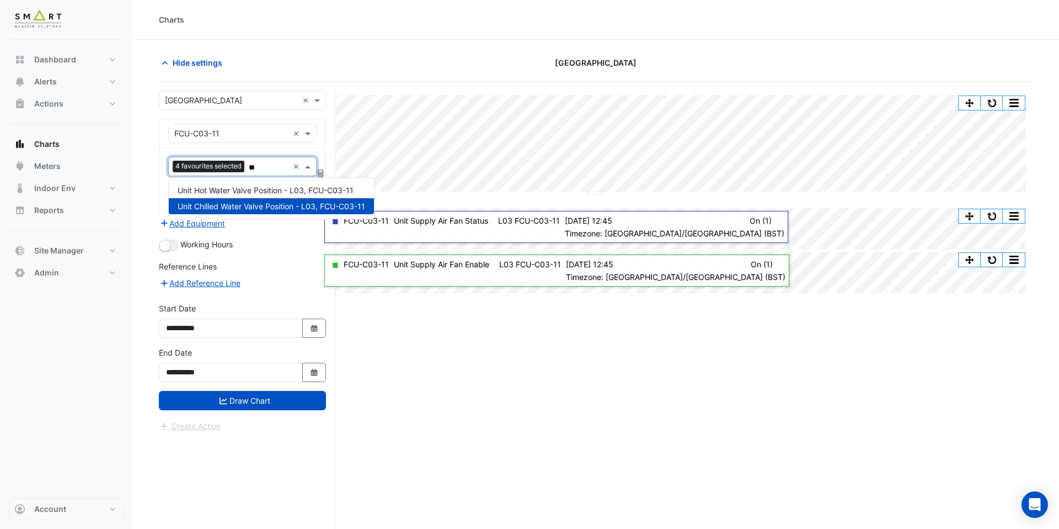
type input "***"
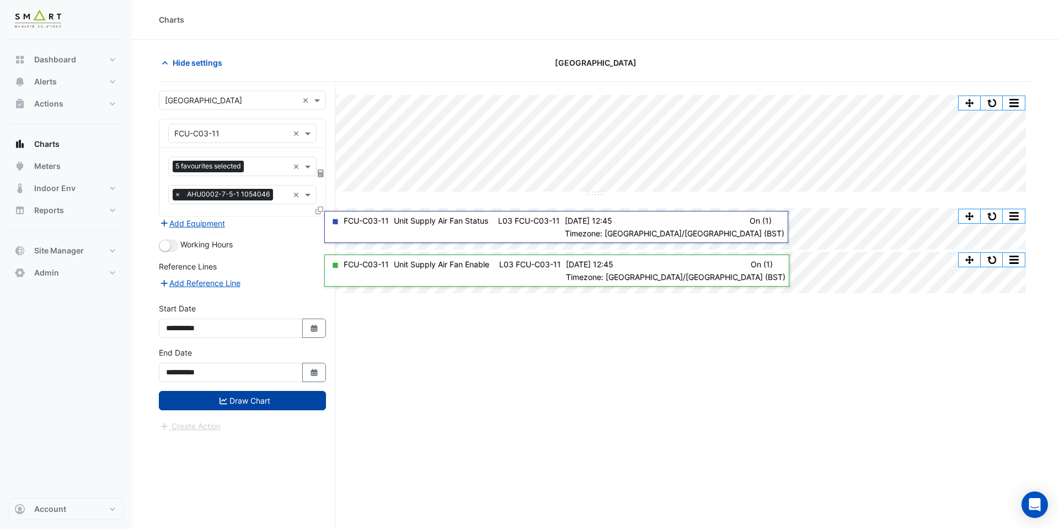
click at [210, 403] on button "Draw Chart" at bounding box center [242, 400] width 167 height 19
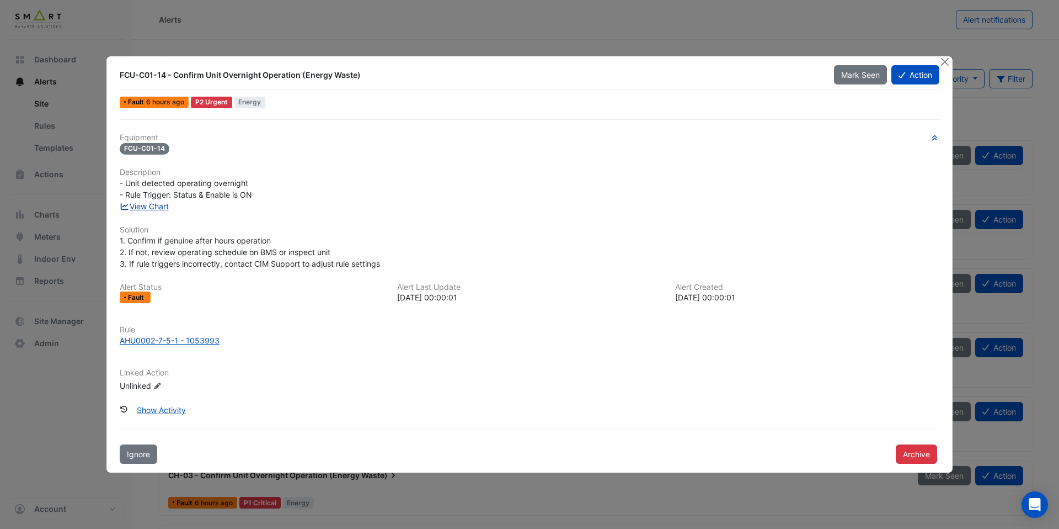
click at [164, 205] on link "View Chart" at bounding box center [144, 205] width 49 height 9
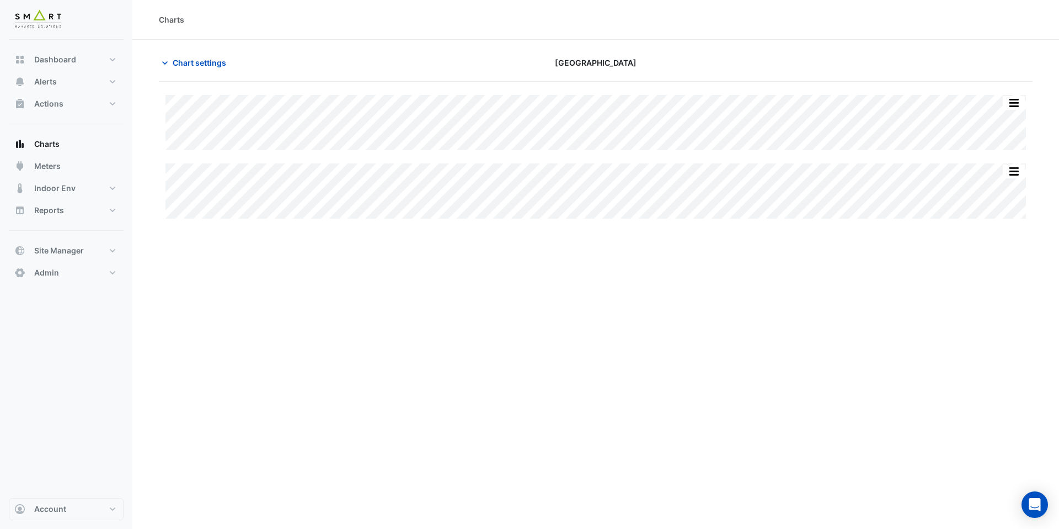
type input "**********"
click at [219, 66] on span "Chart settings" at bounding box center [200, 63] width 54 height 12
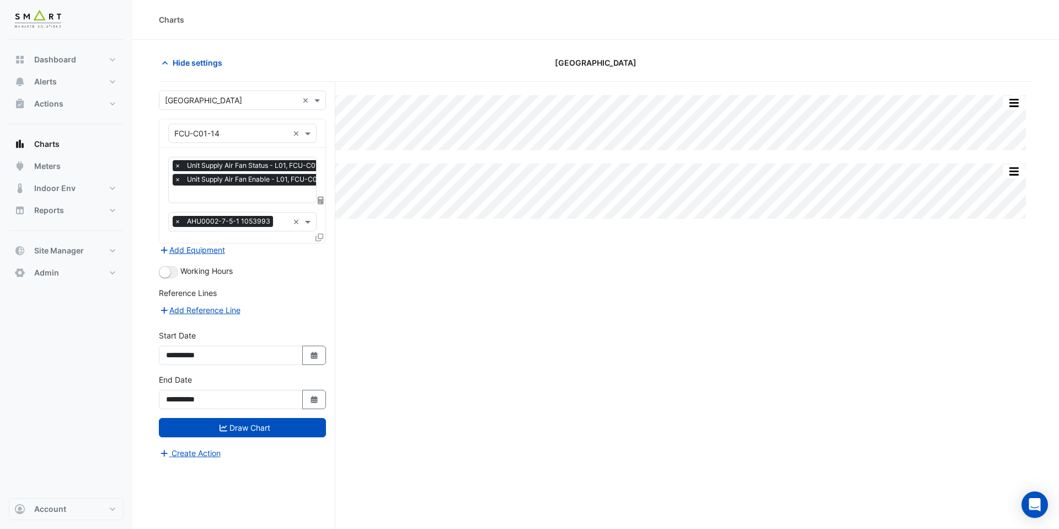
click at [246, 195] on input "text" at bounding box center [255, 195] width 163 height 12
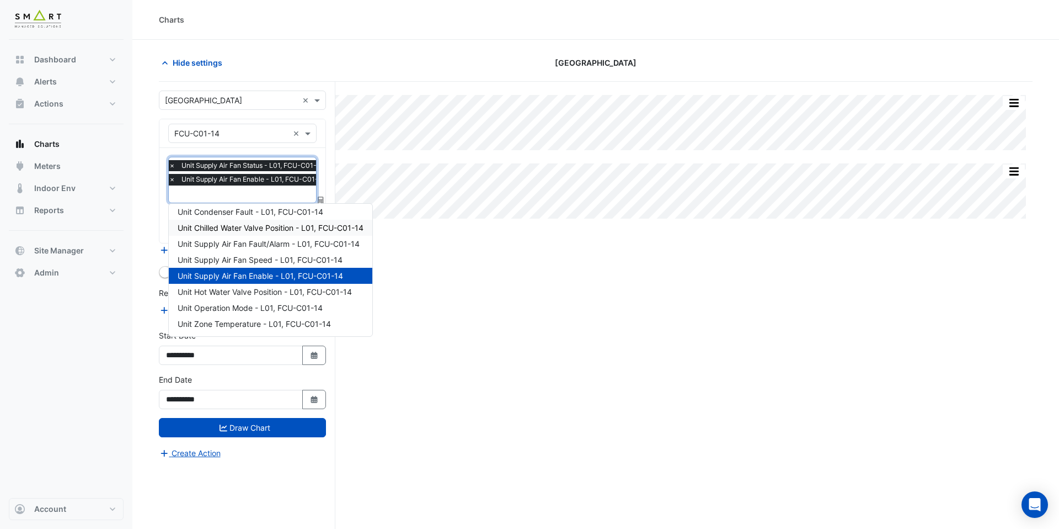
scroll to position [52, 0]
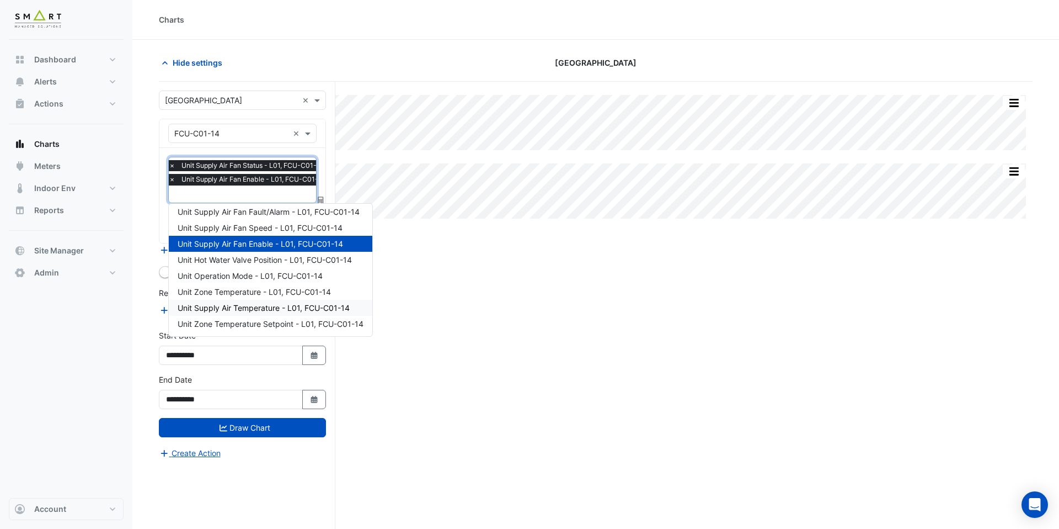
click at [253, 305] on span "Unit Supply Air Temperature - L01, FCU-C01-14" at bounding box center [264, 307] width 172 height 9
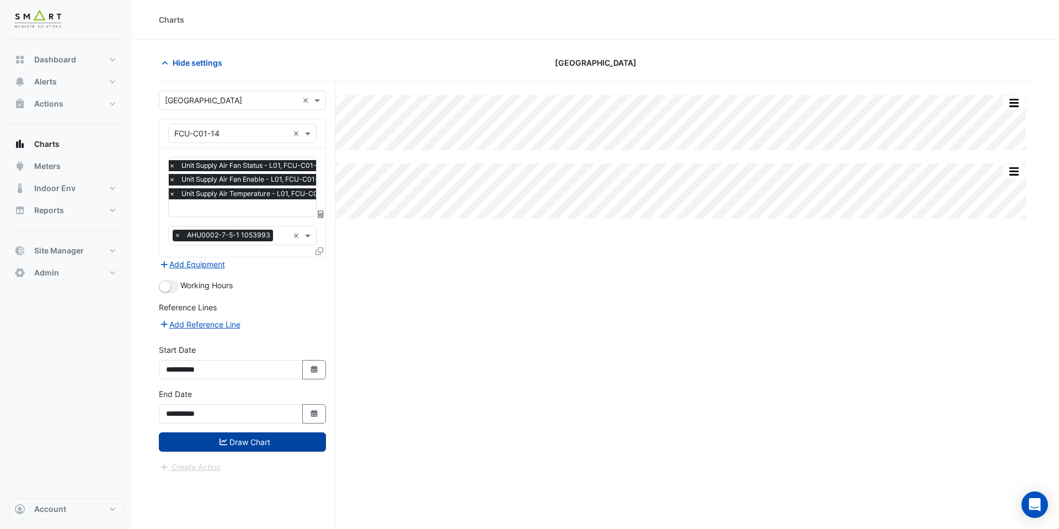
click at [265, 440] on button "Draw Chart" at bounding box center [242, 441] width 167 height 19
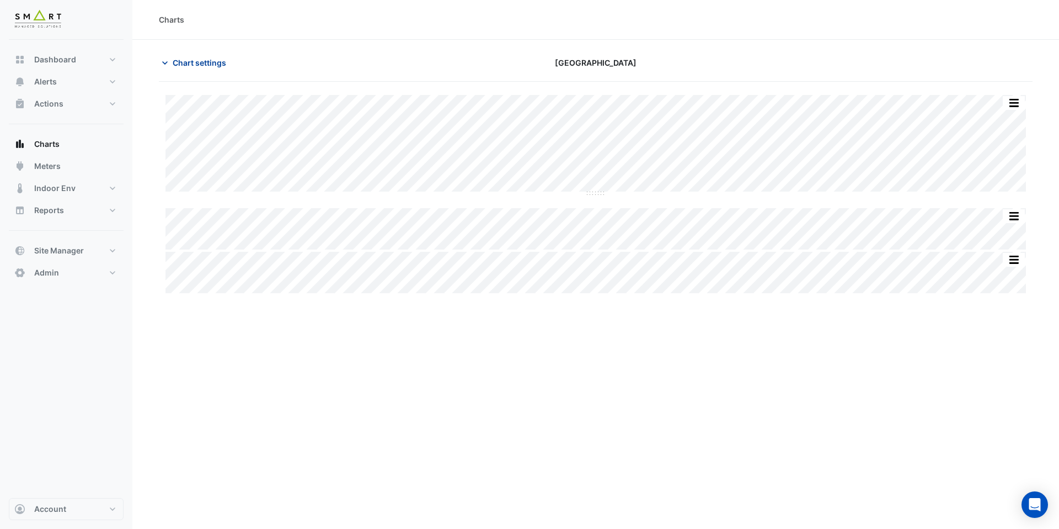
click at [202, 64] on span "Chart settings" at bounding box center [200, 63] width 54 height 12
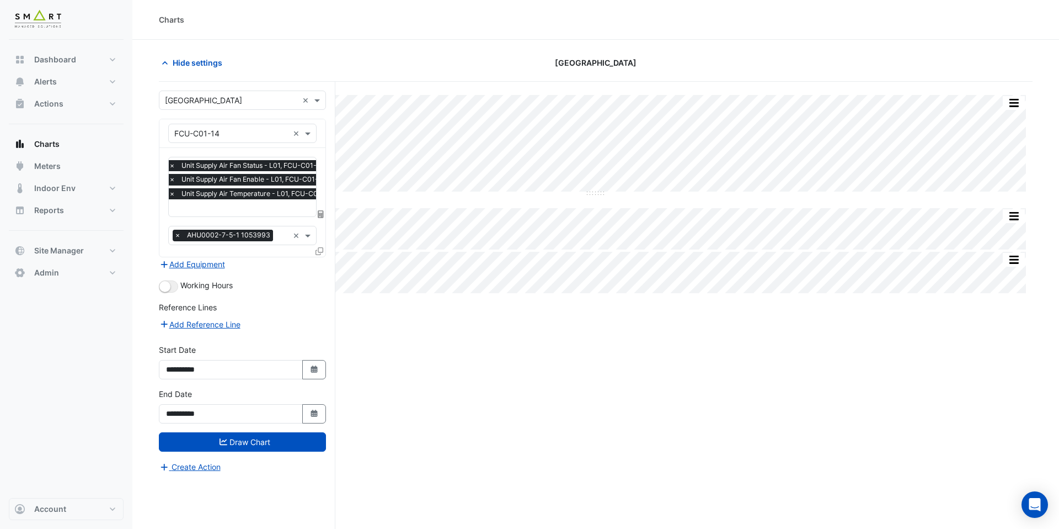
click at [254, 210] on input "text" at bounding box center [253, 209] width 169 height 12
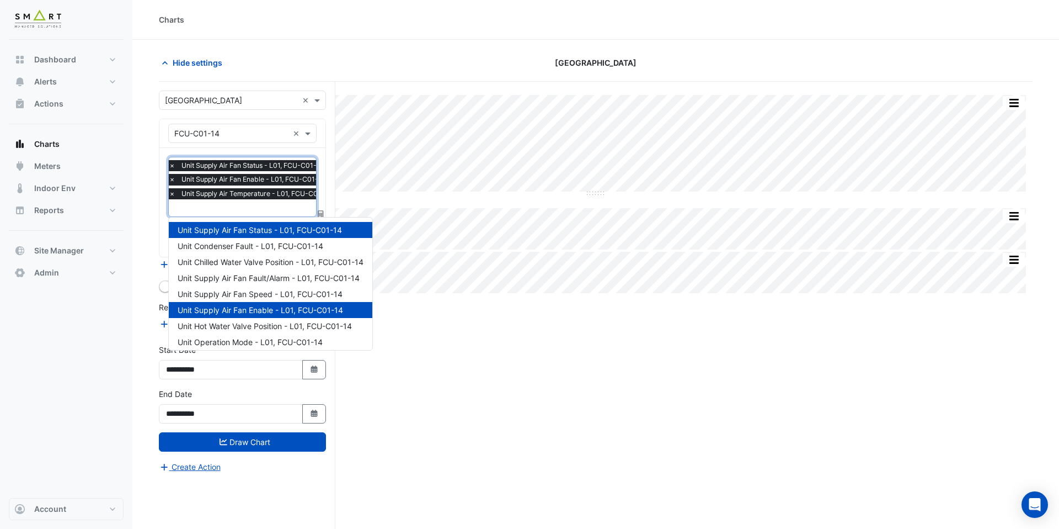
scroll to position [52, 0]
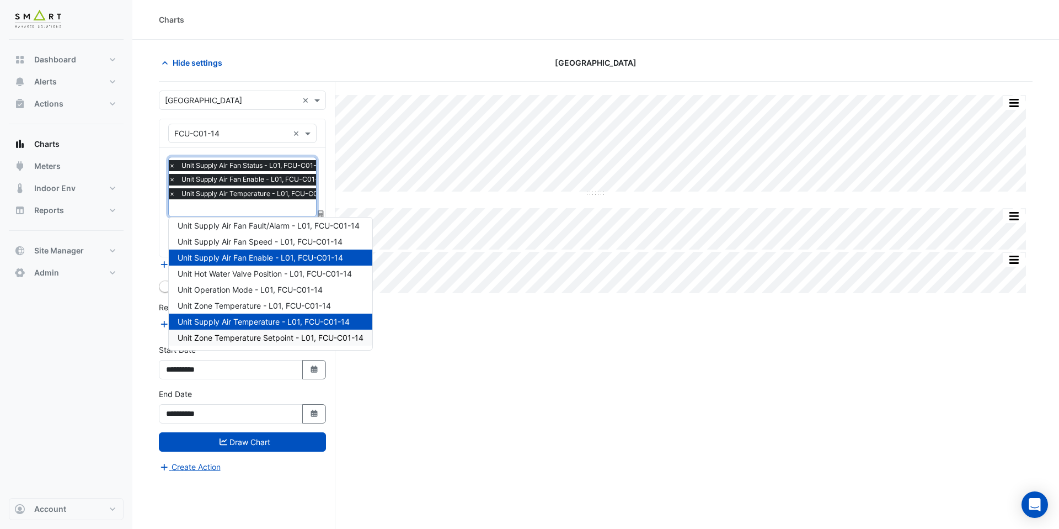
click at [270, 335] on span "Unit Zone Temperature Setpoint - L01, FCU-C01-14" at bounding box center [271, 337] width 186 height 9
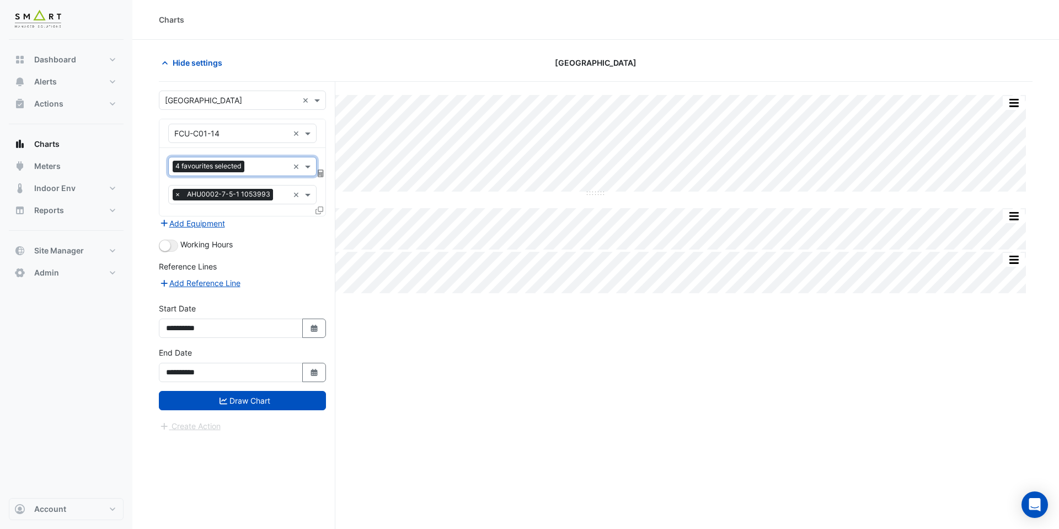
scroll to position [0, 0]
click at [305, 404] on button "Draw Chart" at bounding box center [242, 400] width 167 height 19
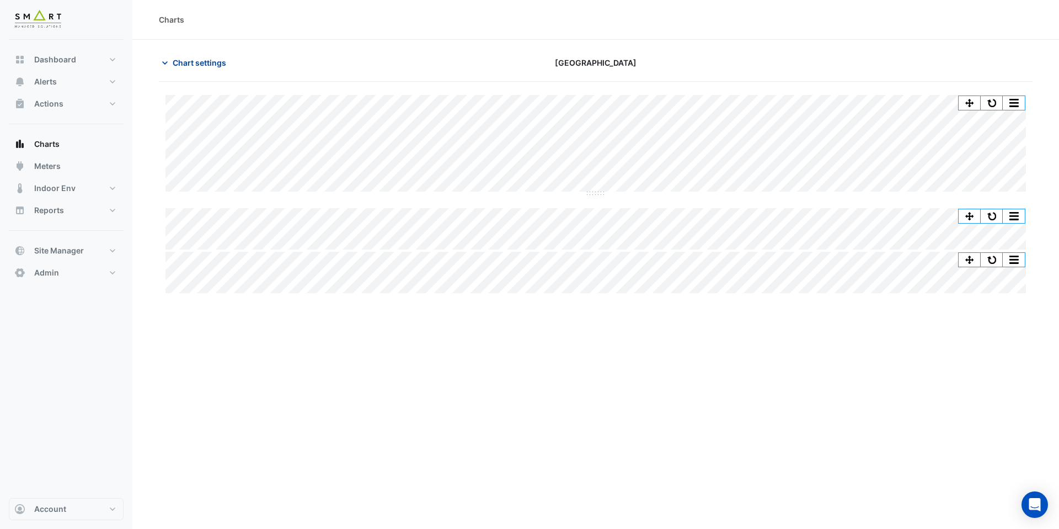
click at [215, 68] on span "Chart settings" at bounding box center [200, 63] width 54 height 12
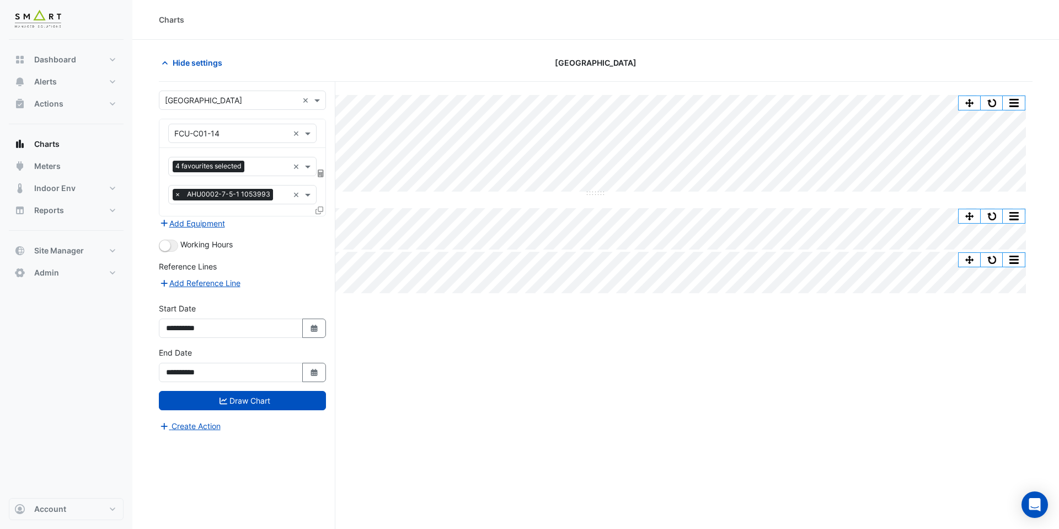
click at [259, 138] on input "text" at bounding box center [231, 134] width 114 height 12
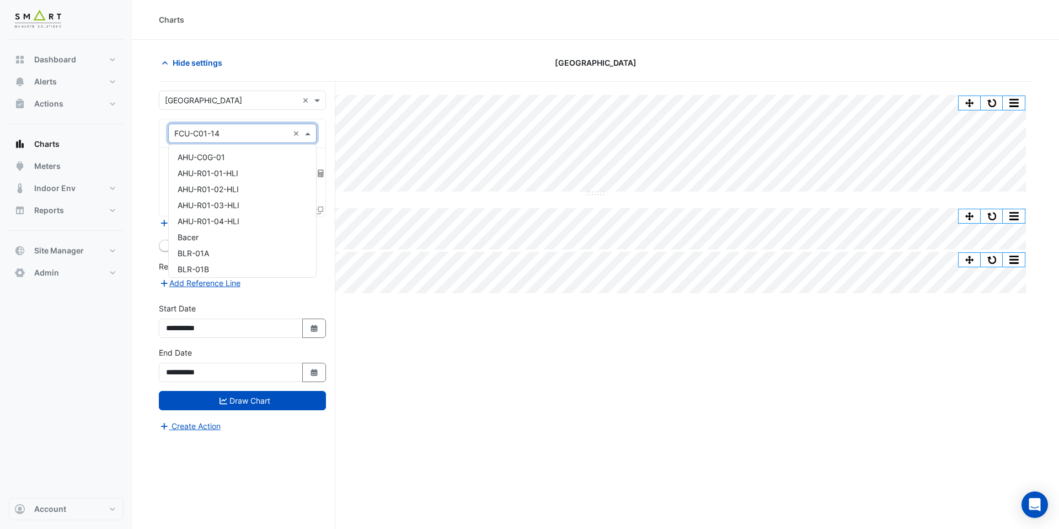
scroll to position [1285, 0]
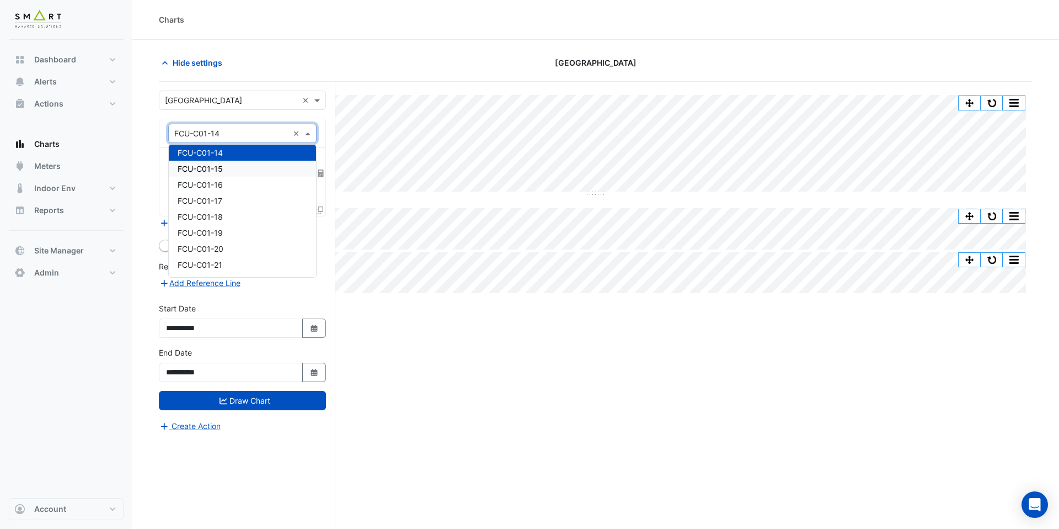
click at [319, 65] on div "Hide settings" at bounding box center [300, 62] width 296 height 19
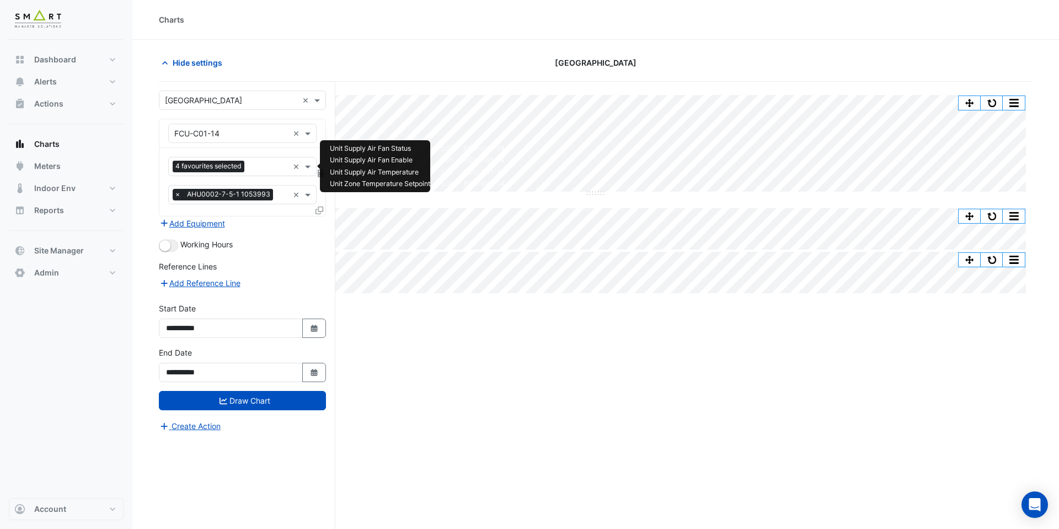
click at [265, 172] on input "text" at bounding box center [269, 168] width 40 height 12
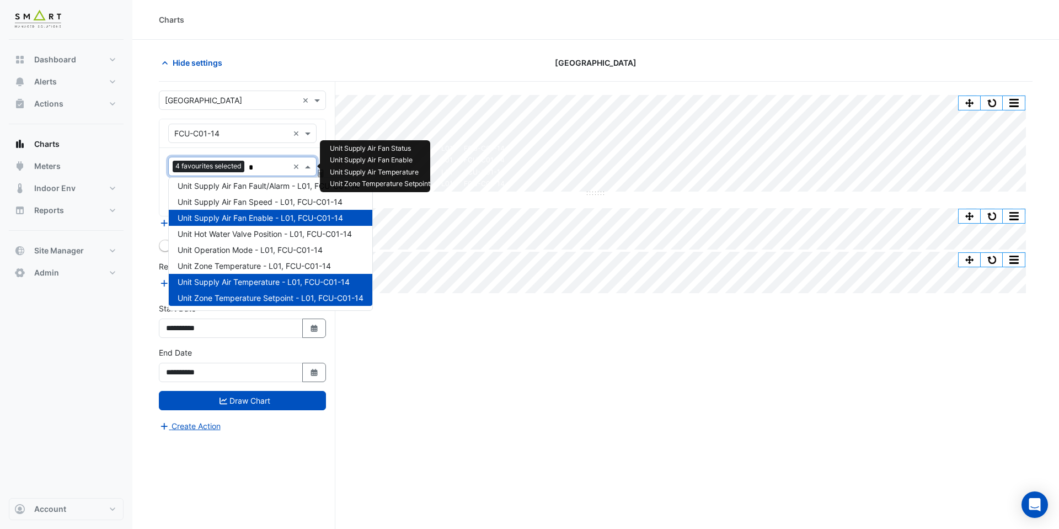
scroll to position [0, 0]
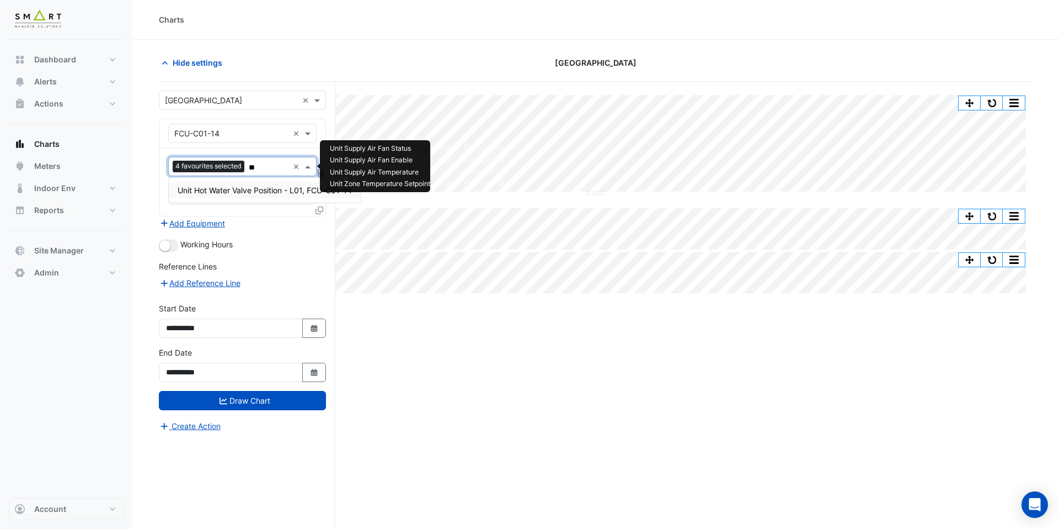
type input "***"
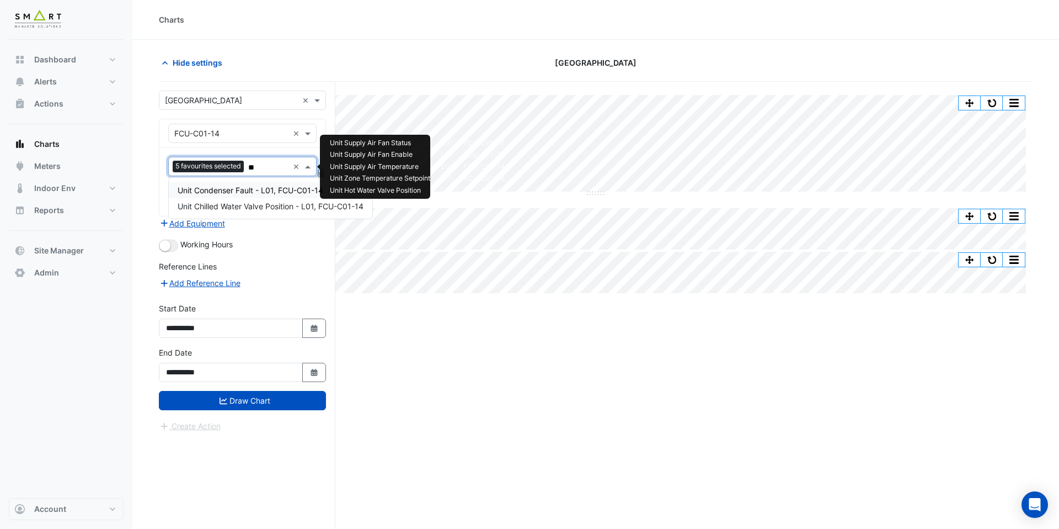
type input "***"
click at [260, 195] on div "Unit Chilled Water Valve Position - L01, FCU-C01-14" at bounding box center [271, 190] width 204 height 16
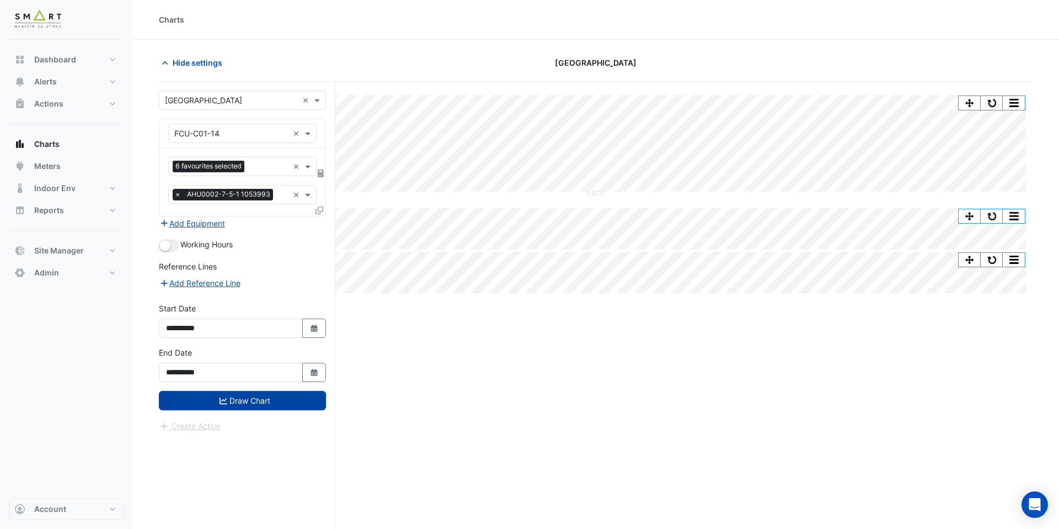
click at [260, 403] on button "Draw Chart" at bounding box center [242, 400] width 167 height 19
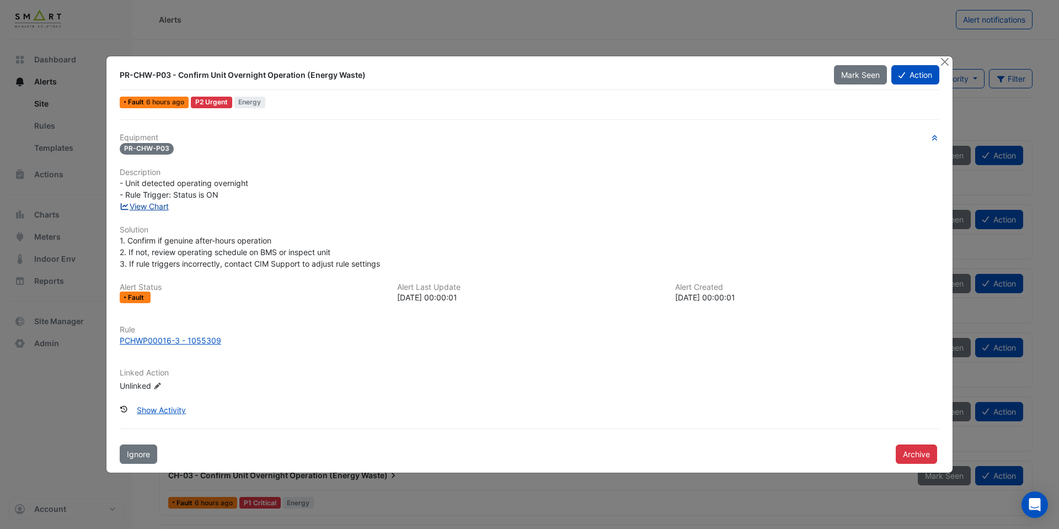
click at [162, 207] on link "View Chart" at bounding box center [144, 205] width 49 height 9
click at [215, 340] on div "PCHWP00016-3 - 1055309" at bounding box center [171, 340] width 102 height 12
click at [152, 207] on link "View Chart" at bounding box center [144, 205] width 49 height 9
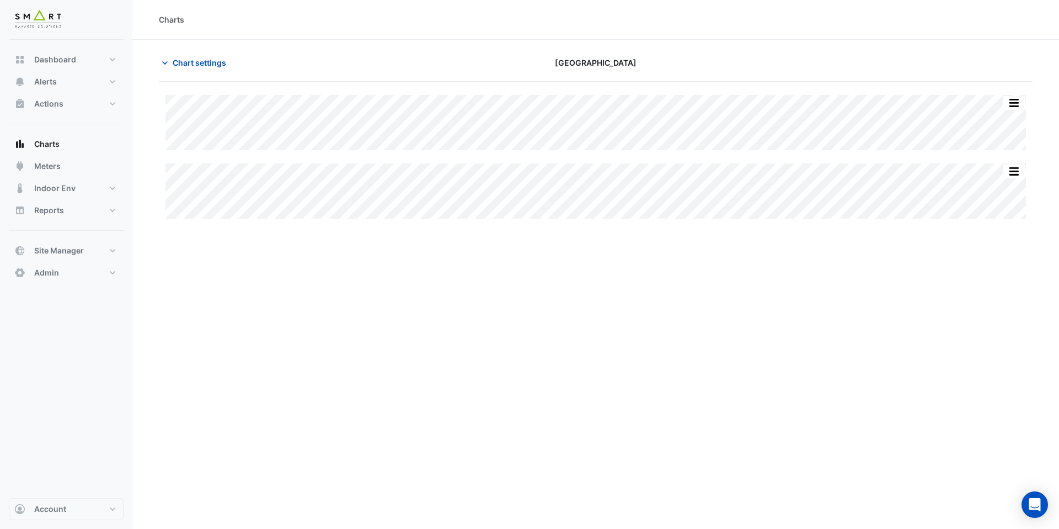
type input "**********"
click at [190, 62] on span "Chart settings" at bounding box center [200, 63] width 54 height 12
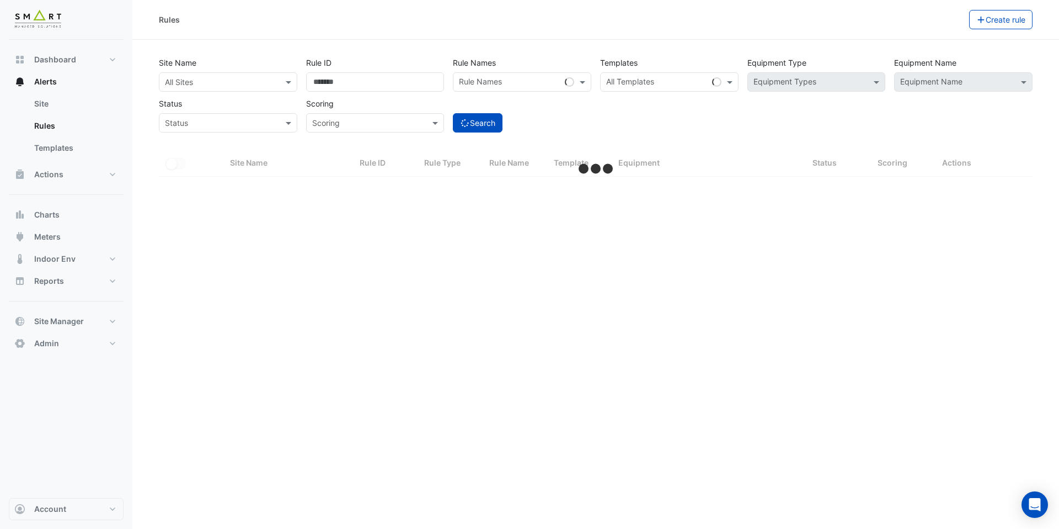
select select "***"
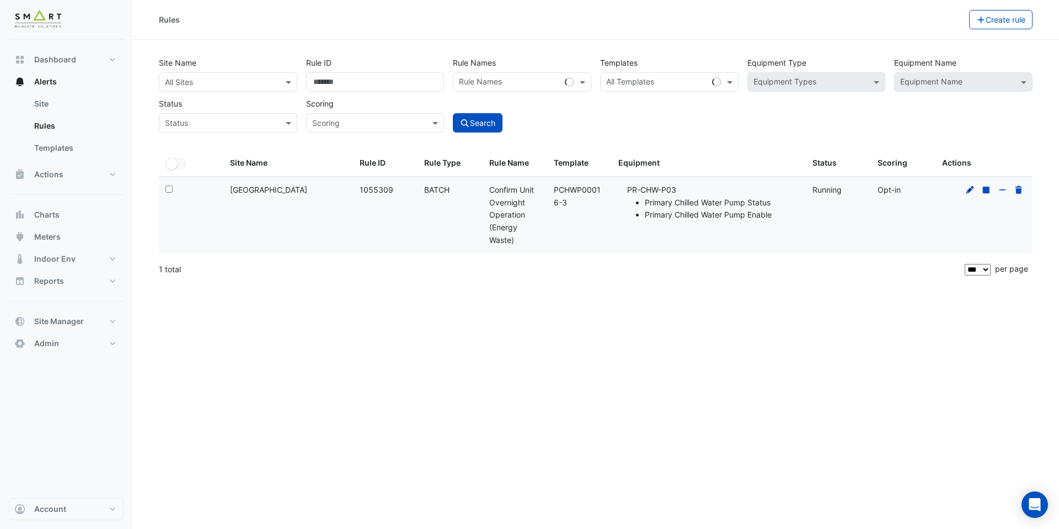
click at [968, 188] on icon at bounding box center [971, 190] width 10 height 8
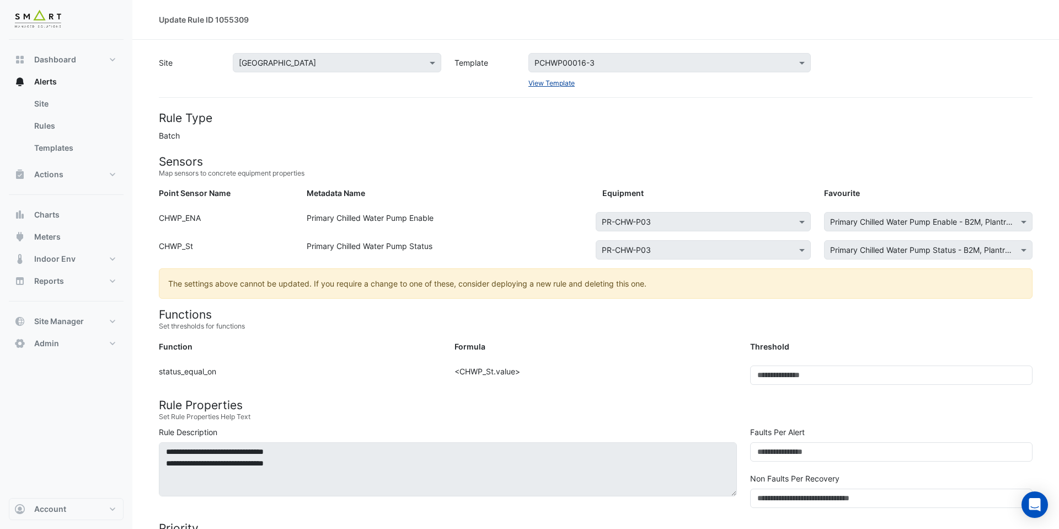
click at [553, 81] on link "View Template" at bounding box center [552, 83] width 46 height 8
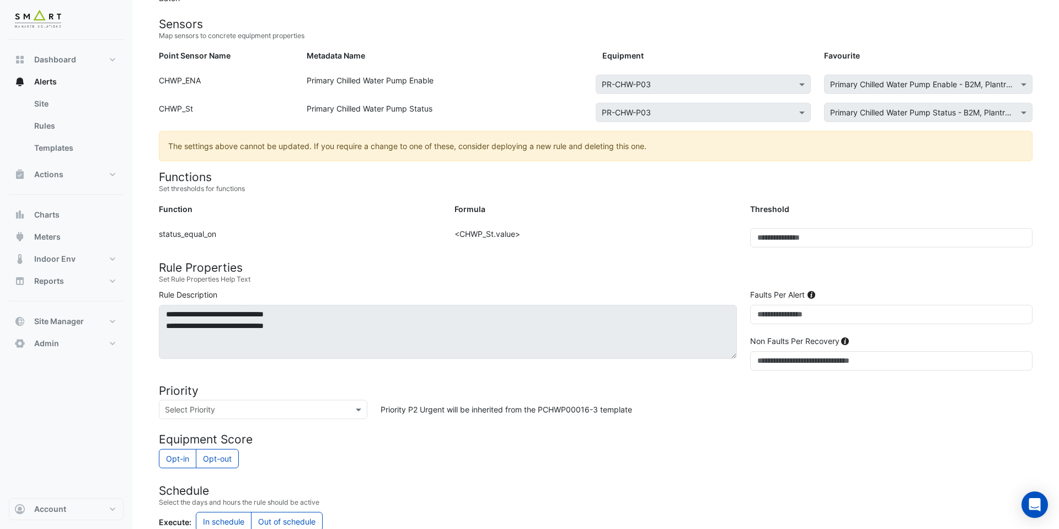
scroll to position [324, 0]
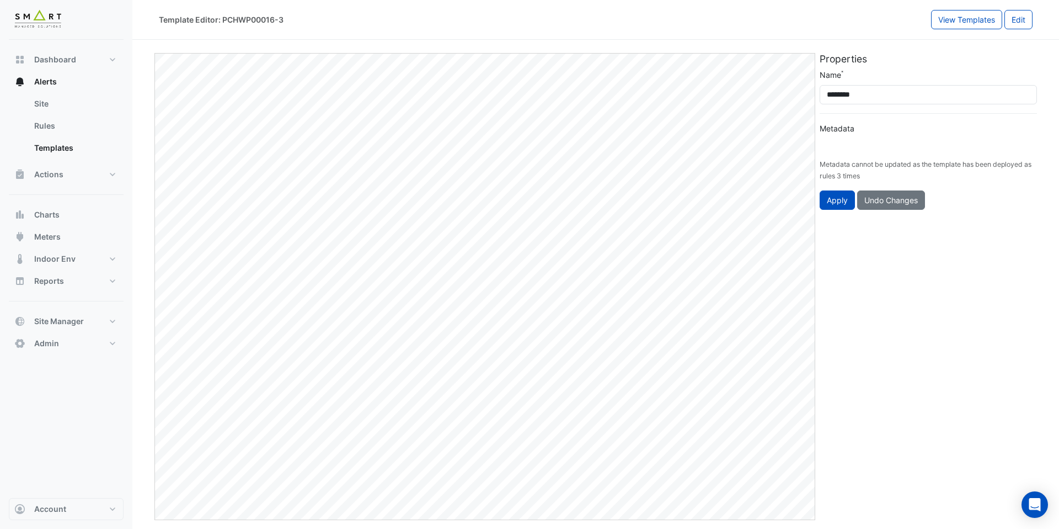
type input "**********"
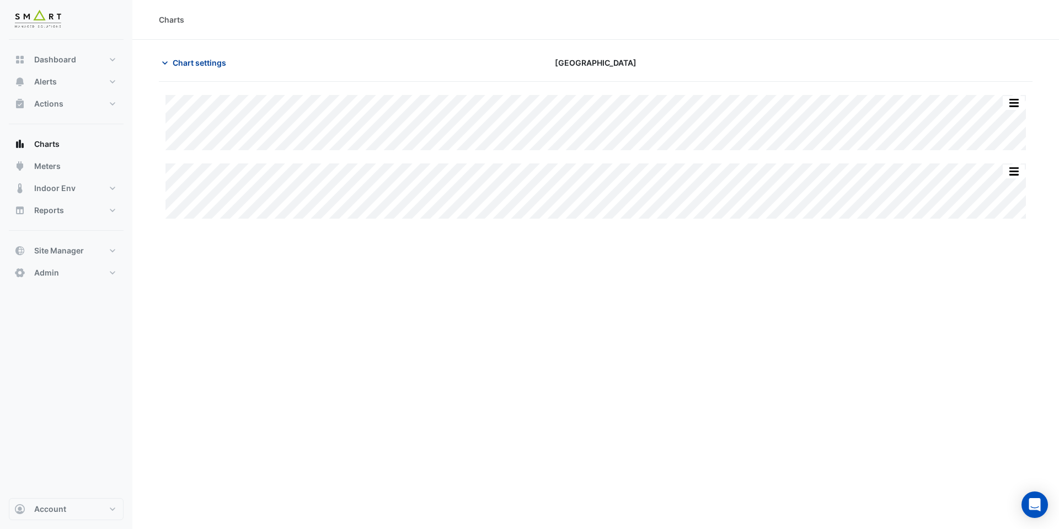
type input "**********"
click at [174, 64] on span "Chart settings" at bounding box center [200, 63] width 54 height 12
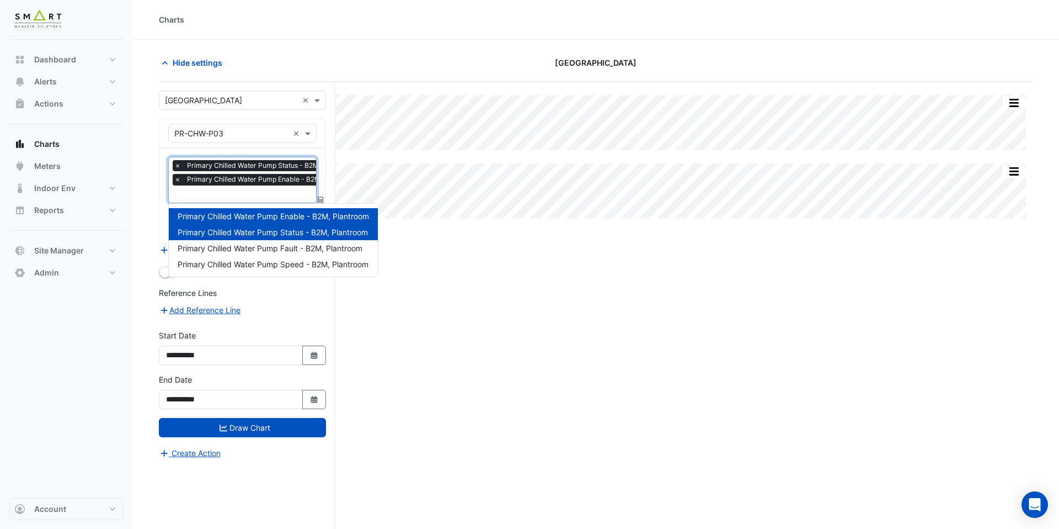
click at [231, 200] on div at bounding box center [267, 195] width 189 height 14
click at [245, 259] on span "Primary Chilled Water Pump Speed - B2M, Plantroom" at bounding box center [273, 263] width 191 height 9
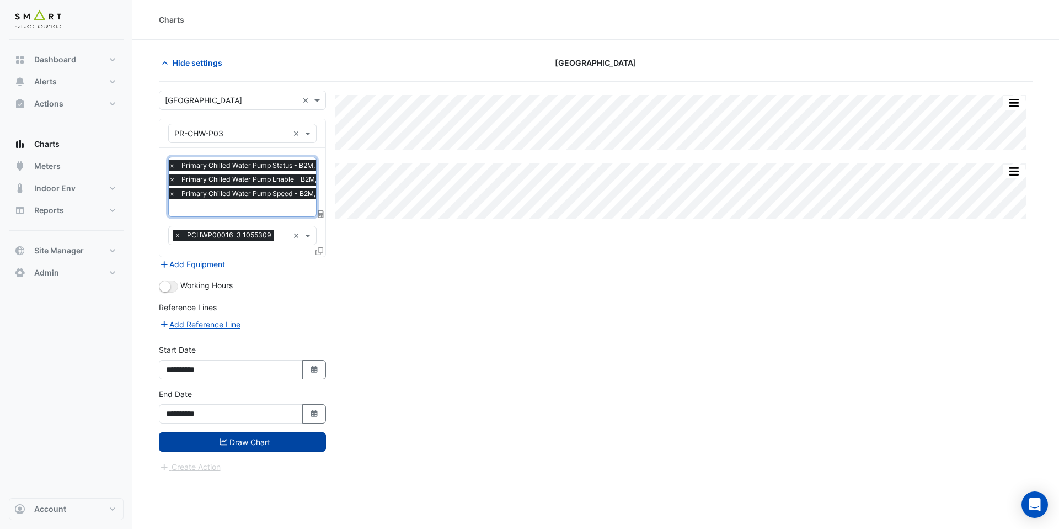
click at [274, 435] on button "Draw Chart" at bounding box center [242, 441] width 167 height 19
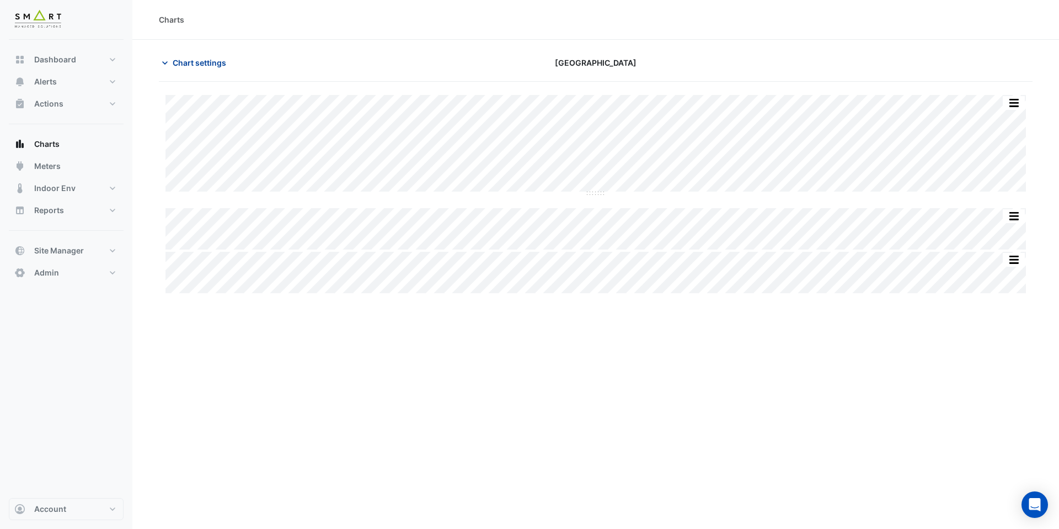
click at [200, 67] on span "Chart settings" at bounding box center [200, 63] width 54 height 12
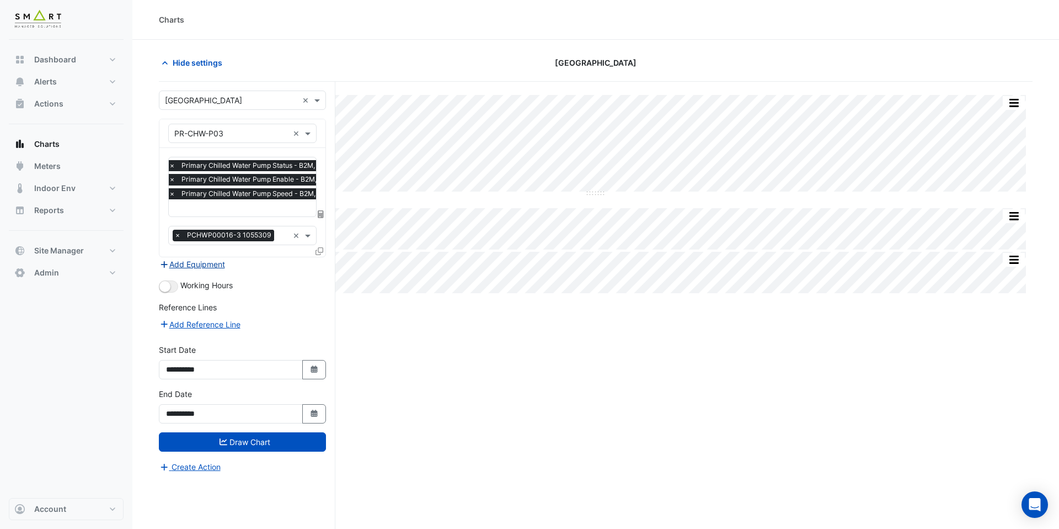
click at [201, 267] on button "Add Equipment" at bounding box center [192, 264] width 67 height 13
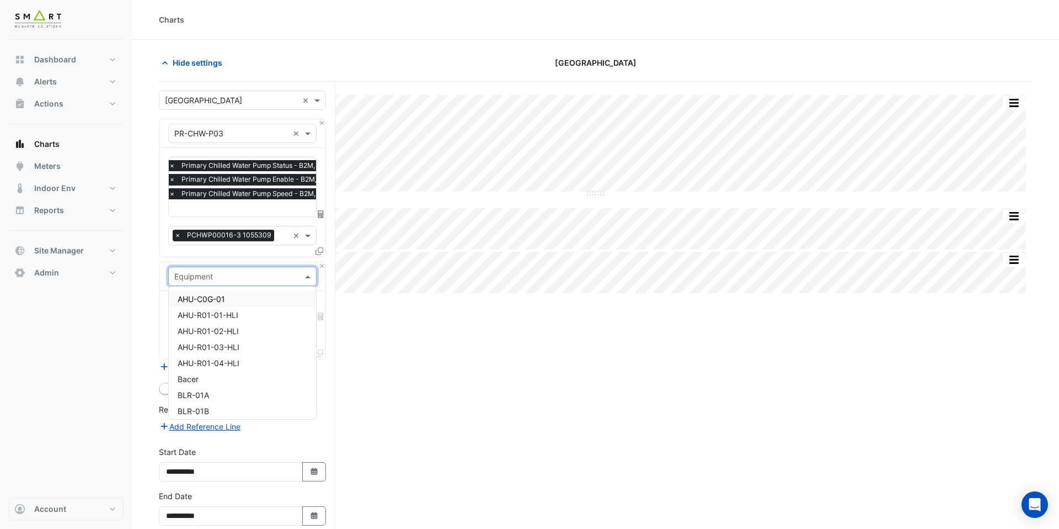
click at [214, 273] on input "text" at bounding box center [231, 277] width 114 height 12
type input "***"
click at [253, 406] on div "VSD-P03-CHW-PR" at bounding box center [242, 411] width 147 height 16
click at [251, 305] on input "text" at bounding box center [236, 311] width 124 height 12
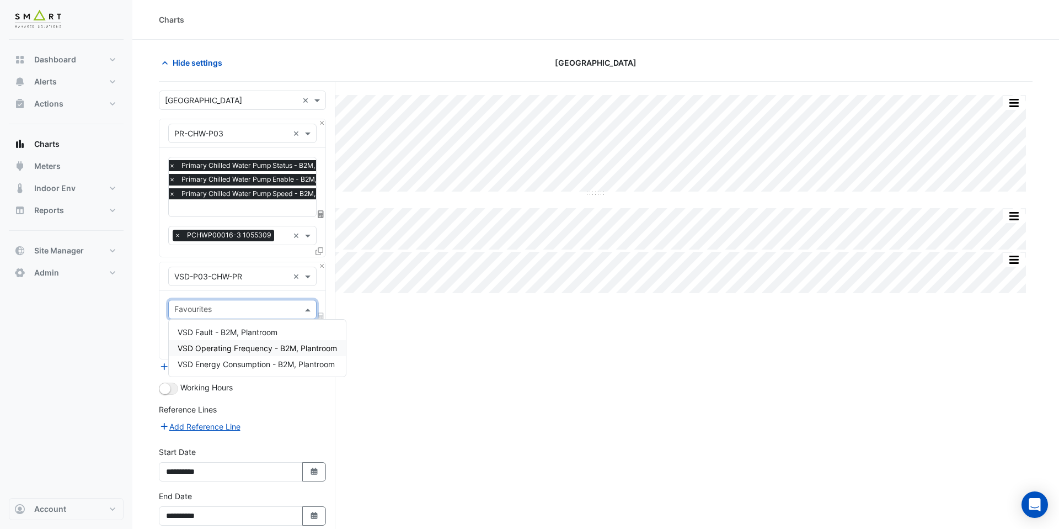
click at [255, 343] on span "VSD Operating Frequency - B2M, Plantroom" at bounding box center [257, 347] width 159 height 9
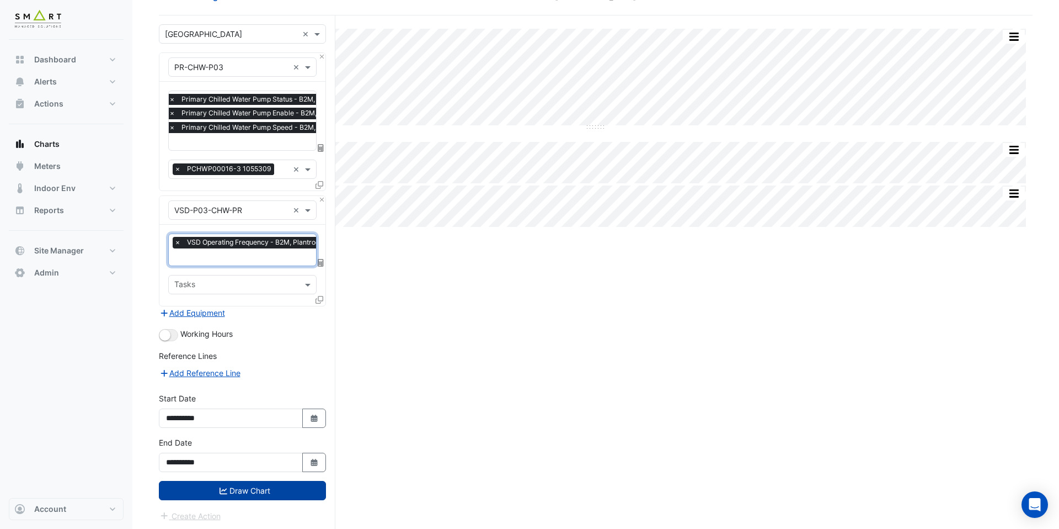
click at [261, 487] on button "Draw Chart" at bounding box center [242, 490] width 167 height 19
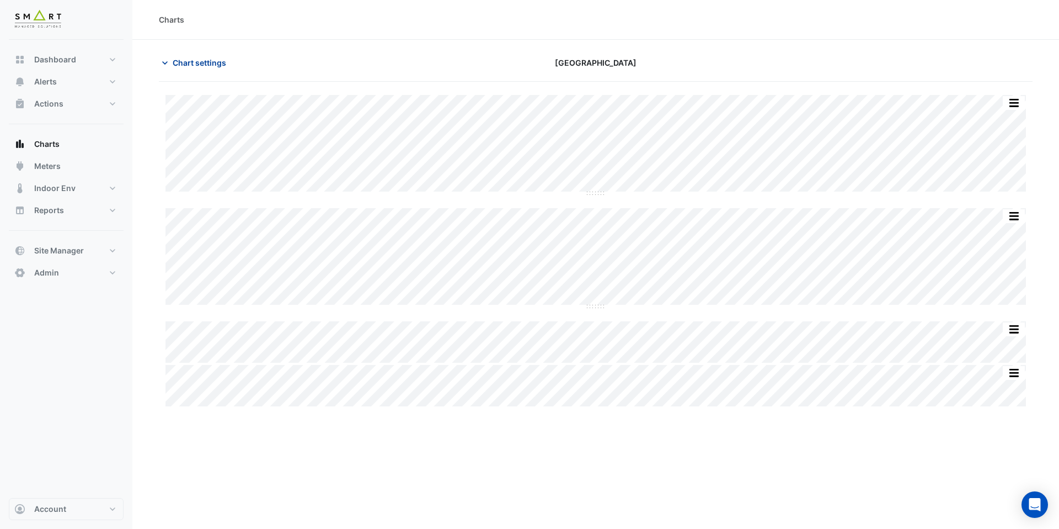
click at [197, 65] on span "Chart settings" at bounding box center [200, 63] width 54 height 12
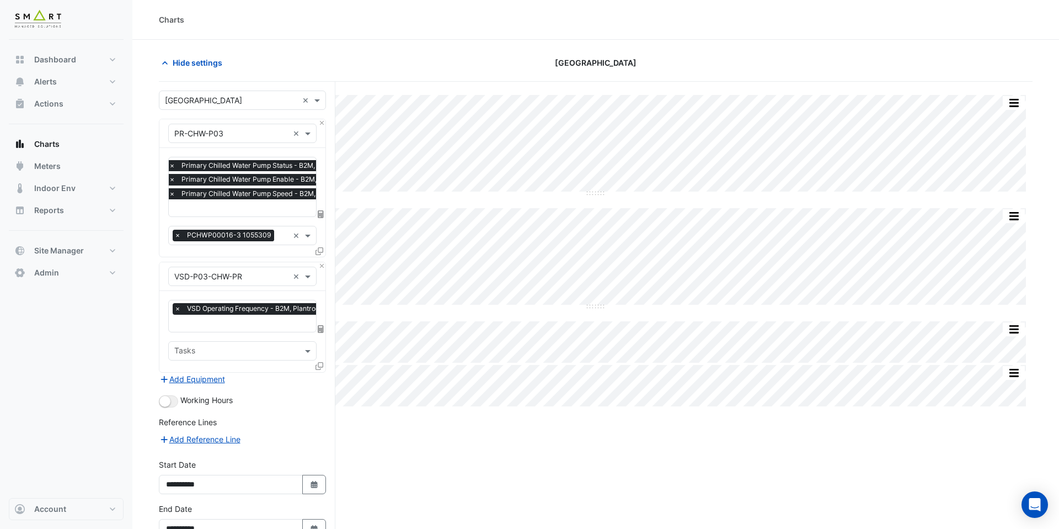
click at [242, 321] on input "text" at bounding box center [252, 324] width 157 height 12
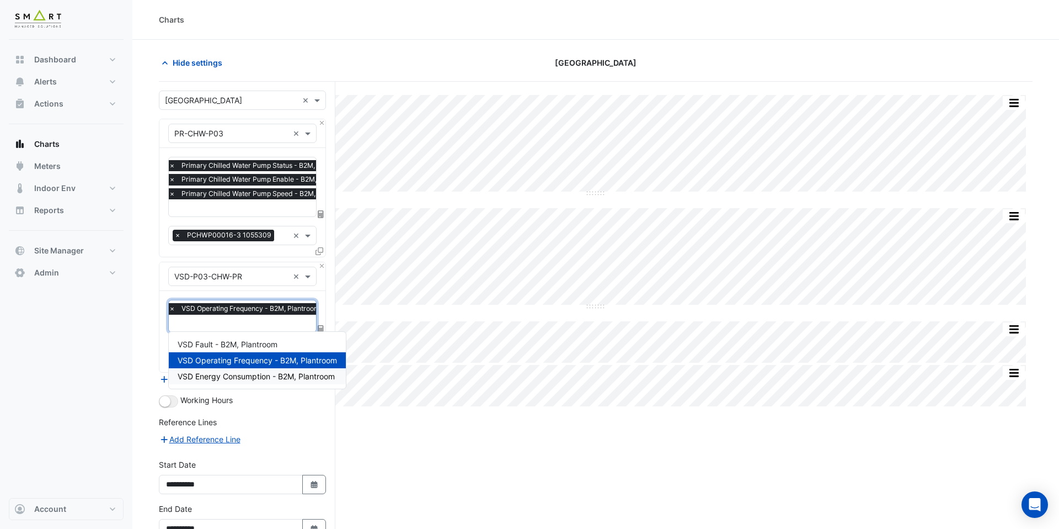
click at [244, 375] on span "VSD Energy Consumption - B2M, Plantroom" at bounding box center [256, 375] width 157 height 9
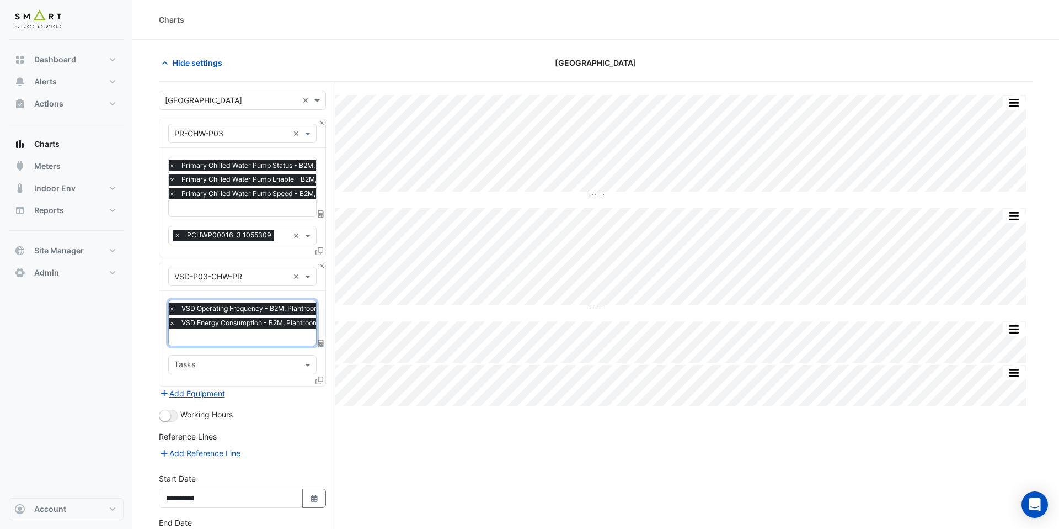
scroll to position [80, 0]
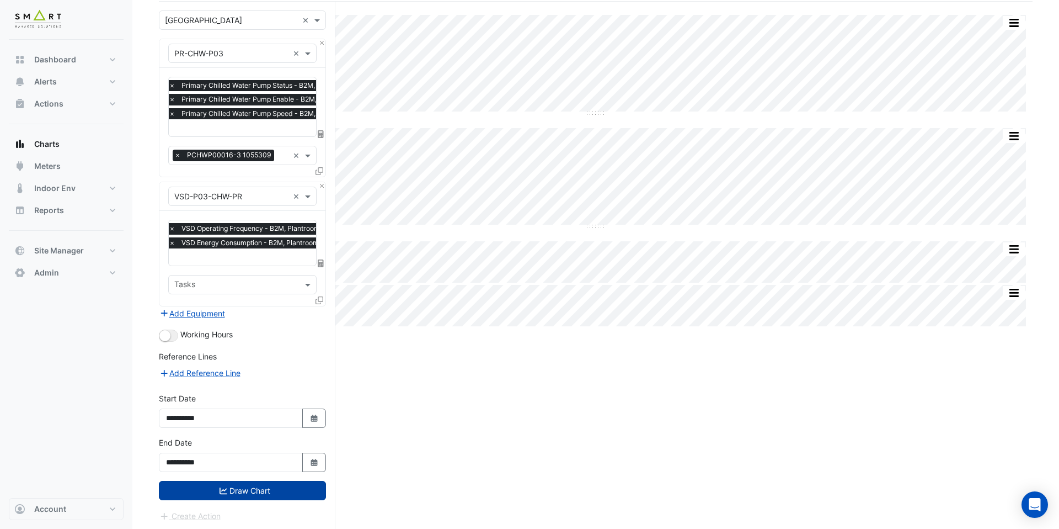
click at [293, 486] on button "Draw Chart" at bounding box center [242, 490] width 167 height 19
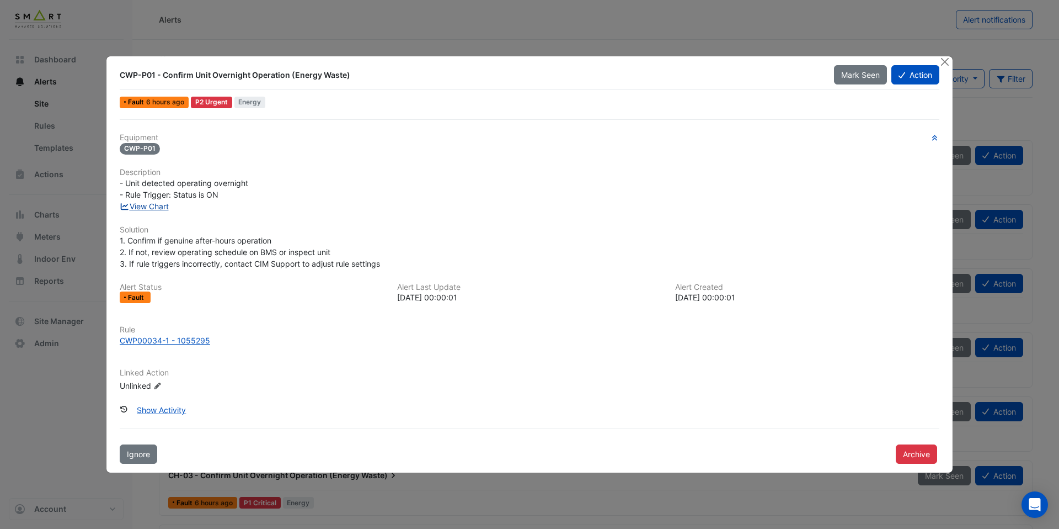
click at [156, 207] on link "View Chart" at bounding box center [144, 205] width 49 height 9
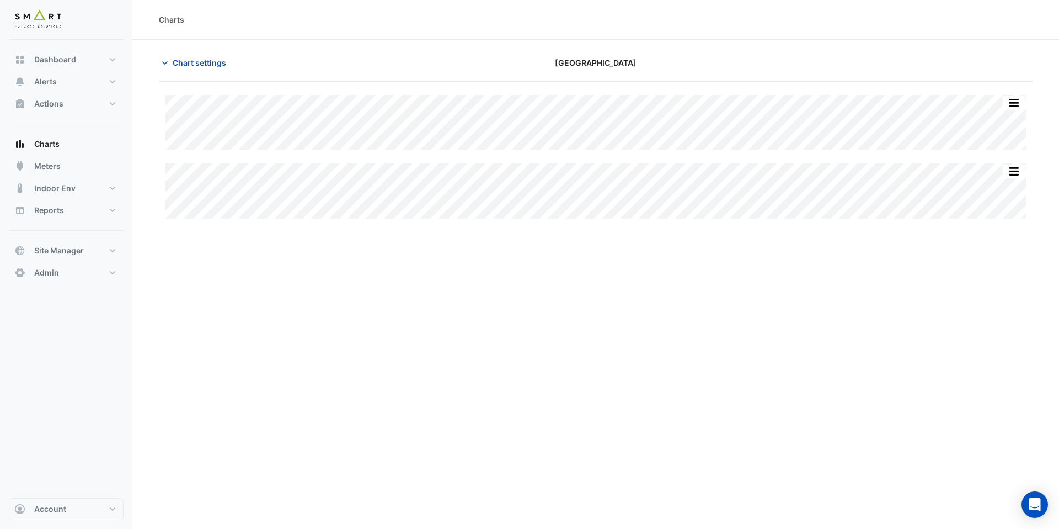
type input "**********"
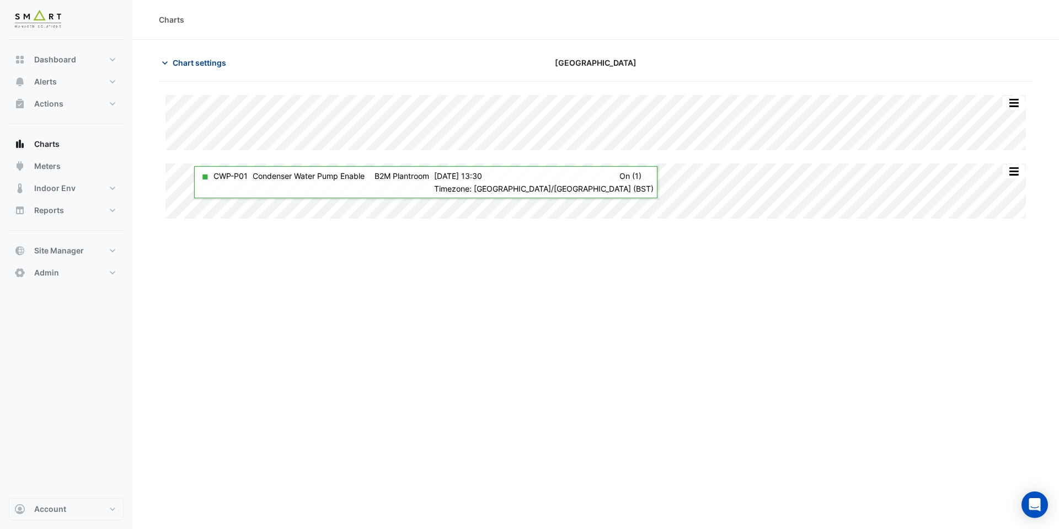
click at [192, 54] on button "Chart settings" at bounding box center [196, 62] width 74 height 19
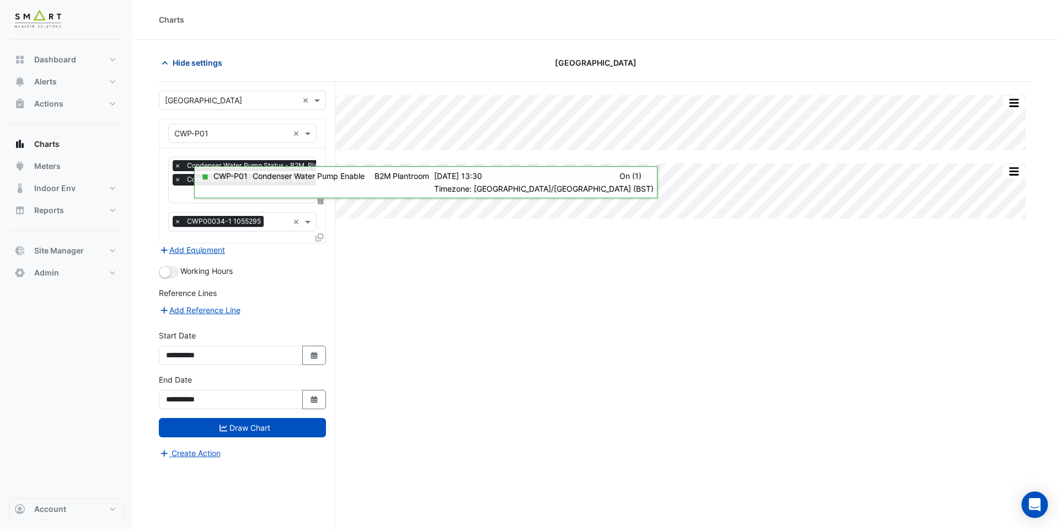
click at [192, 58] on span "Hide settings" at bounding box center [198, 63] width 50 height 12
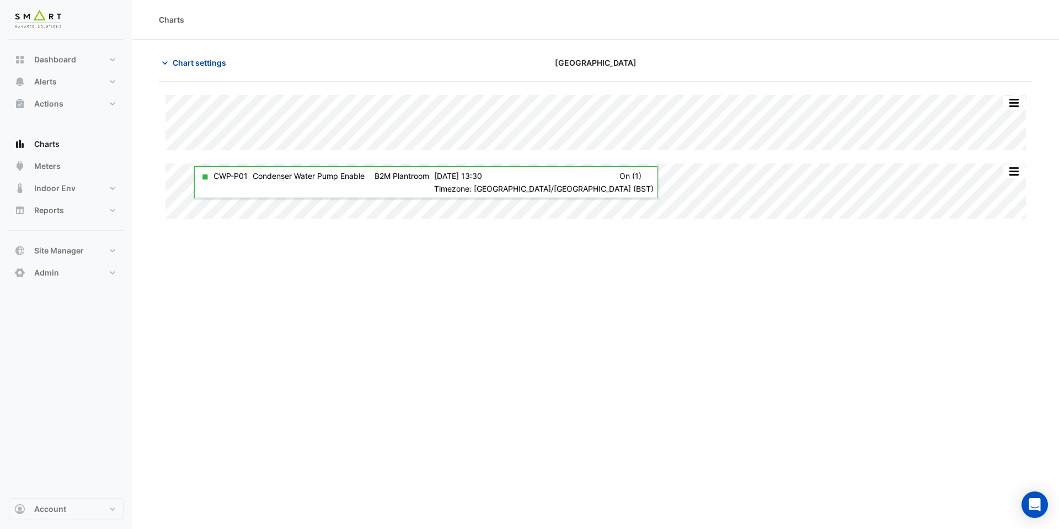
click at [192, 58] on span "Chart settings" at bounding box center [200, 63] width 54 height 12
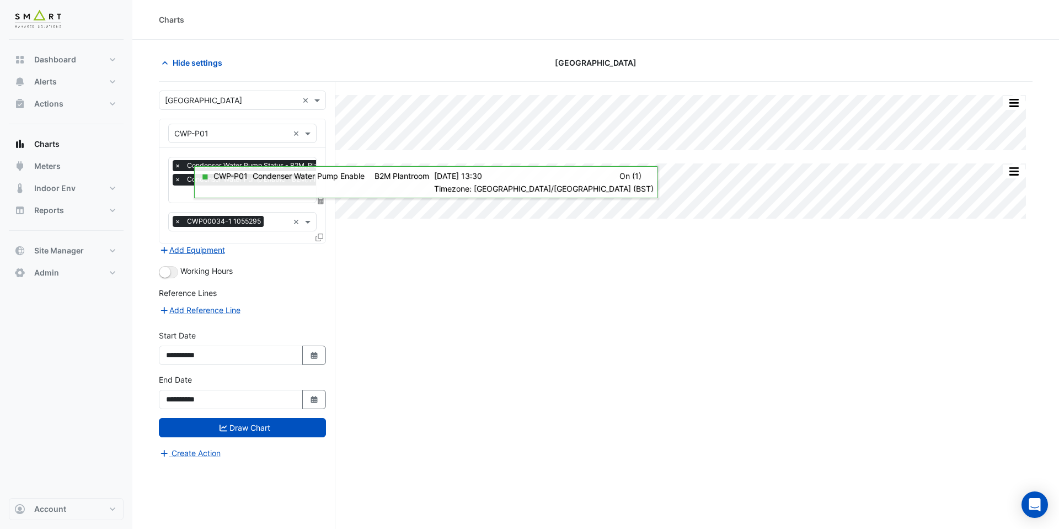
scroll to position [0, 6]
click at [208, 196] on input "text" at bounding box center [255, 195] width 173 height 12
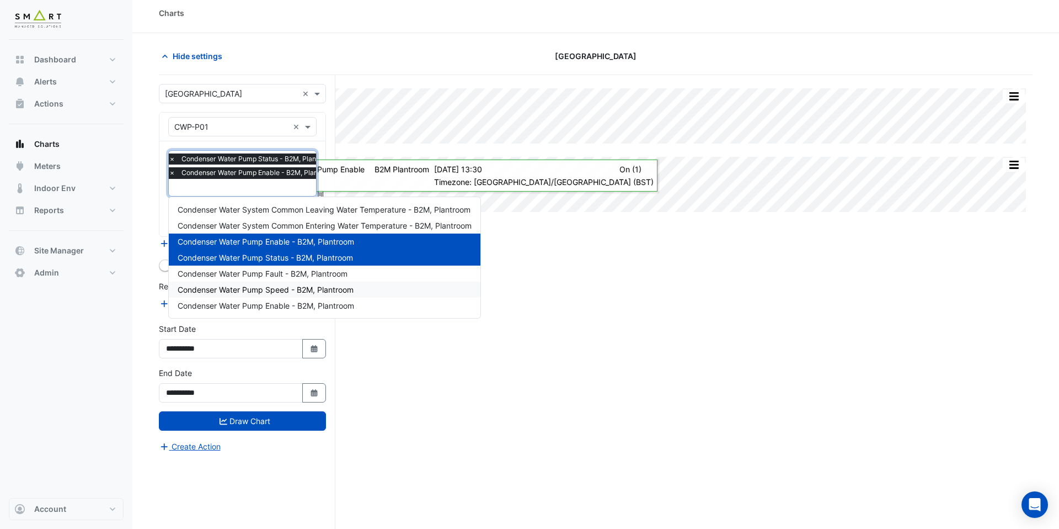
scroll to position [4, 0]
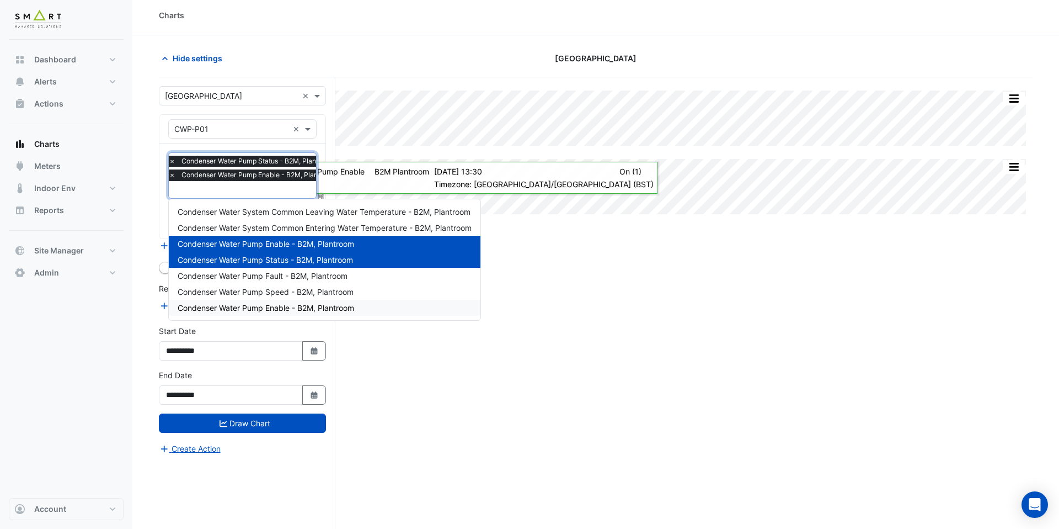
click at [428, 347] on div "Split All Split None Print Save as JPEG Save as PNG Pivot Data Table Export CSV…" at bounding box center [596, 321] width 874 height 489
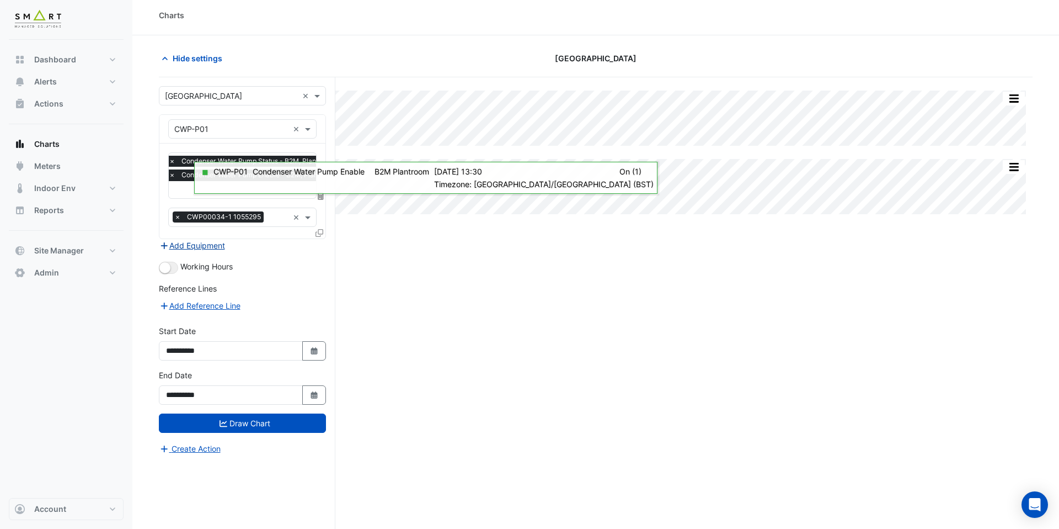
click at [212, 247] on button "Add Equipment" at bounding box center [192, 245] width 67 height 13
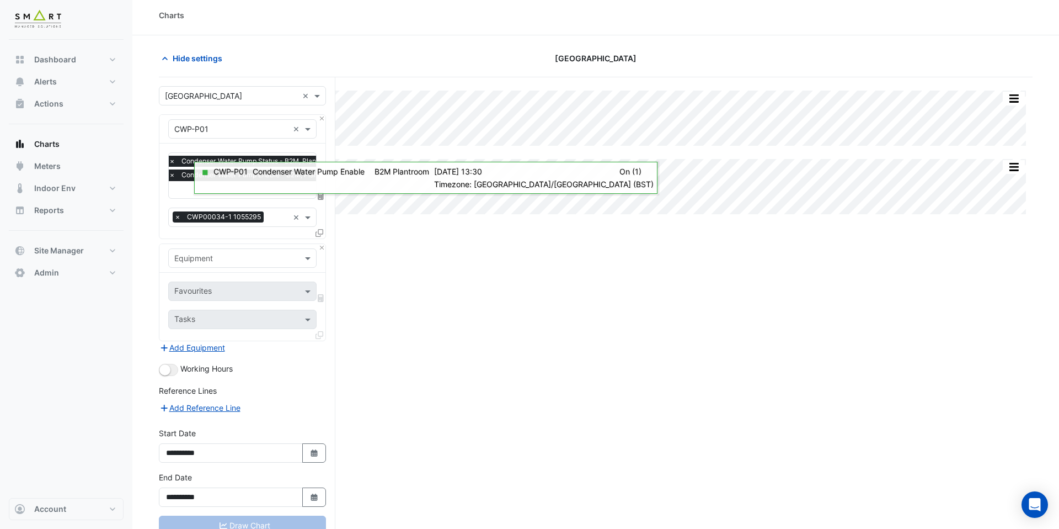
click at [204, 249] on div "Equipment" at bounding box center [242, 257] width 148 height 19
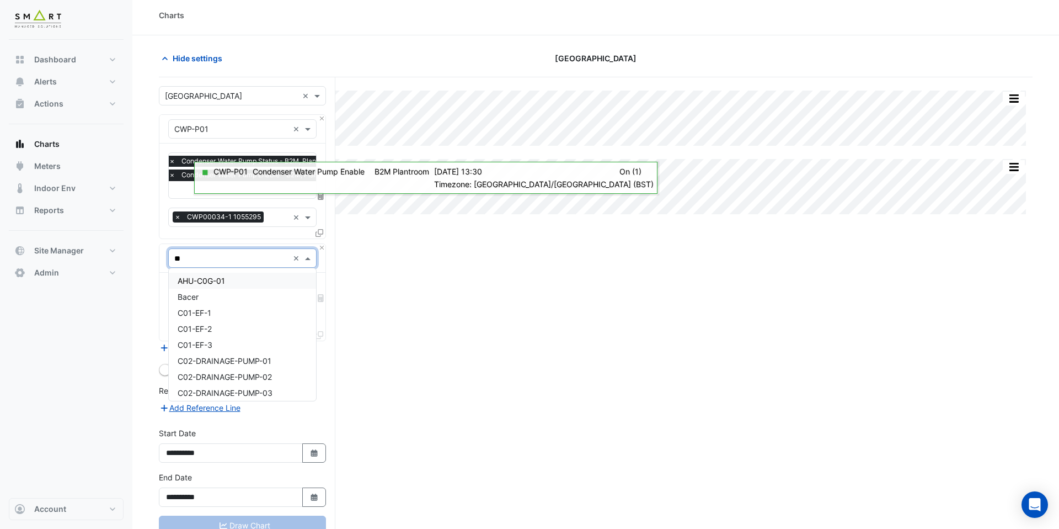
type input "***"
click at [209, 329] on span "VSD-CWP-P01" at bounding box center [204, 328] width 53 height 9
click at [224, 289] on input "text" at bounding box center [236, 292] width 124 height 12
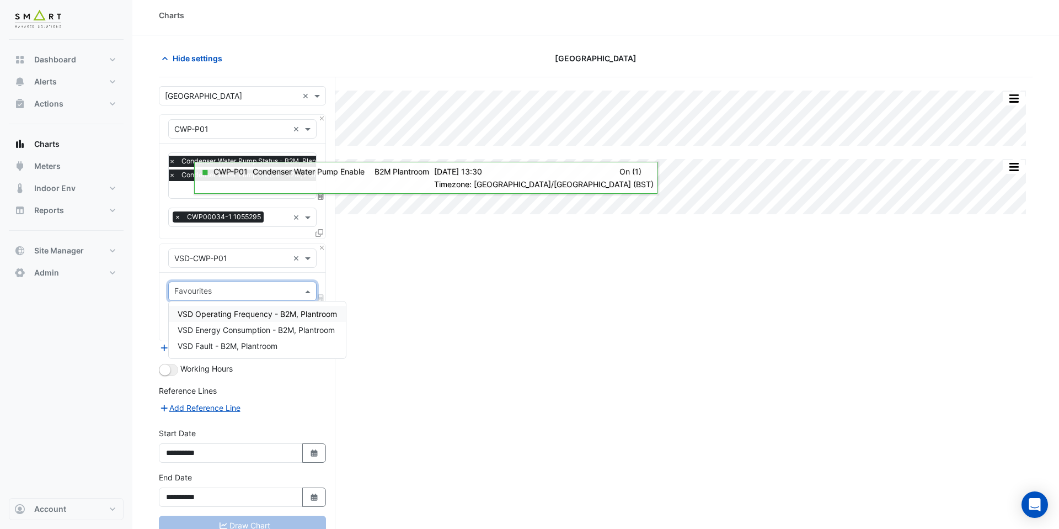
click at [229, 310] on span "VSD Operating Frequency - B2M, Plantroom" at bounding box center [257, 313] width 159 height 9
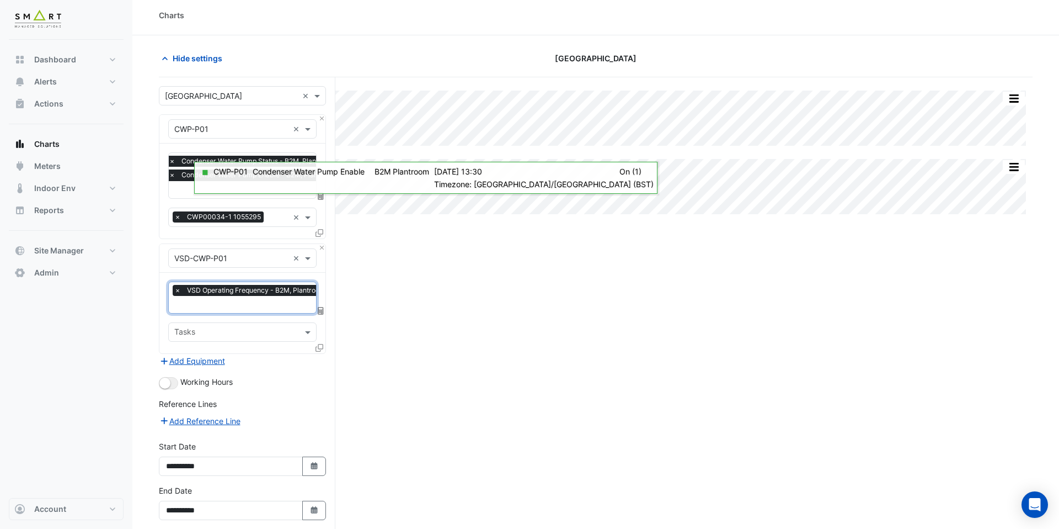
click at [242, 307] on input "text" at bounding box center [252, 306] width 157 height 12
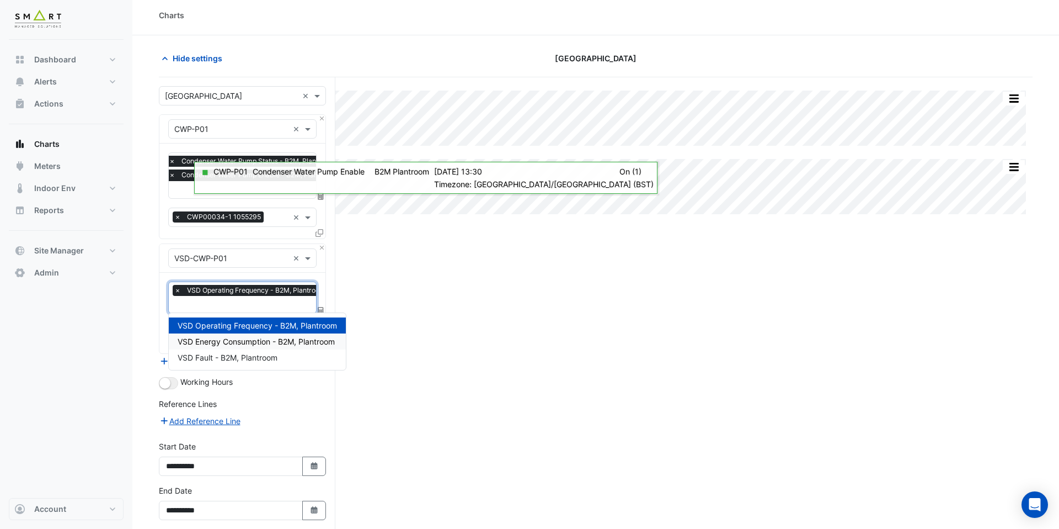
click at [242, 339] on span "VSD Energy Consumption - B2M, Plantroom" at bounding box center [256, 341] width 157 height 9
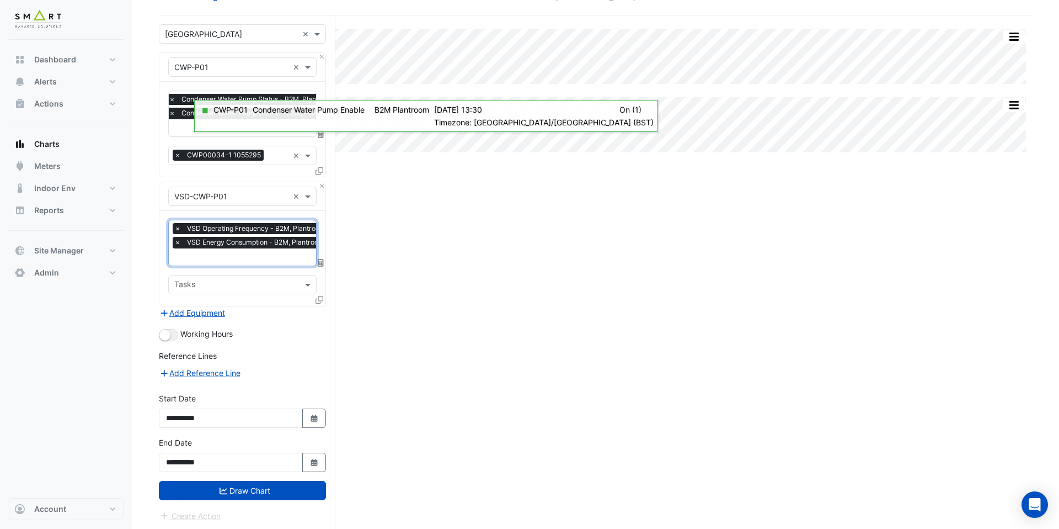
click at [249, 476] on div "**********" at bounding box center [242, 458] width 180 height 44
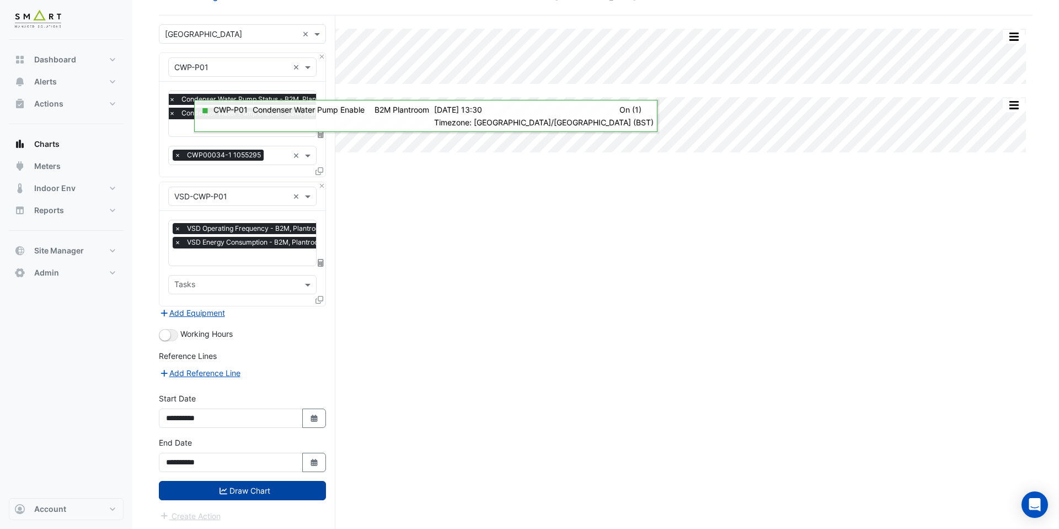
click at [249, 486] on button "Draw Chart" at bounding box center [242, 490] width 167 height 19
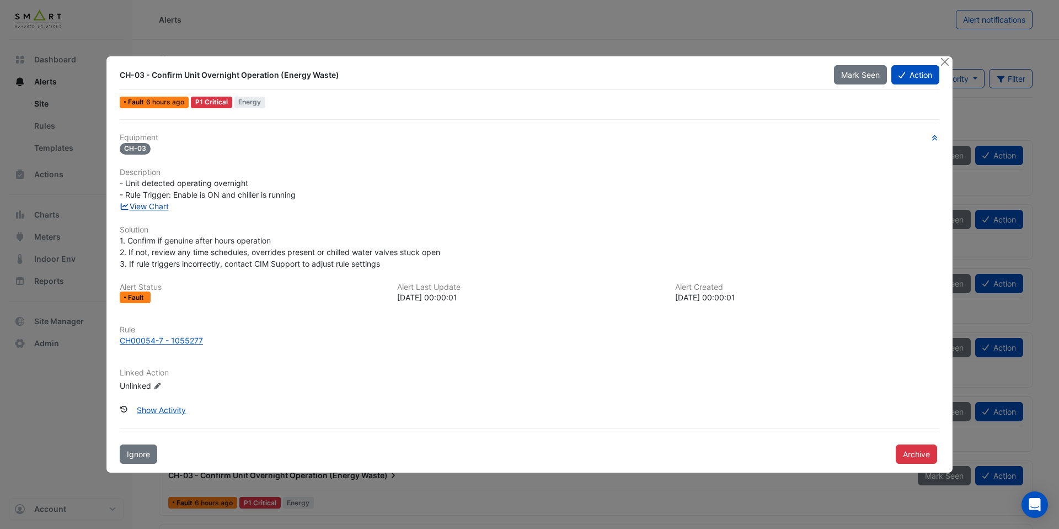
click at [167, 206] on link "View Chart" at bounding box center [144, 205] width 49 height 9
click at [175, 341] on div "CH00054-7 - 1055277" at bounding box center [161, 340] width 83 height 12
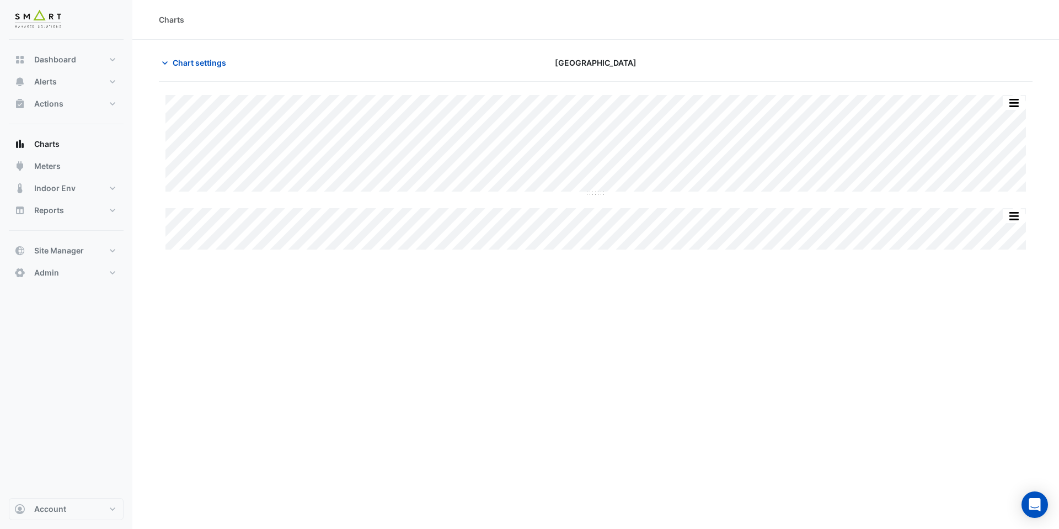
type input "**********"
click at [207, 60] on span "Chart settings" at bounding box center [200, 63] width 54 height 12
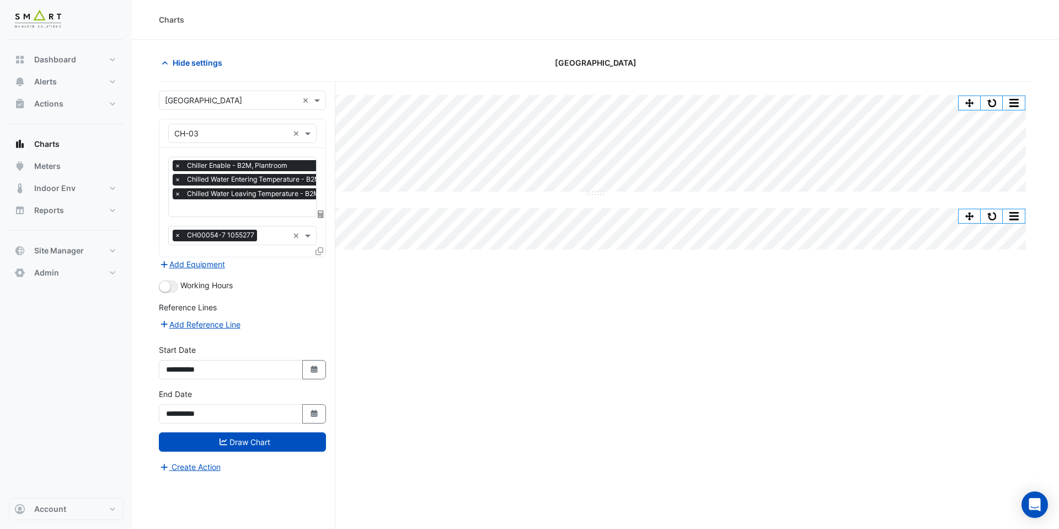
click at [263, 211] on input "text" at bounding box center [268, 209] width 188 height 12
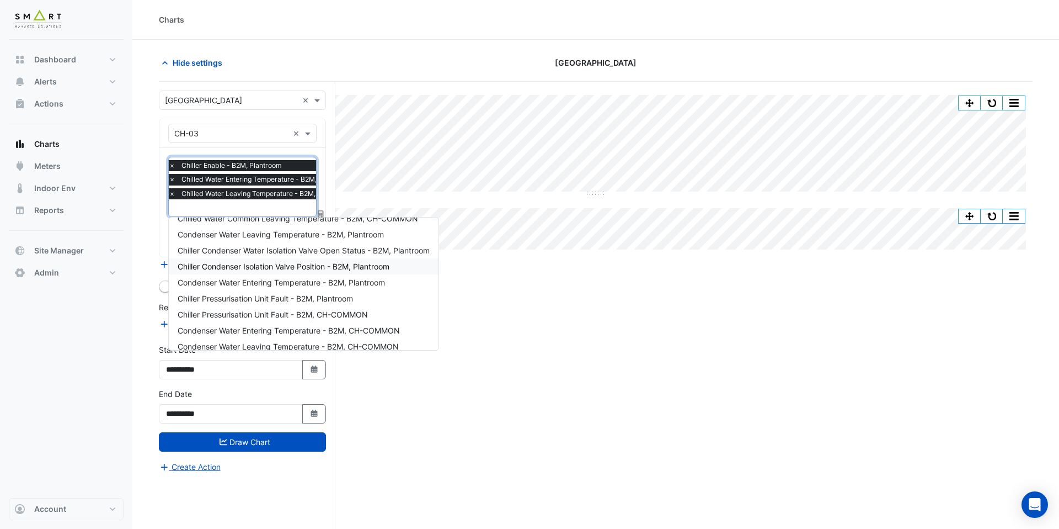
scroll to position [356, 0]
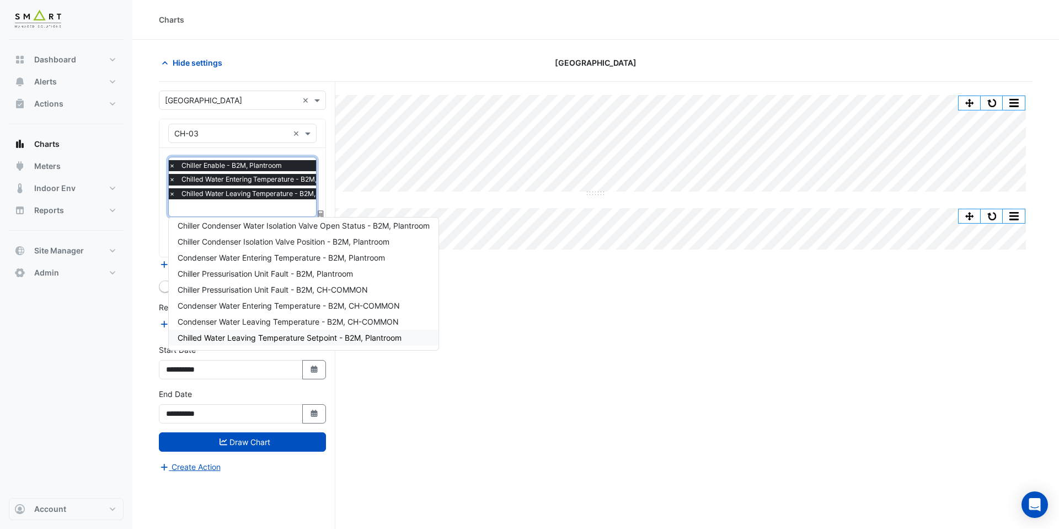
click at [380, 386] on div "Split All Split None Print Save as JPEG Save as PNG Pivot Data Table Export CSV…" at bounding box center [596, 326] width 874 height 489
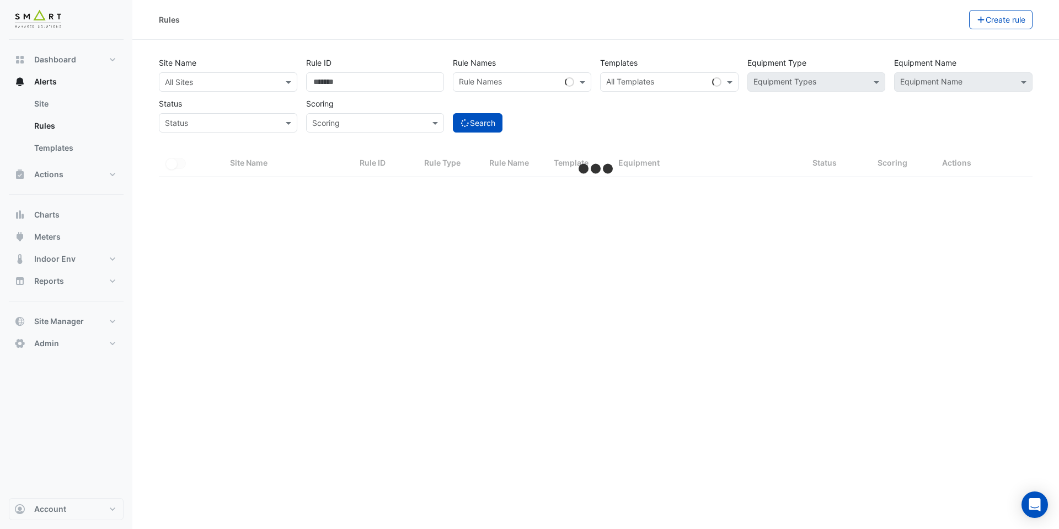
select select "***"
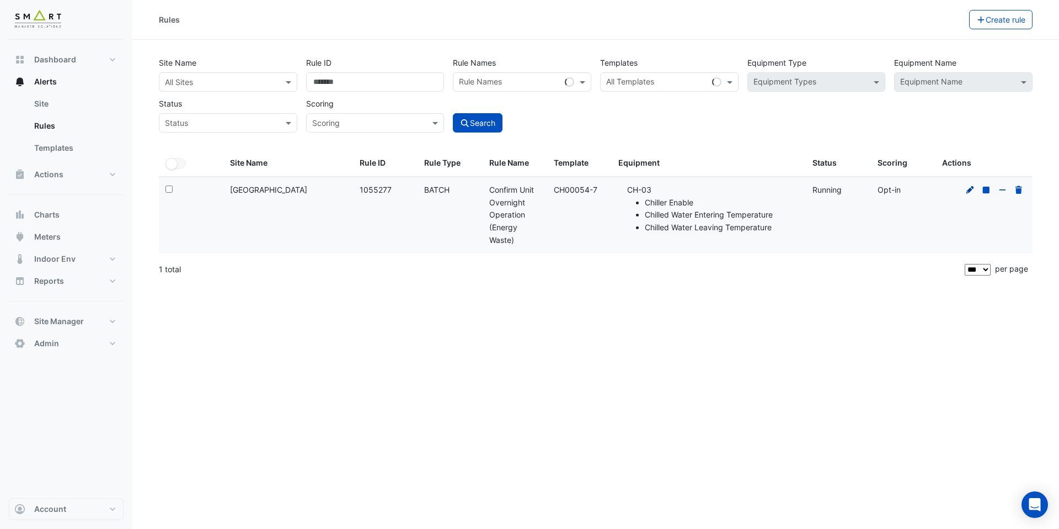
click at [971, 190] on icon at bounding box center [971, 189] width 8 height 8
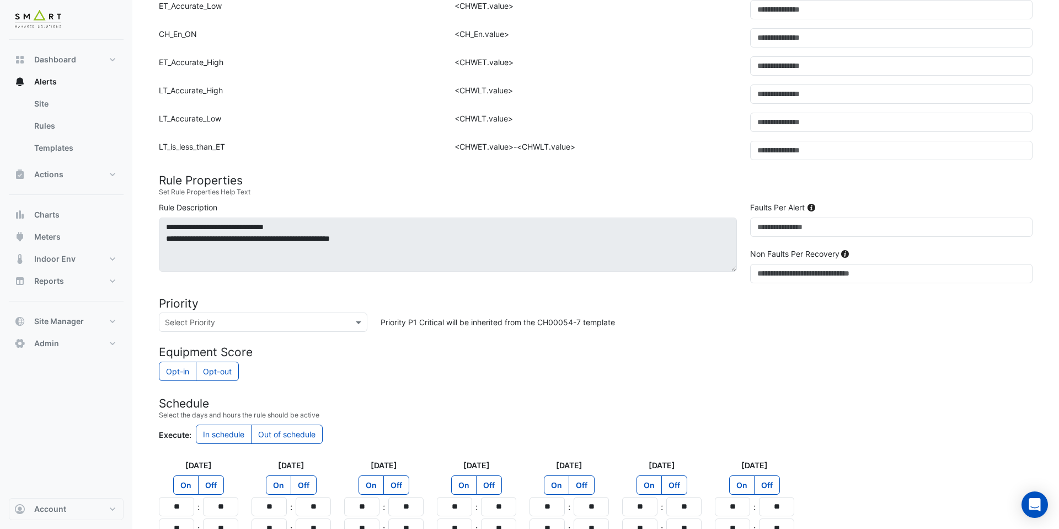
scroll to position [493, 0]
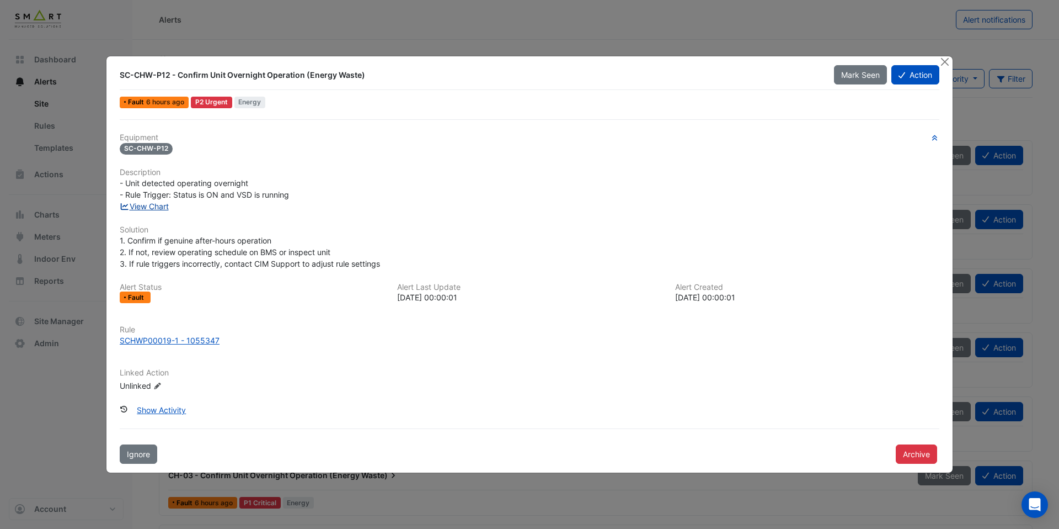
click at [148, 210] on link "View Chart" at bounding box center [144, 205] width 49 height 9
click at [177, 340] on div "SCHWP00019-1 - 1055347" at bounding box center [170, 340] width 100 height 12
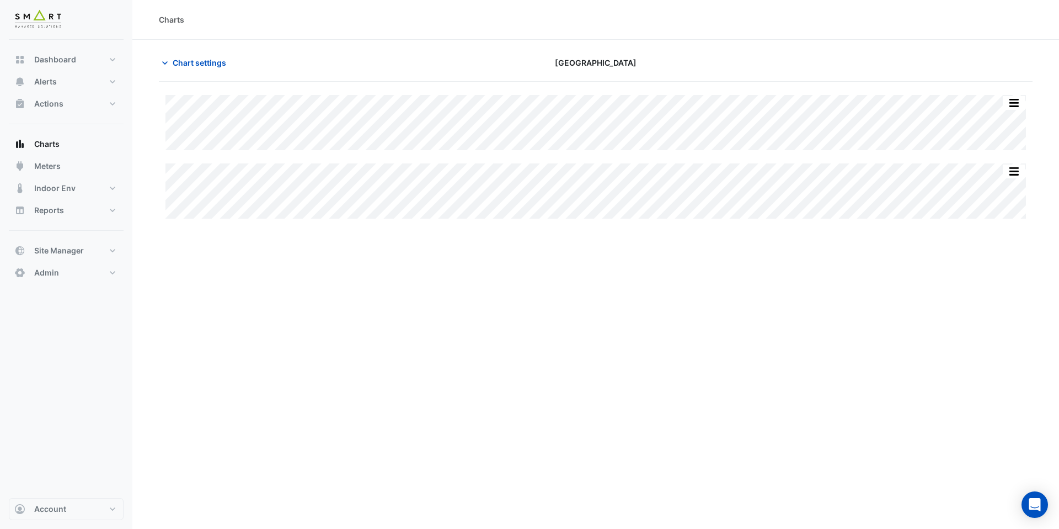
type input "**********"
click at [208, 66] on span "Chart settings" at bounding box center [200, 63] width 54 height 12
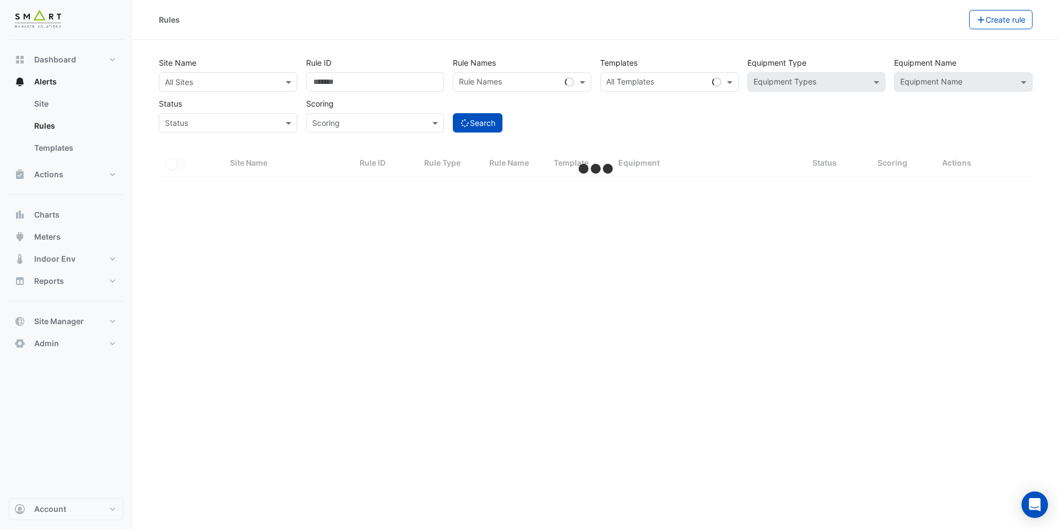
select select "***"
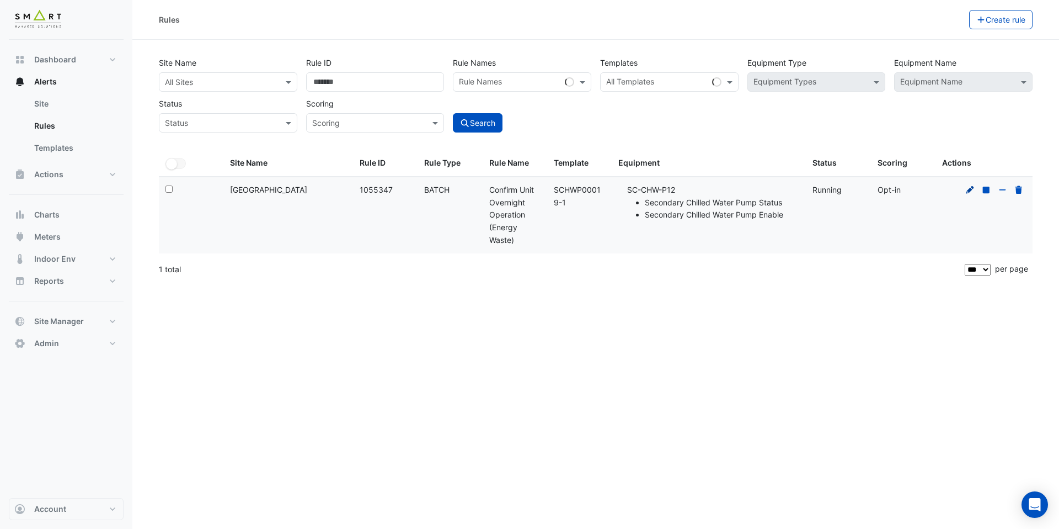
click at [968, 190] on icon at bounding box center [971, 189] width 8 height 8
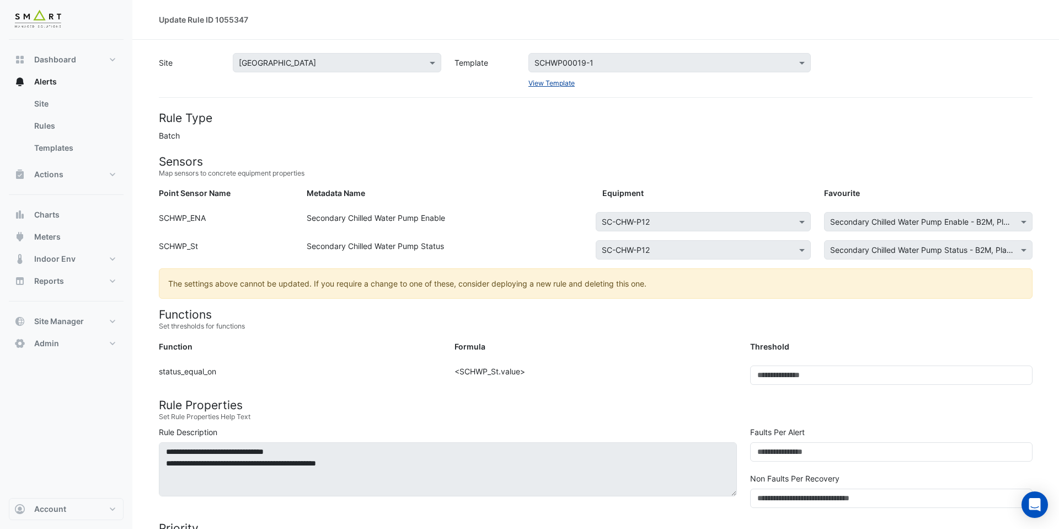
click at [560, 82] on link "View Template" at bounding box center [552, 83] width 46 height 8
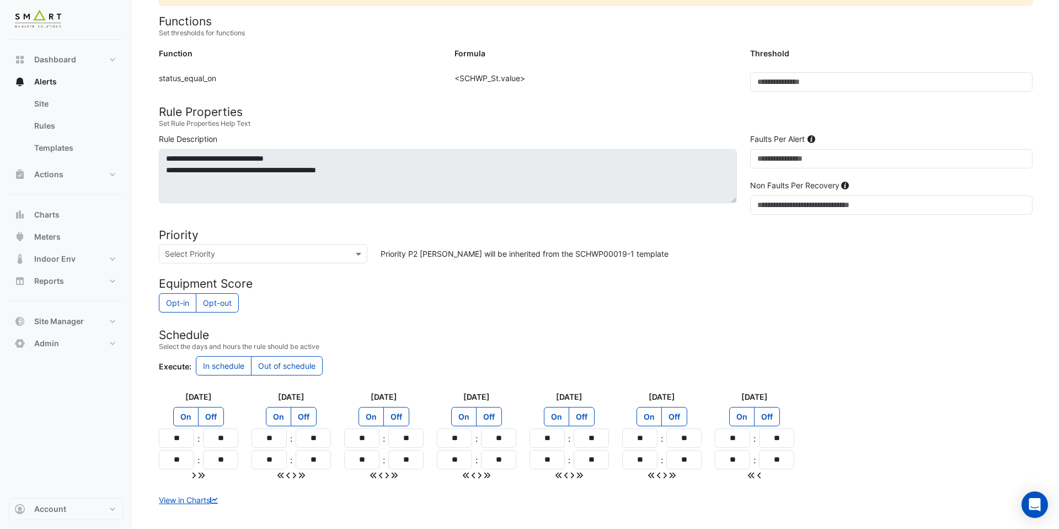
scroll to position [324, 0]
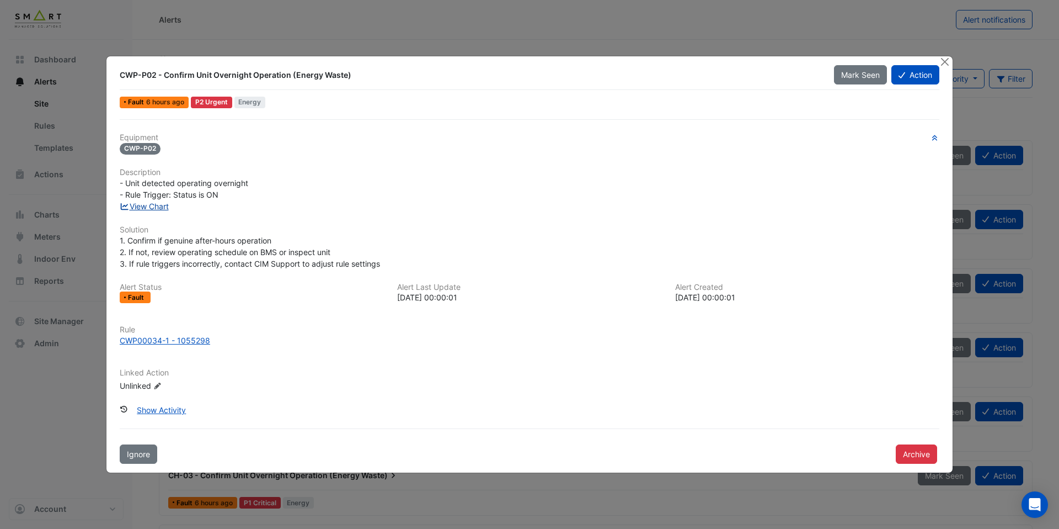
click at [159, 207] on link "View Chart" at bounding box center [144, 205] width 49 height 9
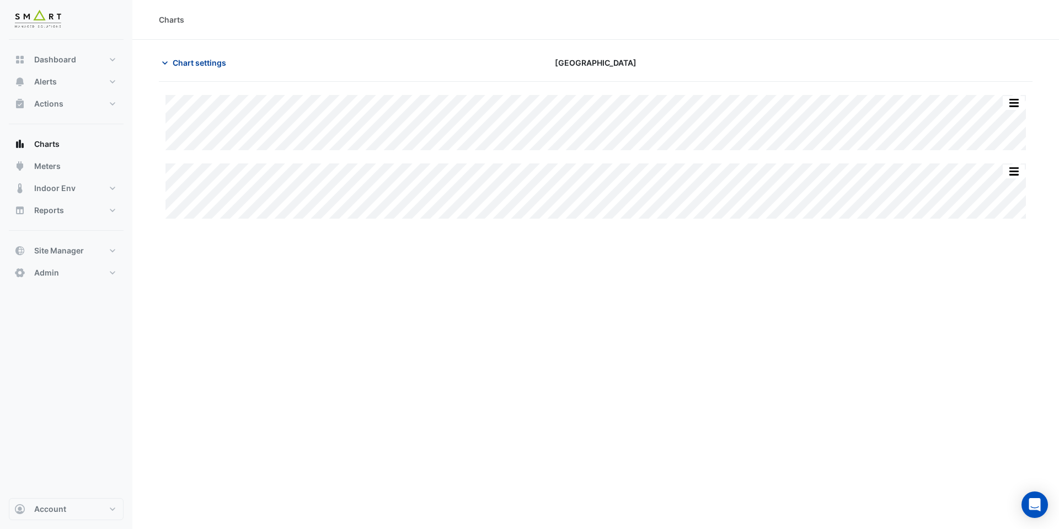
click at [207, 56] on button "Chart settings" at bounding box center [196, 62] width 74 height 19
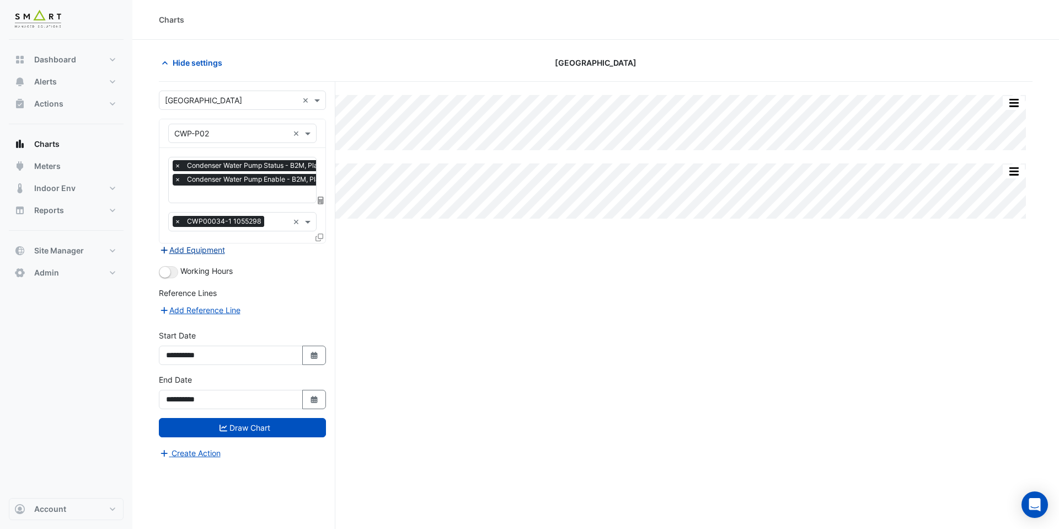
click at [214, 248] on button "Add Equipment" at bounding box center [192, 249] width 67 height 13
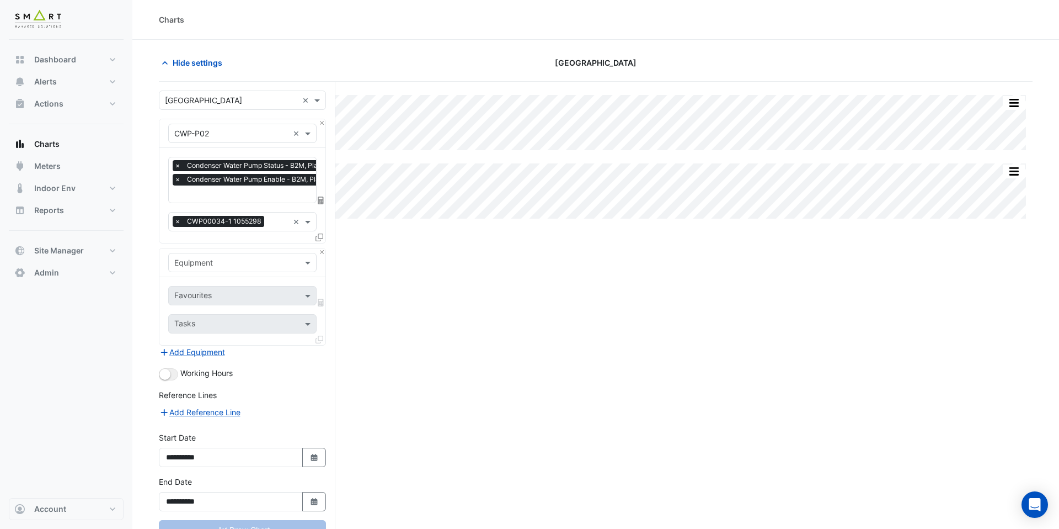
click at [212, 257] on input "text" at bounding box center [231, 263] width 114 height 12
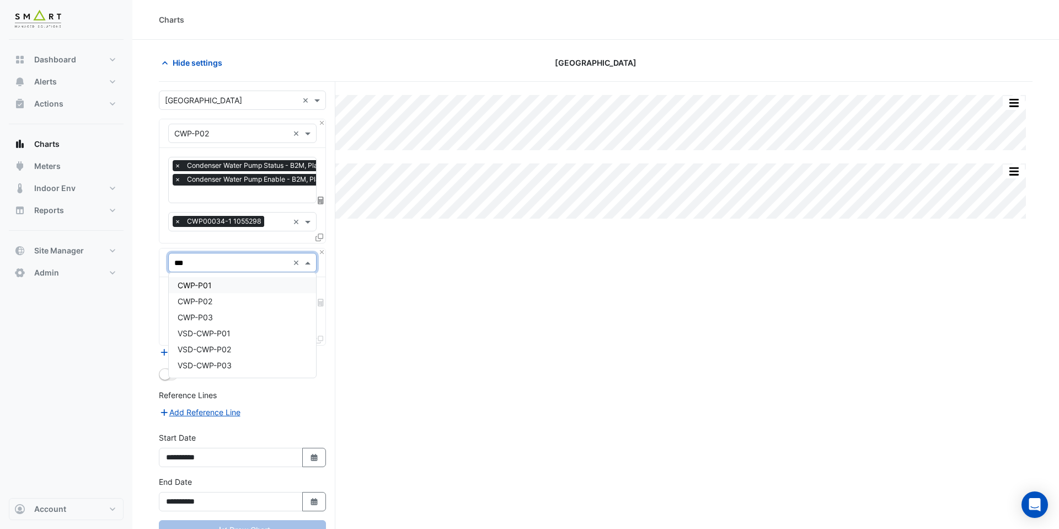
type input "****"
click at [235, 351] on div "VSD-CWP-P02" at bounding box center [242, 349] width 147 height 16
click at [213, 291] on input "text" at bounding box center [236, 297] width 124 height 12
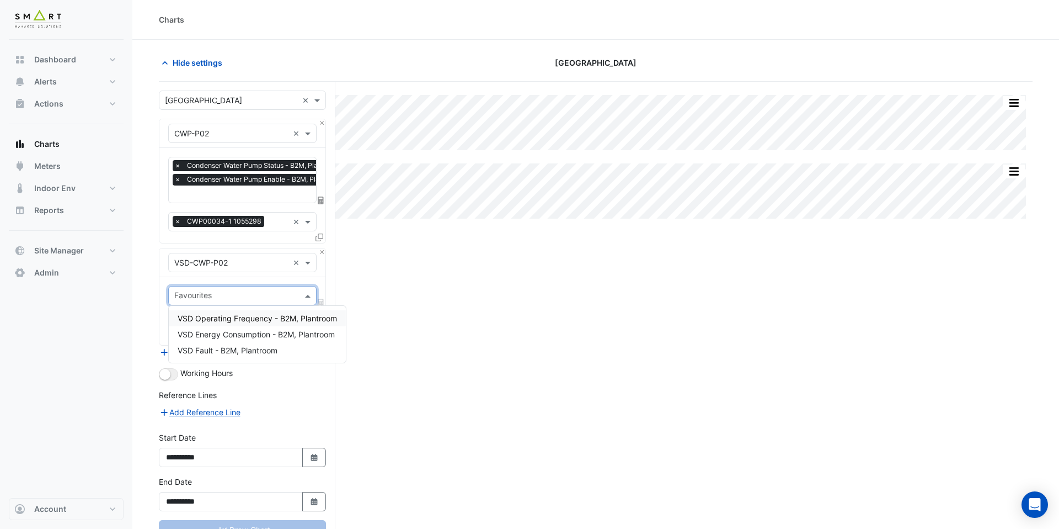
click at [214, 310] on div "VSD Operating Frequency - B2M, Plantroom" at bounding box center [257, 318] width 177 height 16
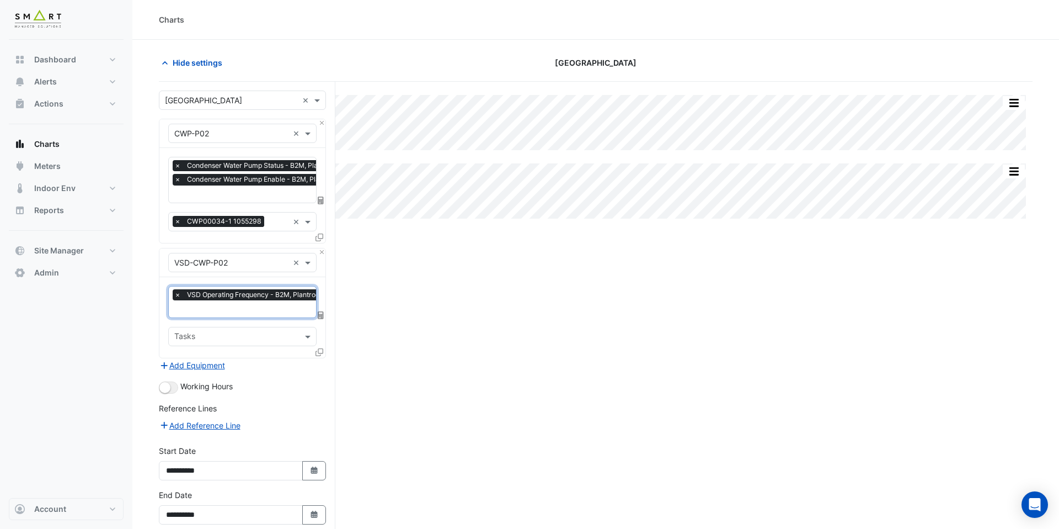
click at [217, 305] on input "text" at bounding box center [252, 310] width 157 height 12
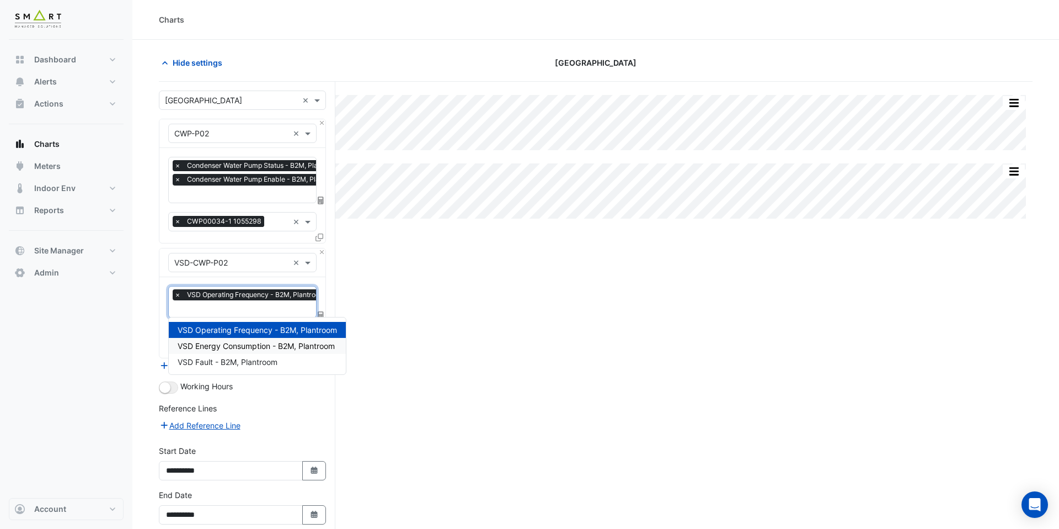
click at [218, 339] on div "VSD Energy Consumption - B2M, Plantroom" at bounding box center [257, 346] width 177 height 16
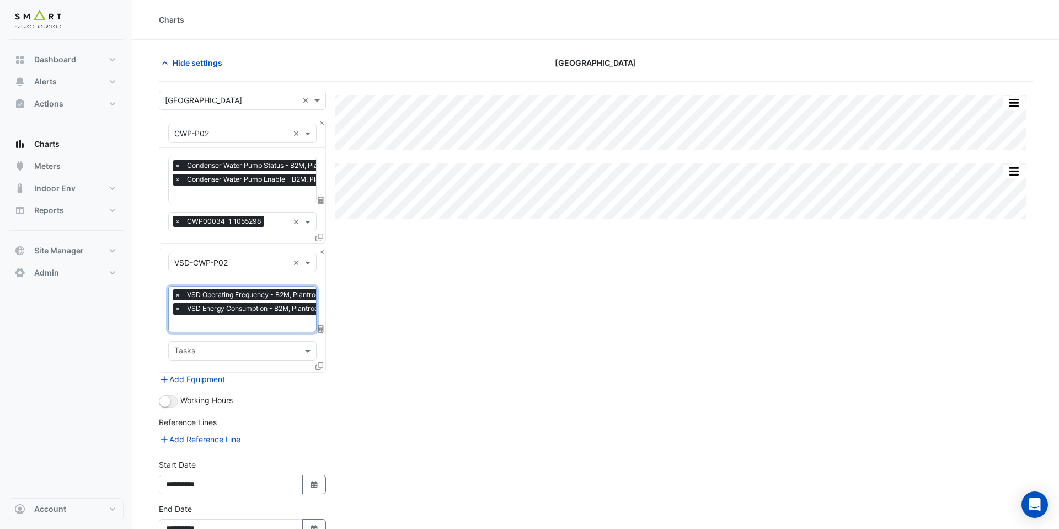
scroll to position [66, 0]
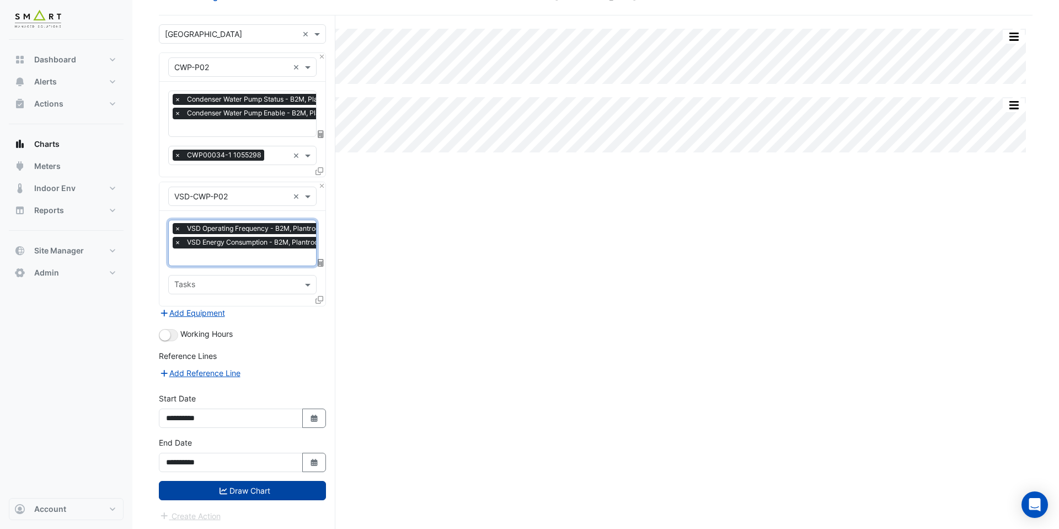
click at [231, 487] on button "Draw Chart" at bounding box center [242, 490] width 167 height 19
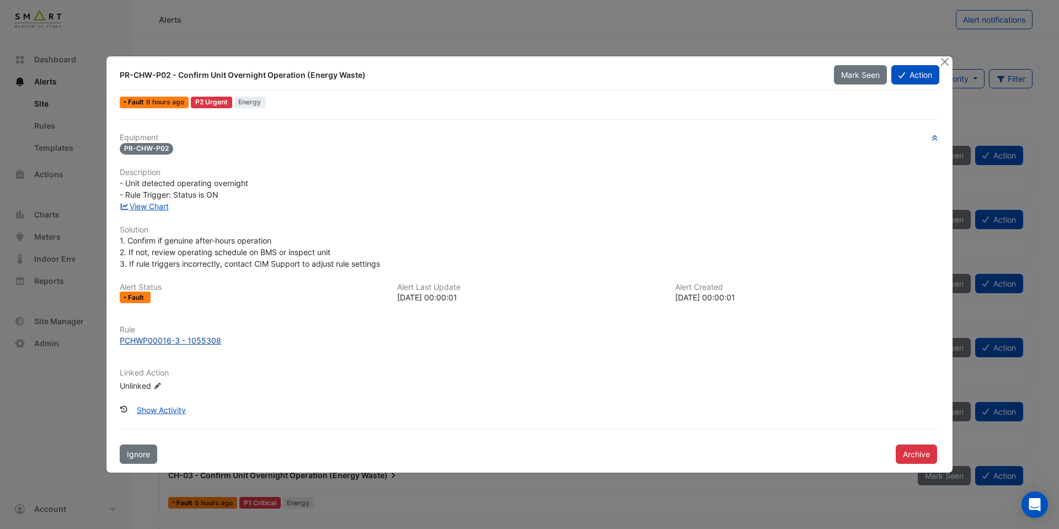
click at [181, 334] on div "PCHWP00016-3 - 1055308" at bounding box center [171, 340] width 102 height 12
click at [162, 206] on link "View Chart" at bounding box center [144, 205] width 49 height 9
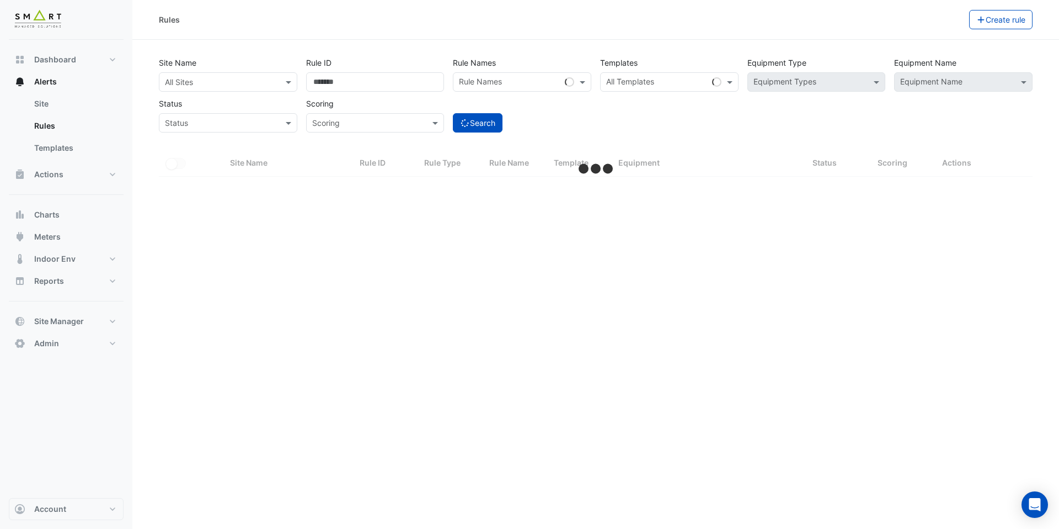
select select "***"
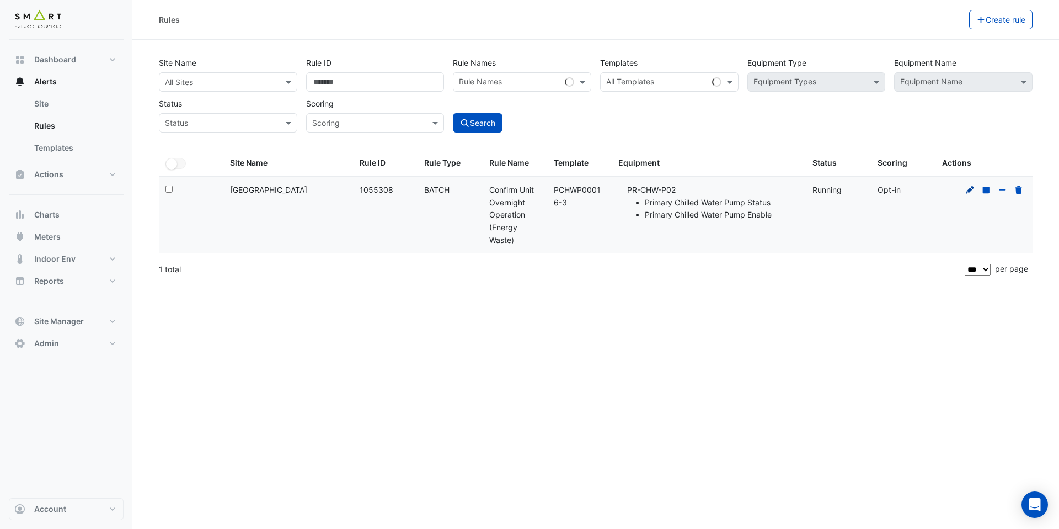
click at [973, 188] on icon at bounding box center [971, 189] width 8 height 8
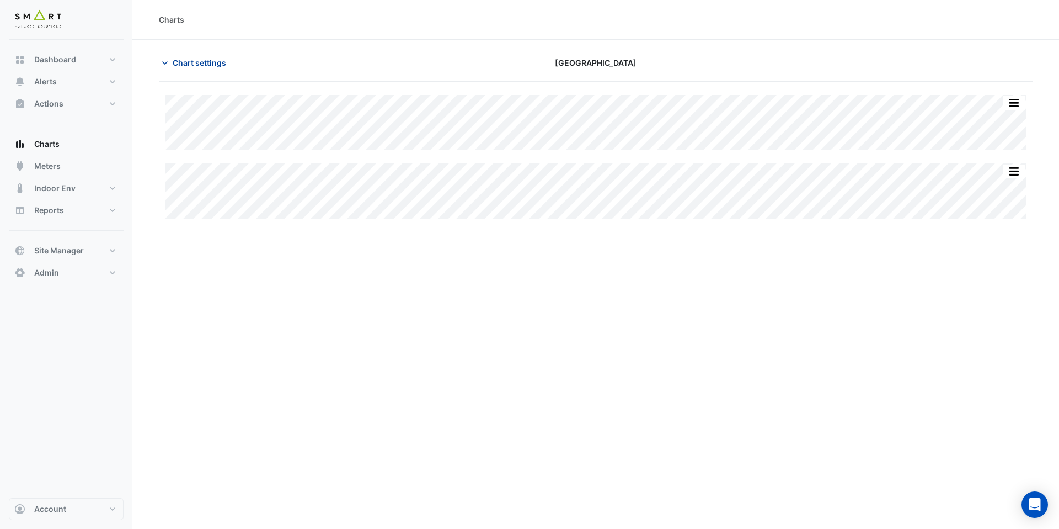
click at [215, 64] on span "Chart settings" at bounding box center [200, 63] width 54 height 12
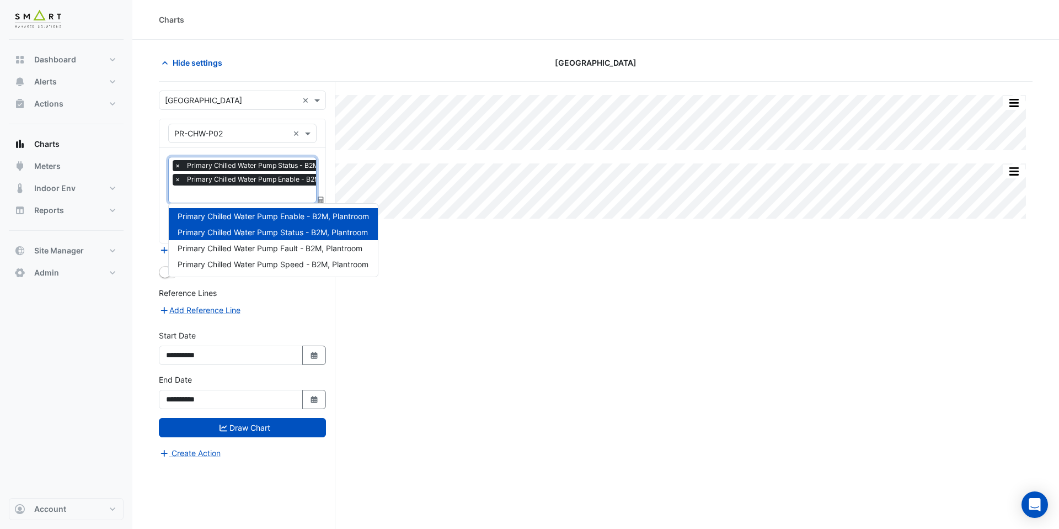
scroll to position [0, 6]
click at [232, 191] on input "text" at bounding box center [263, 195] width 188 height 12
click at [435, 299] on div "Split All Split None Print Save as JPEG Save as PNG Pivot Data Table Export CSV…" at bounding box center [596, 326] width 874 height 489
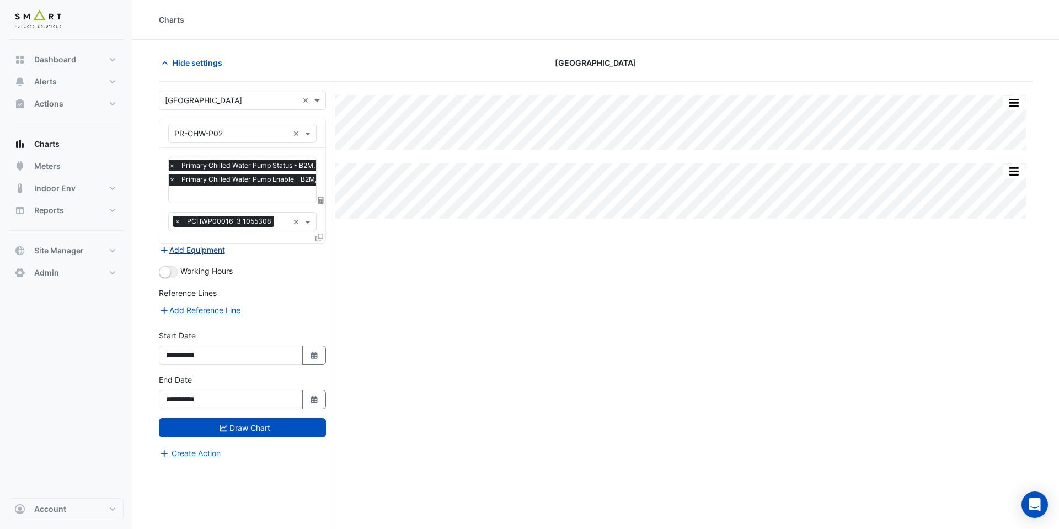
click at [220, 251] on button "Add Equipment" at bounding box center [192, 249] width 67 height 13
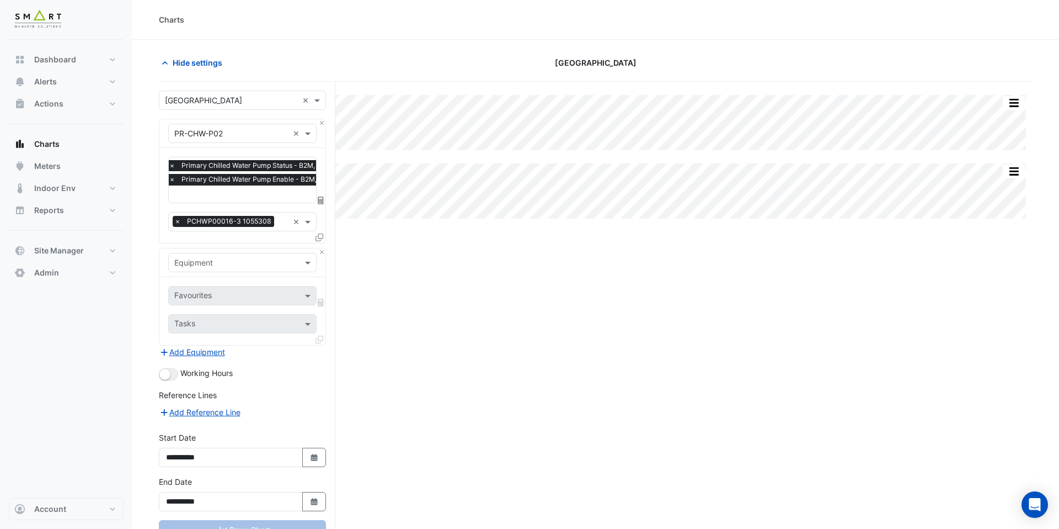
click at [221, 259] on input "text" at bounding box center [231, 263] width 114 height 12
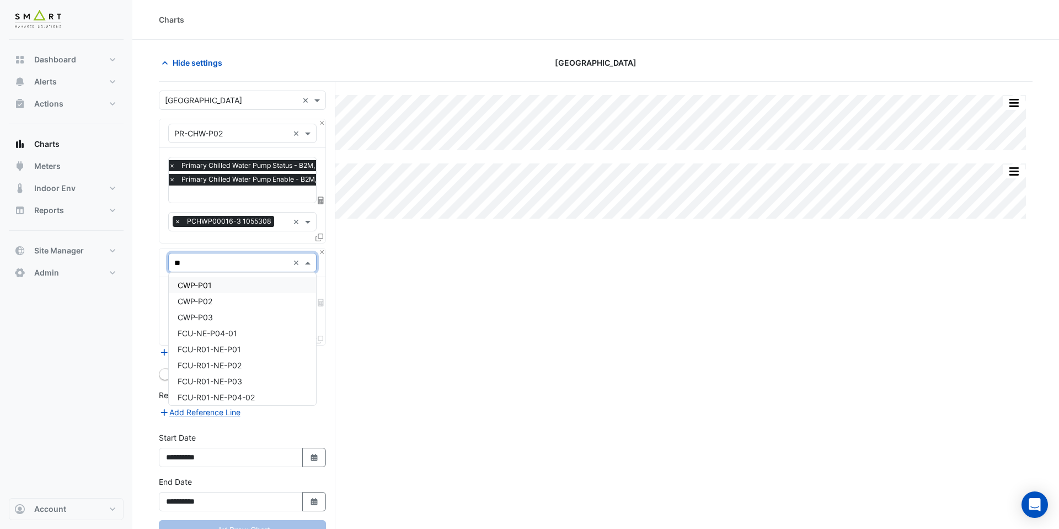
type input "***"
click at [242, 328] on div "PR-CHW-P02" at bounding box center [242, 329] width 147 height 16
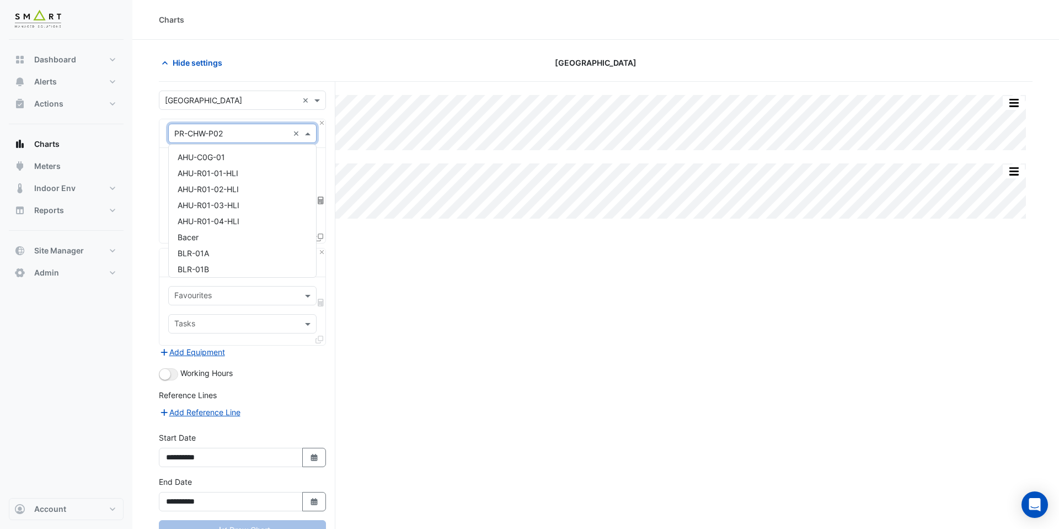
click at [241, 138] on div "× PR-CHW-P02" at bounding box center [229, 133] width 120 height 12
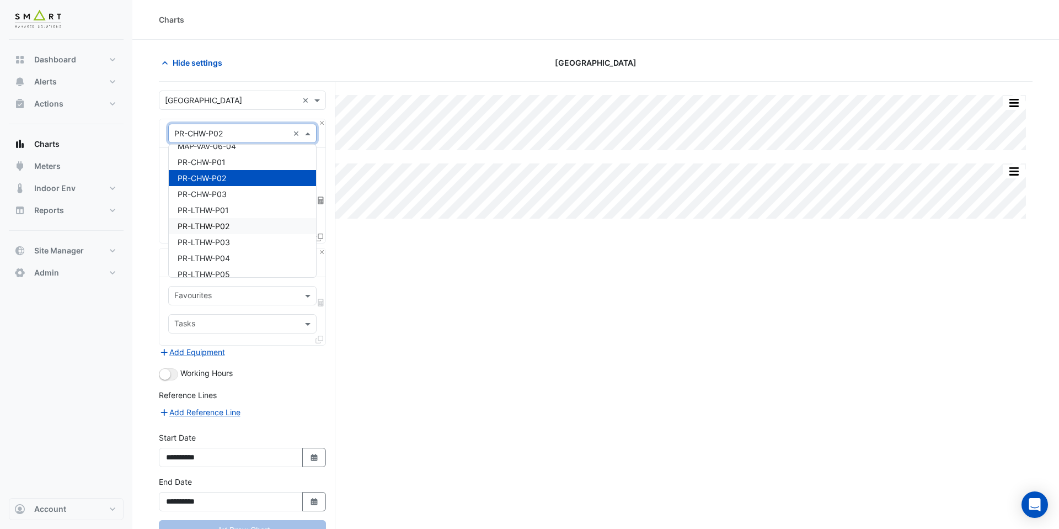
click at [399, 271] on div "Split All Split None Print Save as JPEG Save as PNG Pivot Data Table Export CSV…" at bounding box center [596, 326] width 874 height 489
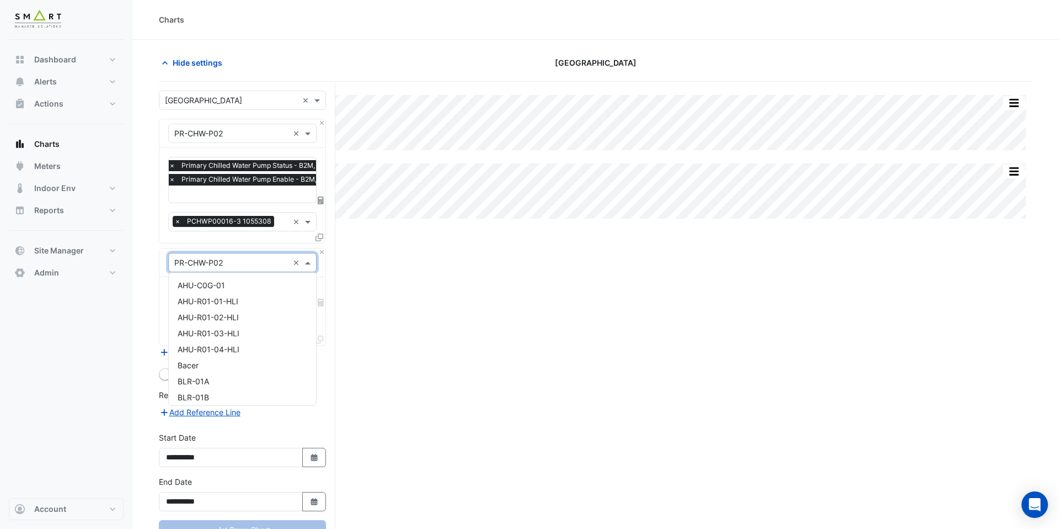
click at [273, 264] on input "text" at bounding box center [231, 263] width 114 height 12
click at [252, 134] on input "text" at bounding box center [231, 134] width 114 height 12
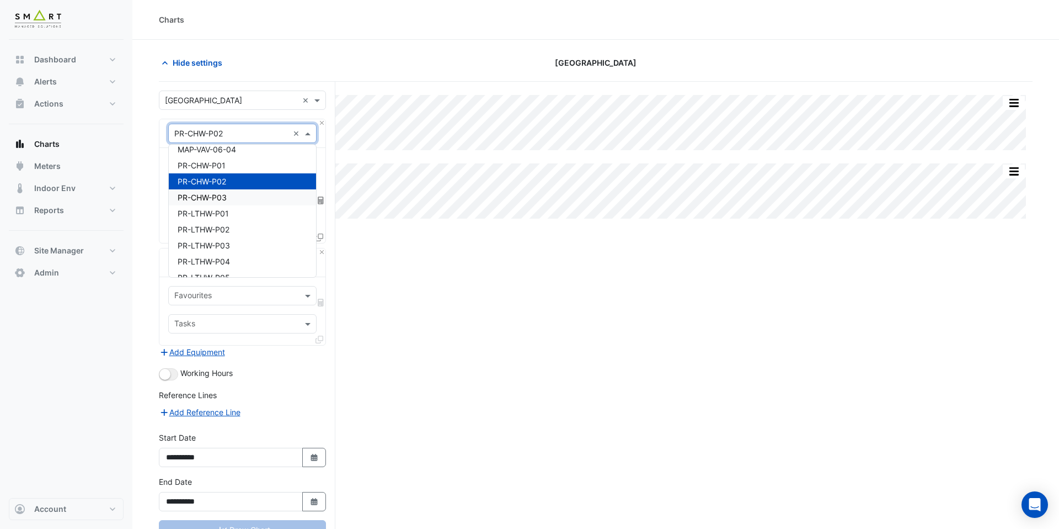
scroll to position [6764, 0]
click at [389, 319] on div "Split All Split None Print Save as JPEG Save as PNG Pivot Data Table Export CSV…" at bounding box center [596, 326] width 874 height 489
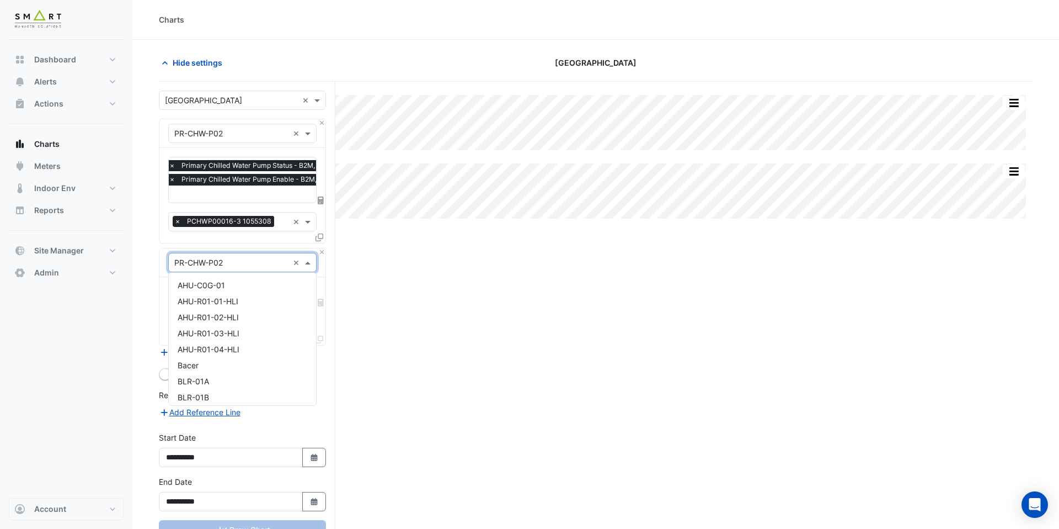
click at [241, 260] on input "text" at bounding box center [231, 263] width 114 height 12
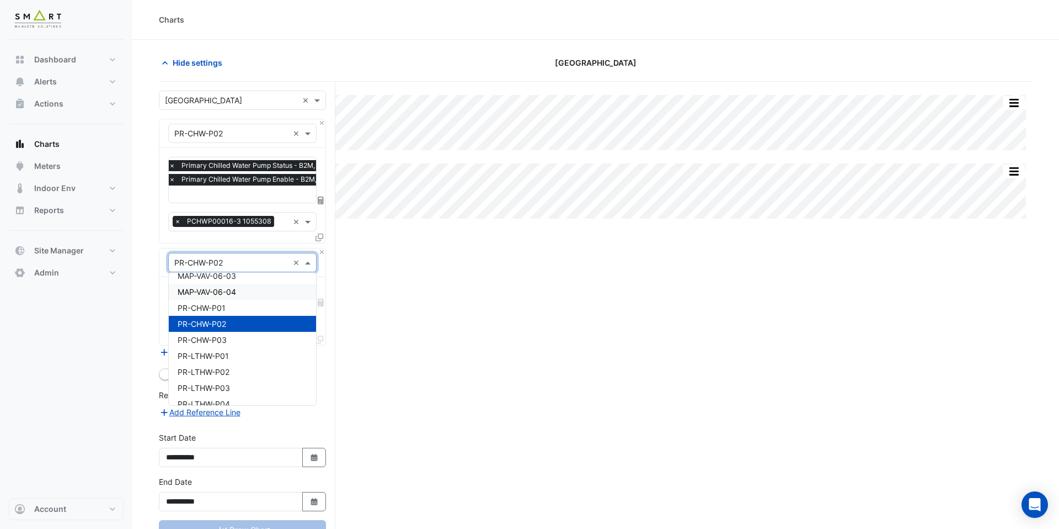
click at [399, 311] on div "Split All Split None Print Save as JPEG Save as PNG Pivot Data Table Export CSV…" at bounding box center [596, 326] width 874 height 489
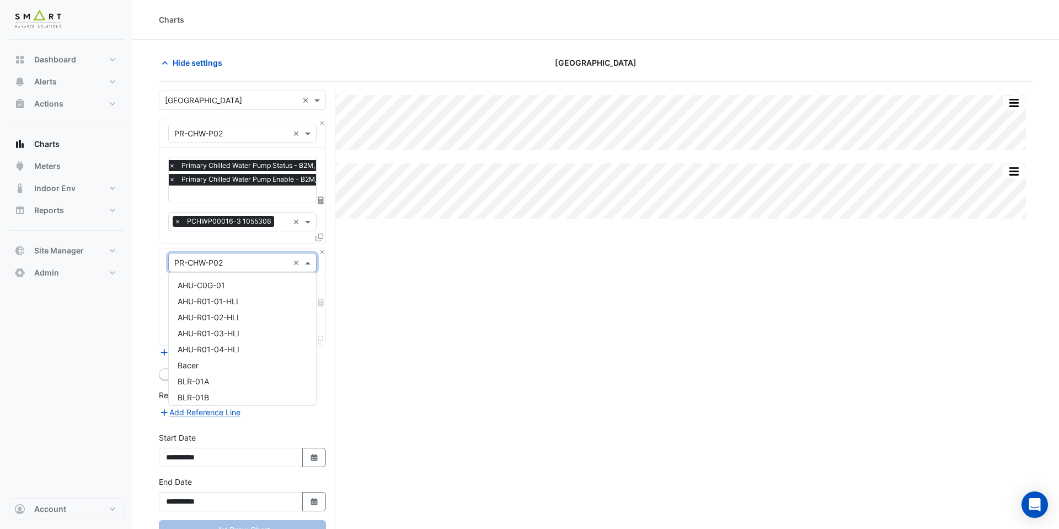
click at [244, 261] on input "text" at bounding box center [231, 263] width 114 height 12
click at [377, 285] on div "Split All Split None Print Save as JPEG Save as PNG Pivot Data Table Export CSV…" at bounding box center [596, 326] width 874 height 489
click at [246, 292] on input "text" at bounding box center [236, 297] width 124 height 12
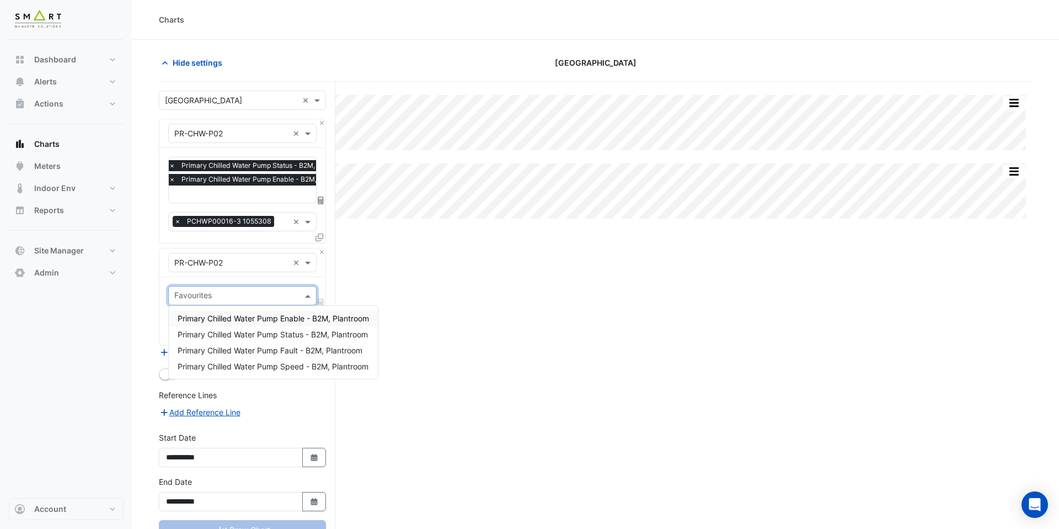
click at [271, 194] on input "text" at bounding box center [263, 195] width 188 height 12
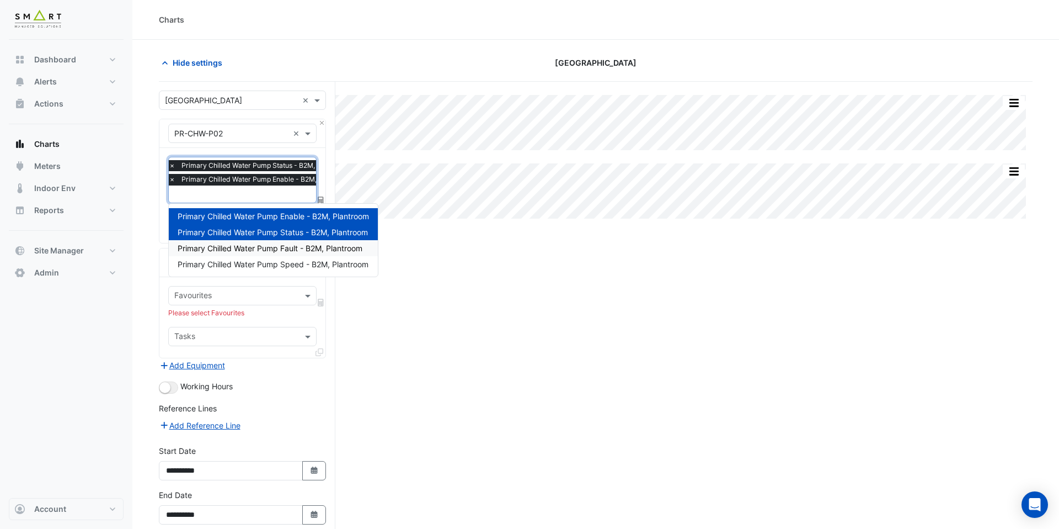
click at [434, 338] on div "Split All Split None Print Save as JPEG Save as PNG Pivot Data Table Export CSV…" at bounding box center [596, 332] width 874 height 501
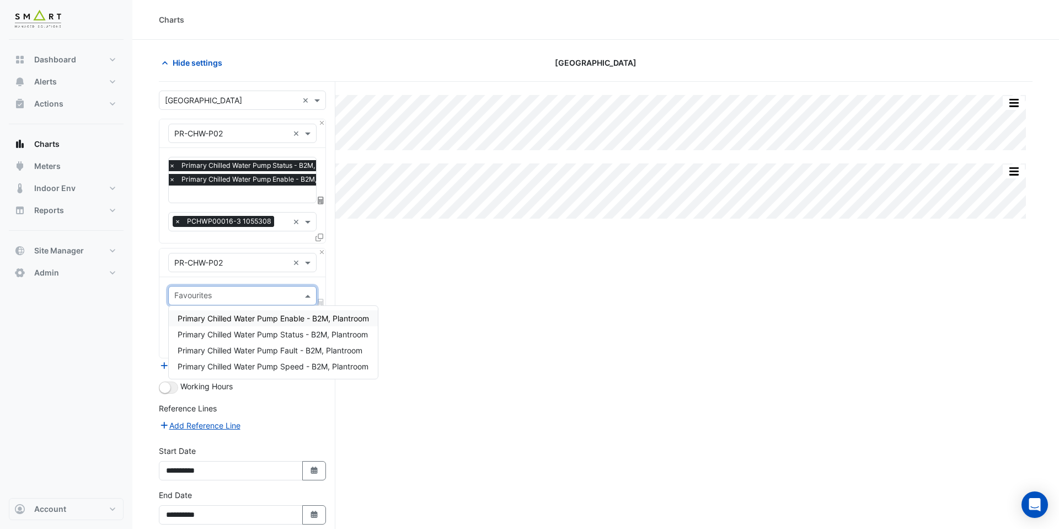
click at [251, 296] on input "text" at bounding box center [236, 297] width 124 height 12
click at [259, 315] on span "Primary Chilled Water Pump Enable - B2M, Plantroom" at bounding box center [273, 317] width 191 height 9
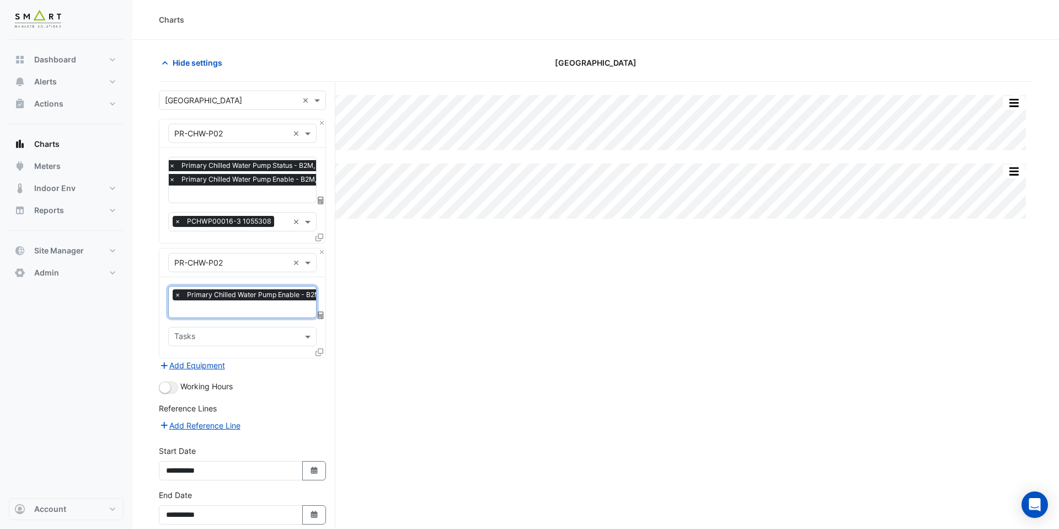
click at [262, 308] on input "text" at bounding box center [268, 310] width 188 height 12
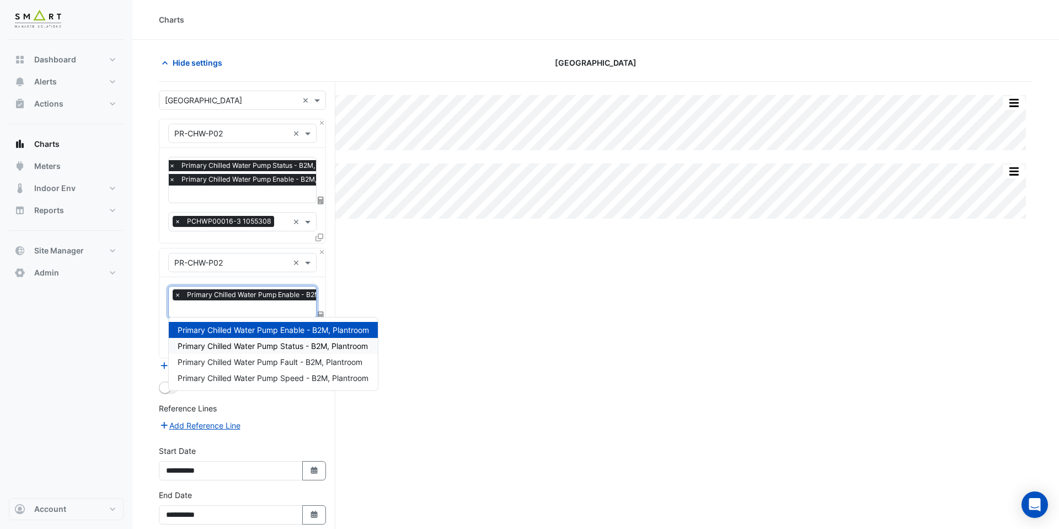
click at [262, 351] on div "Primary Chilled Water Pump Status - B2M, Plantroom" at bounding box center [273, 346] width 209 height 16
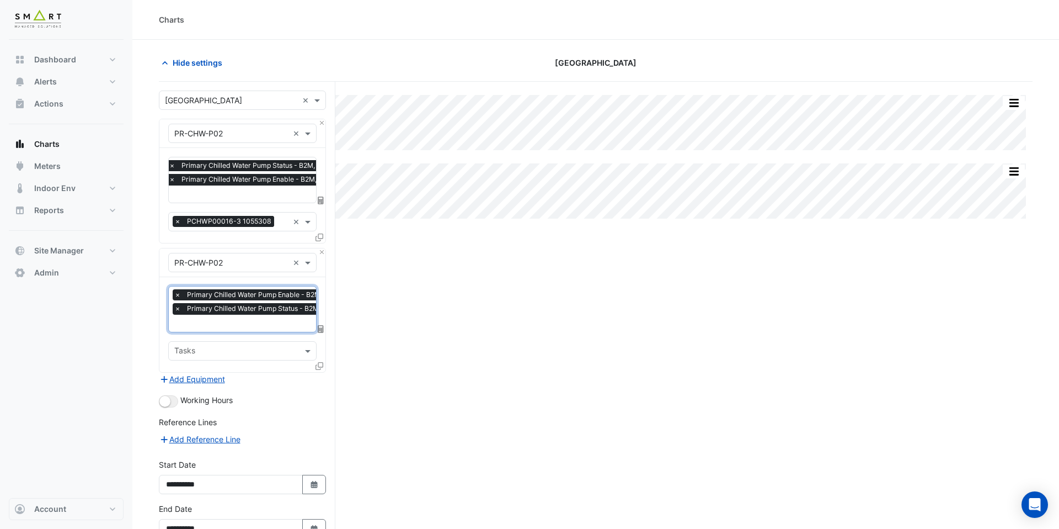
scroll to position [66, 0]
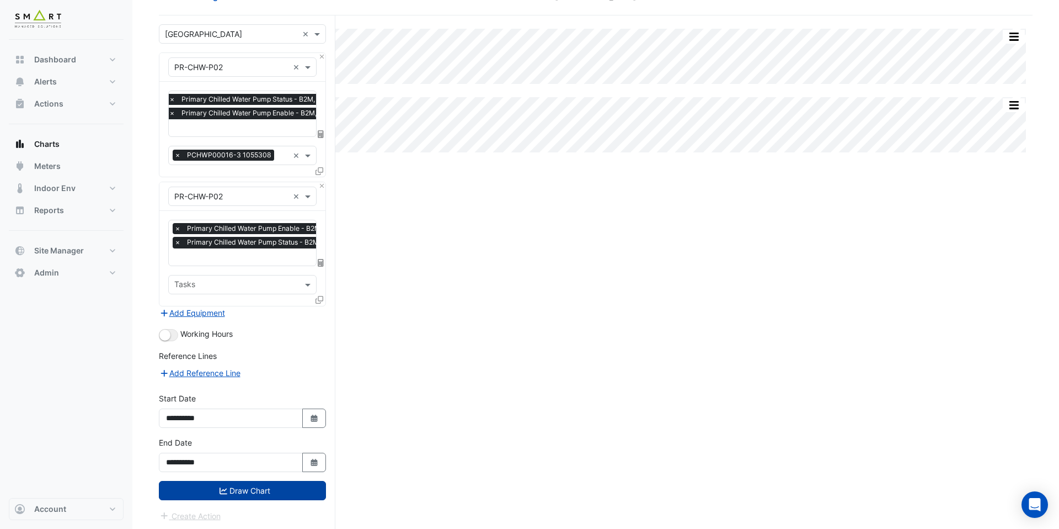
click at [237, 496] on button "Draw Chart" at bounding box center [242, 490] width 167 height 19
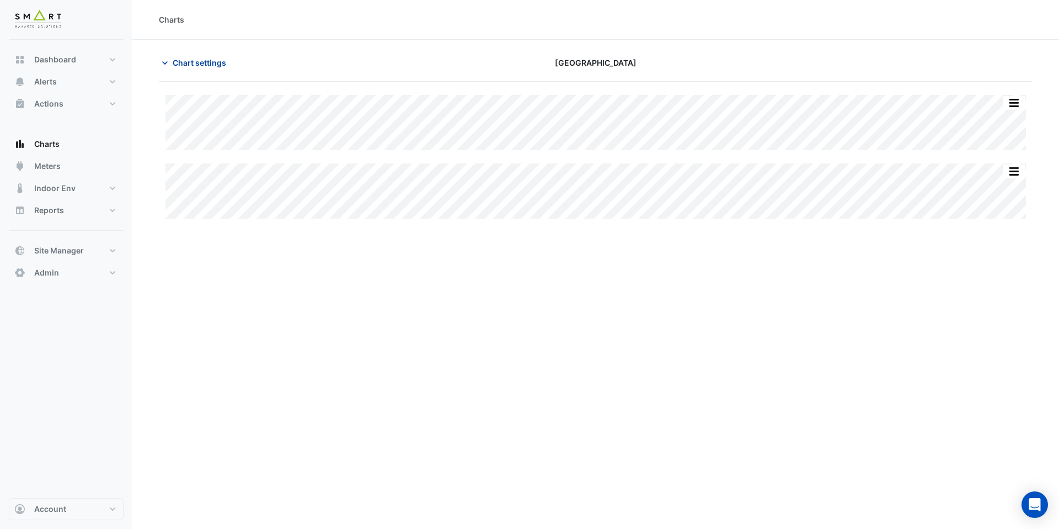
click at [188, 65] on span "Chart settings" at bounding box center [200, 63] width 54 height 12
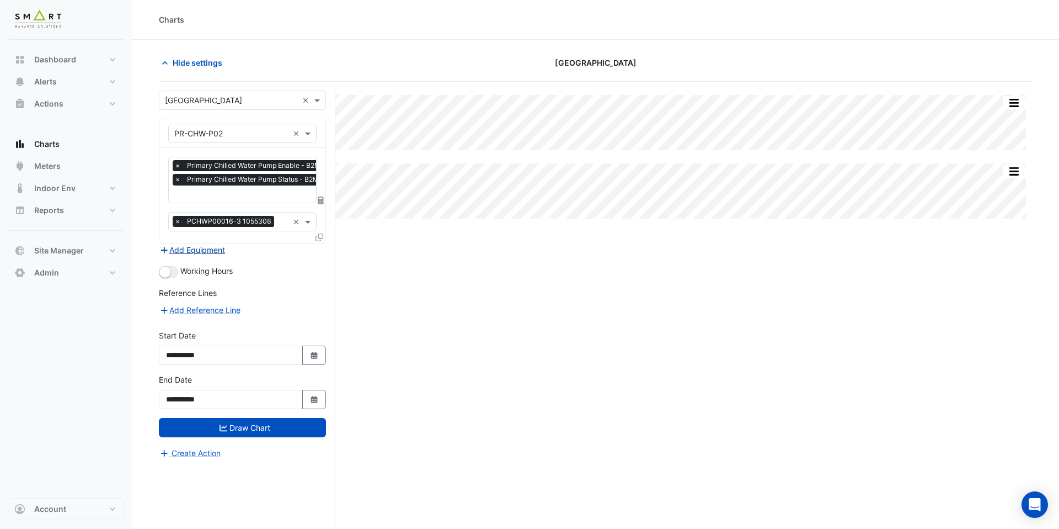
click at [215, 246] on button "Add Equipment" at bounding box center [192, 249] width 67 height 13
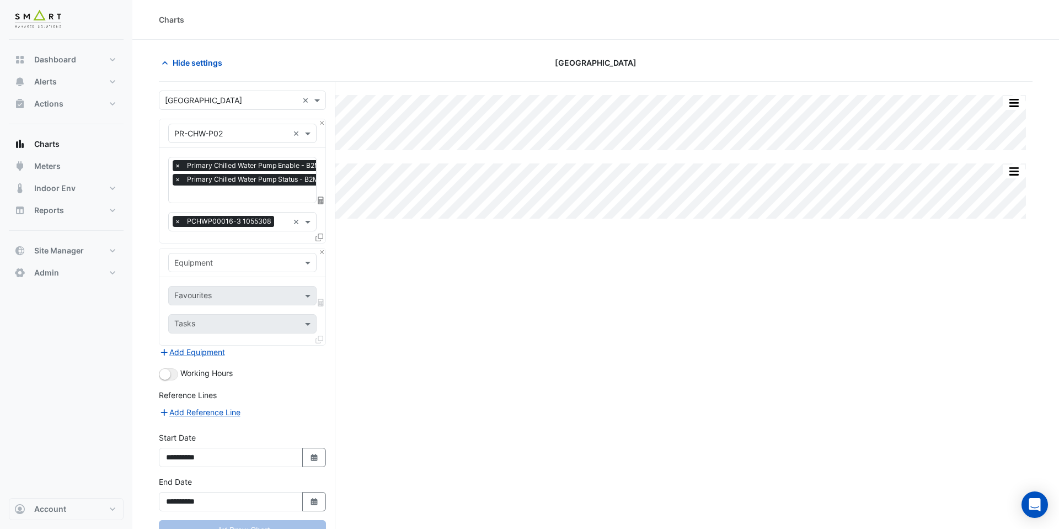
click at [224, 250] on div "Equipment" at bounding box center [242, 262] width 166 height 29
click at [209, 262] on input "text" at bounding box center [231, 263] width 114 height 12
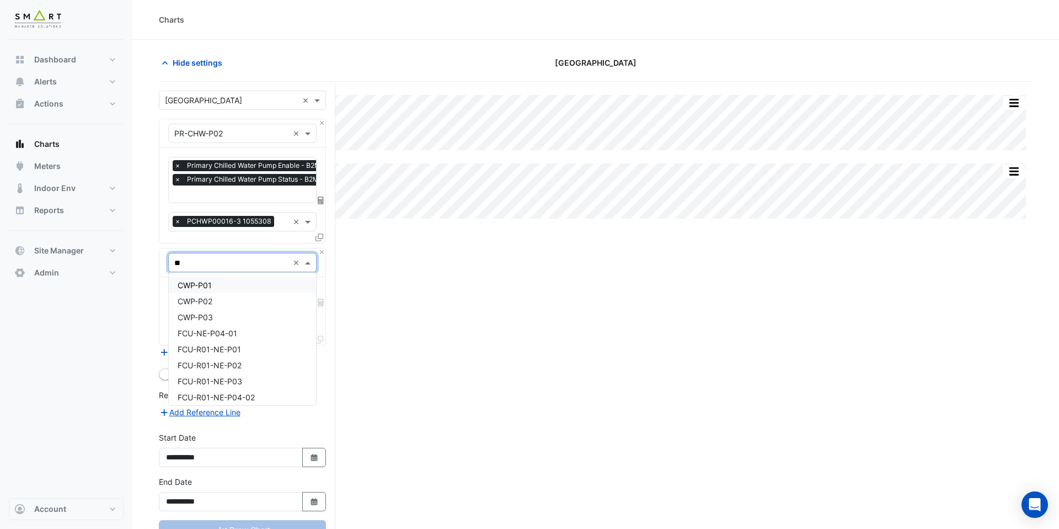
type input "***"
click at [254, 393] on div "VSD-P02-CHW-PR" at bounding box center [242, 397] width 147 height 16
click at [236, 301] on div at bounding box center [235, 297] width 125 height 14
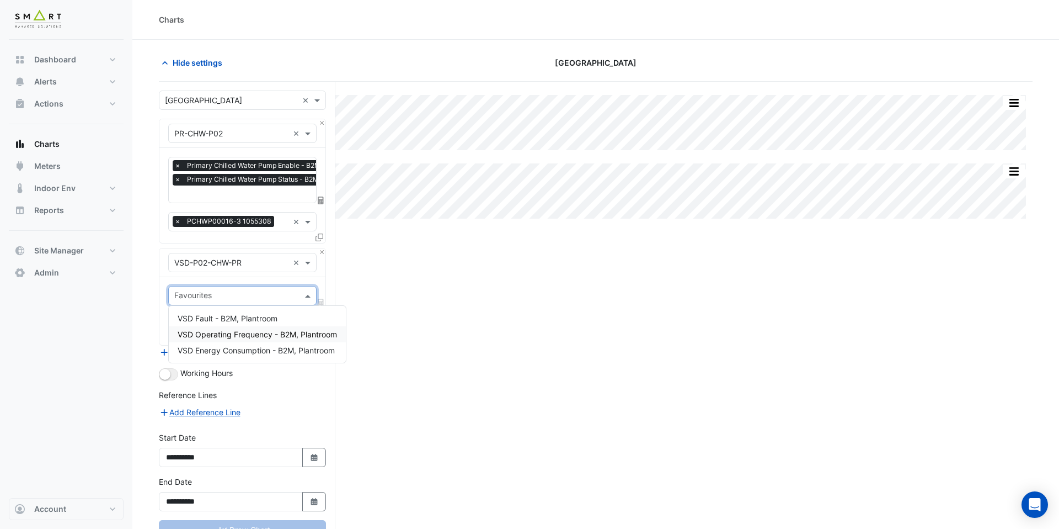
click at [244, 330] on span "VSD Operating Frequency - B2M, Plantroom" at bounding box center [257, 333] width 159 height 9
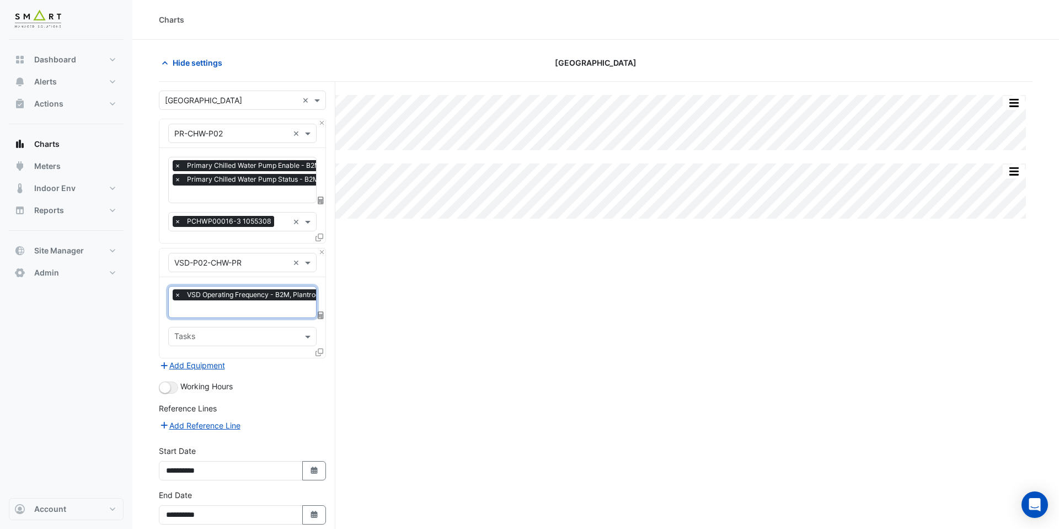
click at [249, 312] on input "text" at bounding box center [252, 310] width 157 height 12
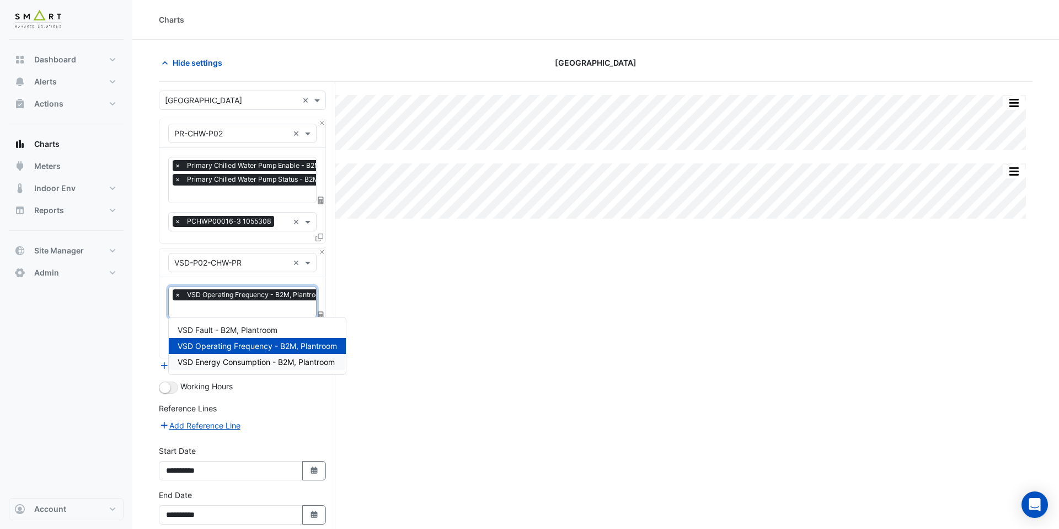
click at [249, 360] on span "VSD Energy Consumption - B2M, Plantroom" at bounding box center [256, 361] width 157 height 9
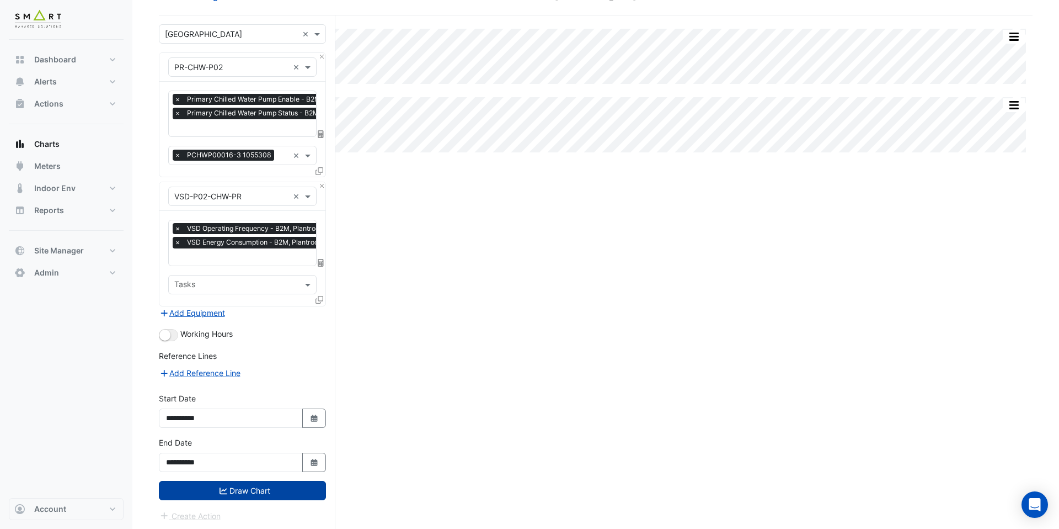
click at [232, 488] on button "Draw Chart" at bounding box center [242, 490] width 167 height 19
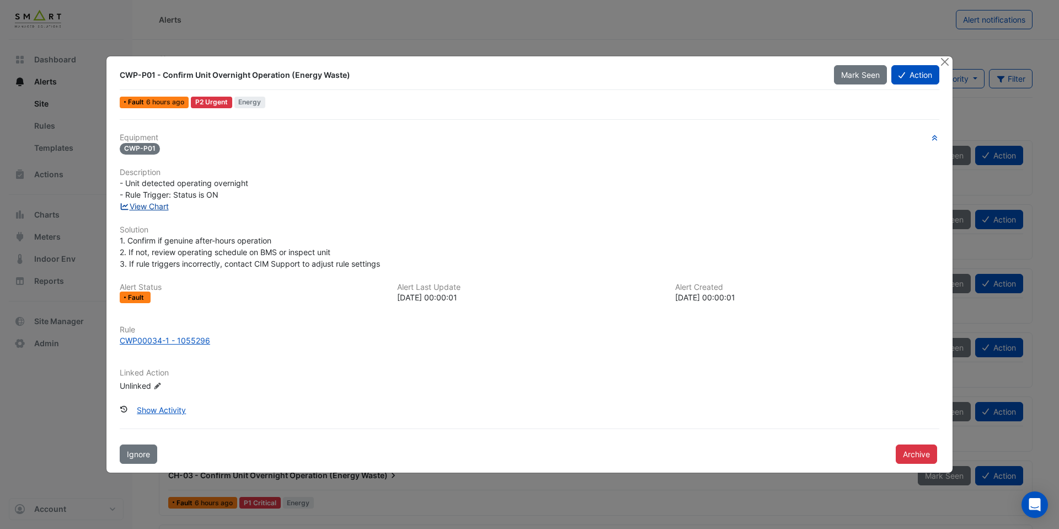
click at [158, 206] on link "View Chart" at bounding box center [144, 205] width 49 height 9
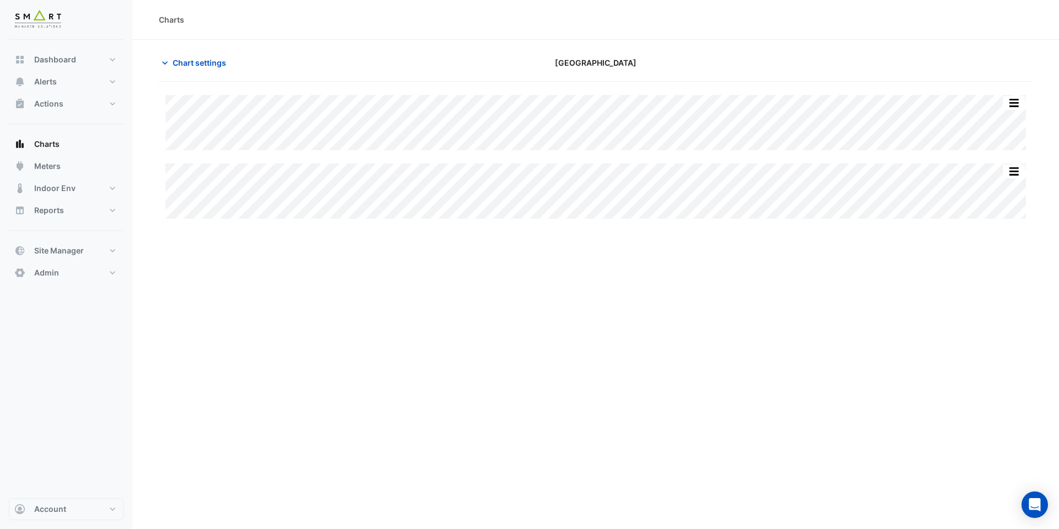
type input "**********"
click at [183, 62] on span "Chart settings" at bounding box center [200, 63] width 54 height 12
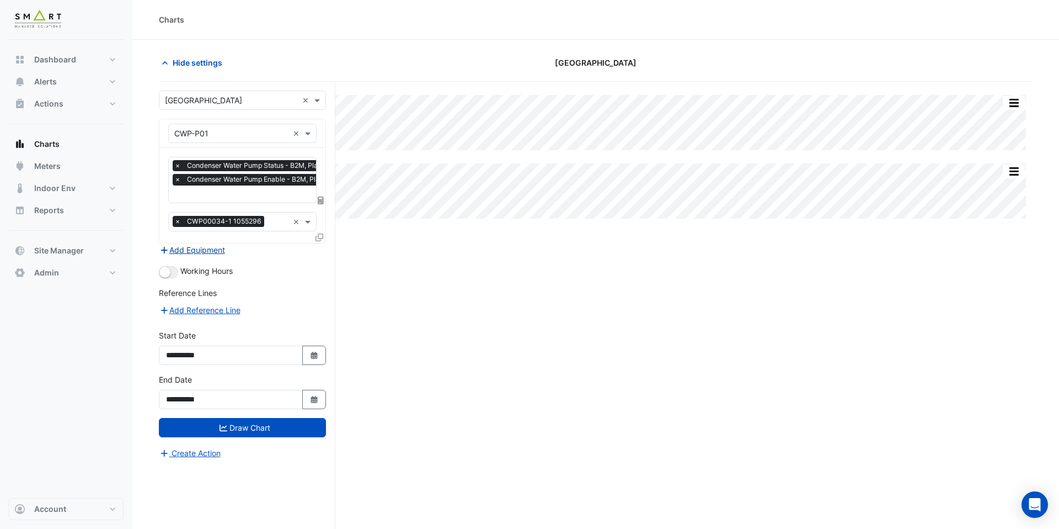
click at [206, 252] on button "Add Equipment" at bounding box center [192, 249] width 67 height 13
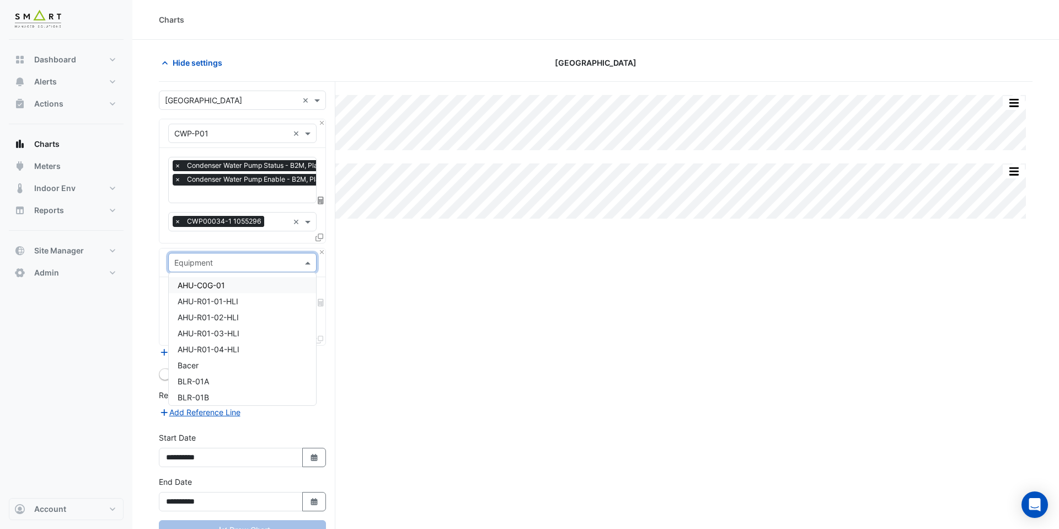
click at [211, 263] on input "text" at bounding box center [231, 263] width 114 height 12
type input "******"
click at [238, 334] on div "VSD-CWP-P01" at bounding box center [242, 333] width 147 height 16
click at [222, 299] on input "text" at bounding box center [236, 297] width 124 height 12
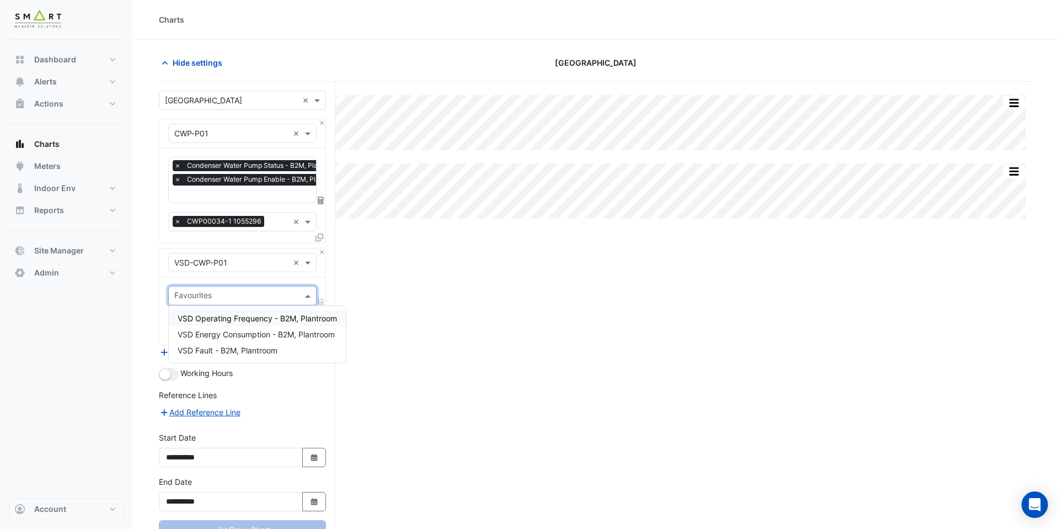
click at [222, 311] on div "VSD Operating Frequency - B2M, Plantroom" at bounding box center [257, 318] width 177 height 16
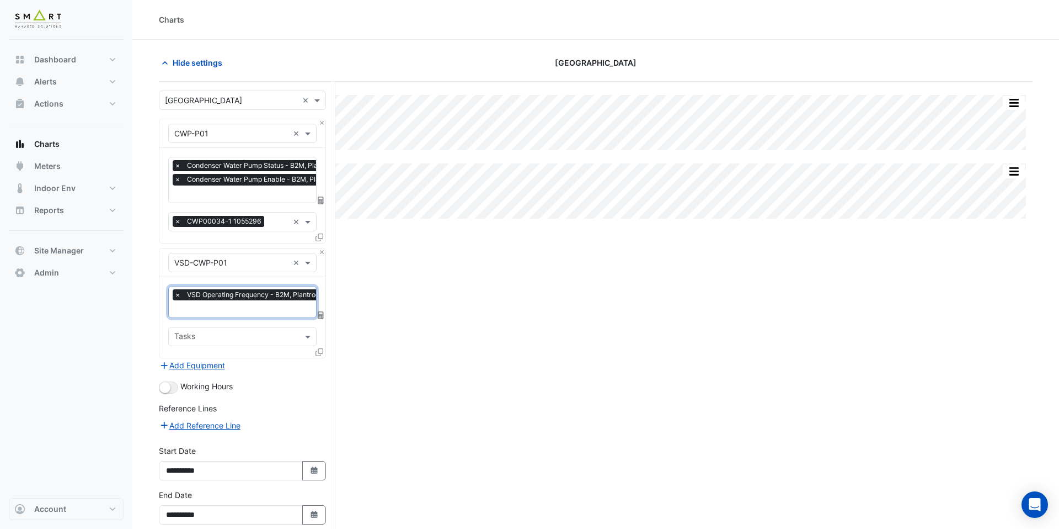
click at [233, 309] on input "text" at bounding box center [252, 310] width 157 height 12
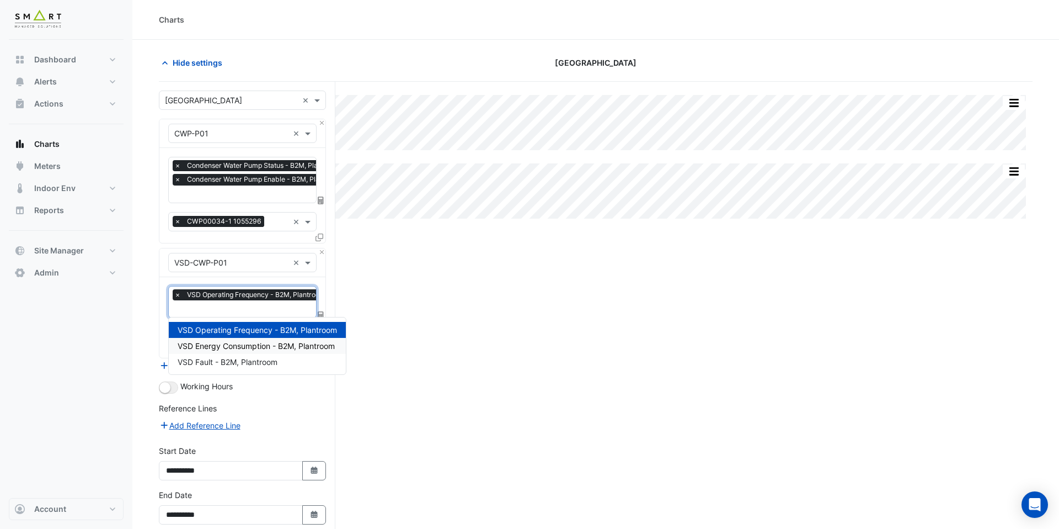
click at [233, 339] on div "VSD Energy Consumption - B2M, Plantroom" at bounding box center [257, 346] width 177 height 16
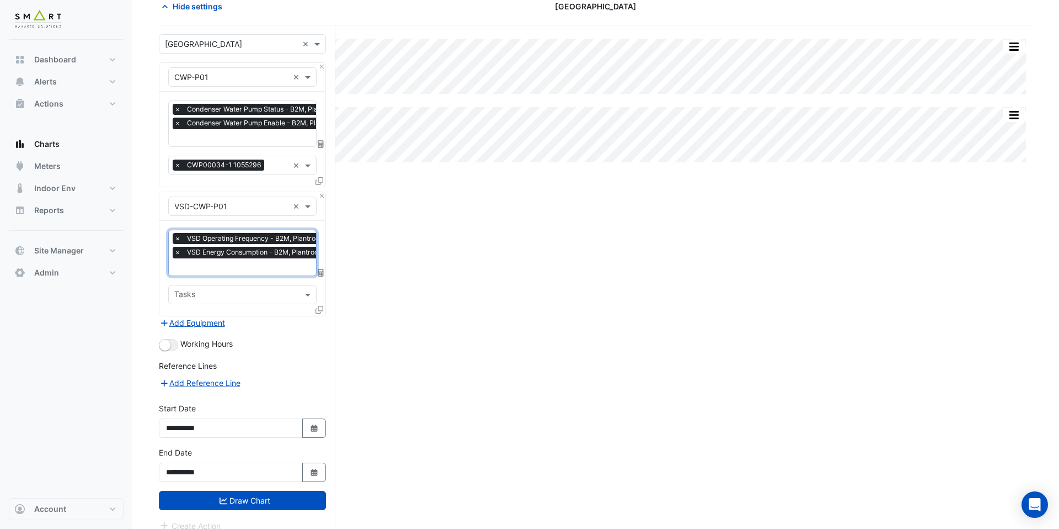
scroll to position [66, 0]
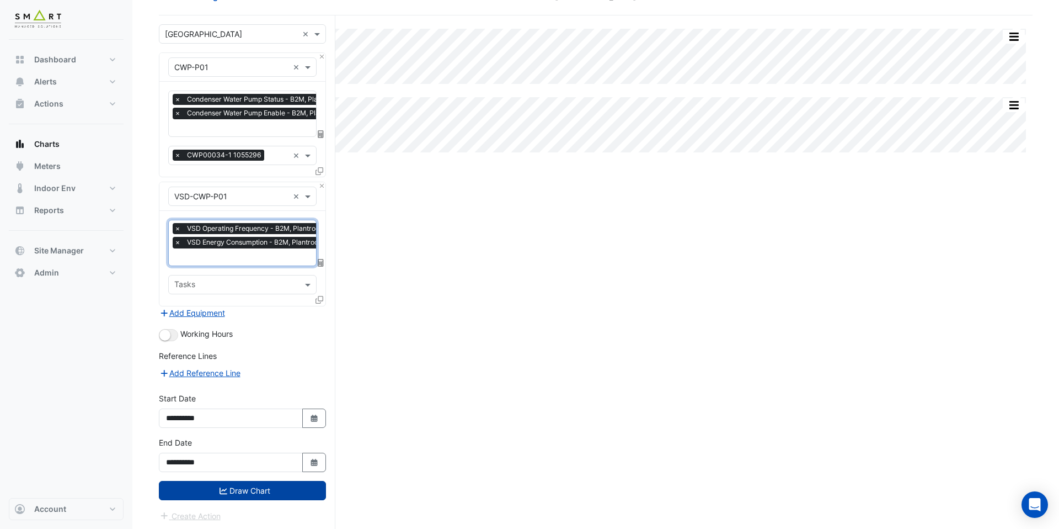
click at [251, 481] on button "Draw Chart" at bounding box center [242, 490] width 167 height 19
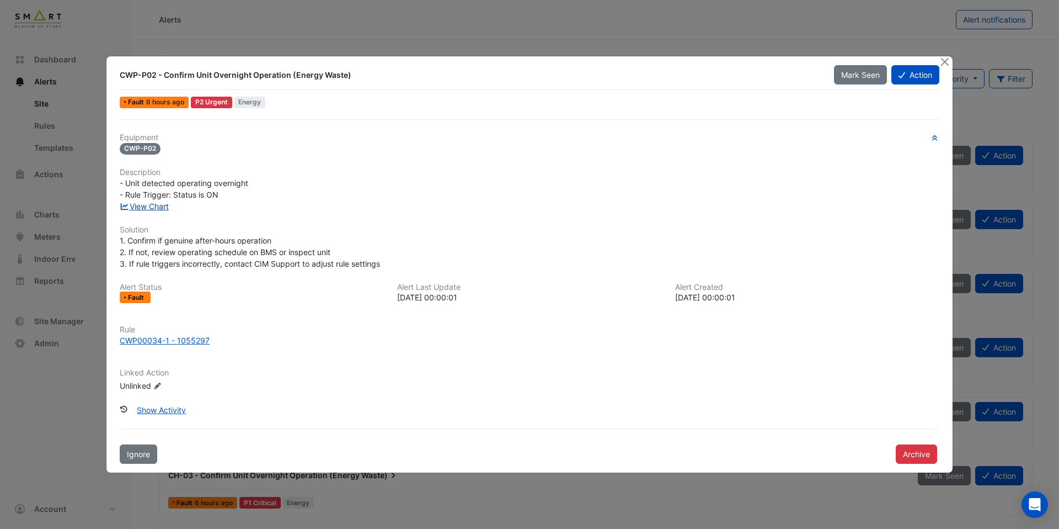
click at [164, 204] on link "View Chart" at bounding box center [144, 205] width 49 height 9
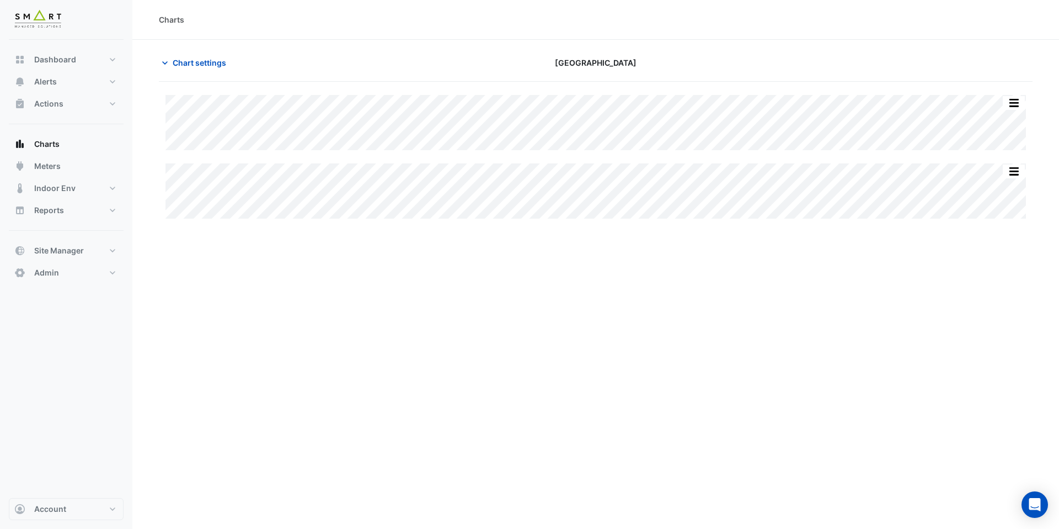
type input "**********"
click at [201, 62] on span "Chart settings" at bounding box center [200, 63] width 54 height 12
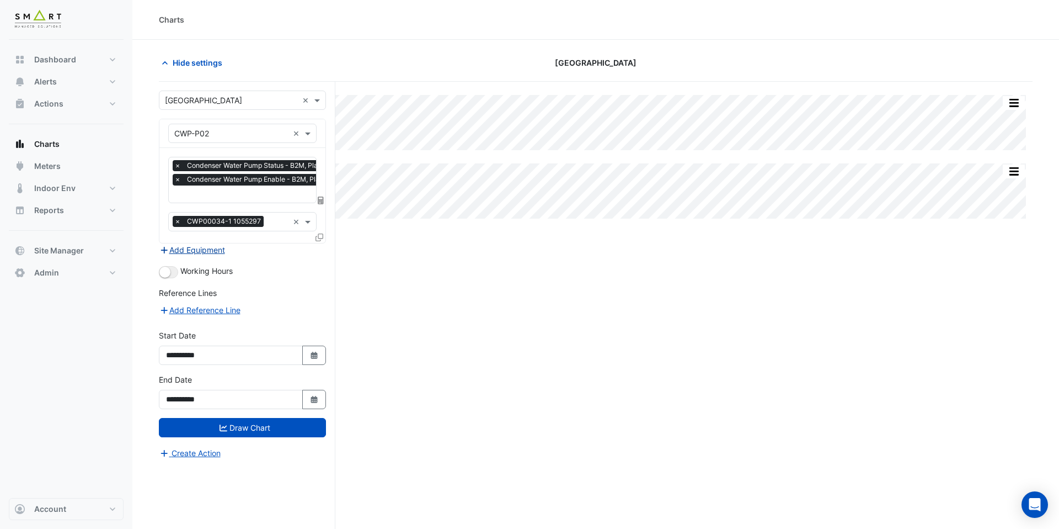
click at [208, 251] on button "Add Equipment" at bounding box center [192, 249] width 67 height 13
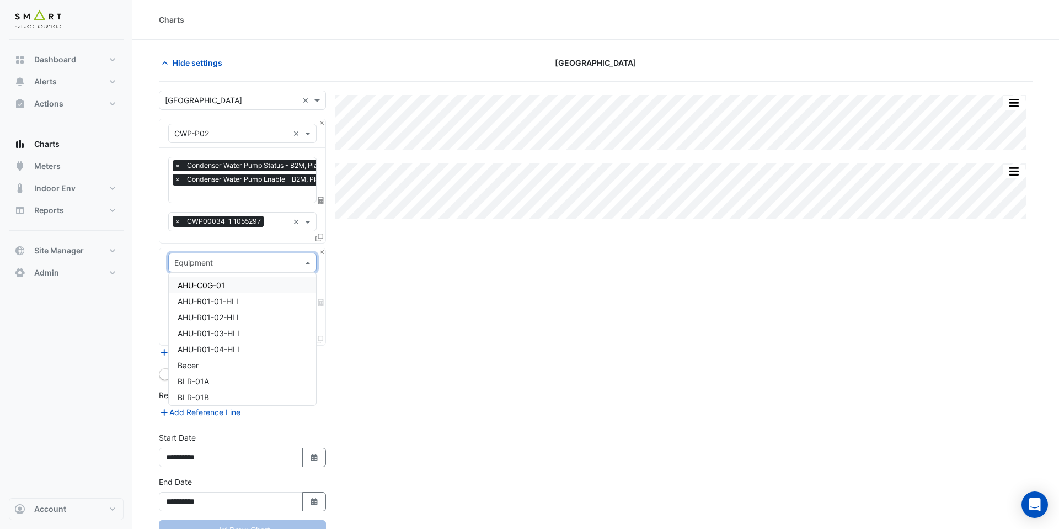
click at [211, 258] on input "text" at bounding box center [231, 263] width 114 height 12
type input "***"
drag, startPoint x: 223, startPoint y: 291, endPoint x: 240, endPoint y: 385, distance: 95.3
click at [240, 385] on div "CWP-P02 FCU-R01-NE-P02 FCU-R01-NW-P02 FCU-R01-SW-P02 PR-CHW-P02 PR-LTHW-P02 VSD…" at bounding box center [242, 349] width 147 height 144
click at [240, 385] on div "VSD-CWP-P02" at bounding box center [242, 381] width 147 height 16
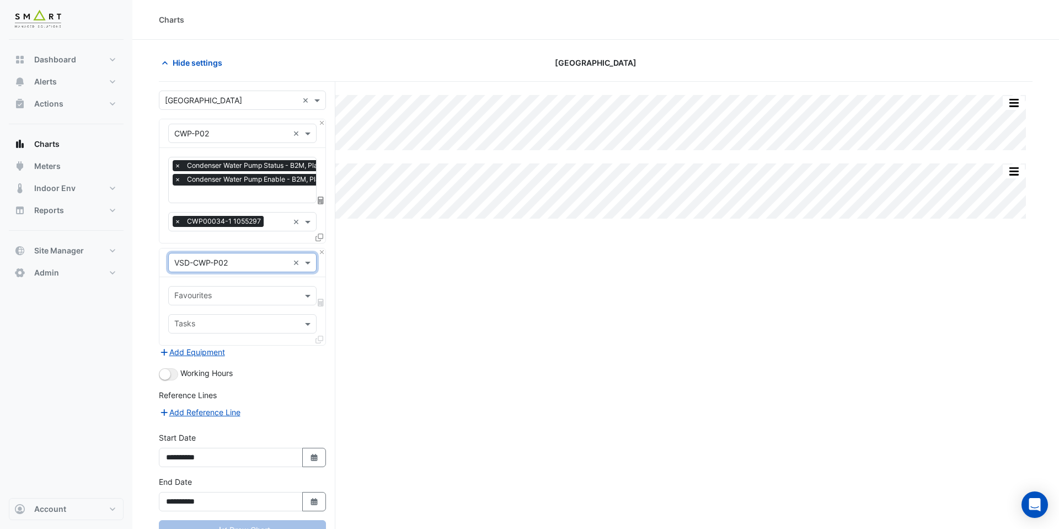
click at [246, 291] on input "text" at bounding box center [236, 297] width 124 height 12
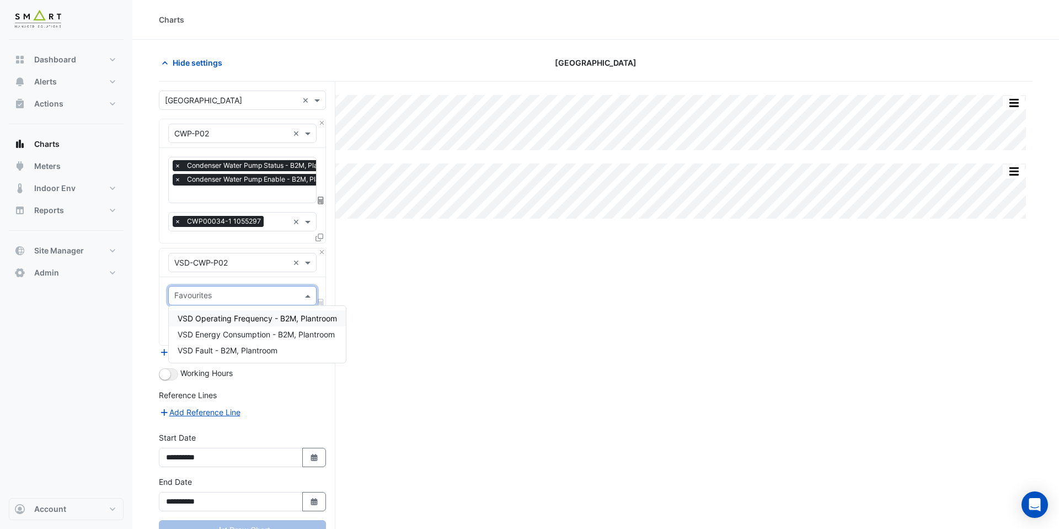
click at [251, 322] on span "VSD Operating Frequency - B2M, Plantroom" at bounding box center [257, 317] width 159 height 9
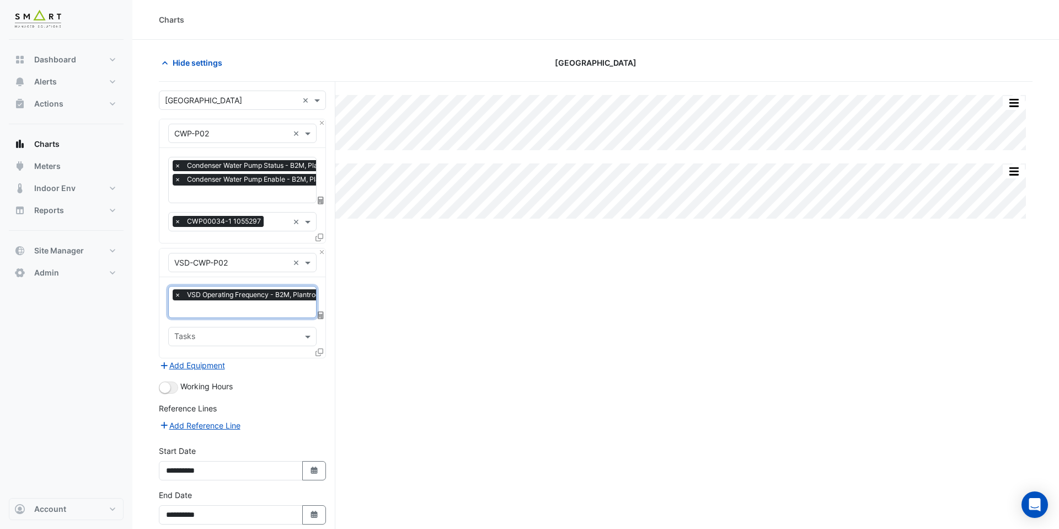
scroll to position [52, 0]
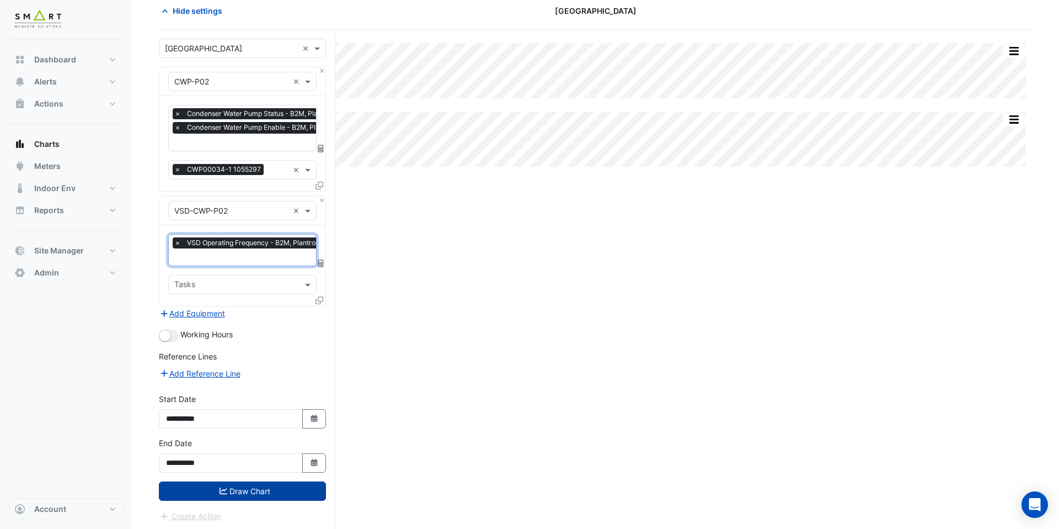
click at [268, 492] on button "Draw Chart" at bounding box center [242, 490] width 167 height 19
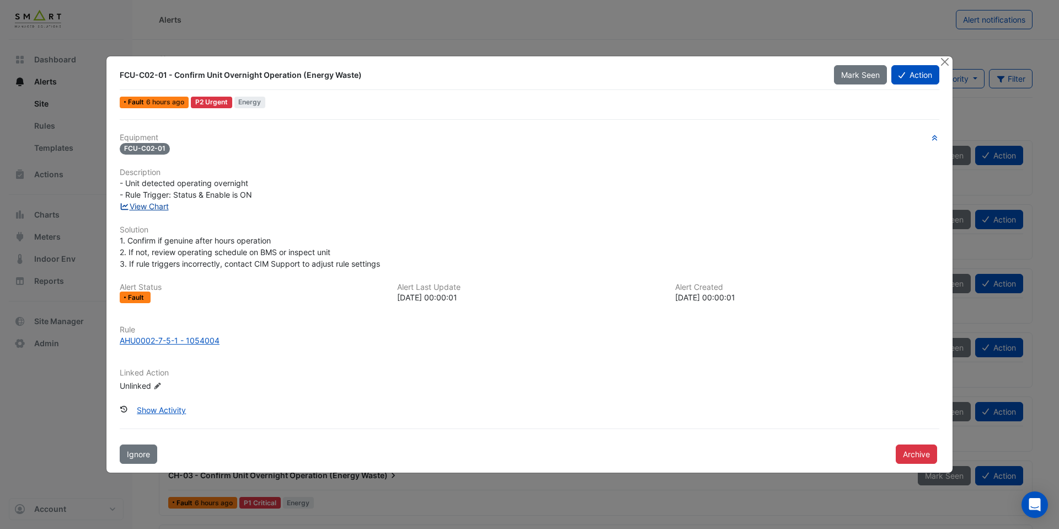
click at [148, 206] on link "View Chart" at bounding box center [144, 205] width 49 height 9
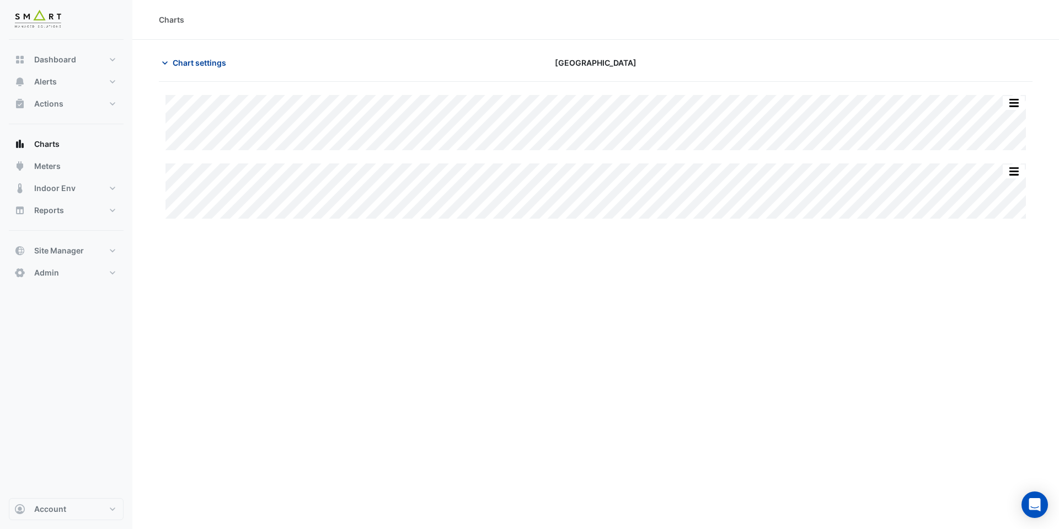
click at [214, 62] on span "Chart settings" at bounding box center [200, 63] width 54 height 12
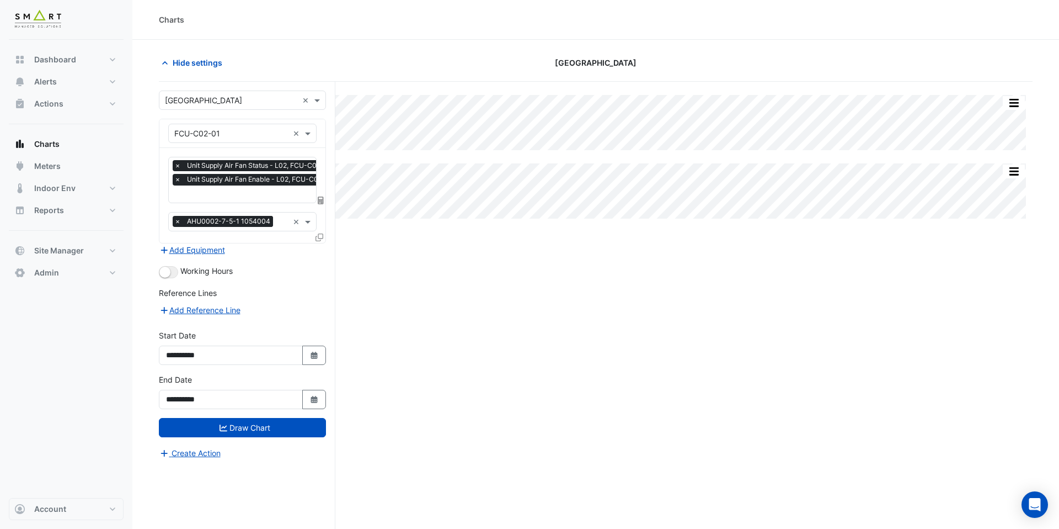
scroll to position [0, 6]
click at [245, 190] on input "text" at bounding box center [251, 195] width 164 height 12
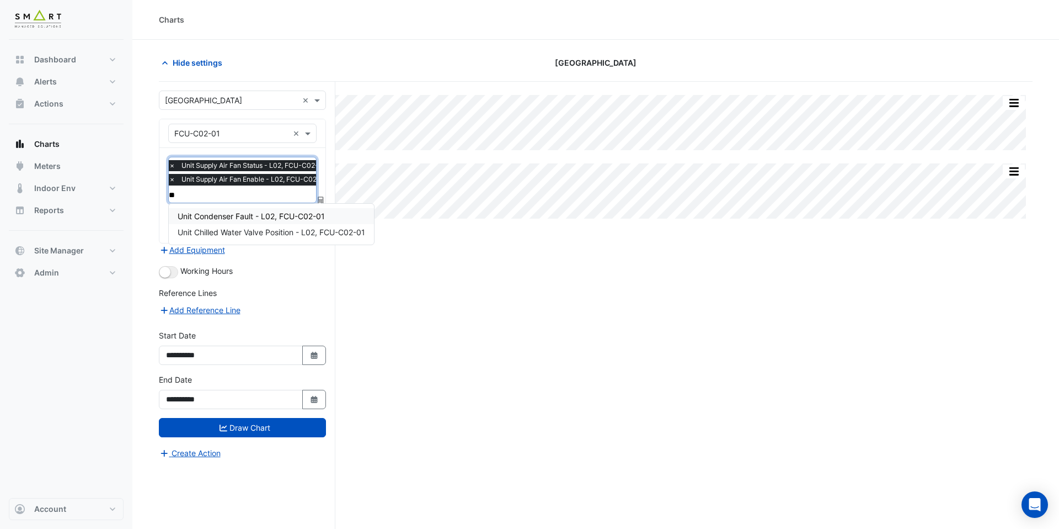
type input "***"
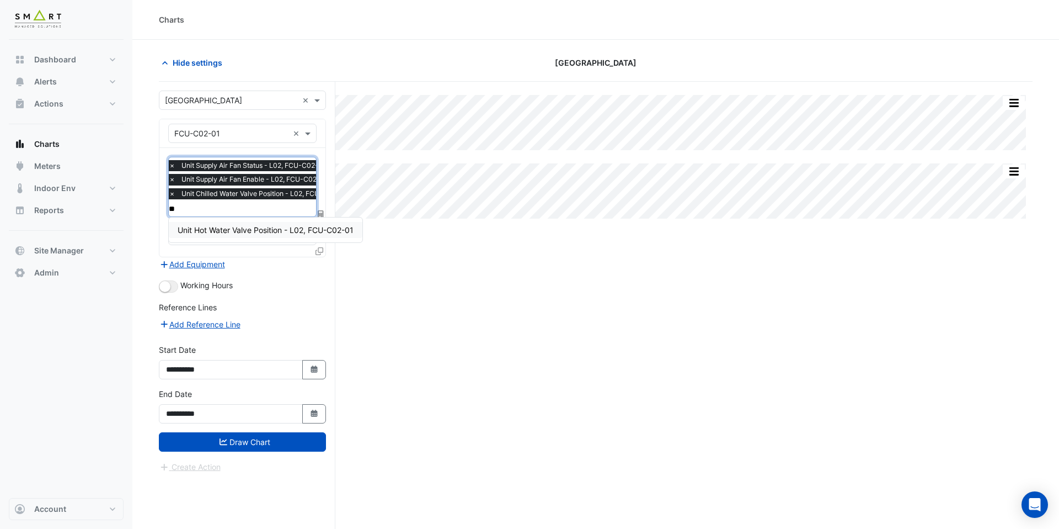
type input "***"
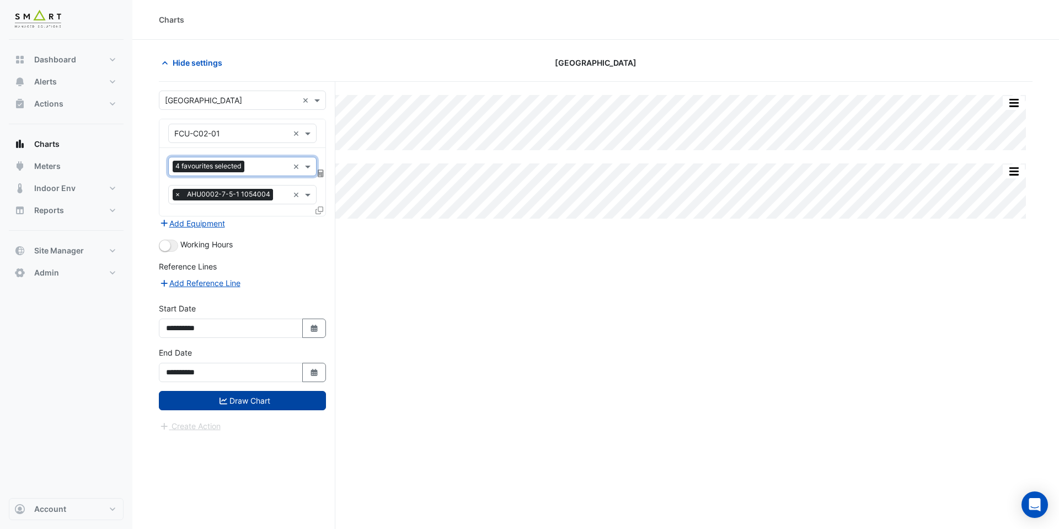
click at [303, 400] on button "Draw Chart" at bounding box center [242, 400] width 167 height 19
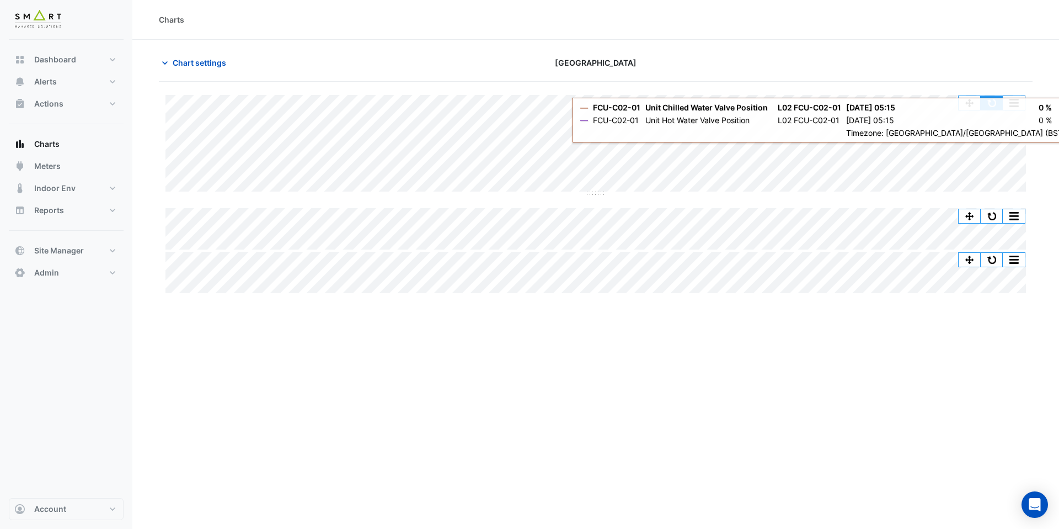
click at [994, 101] on button "button" at bounding box center [992, 103] width 22 height 14
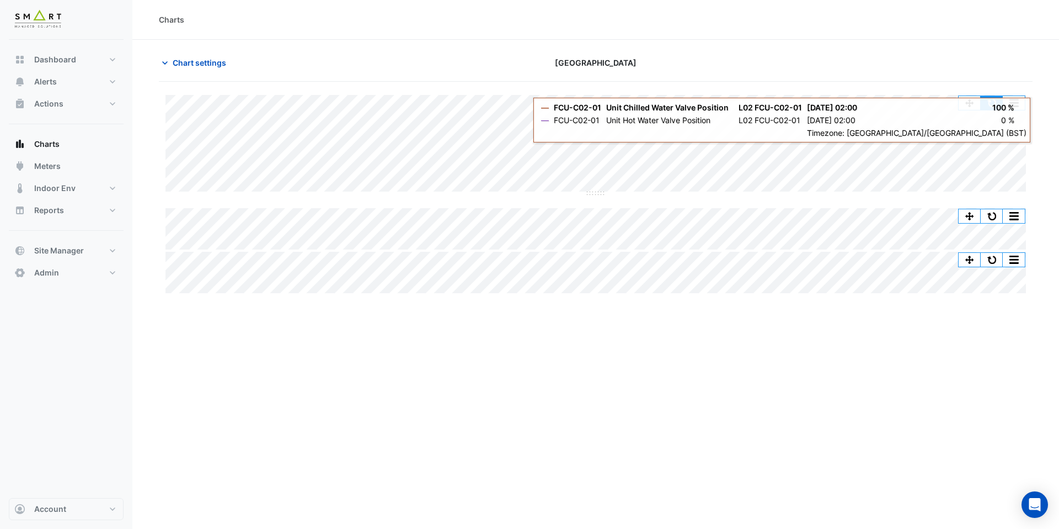
click at [994, 103] on button "button" at bounding box center [992, 103] width 22 height 14
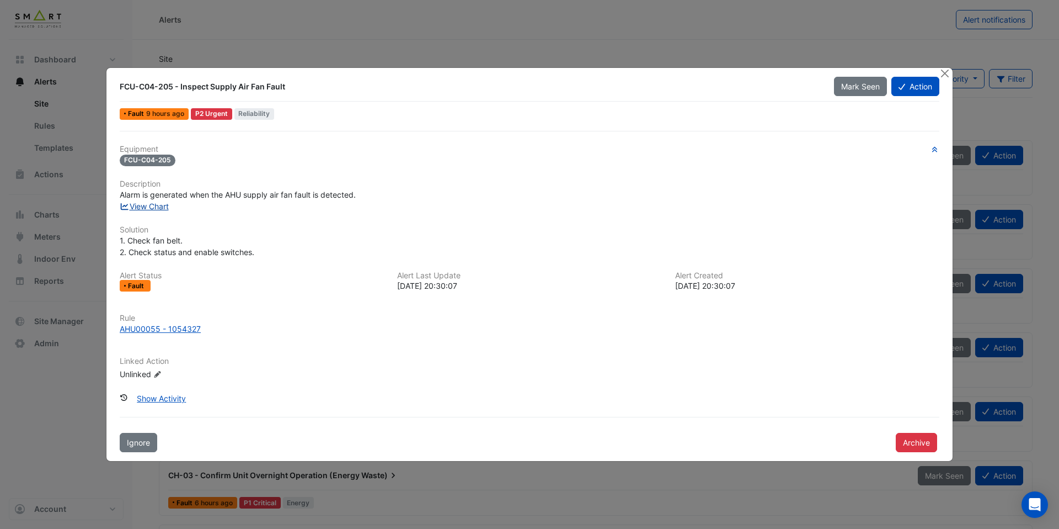
click at [159, 209] on link "View Chart" at bounding box center [144, 205] width 49 height 9
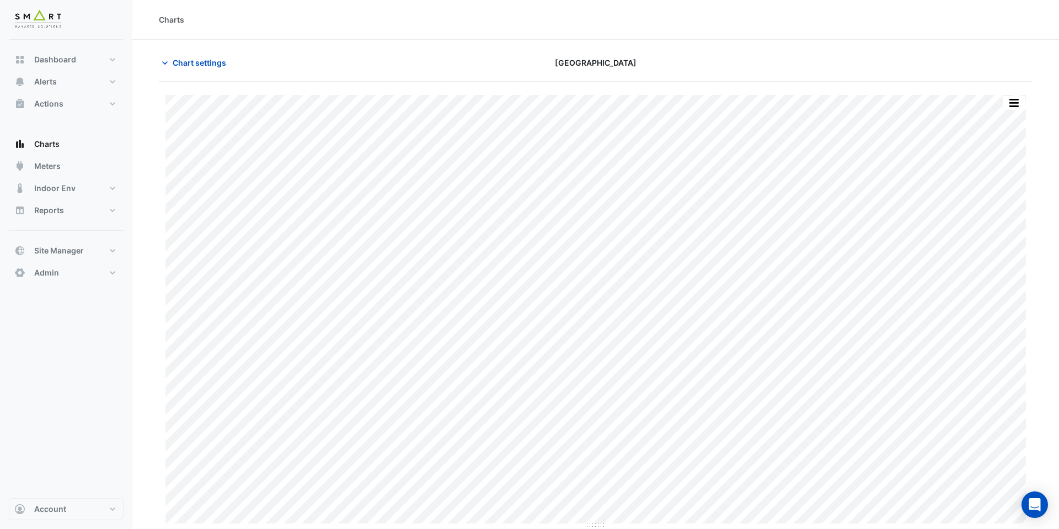
type input "**********"
click at [191, 60] on span "Chart settings" at bounding box center [200, 63] width 54 height 12
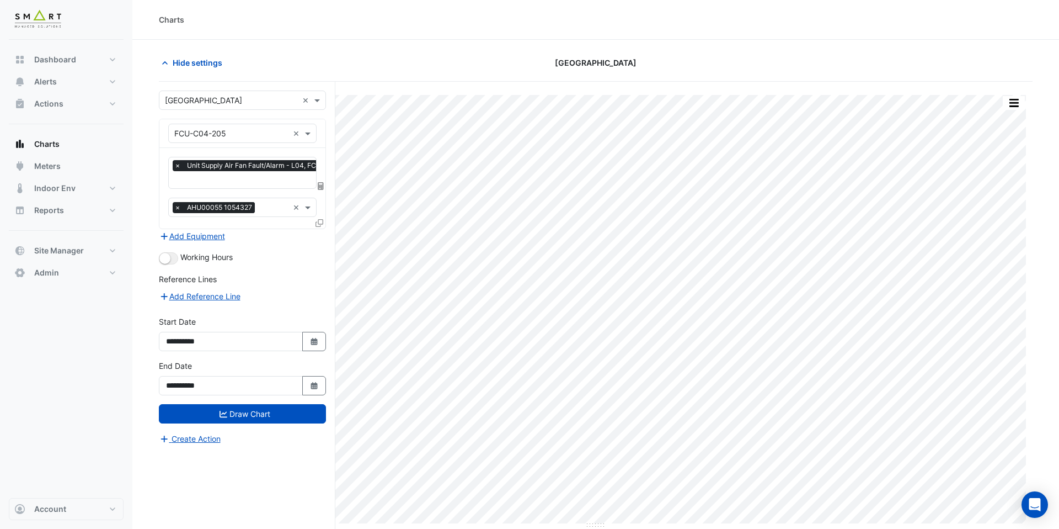
scroll to position [0, 6]
click at [239, 178] on input "text" at bounding box center [261, 181] width 185 height 12
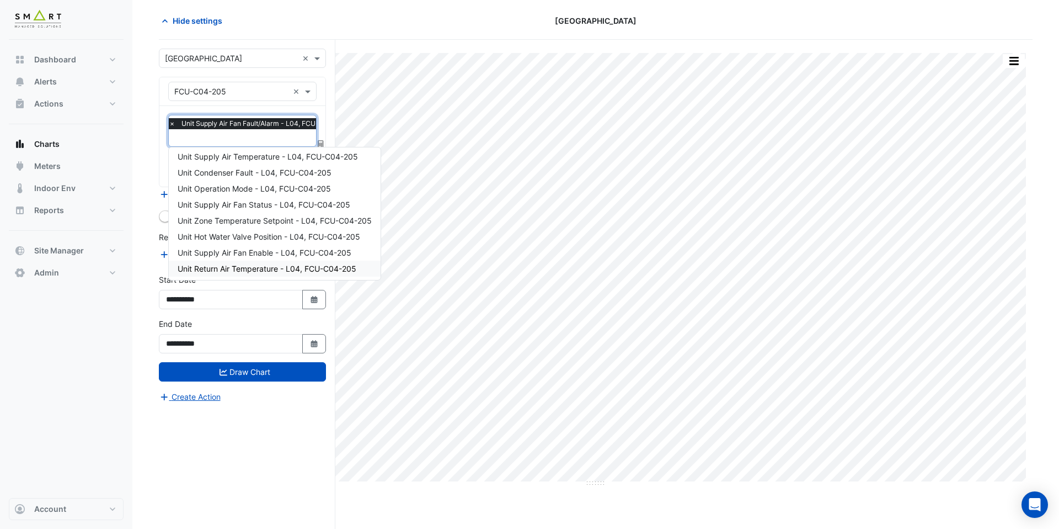
scroll to position [0, 0]
click at [267, 209] on span "Unit Supply Air Fan Status - L04, FCU-C04-205" at bounding box center [264, 207] width 173 height 9
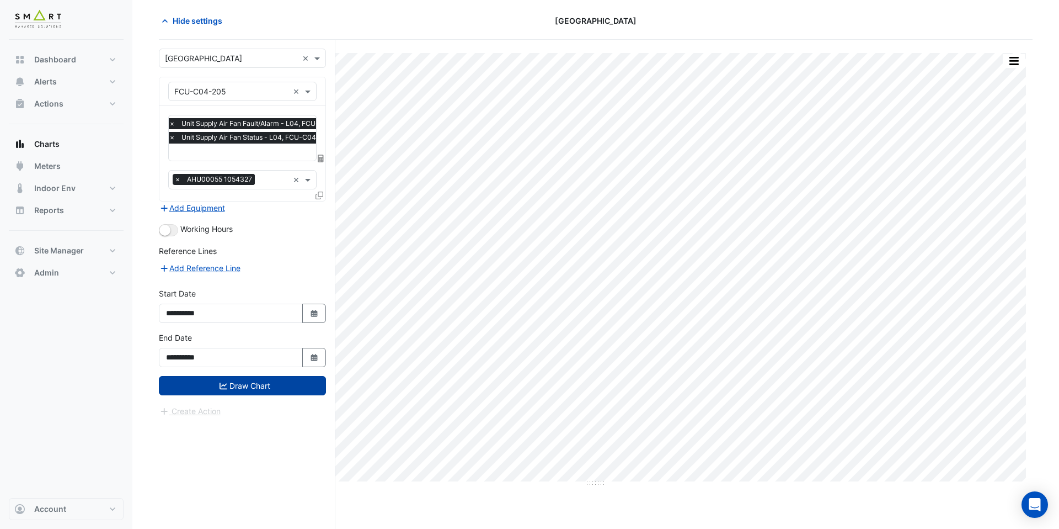
click at [269, 384] on button "Draw Chart" at bounding box center [242, 385] width 167 height 19
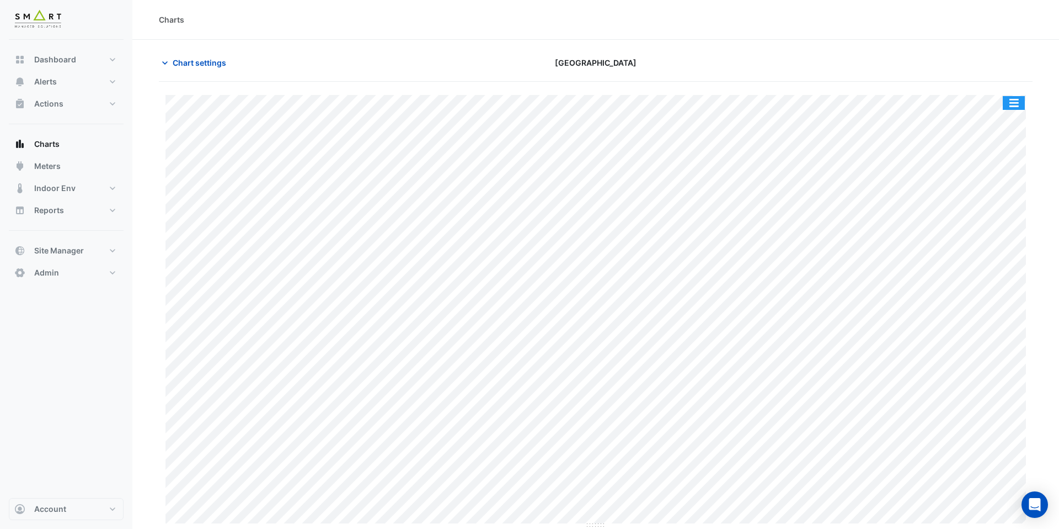
click at [1013, 100] on button "button" at bounding box center [1014, 103] width 22 height 14
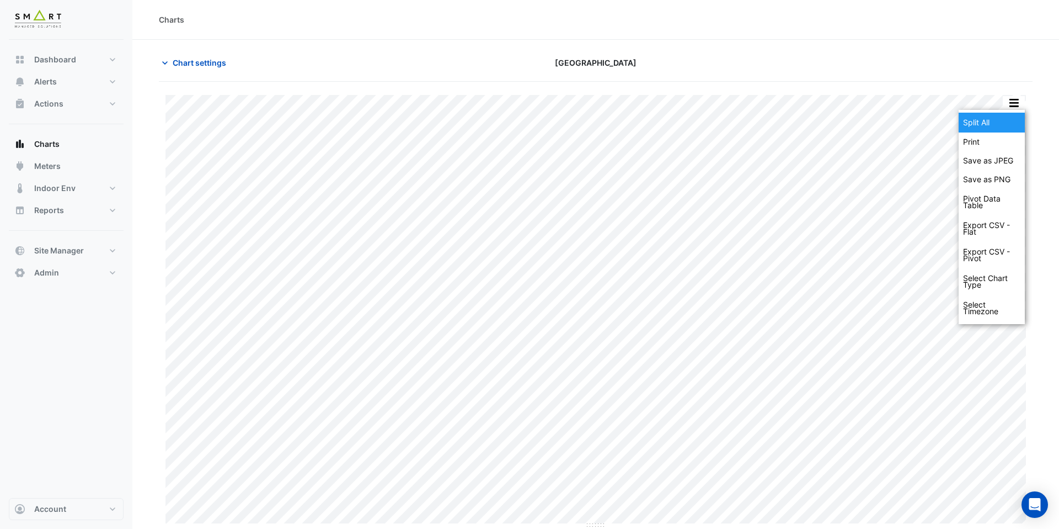
click at [1013, 119] on div "Split All" at bounding box center [992, 123] width 66 height 20
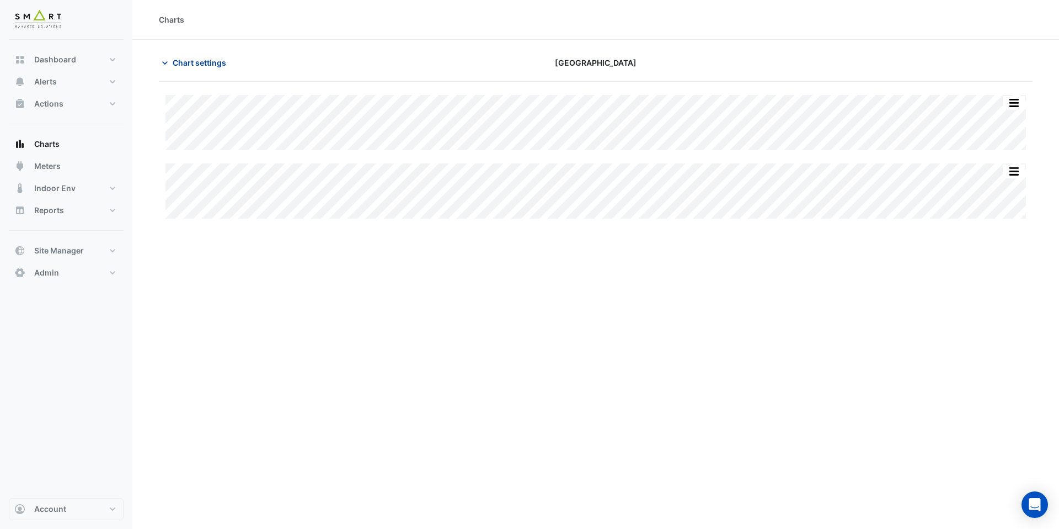
click at [204, 58] on span "Chart settings" at bounding box center [200, 63] width 54 height 12
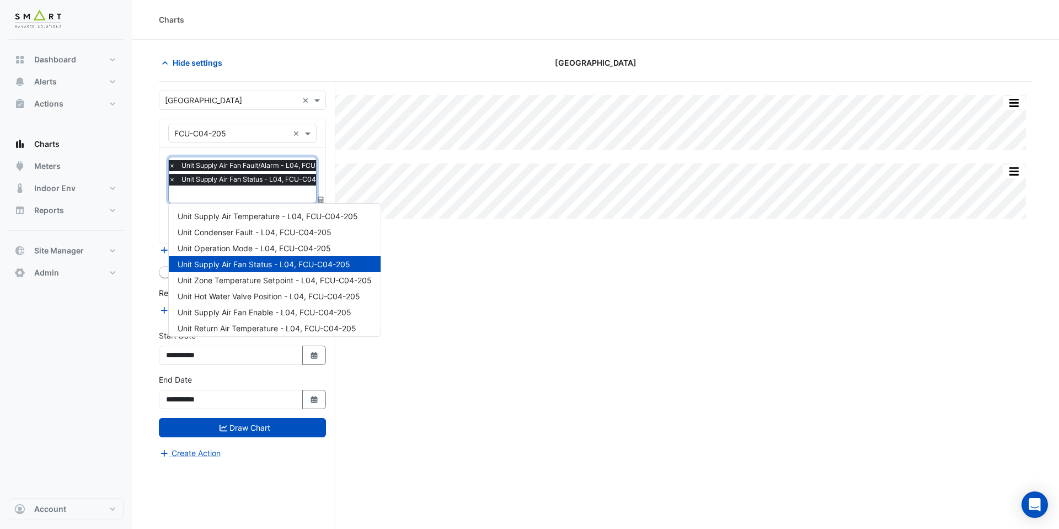
click at [239, 198] on input "text" at bounding box center [261, 195] width 185 height 12
type input "**"
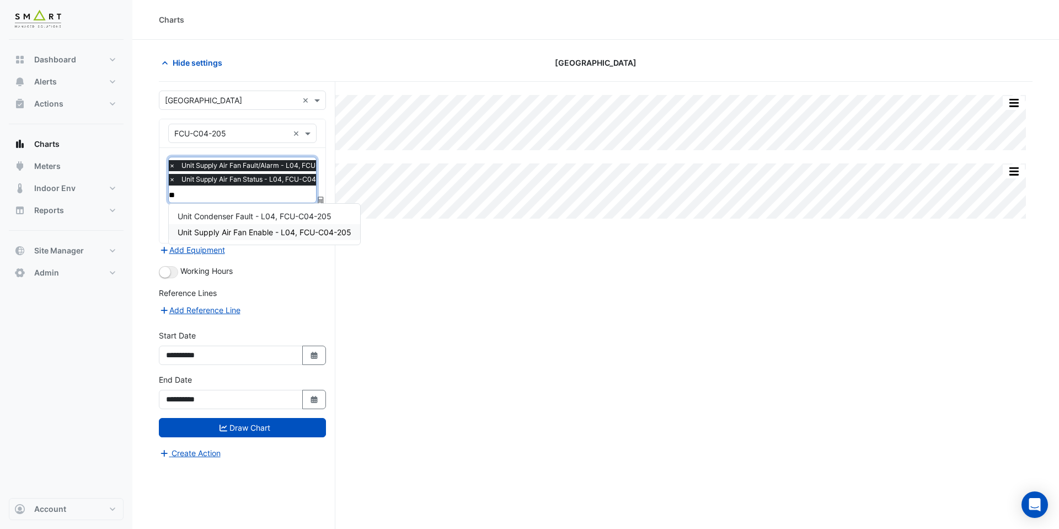
click at [264, 230] on span "Unit Supply Air Fan Enable - L04, FCU-C04-205" at bounding box center [265, 231] width 174 height 9
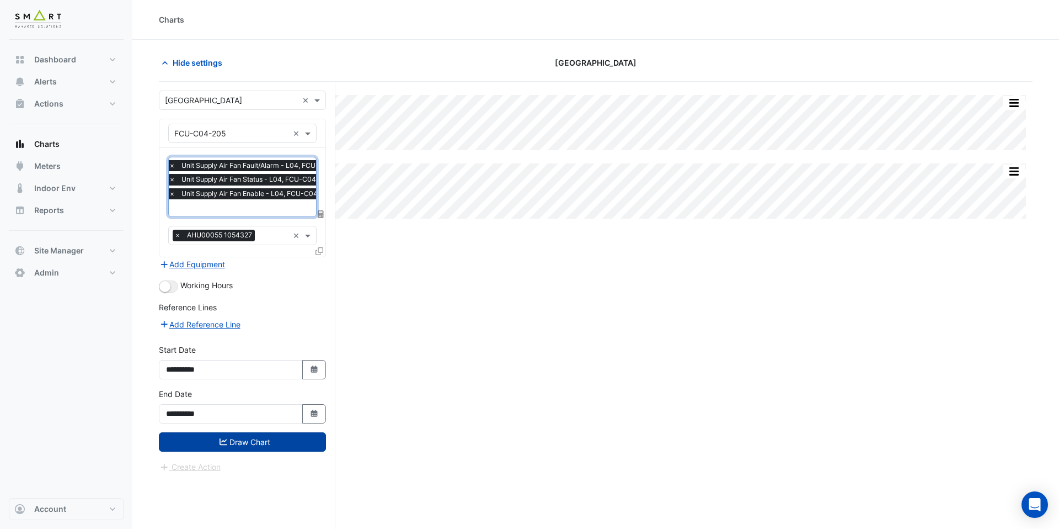
click at [267, 440] on button "Draw Chart" at bounding box center [242, 441] width 167 height 19
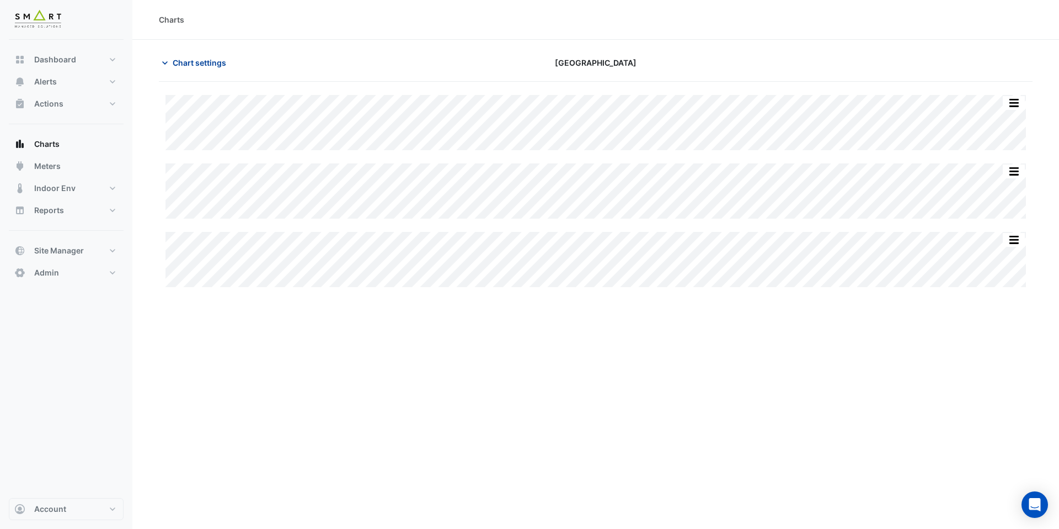
click at [221, 62] on span "Chart settings" at bounding box center [200, 63] width 54 height 12
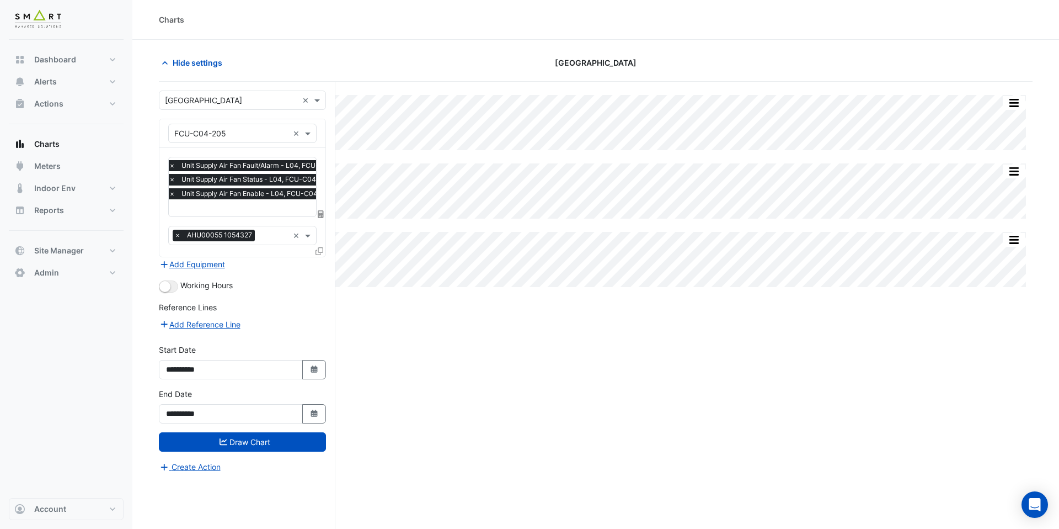
click at [245, 215] on div "× Unit Supply Air Fan Fault/Alarm - L04, FCU-C04-205 × Unit Supply Air Fan Stat…" at bounding box center [242, 187] width 148 height 60
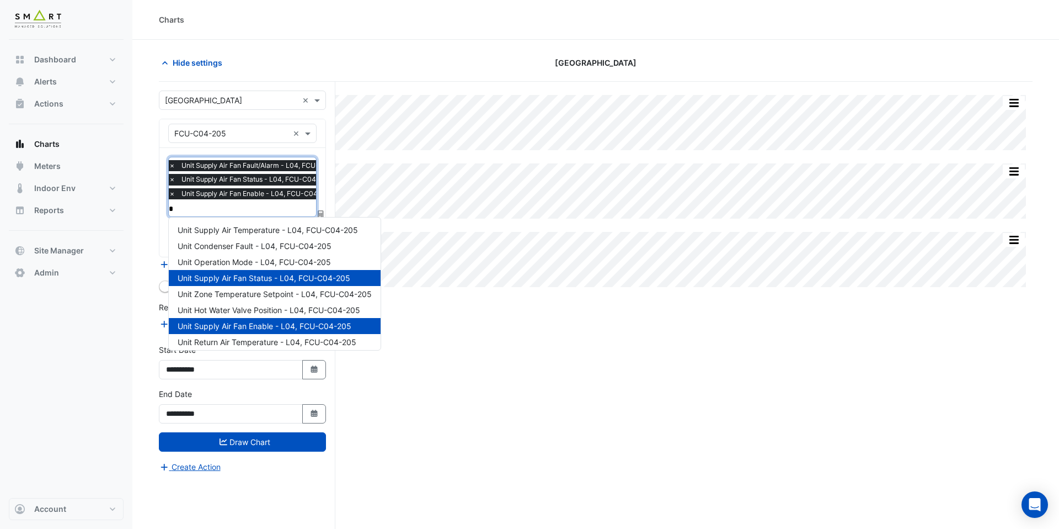
type input "**"
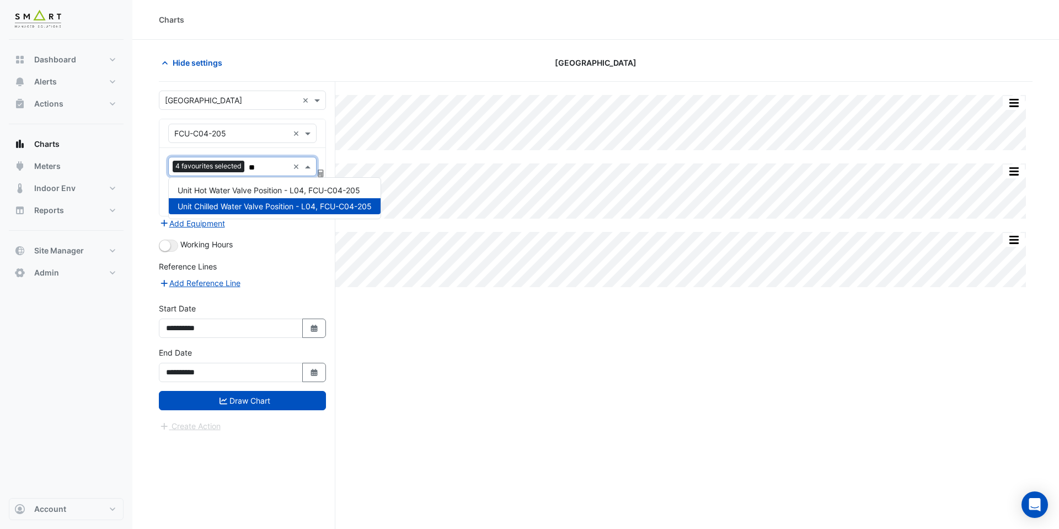
type input "***"
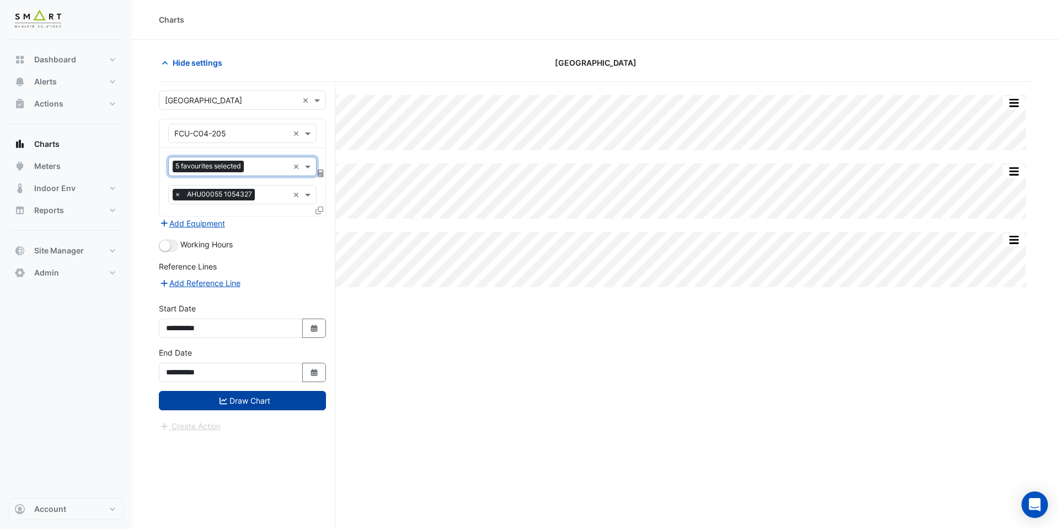
click at [258, 403] on button "Draw Chart" at bounding box center [242, 400] width 167 height 19
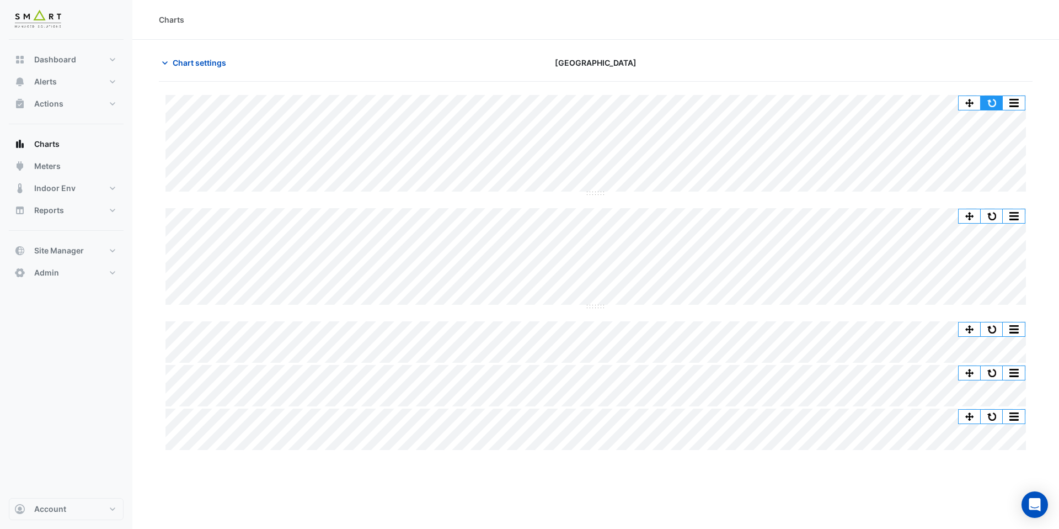
click at [994, 98] on button "button" at bounding box center [992, 103] width 22 height 14
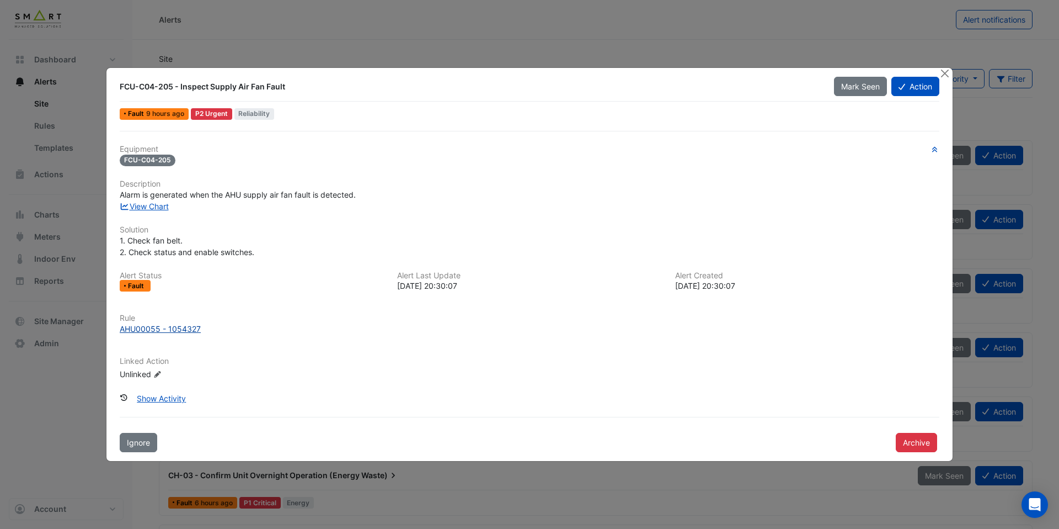
click at [162, 327] on div "AHU00055 - 1054327" at bounding box center [160, 329] width 81 height 12
click at [166, 209] on link "View Chart" at bounding box center [144, 205] width 49 height 9
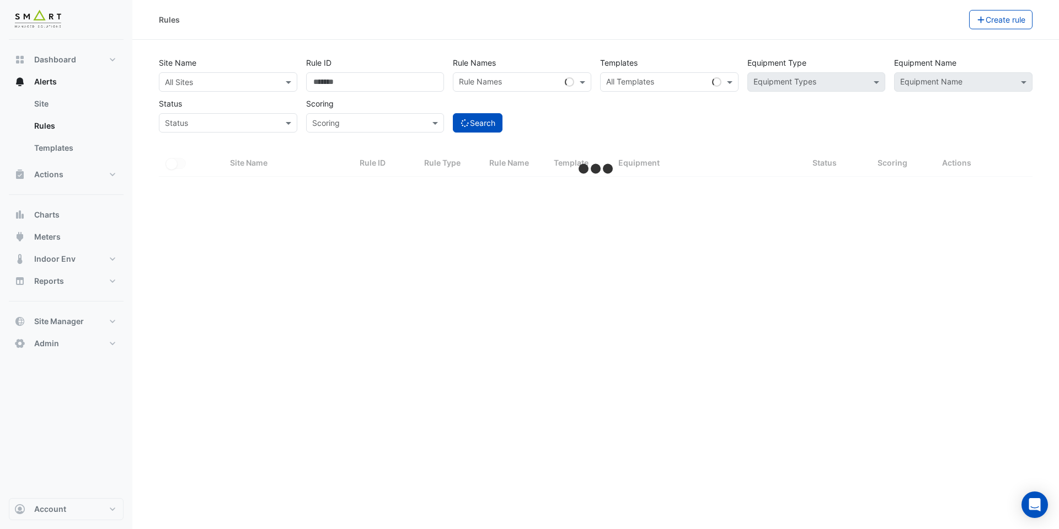
select select "***"
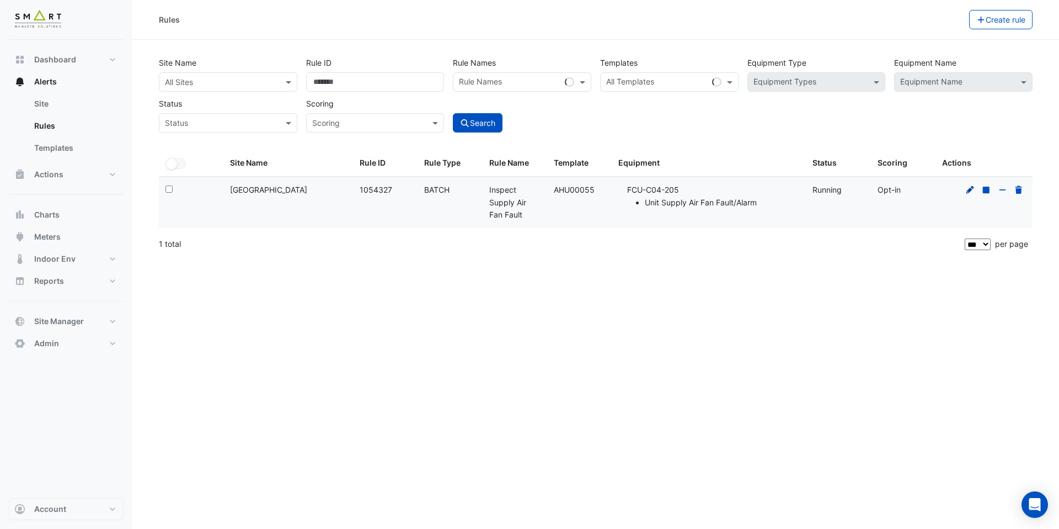
click at [969, 191] on icon at bounding box center [971, 189] width 8 height 8
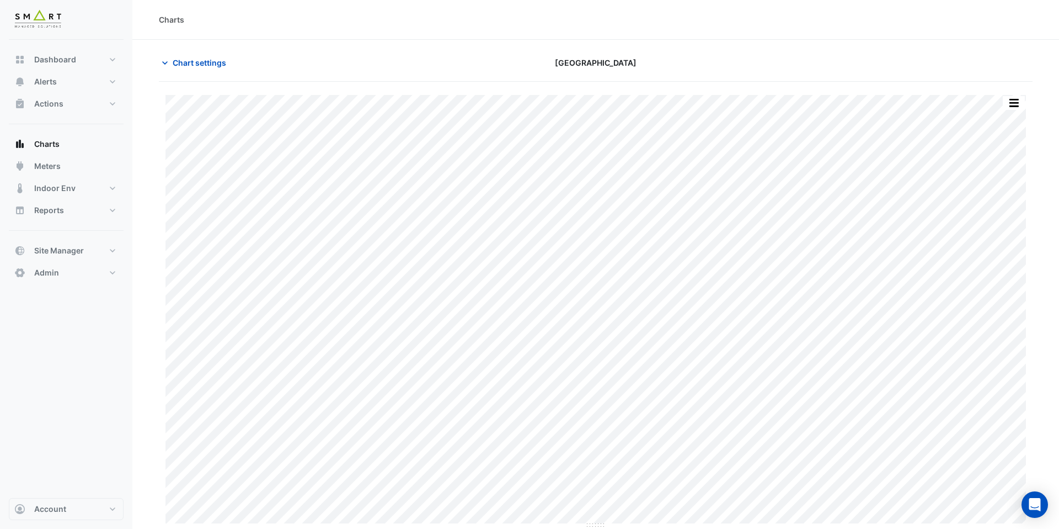
type input "**********"
click at [224, 70] on button "Chart settings" at bounding box center [196, 62] width 74 height 19
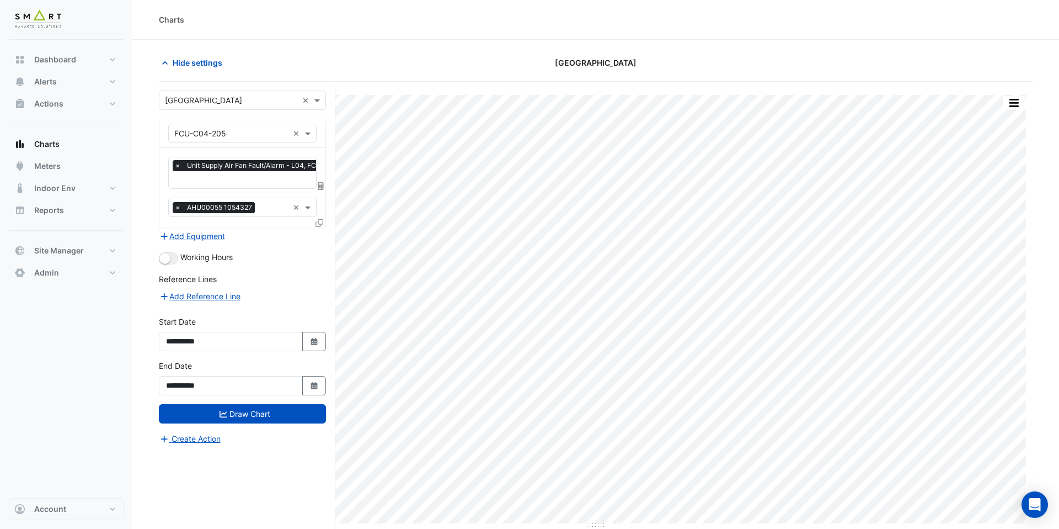
scroll to position [0, 6]
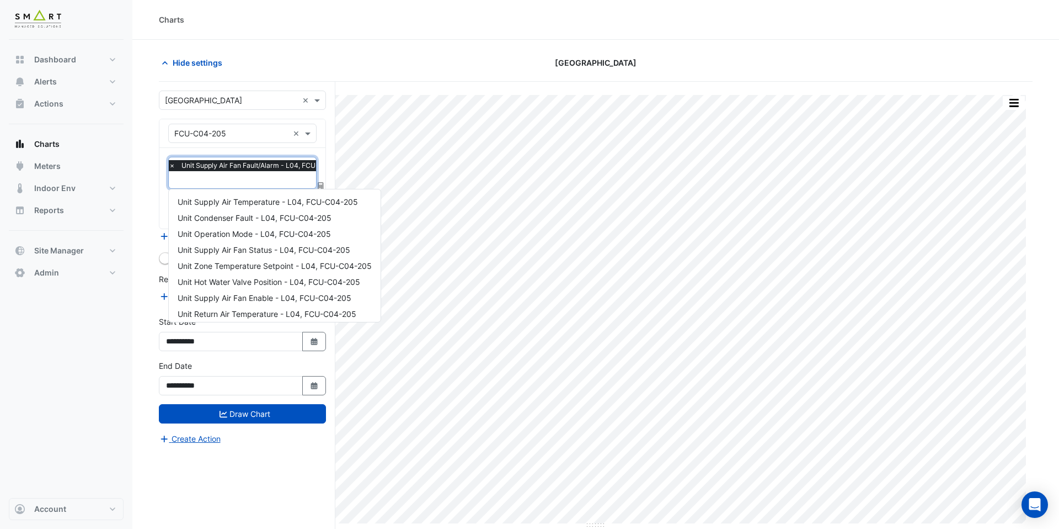
click at [244, 180] on input "text" at bounding box center [261, 181] width 185 height 12
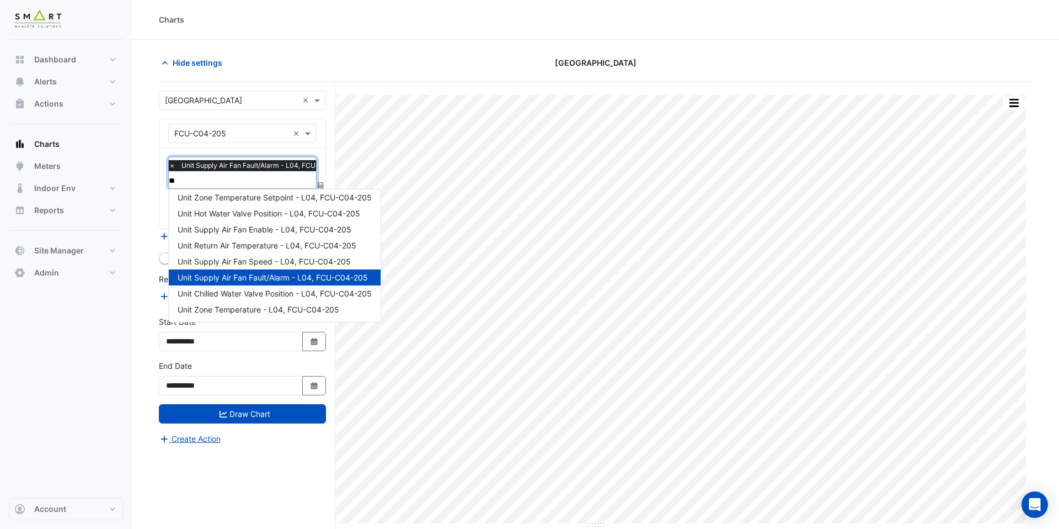
scroll to position [0, 0]
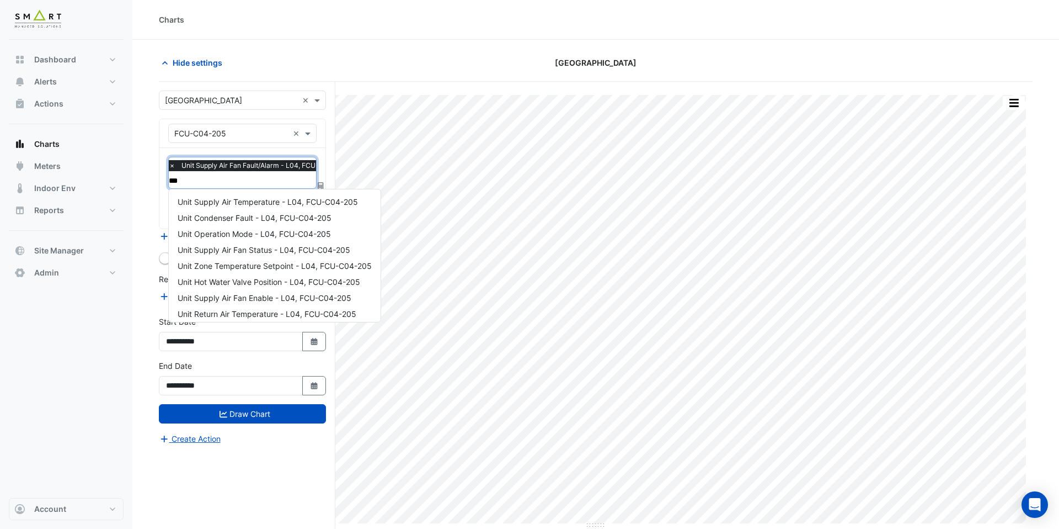
type input "****"
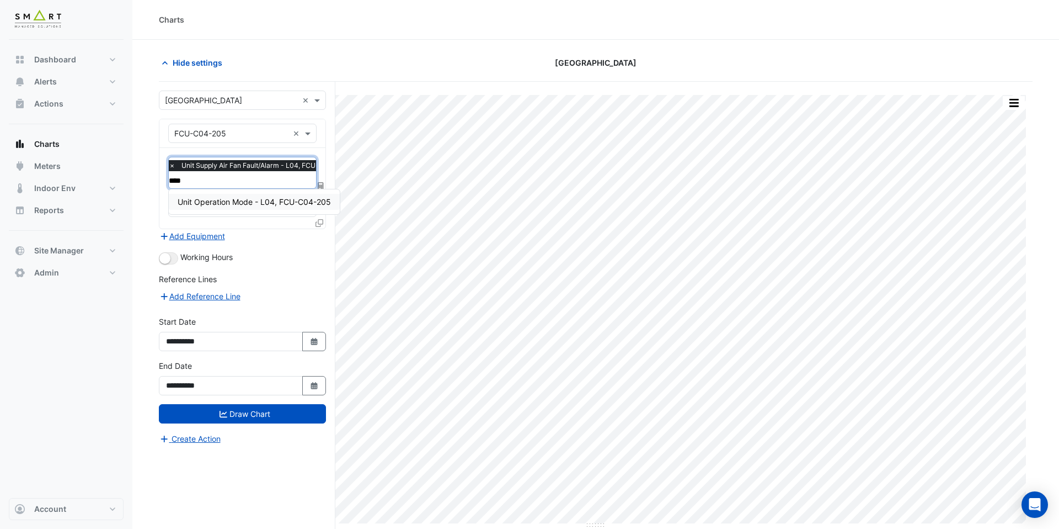
click at [245, 201] on span "Unit Operation Mode - L04, FCU-C04-205" at bounding box center [254, 201] width 153 height 9
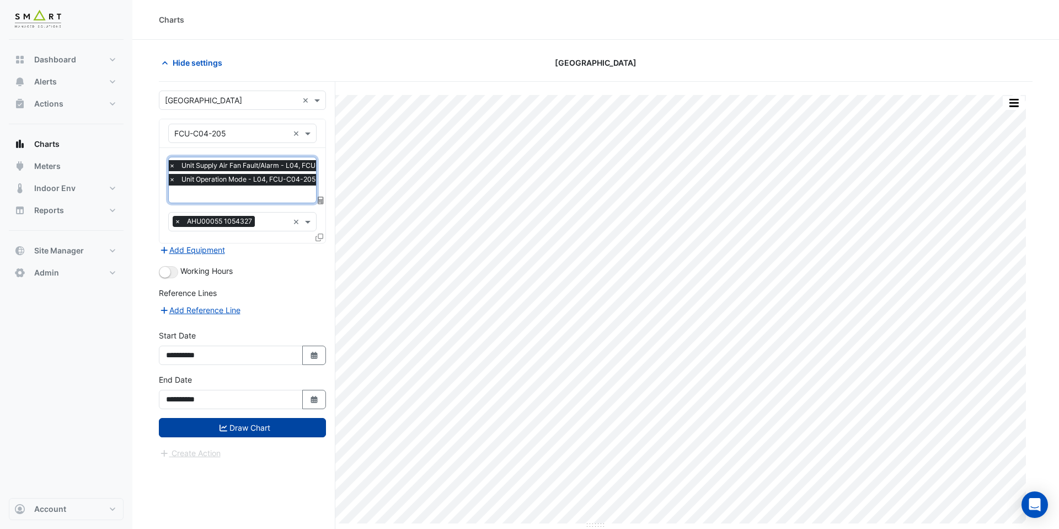
click at [257, 420] on button "Draw Chart" at bounding box center [242, 427] width 167 height 19
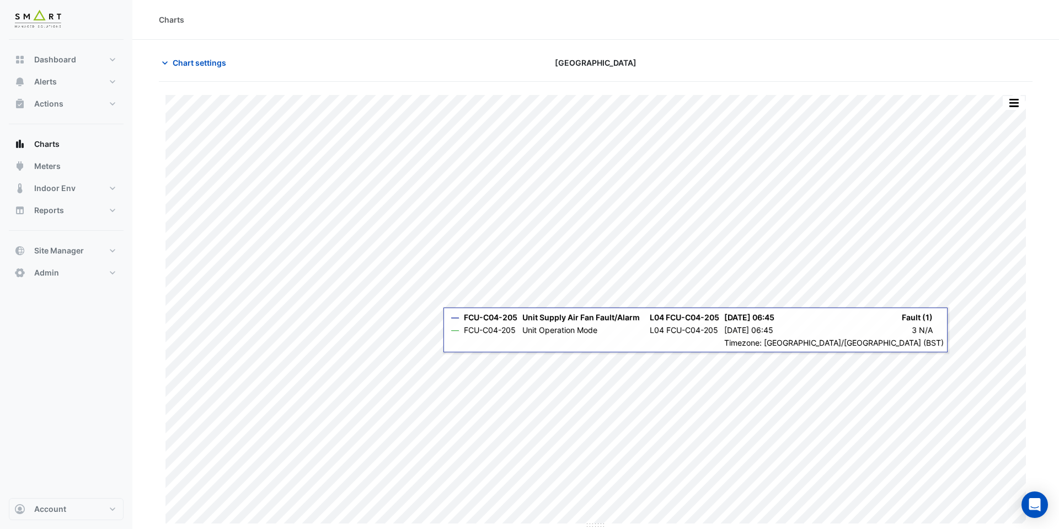
scroll to position [2, 0]
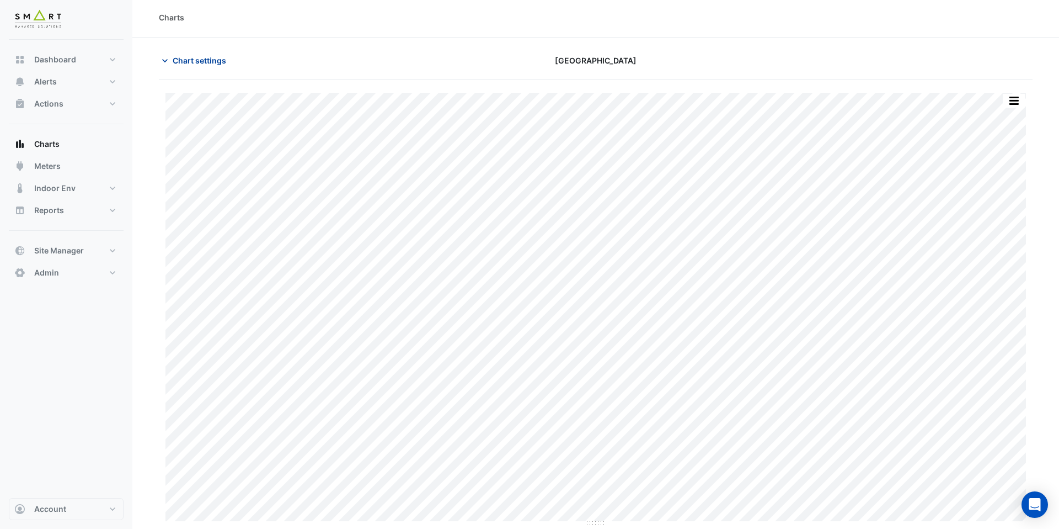
click at [200, 65] on span "Chart settings" at bounding box center [200, 61] width 54 height 12
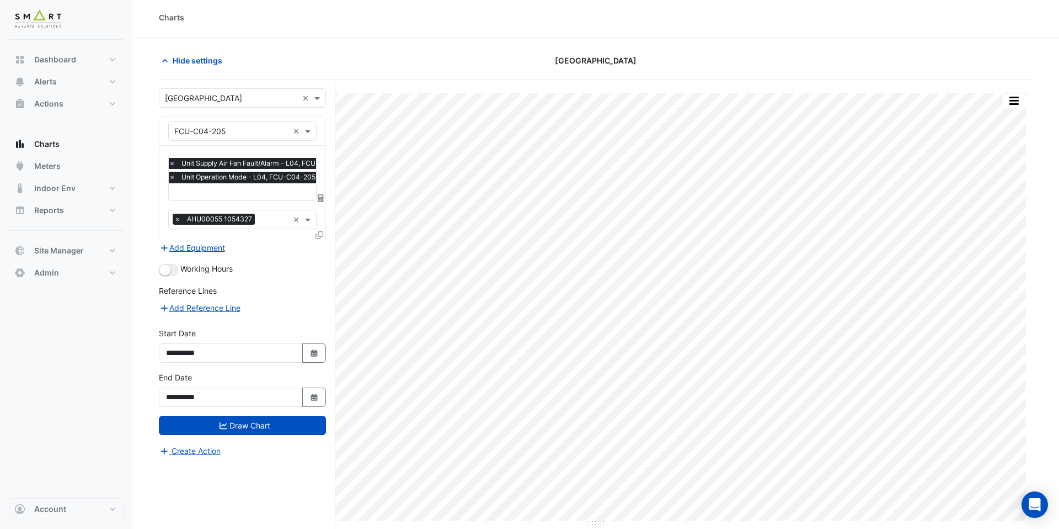
click at [215, 190] on input "text" at bounding box center [261, 193] width 185 height 12
type input "***"
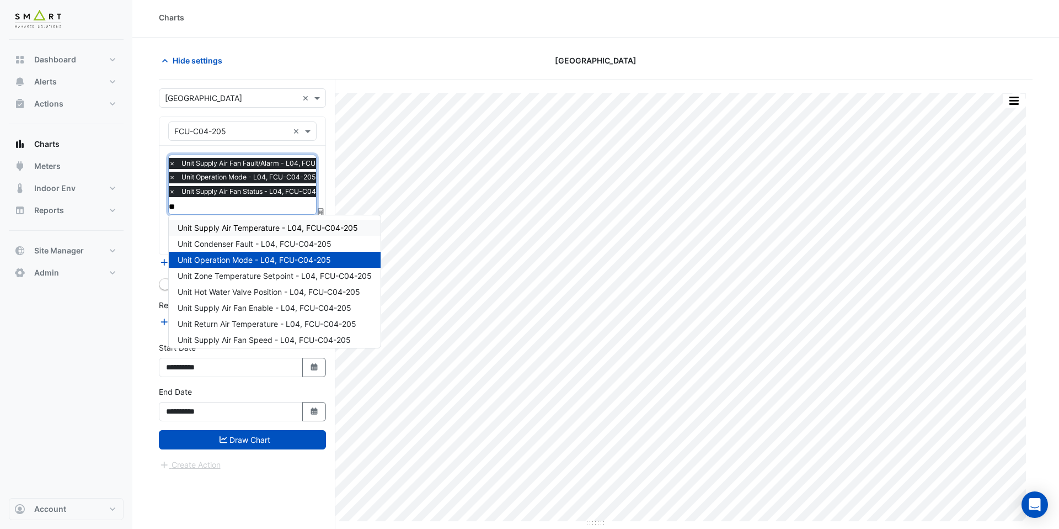
type input "***"
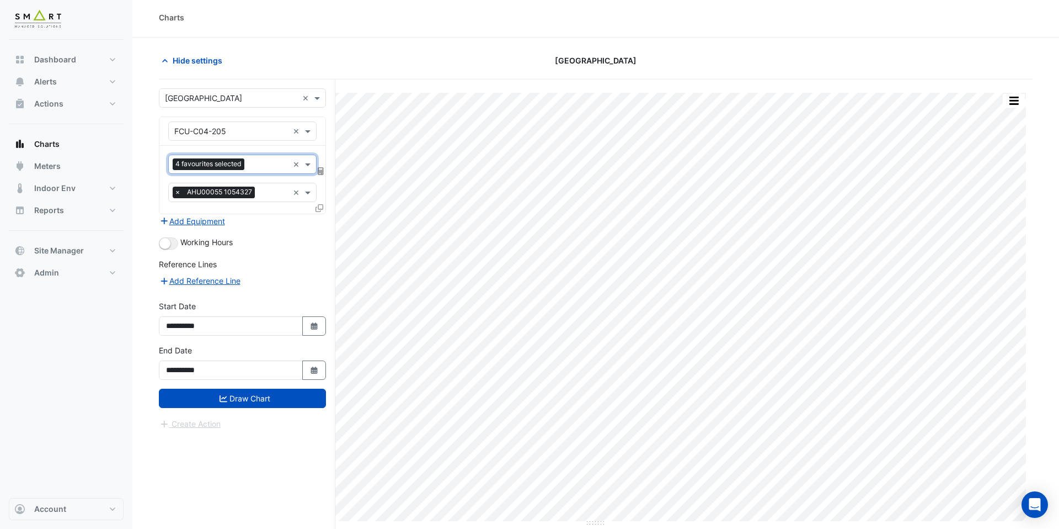
scroll to position [0, 0]
click at [260, 408] on div "Draw Chart" at bounding box center [242, 397] width 167 height 19
click at [270, 401] on button "Draw Chart" at bounding box center [242, 397] width 167 height 19
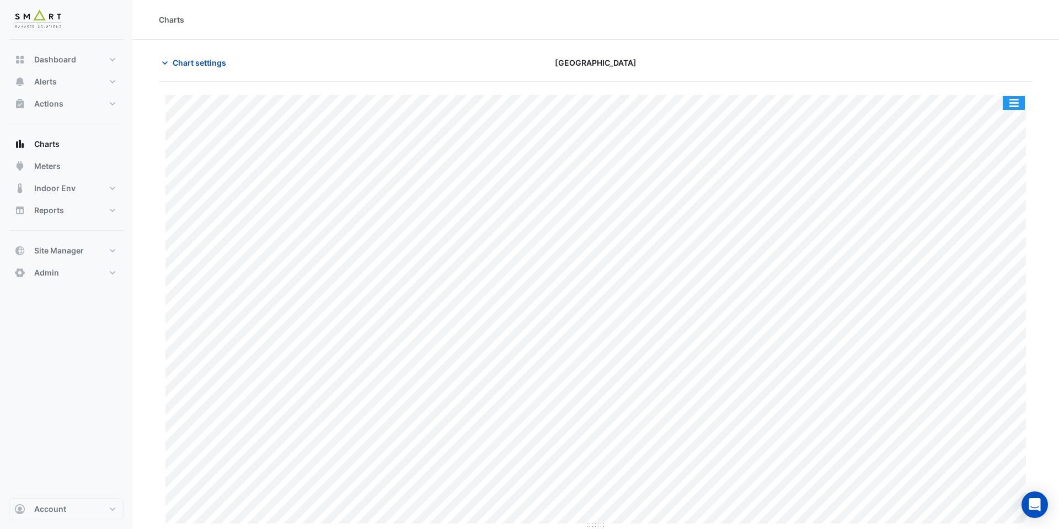
click at [1017, 102] on button "button" at bounding box center [1014, 103] width 22 height 14
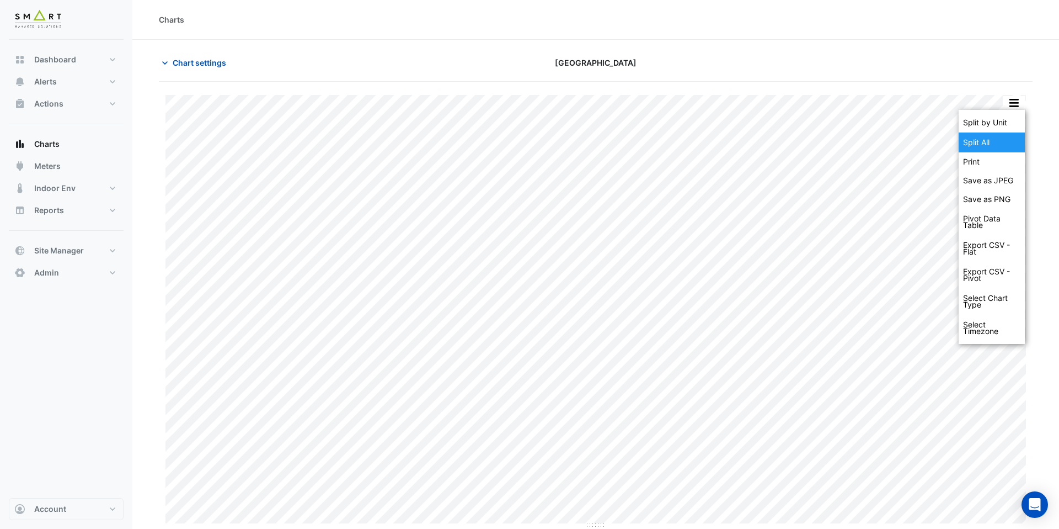
drag, startPoint x: 1011, startPoint y: 117, endPoint x: 1006, endPoint y: 141, distance: 24.8
click at [1007, 142] on div "Split by Unit Split All Print Save as JPEG Save as PNG Pivot Data Table Export …" at bounding box center [992, 227] width 66 height 234
click at [1006, 141] on div "Split All" at bounding box center [992, 142] width 66 height 20
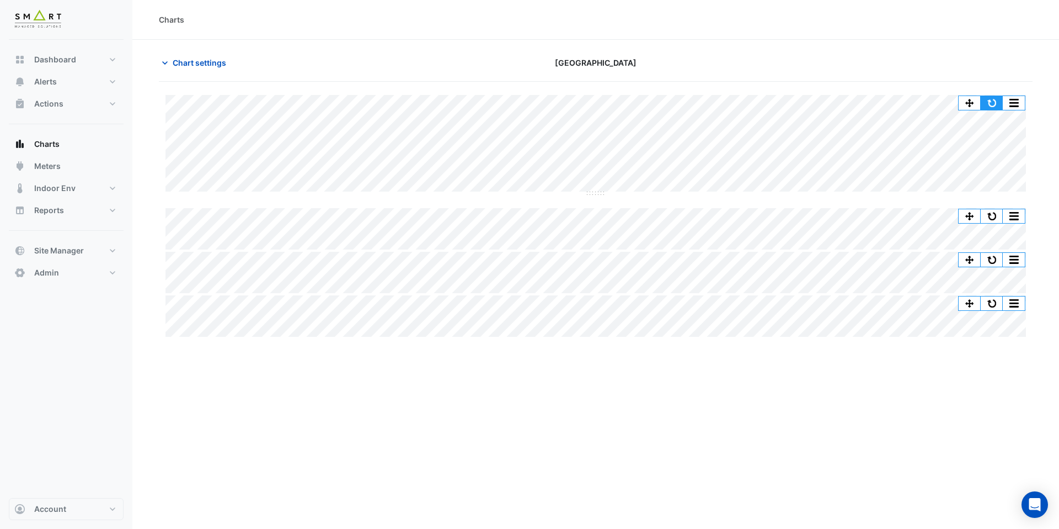
click at [985, 99] on button "button" at bounding box center [992, 103] width 22 height 14
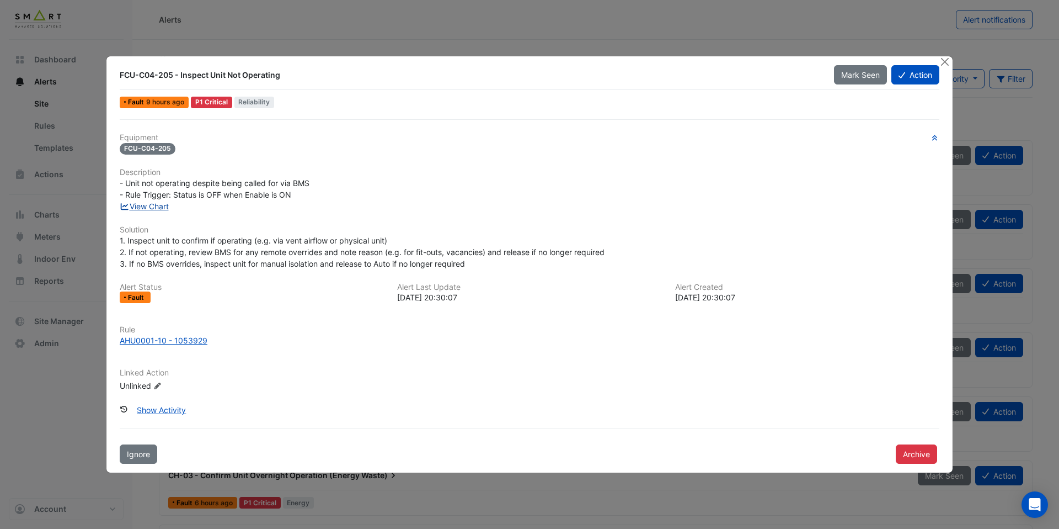
click at [166, 208] on link "View Chart" at bounding box center [144, 205] width 49 height 9
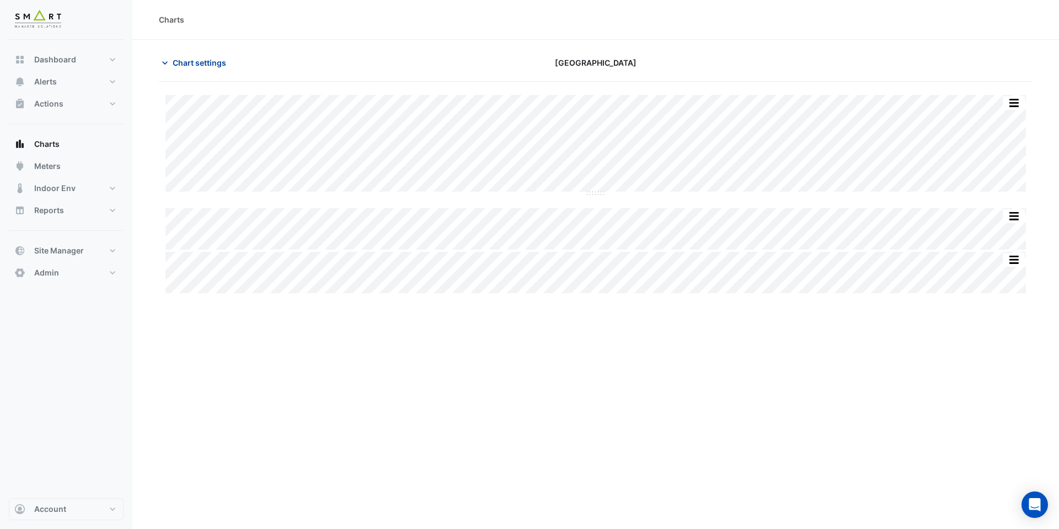
click at [204, 62] on span "Chart settings" at bounding box center [200, 63] width 54 height 12
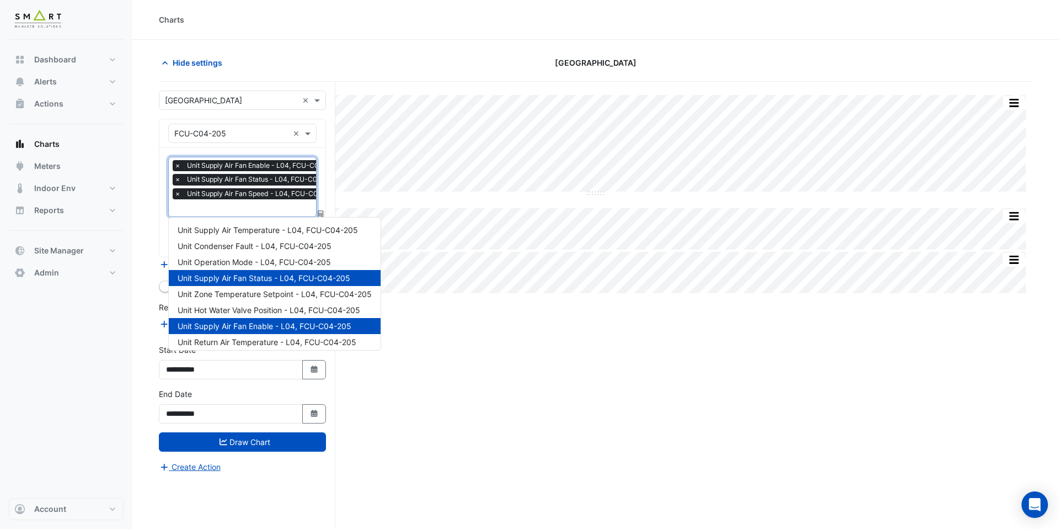
scroll to position [0, 6]
click at [242, 211] on input "text" at bounding box center [254, 209] width 170 height 12
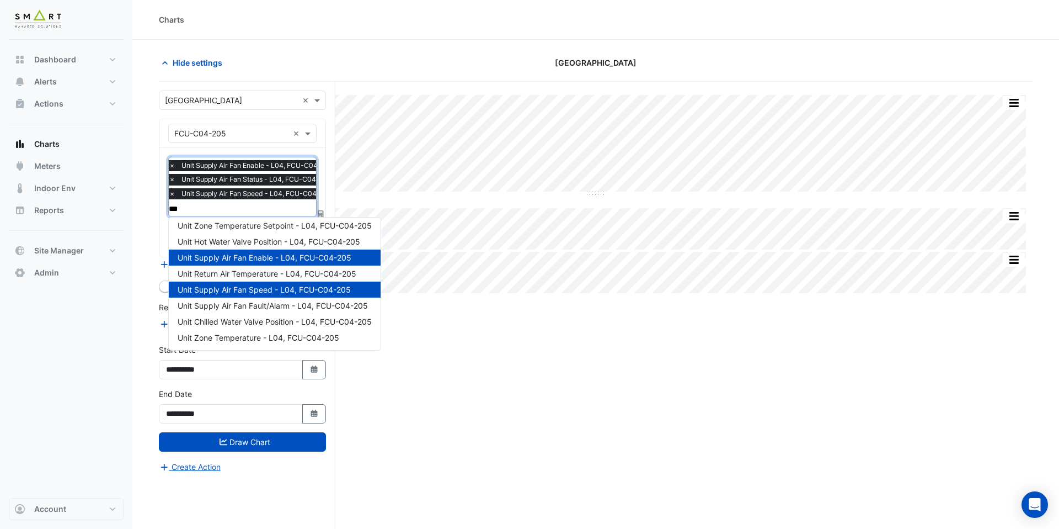
scroll to position [0, 0]
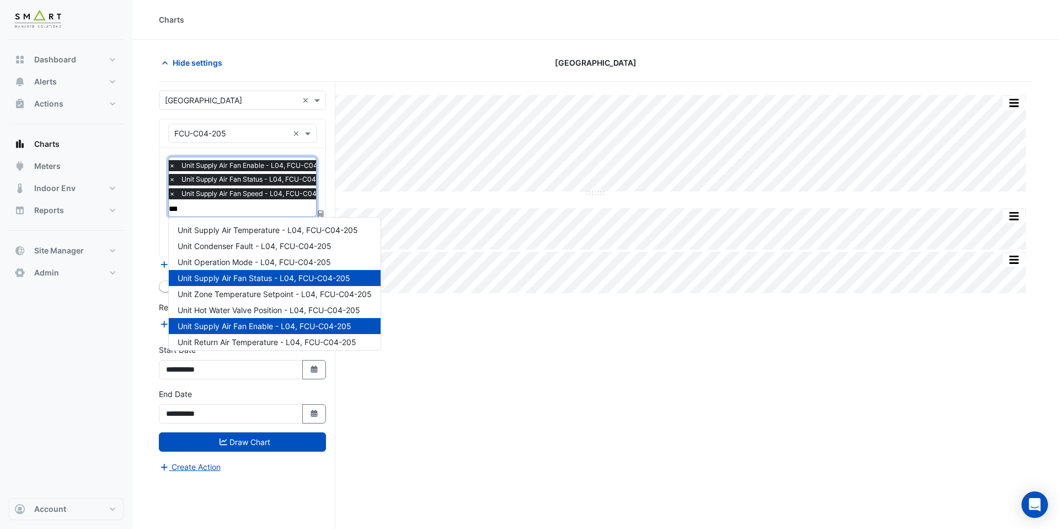
type input "****"
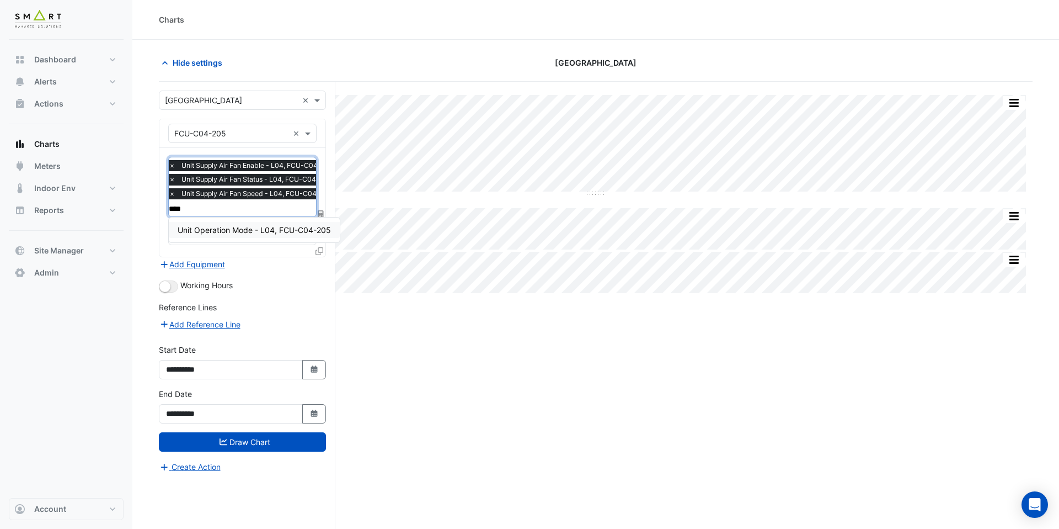
click at [262, 235] on div "Unit Operation Mode - L04, FCU-C04-205" at bounding box center [254, 230] width 171 height 16
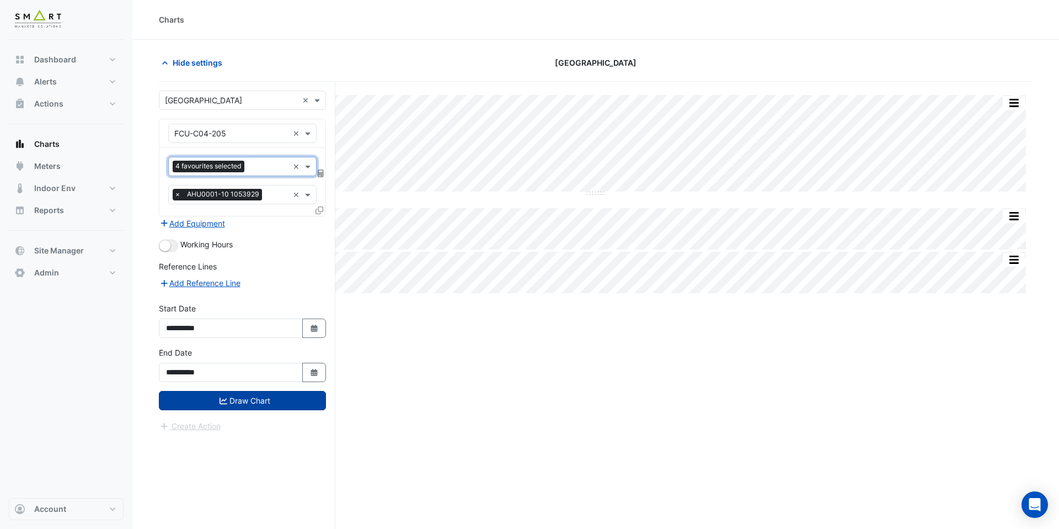
click at [260, 398] on button "Draw Chart" at bounding box center [242, 400] width 167 height 19
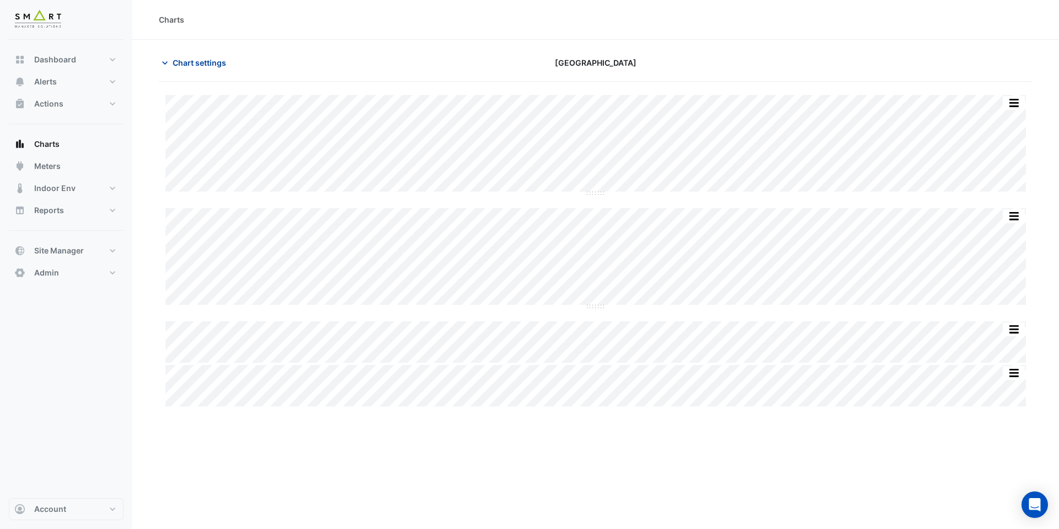
click at [179, 62] on span "Chart settings" at bounding box center [200, 63] width 54 height 12
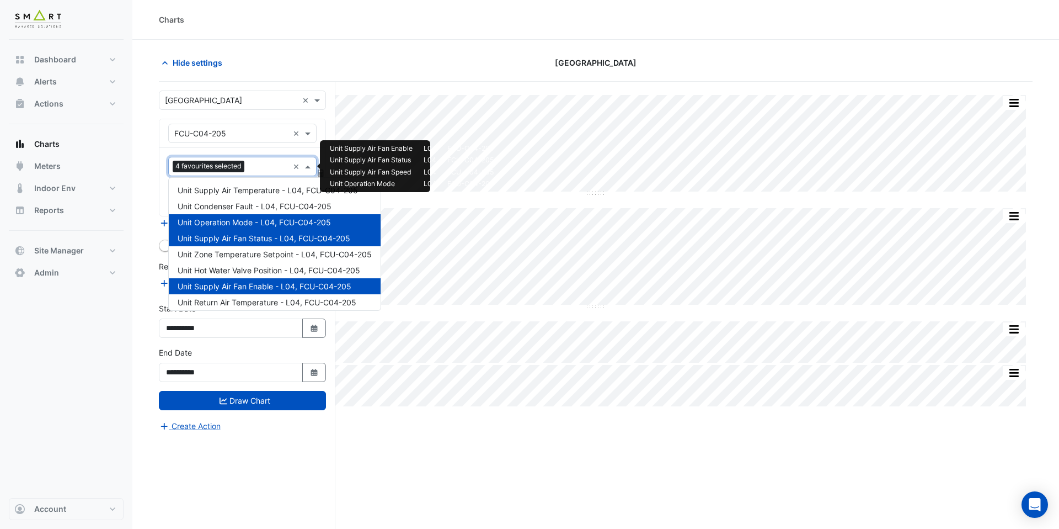
click at [267, 172] on input "text" at bounding box center [269, 168] width 40 height 12
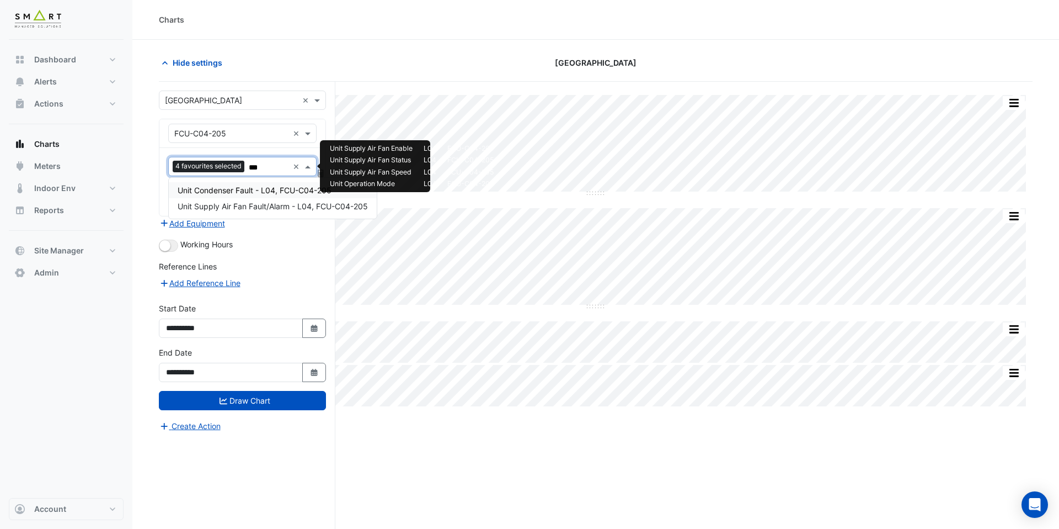
type input "****"
click at [274, 203] on span "Unit Supply Air Fan Fault/Alarm - L04, FCU-C04-205" at bounding box center [273, 205] width 190 height 9
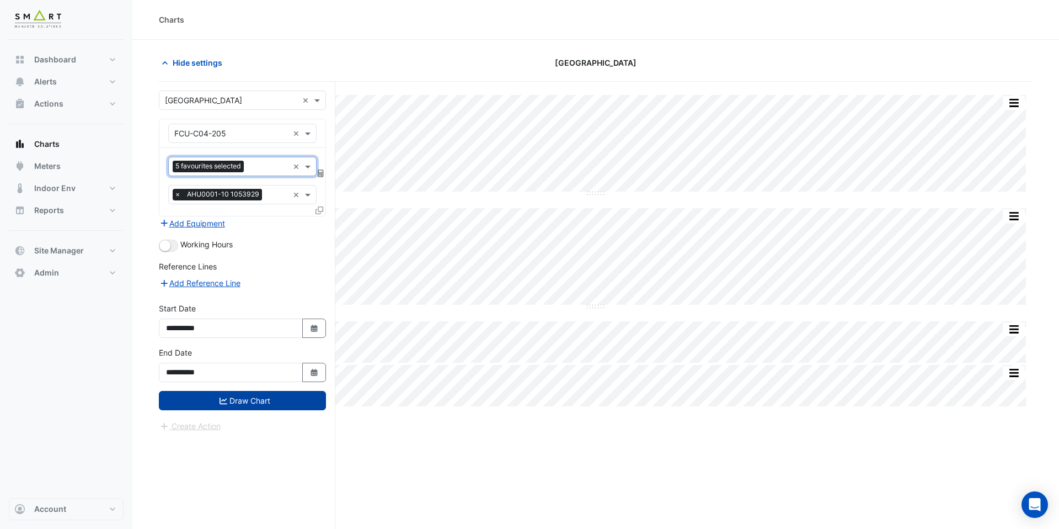
click at [251, 403] on button "Draw Chart" at bounding box center [242, 400] width 167 height 19
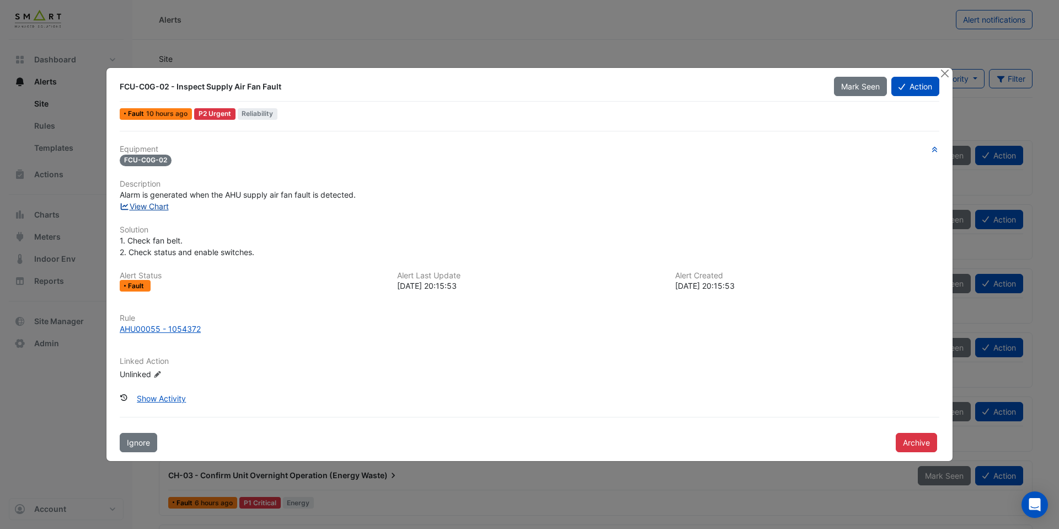
click at [160, 210] on link "View Chart" at bounding box center [144, 205] width 49 height 9
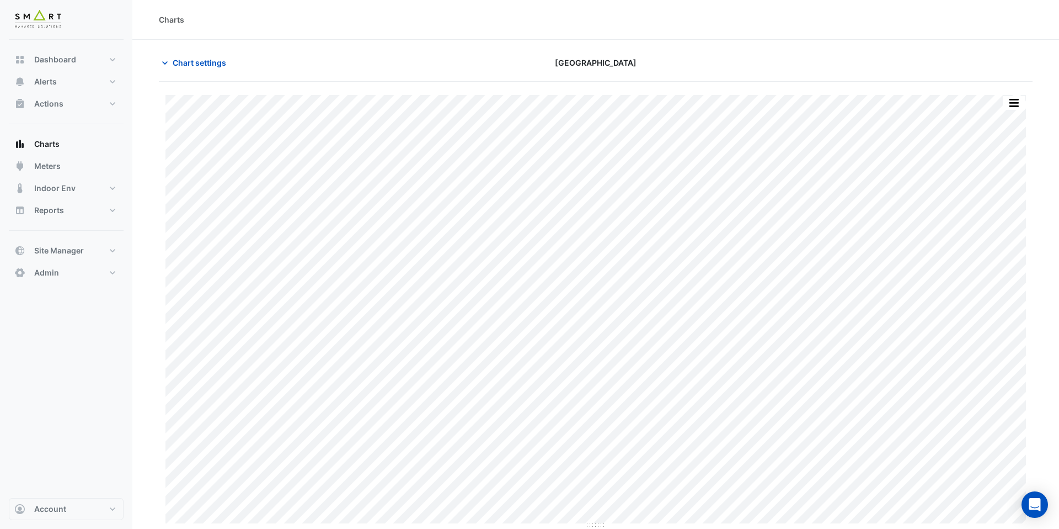
type input "**********"
click at [207, 57] on span "Chart settings" at bounding box center [200, 63] width 54 height 12
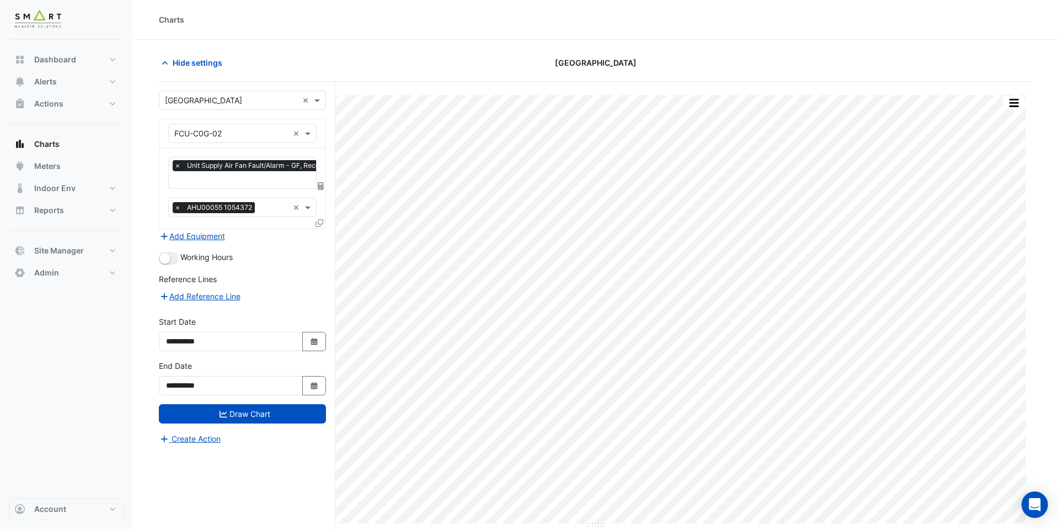
scroll to position [0, 6]
click at [233, 179] on input "text" at bounding box center [261, 181] width 184 height 12
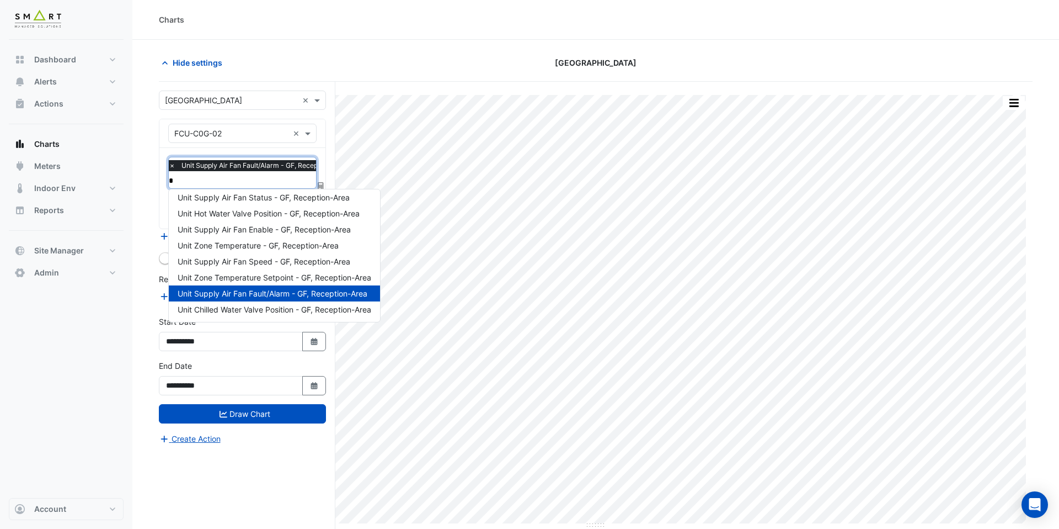
scroll to position [0, 0]
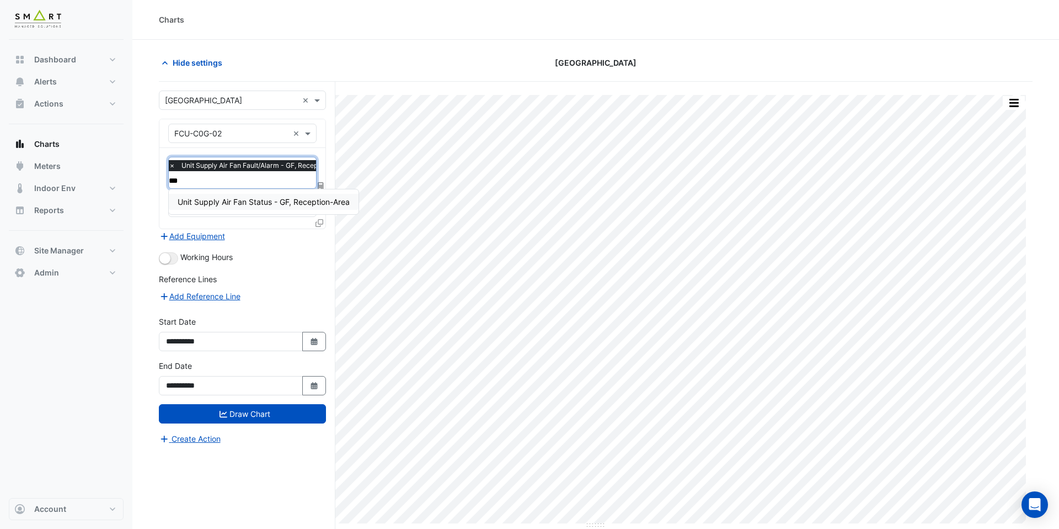
type input "****"
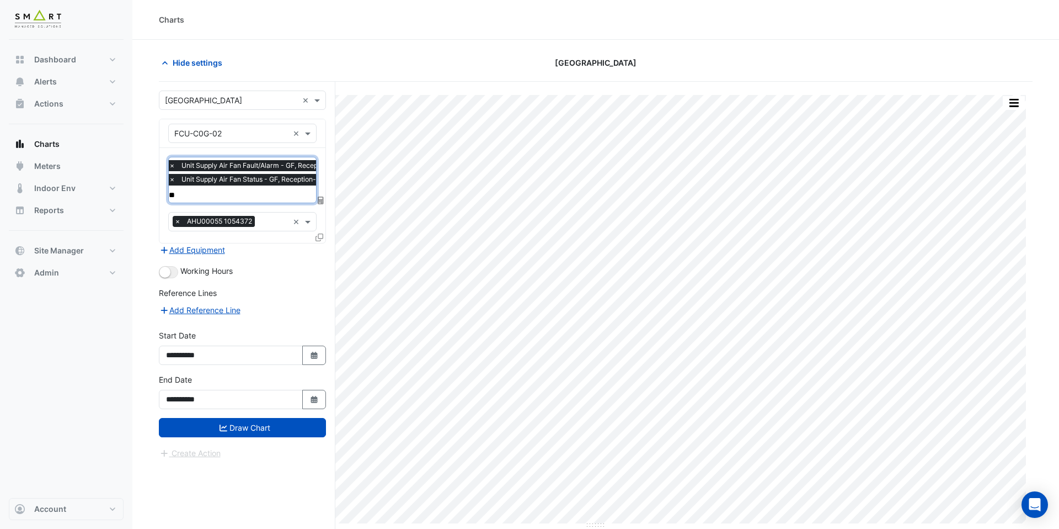
type input "***"
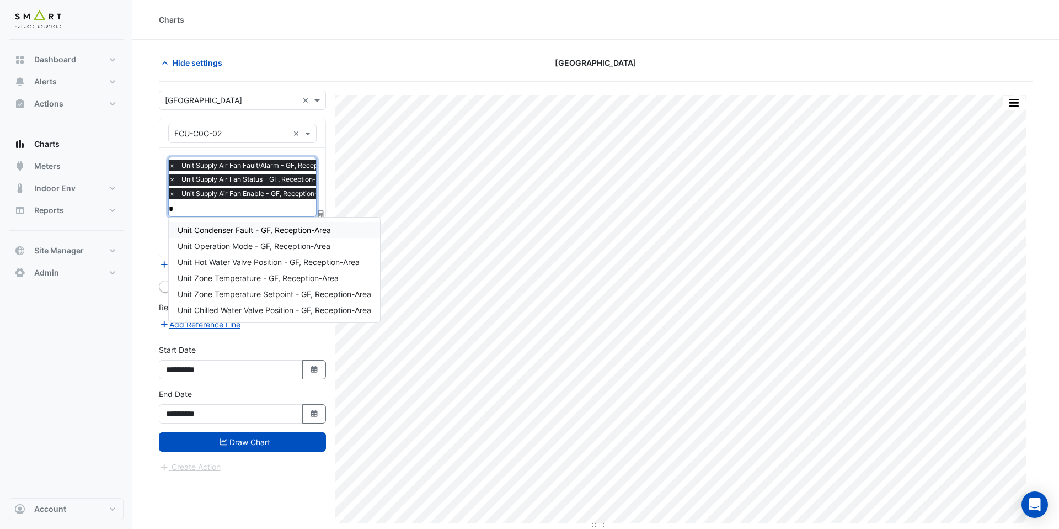
type input "**"
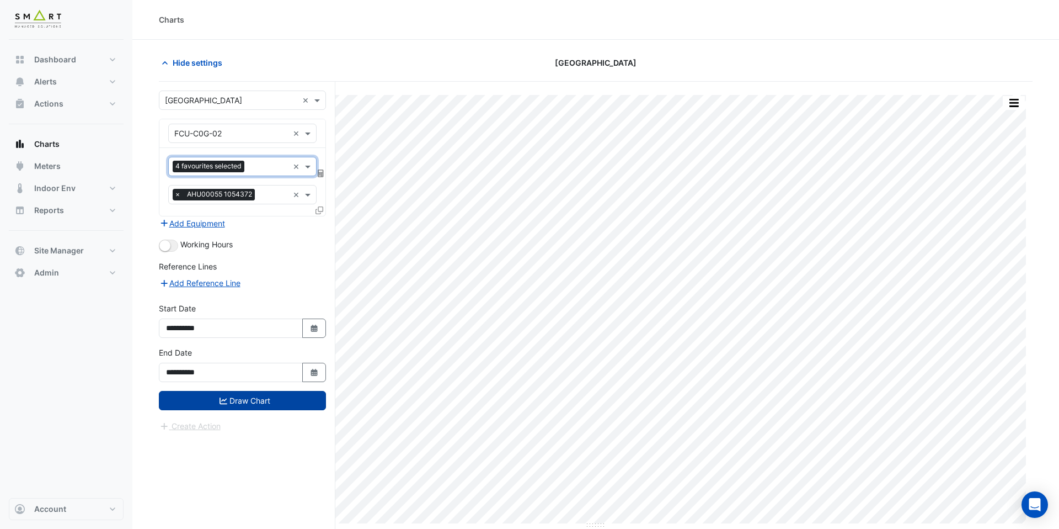
click at [248, 403] on button "Draw Chart" at bounding box center [242, 400] width 167 height 19
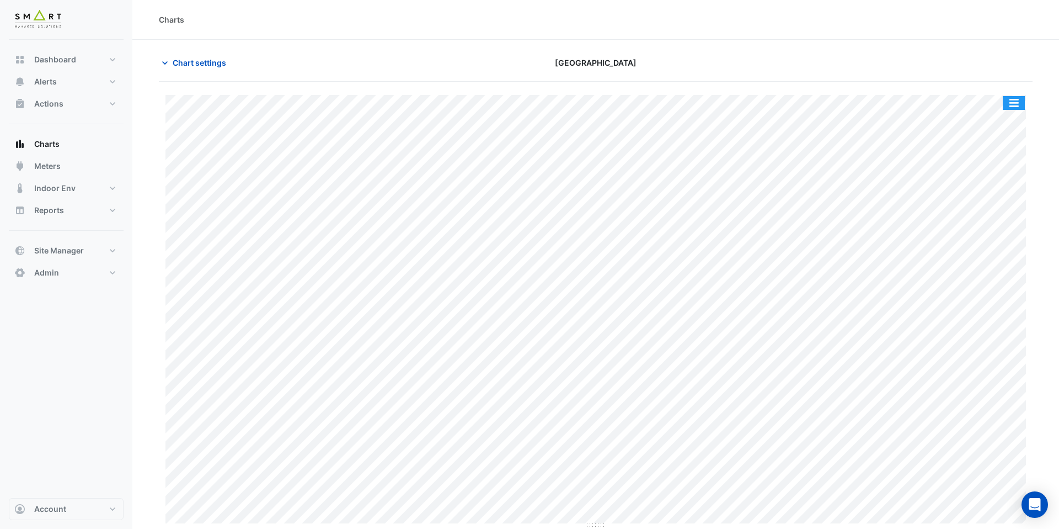
click at [1011, 106] on button "button" at bounding box center [1014, 103] width 22 height 14
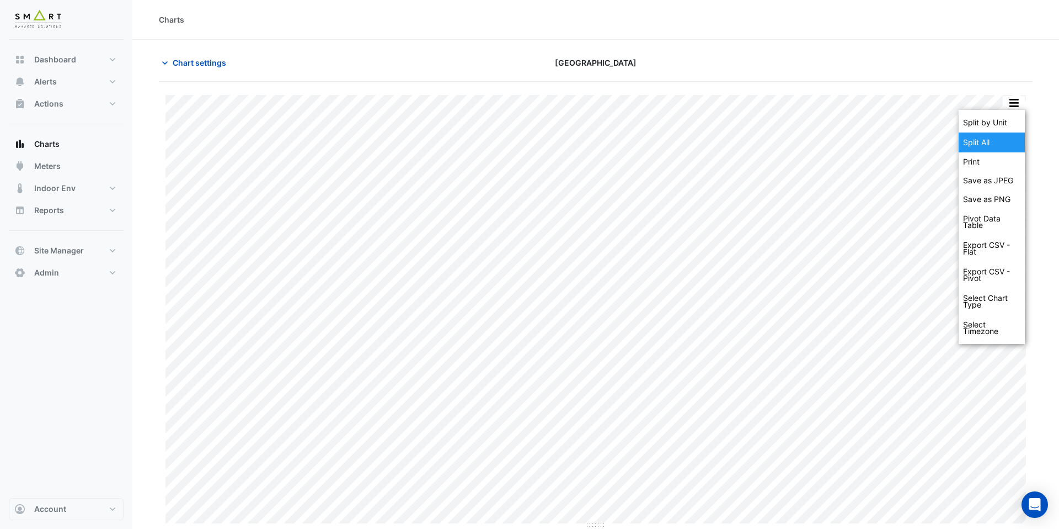
drag, startPoint x: 1001, startPoint y: 121, endPoint x: 1000, endPoint y: 141, distance: 20.5
click at [1000, 142] on div "Split by Unit Split All Print Save as JPEG Save as PNG Pivot Data Table Export …" at bounding box center [992, 227] width 66 height 234
click at [1000, 141] on div "Split All" at bounding box center [992, 142] width 66 height 20
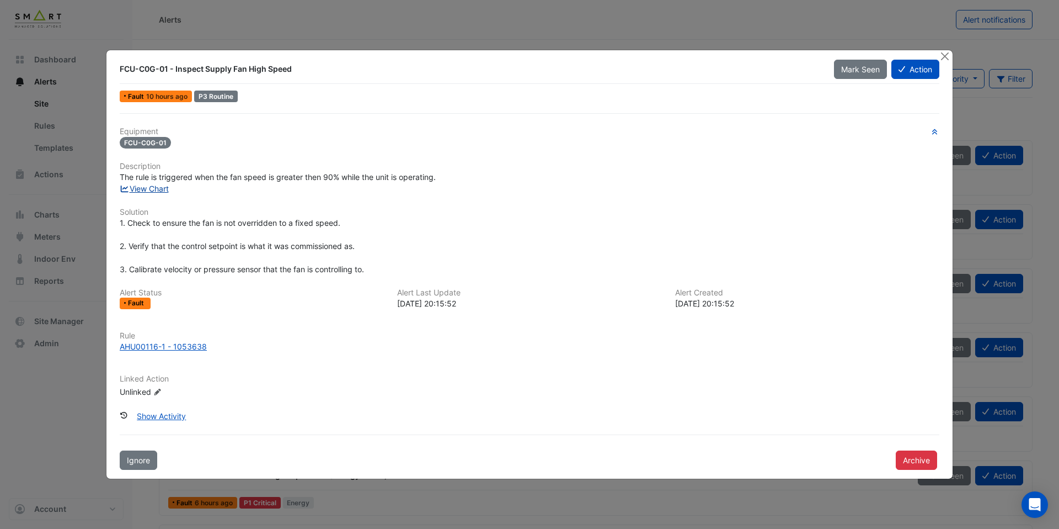
click at [147, 188] on link "View Chart" at bounding box center [144, 188] width 49 height 9
click at [189, 343] on div "AHU00116-1 - 1053638" at bounding box center [163, 346] width 87 height 12
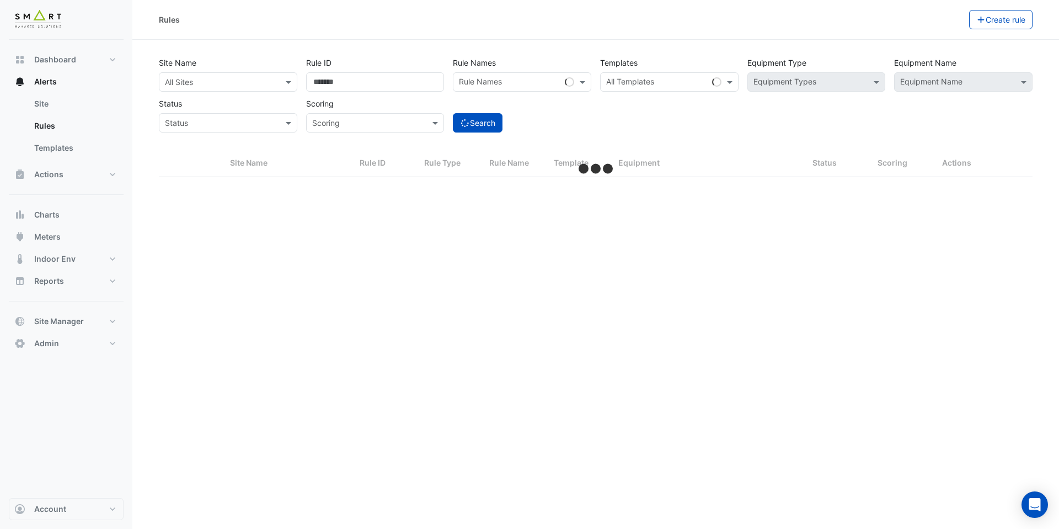
select select "***"
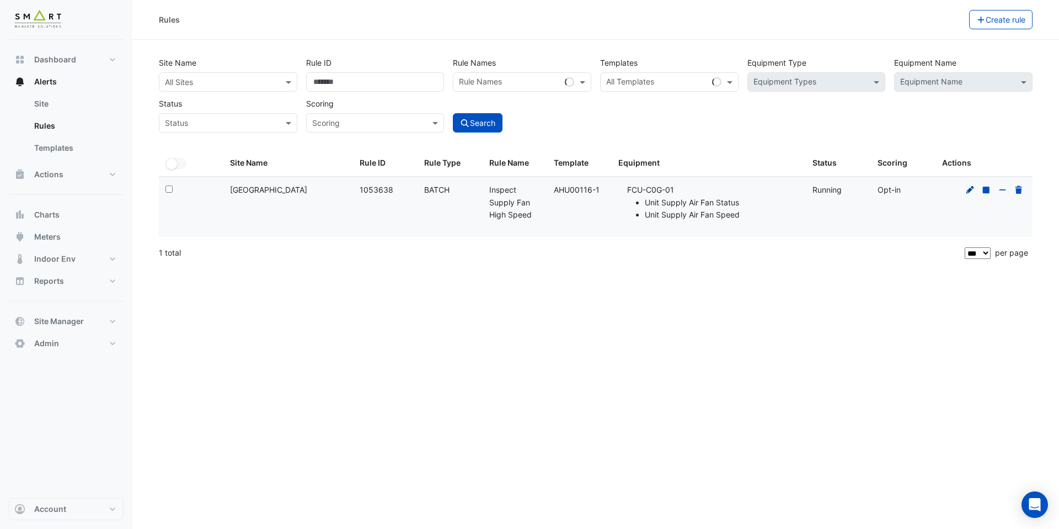
click at [968, 191] on icon at bounding box center [971, 190] width 10 height 8
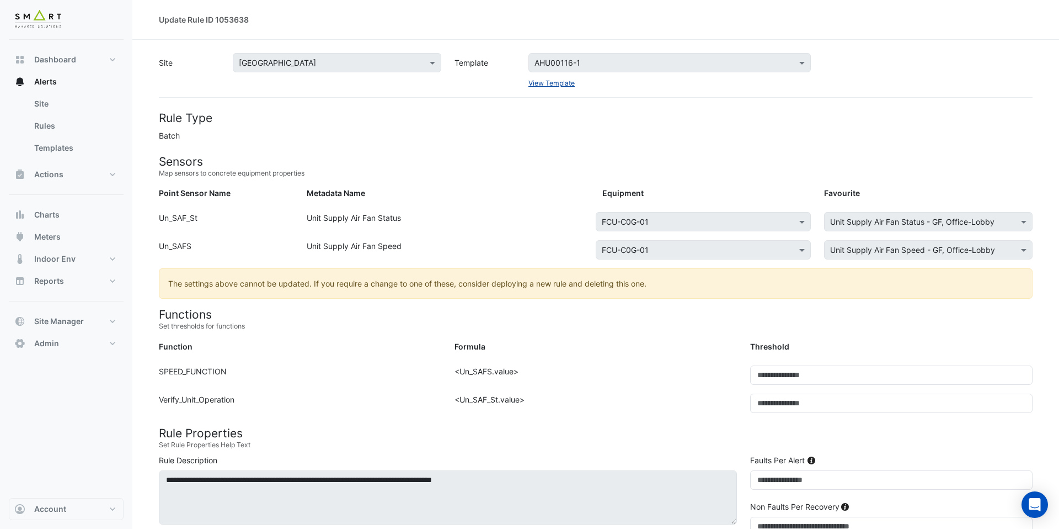
click at [551, 83] on link "View Template" at bounding box center [552, 83] width 46 height 8
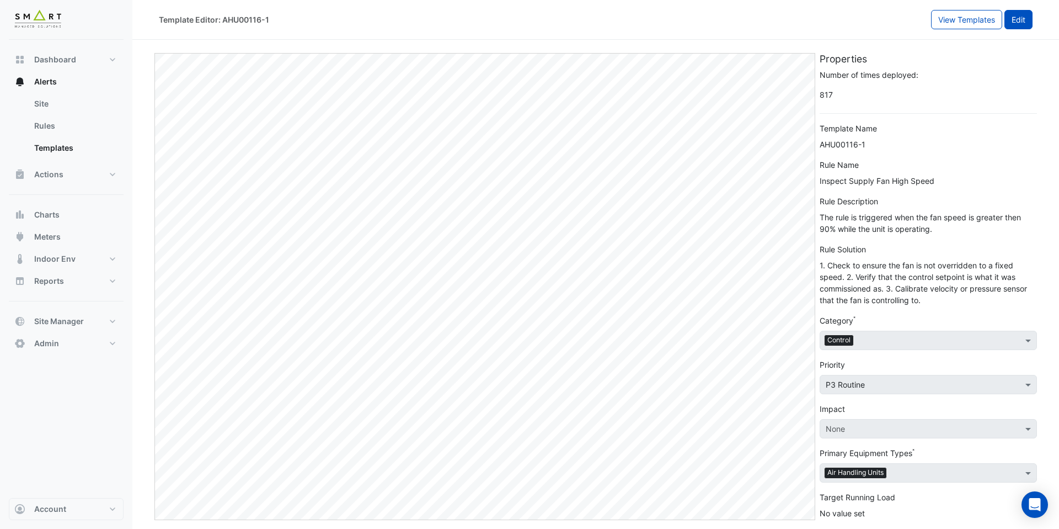
click at [1026, 15] on button "Edit" at bounding box center [1019, 19] width 28 height 19
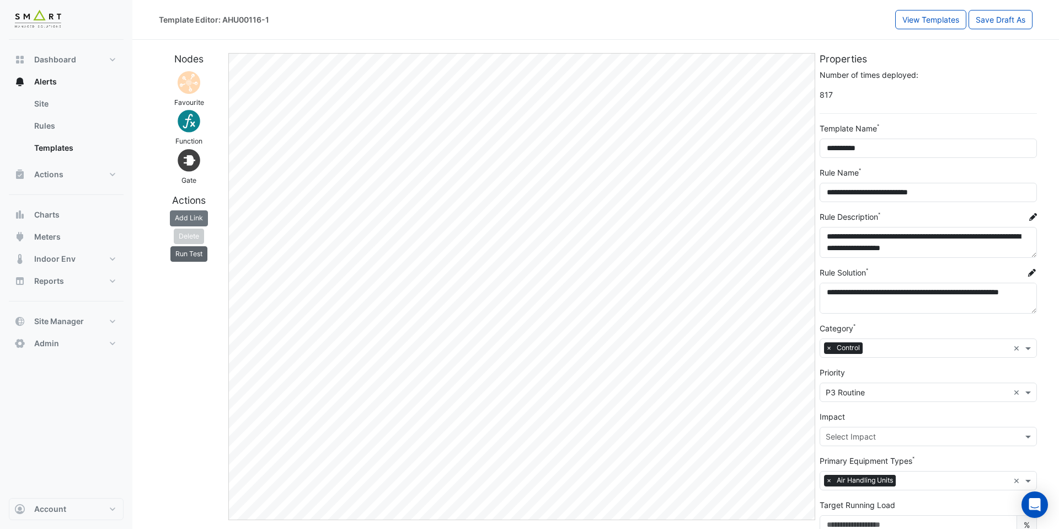
click at [197, 256] on button "Run Test" at bounding box center [189, 253] width 37 height 15
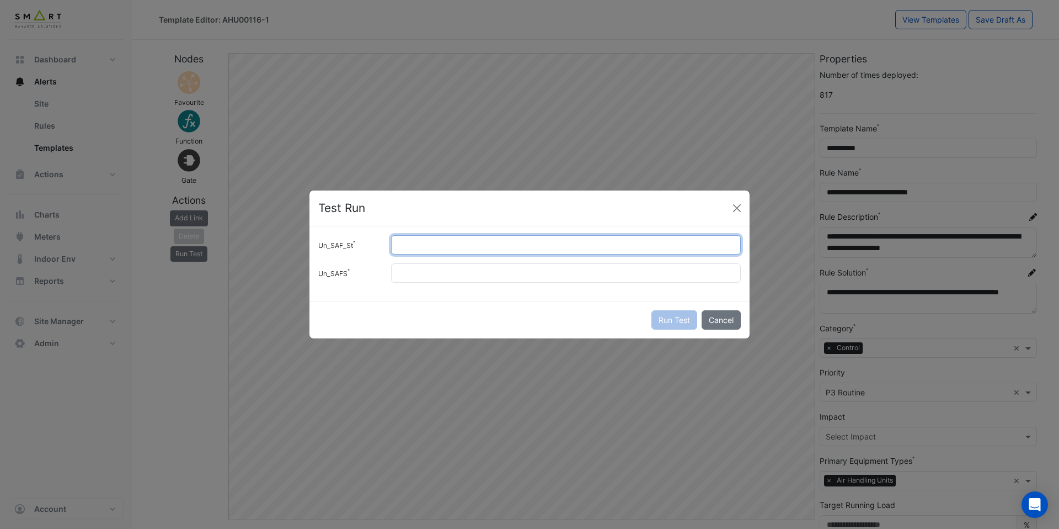
click at [425, 246] on input "Un_SAF_St" at bounding box center [566, 244] width 350 height 19
type input "*"
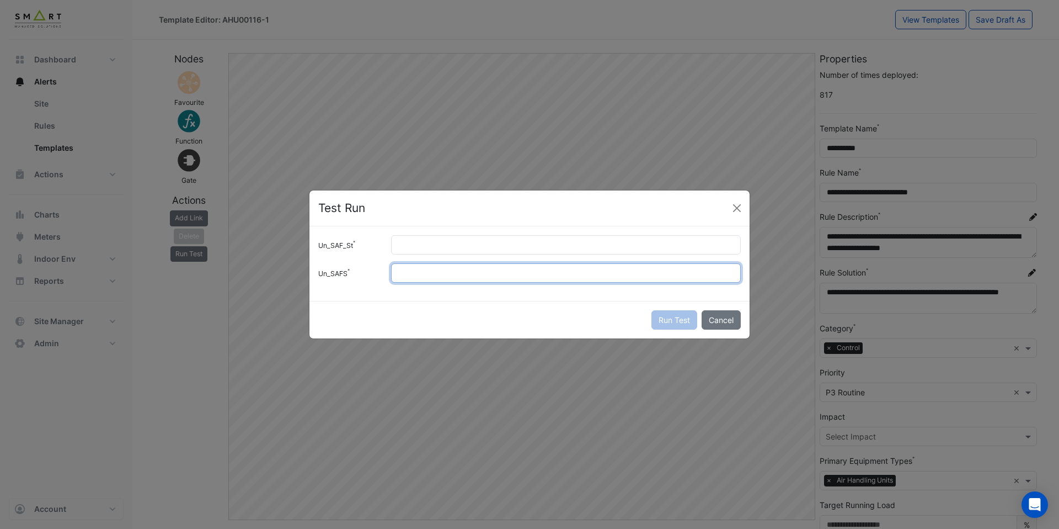
click at [419, 272] on input "Un_SAFS" at bounding box center [566, 272] width 350 height 19
type input "**"
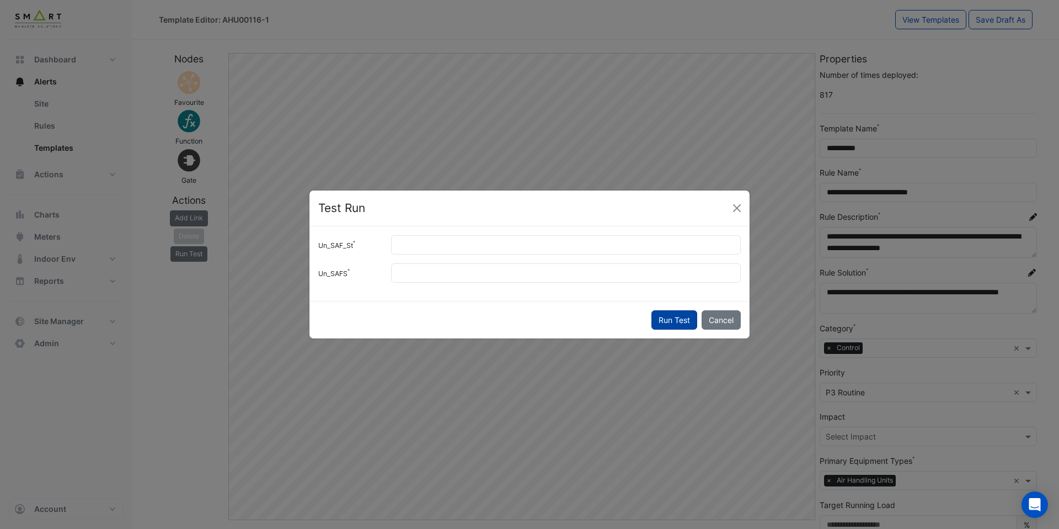
click at [678, 318] on button "Run Test" at bounding box center [675, 319] width 46 height 19
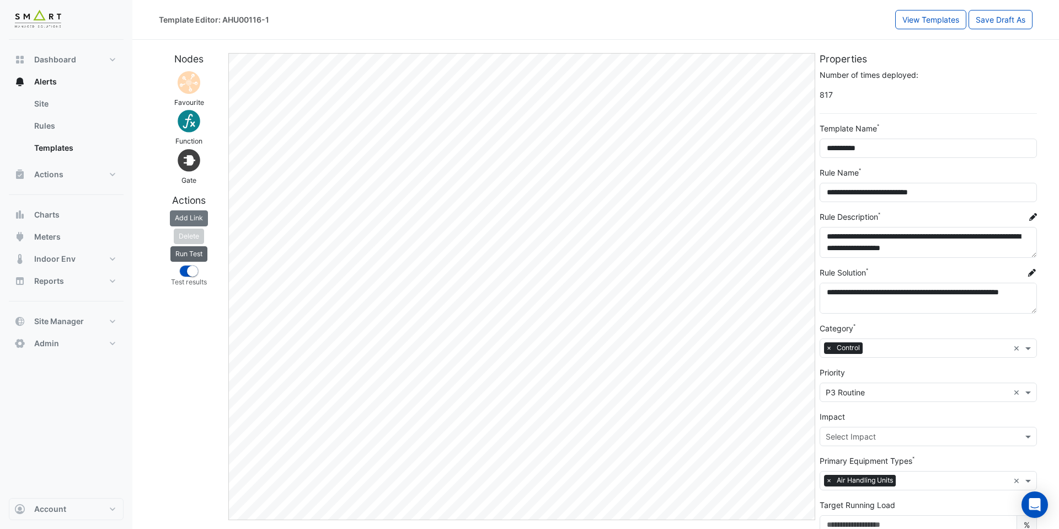
click at [199, 258] on button "Run Test" at bounding box center [189, 253] width 37 height 15
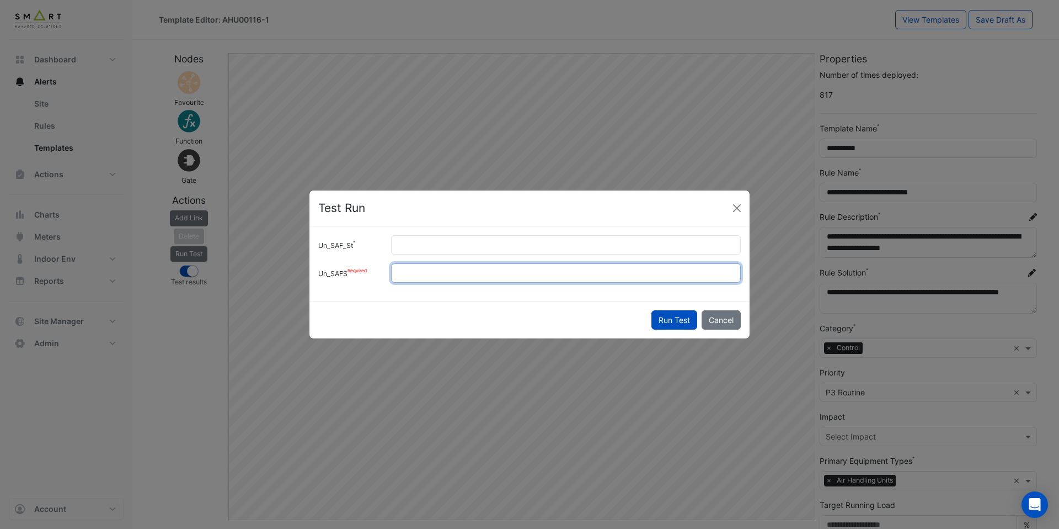
drag, startPoint x: 423, startPoint y: 274, endPoint x: 348, endPoint y: 274, distance: 74.5
click at [348, 274] on div "Un_SAFS **" at bounding box center [530, 272] width 436 height 19
type input "**"
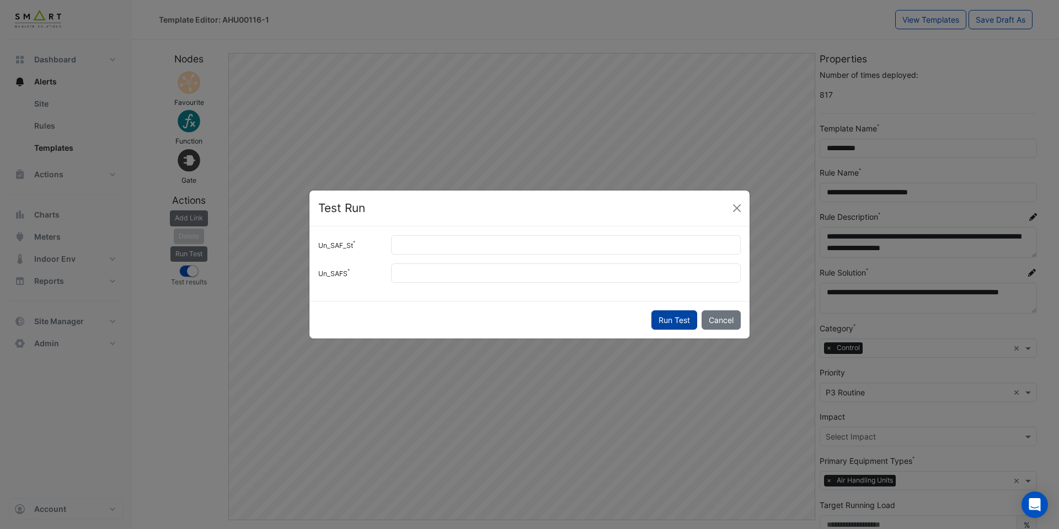
click at [661, 318] on button "Run Test" at bounding box center [675, 319] width 46 height 19
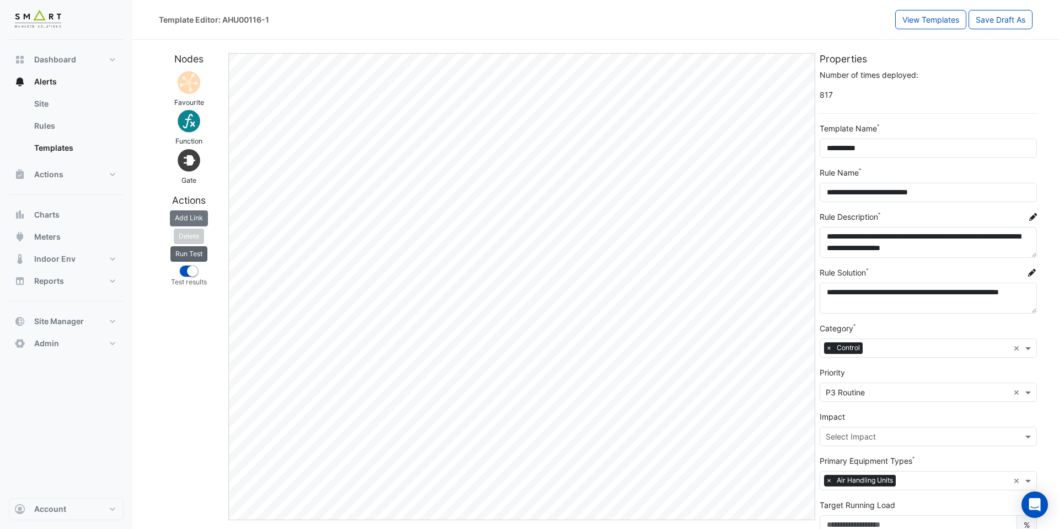
click at [200, 255] on button "Run Test" at bounding box center [189, 253] width 37 height 15
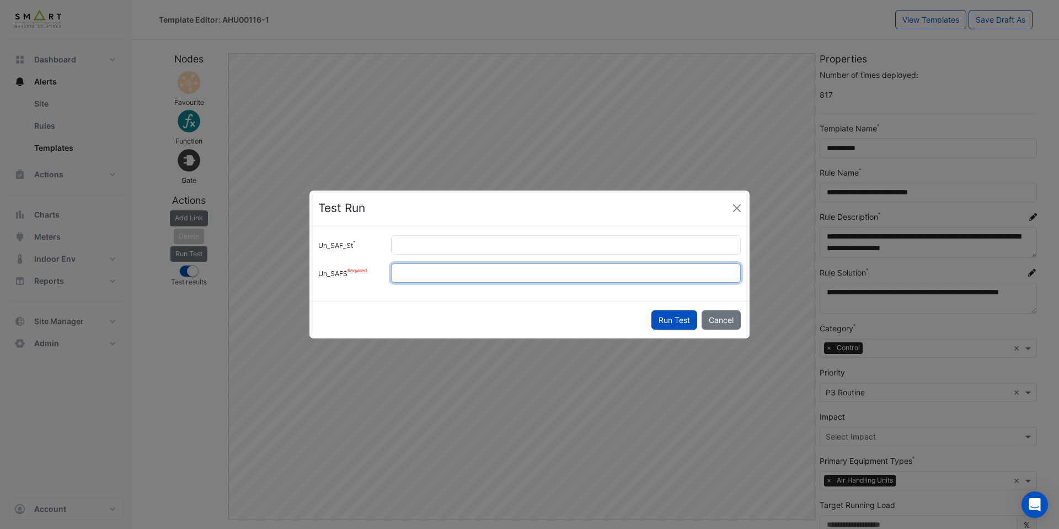
drag, startPoint x: 425, startPoint y: 278, endPoint x: 314, endPoint y: 269, distance: 111.8
click at [314, 269] on div "Un_SAFS **" at bounding box center [530, 272] width 436 height 19
type input "**"
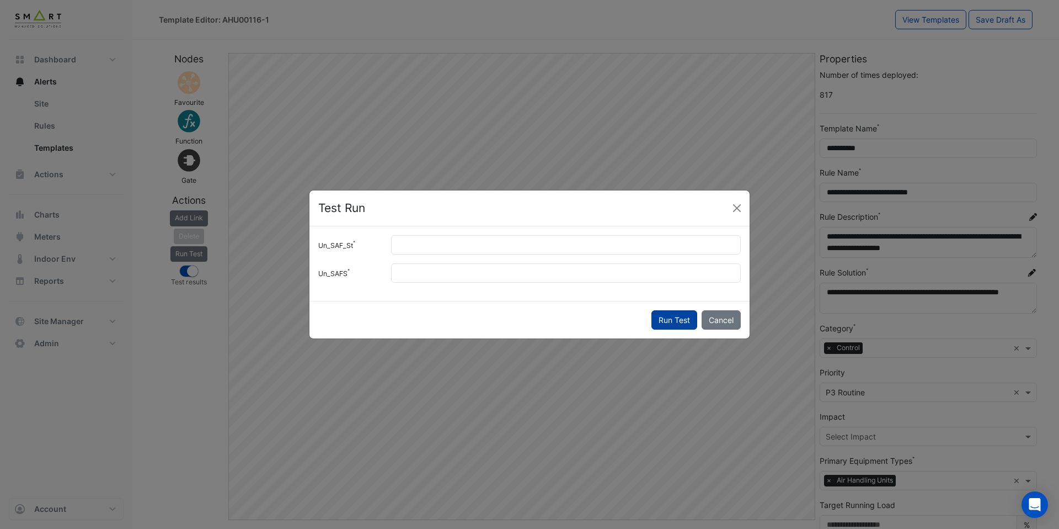
click at [680, 319] on button "Run Test" at bounding box center [675, 319] width 46 height 19
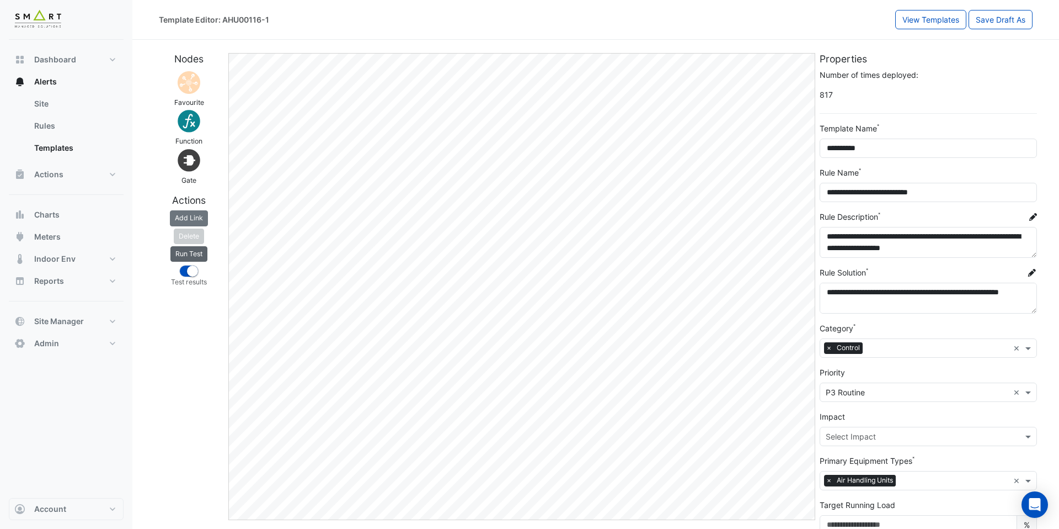
click at [195, 255] on button "Run Test" at bounding box center [189, 253] width 37 height 15
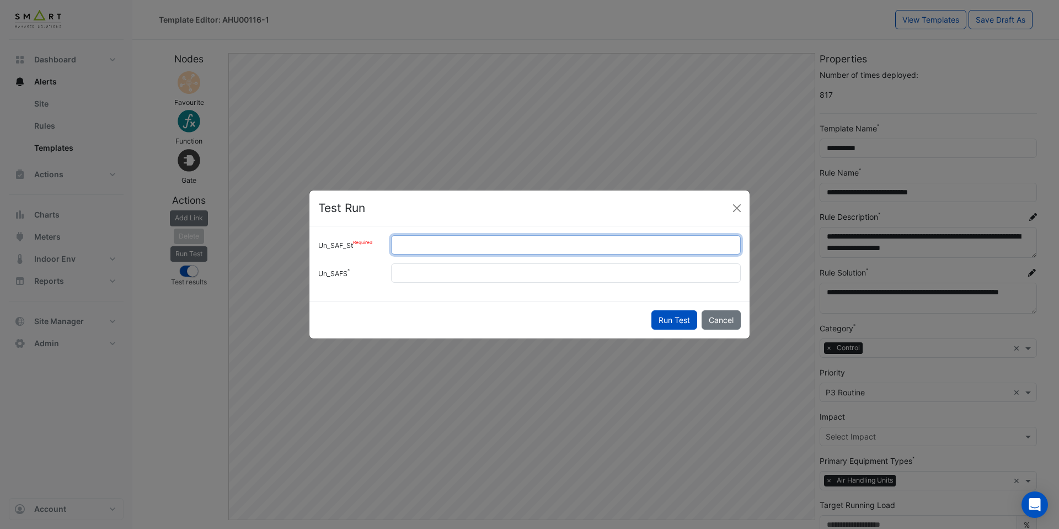
drag, startPoint x: 402, startPoint y: 245, endPoint x: 375, endPoint y: 245, distance: 27.6
click at [381, 245] on div "Un_SAF_St *" at bounding box center [530, 244] width 436 height 19
type input "*"
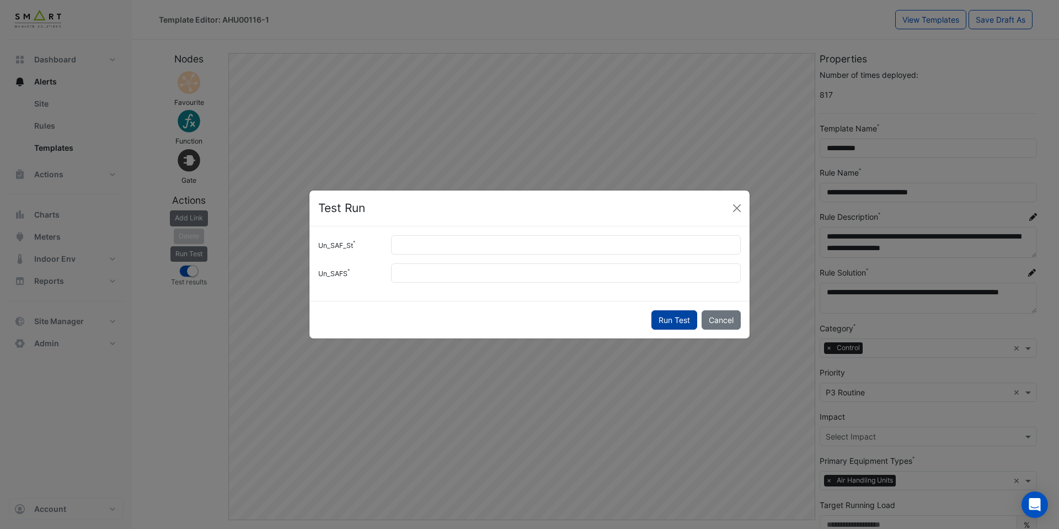
click at [674, 319] on button "Run Test" at bounding box center [675, 319] width 46 height 19
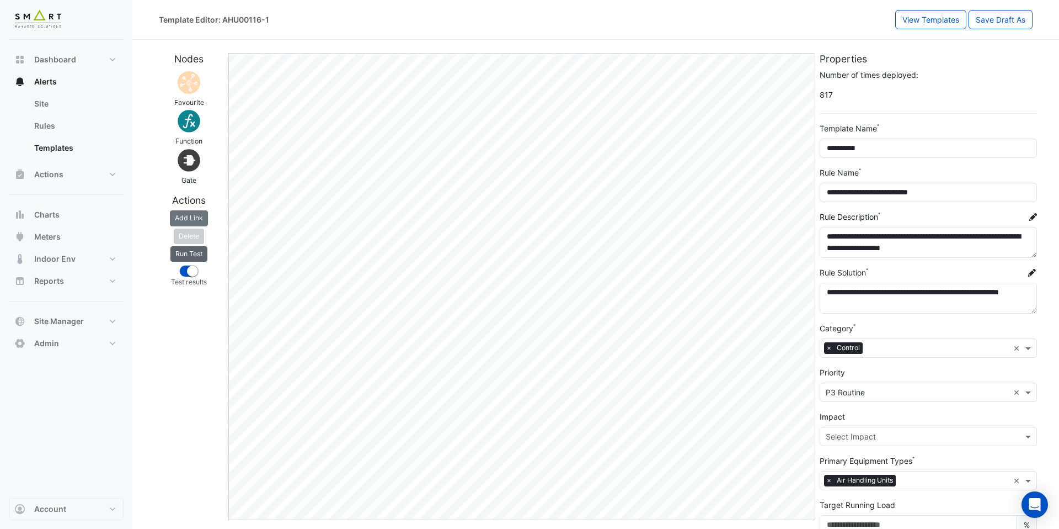
click at [201, 248] on button "Run Test" at bounding box center [189, 253] width 37 height 15
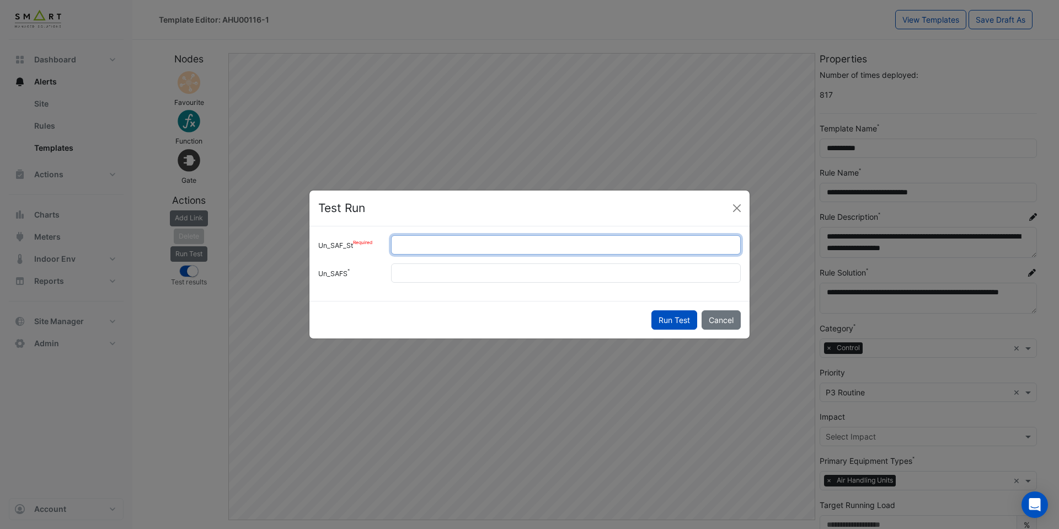
drag, startPoint x: 436, startPoint y: 247, endPoint x: 361, endPoint y: 244, distance: 75.1
click at [361, 244] on div "Un_SAF_St *" at bounding box center [530, 244] width 436 height 19
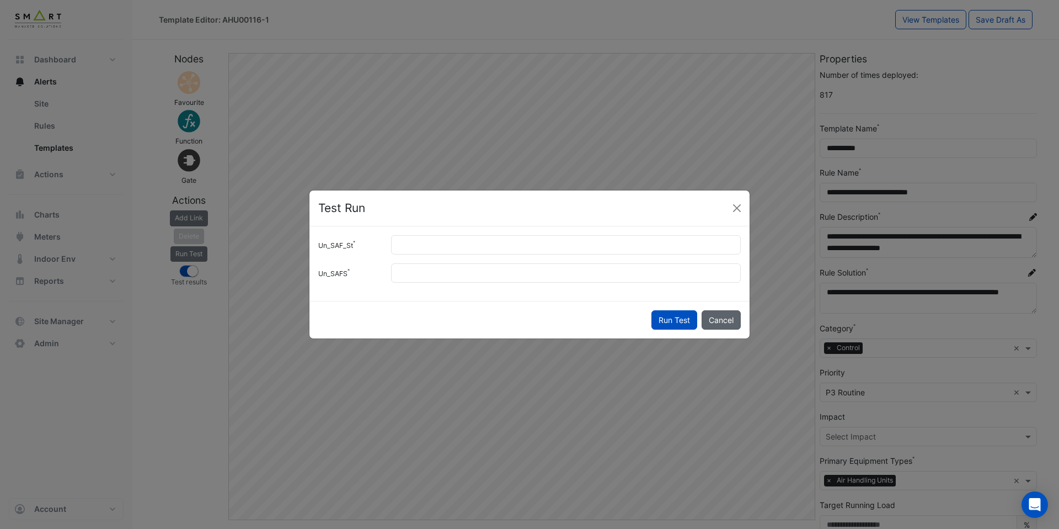
click at [732, 329] on button "Cancel" at bounding box center [721, 319] width 39 height 19
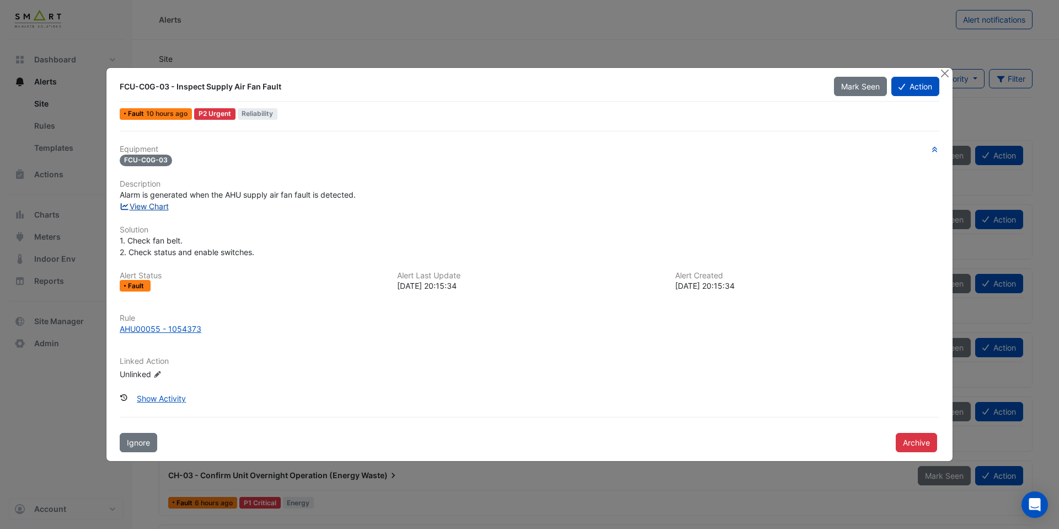
click at [168, 208] on link "View Chart" at bounding box center [144, 205] width 49 height 9
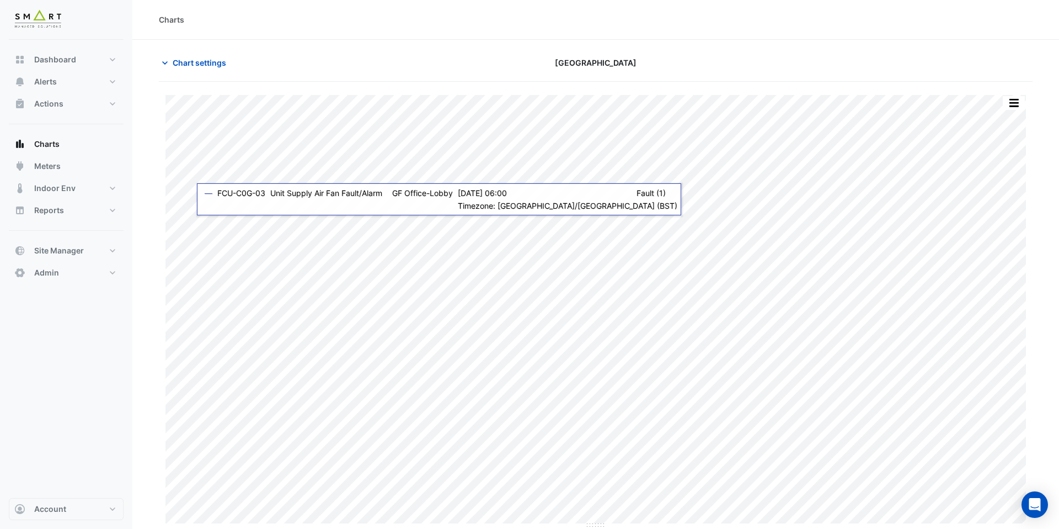
type input "**********"
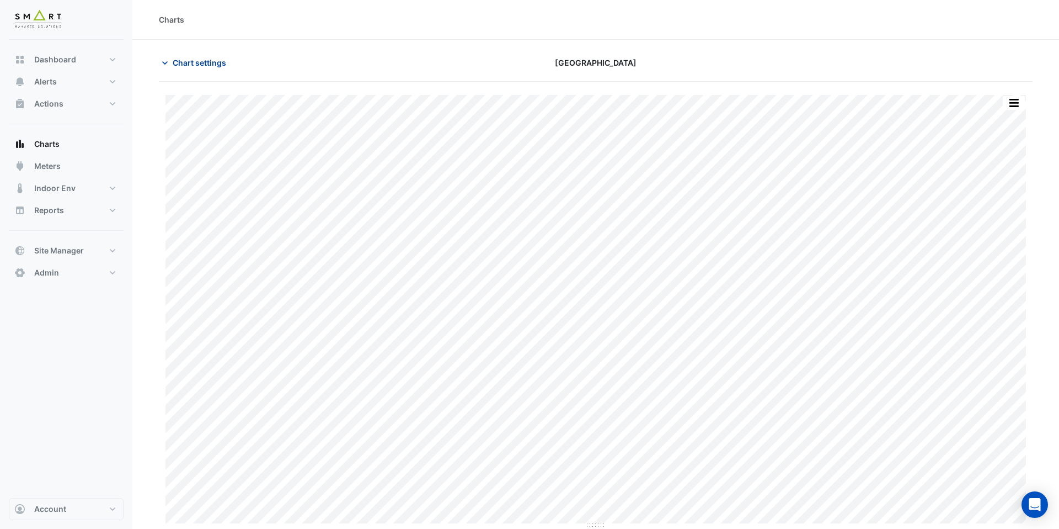
click at [184, 59] on span "Chart settings" at bounding box center [200, 63] width 54 height 12
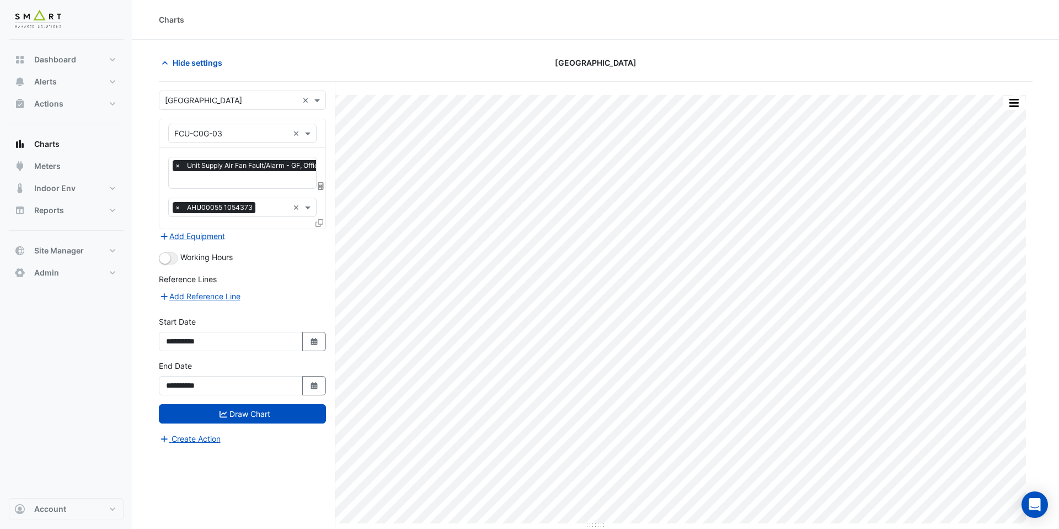
click at [204, 184] on input "text" at bounding box center [262, 181] width 177 height 12
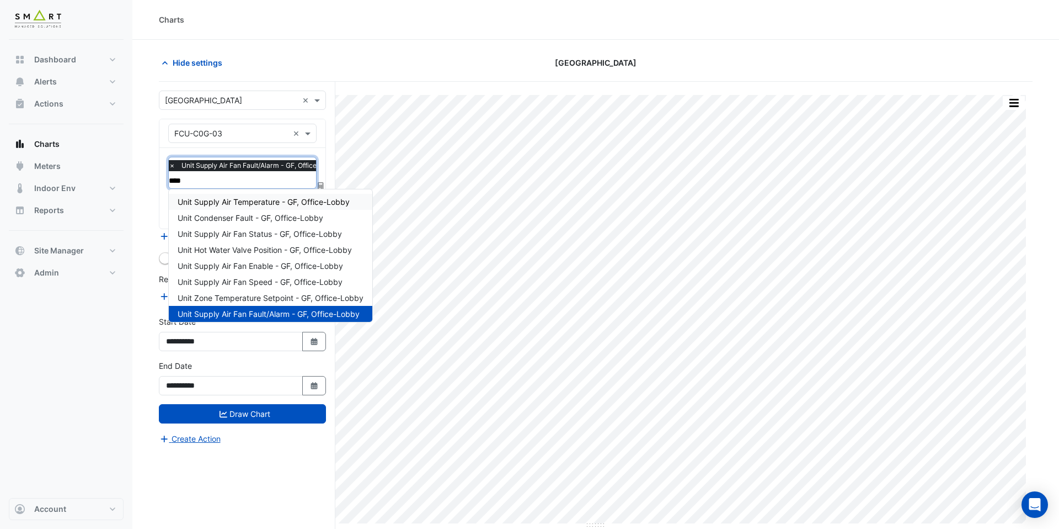
type input "*****"
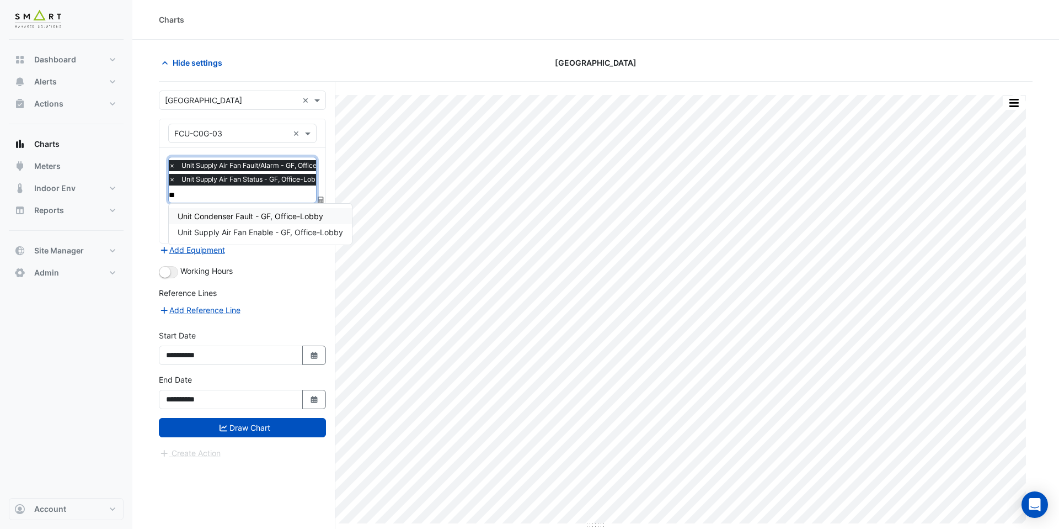
type input "***"
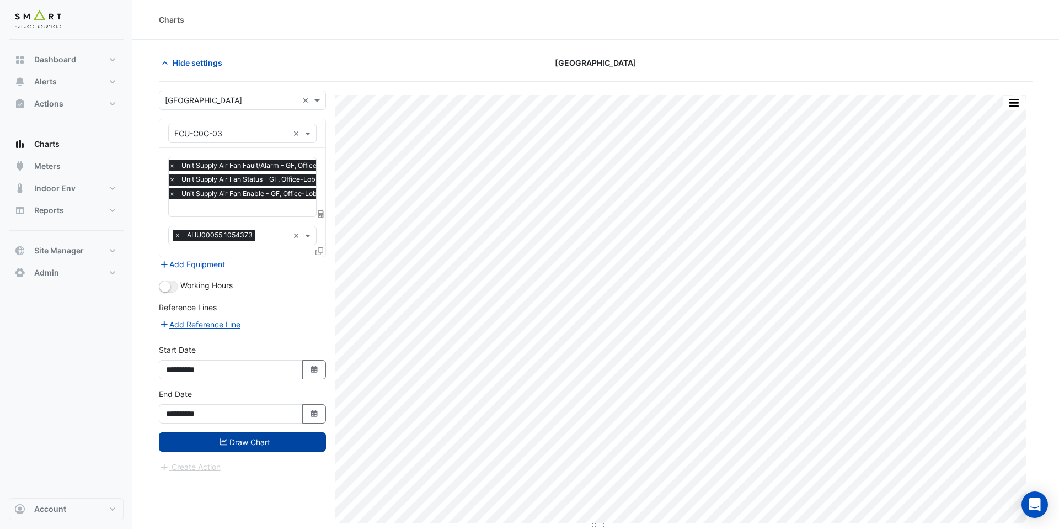
click at [227, 437] on button "Draw Chart" at bounding box center [242, 441] width 167 height 19
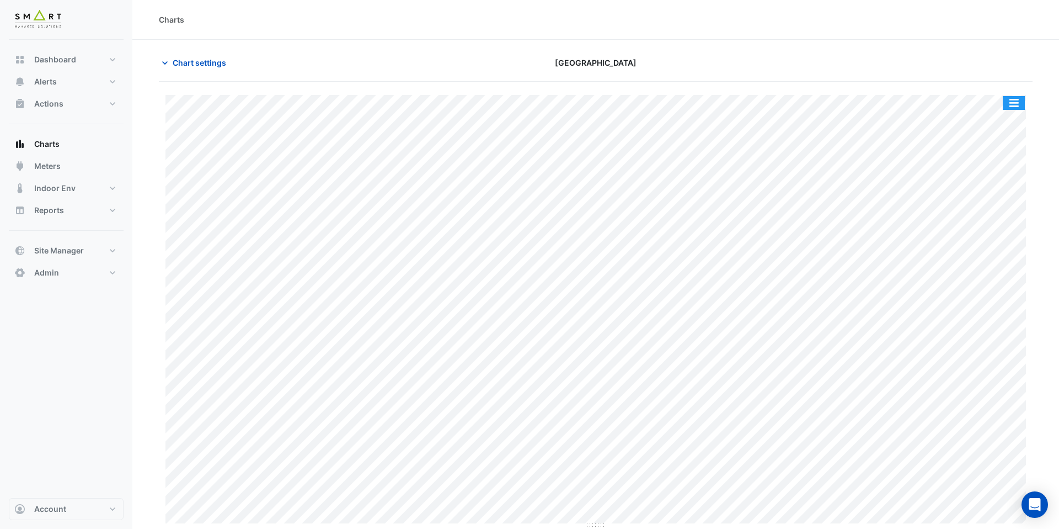
click at [1019, 104] on button "button" at bounding box center [1014, 103] width 22 height 14
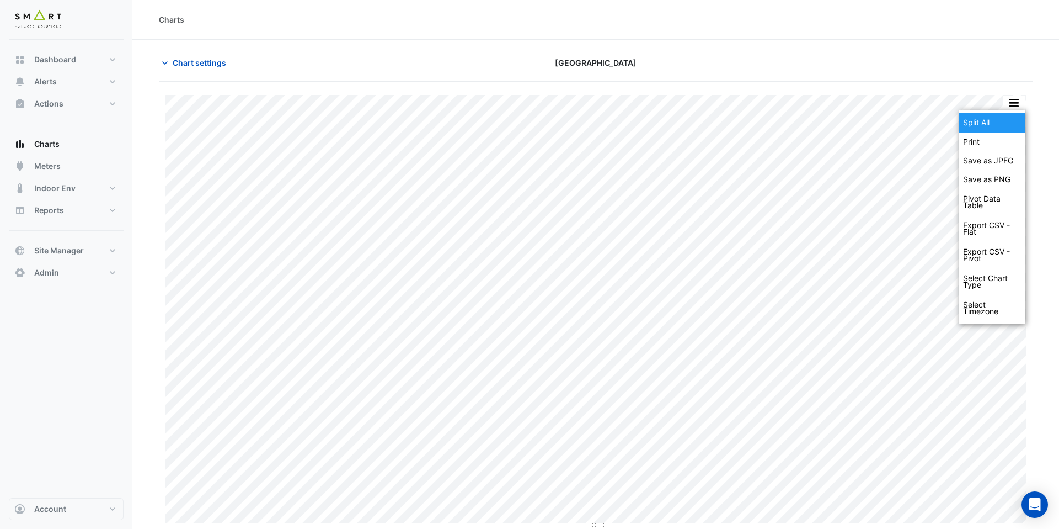
click at [1013, 120] on div "Split All" at bounding box center [992, 123] width 66 height 20
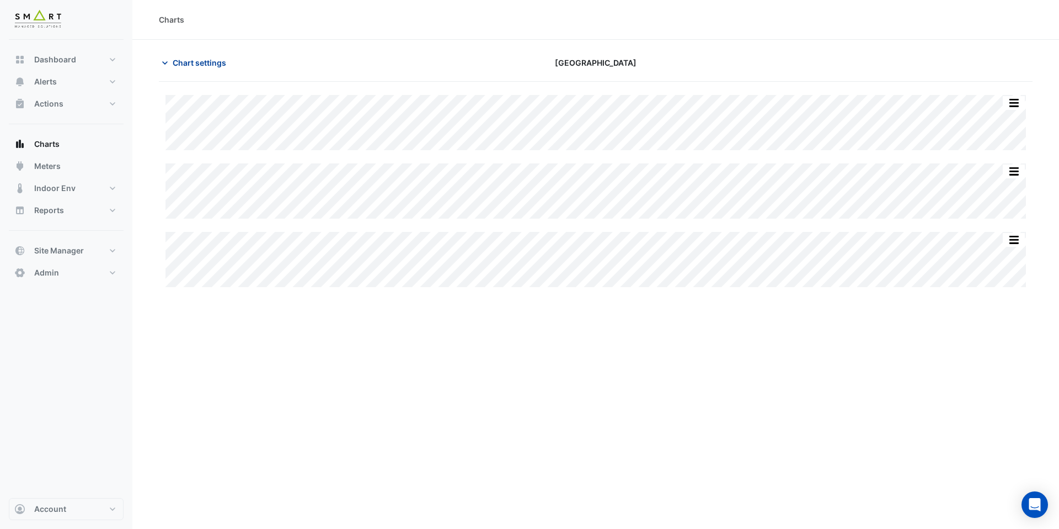
click at [193, 71] on button "Chart settings" at bounding box center [196, 62] width 74 height 19
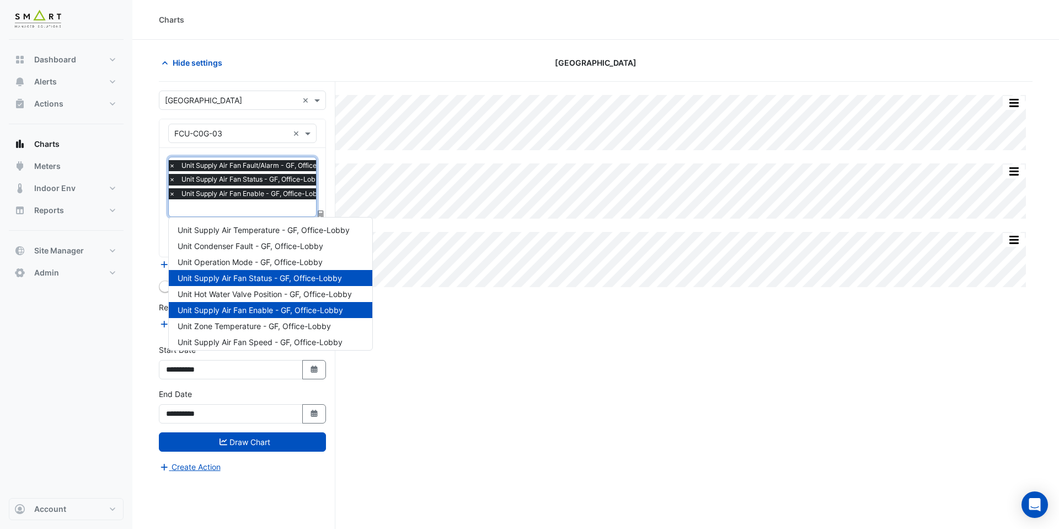
click at [220, 209] on input "text" at bounding box center [257, 209] width 177 height 12
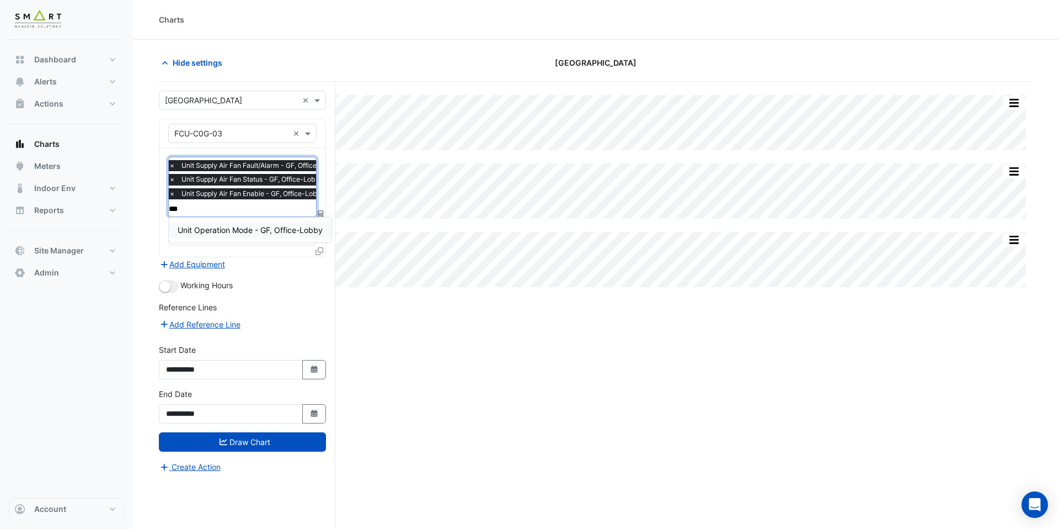
type input "****"
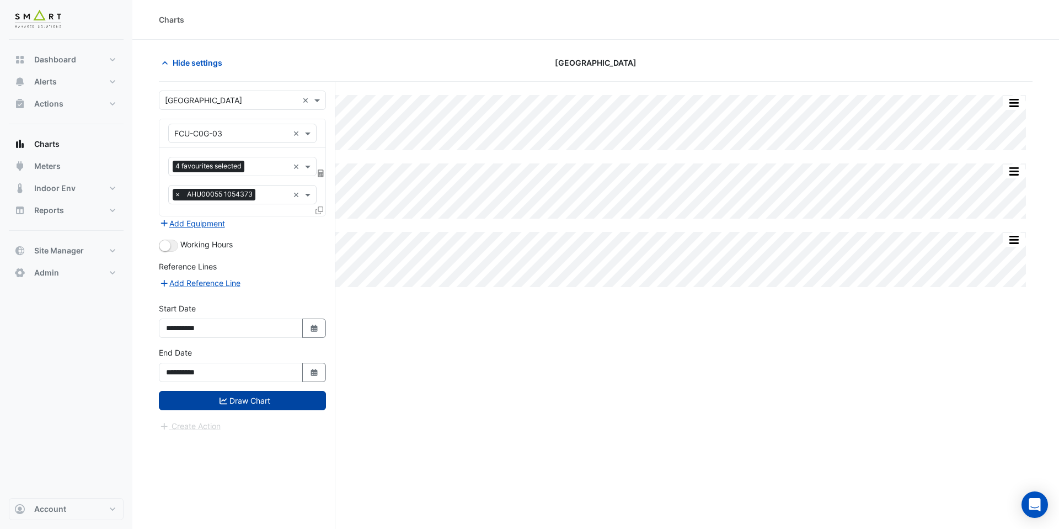
click at [222, 401] on icon "submit" at bounding box center [224, 401] width 8 height 8
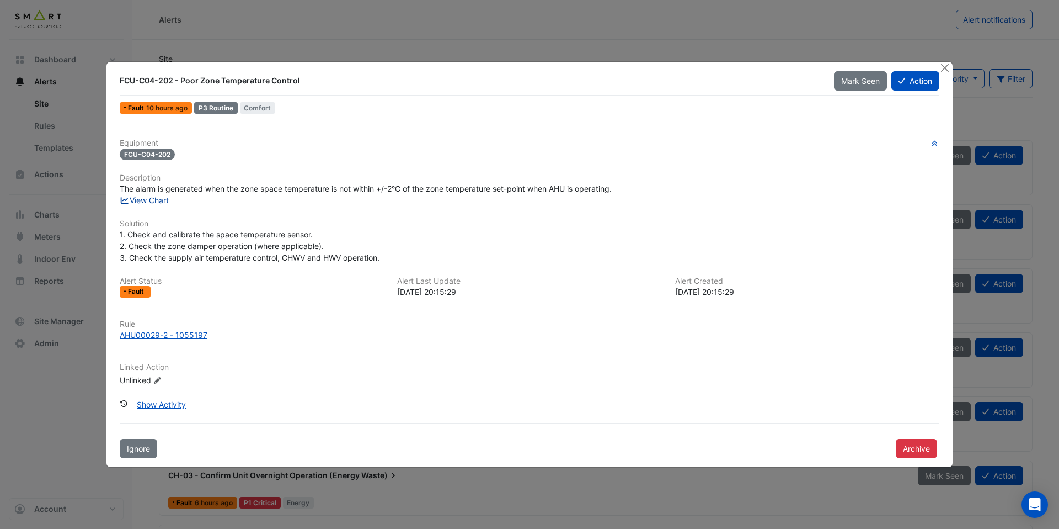
click at [158, 201] on link "View Chart" at bounding box center [144, 199] width 49 height 9
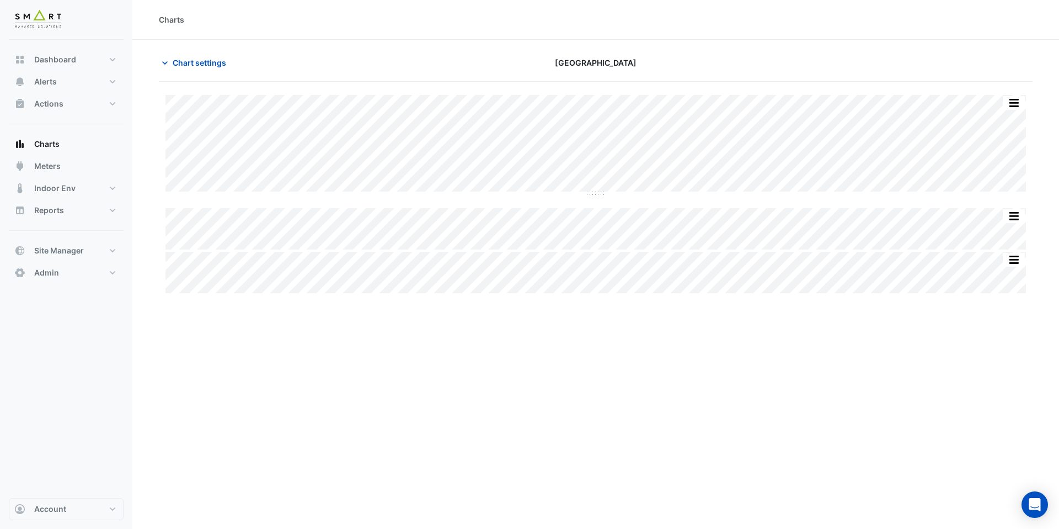
type input "**********"
click at [193, 65] on span "Chart settings" at bounding box center [200, 63] width 54 height 12
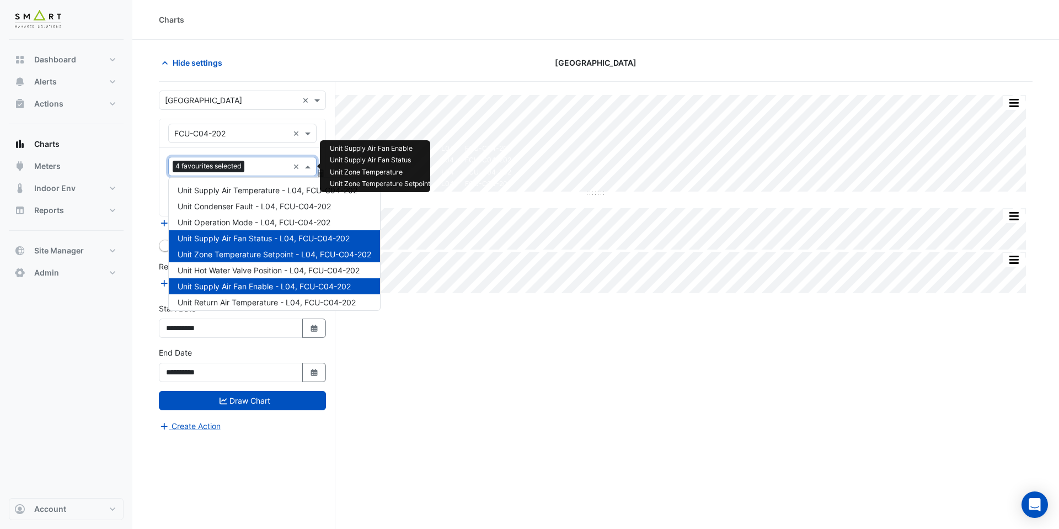
click at [264, 167] on input "text" at bounding box center [269, 168] width 40 height 12
click at [264, 188] on span "Unit Supply Air Temperature - L04, FCU-C04-202" at bounding box center [268, 189] width 180 height 9
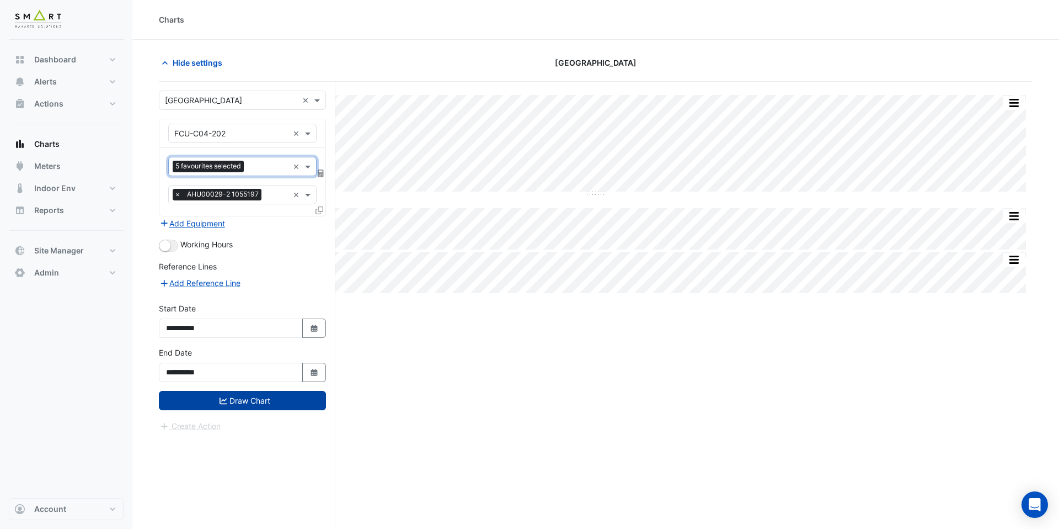
click at [297, 404] on button "Draw Chart" at bounding box center [242, 400] width 167 height 19
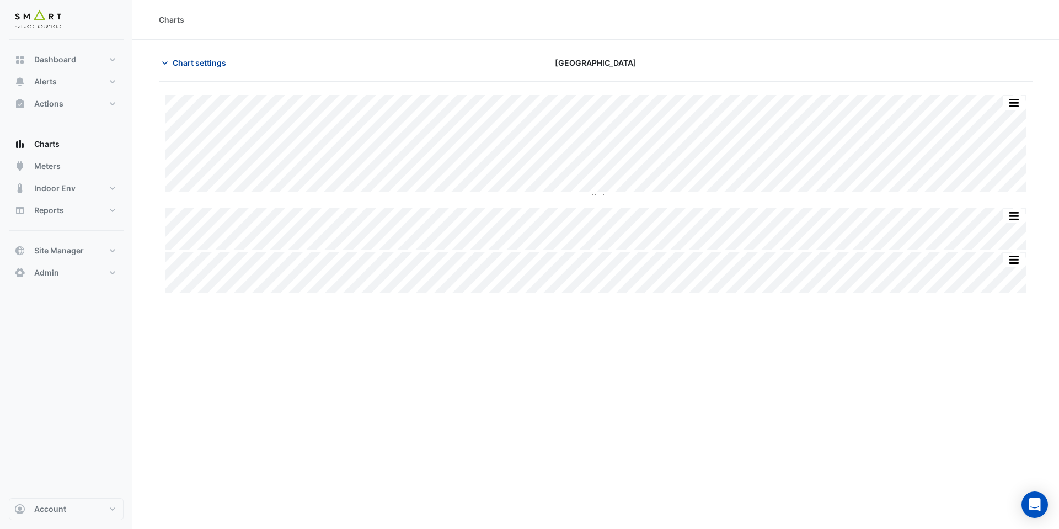
click at [191, 53] on button "Chart settings" at bounding box center [196, 62] width 74 height 19
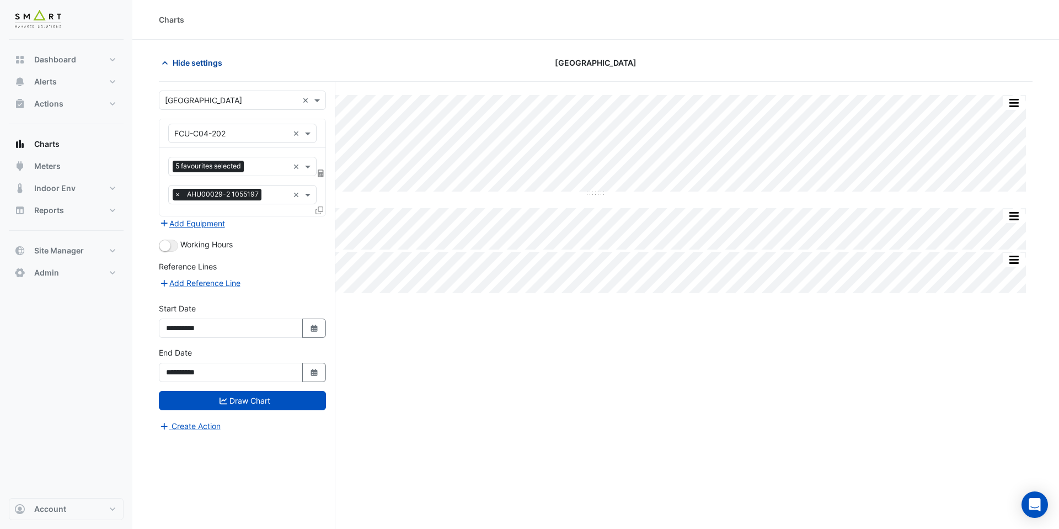
click at [191, 65] on span "Hide settings" at bounding box center [198, 63] width 50 height 12
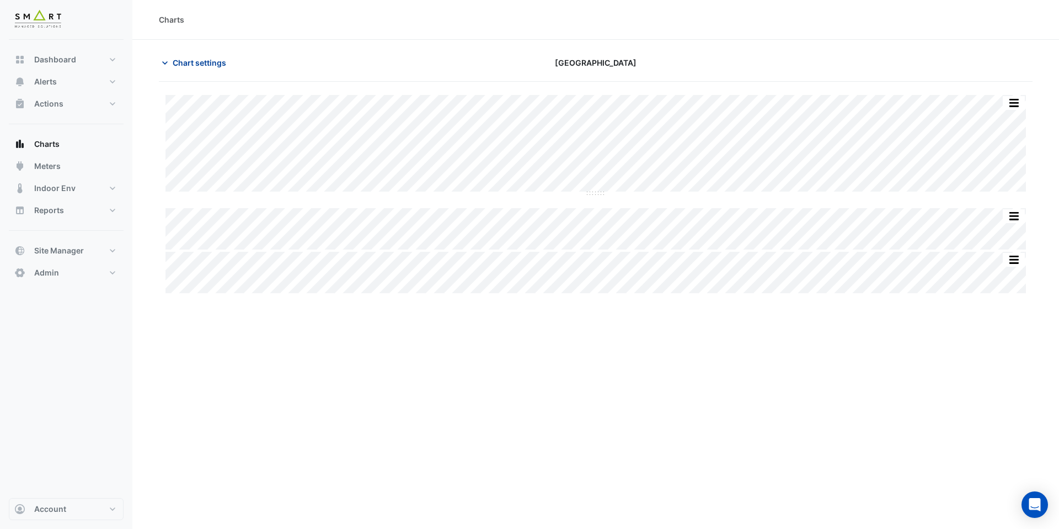
click at [191, 65] on span "Chart settings" at bounding box center [200, 63] width 54 height 12
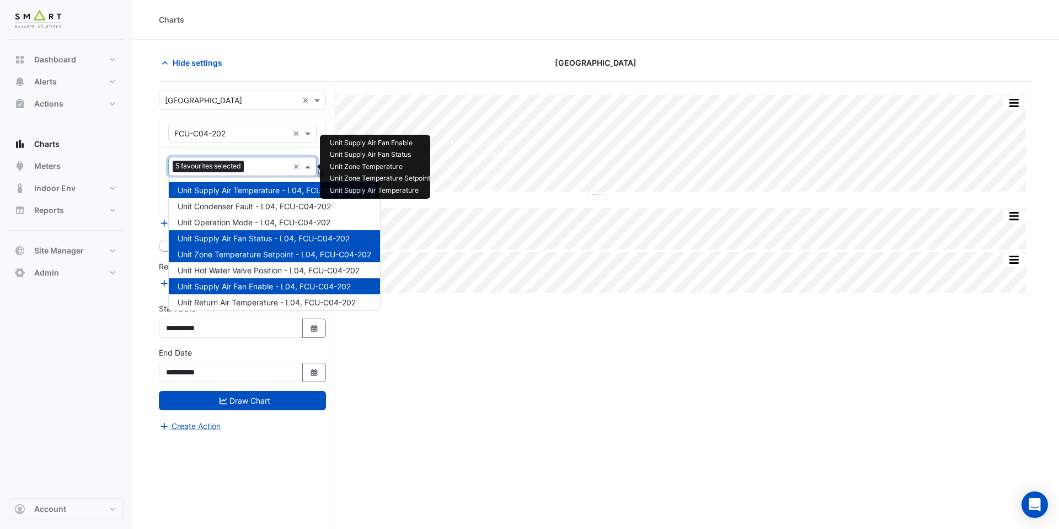
click at [265, 166] on input "text" at bounding box center [268, 168] width 40 height 12
click at [255, 272] on span "Unit Hot Water Valve Position - L04, FCU-C04-202" at bounding box center [269, 269] width 182 height 9
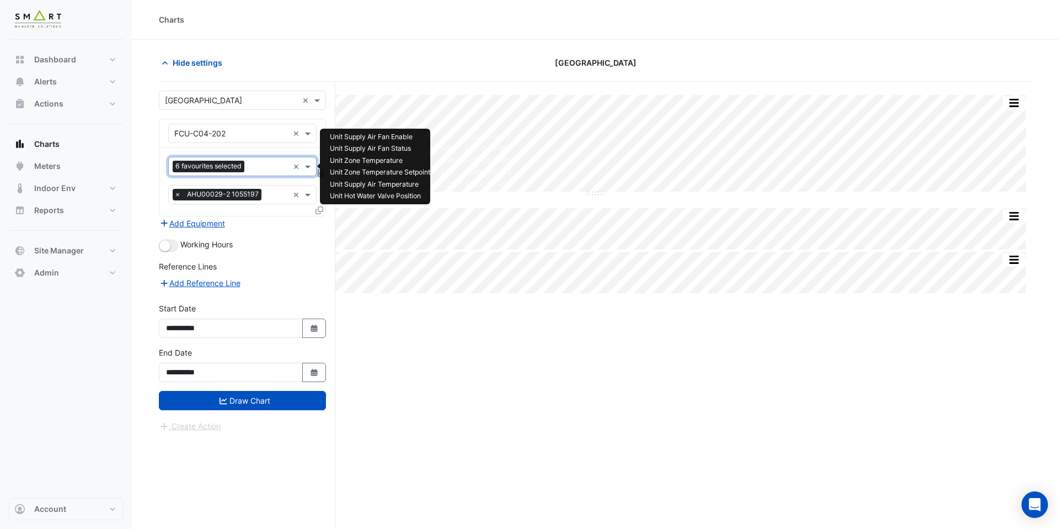
click at [253, 168] on input "text" at bounding box center [269, 168] width 40 height 12
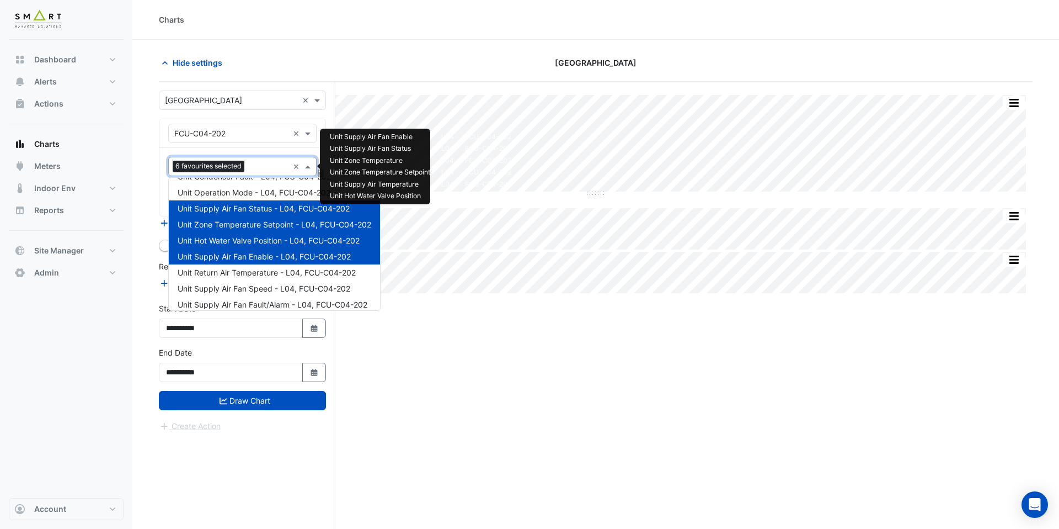
scroll to position [68, 0]
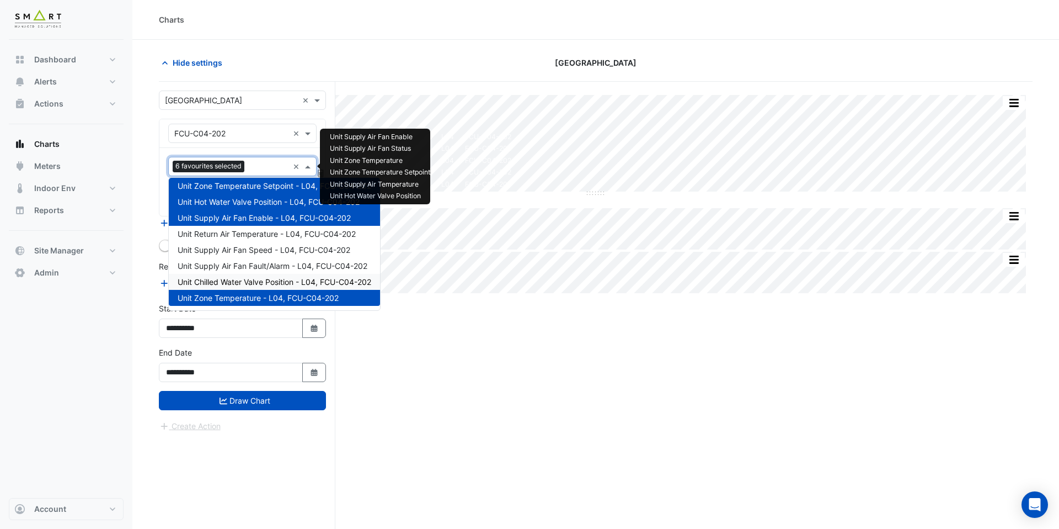
click at [258, 274] on div "Unit Chilled Water Valve Position - L04, FCU-C04-202" at bounding box center [274, 282] width 211 height 16
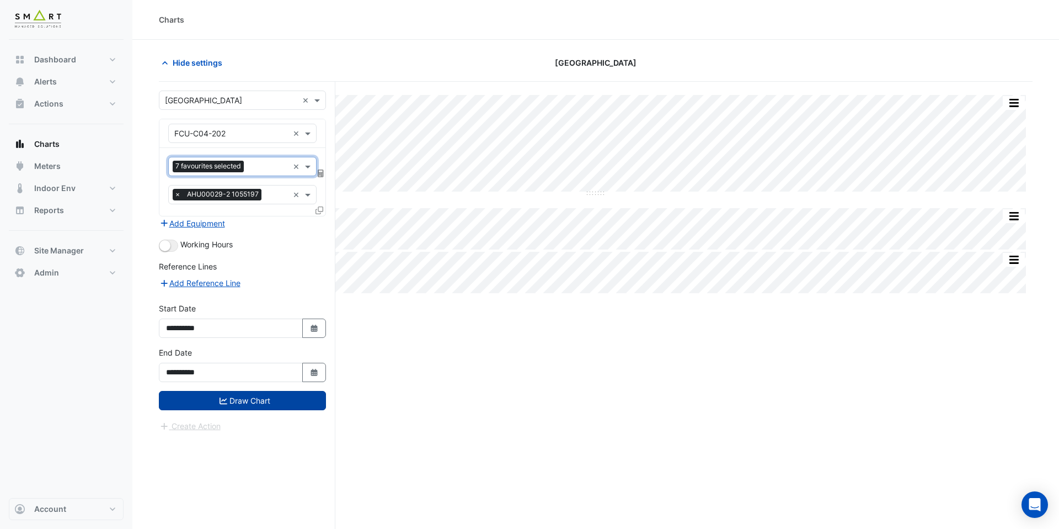
click at [273, 393] on button "Draw Chart" at bounding box center [242, 400] width 167 height 19
